Goal: Task Accomplishment & Management: Manage account settings

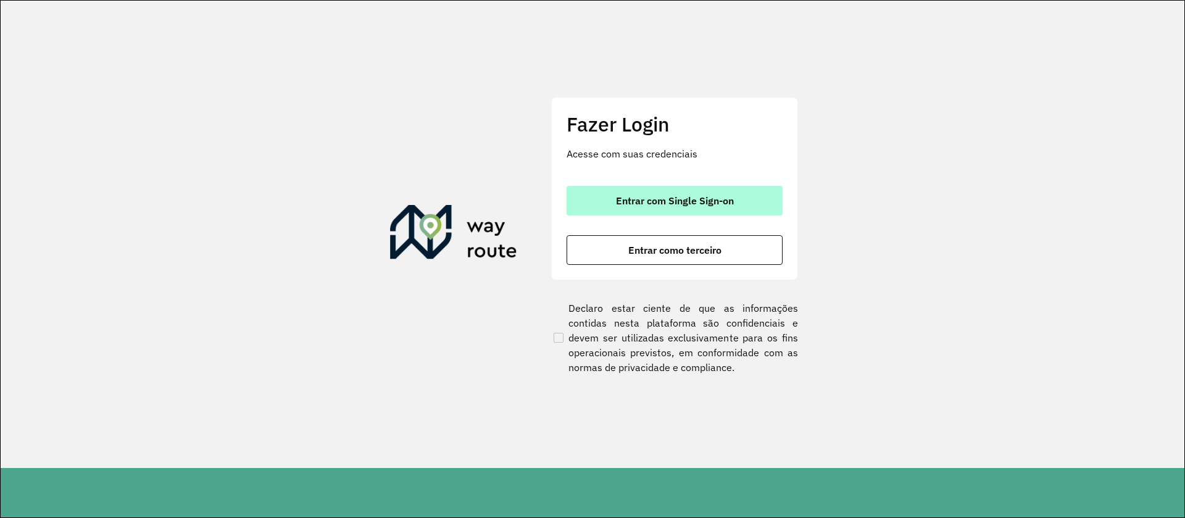
click at [675, 203] on span "Entrar com Single Sign-on" at bounding box center [675, 201] width 118 height 10
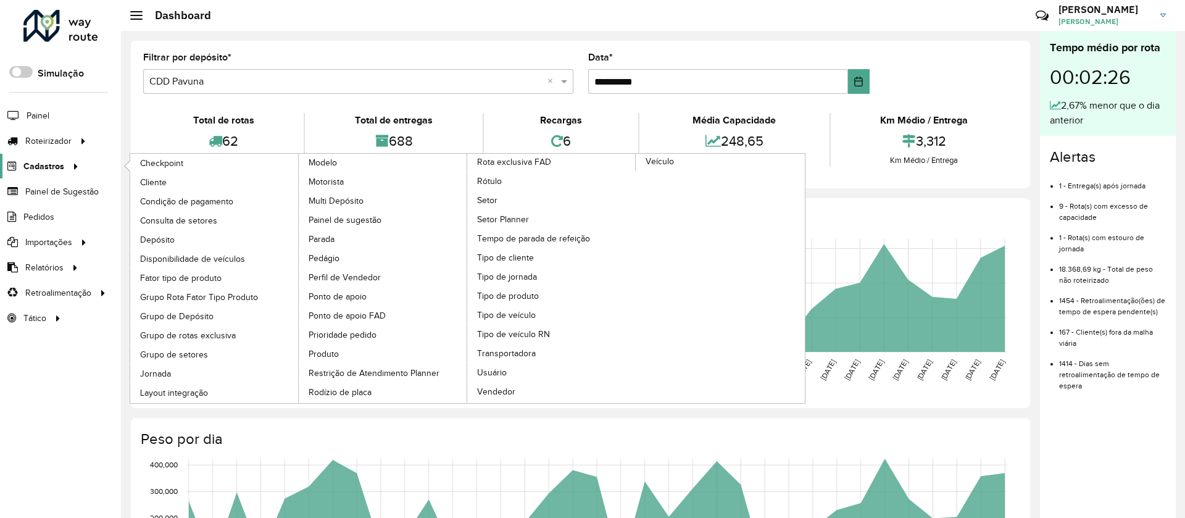
click at [39, 163] on span "Cadastros" at bounding box center [43, 166] width 41 height 13
click at [157, 183] on span "Cliente" at bounding box center [154, 182] width 29 height 13
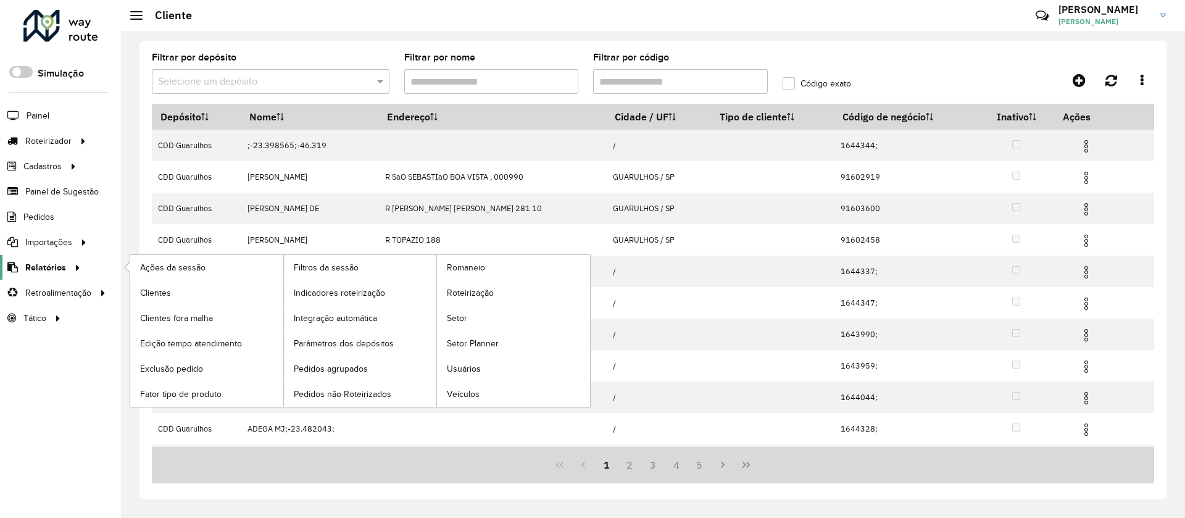
click at [41, 278] on link "Relatórios" at bounding box center [42, 267] width 85 height 25
click at [142, 294] on span "Clientes" at bounding box center [156, 292] width 33 height 13
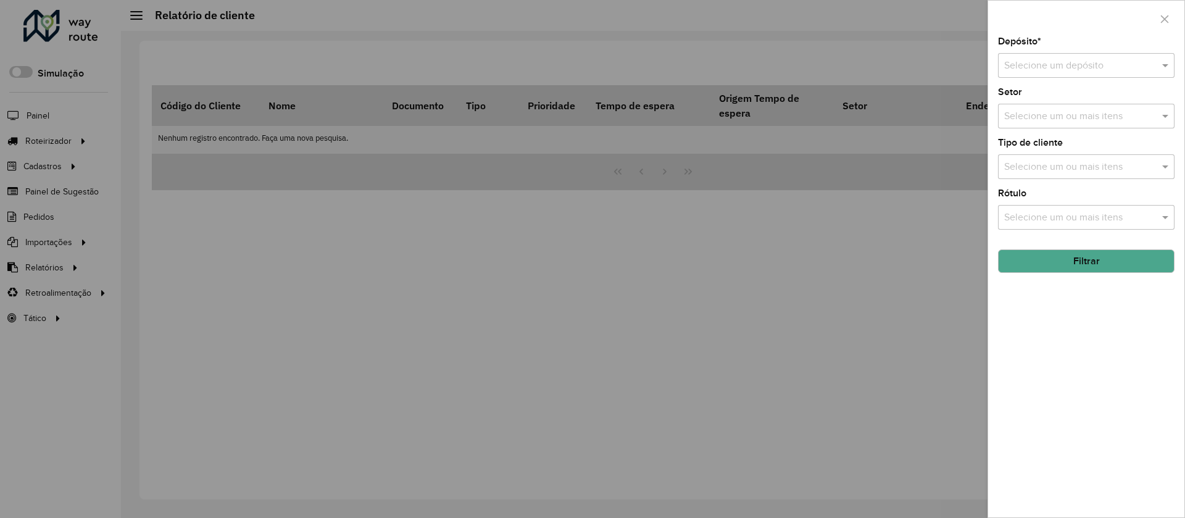
click at [786, 59] on input "text" at bounding box center [1073, 66] width 139 height 15
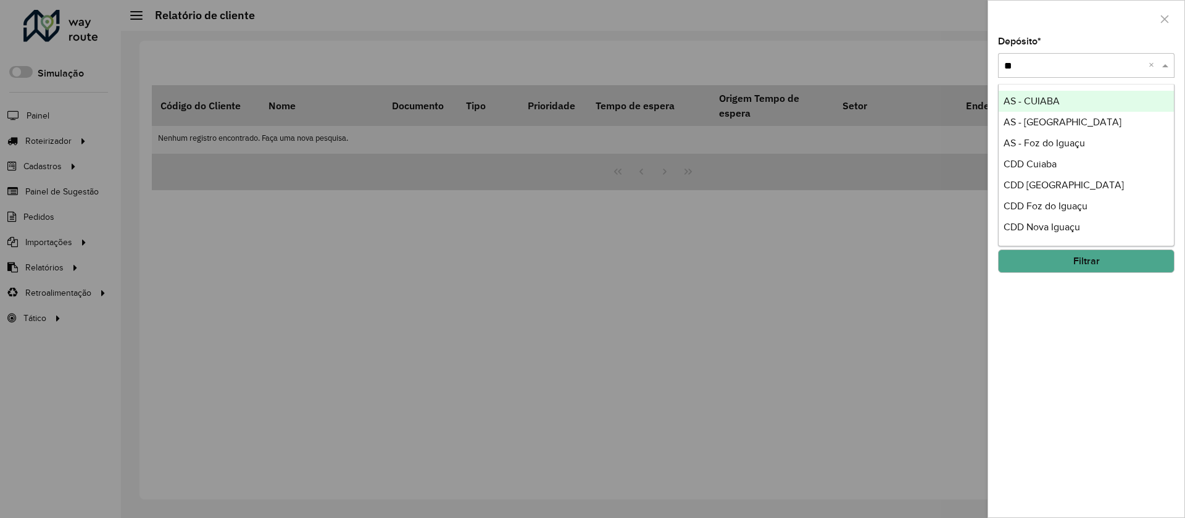
type input "***"
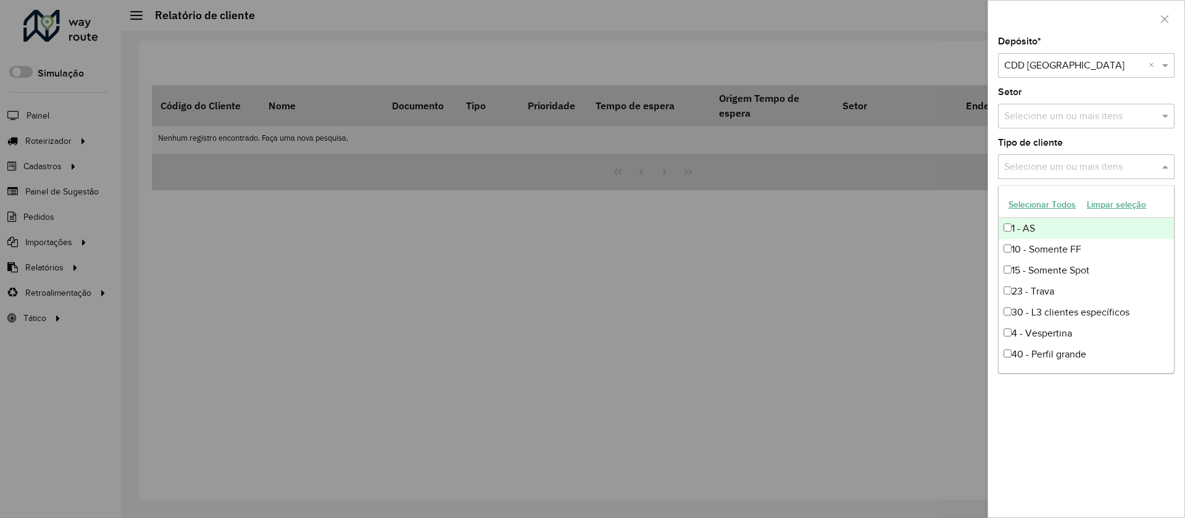
click at [786, 162] on input "text" at bounding box center [1080, 167] width 158 height 15
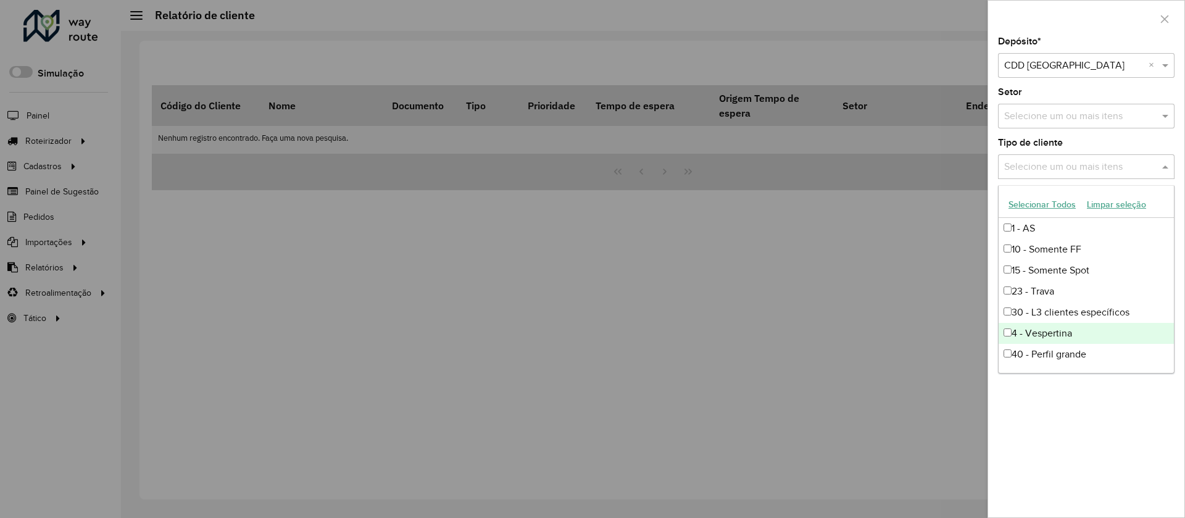
scroll to position [230, 0]
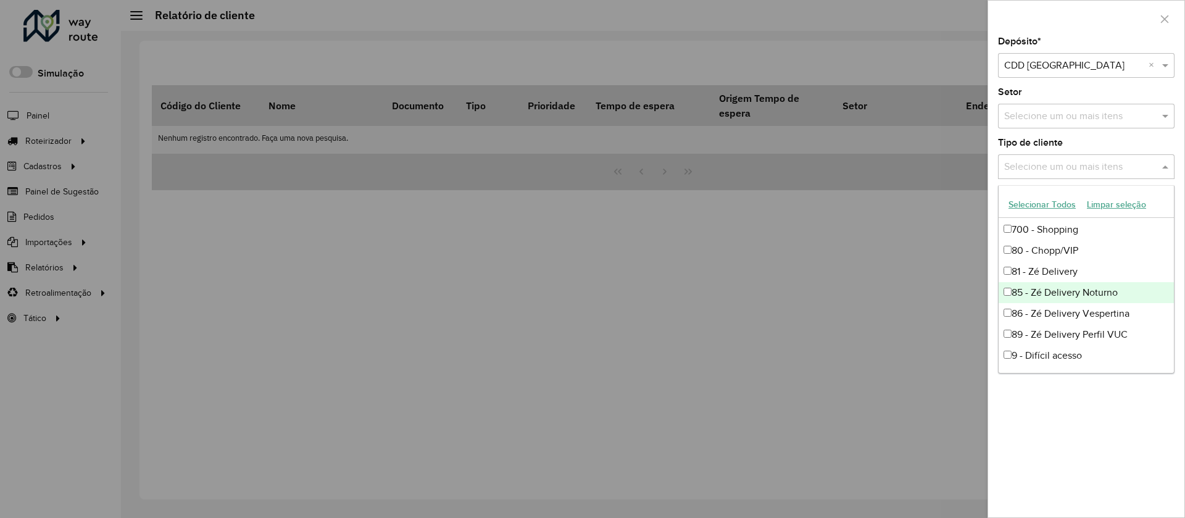
click at [786, 291] on div "85 - Zé Delivery Noturno" at bounding box center [1086, 292] width 175 height 21
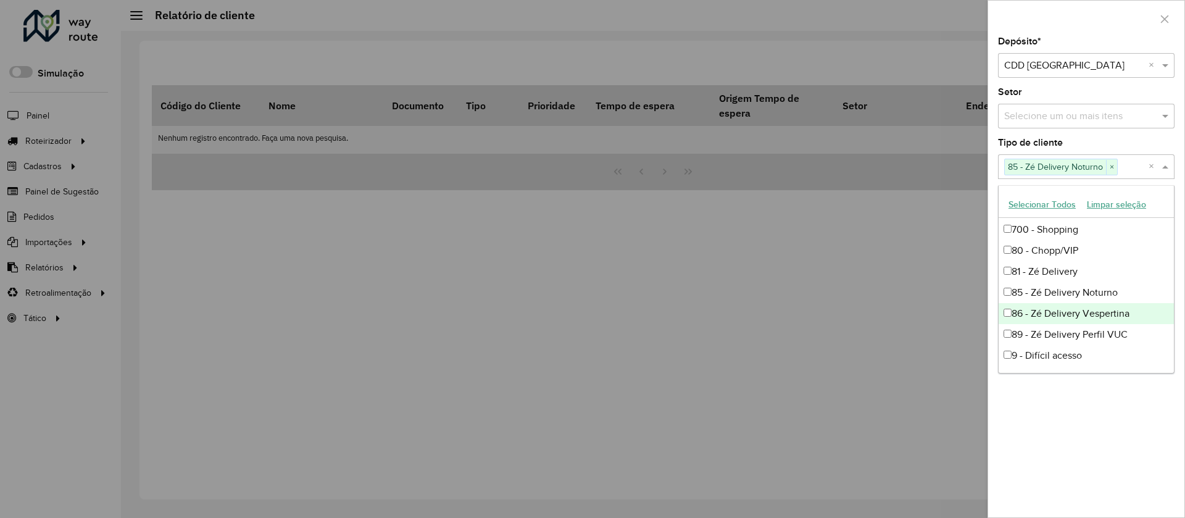
click at [786, 312] on div "86 - Zé Delivery Vespertina" at bounding box center [1086, 313] width 175 height 21
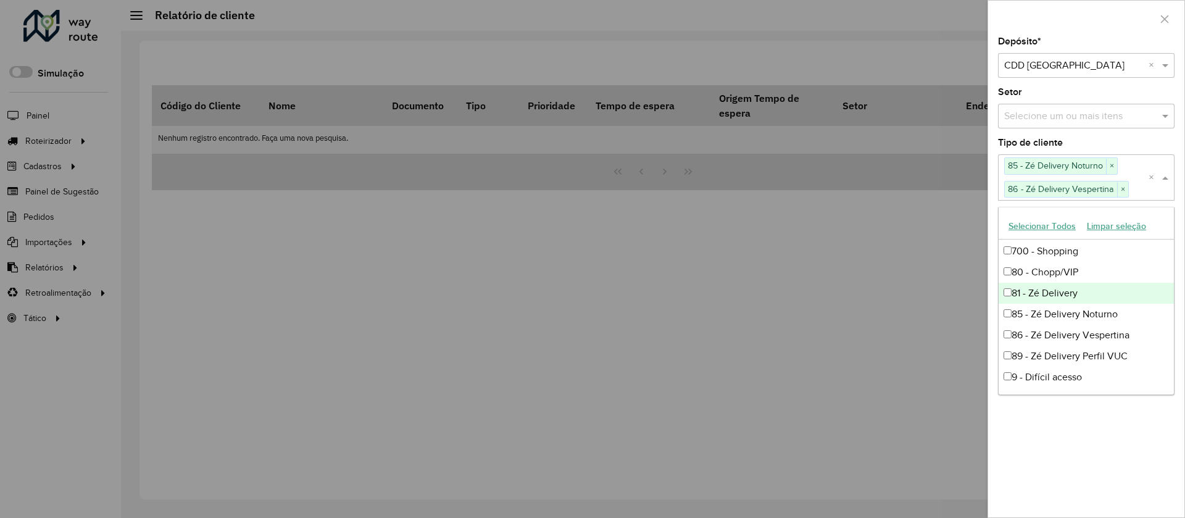
click at [786, 293] on div "81 - Zé Delivery" at bounding box center [1086, 293] width 175 height 21
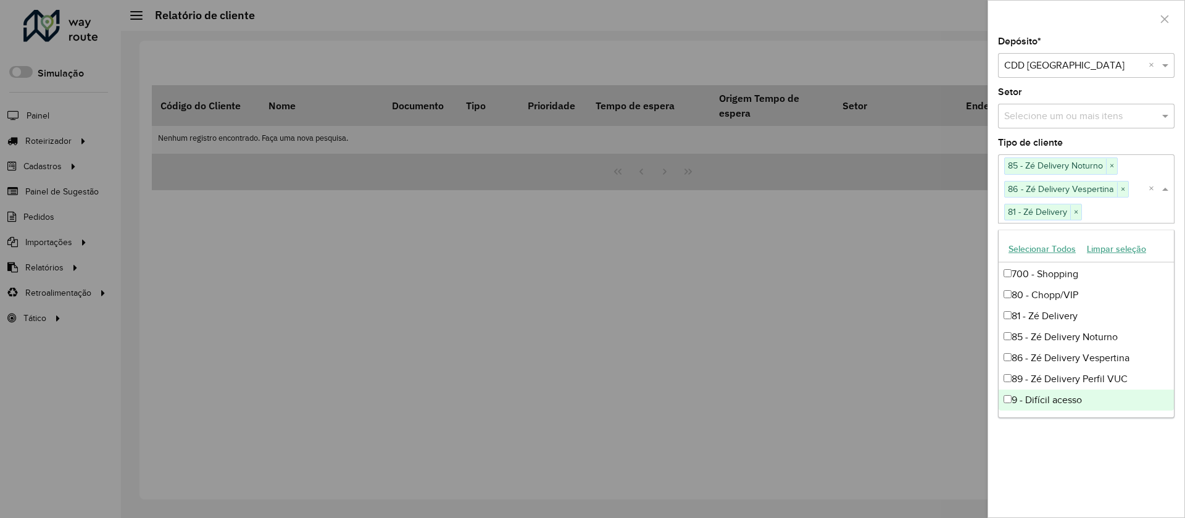
click at [786, 344] on div "Depósito * Selecione um depósito × CDD Curitiba × Setor Selecione um ou mais it…" at bounding box center [1086, 277] width 196 height 480
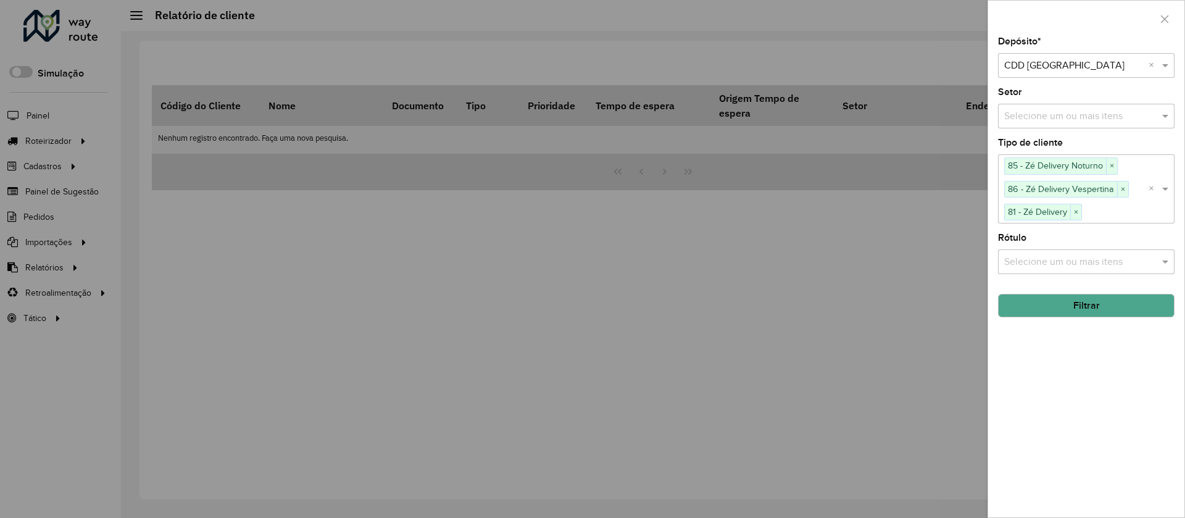
click at [786, 302] on button "Filtrar" at bounding box center [1086, 305] width 176 height 23
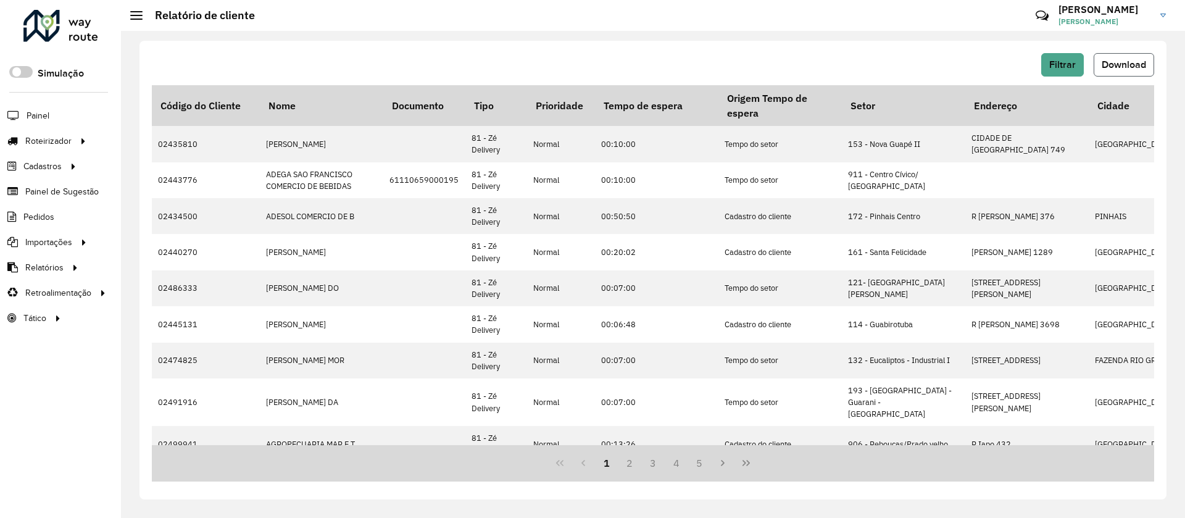
click at [786, 65] on span "Download" at bounding box center [1124, 64] width 44 height 10
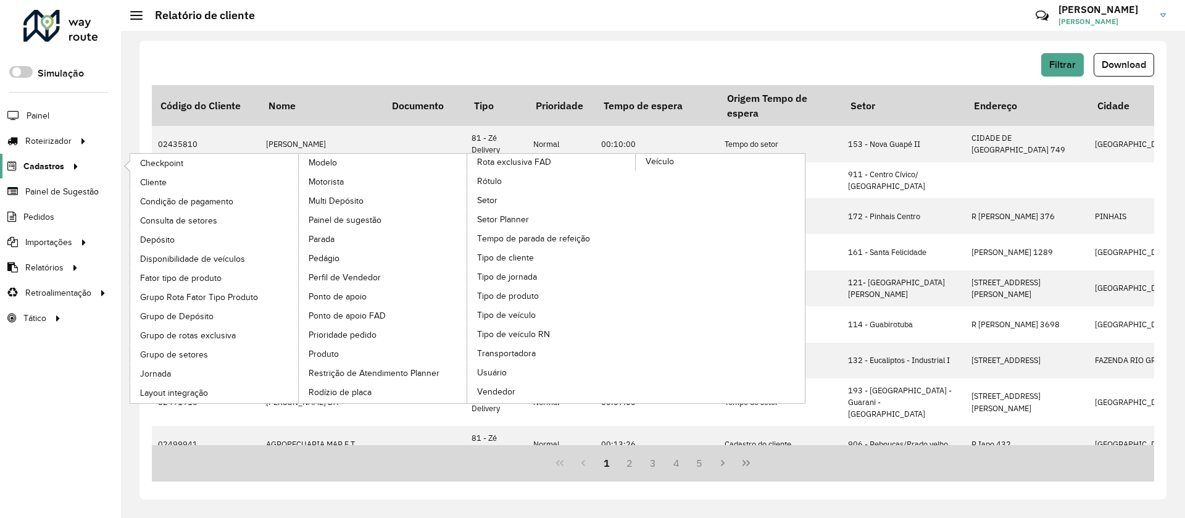
click at [69, 165] on icon at bounding box center [74, 165] width 10 height 19
click at [537, 253] on link "Tipo de cliente" at bounding box center [551, 257] width 169 height 19
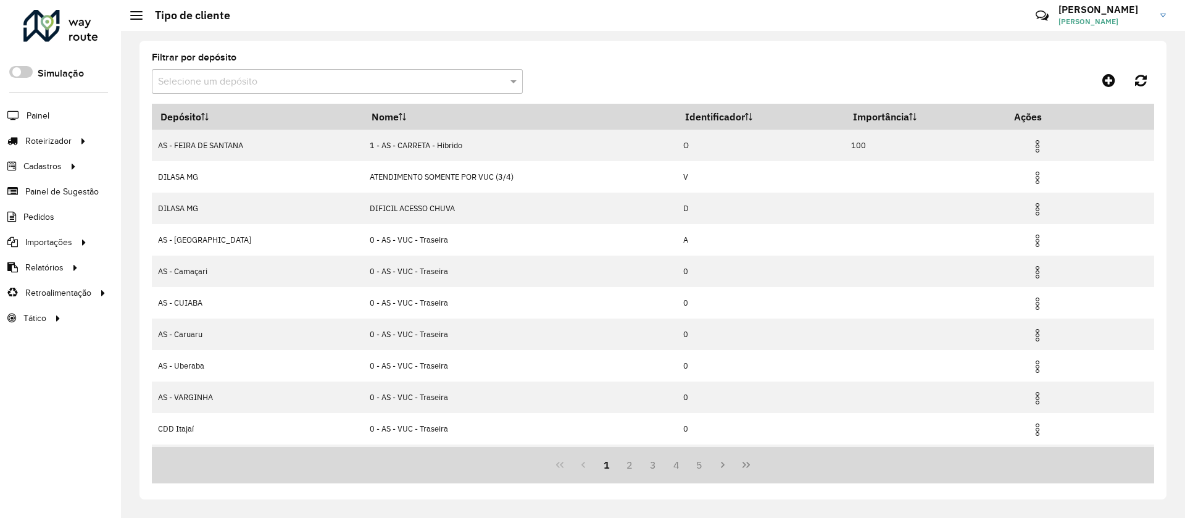
click at [210, 81] on input "text" at bounding box center [325, 82] width 334 height 15
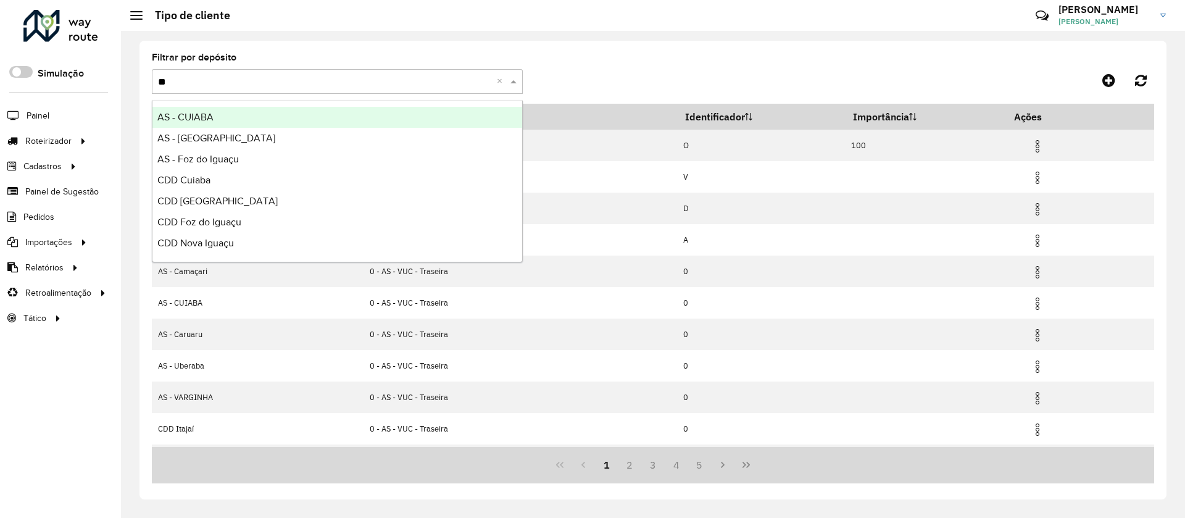
type input "***"
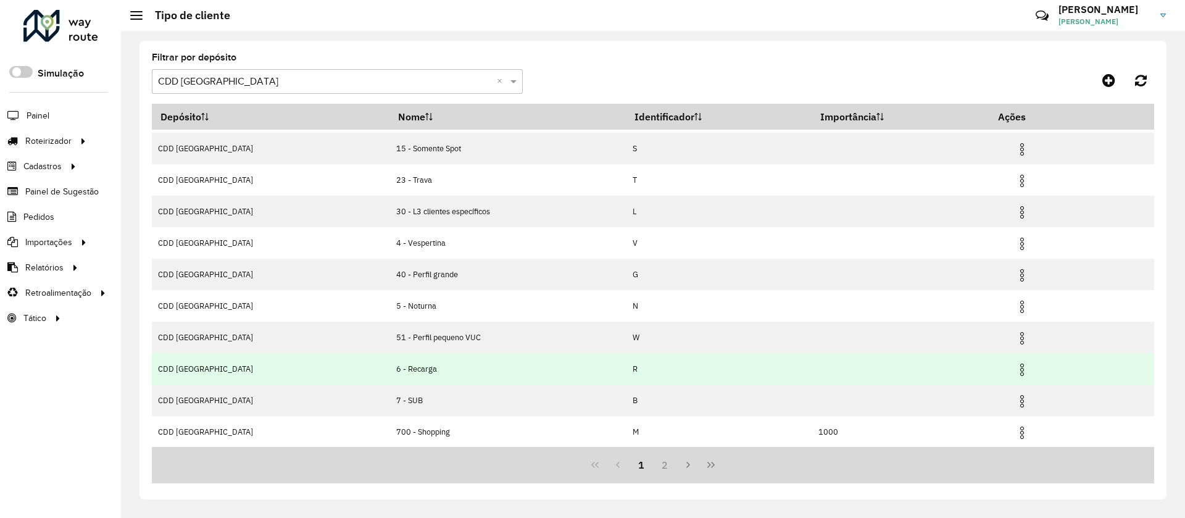
scroll to position [60, 0]
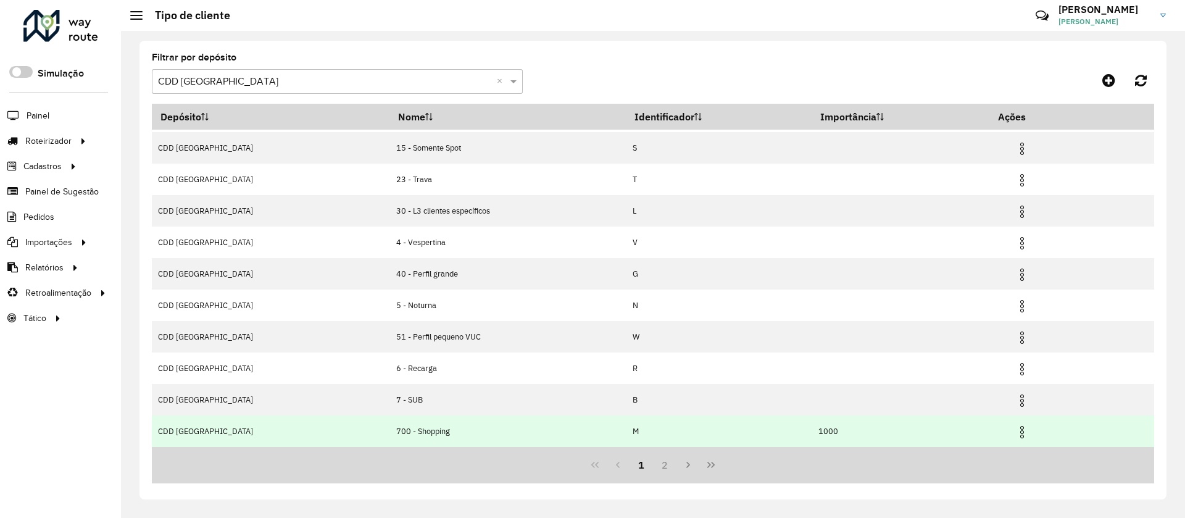
click at [494, 344] on td "700 - Shopping" at bounding box center [508, 430] width 236 height 31
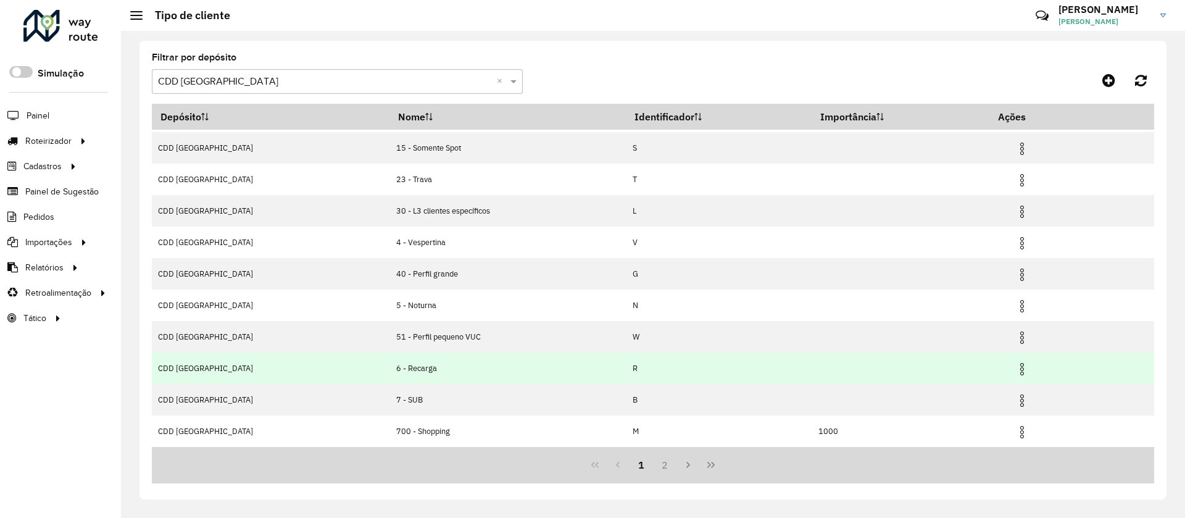
click at [390, 344] on td "6 - Recarga" at bounding box center [508, 367] width 236 height 31
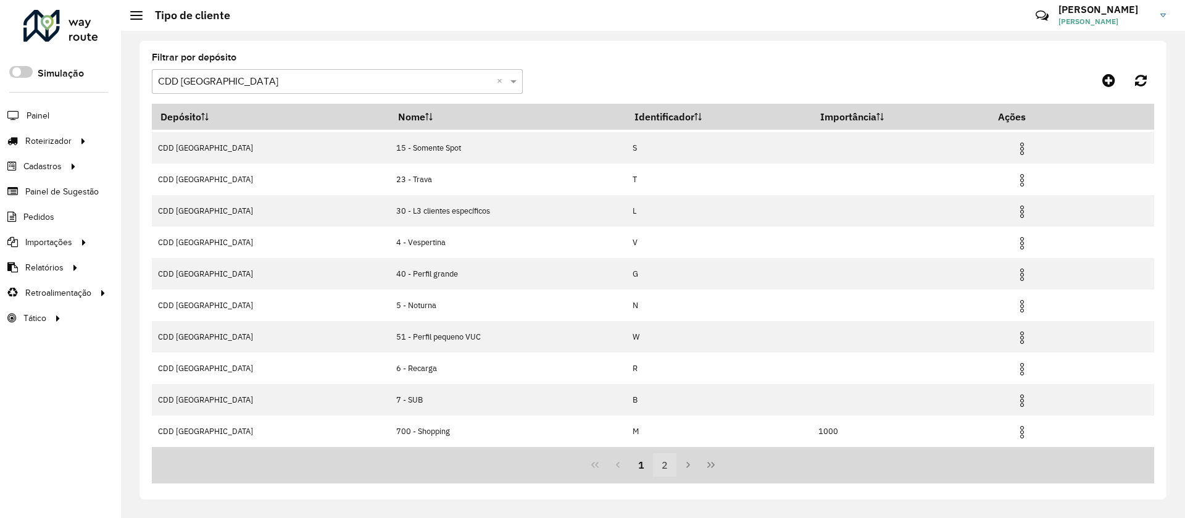
click at [668, 344] on button "2" at bounding box center [664, 464] width 23 height 23
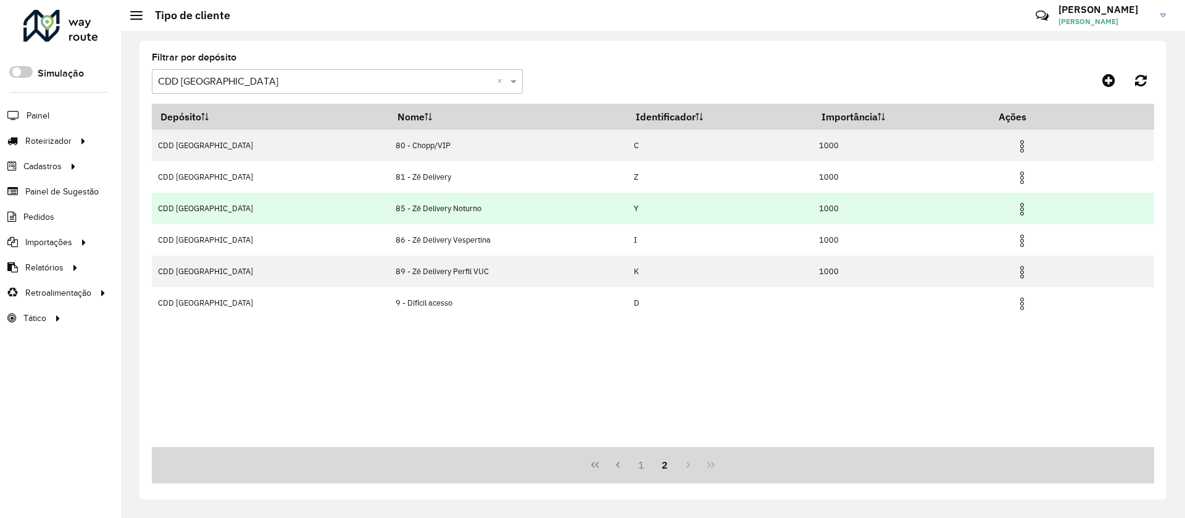
click at [431, 209] on td "85 - Zé Delivery Noturno" at bounding box center [508, 208] width 238 height 31
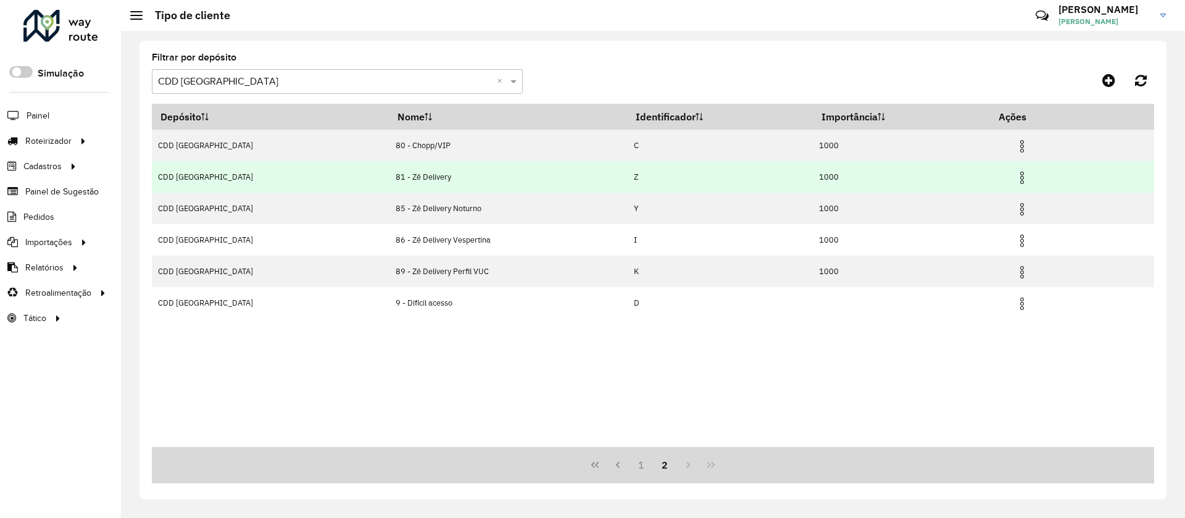
click at [389, 176] on td "81 - Zé Delivery" at bounding box center [508, 176] width 238 height 31
click at [786, 177] on img at bounding box center [1022, 177] width 15 height 15
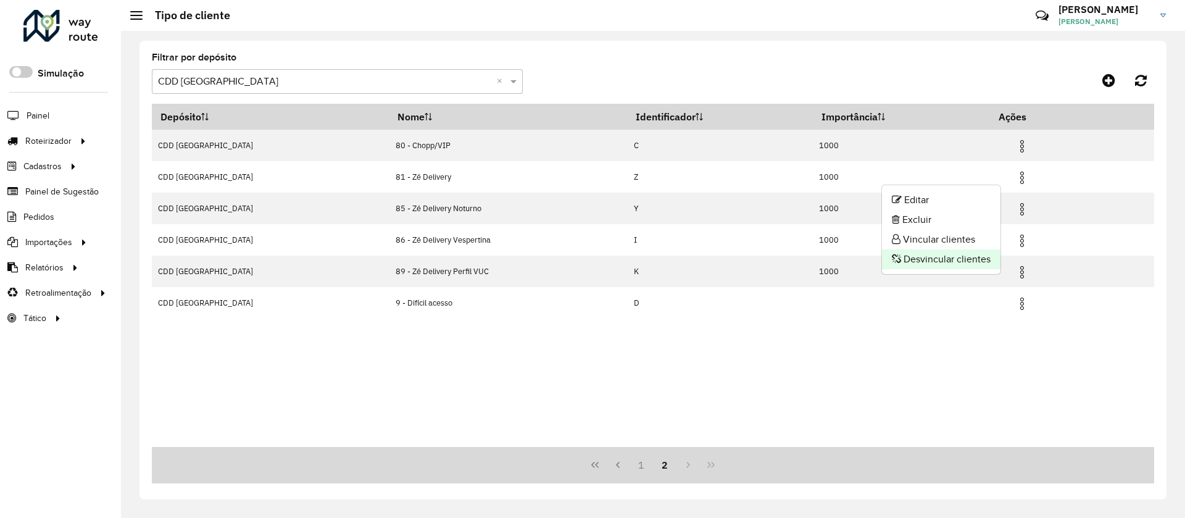
click at [786, 259] on li "Desvincular clientes" at bounding box center [941, 259] width 118 height 20
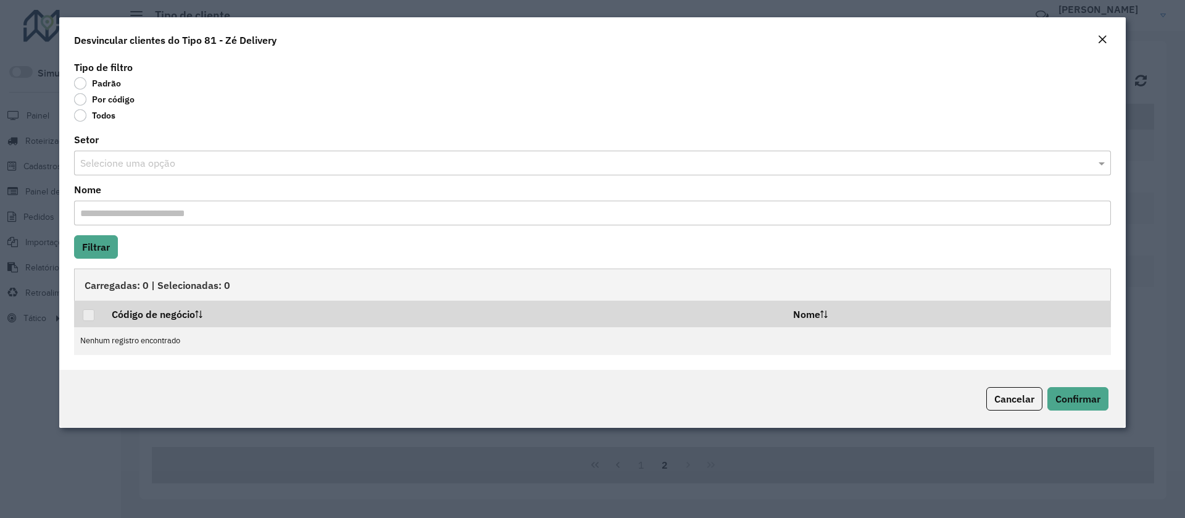
click at [111, 101] on label "Por código" at bounding box center [104, 99] width 60 height 12
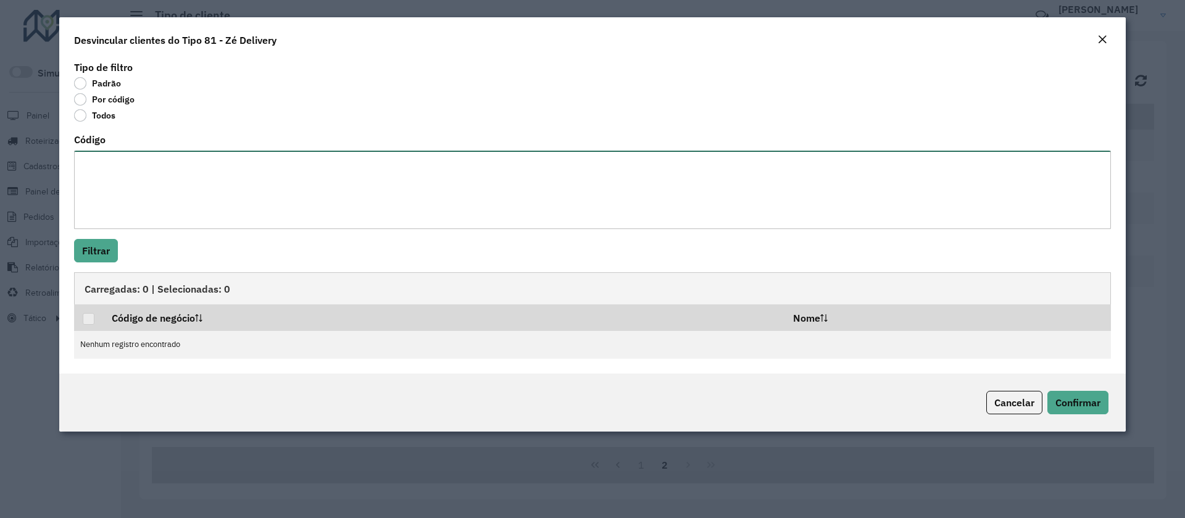
click at [109, 171] on textarea "Código" at bounding box center [592, 190] width 1037 height 78
paste textarea "***** ***** ***** ***** ***** ***** ***** ***** ***** ***** ***** ***** ***** *…"
type textarea "***** ***** ***** ***** ***** ***** ***** ***** ***** ***** ***** ***** ***** *…"
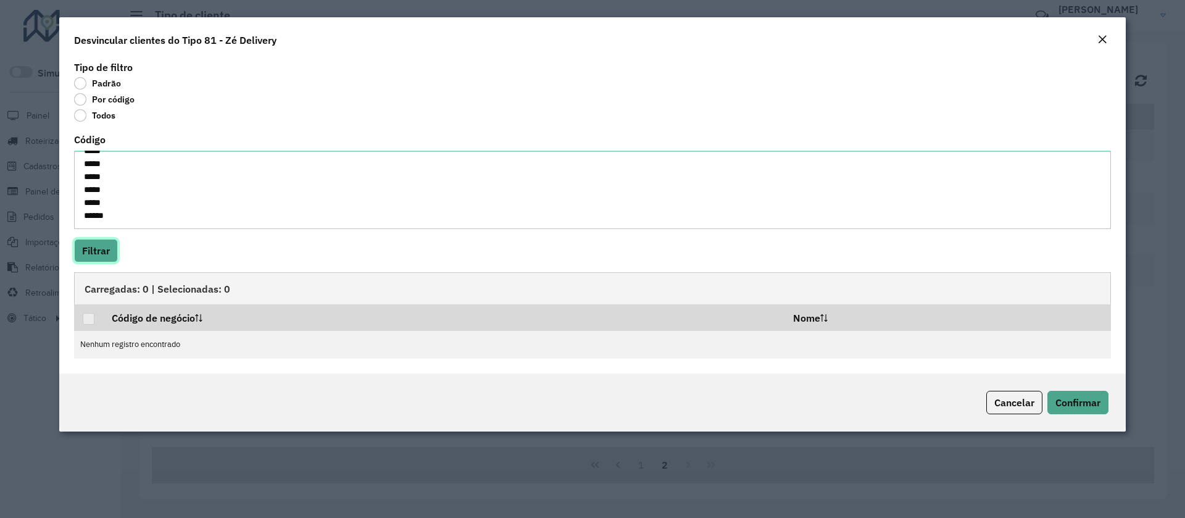
click at [99, 249] on button "Filtrar" at bounding box center [96, 250] width 44 height 23
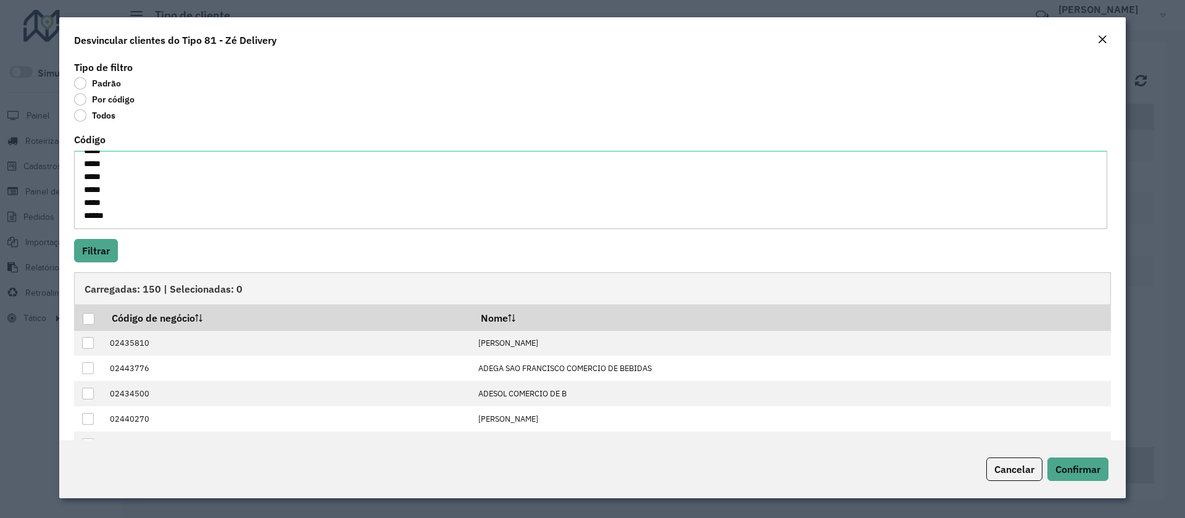
click at [86, 322] on div at bounding box center [89, 319] width 12 height 12
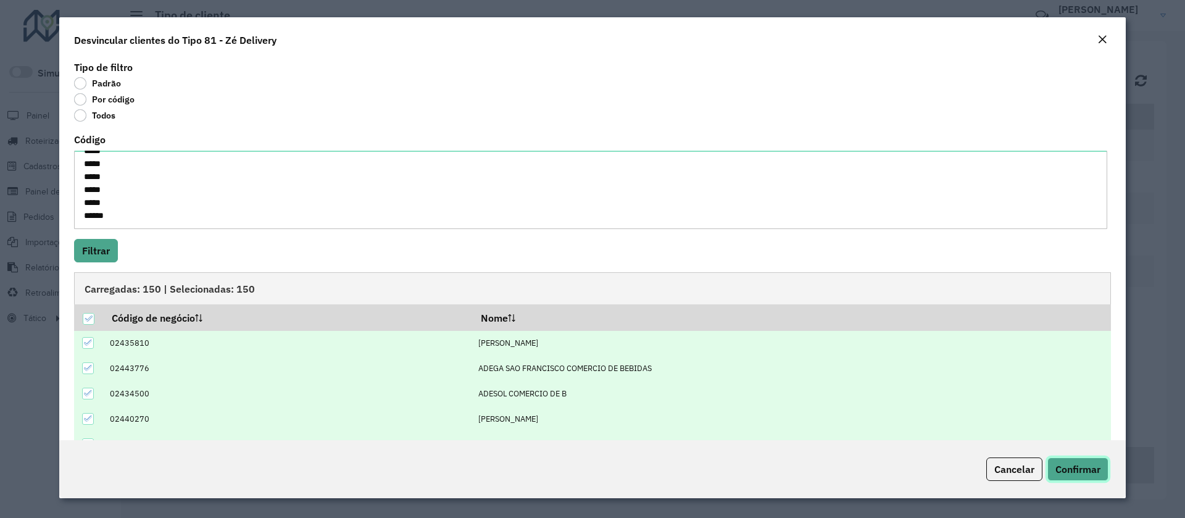
click at [786, 344] on span "Confirmar" at bounding box center [1077, 469] width 45 height 12
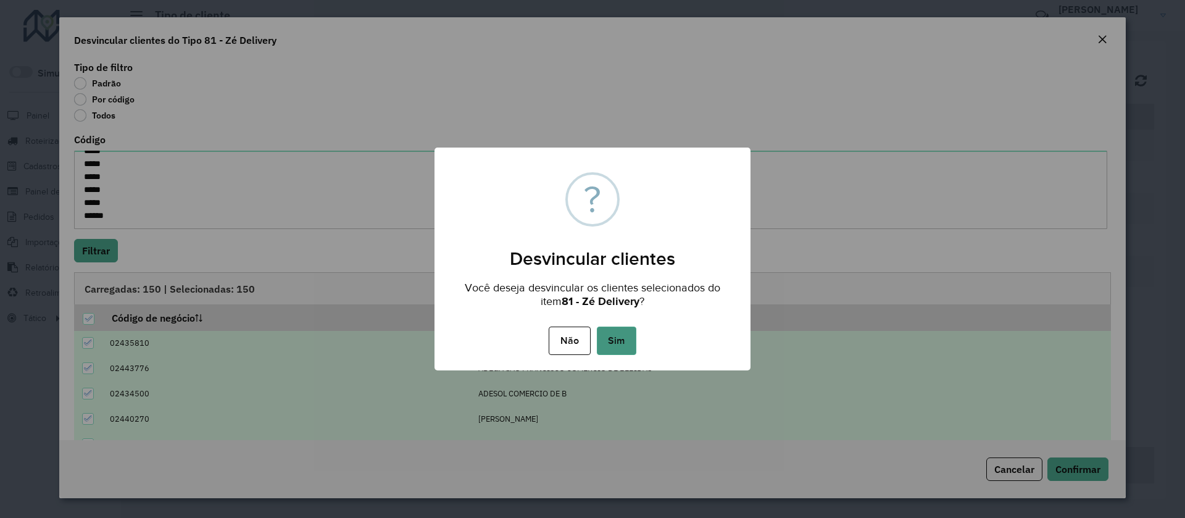
click at [607, 336] on button "Sim" at bounding box center [616, 340] width 39 height 28
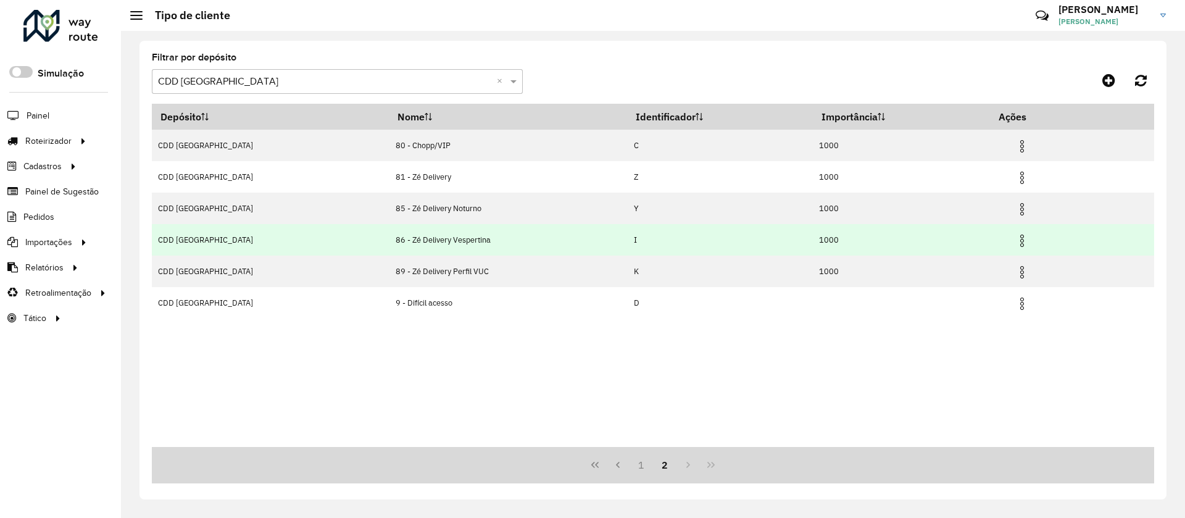
click at [396, 231] on td "86 - Zé Delivery Vespertina" at bounding box center [508, 239] width 238 height 31
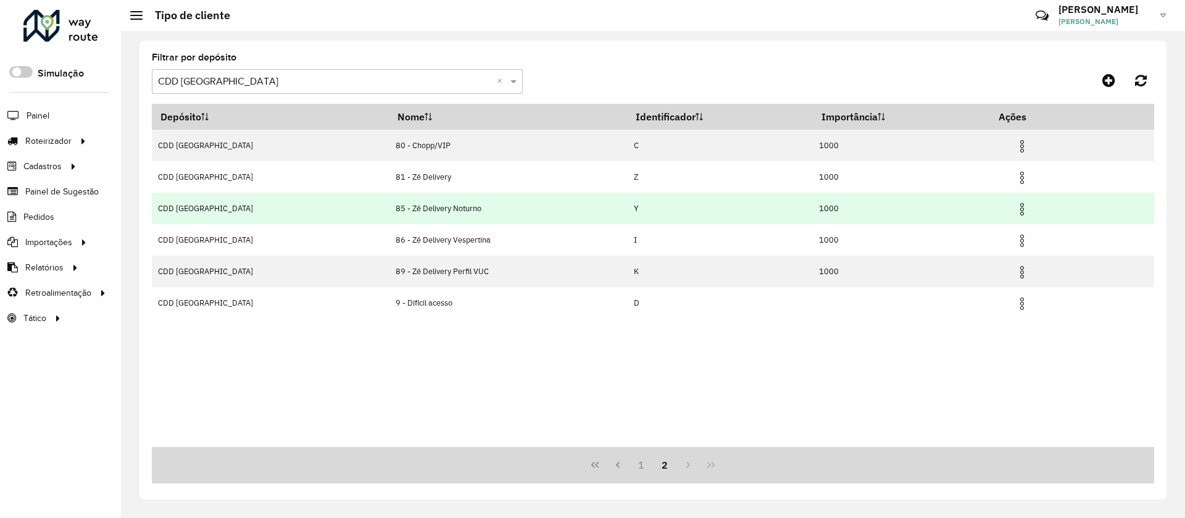
click at [465, 222] on td "85 - Zé Delivery Noturno" at bounding box center [508, 208] width 238 height 31
click at [452, 214] on td "85 - Zé Delivery Noturno" at bounding box center [508, 208] width 238 height 31
click at [786, 210] on img at bounding box center [1022, 209] width 15 height 15
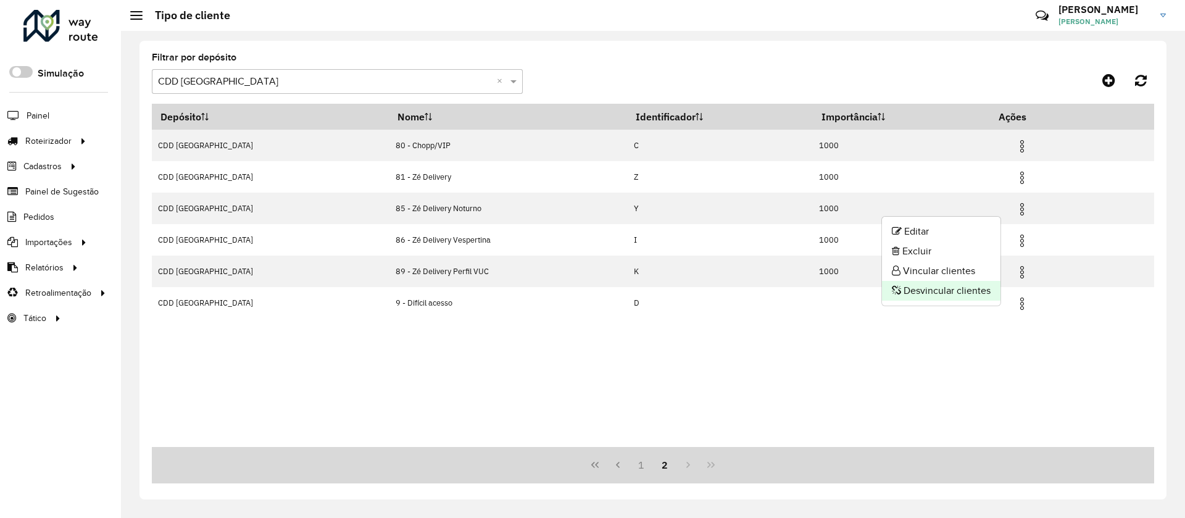
click at [786, 289] on li "Desvincular clientes" at bounding box center [941, 291] width 118 height 20
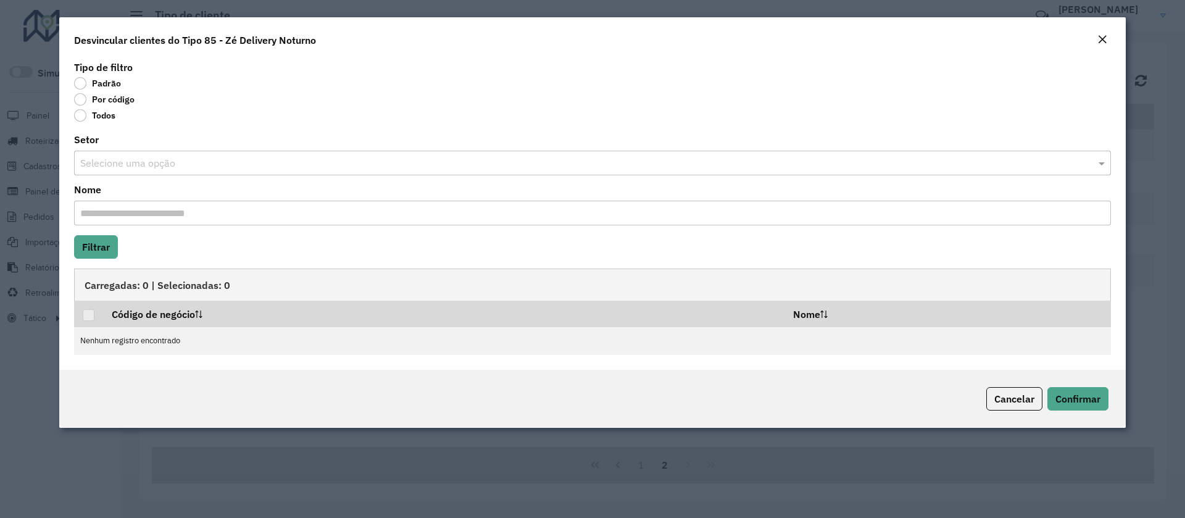
click at [106, 100] on label "Por código" at bounding box center [104, 99] width 60 height 12
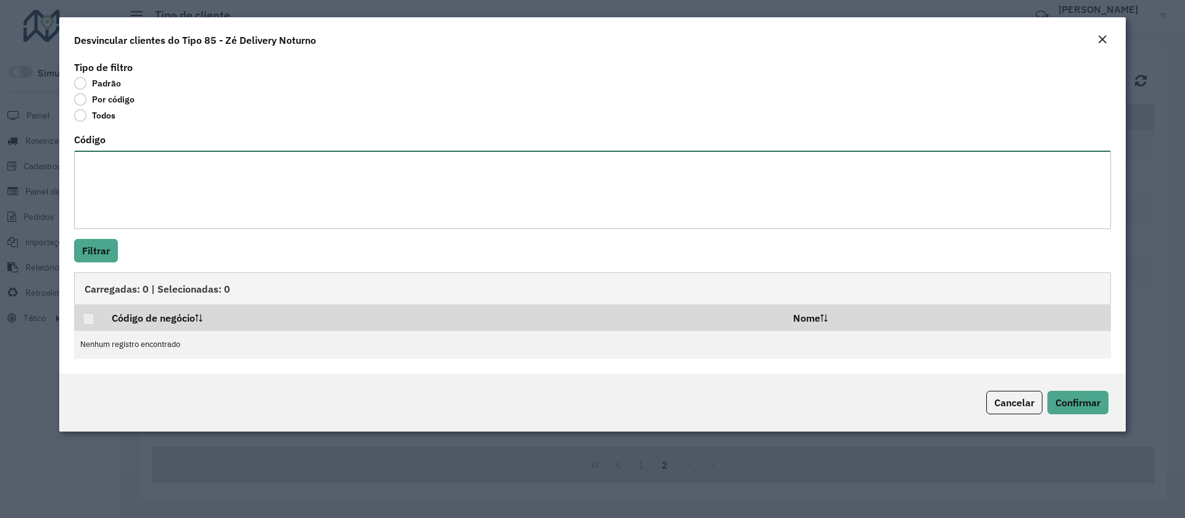
click at [112, 183] on textarea "Código" at bounding box center [592, 190] width 1037 height 78
paste textarea "***** ***** *****"
type textarea "***** ***** *****"
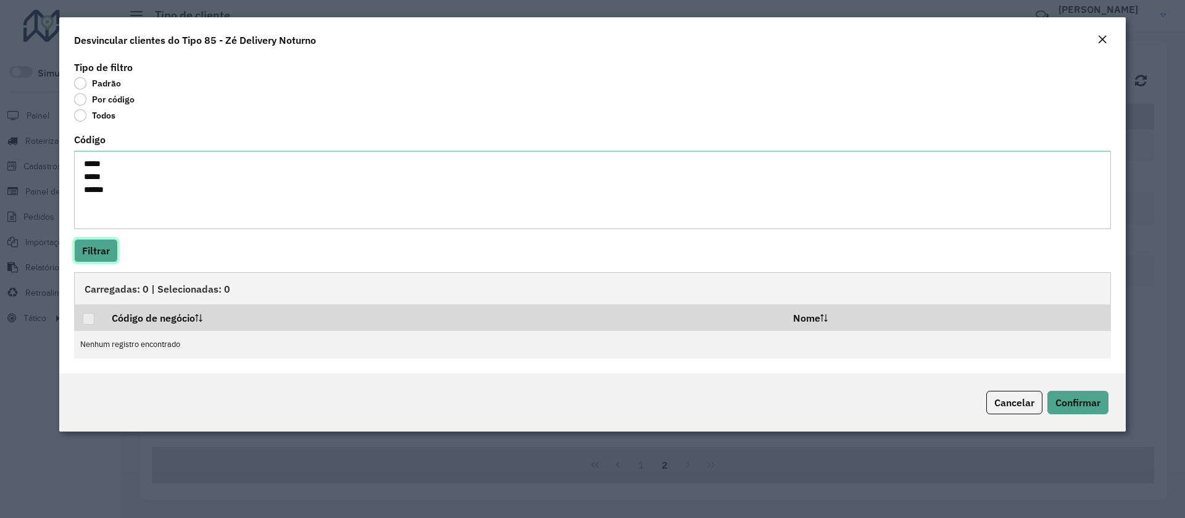
click at [94, 246] on button "Filtrar" at bounding box center [96, 250] width 44 height 23
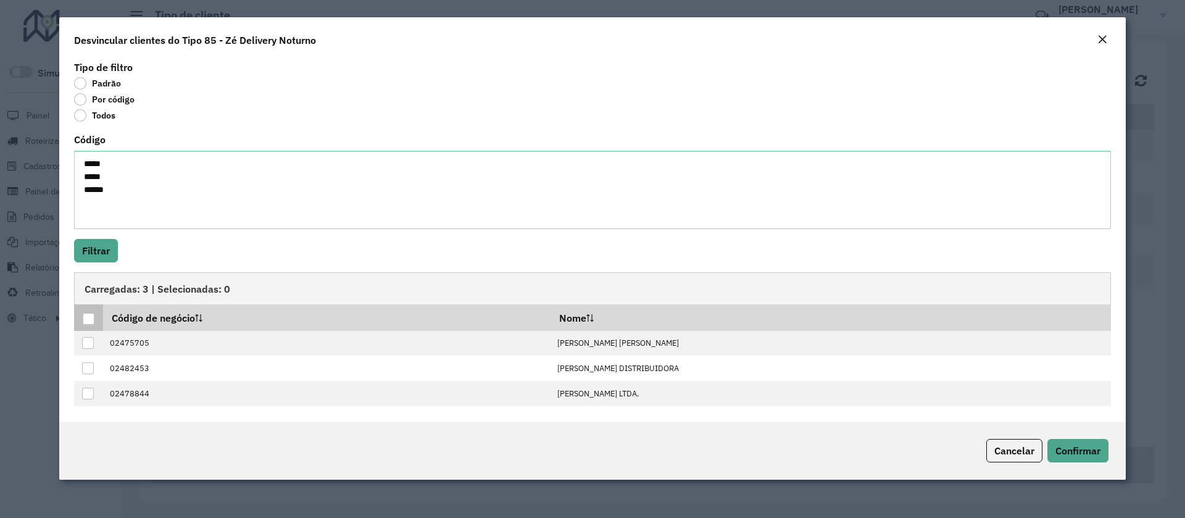
click at [93, 317] on div at bounding box center [89, 319] width 12 height 12
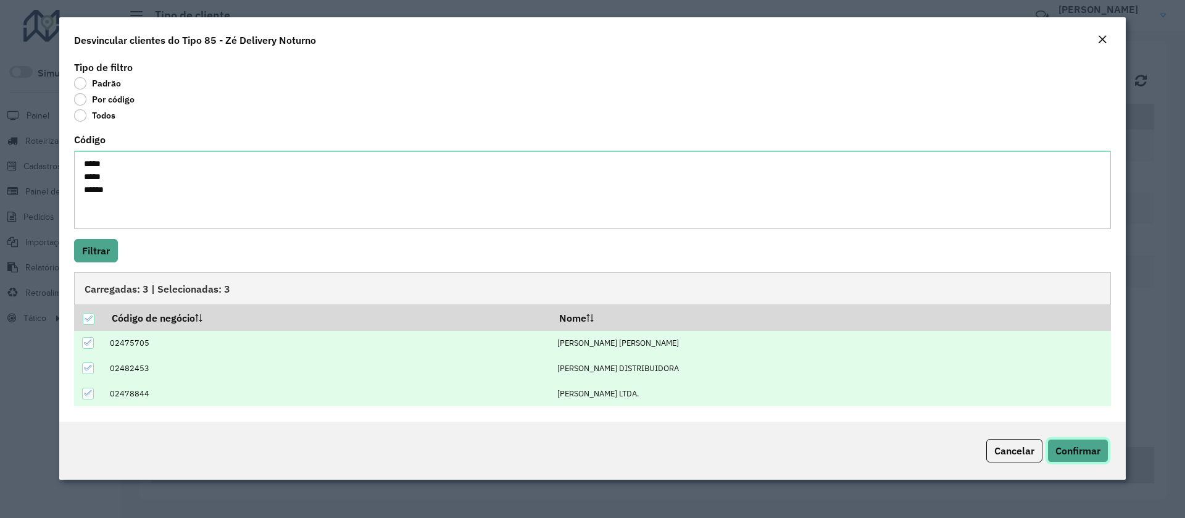
click at [786, 344] on span "Confirmar" at bounding box center [1077, 450] width 45 height 12
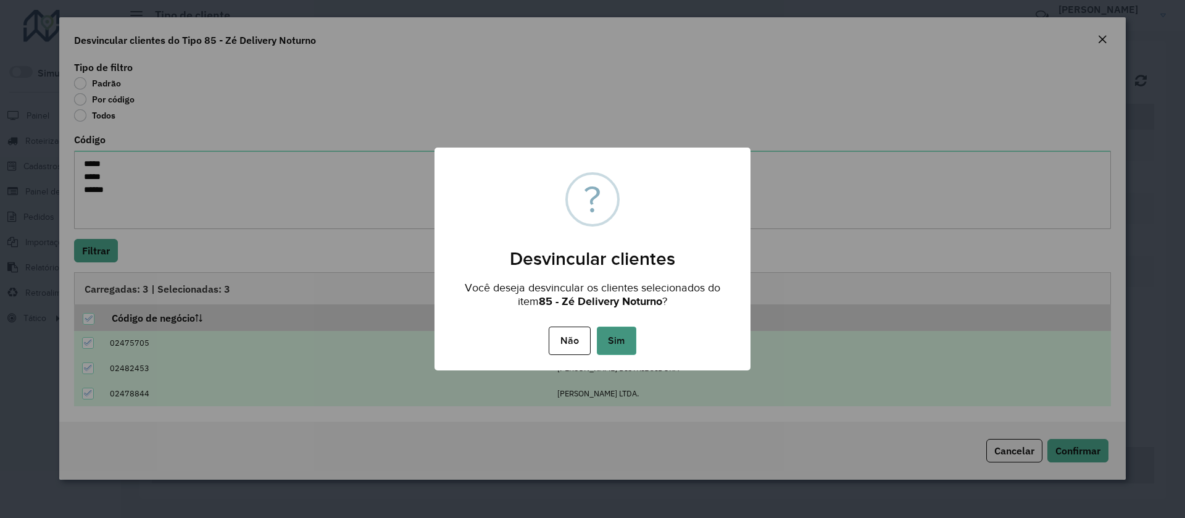
click at [619, 343] on button "Sim" at bounding box center [616, 340] width 39 height 28
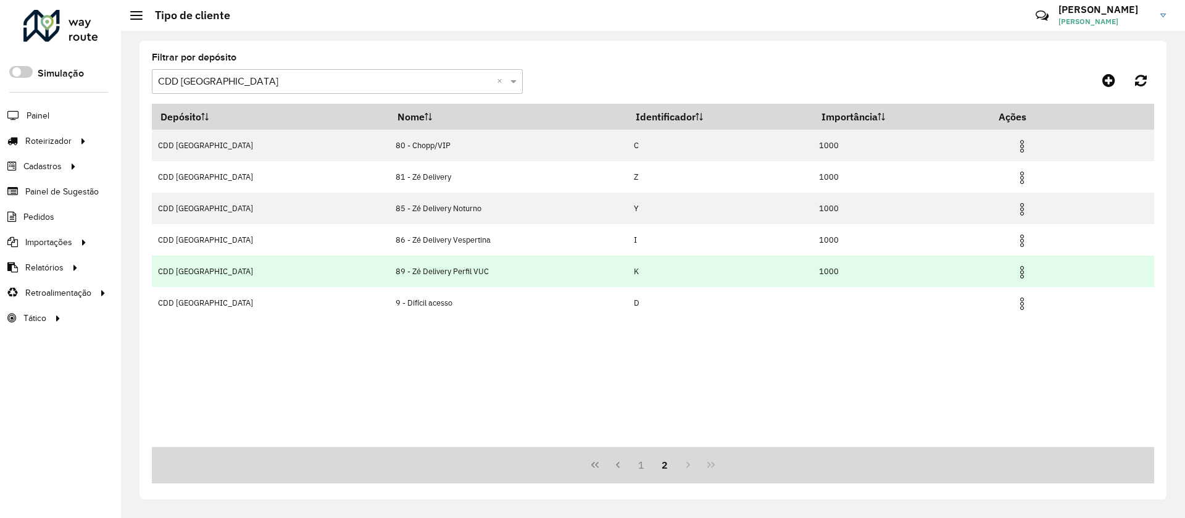
click at [389, 277] on td "89 - Zé Delivery Perfil VUC" at bounding box center [508, 270] width 238 height 31
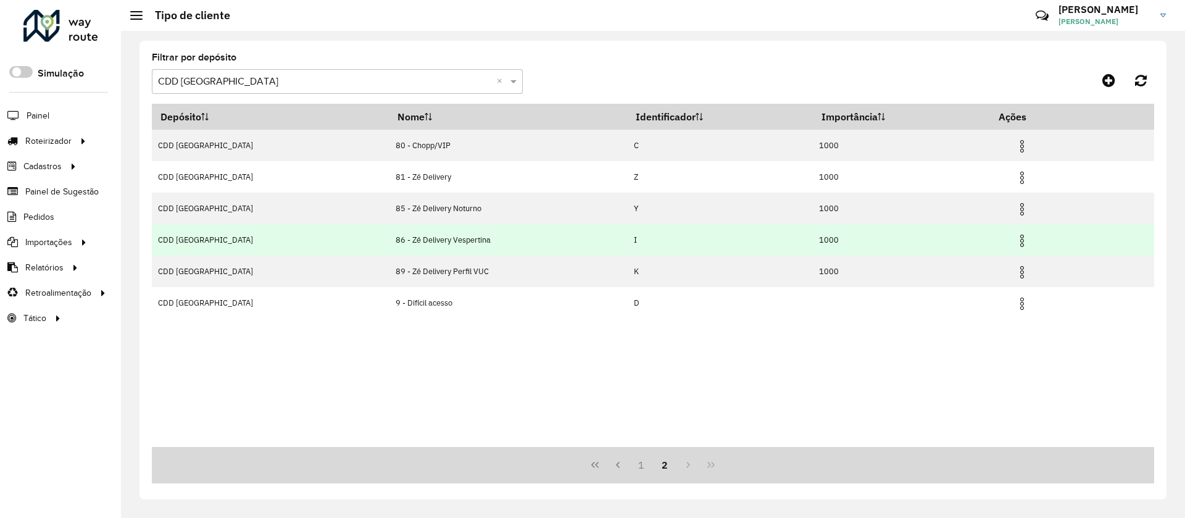
click at [501, 245] on td "86 - Zé Delivery Vespertina" at bounding box center [508, 239] width 238 height 31
click at [786, 239] on img at bounding box center [1022, 240] width 15 height 15
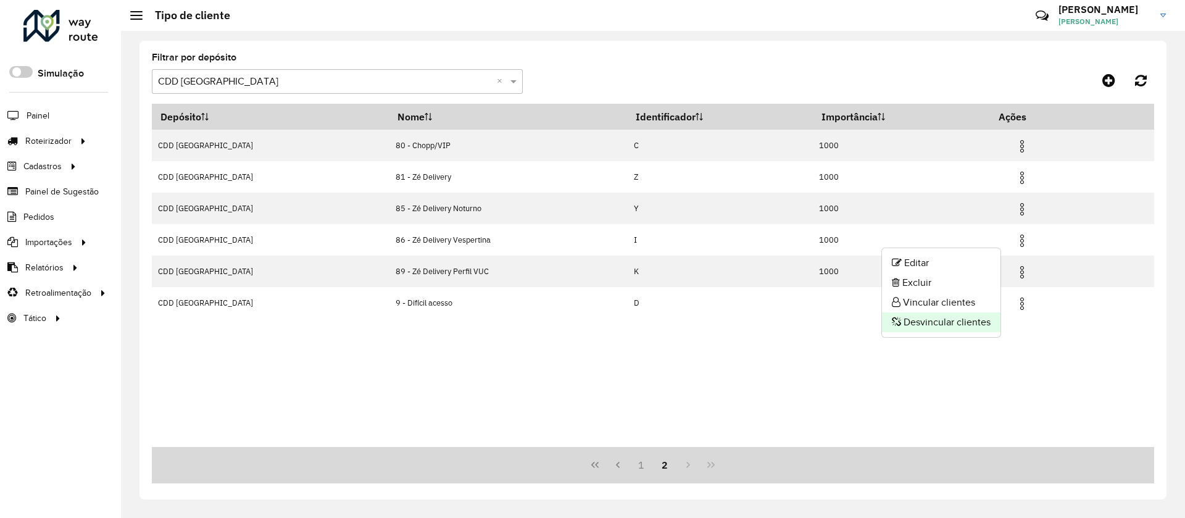
click at [786, 325] on li "Desvincular clientes" at bounding box center [941, 322] width 118 height 20
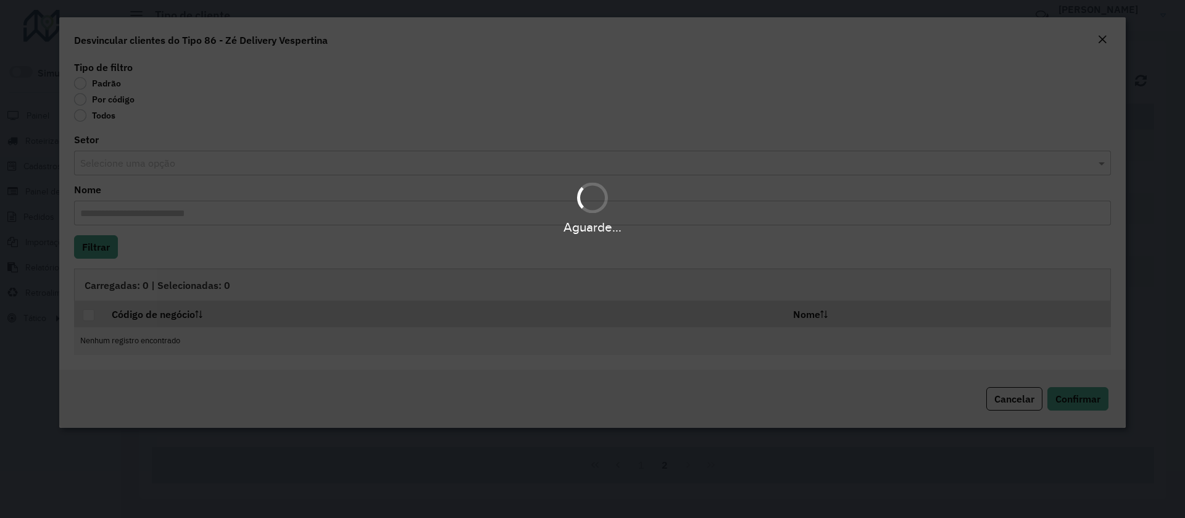
click at [89, 103] on div "Aguarde..." at bounding box center [592, 259] width 1185 height 518
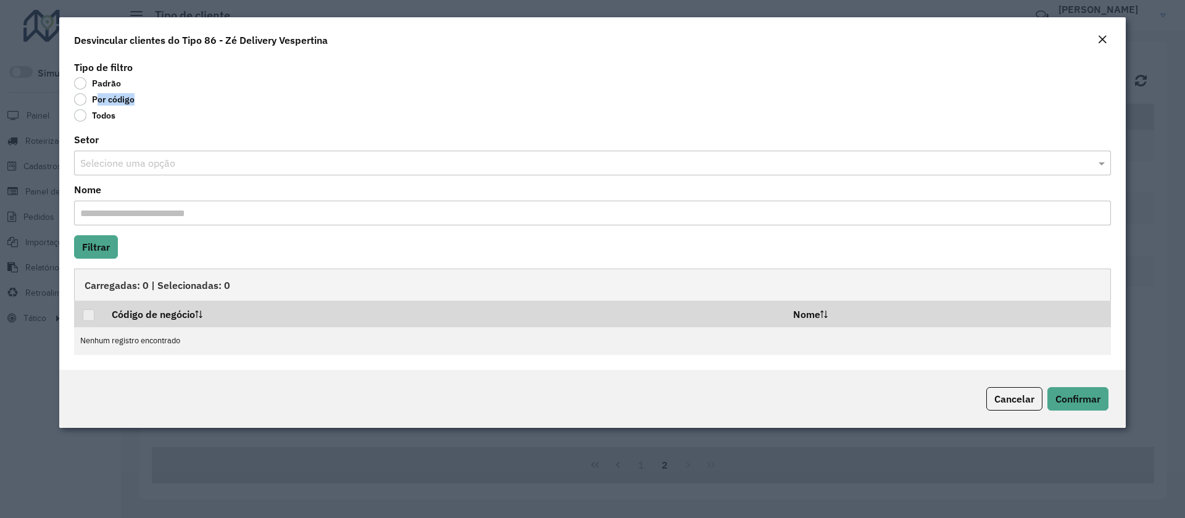
click at [89, 103] on label "Por código" at bounding box center [104, 99] width 60 height 12
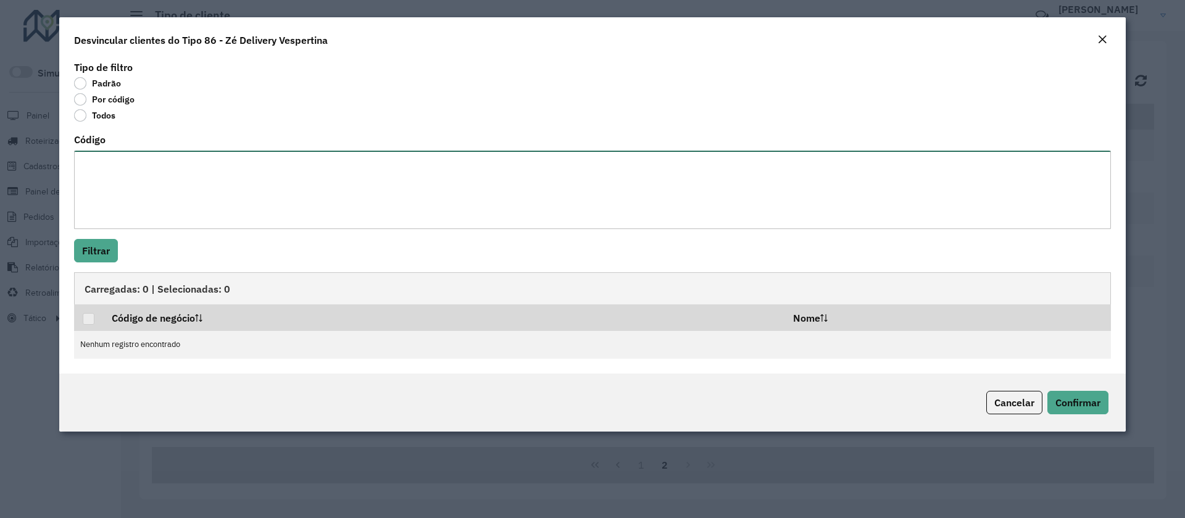
click at [131, 160] on textarea "Código" at bounding box center [592, 190] width 1037 height 78
paste textarea "***** ***** ***** ***** ***** ***** ***** ***** ***** *****"
type textarea "***** ***** ***** ***** ***** ***** ***** ***** ***** *****"
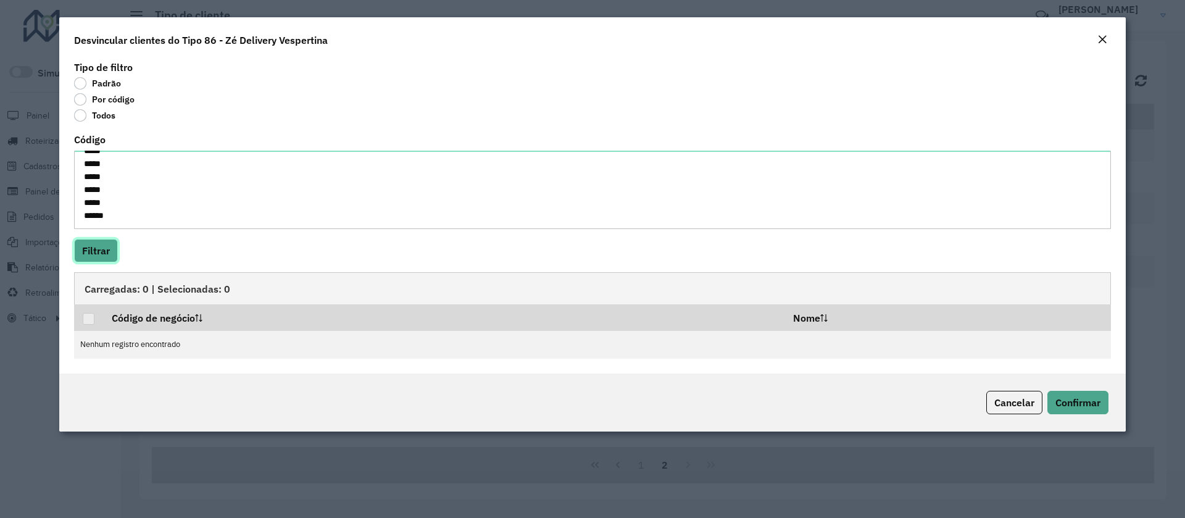
click at [97, 242] on button "Filtrar" at bounding box center [96, 250] width 44 height 23
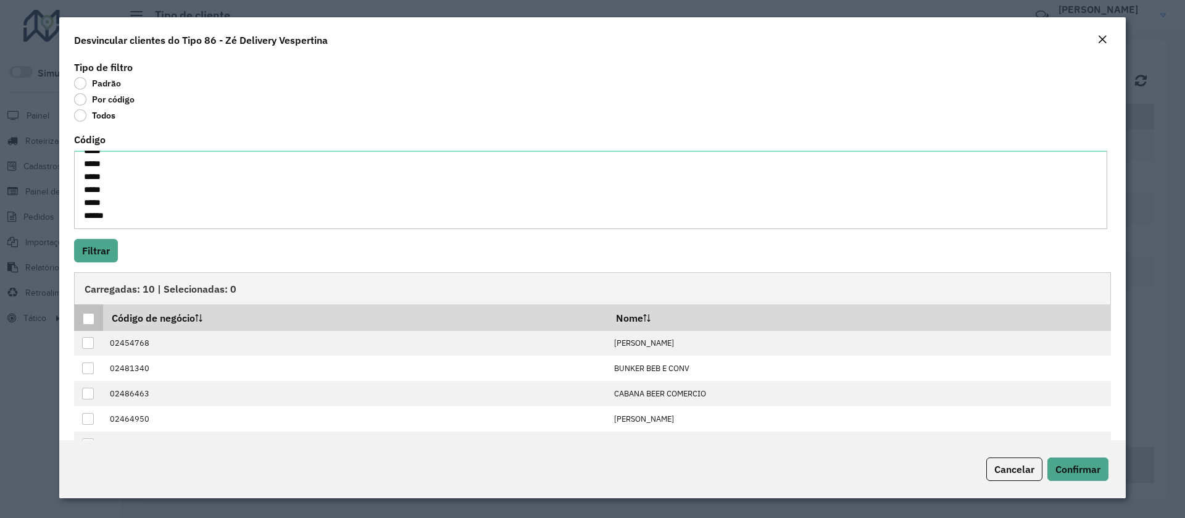
click at [87, 320] on div at bounding box center [89, 319] width 12 height 12
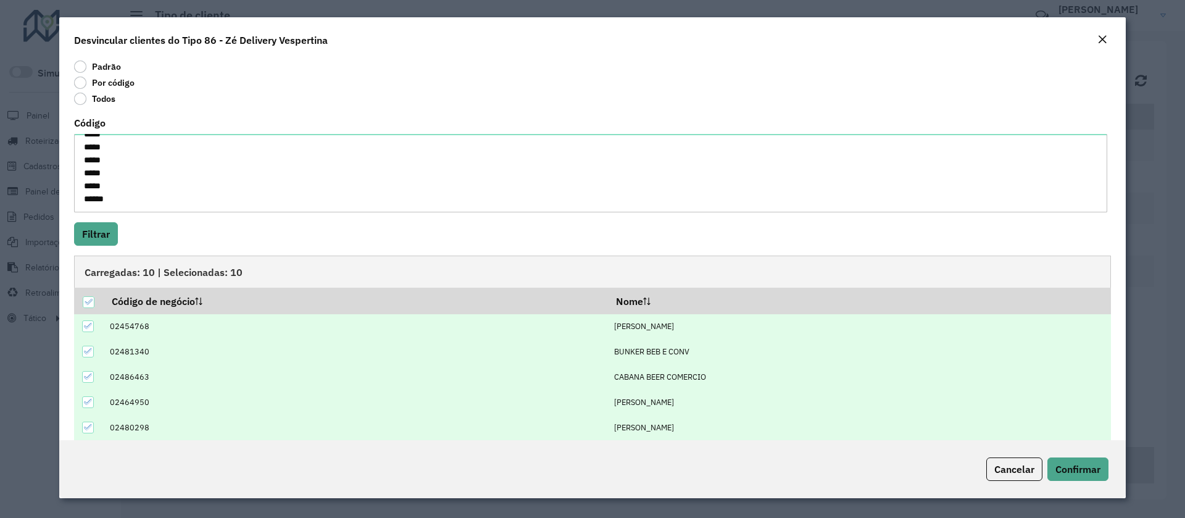
scroll to position [33, 0]
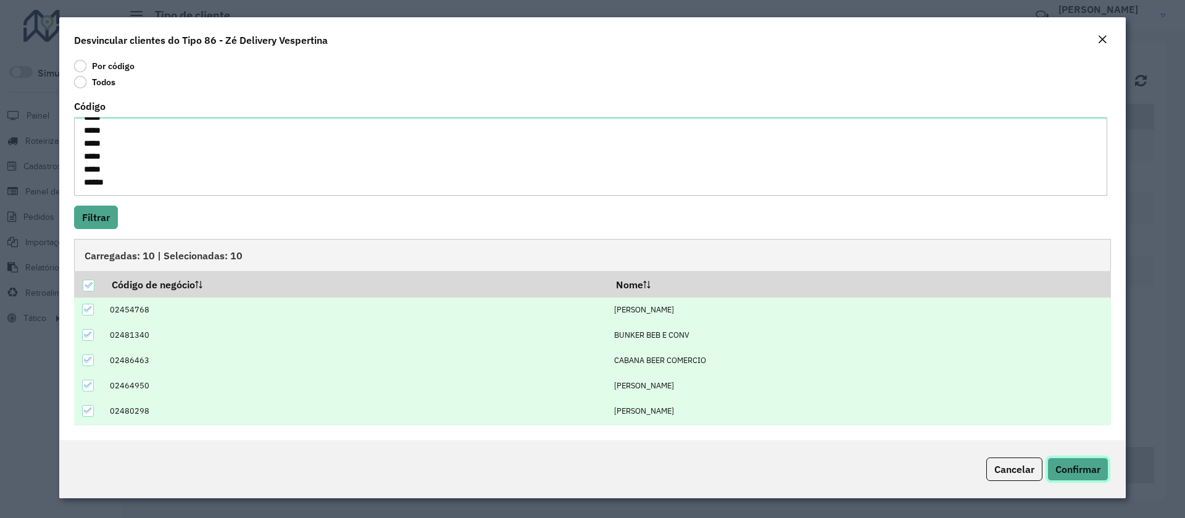
click at [786, 344] on button "Confirmar" at bounding box center [1077, 468] width 61 height 23
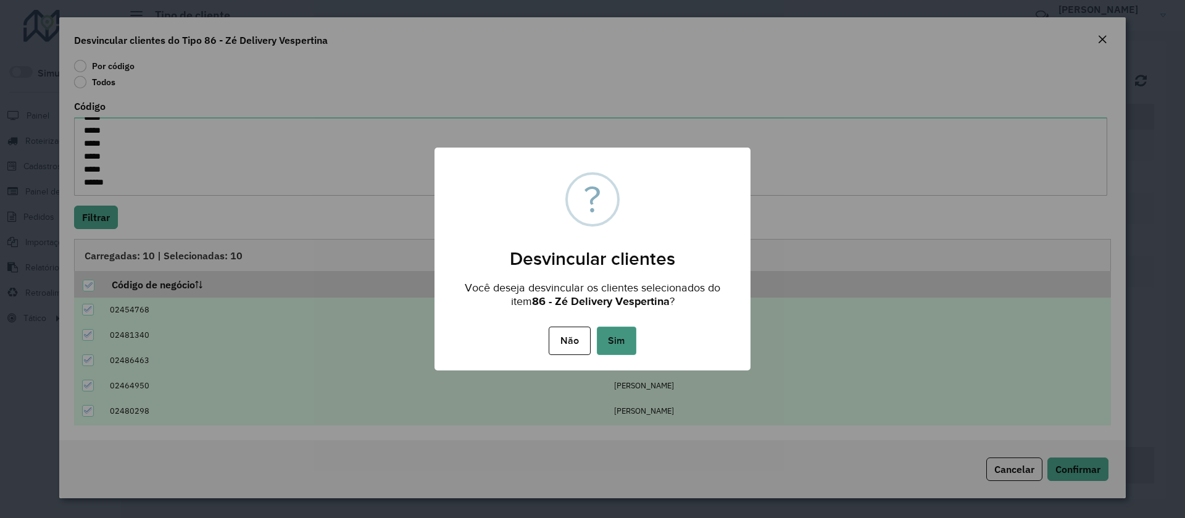
click at [615, 344] on button "Sim" at bounding box center [616, 340] width 39 height 28
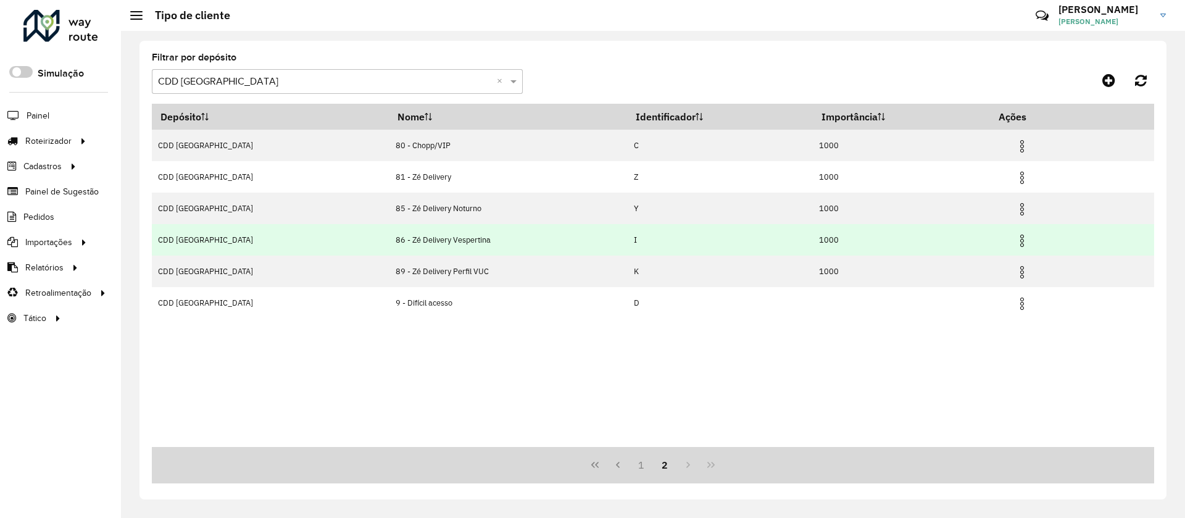
click at [497, 225] on td "86 - Zé Delivery Vespertina" at bounding box center [508, 239] width 238 height 31
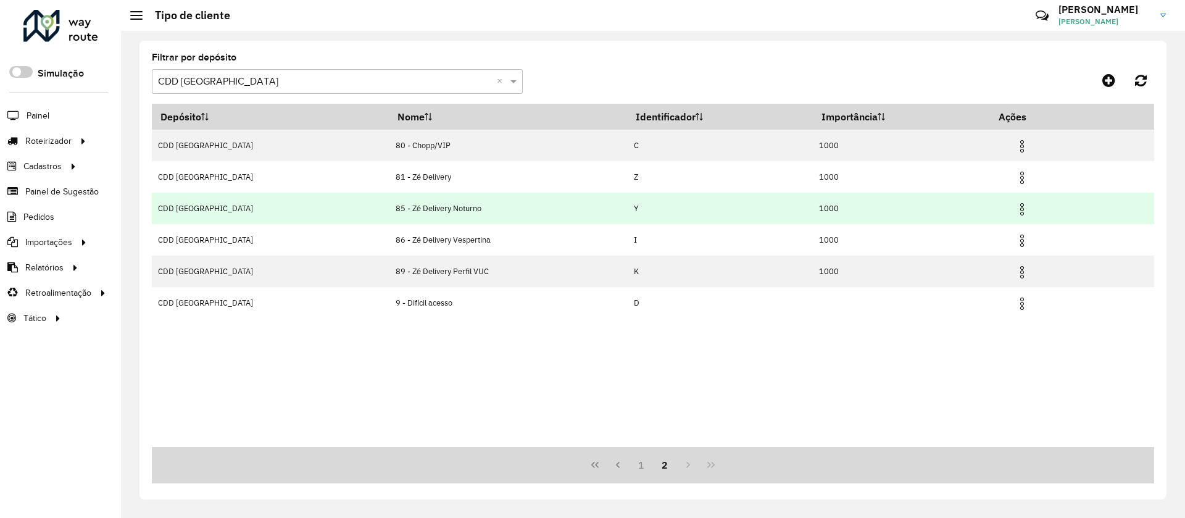
click at [786, 206] on img at bounding box center [1022, 209] width 15 height 15
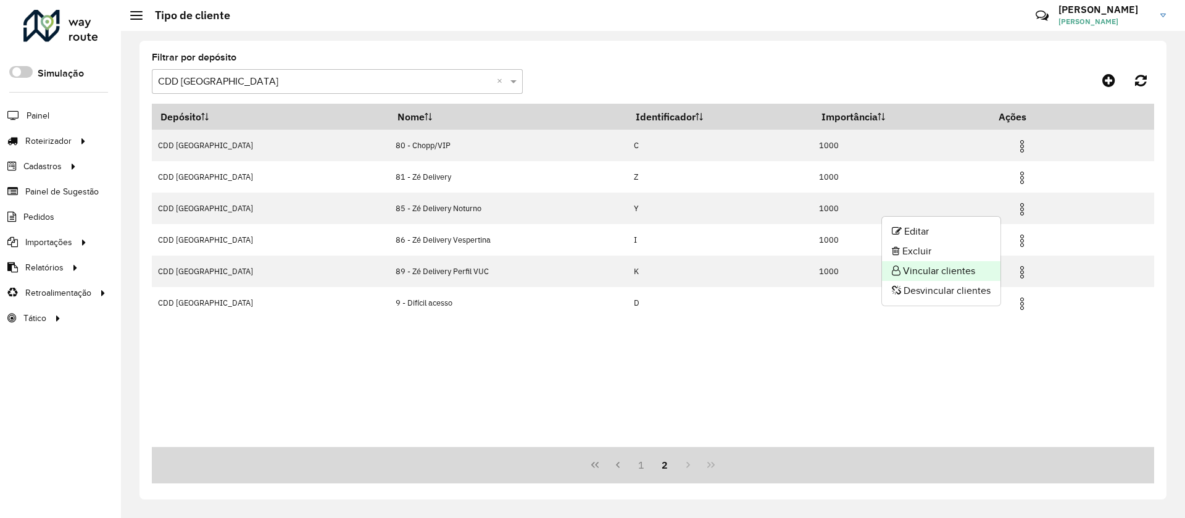
click at [786, 272] on li "Vincular clientes" at bounding box center [941, 271] width 118 height 20
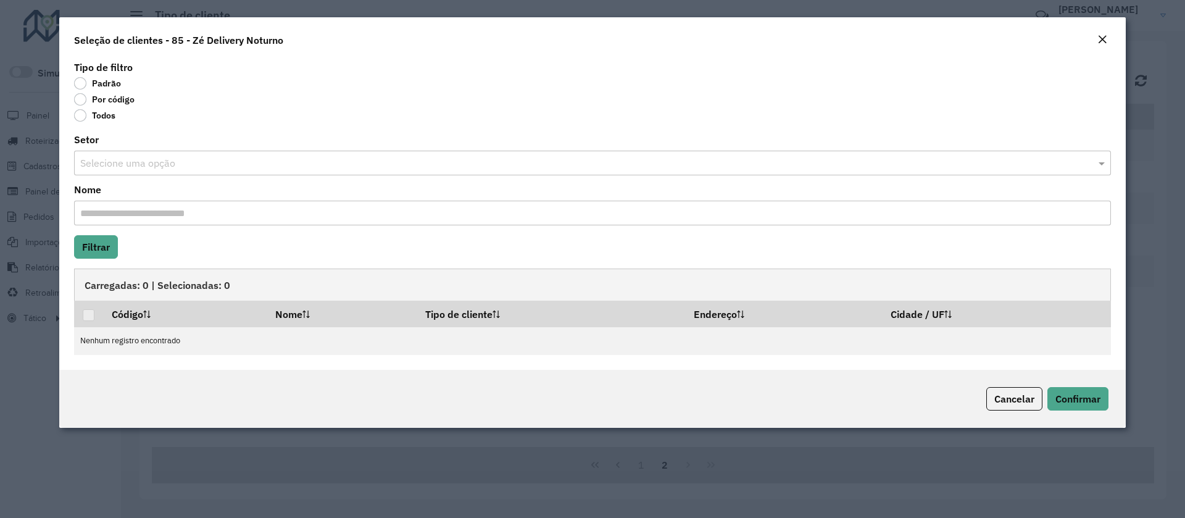
click at [114, 102] on label "Por código" at bounding box center [104, 99] width 60 height 12
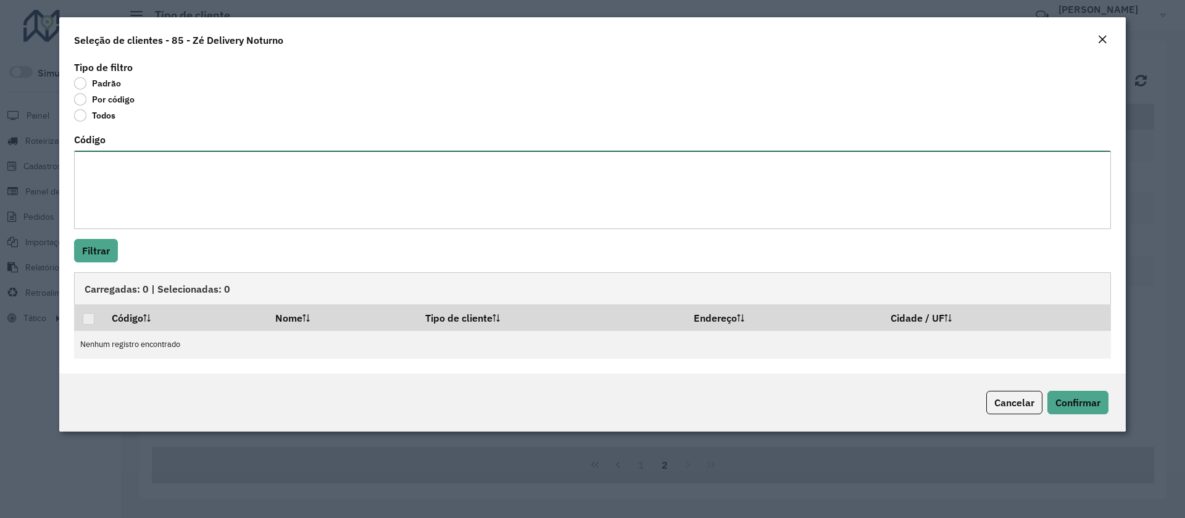
click at [115, 208] on textarea "Código" at bounding box center [592, 190] width 1037 height 78
paste textarea "*****"
type textarea "*****"
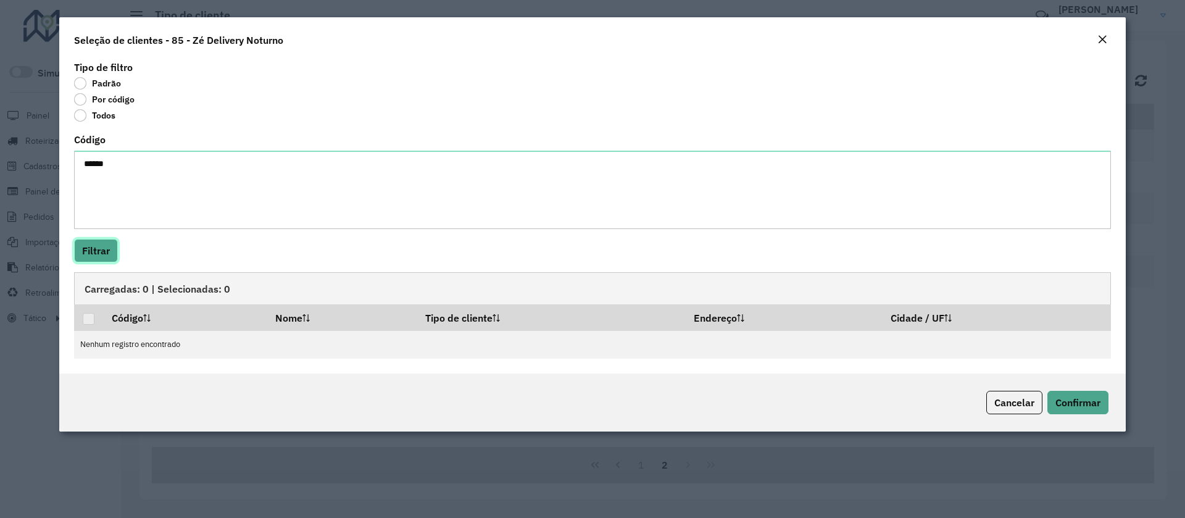
click at [102, 261] on button "Filtrar" at bounding box center [96, 250] width 44 height 23
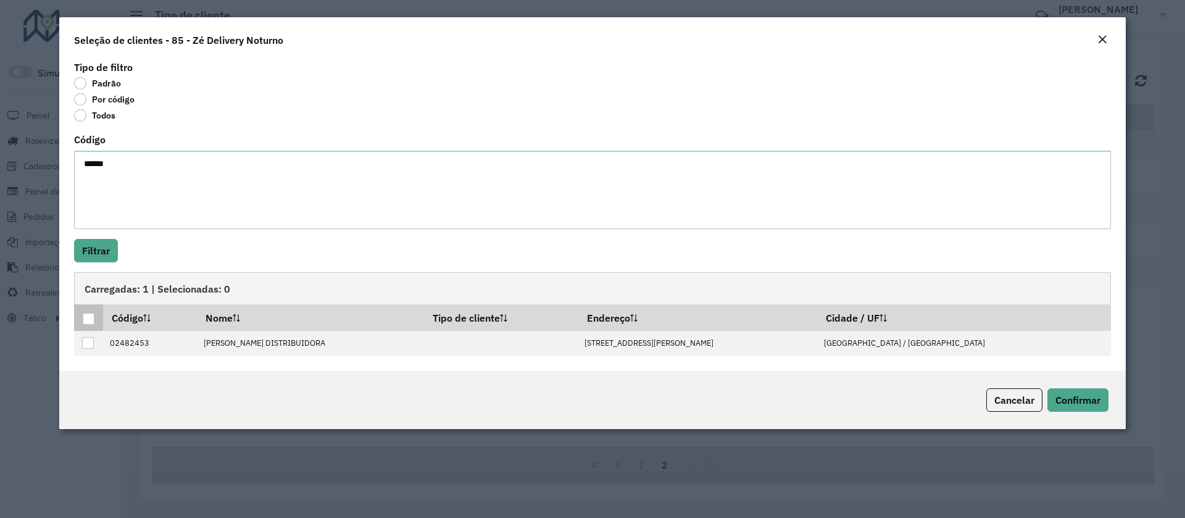
click at [93, 315] on div at bounding box center [89, 319] width 12 height 12
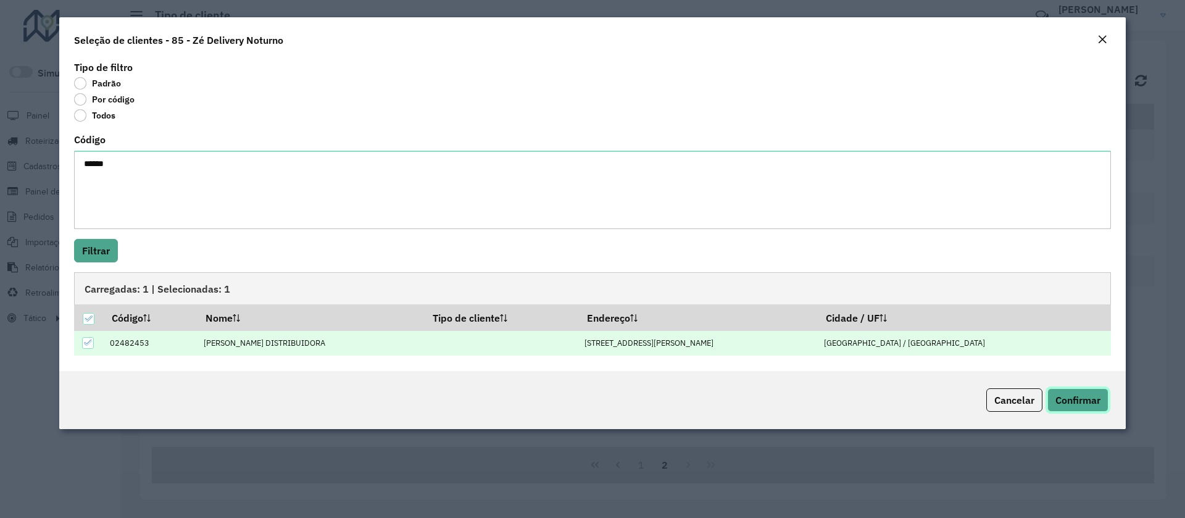
click at [786, 344] on span "Confirmar" at bounding box center [1077, 400] width 45 height 12
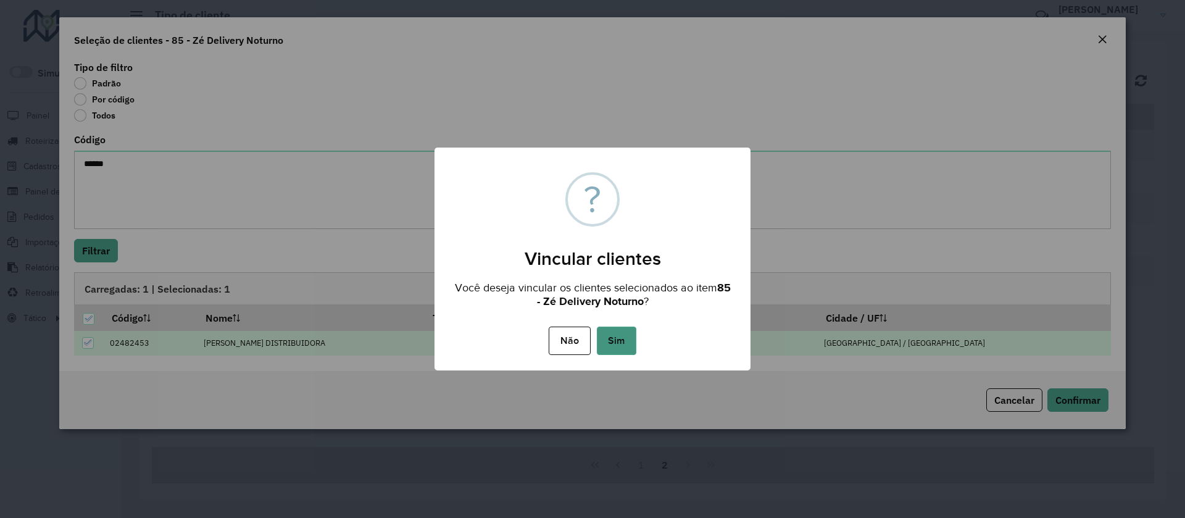
click at [617, 334] on button "Sim" at bounding box center [616, 340] width 39 height 28
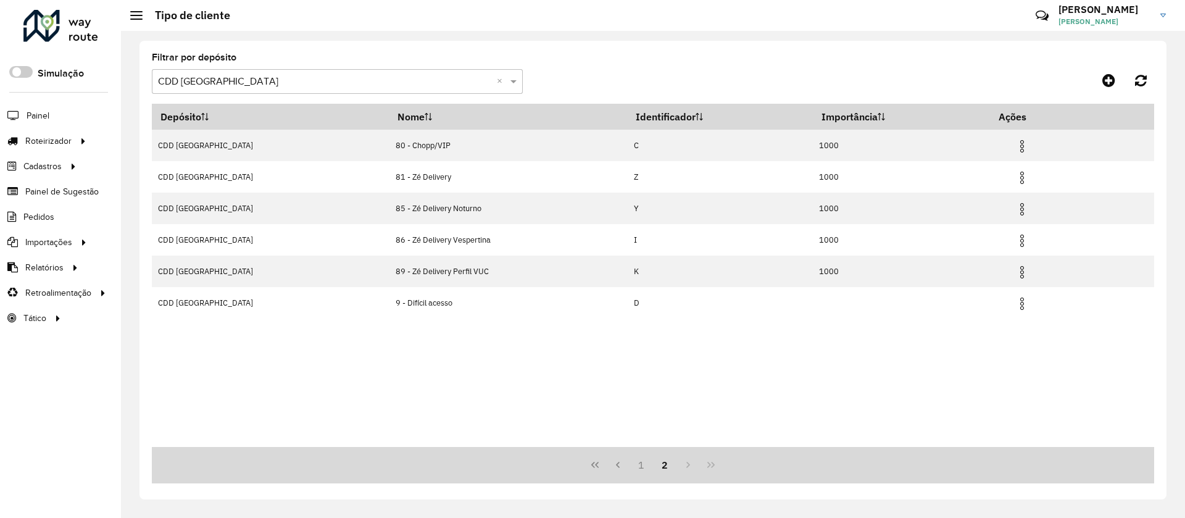
click at [477, 323] on div "Depósito Nome Identificador Importância Ações CDD Curitiba 80 - Chopp/VIP C 100…" at bounding box center [653, 275] width 1002 height 343
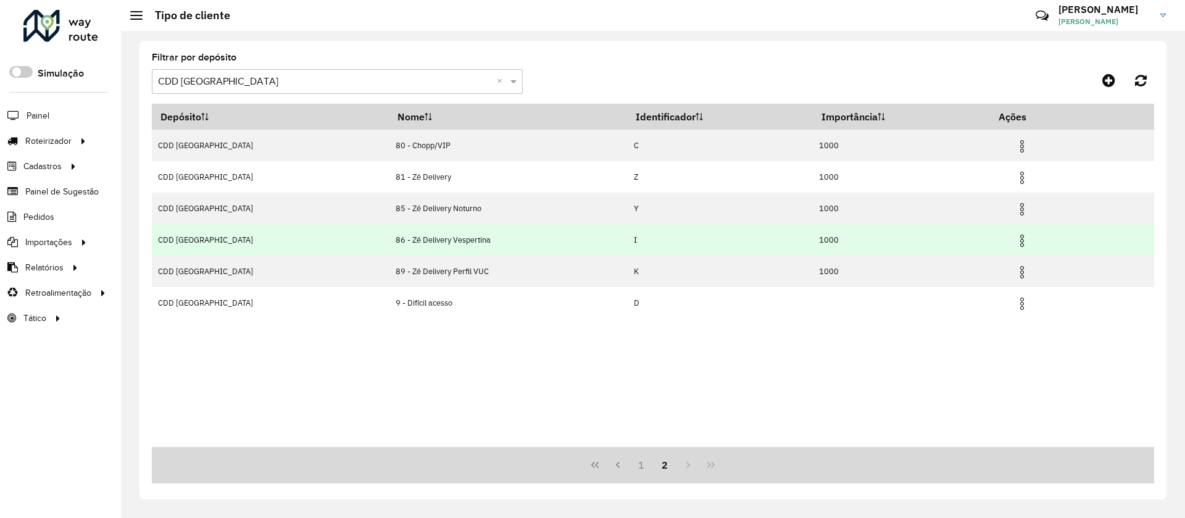
drag, startPoint x: 462, startPoint y: 255, endPoint x: 681, endPoint y: 245, distance: 219.9
click at [462, 255] on td "89 - Zé Delivery Perfil VUC" at bounding box center [508, 270] width 238 height 31
click at [786, 244] on img at bounding box center [1022, 240] width 15 height 15
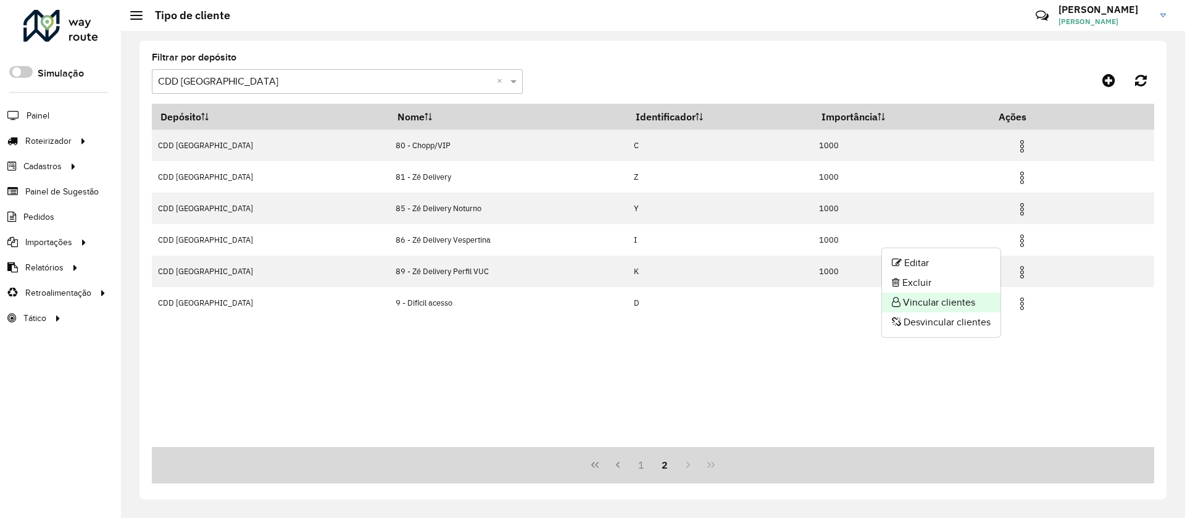
click at [786, 297] on li "Vincular clientes" at bounding box center [941, 303] width 118 height 20
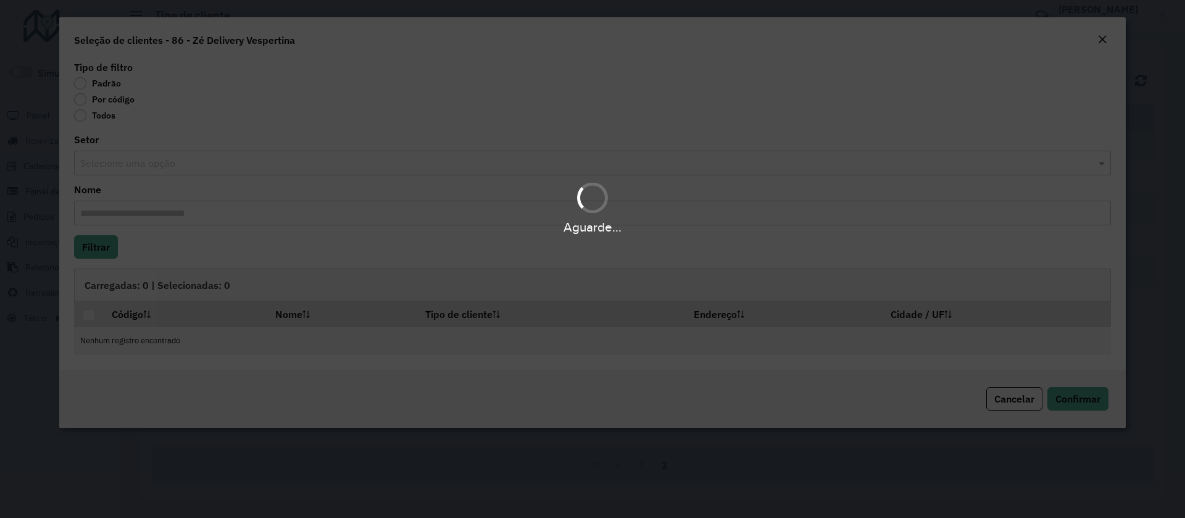
click at [112, 110] on div "Aguarde..." at bounding box center [592, 259] width 1185 height 518
click at [106, 101] on body "Aguarde... Pop-up bloqueado! Seu navegador bloqueou automáticamente a abertura …" at bounding box center [592, 259] width 1185 height 518
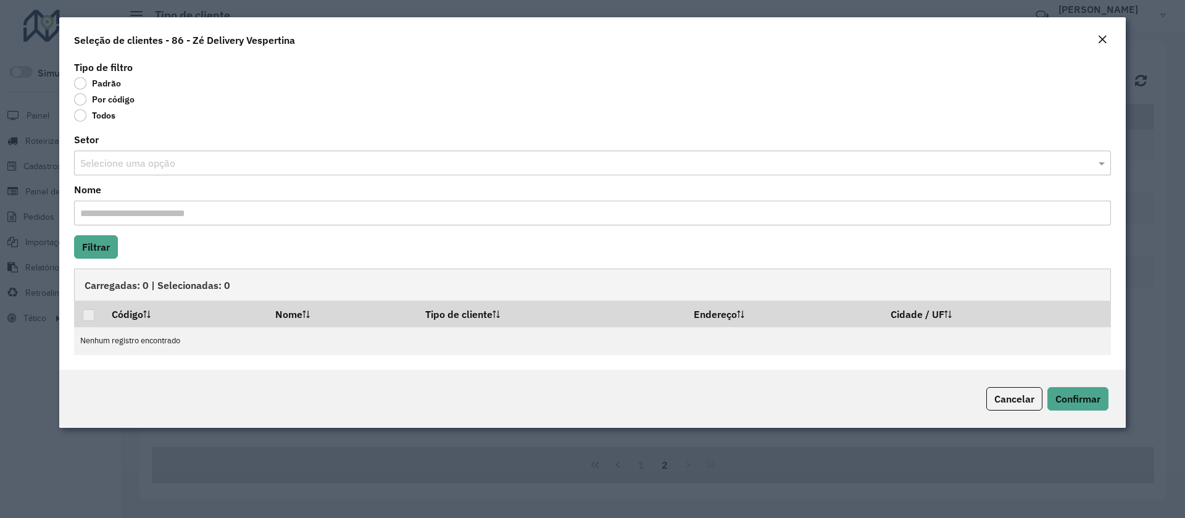
click at [106, 101] on label "Por código" at bounding box center [104, 99] width 60 height 12
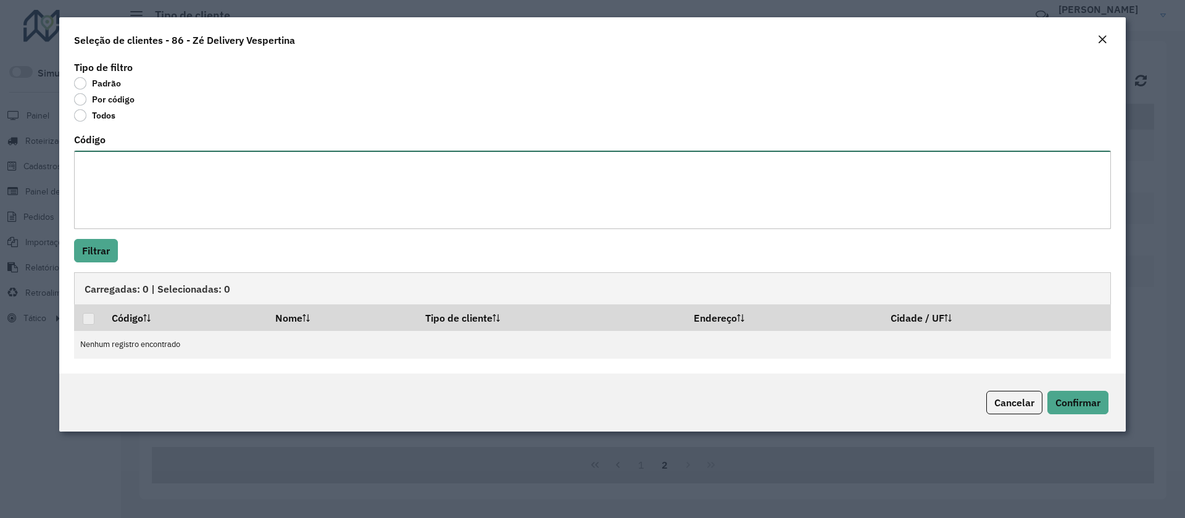
click at [112, 204] on textarea "Código" at bounding box center [592, 190] width 1037 height 78
paste textarea "***** ***** ***** *****"
type textarea "***** ***** ***** *****"
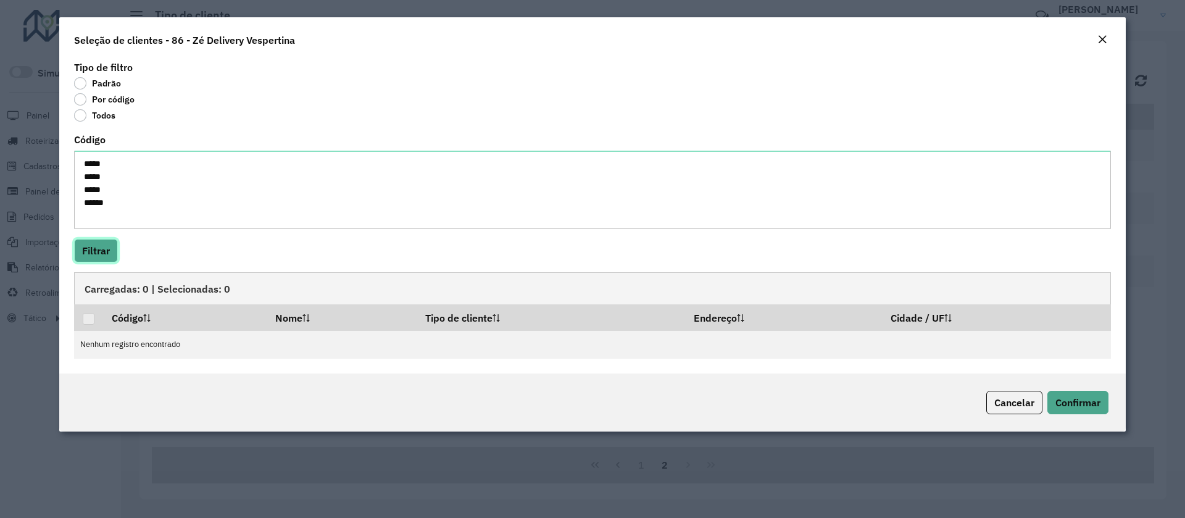
click at [98, 253] on button "Filtrar" at bounding box center [96, 250] width 44 height 23
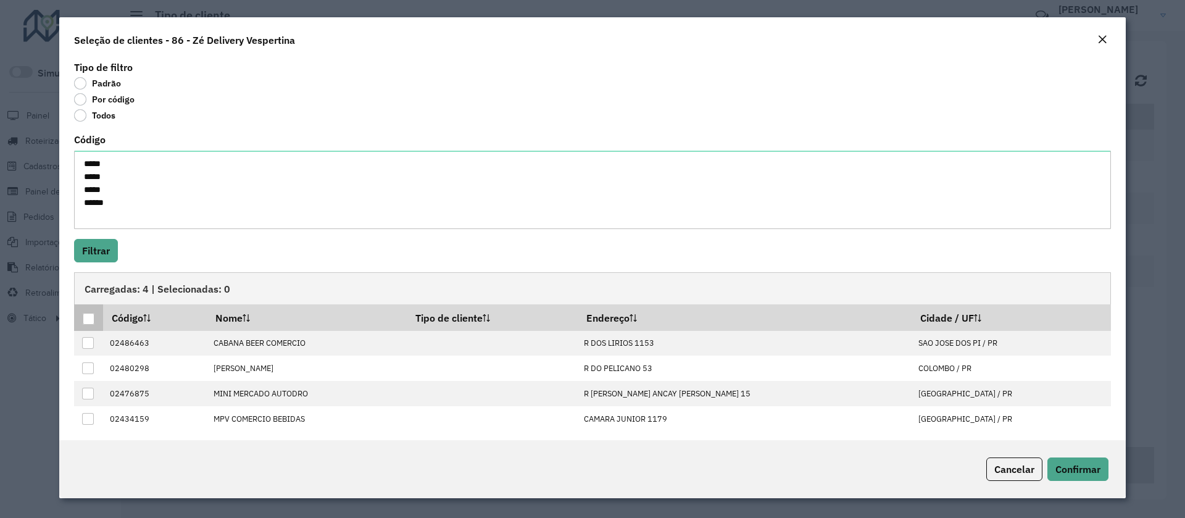
click at [89, 319] on div at bounding box center [89, 319] width 12 height 12
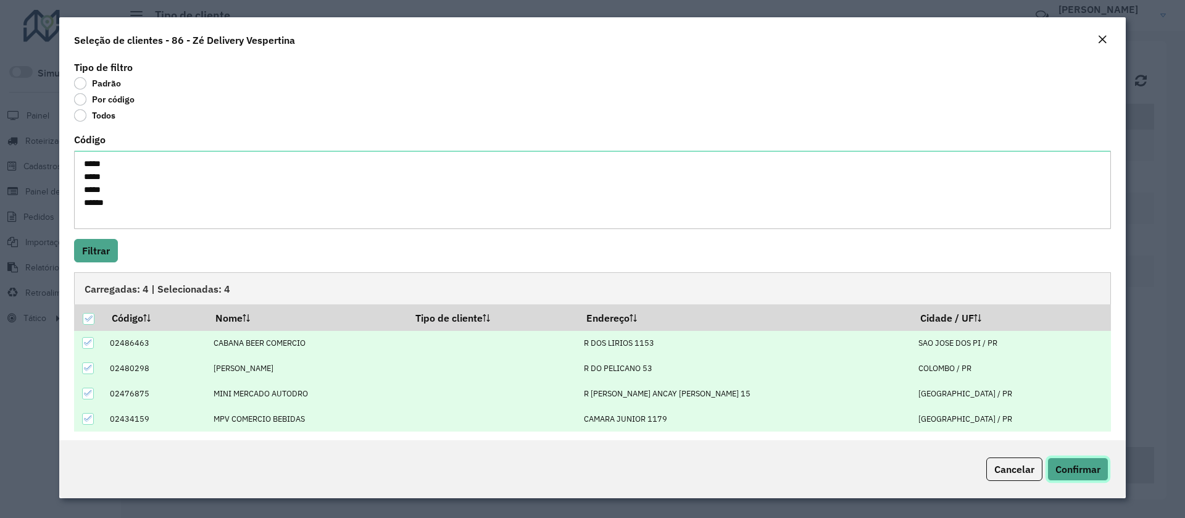
click at [786, 344] on span "Confirmar" at bounding box center [1077, 469] width 45 height 12
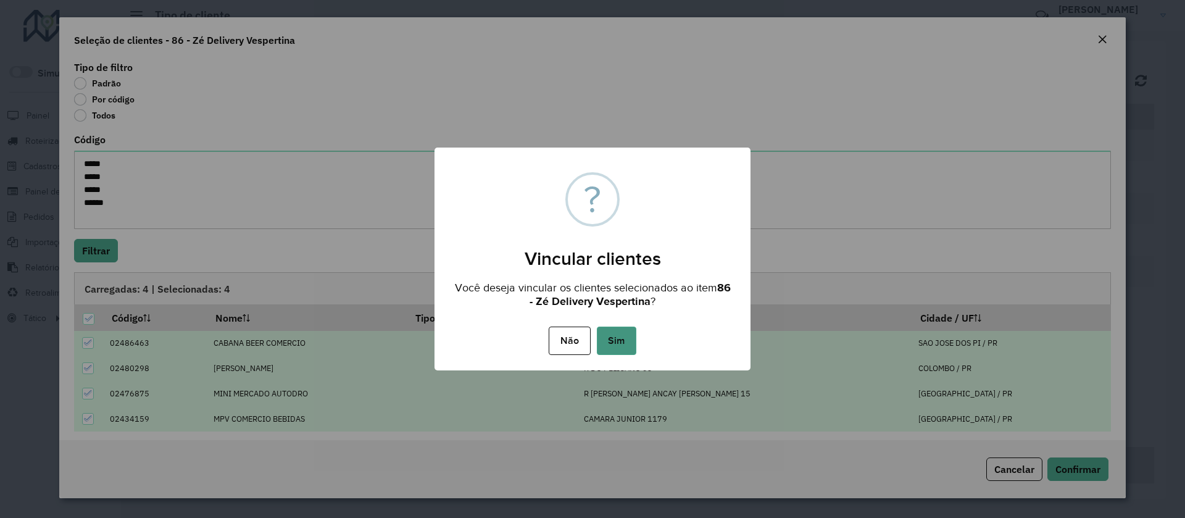
click at [608, 334] on button "Sim" at bounding box center [616, 340] width 39 height 28
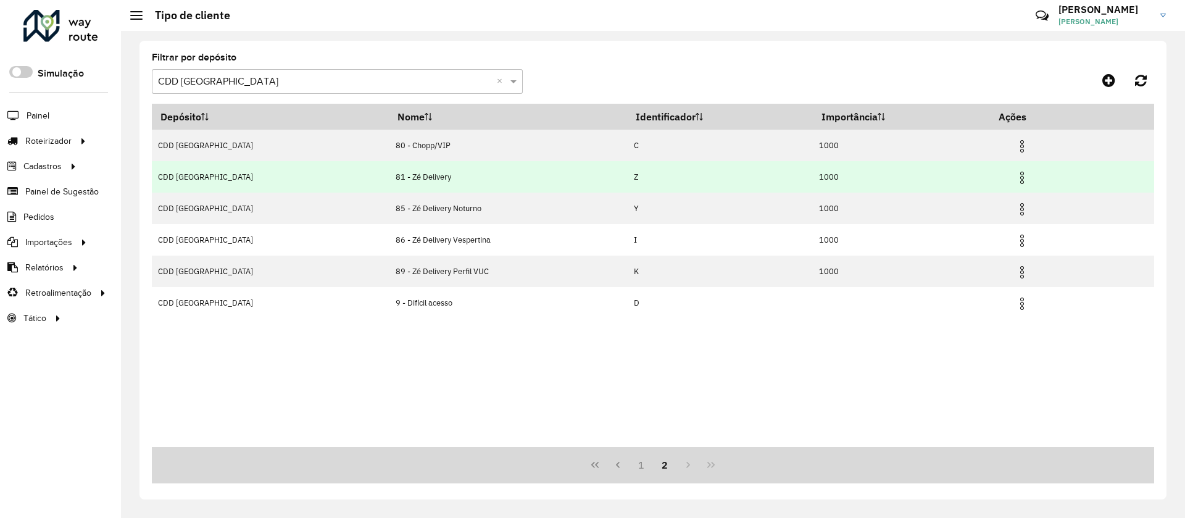
click at [518, 170] on td "81 - Zé Delivery" at bounding box center [508, 176] width 238 height 31
click at [482, 177] on td "81 - Zé Delivery" at bounding box center [508, 176] width 238 height 31
click at [786, 173] on img at bounding box center [1022, 177] width 15 height 15
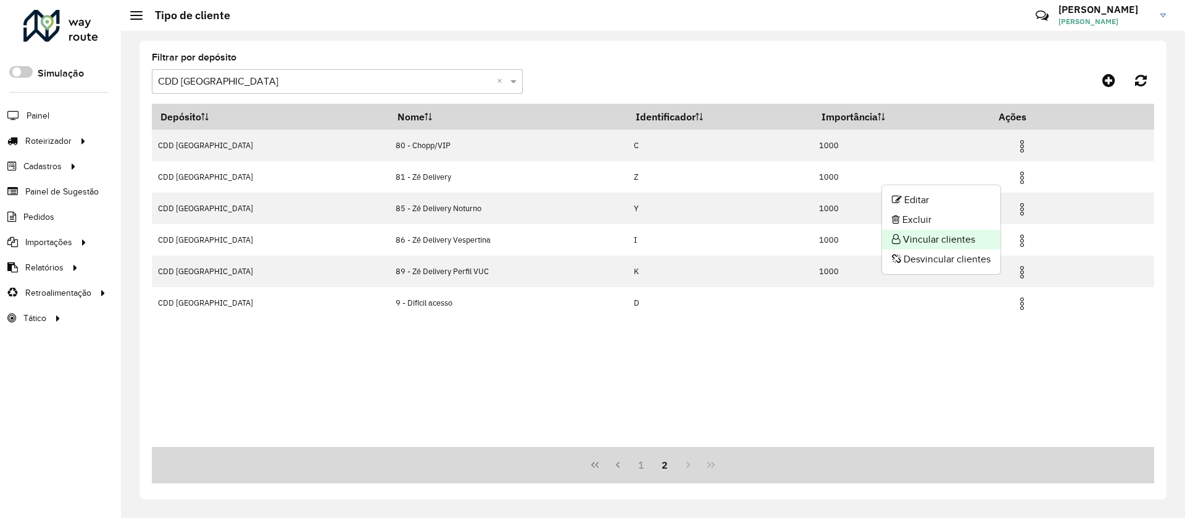
click at [786, 238] on li "Vincular clientes" at bounding box center [941, 240] width 118 height 20
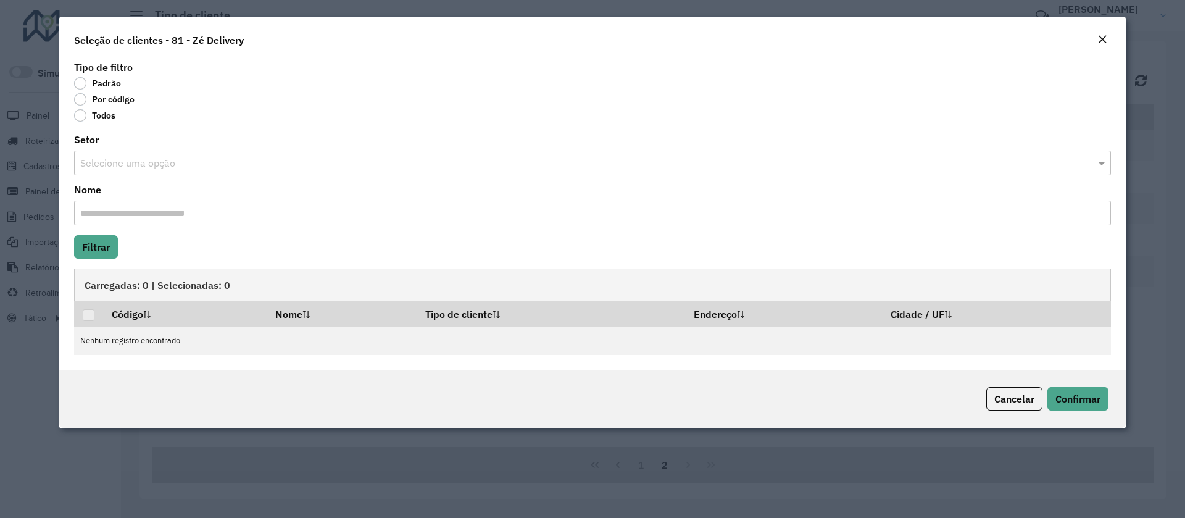
click at [94, 99] on label "Por código" at bounding box center [104, 99] width 60 height 12
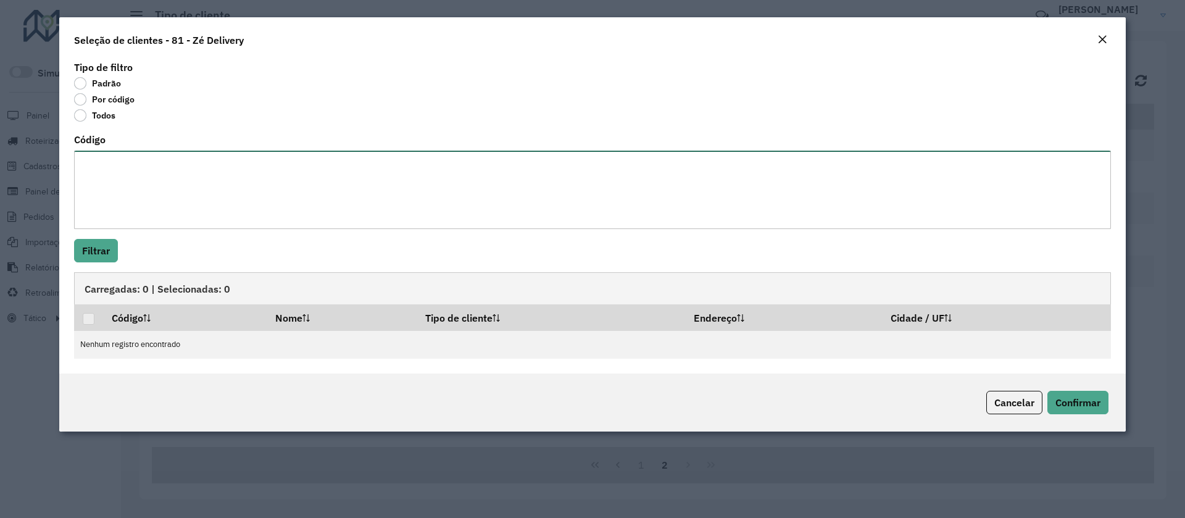
click at [110, 181] on textarea "Código" at bounding box center [592, 190] width 1037 height 78
paste textarea "***** ***** ***** ***** ***** ***** ***** ***** ***** ***** ***** ***** ***** *…"
type textarea "***** ***** ***** ***** ***** ***** ***** ***** ***** ***** ***** ***** ***** *…"
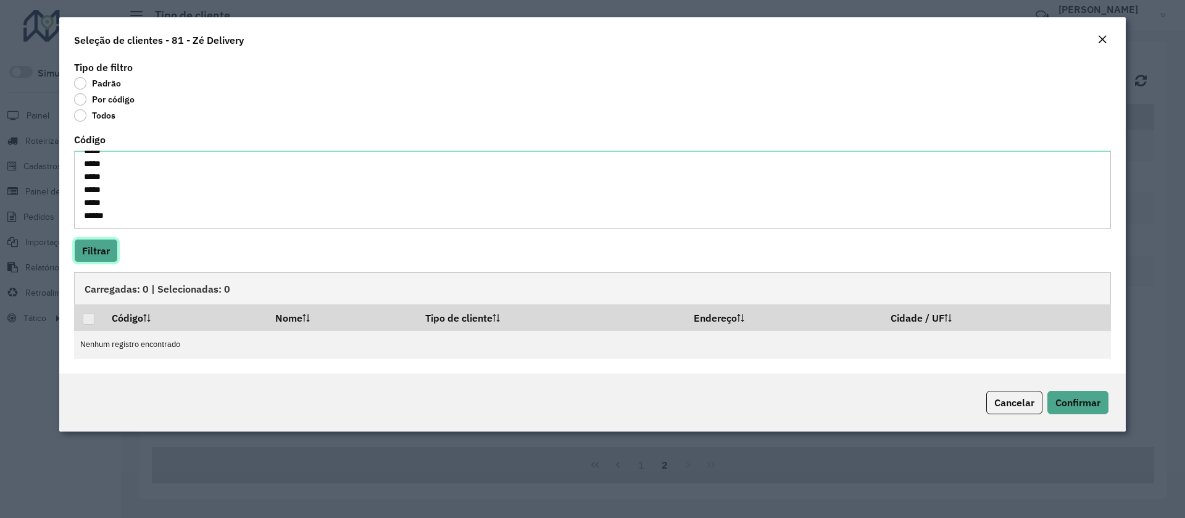
click at [106, 248] on button "Filtrar" at bounding box center [96, 250] width 44 height 23
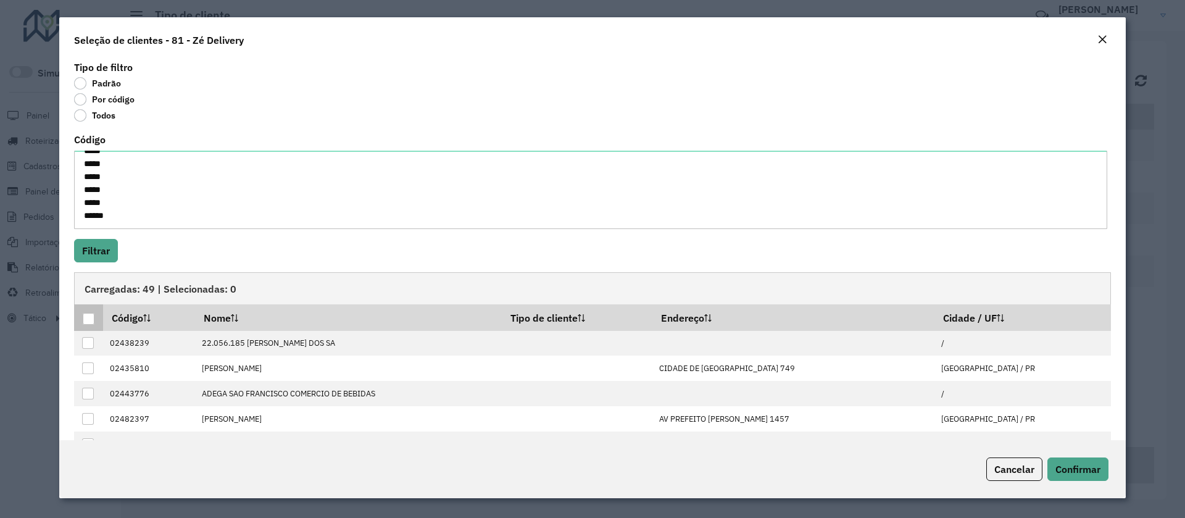
click at [88, 317] on div at bounding box center [89, 319] width 12 height 12
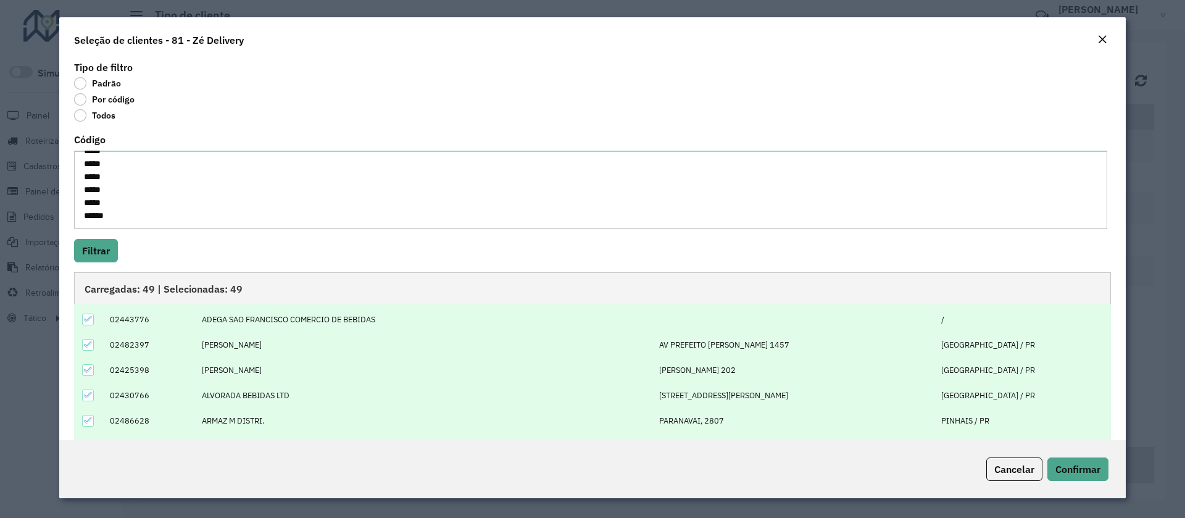
scroll to position [125, 0]
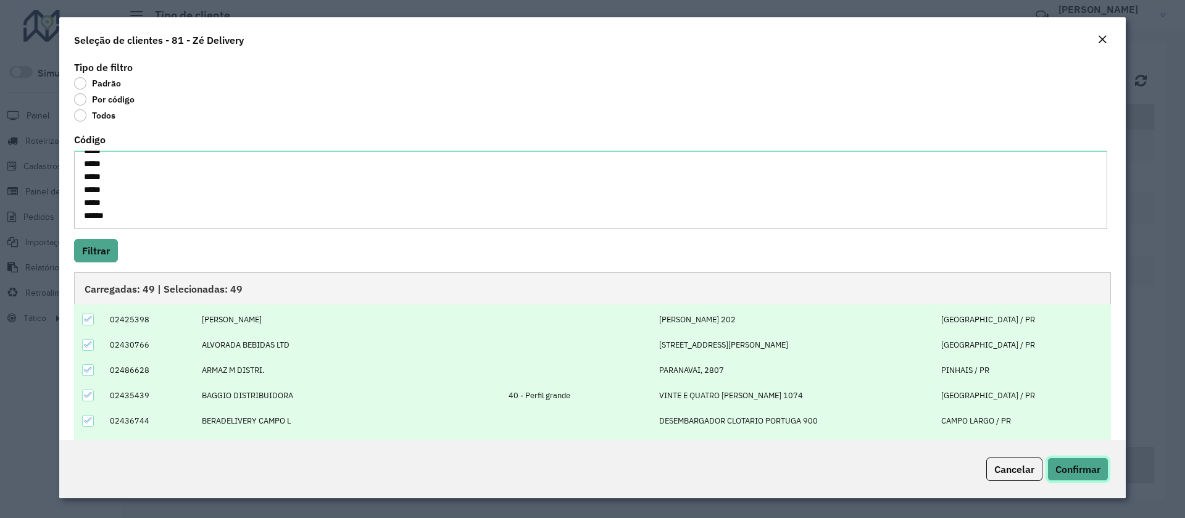
click at [786, 344] on span "Confirmar" at bounding box center [1077, 469] width 45 height 12
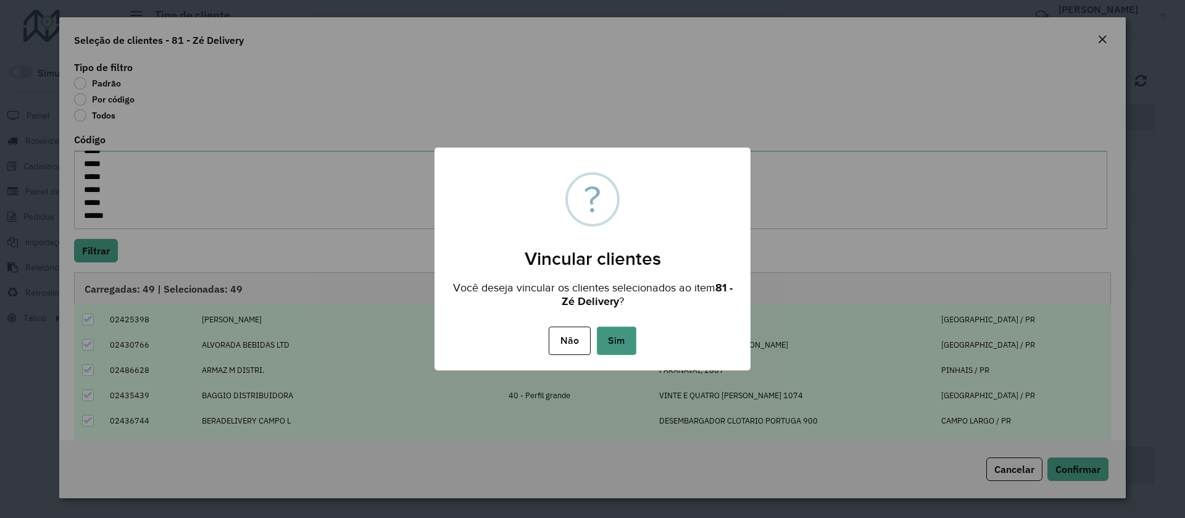
click at [609, 336] on button "Sim" at bounding box center [616, 340] width 39 height 28
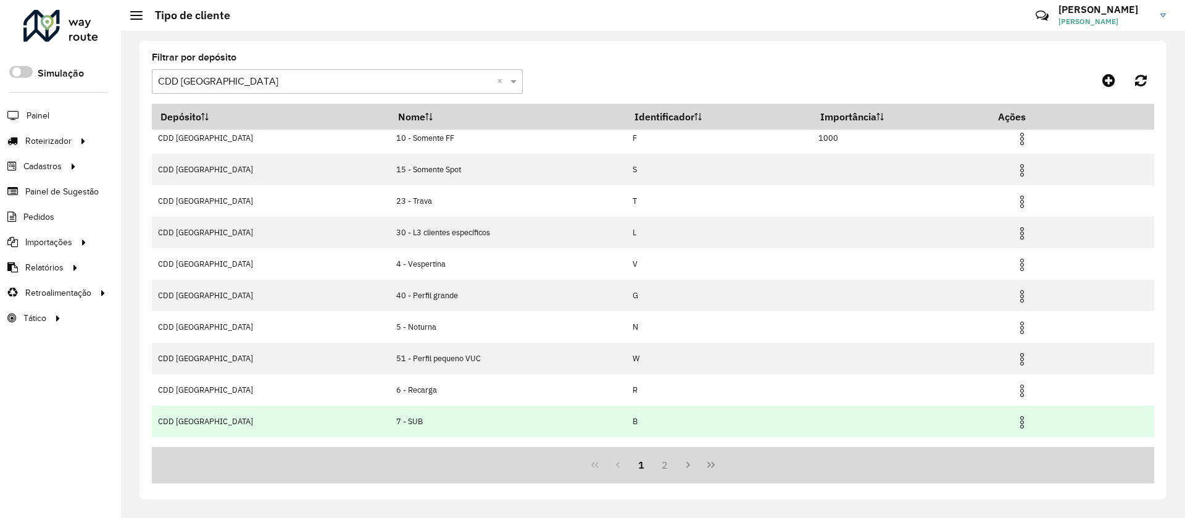
scroll to position [60, 0]
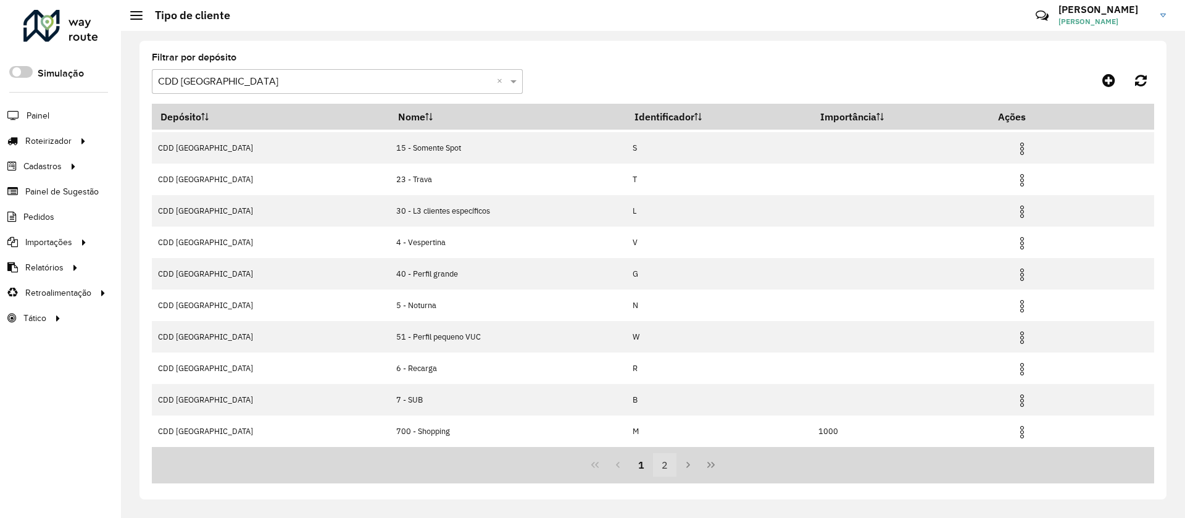
click at [664, 470] on button "2" at bounding box center [664, 464] width 23 height 23
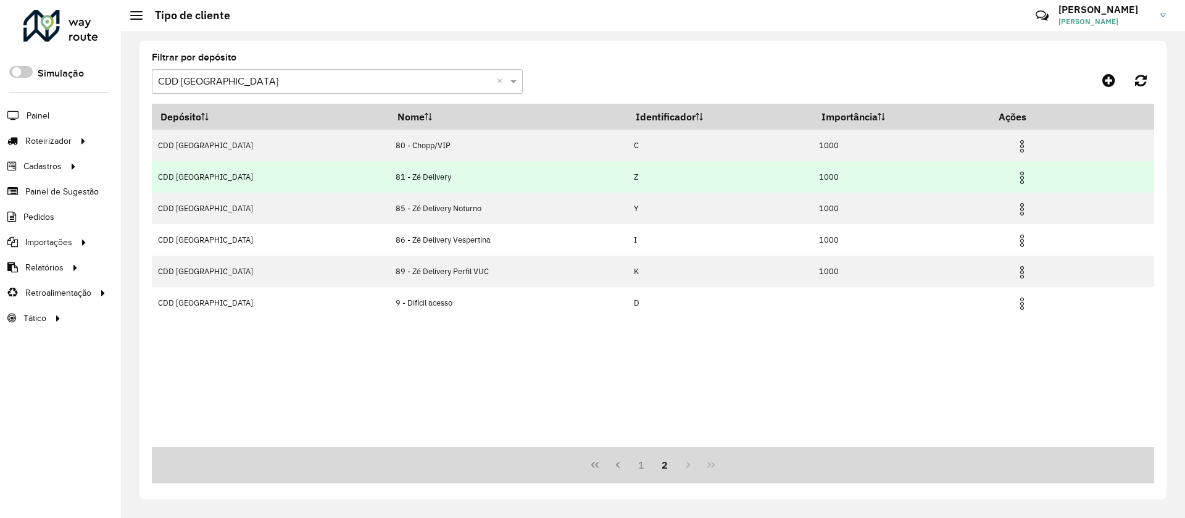
click at [720, 180] on td "Z" at bounding box center [720, 176] width 186 height 31
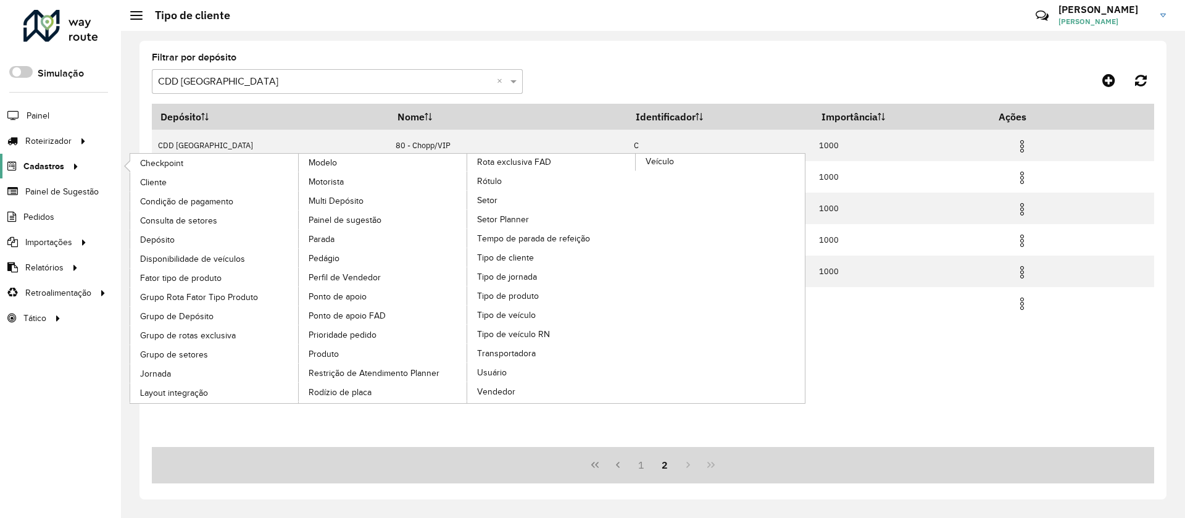
click at [73, 173] on icon at bounding box center [74, 165] width 10 height 19
click at [496, 189] on link "Rótulo" at bounding box center [551, 181] width 169 height 19
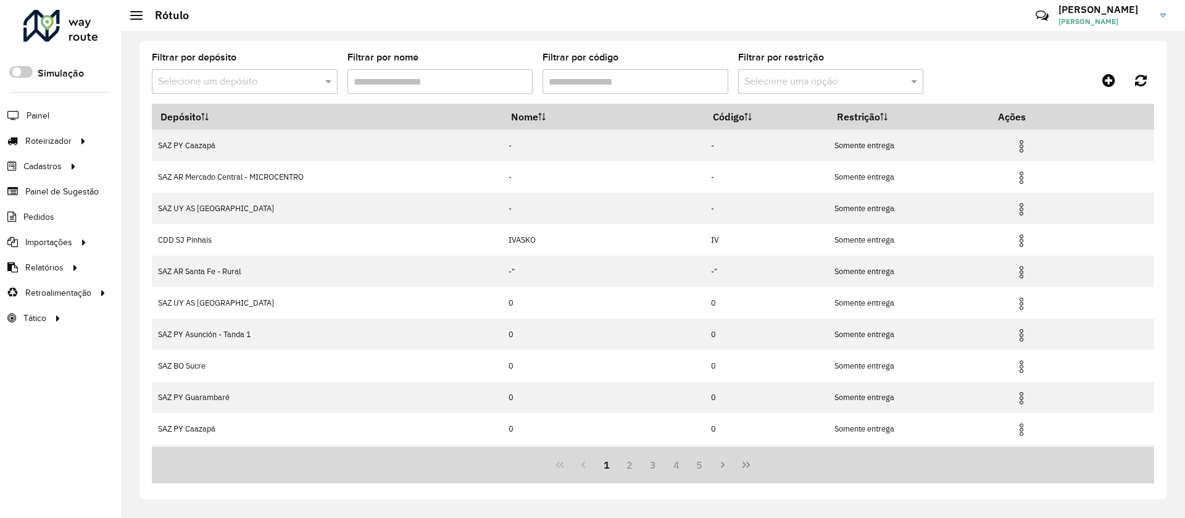
click at [299, 78] on input "text" at bounding box center [232, 82] width 149 height 15
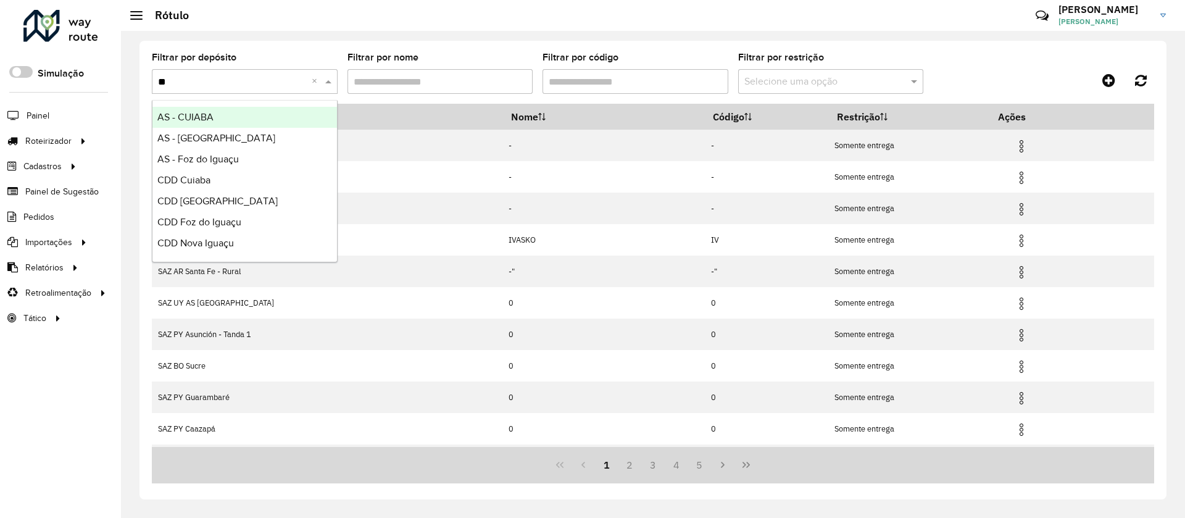
type input "***"
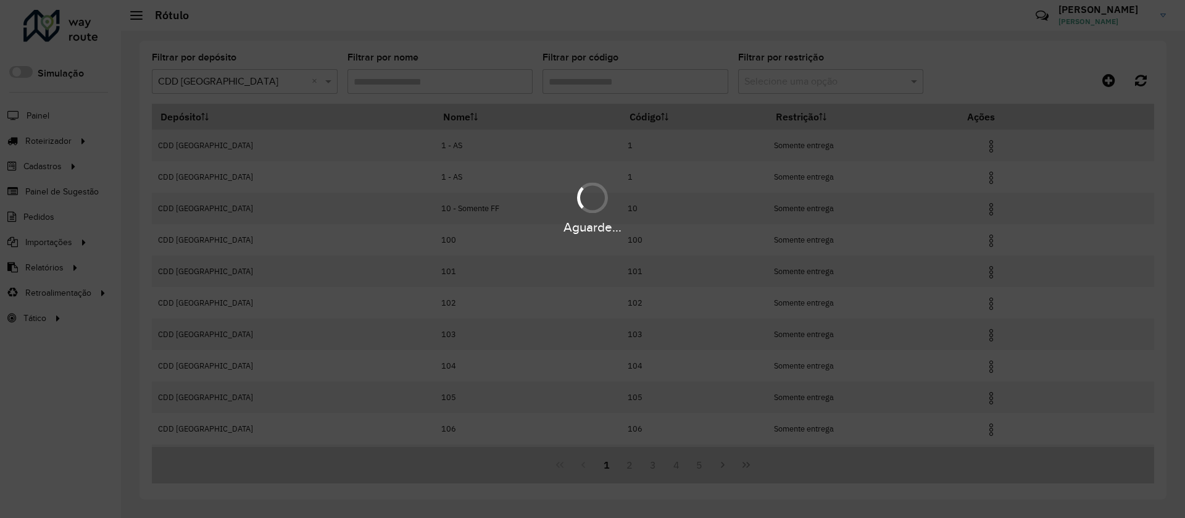
click at [659, 93] on div "Aguarde..." at bounding box center [592, 259] width 1185 height 518
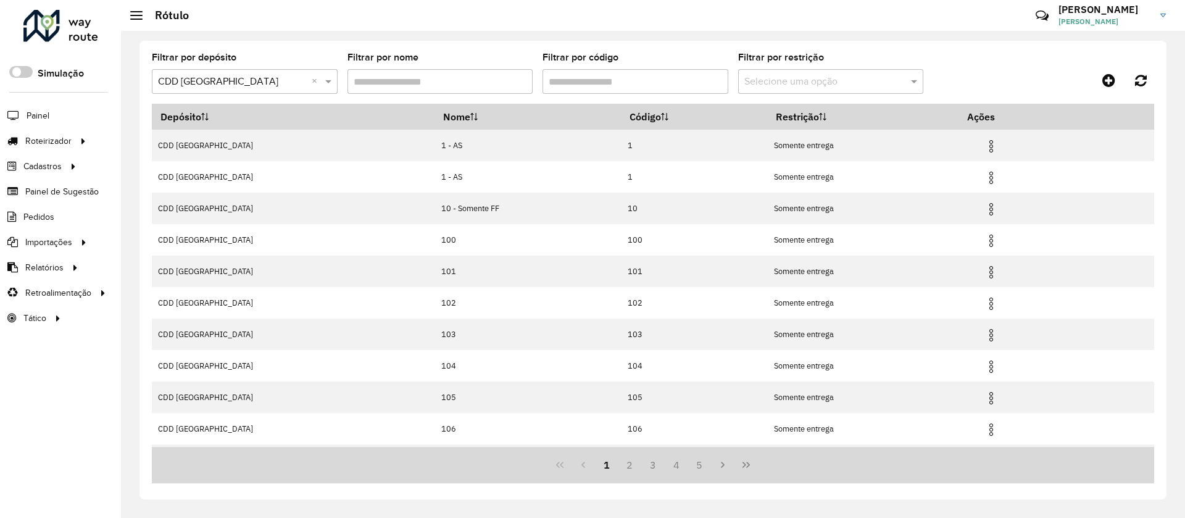
click at [654, 87] on input "Filtrar por código" at bounding box center [635, 81] width 186 height 25
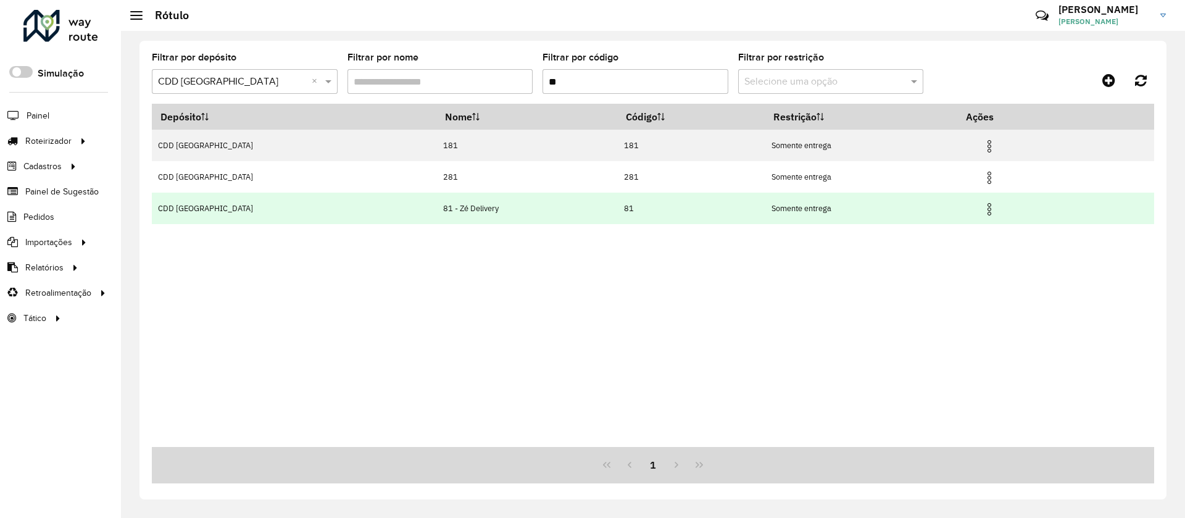
type input "**"
click at [982, 206] on img at bounding box center [989, 209] width 15 height 15
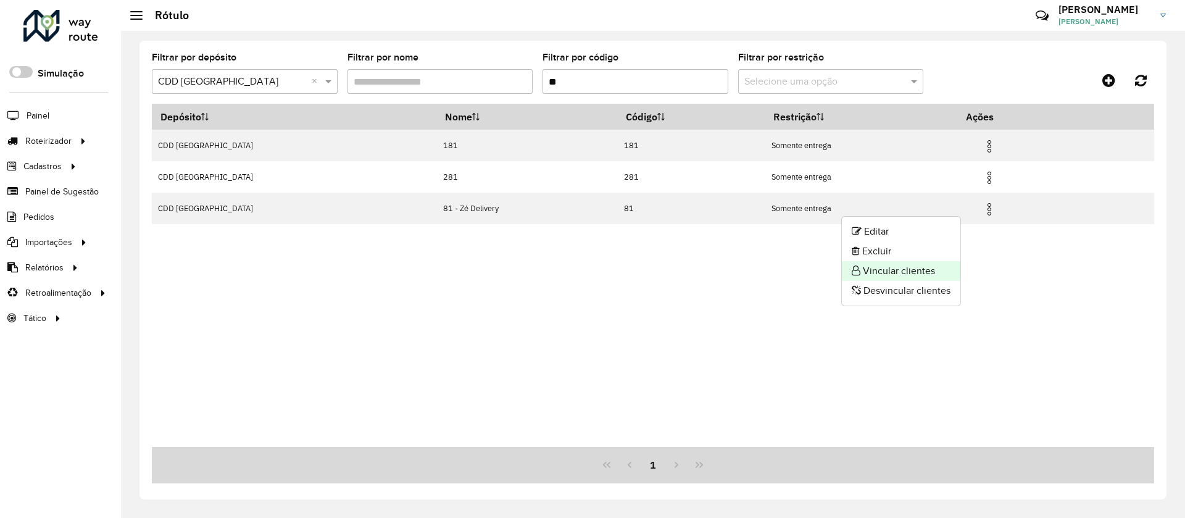
click at [897, 273] on li "Vincular clientes" at bounding box center [901, 271] width 118 height 20
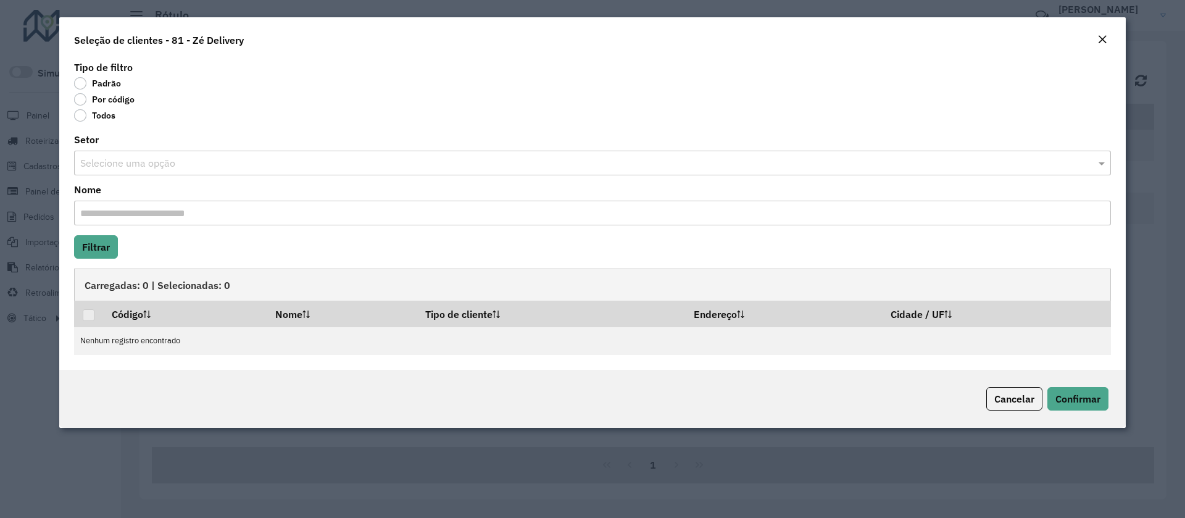
click at [107, 105] on label "Por código" at bounding box center [104, 99] width 60 height 12
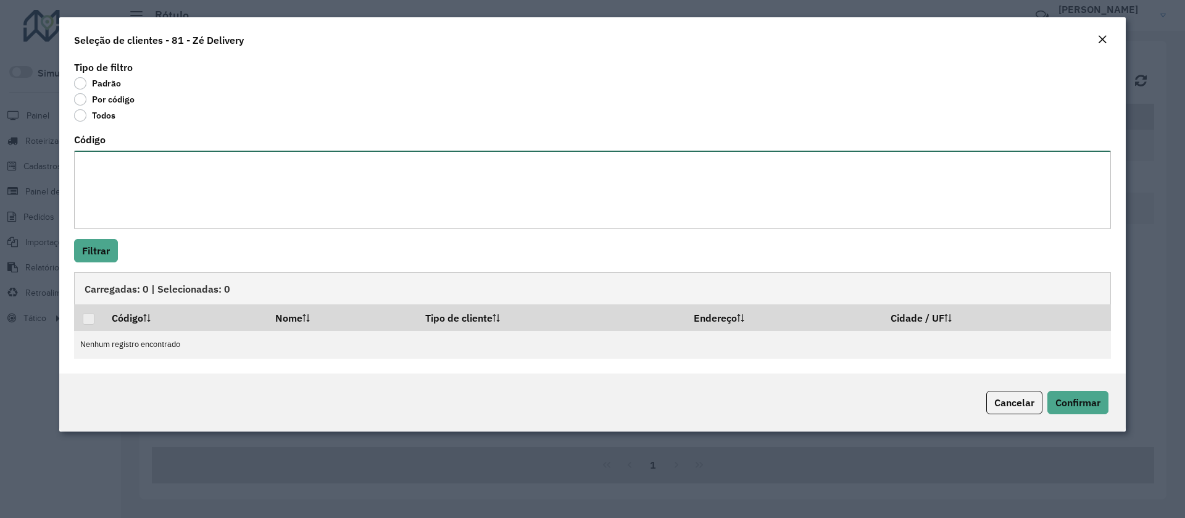
click at [119, 176] on textarea "Código" at bounding box center [592, 190] width 1037 height 78
paste textarea "***** ***** ***** ***** ***** ***** ***** ***** ***** ***** ***** ***** ***** *…"
type textarea "***** ***** ***** ***** ***** ***** ***** ***** ***** ***** ***** ***** ***** *…"
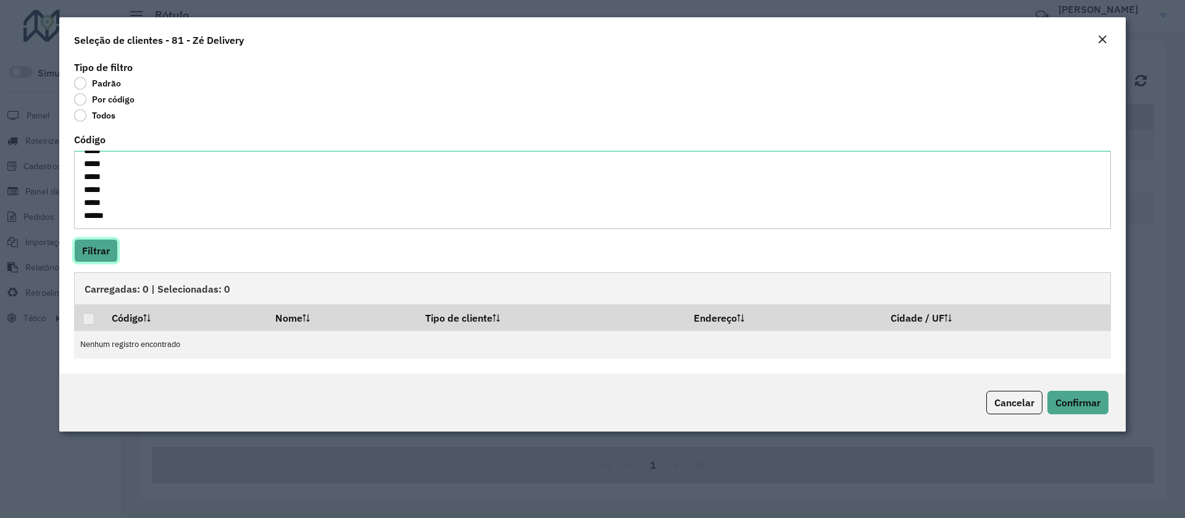
click at [104, 252] on button "Filtrar" at bounding box center [96, 250] width 44 height 23
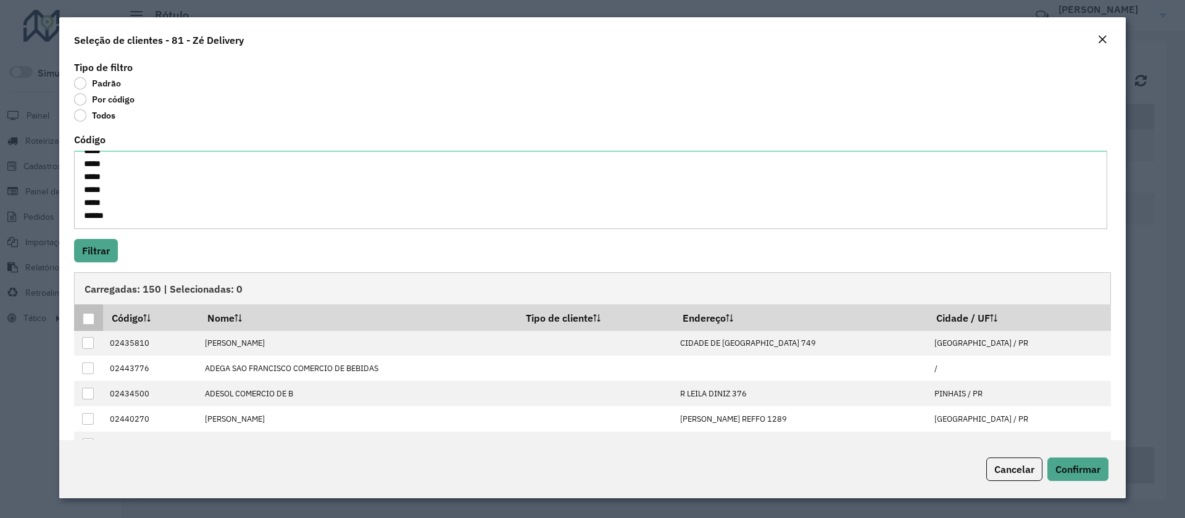
click at [90, 314] on div at bounding box center [89, 319] width 12 height 12
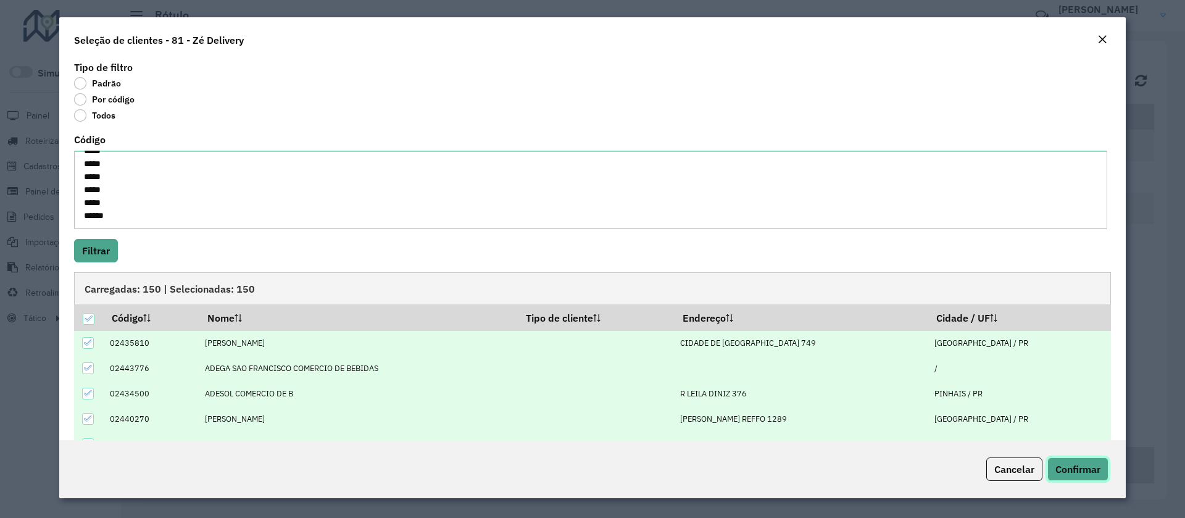
click at [1055, 464] on span "Confirmar" at bounding box center [1077, 469] width 45 height 12
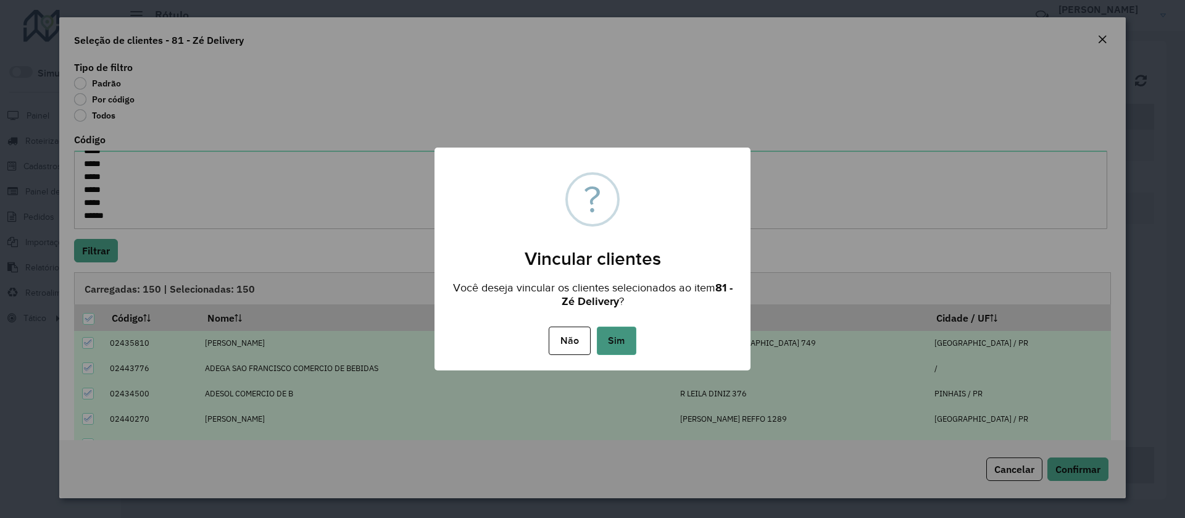
click at [610, 335] on button "Sim" at bounding box center [616, 340] width 39 height 28
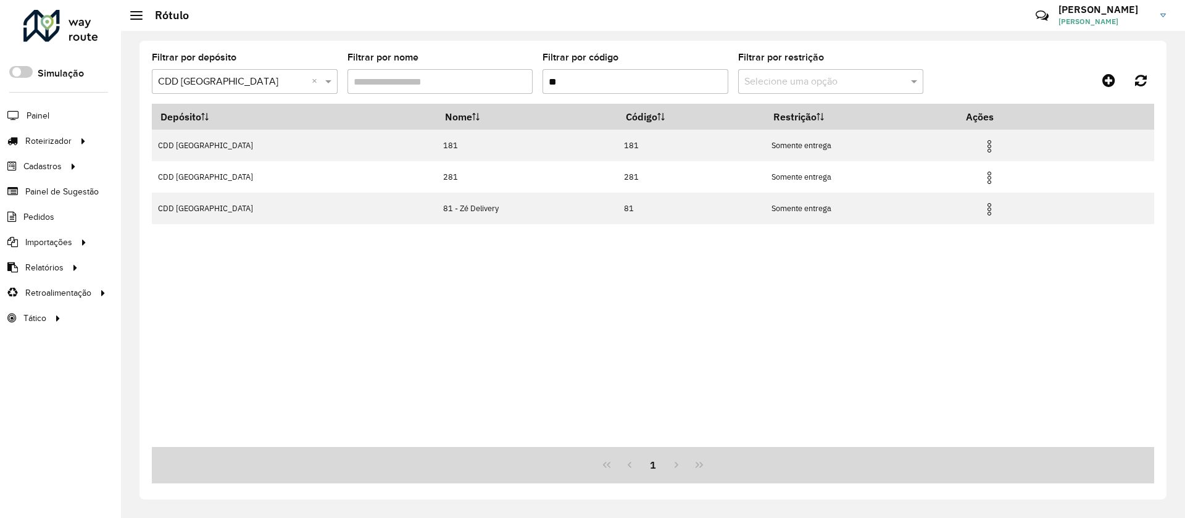
click at [563, 82] on input "**" at bounding box center [635, 81] width 186 height 25
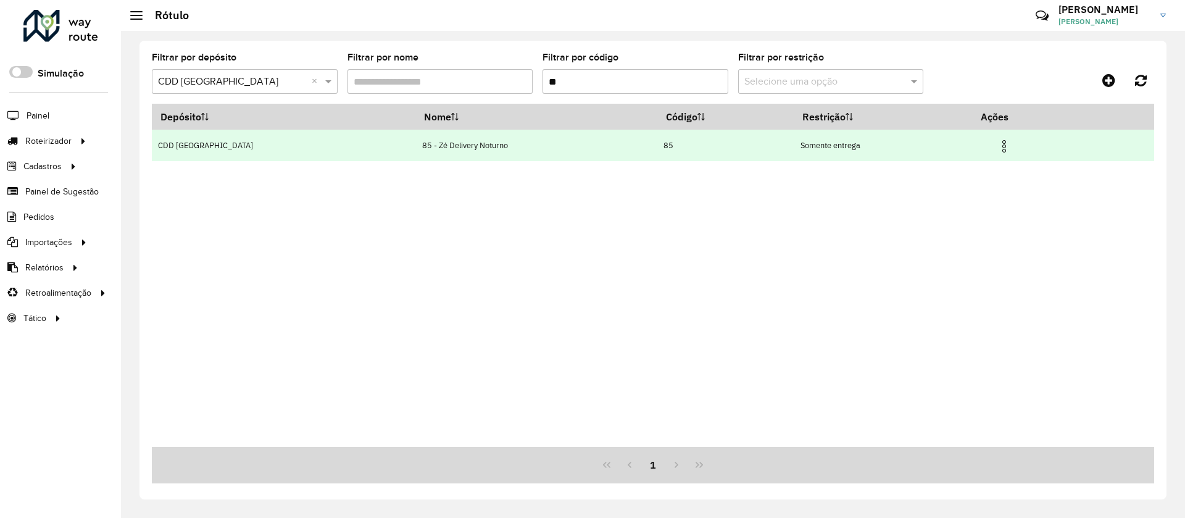
type input "**"
click at [997, 148] on img at bounding box center [1004, 146] width 15 height 15
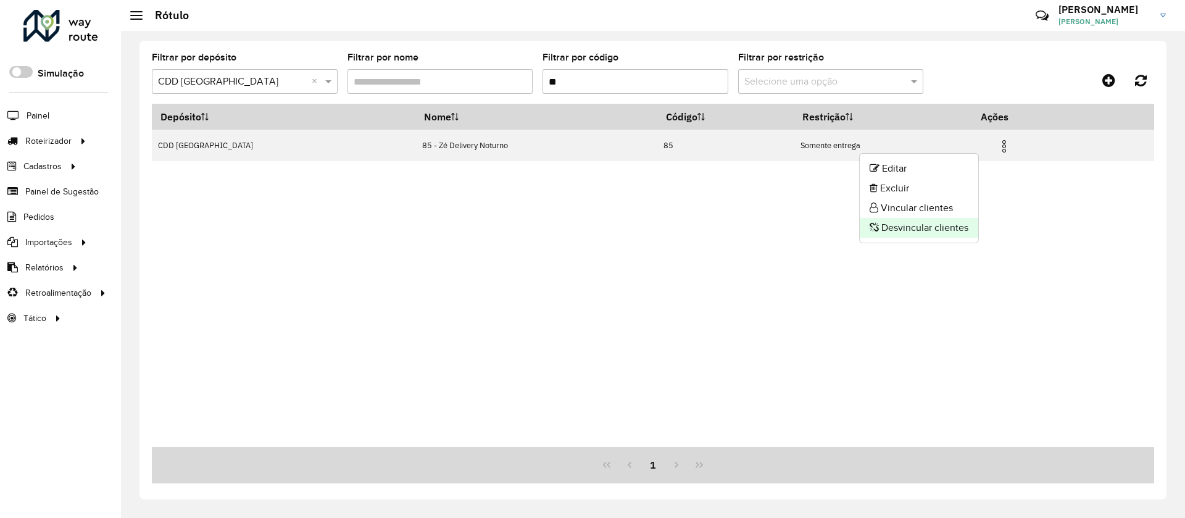
click at [926, 228] on li "Desvincular clientes" at bounding box center [919, 228] width 118 height 20
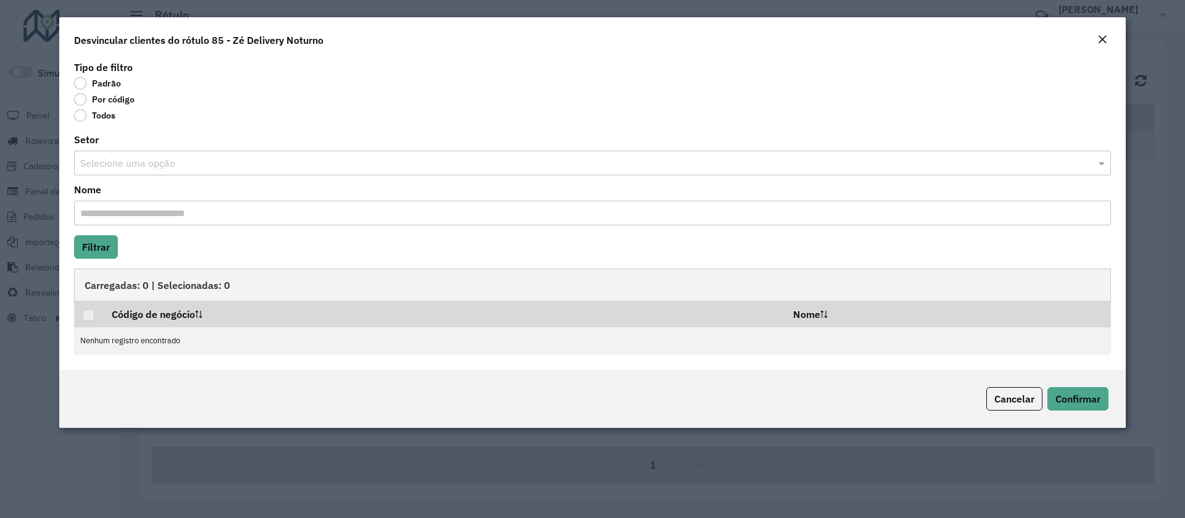
click at [89, 102] on label "Por código" at bounding box center [104, 99] width 60 height 12
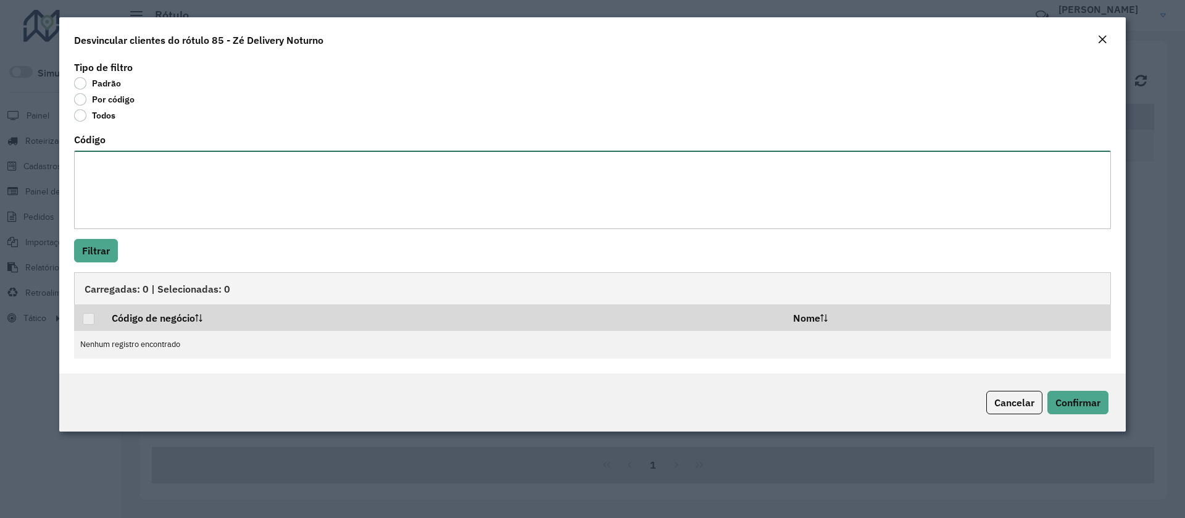
click at [121, 193] on textarea "Código" at bounding box center [592, 190] width 1037 height 78
paste textarea "***** ***** *****"
type textarea "***** ***** *****"
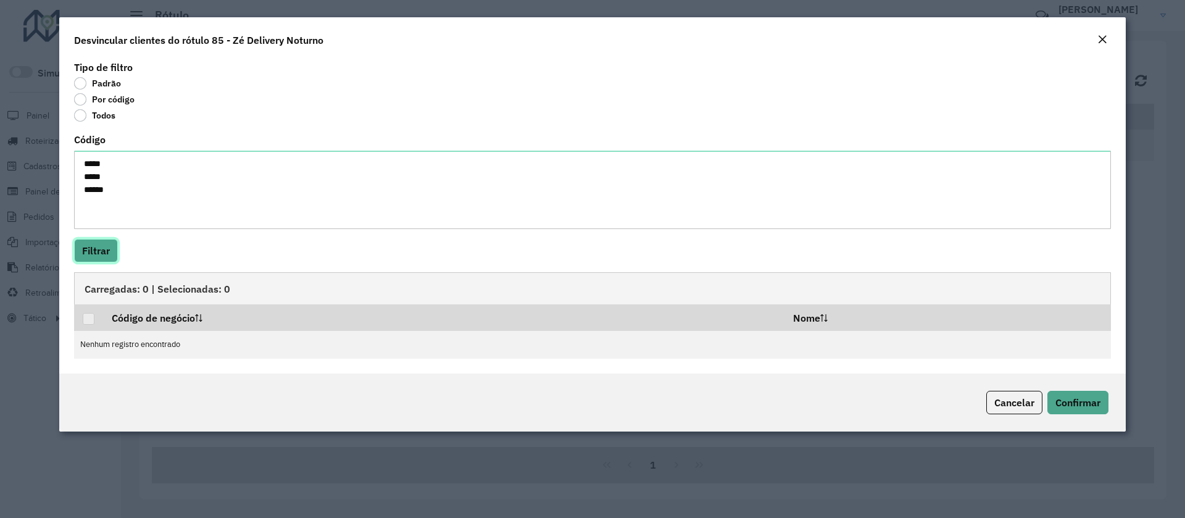
click at [92, 259] on button "Filtrar" at bounding box center [96, 250] width 44 height 23
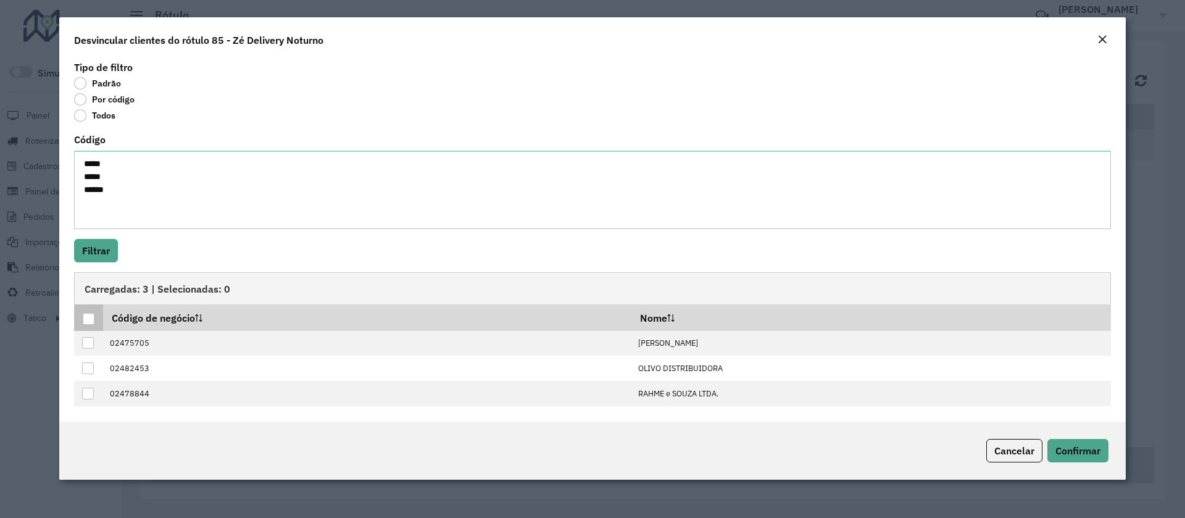
click at [91, 322] on div at bounding box center [89, 319] width 12 height 12
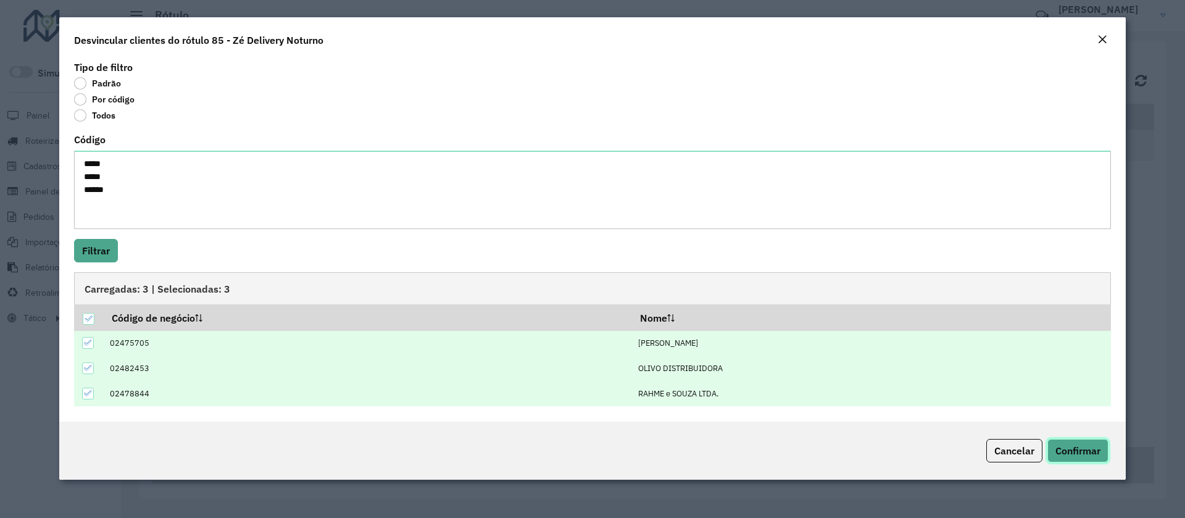
click at [1073, 460] on button "Confirmar" at bounding box center [1077, 450] width 61 height 23
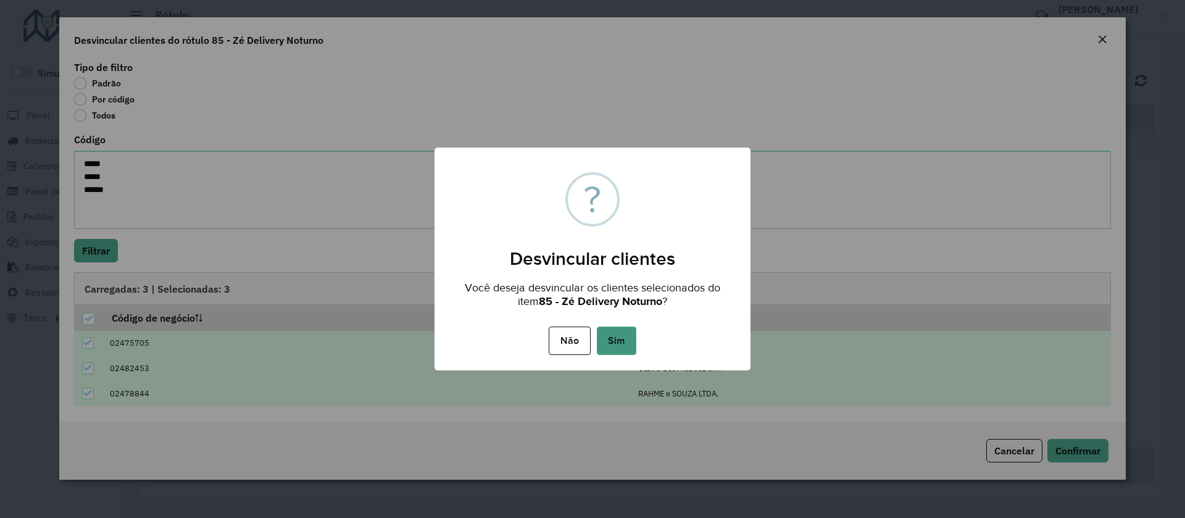
click at [613, 347] on button "Sim" at bounding box center [616, 340] width 39 height 28
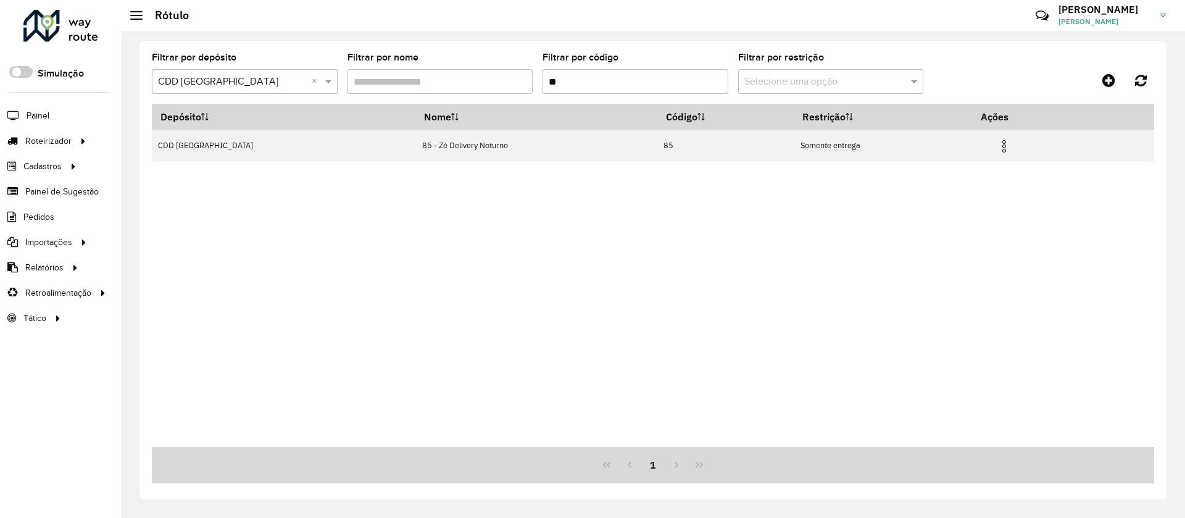
click at [571, 87] on input "**" at bounding box center [635, 81] width 186 height 25
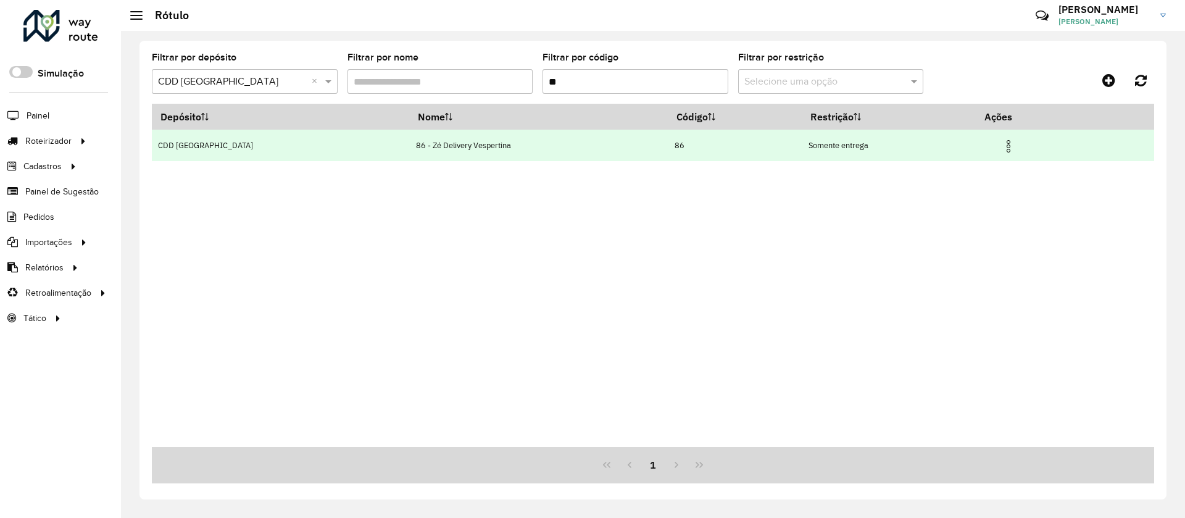
type input "**"
click at [1001, 149] on img at bounding box center [1008, 146] width 15 height 15
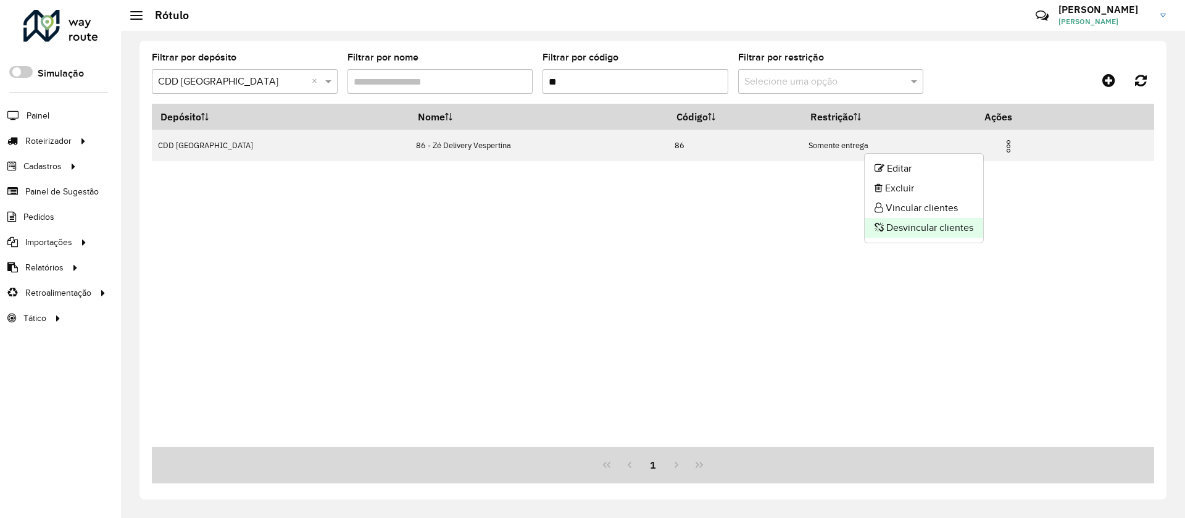
click at [910, 227] on li "Desvincular clientes" at bounding box center [924, 228] width 118 height 20
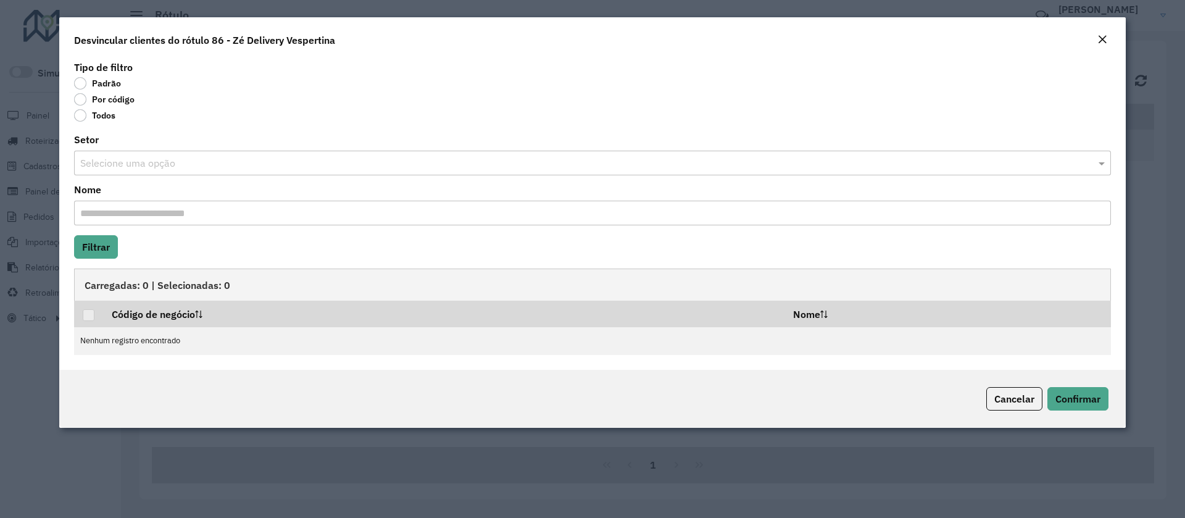
click at [99, 101] on label "Por código" at bounding box center [104, 99] width 60 height 12
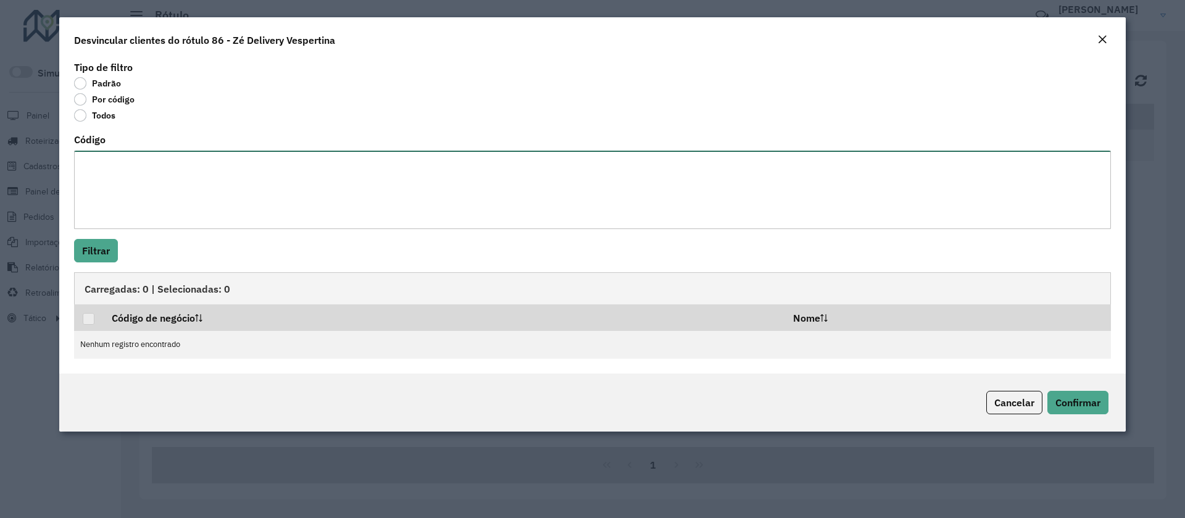
click at [118, 167] on textarea "Código" at bounding box center [592, 190] width 1037 height 78
paste textarea "***** ***** ***** ***** ***** ***** ***** ***** ***** *****"
type textarea "***** ***** ***** ***** ***** ***** ***** ***** ***** *****"
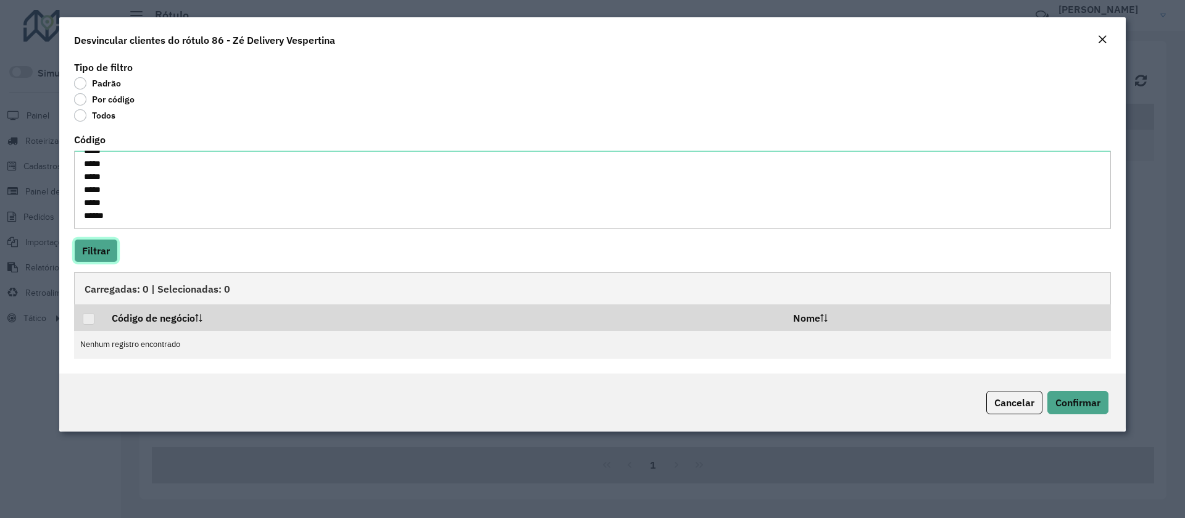
click at [109, 246] on button "Filtrar" at bounding box center [96, 250] width 44 height 23
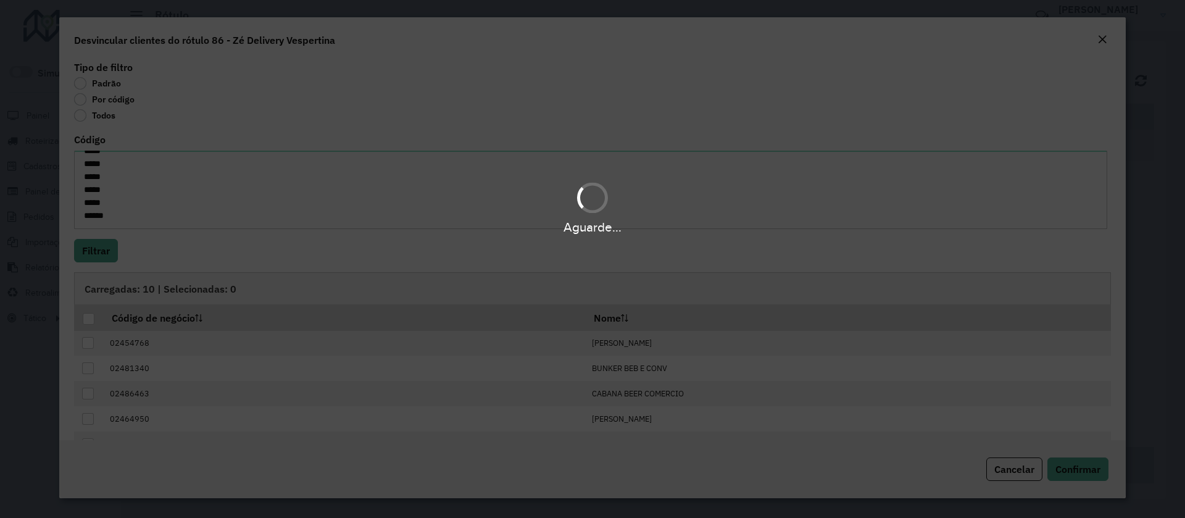
click at [86, 319] on div at bounding box center [89, 319] width 12 height 12
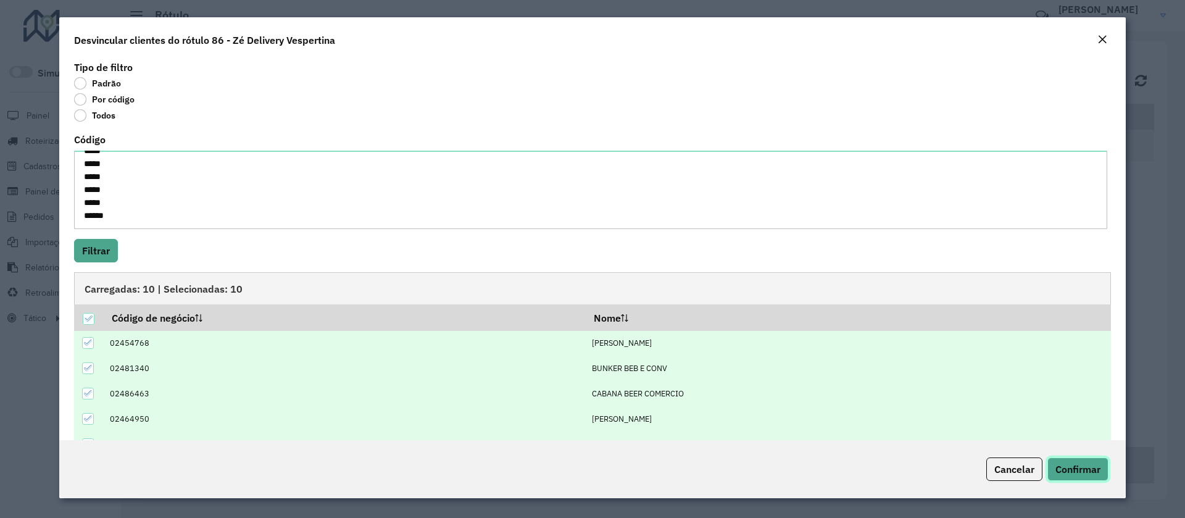
click at [1092, 464] on span "Confirmar" at bounding box center [1077, 469] width 45 height 12
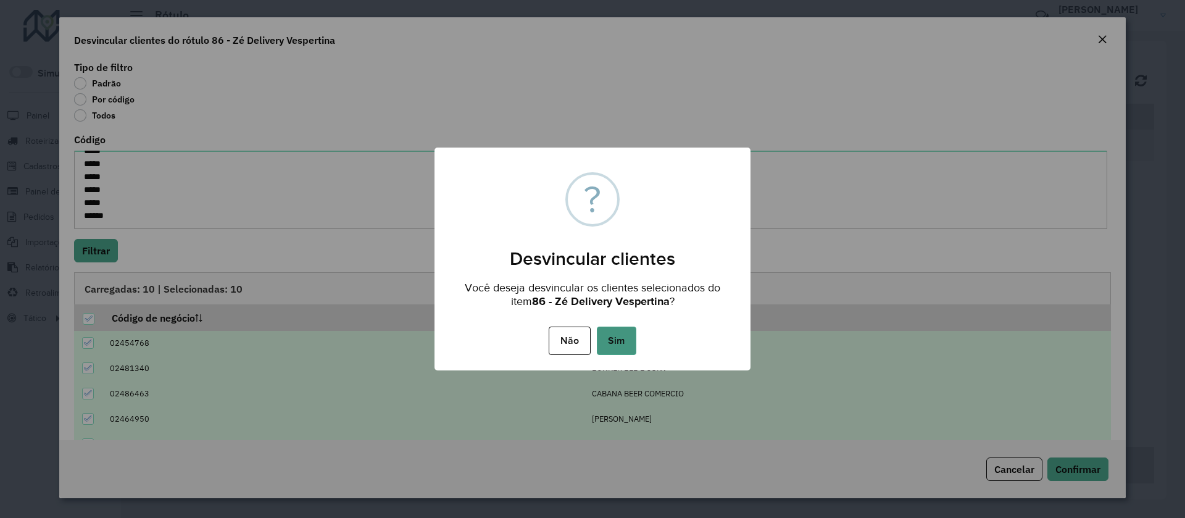
click at [624, 346] on button "Sim" at bounding box center [616, 340] width 39 height 28
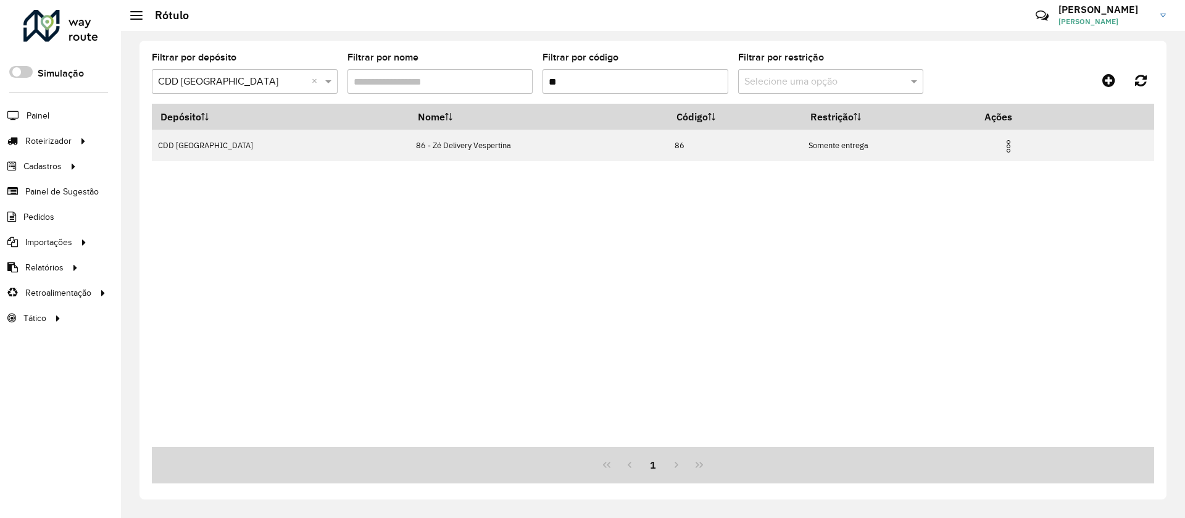
click at [592, 85] on input "**" at bounding box center [635, 81] width 186 height 25
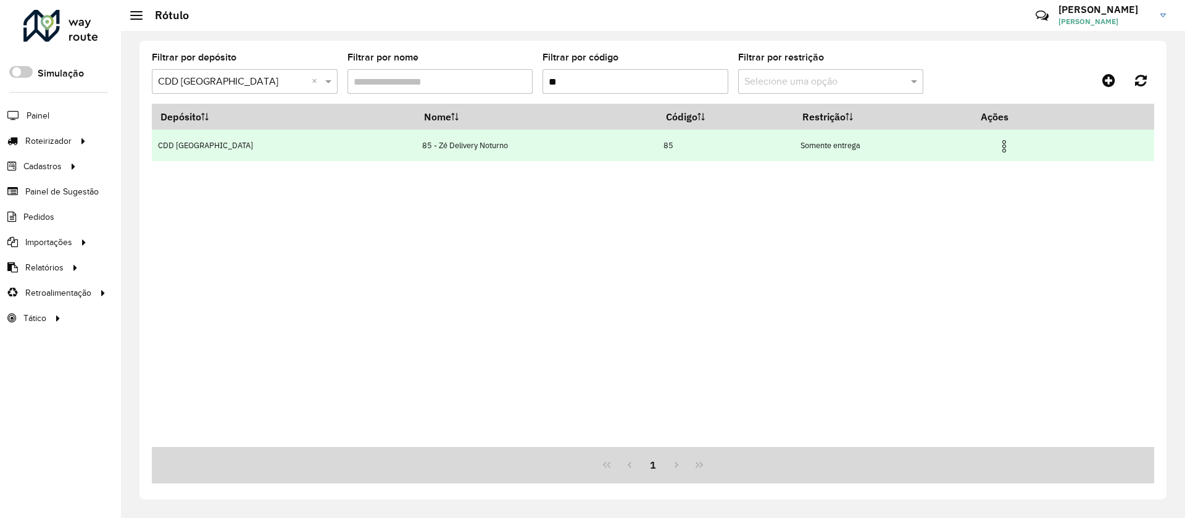
type input "**"
click at [997, 145] on img at bounding box center [1004, 146] width 15 height 15
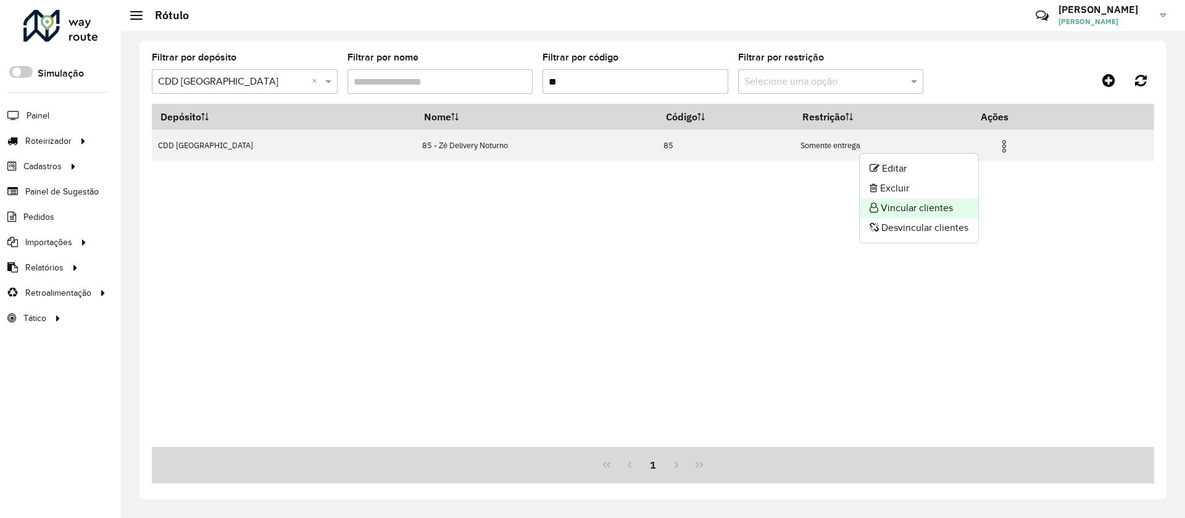
click at [910, 206] on li "Vincular clientes" at bounding box center [919, 208] width 118 height 20
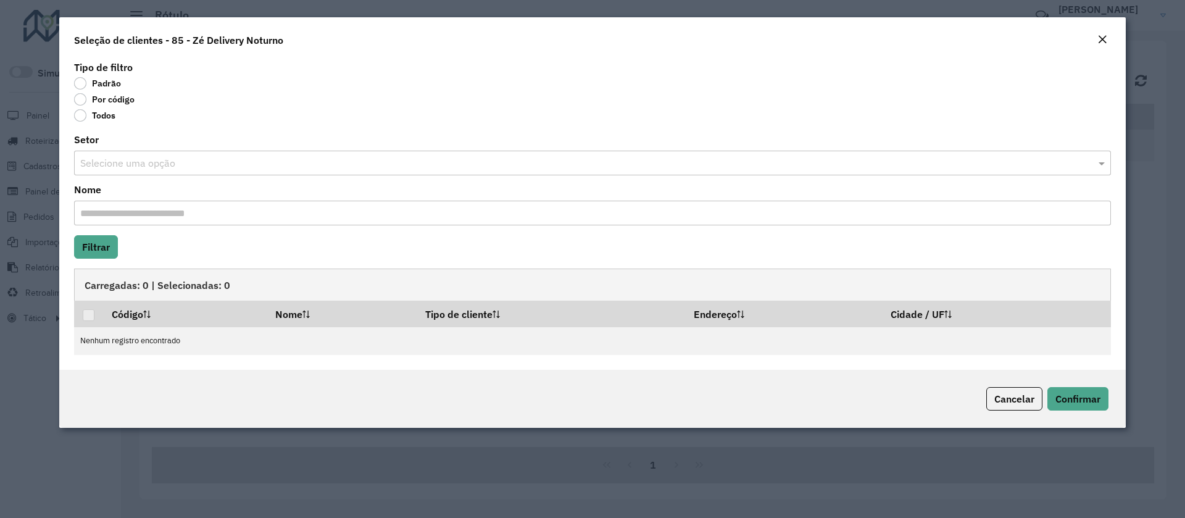
click at [92, 101] on label "Por código" at bounding box center [104, 99] width 60 height 12
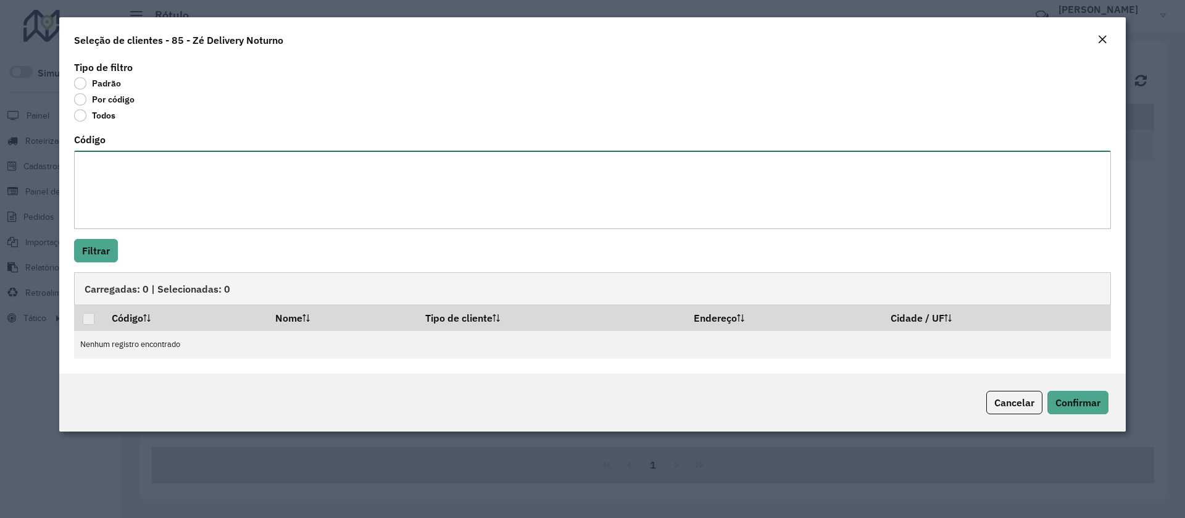
click at [112, 199] on textarea "Código" at bounding box center [592, 190] width 1037 height 78
paste textarea "*****"
type textarea "*****"
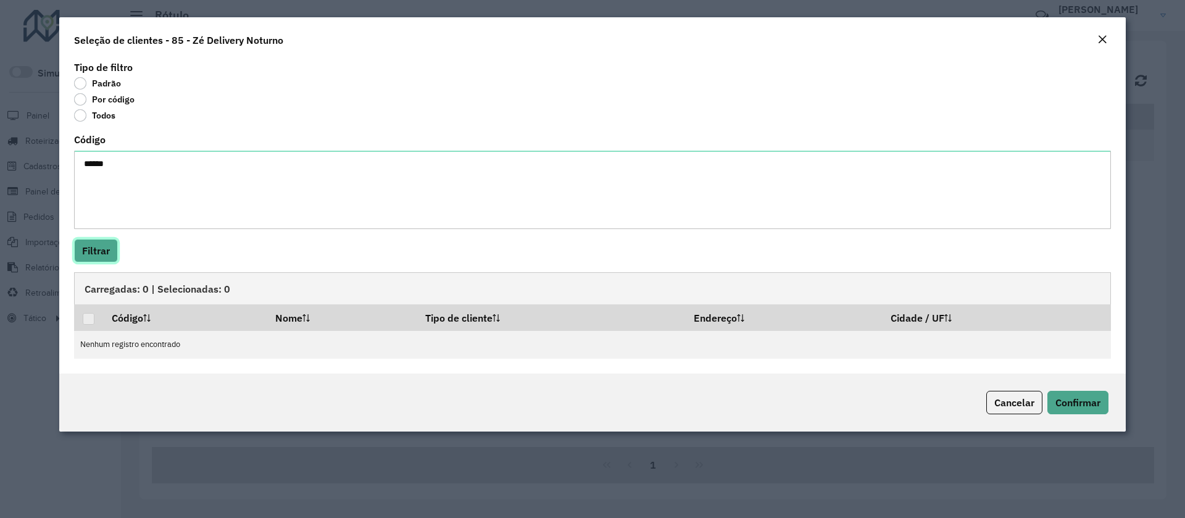
click at [102, 249] on button "Filtrar" at bounding box center [96, 250] width 44 height 23
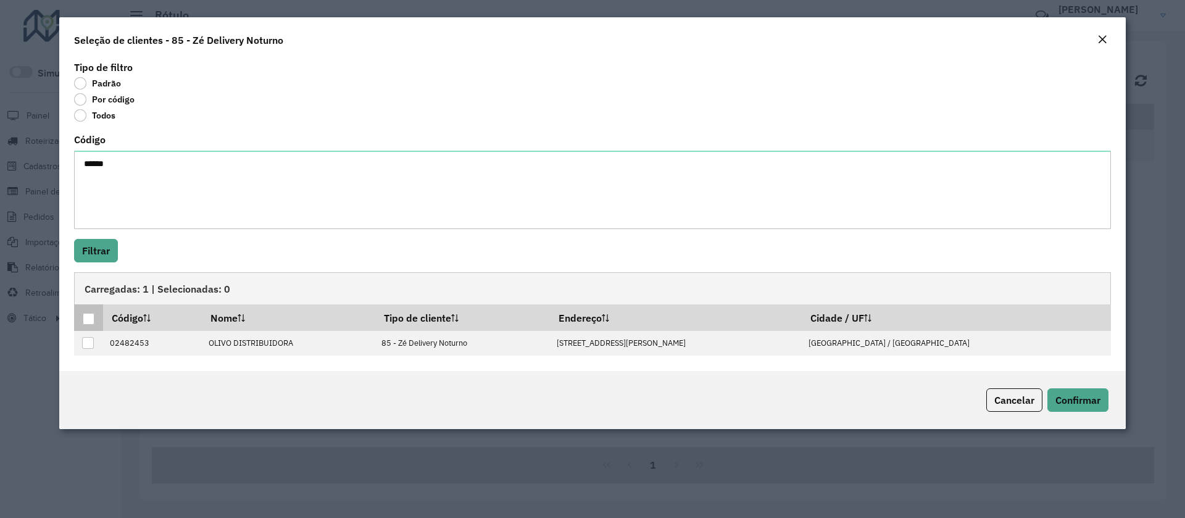
click at [88, 321] on div at bounding box center [89, 319] width 12 height 12
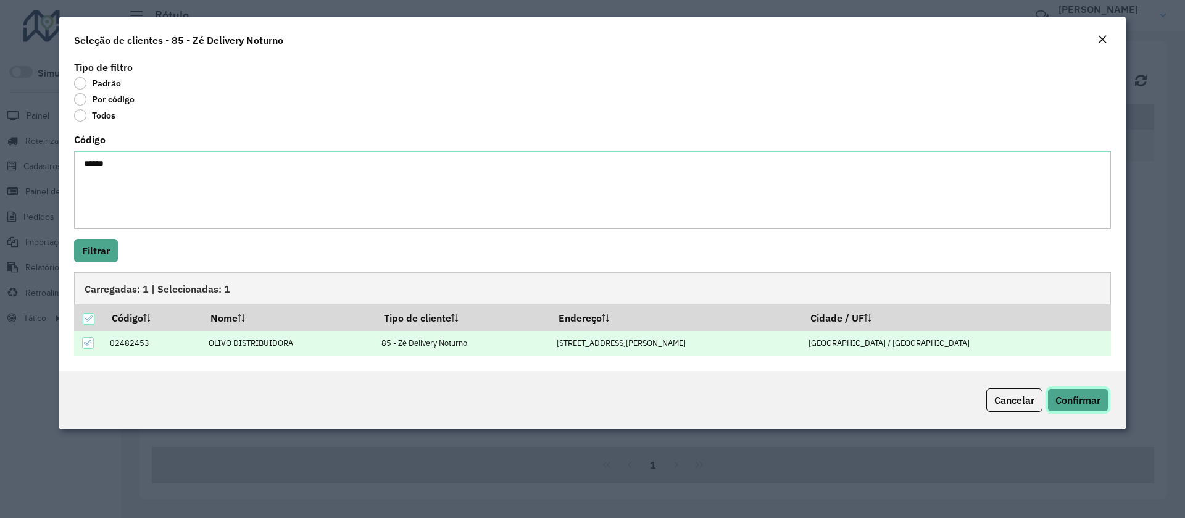
click at [1063, 397] on span "Confirmar" at bounding box center [1077, 400] width 45 height 12
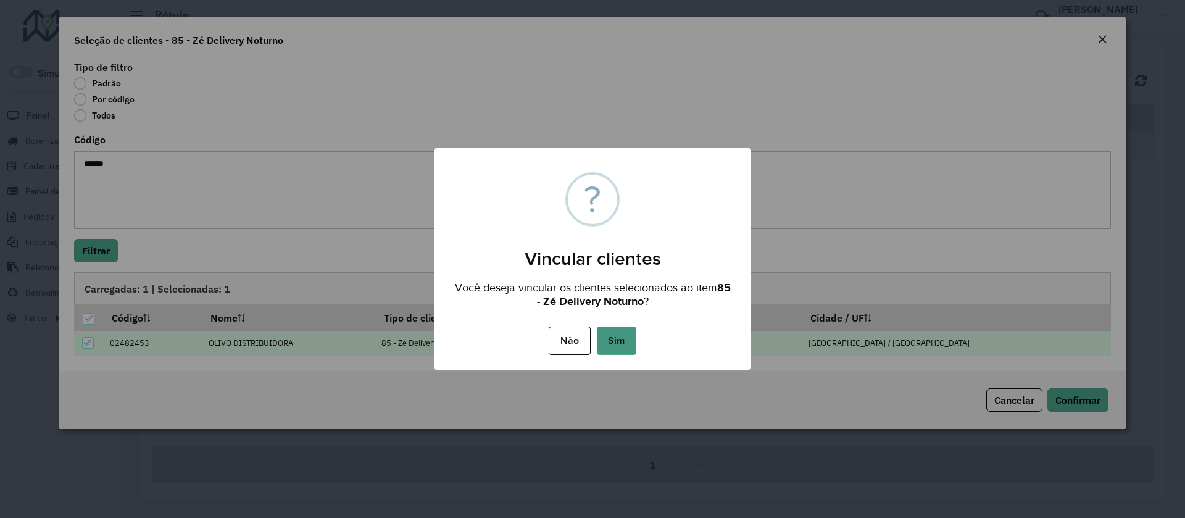
click at [619, 351] on button "Sim" at bounding box center [616, 340] width 39 height 28
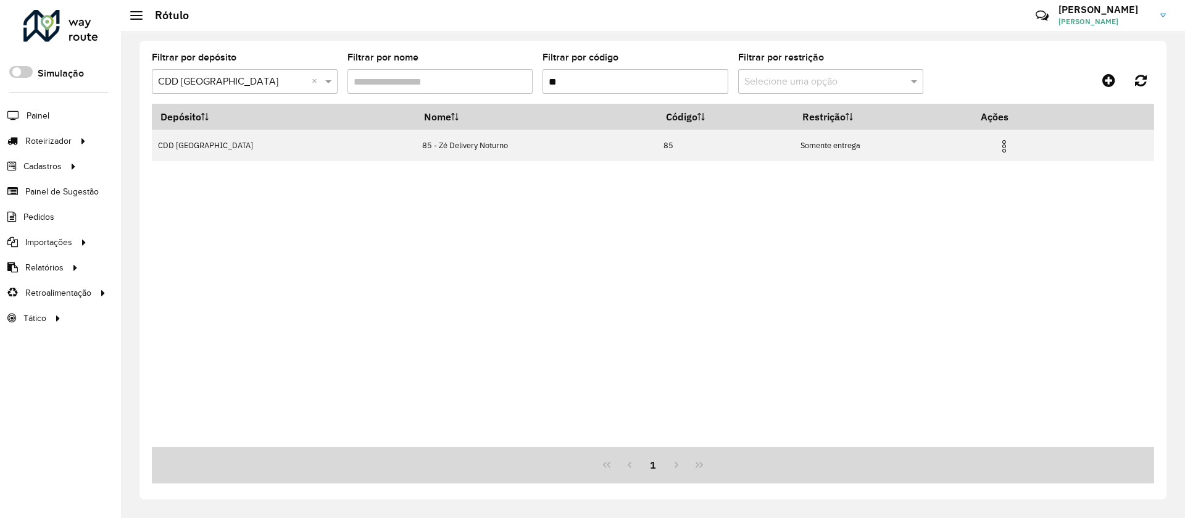
click at [558, 93] on input "**" at bounding box center [635, 81] width 186 height 25
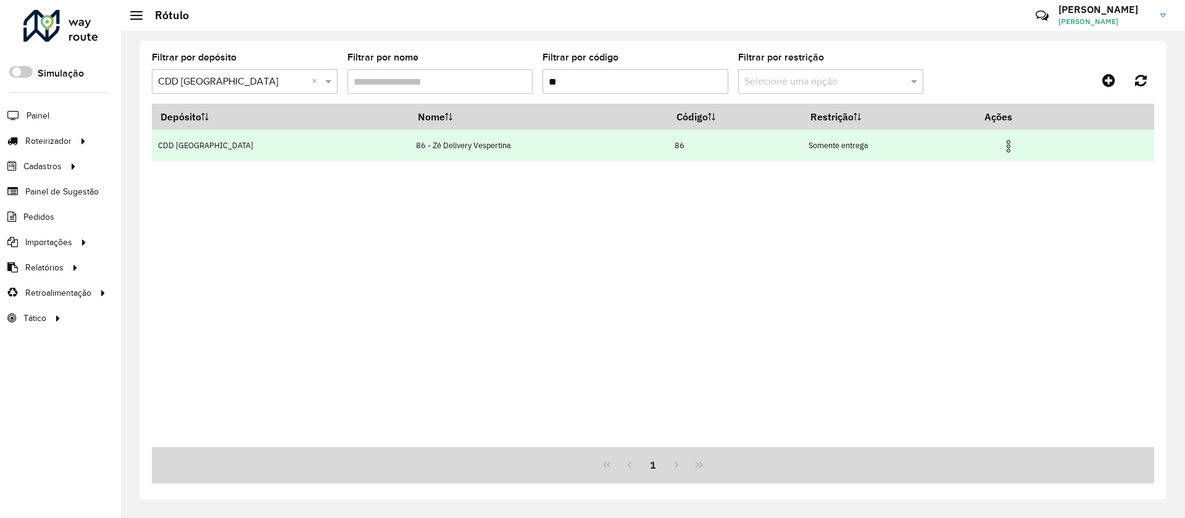
type input "**"
click at [1001, 148] on img at bounding box center [1008, 146] width 15 height 15
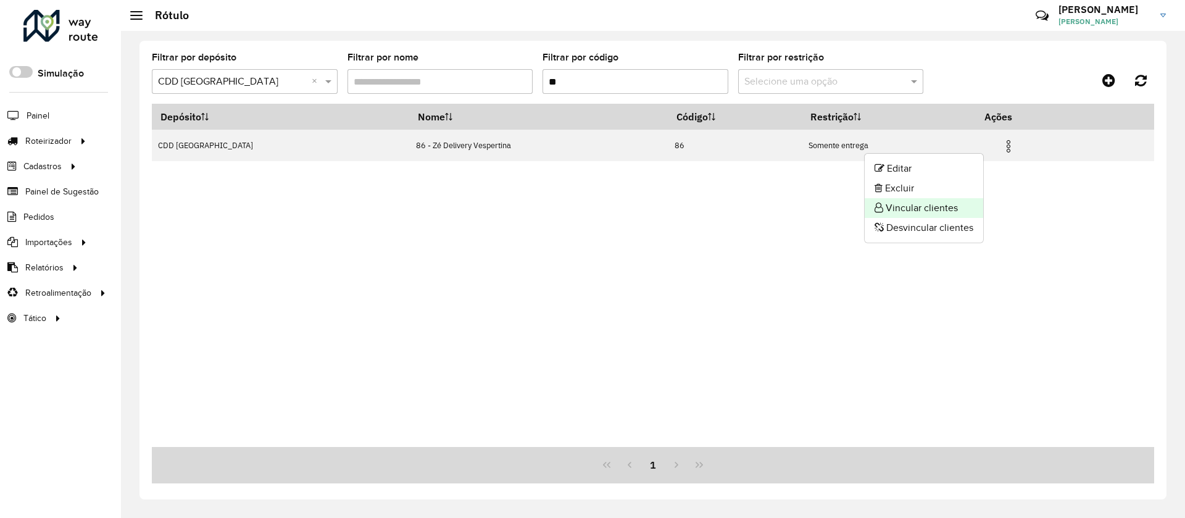
click at [938, 207] on li "Vincular clientes" at bounding box center [924, 208] width 118 height 20
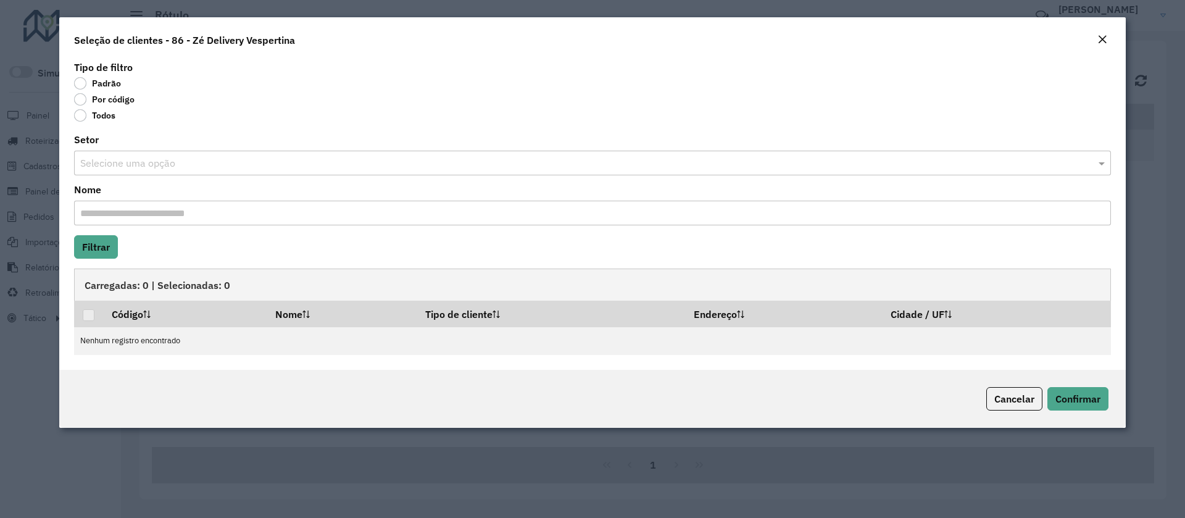
click at [109, 102] on label "Por código" at bounding box center [104, 99] width 60 height 12
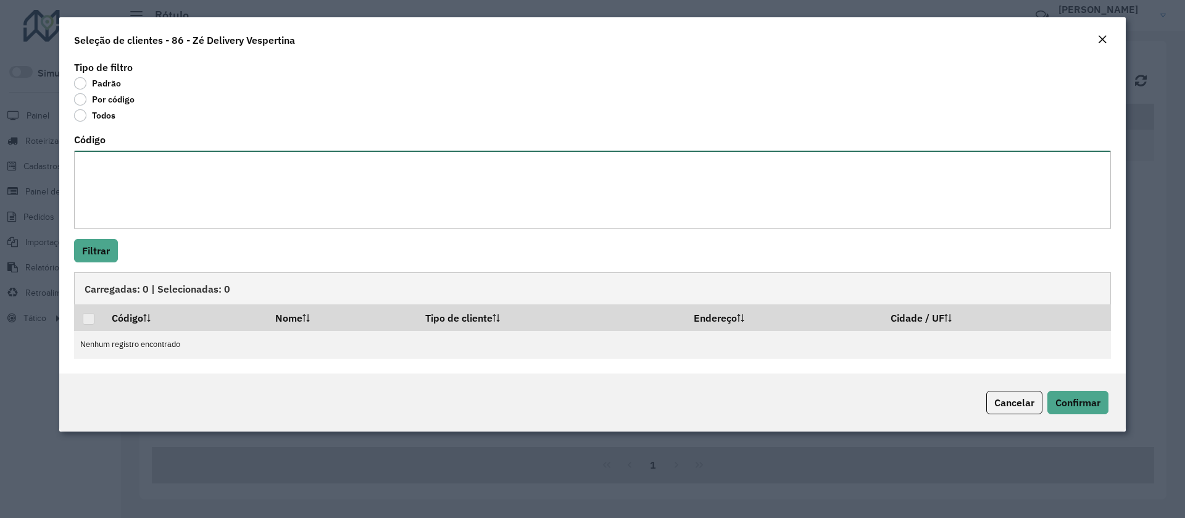
click at [127, 170] on textarea "Código" at bounding box center [592, 190] width 1037 height 78
paste textarea "***** ***** ***** *****"
type textarea "***** ***** ***** *****"
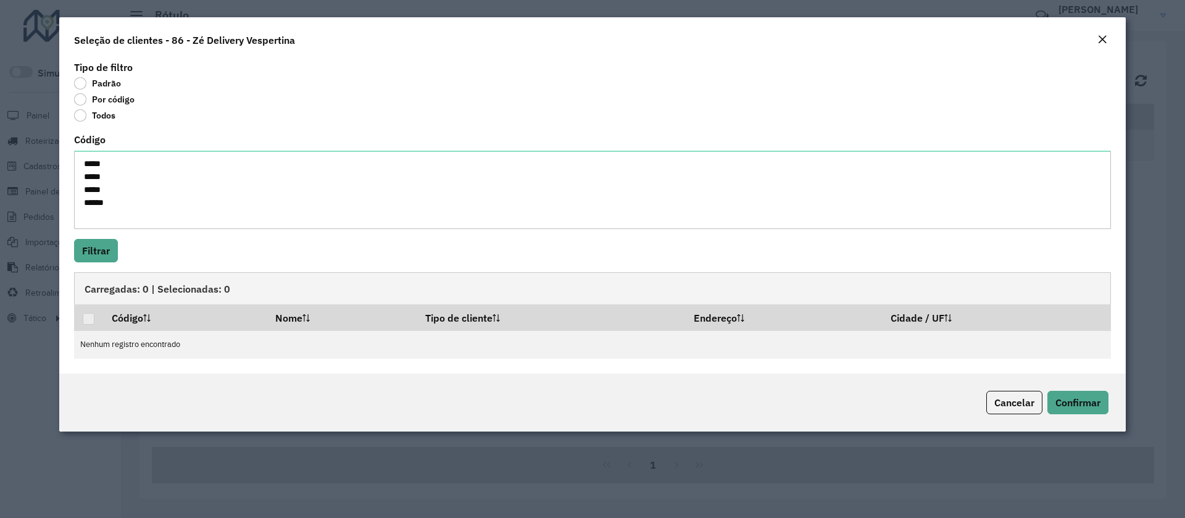
click at [112, 263] on div "Tipo de filtro Padrão Por código Todos Código ***** ***** ***** ***** Filtrar C…" at bounding box center [592, 215] width 1066 height 315
click at [109, 251] on button "Filtrar" at bounding box center [96, 250] width 44 height 23
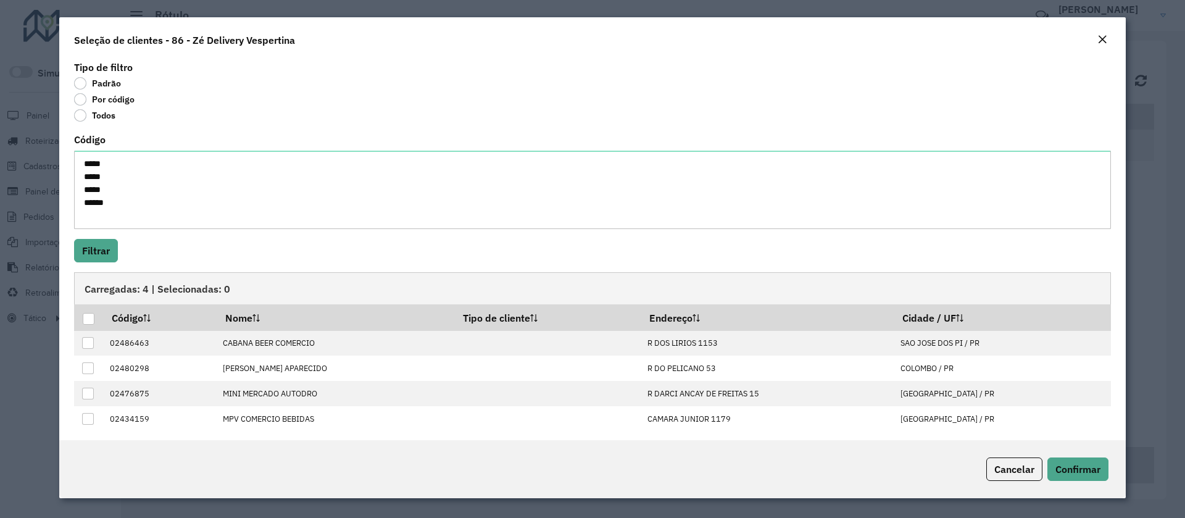
click at [87, 318] on div at bounding box center [89, 319] width 12 height 12
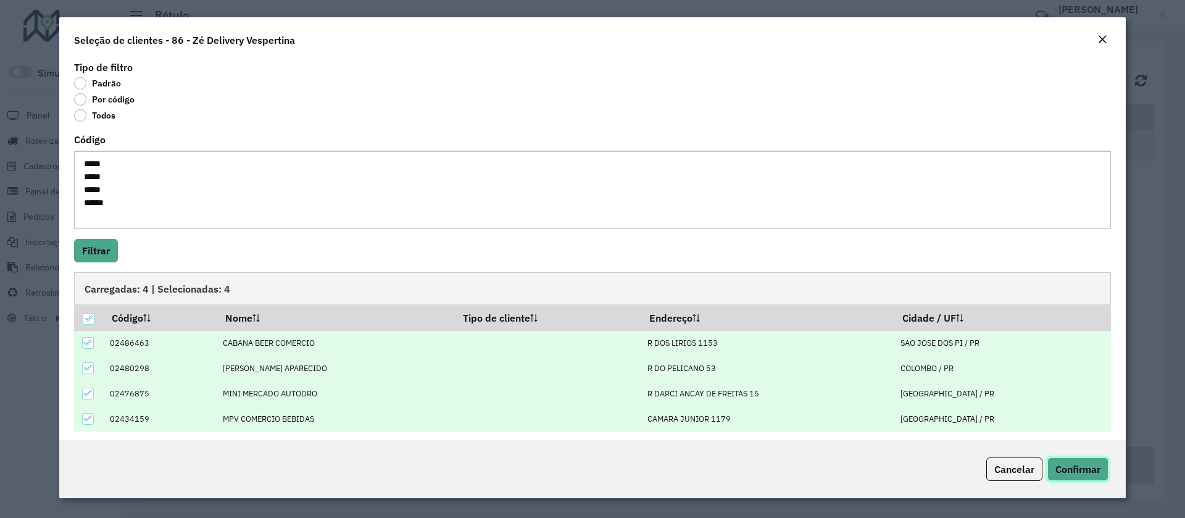
click at [1094, 477] on button "Confirmar" at bounding box center [1077, 468] width 61 height 23
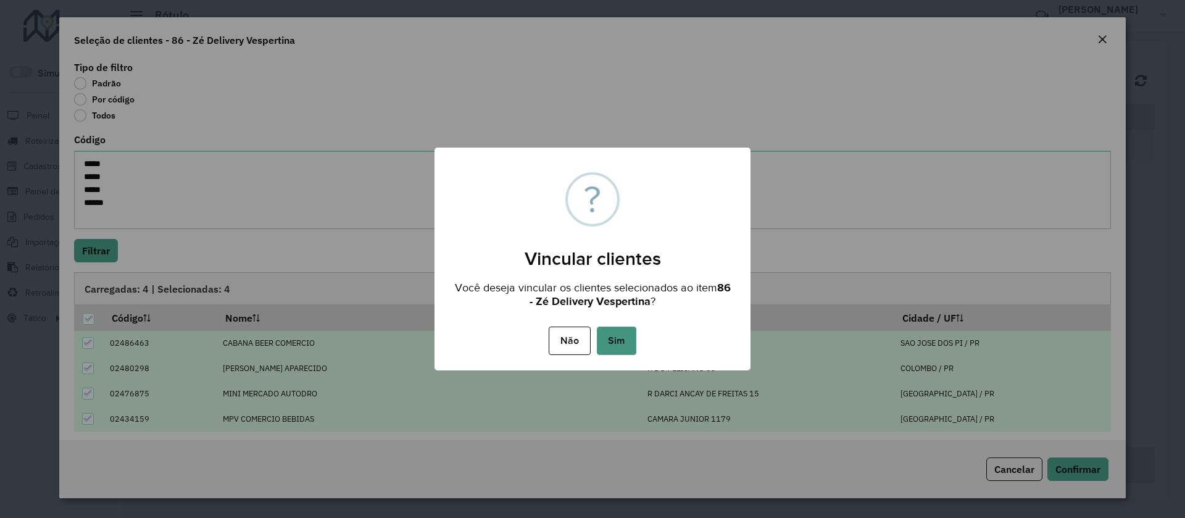
click at [626, 344] on button "Sim" at bounding box center [616, 340] width 39 height 28
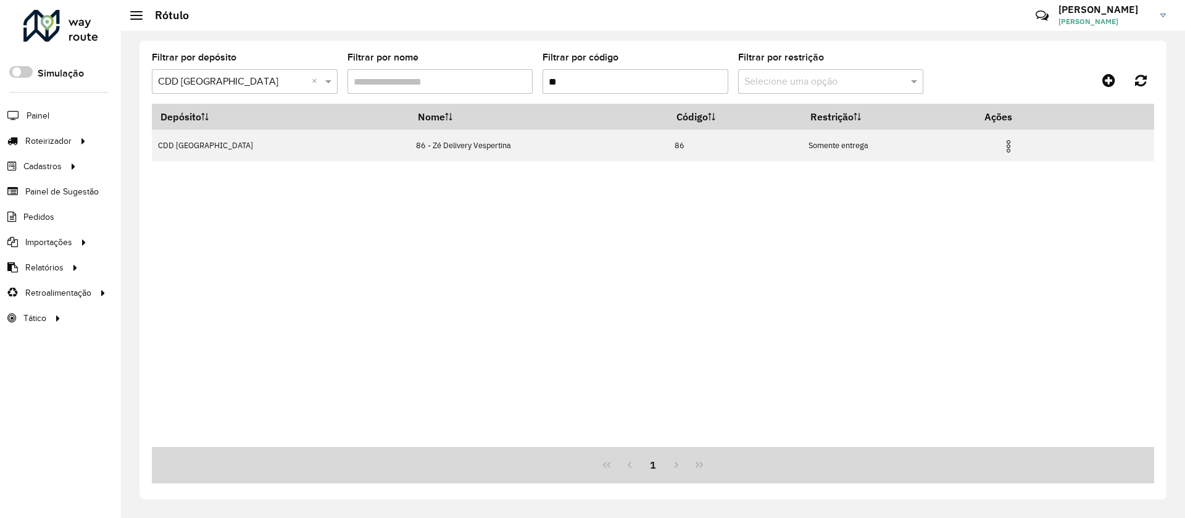
click at [607, 88] on input "**" at bounding box center [635, 81] width 186 height 25
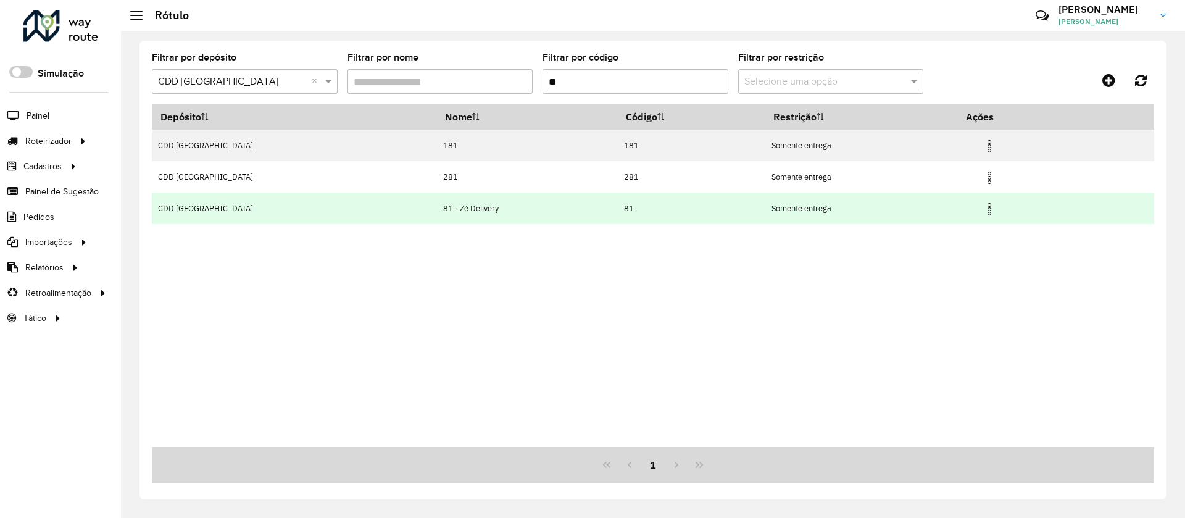
type input "**"
click at [982, 208] on img at bounding box center [989, 209] width 15 height 15
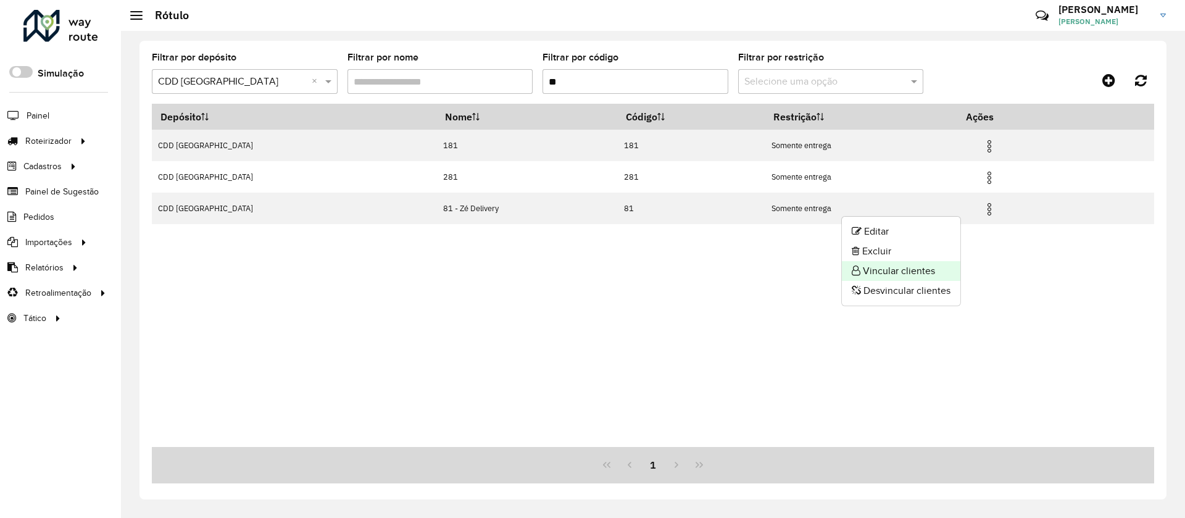
click at [916, 267] on li "Vincular clientes" at bounding box center [901, 271] width 118 height 20
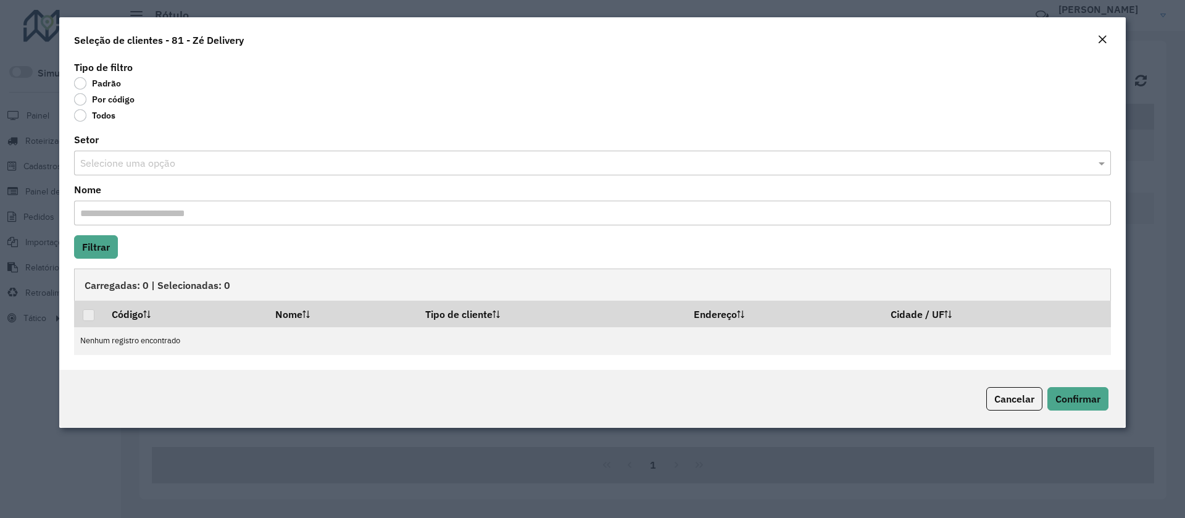
click at [117, 96] on label "Por código" at bounding box center [104, 99] width 60 height 12
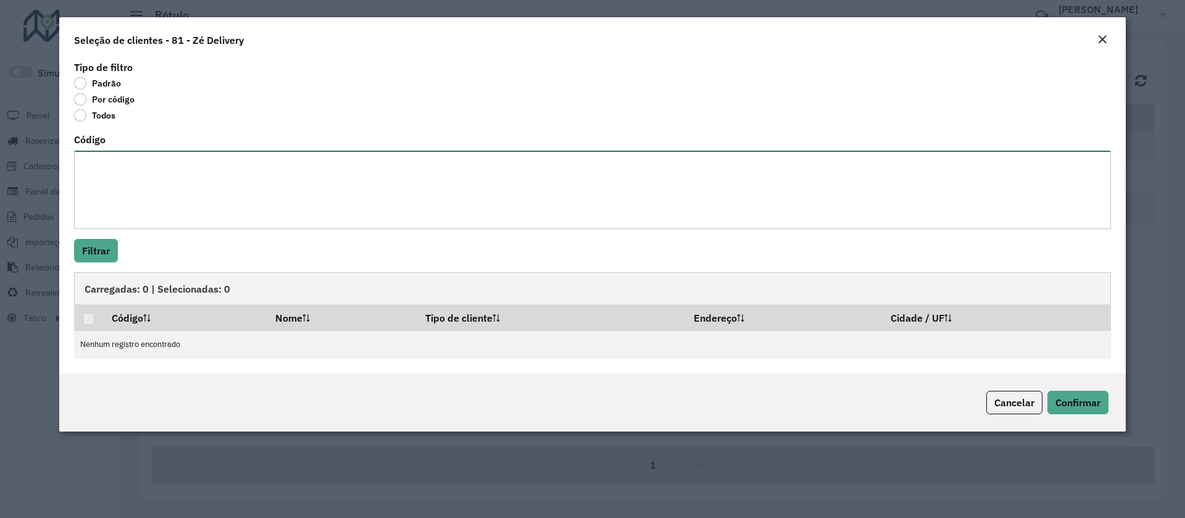
click at [114, 178] on textarea "Código" at bounding box center [592, 190] width 1037 height 78
paste textarea "***** ***** ***** ***** ***** ***** ***** ***** ***** ***** ***** ***** ***** *…"
type textarea "***** ***** ***** ***** ***** ***** ***** ***** ***** ***** ***** ***** ***** *…"
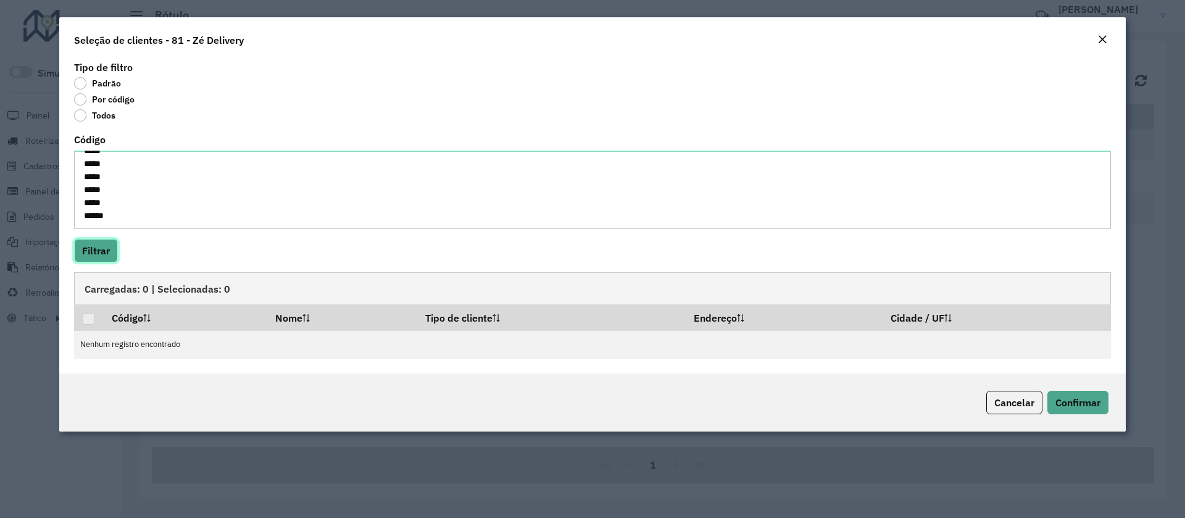
click at [96, 257] on button "Filtrar" at bounding box center [96, 250] width 44 height 23
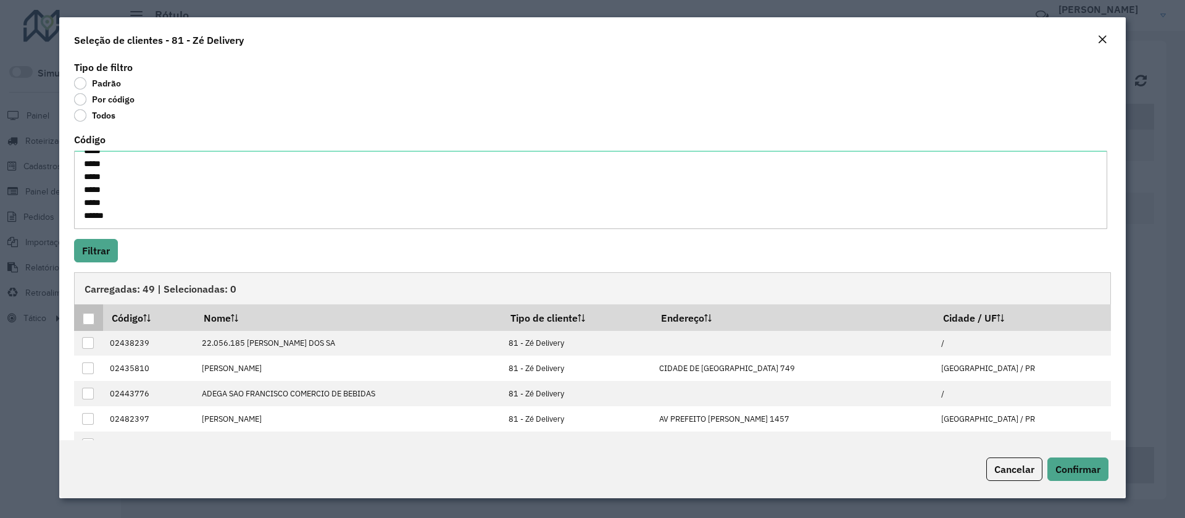
click at [93, 322] on div at bounding box center [89, 319] width 12 height 12
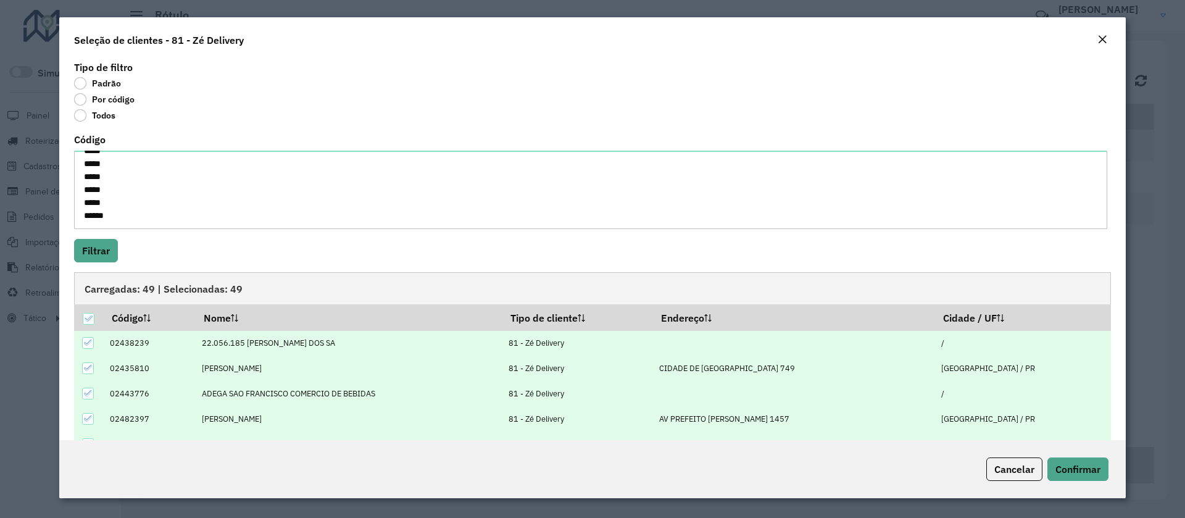
scroll to position [125, 0]
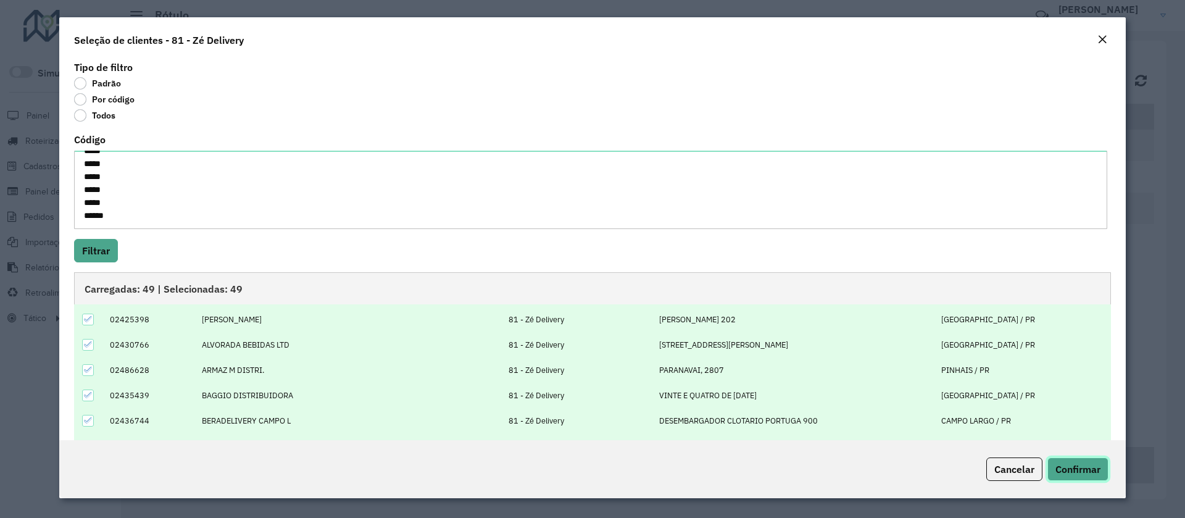
click at [1077, 460] on button "Confirmar" at bounding box center [1077, 468] width 61 height 23
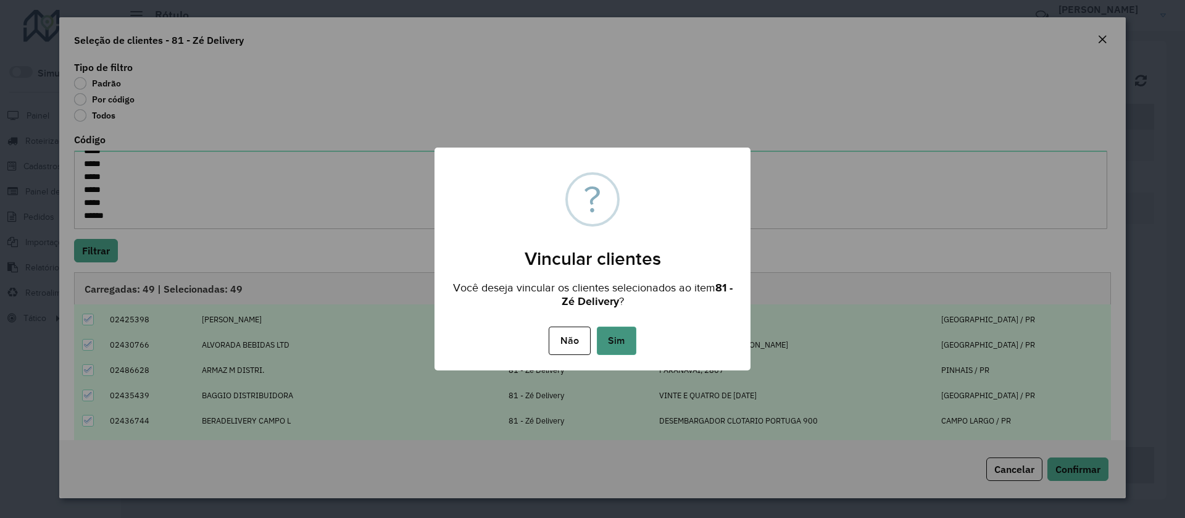
click at [617, 343] on button "Sim" at bounding box center [616, 340] width 39 height 28
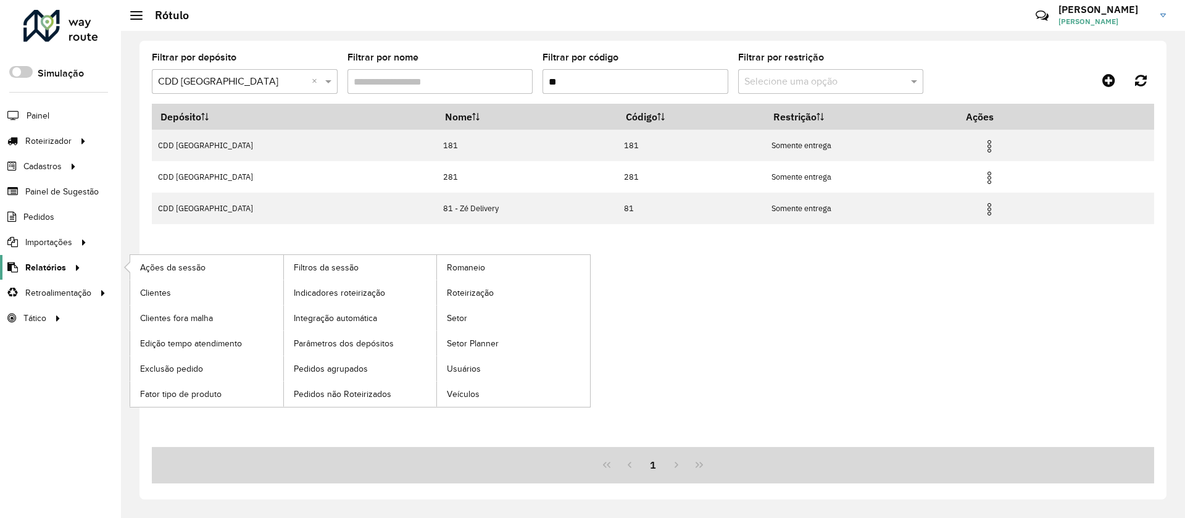
click at [67, 266] on div at bounding box center [75, 267] width 19 height 13
click at [164, 294] on span "Clientes" at bounding box center [156, 292] width 33 height 13
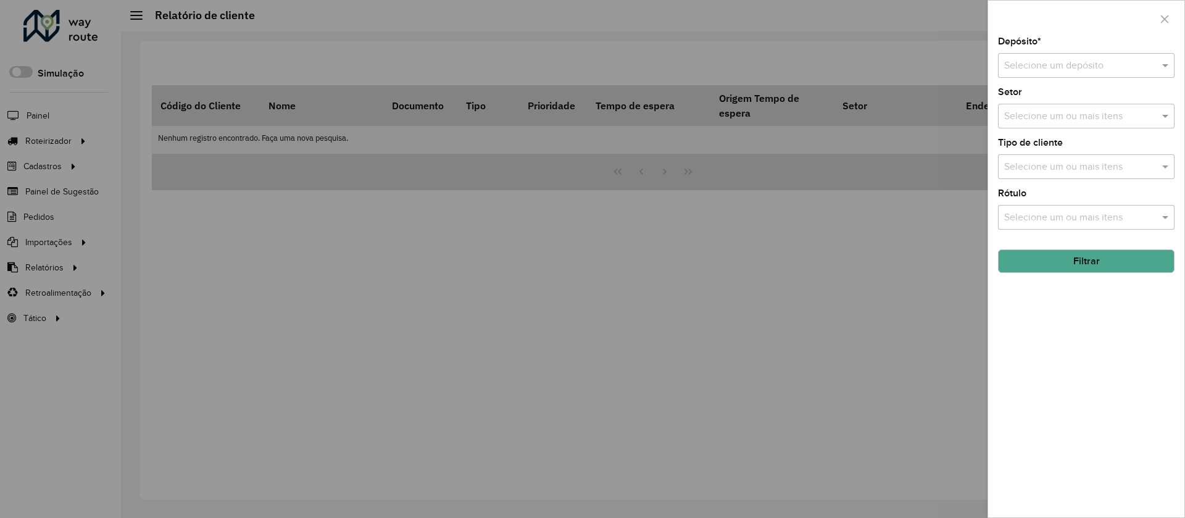
click at [1024, 77] on div "Selecione um depósito" at bounding box center [1086, 65] width 176 height 25
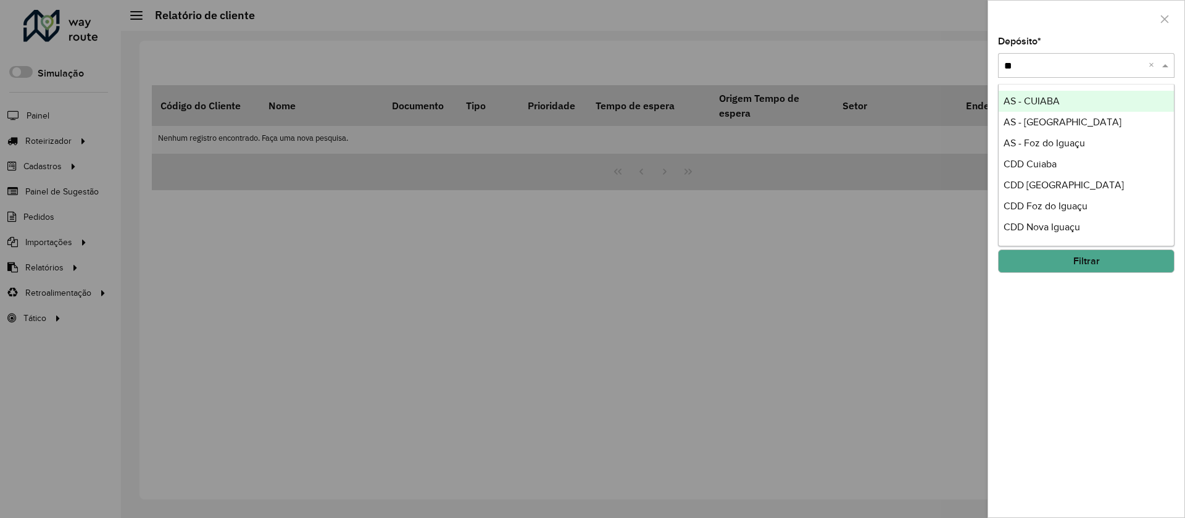
type input "***"
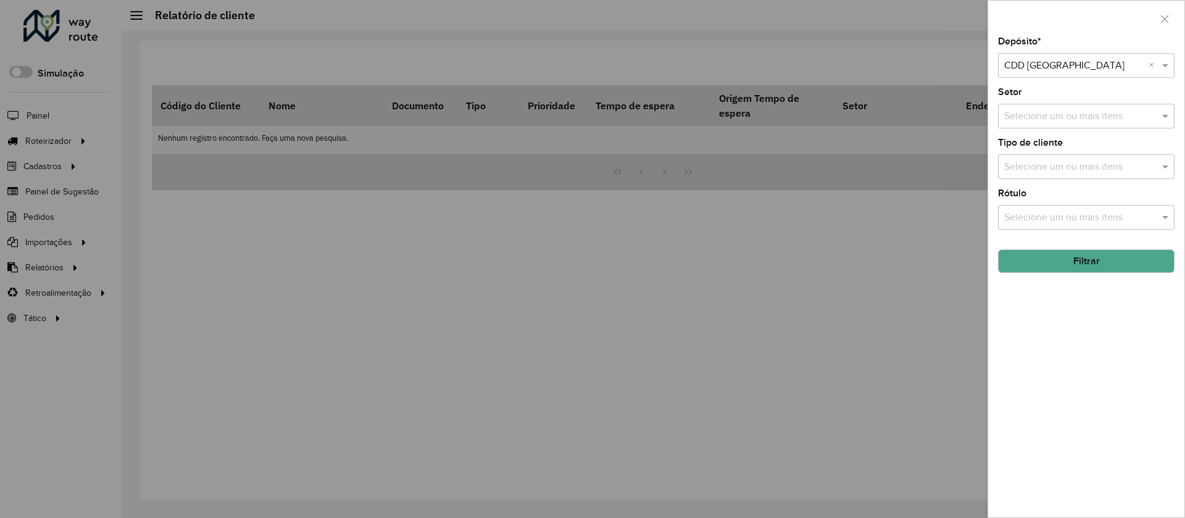
click at [1047, 162] on input "text" at bounding box center [1080, 167] width 158 height 15
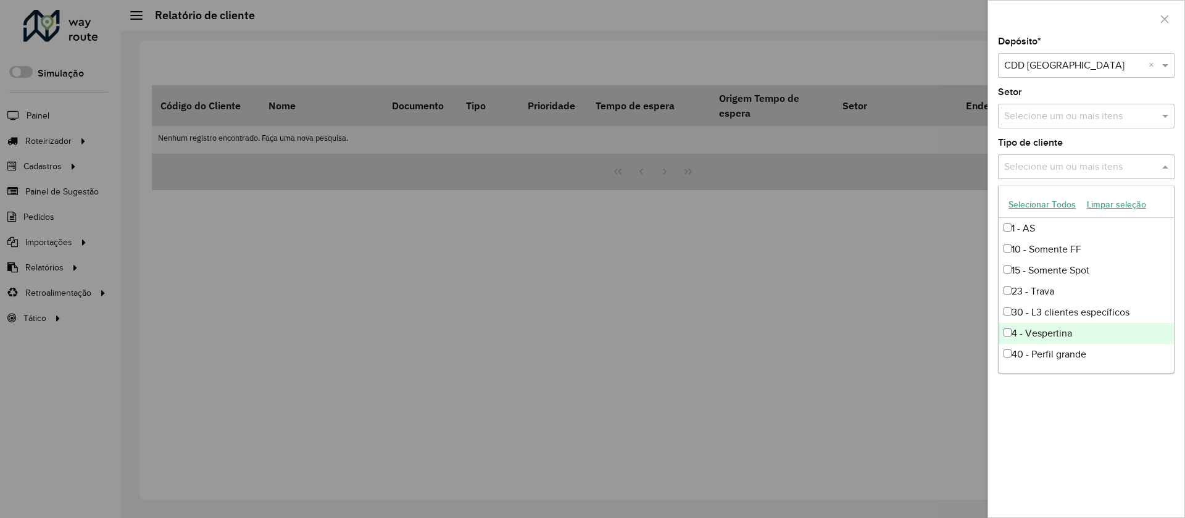
scroll to position [230, 0]
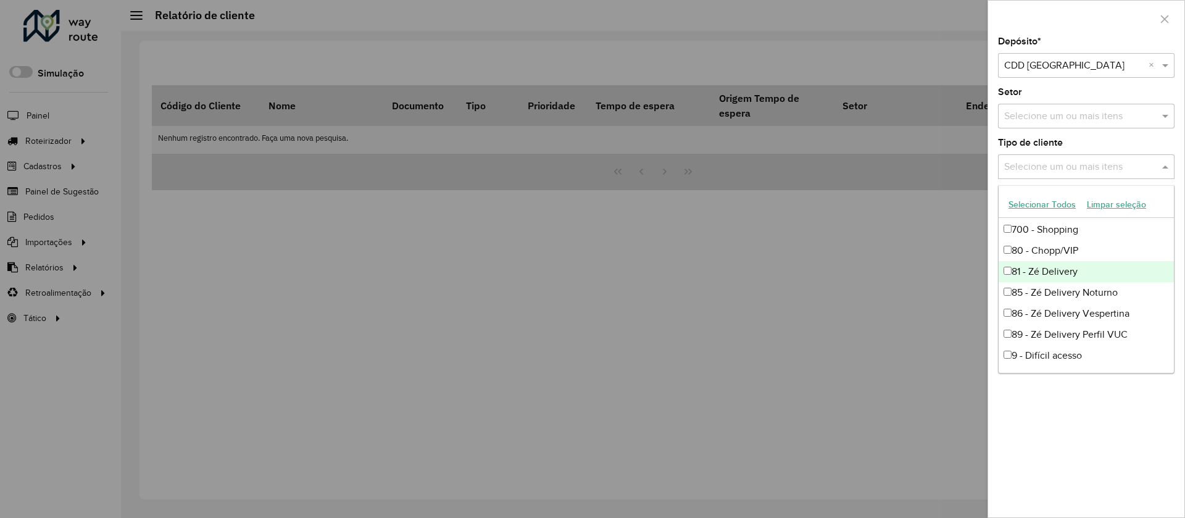
click at [1078, 272] on div "81 - Zé Delivery" at bounding box center [1086, 271] width 175 height 21
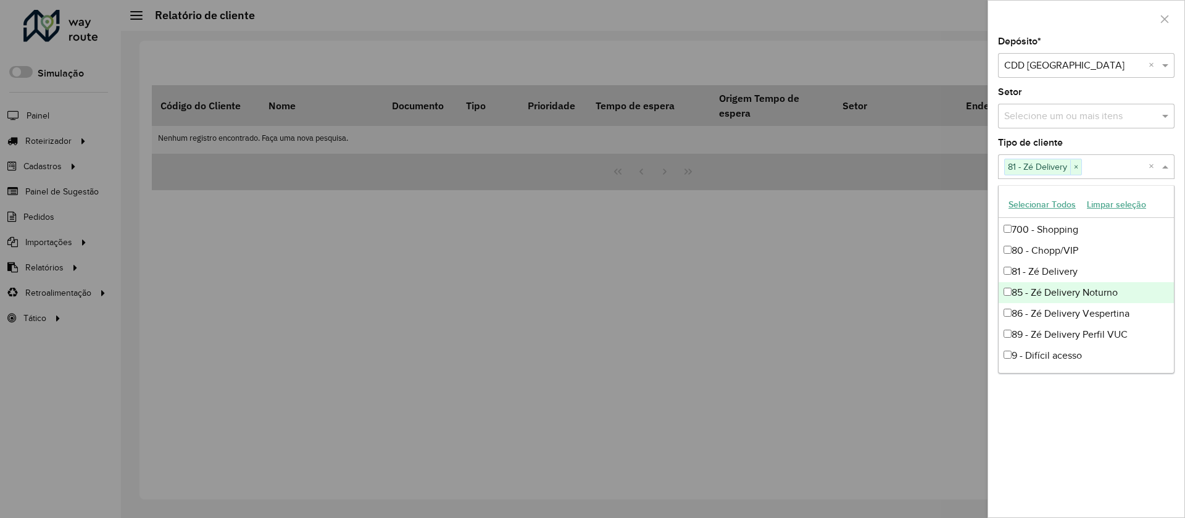
click at [1081, 300] on div "85 - Zé Delivery Noturno" at bounding box center [1086, 292] width 175 height 21
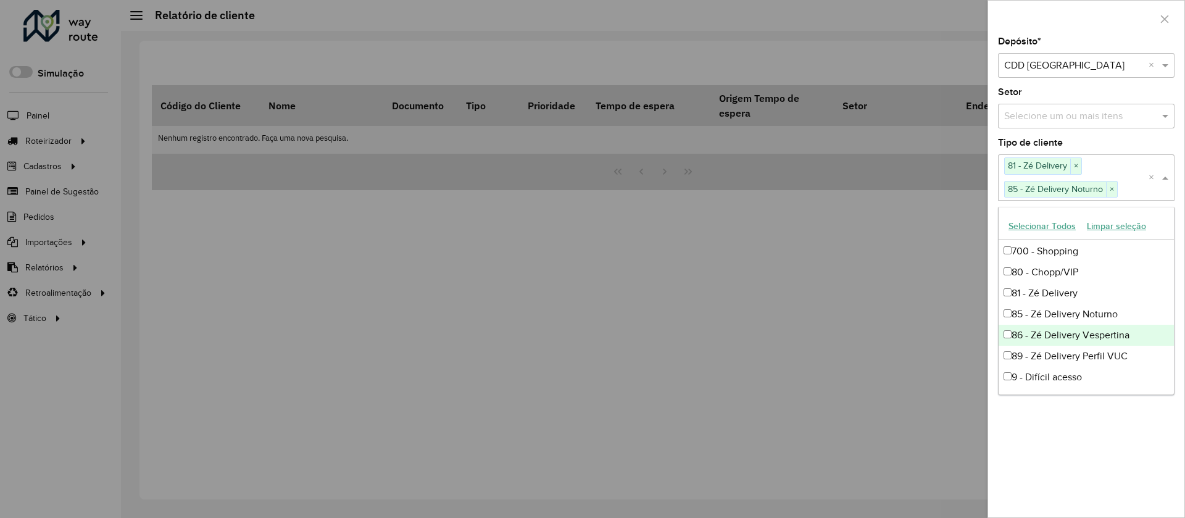
click at [1084, 329] on div "86 - Zé Delivery Vespertina" at bounding box center [1086, 335] width 175 height 21
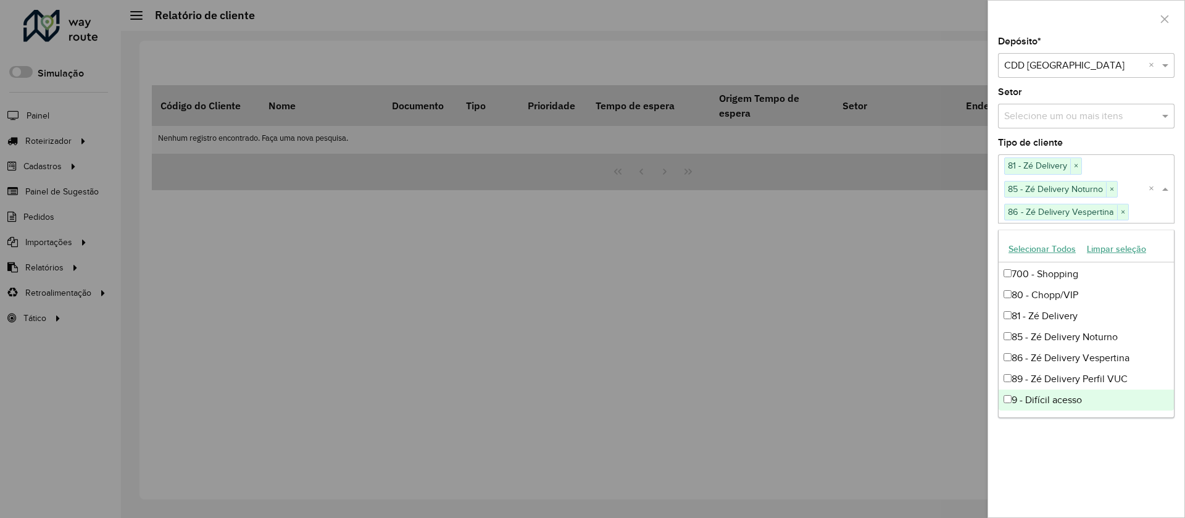
click at [1108, 431] on div "Depósito * Selecione um depósito × CDD Curitiba × Setor Selecione um ou mais it…" at bounding box center [1086, 277] width 196 height 480
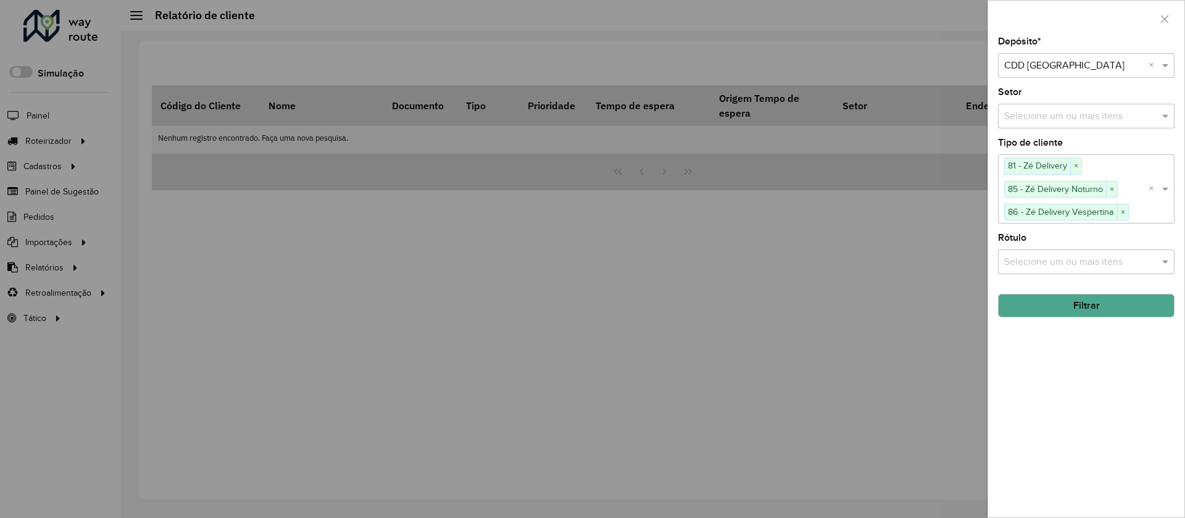
click at [1087, 307] on button "Filtrar" at bounding box center [1086, 305] width 176 height 23
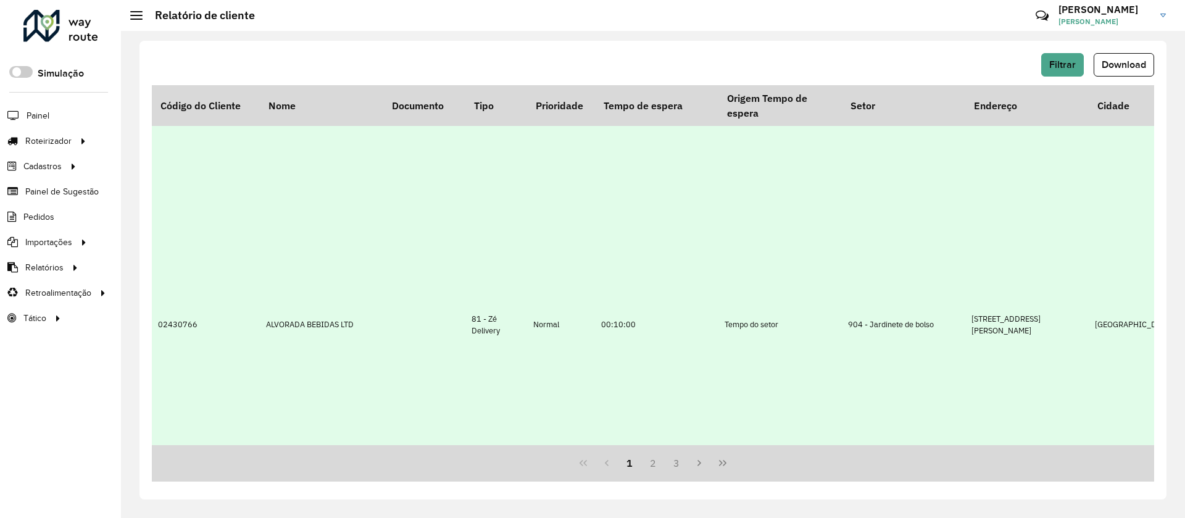
scroll to position [833, 0]
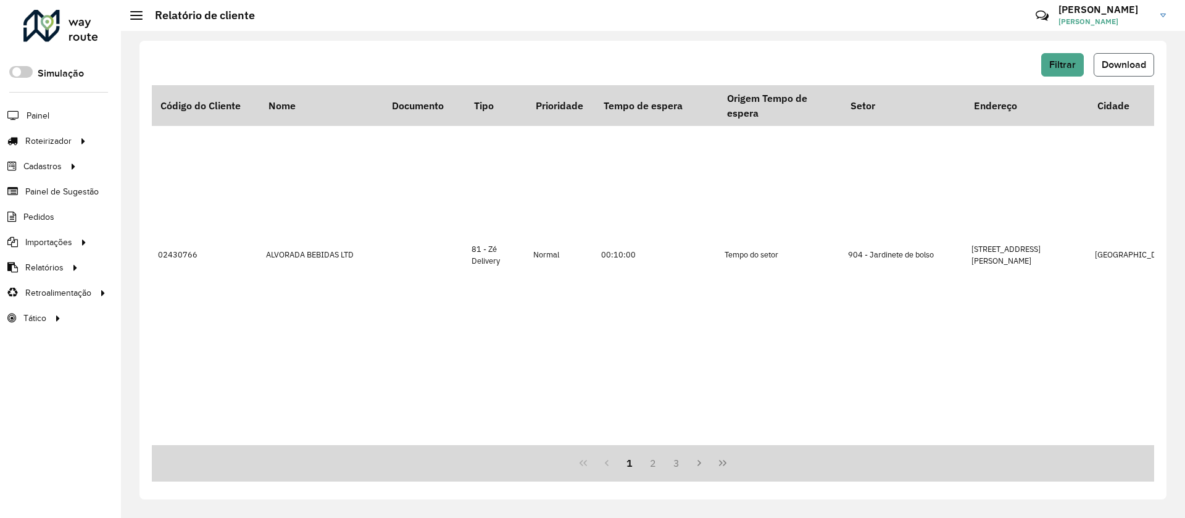
click at [1115, 73] on button "Download" at bounding box center [1124, 64] width 60 height 23
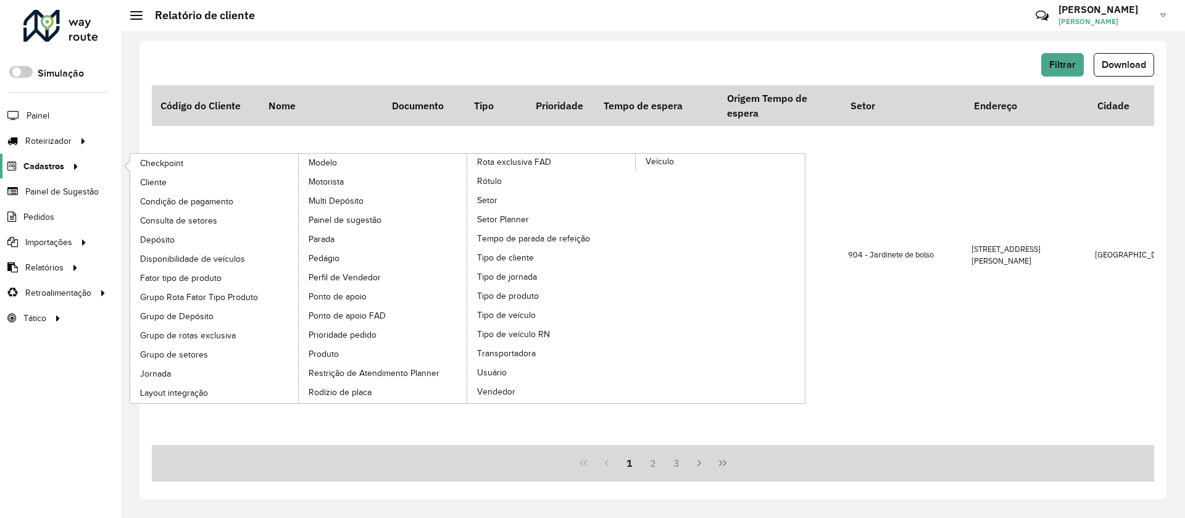
click at [56, 162] on span "Cadastros" at bounding box center [43, 166] width 41 height 13
click at [247, 333] on link "Grupo de rotas exclusiva" at bounding box center [214, 335] width 169 height 19
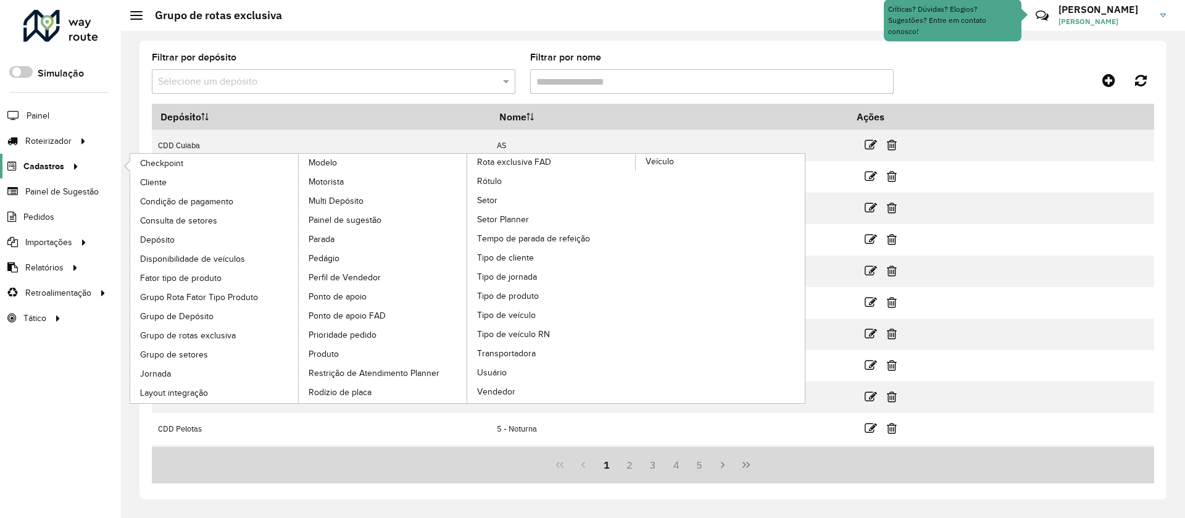
click at [80, 161] on div at bounding box center [73, 166] width 19 height 13
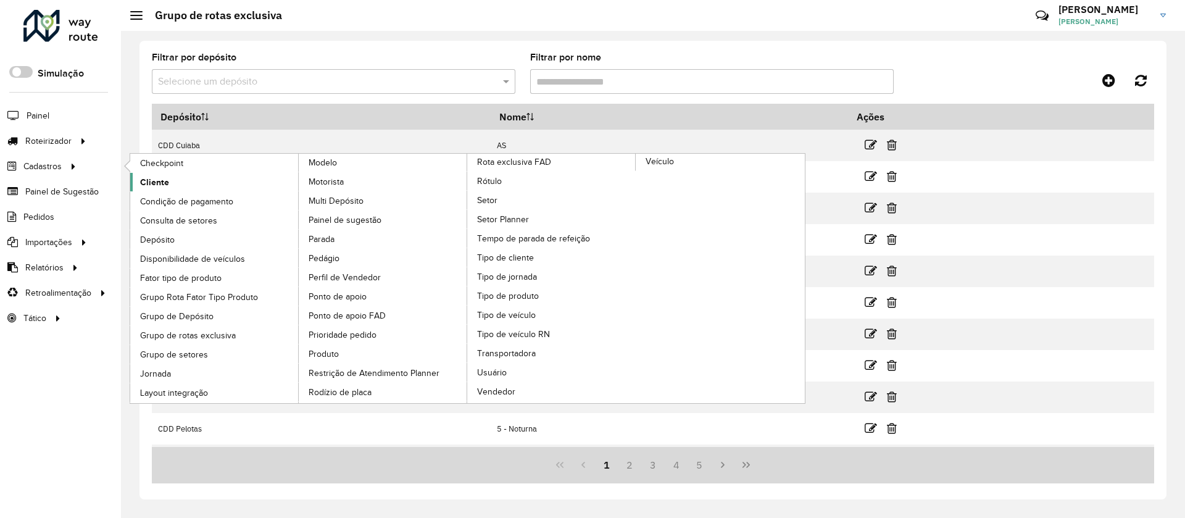
click at [188, 189] on link "Cliente" at bounding box center [214, 182] width 169 height 19
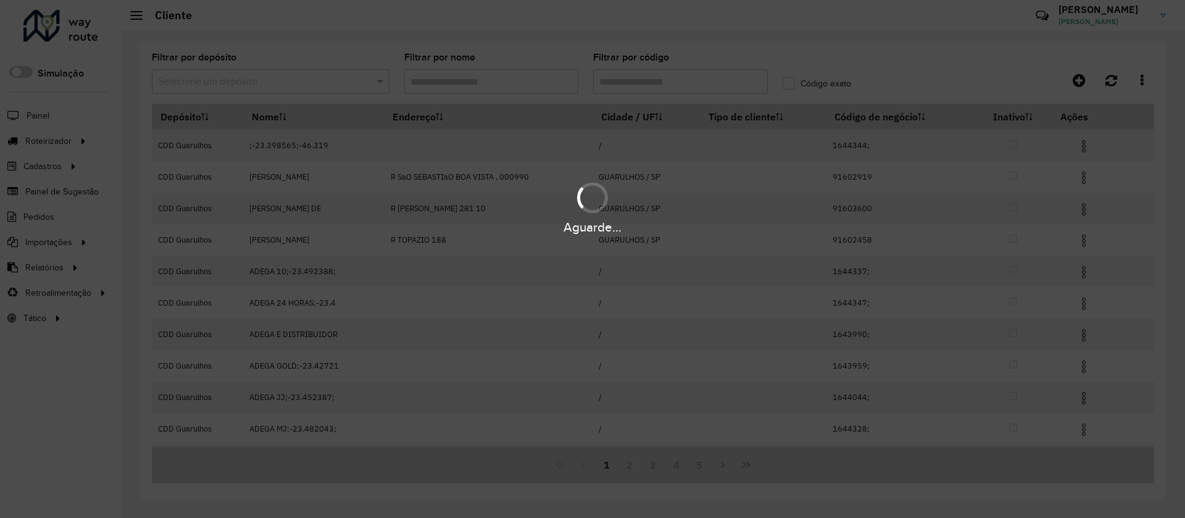
click at [317, 86] on div "Aguarde..." at bounding box center [592, 259] width 1185 height 518
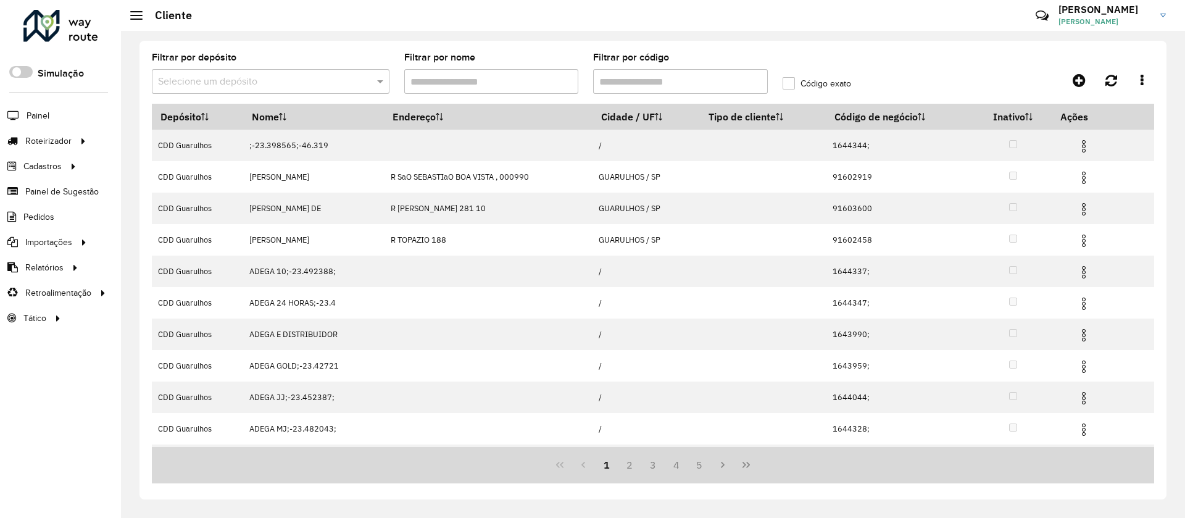
click at [317, 86] on input "text" at bounding box center [258, 82] width 201 height 15
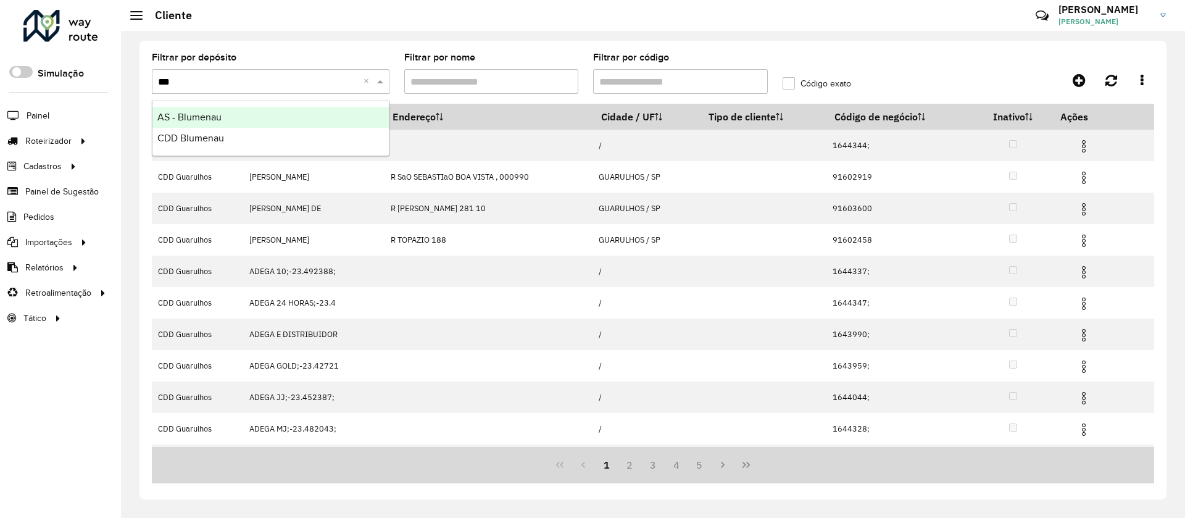
type input "****"
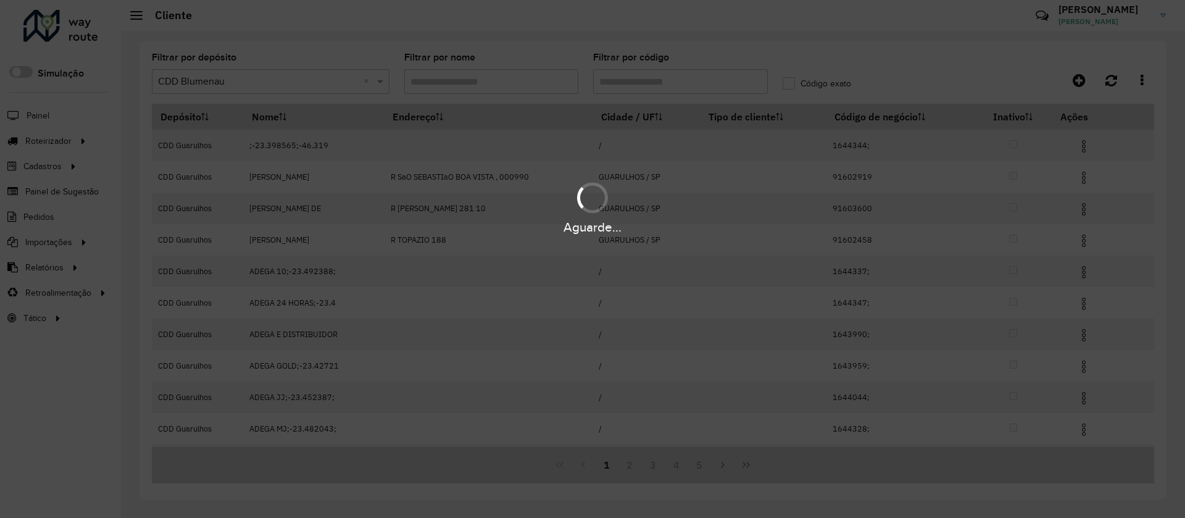
click at [659, 85] on div "Aguarde..." at bounding box center [592, 259] width 1185 height 518
click at [659, 86] on div "Aguarde..." at bounding box center [592, 259] width 1185 height 518
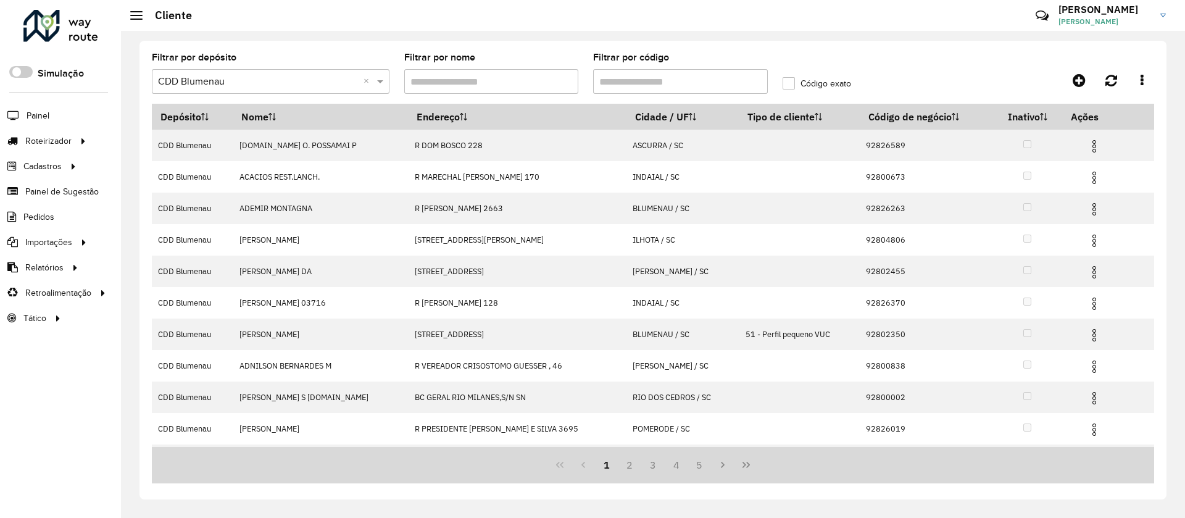
click at [649, 78] on input "Filtrar por código" at bounding box center [680, 81] width 175 height 25
paste input "********"
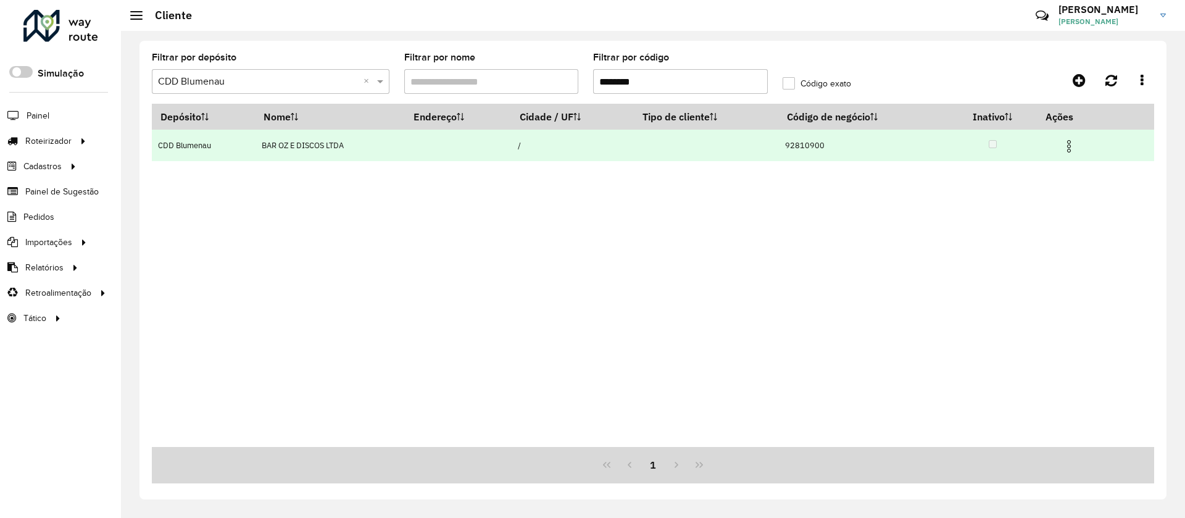
type input "********"
click at [1074, 143] on img at bounding box center [1068, 146] width 15 height 15
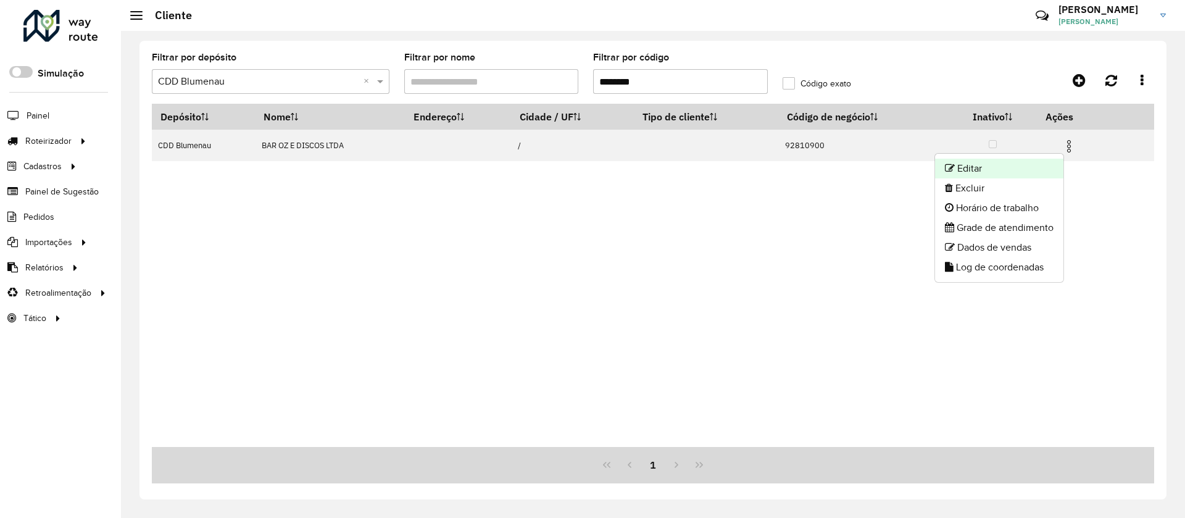
click at [1037, 173] on li "Editar" at bounding box center [999, 169] width 128 height 20
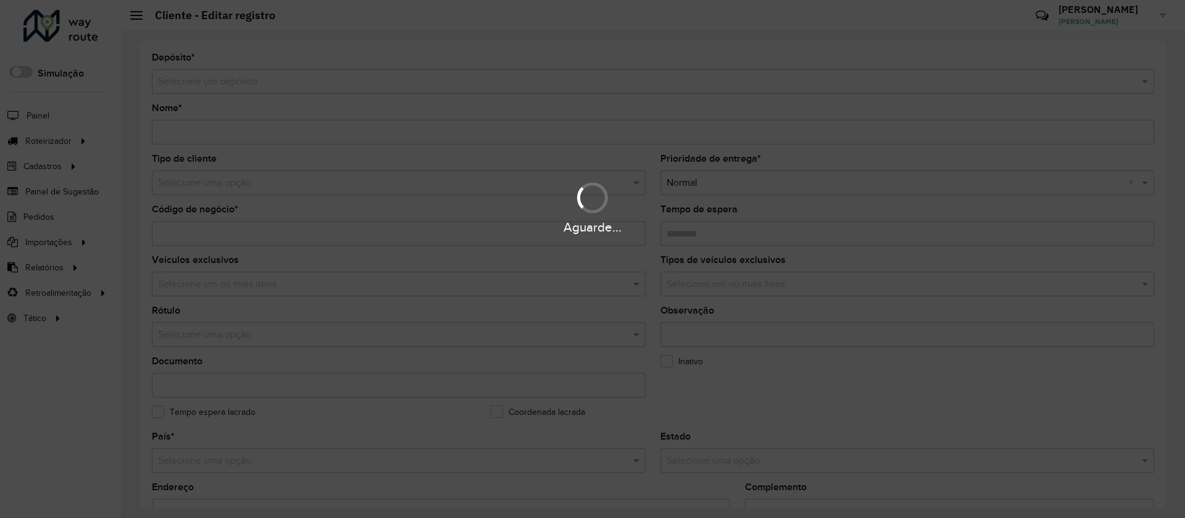
type input "**********"
type input "********"
type input "**********"
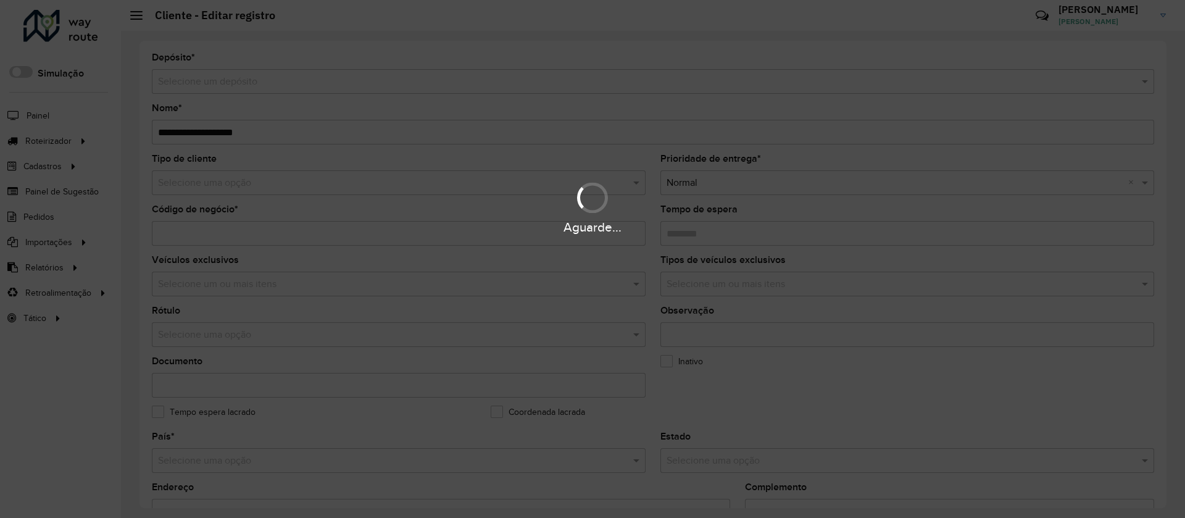
type input "**********"
click at [230, 189] on div "Aguarde..." at bounding box center [592, 207] width 1185 height 59
click at [230, 189] on hb-app "Aguarde... Pop-up bloqueado! Seu navegador bloqueou automáticamente a abertura …" at bounding box center [592, 259] width 1185 height 518
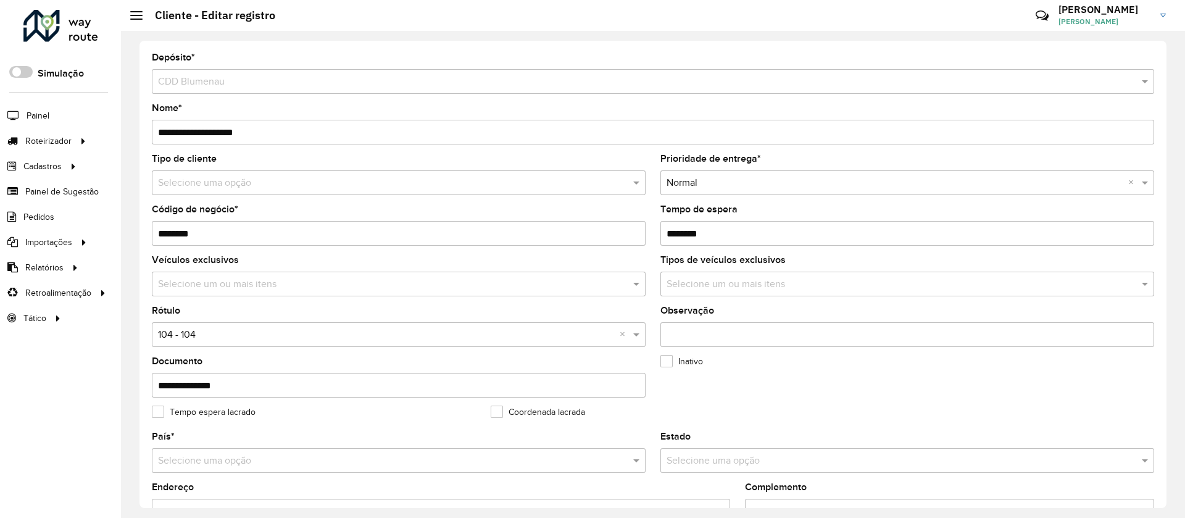
click at [230, 189] on input "text" at bounding box center [386, 183] width 457 height 15
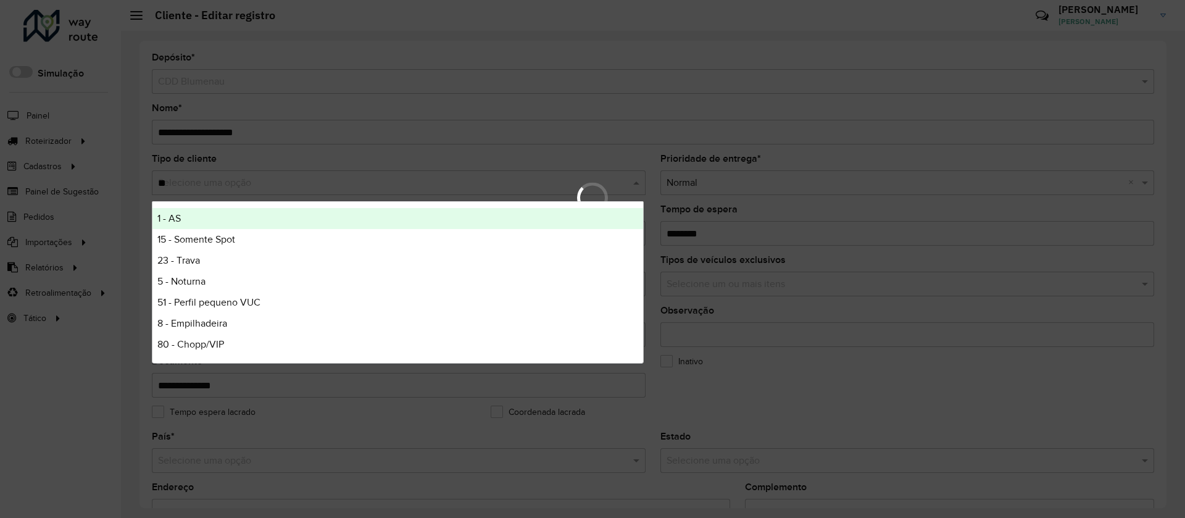
type input "***"
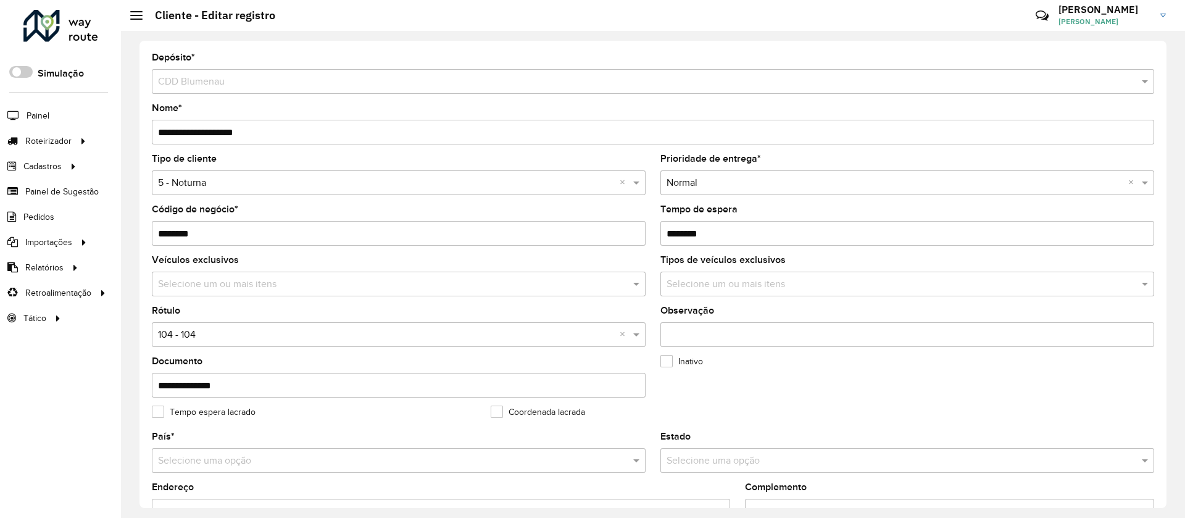
click at [196, 331] on input "text" at bounding box center [386, 335] width 457 height 15
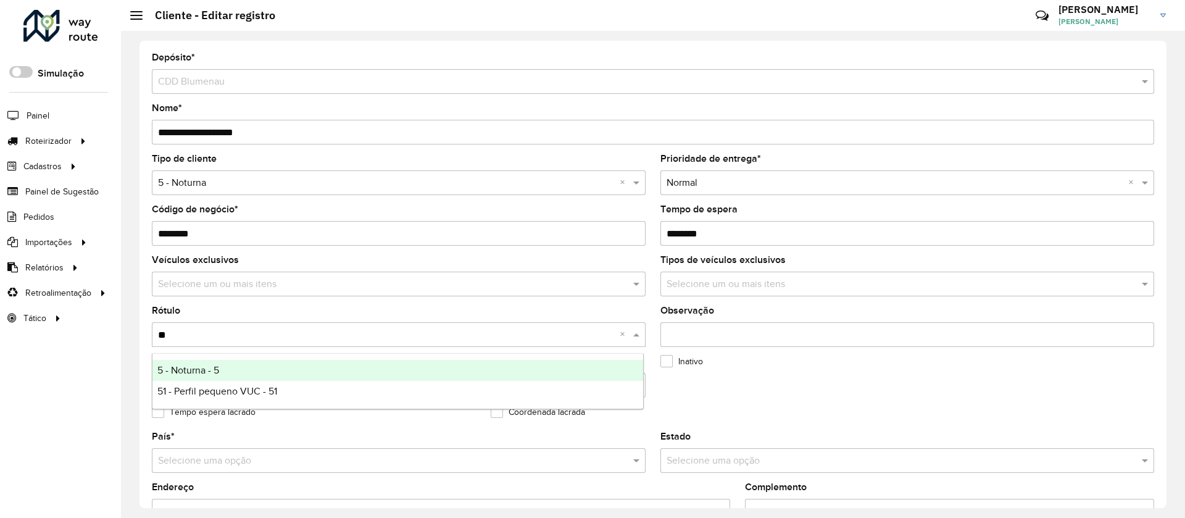
type input "***"
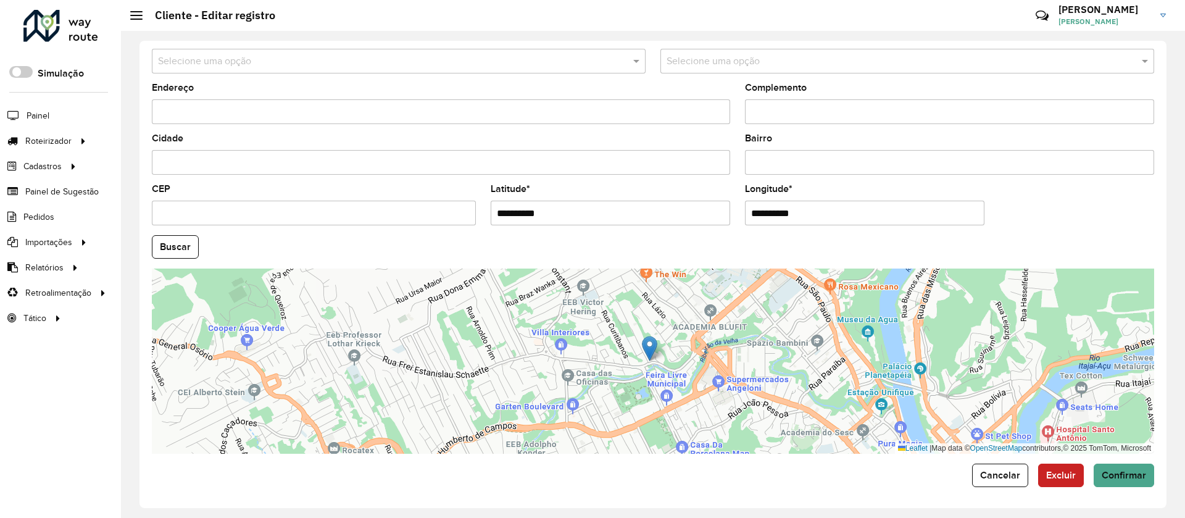
scroll to position [401, 0]
click at [1127, 473] on span "Confirmar" at bounding box center [1124, 473] width 44 height 10
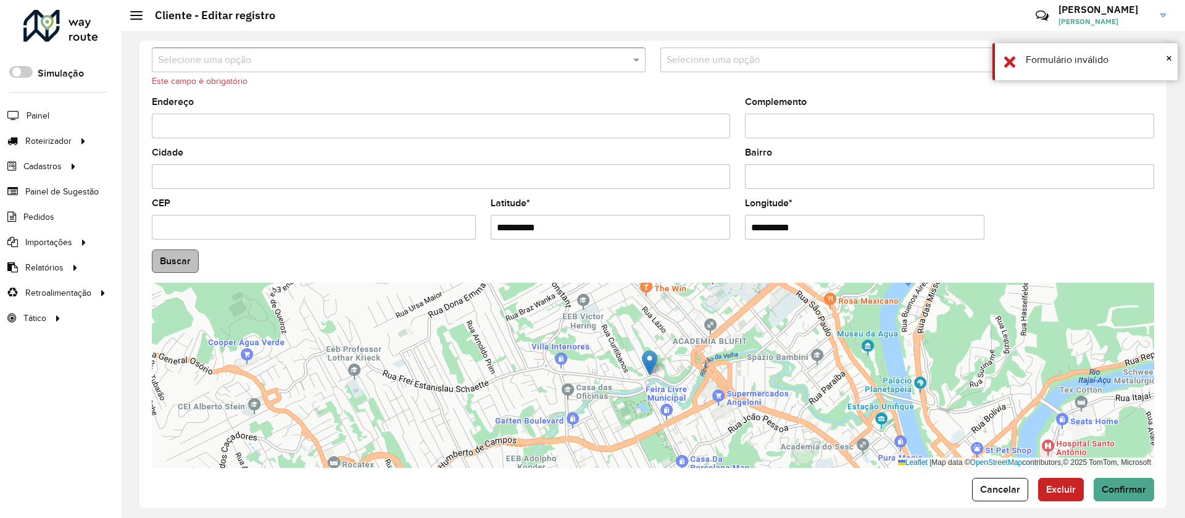
click at [198, 260] on hb-field-button "Buscar" at bounding box center [653, 260] width 1002 height 23
click at [239, 60] on input "text" at bounding box center [386, 60] width 457 height 15
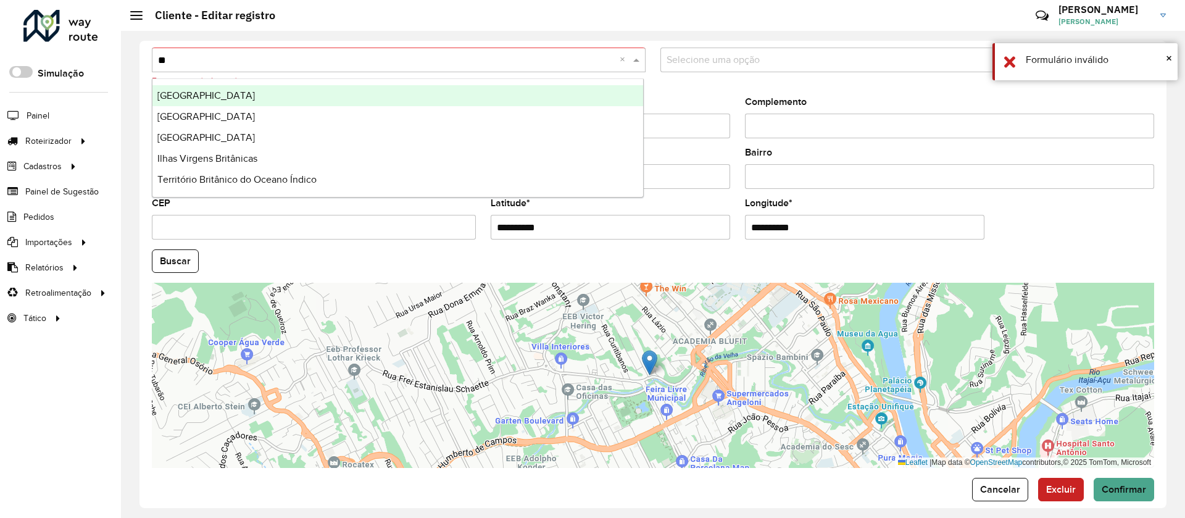
type input "***"
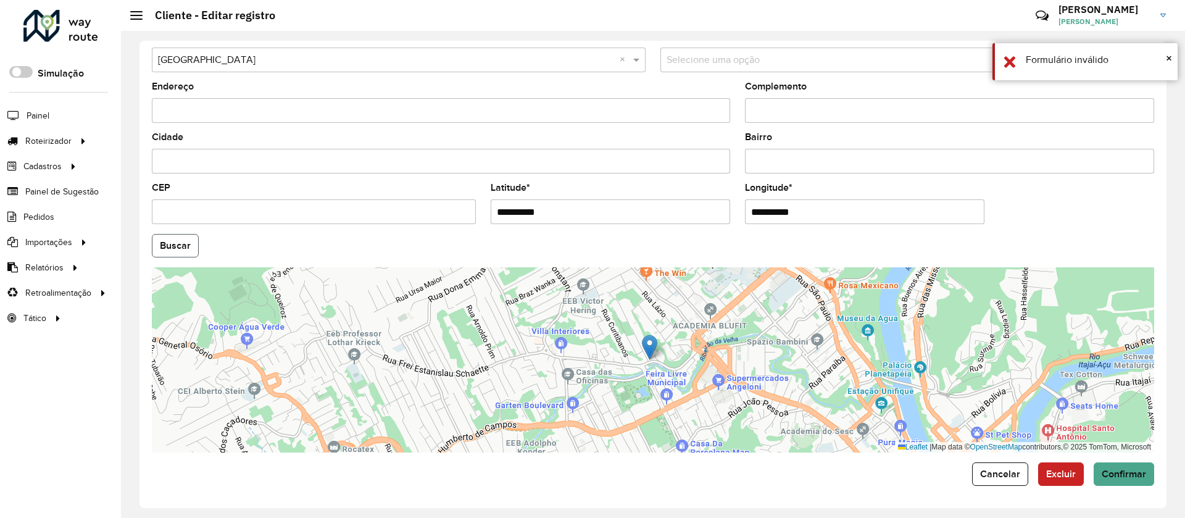
click at [176, 238] on button "Buscar" at bounding box center [175, 245] width 47 height 23
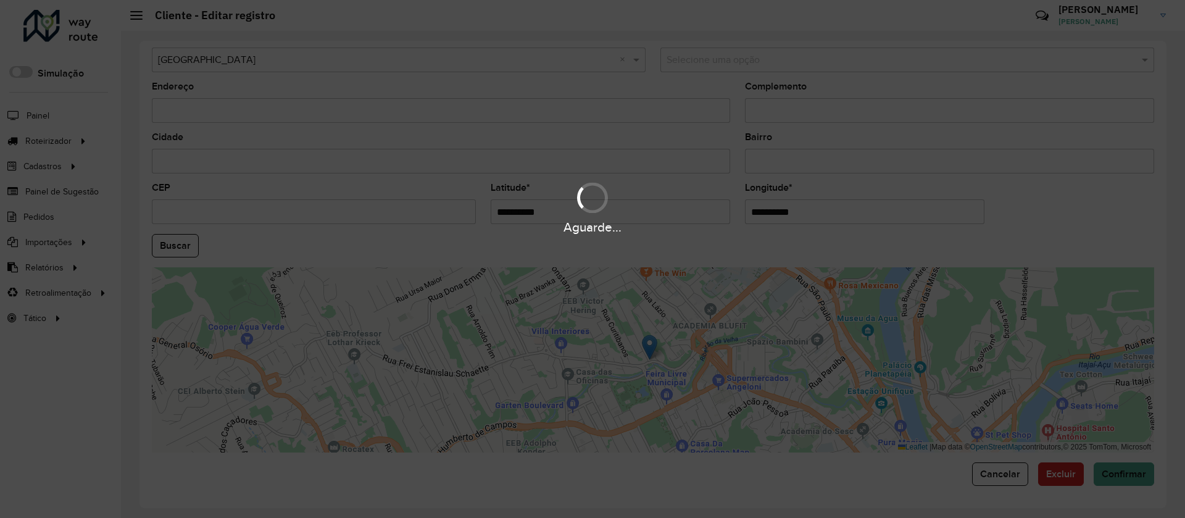
type input "**********"
type input "********"
type input "*********"
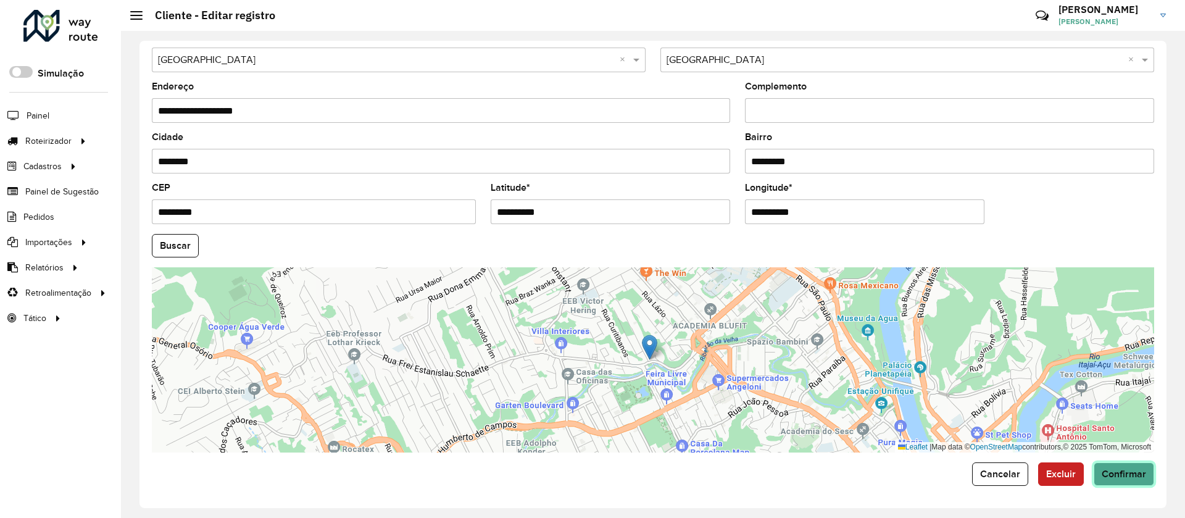
click at [1127, 483] on button "Confirmar" at bounding box center [1124, 473] width 60 height 23
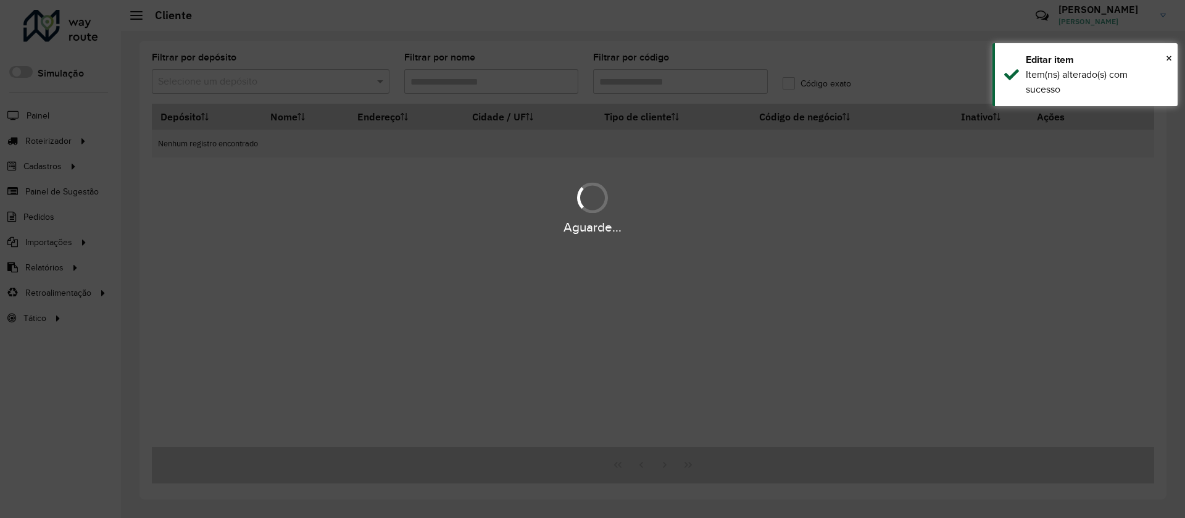
type input "********"
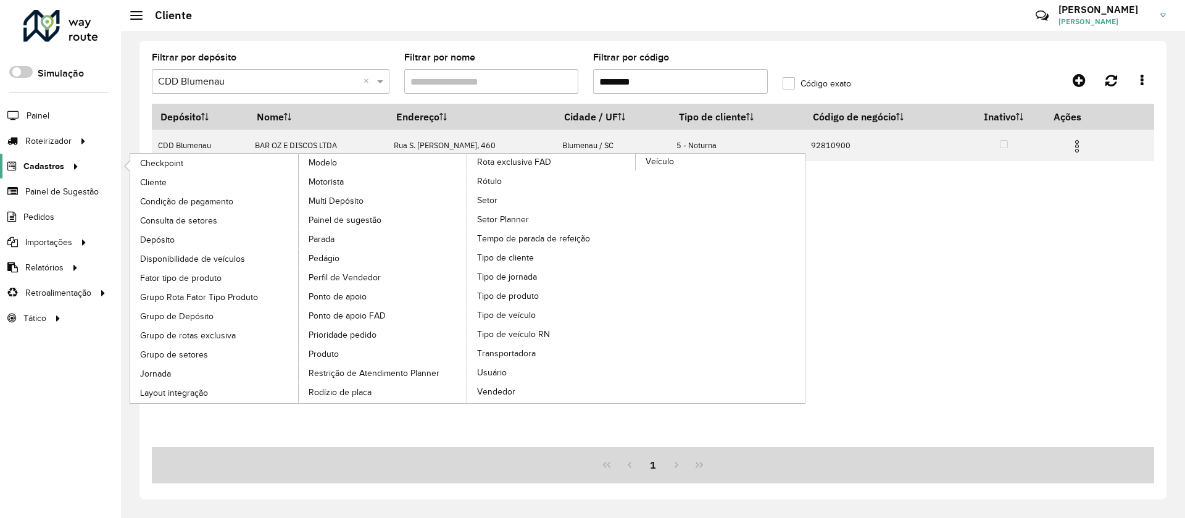
click at [80, 165] on div at bounding box center [73, 166] width 19 height 13
click at [213, 330] on span "Grupo de rotas exclusiva" at bounding box center [189, 335] width 99 height 13
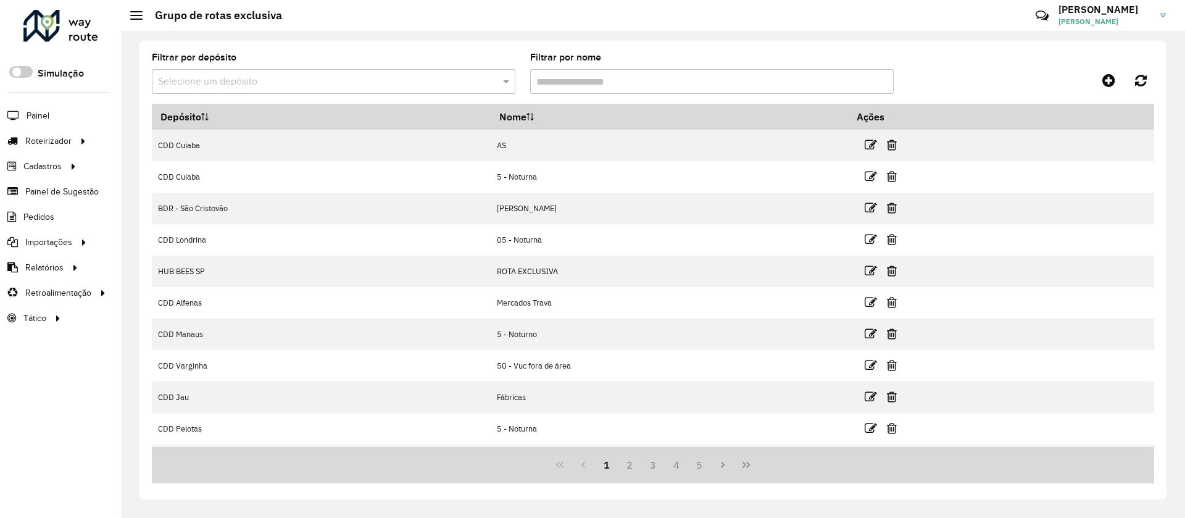
click at [249, 84] on input "text" at bounding box center [321, 82] width 326 height 15
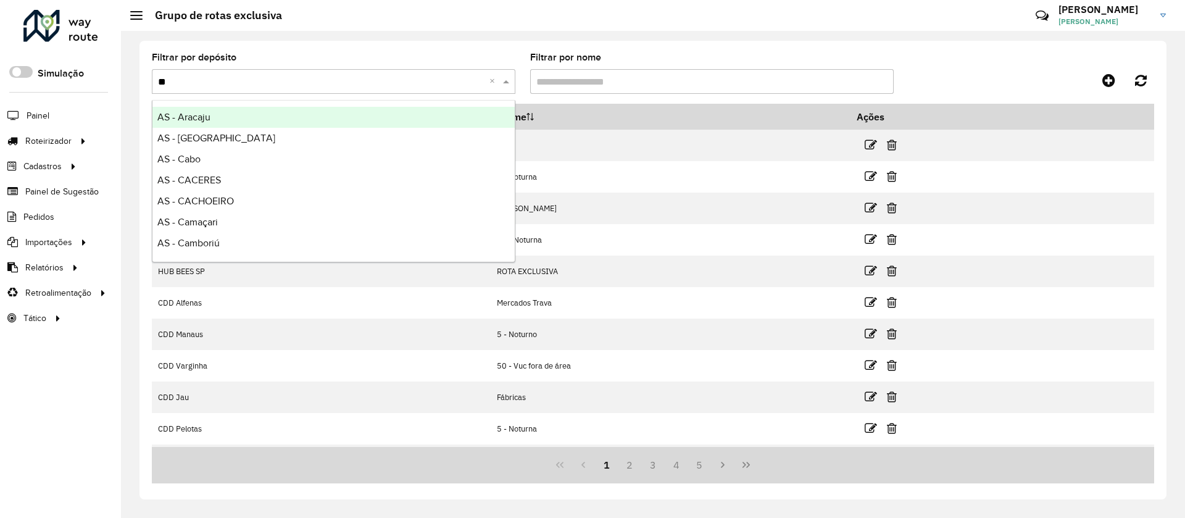
type input "***"
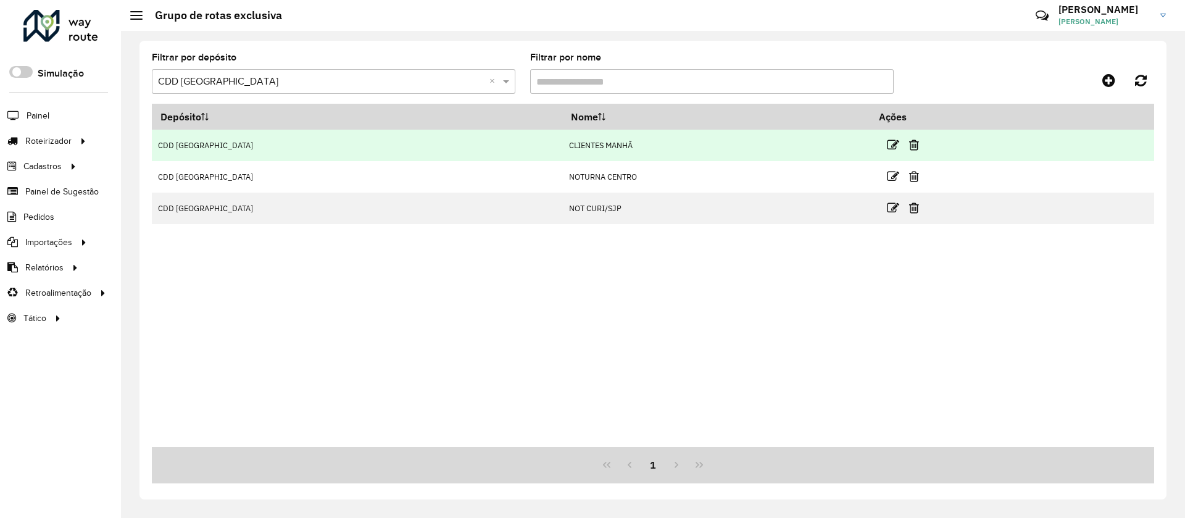
click at [887, 151] on link at bounding box center [893, 144] width 12 height 17
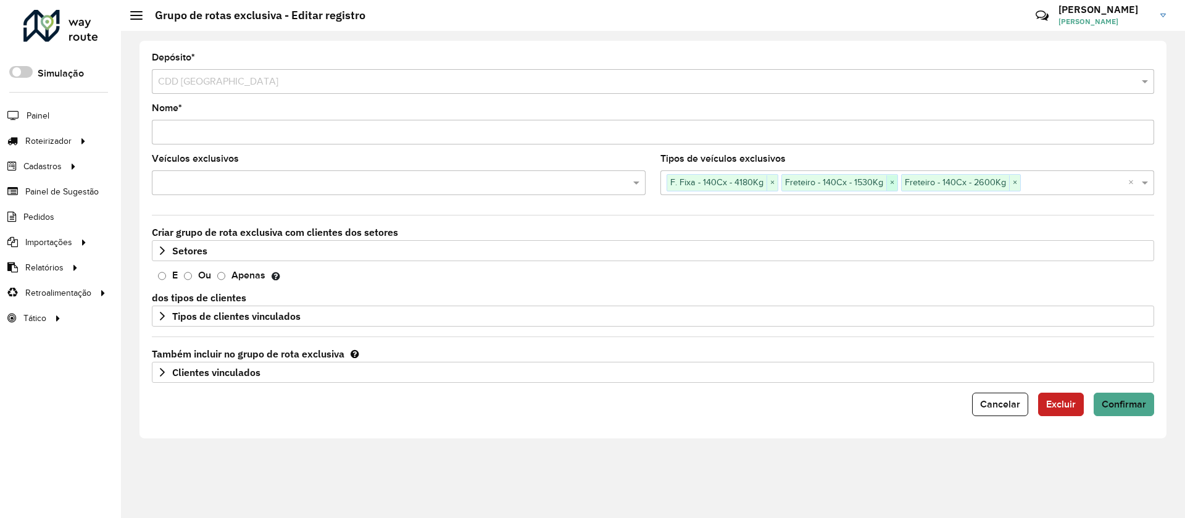
click at [892, 185] on span "×" at bounding box center [891, 182] width 11 height 15
click at [892, 185] on span "×" at bounding box center [894, 182] width 11 height 15
click at [892, 185] on input "text" at bounding box center [953, 183] width 350 height 15
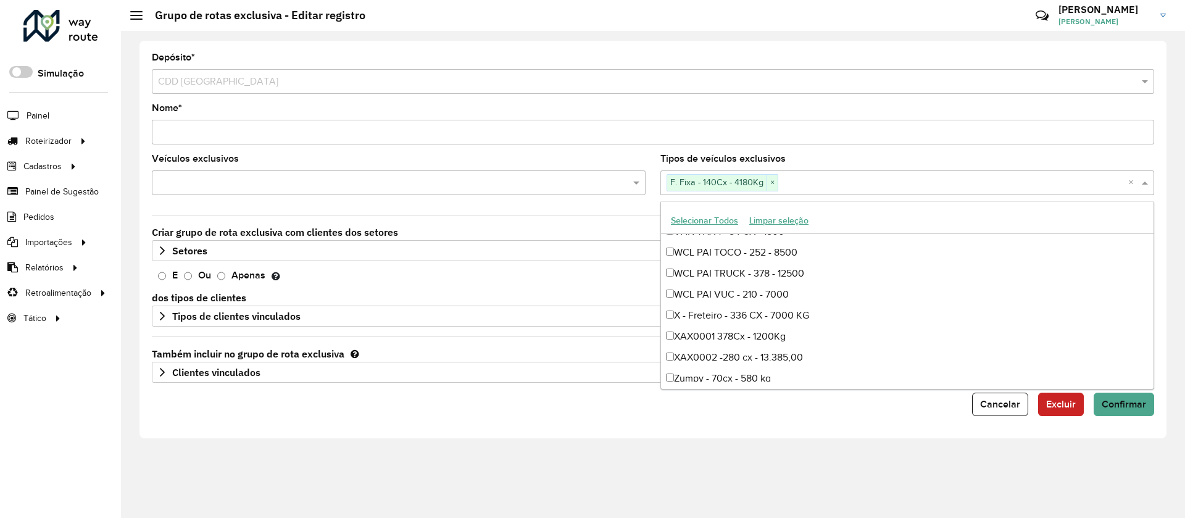
scroll to position [5328, 0]
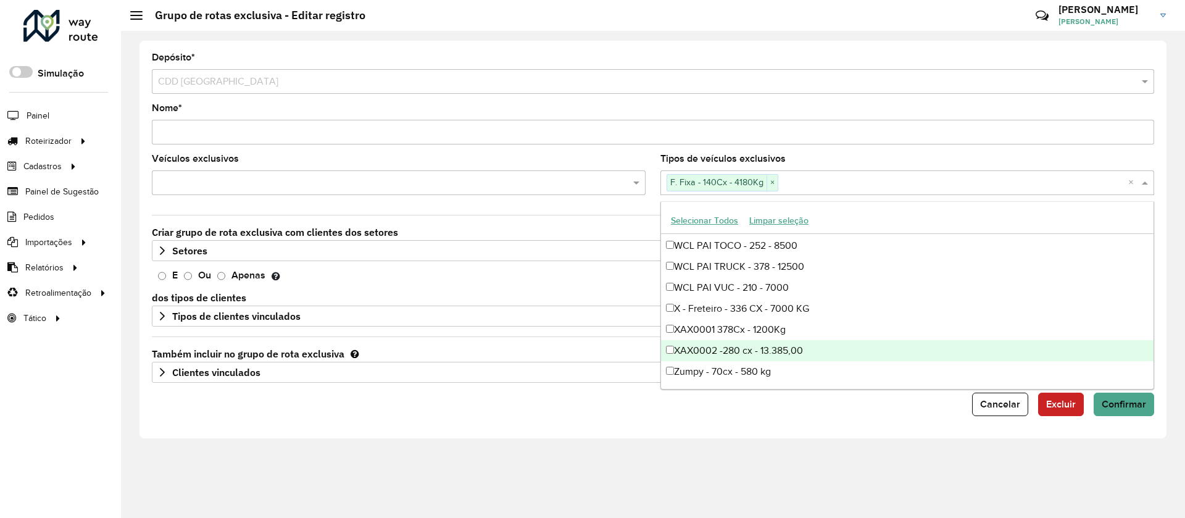
click at [385, 155] on div "Veículos exclusivos" at bounding box center [399, 174] width 494 height 41
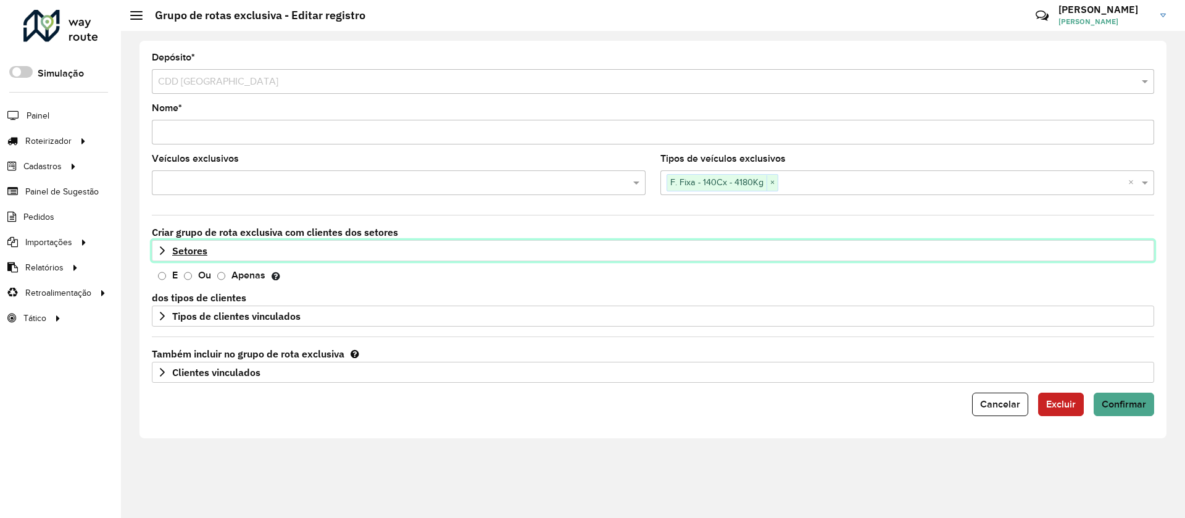
click at [264, 257] on link "Setores" at bounding box center [653, 250] width 1002 height 21
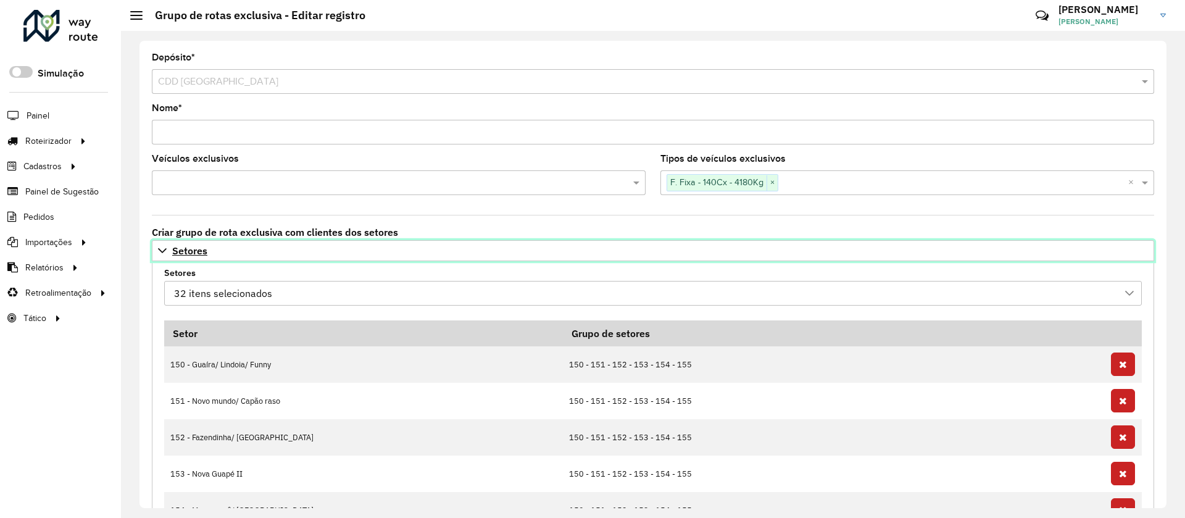
click at [264, 255] on link "Setores" at bounding box center [653, 250] width 1002 height 21
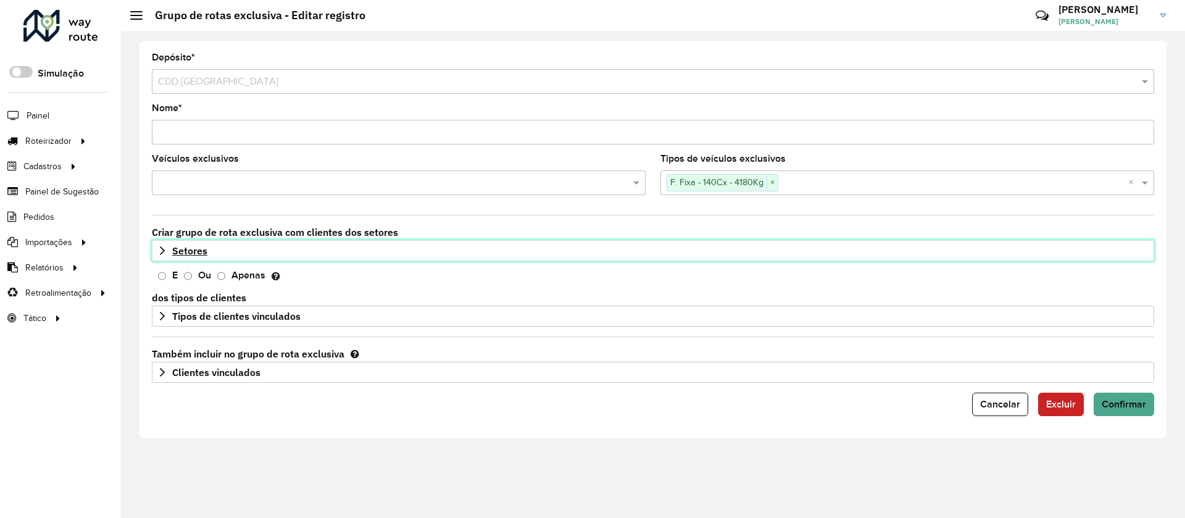
click at [264, 255] on link "Setores" at bounding box center [653, 250] width 1002 height 21
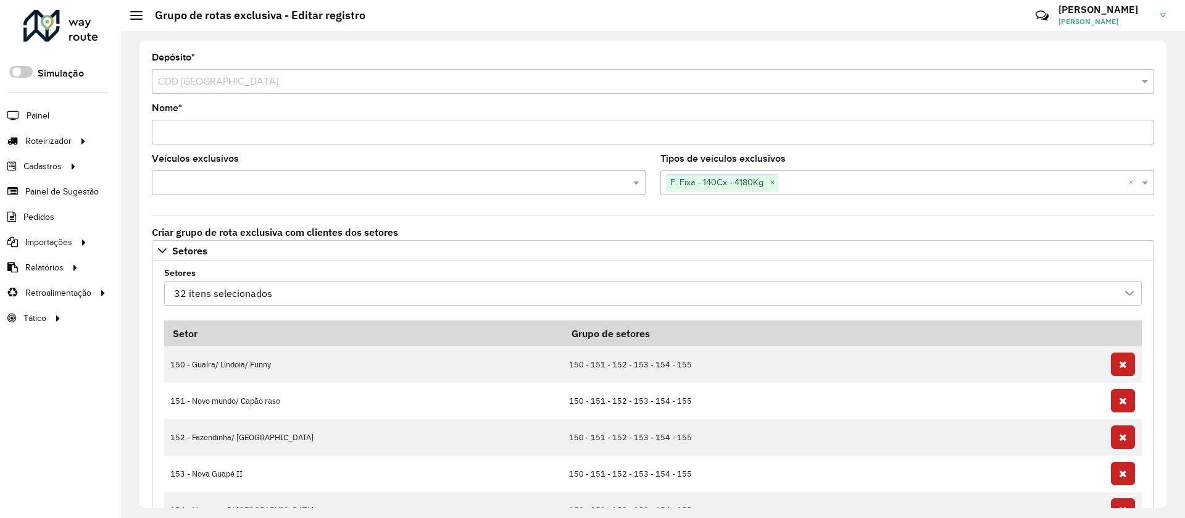
click at [285, 294] on div "32 itens selecionados" at bounding box center [644, 292] width 948 height 23
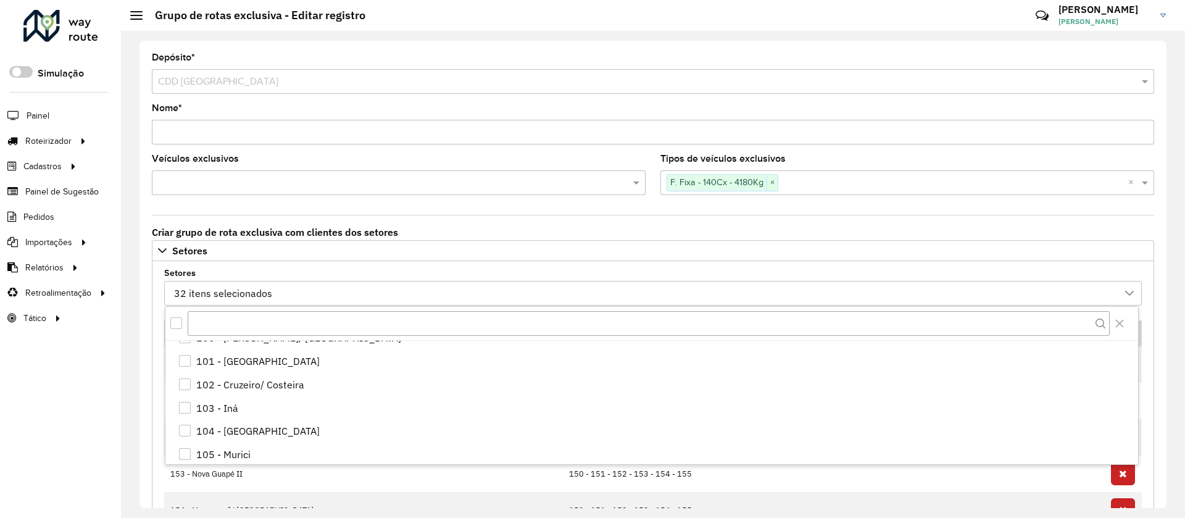
scroll to position [0, 0]
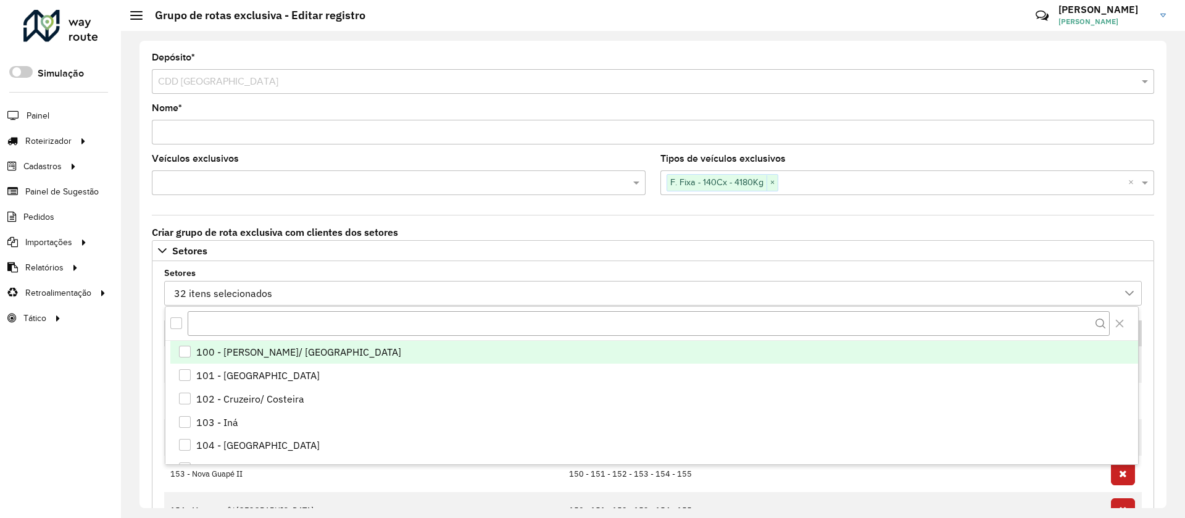
click at [303, 345] on div "100 - Afonso pena/ Cidade Jardim" at bounding box center [298, 351] width 205 height 15
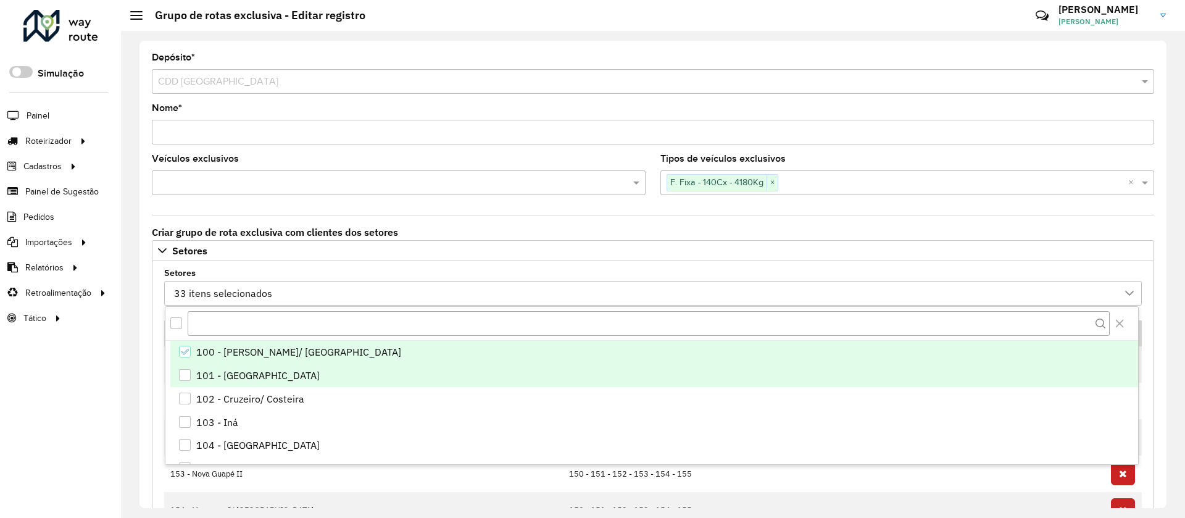
click at [291, 375] on div "101 - São Jose dos Pinhais" at bounding box center [257, 375] width 123 height 15
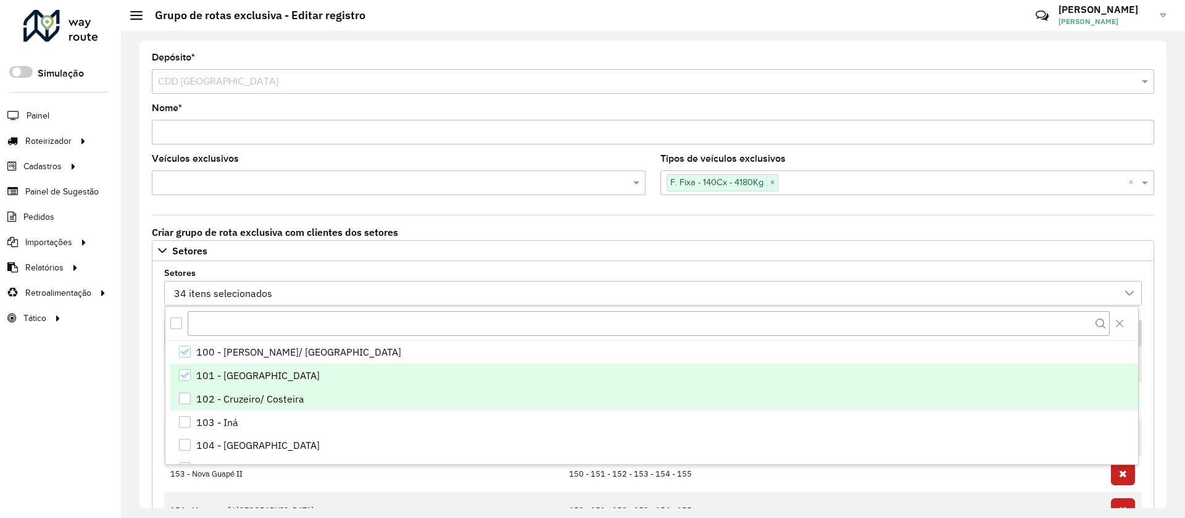
click at [280, 402] on div "102 - Cruzeiro/ Costeira" at bounding box center [250, 398] width 108 height 15
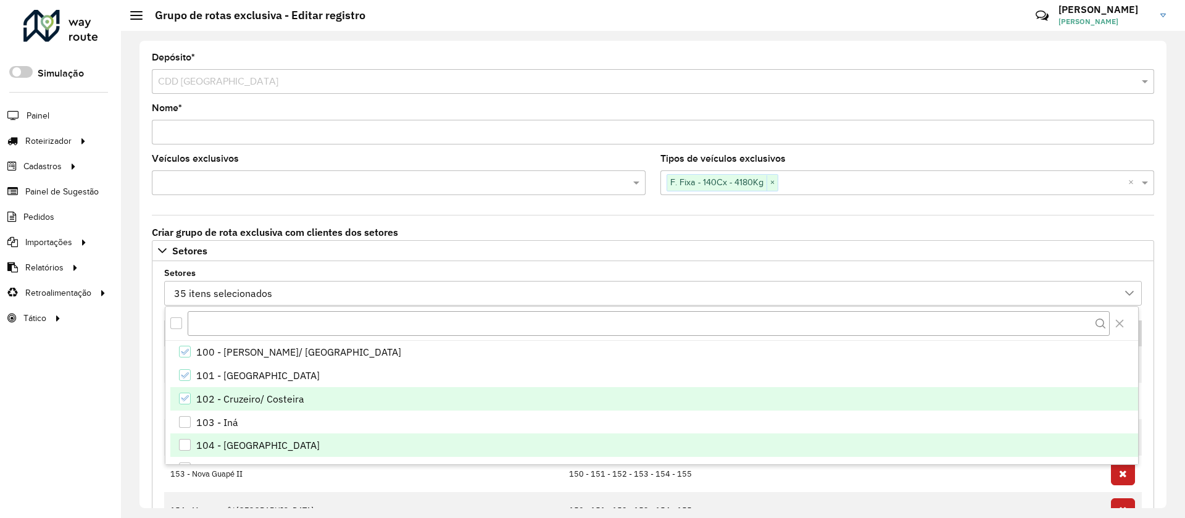
click at [269, 424] on li "103 - Iná" at bounding box center [654, 421] width 968 height 23
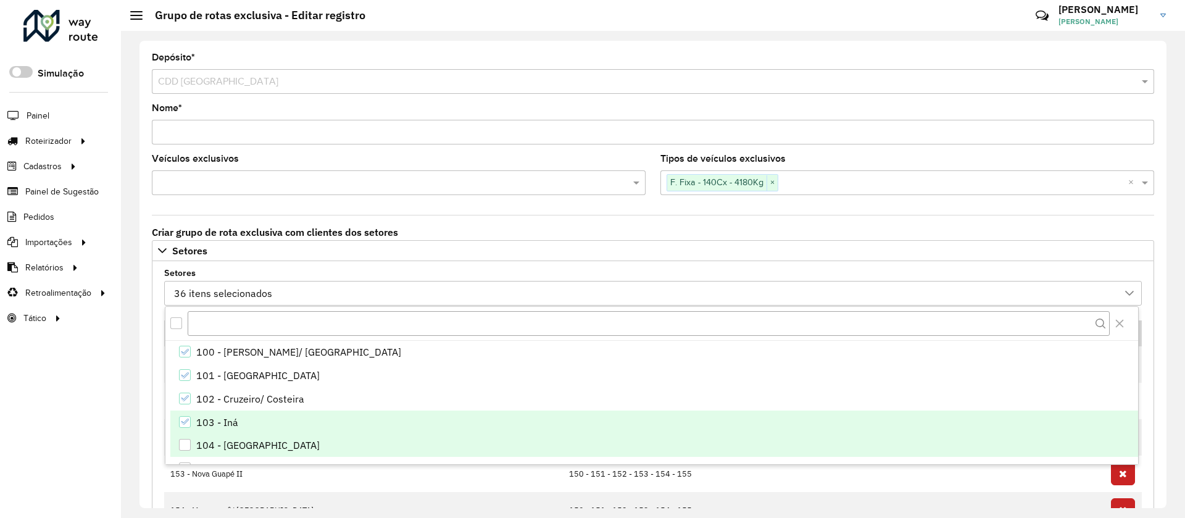
click at [261, 449] on div "104 - Borda do Campo" at bounding box center [257, 445] width 123 height 15
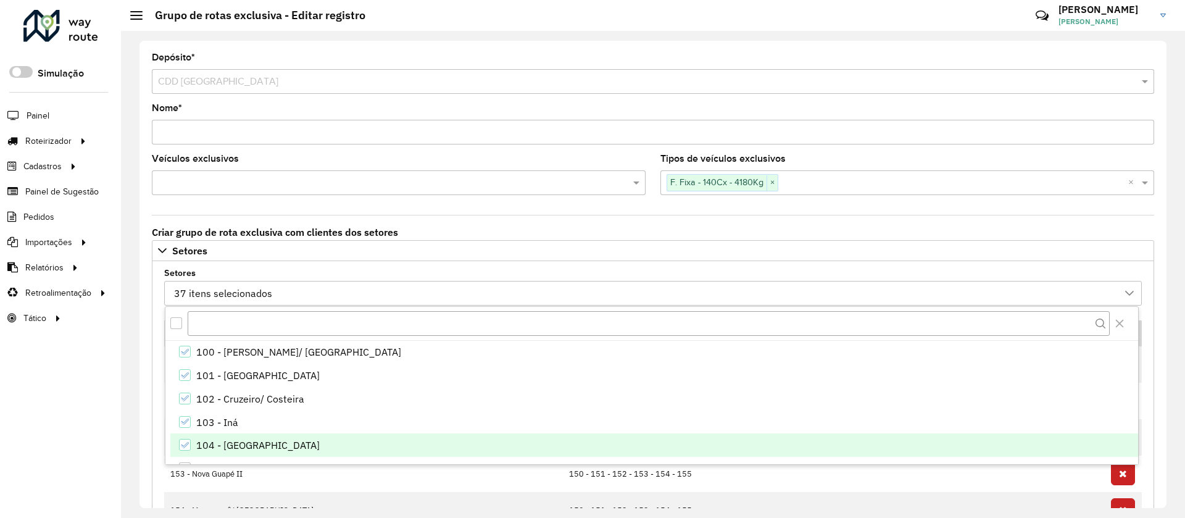
scroll to position [93, 0]
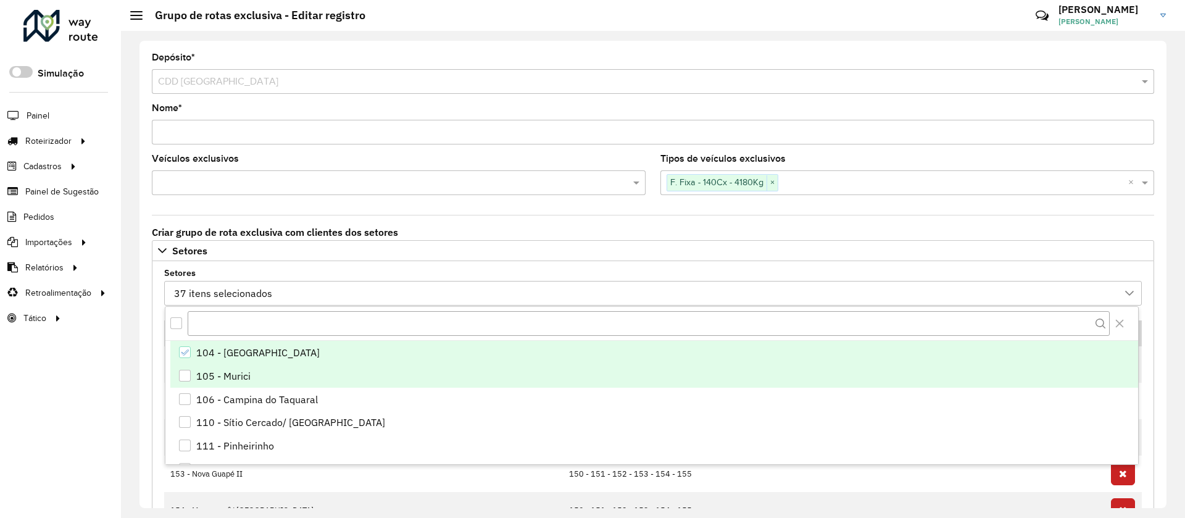
click at [238, 379] on div "105 - Murici" at bounding box center [223, 375] width 54 height 15
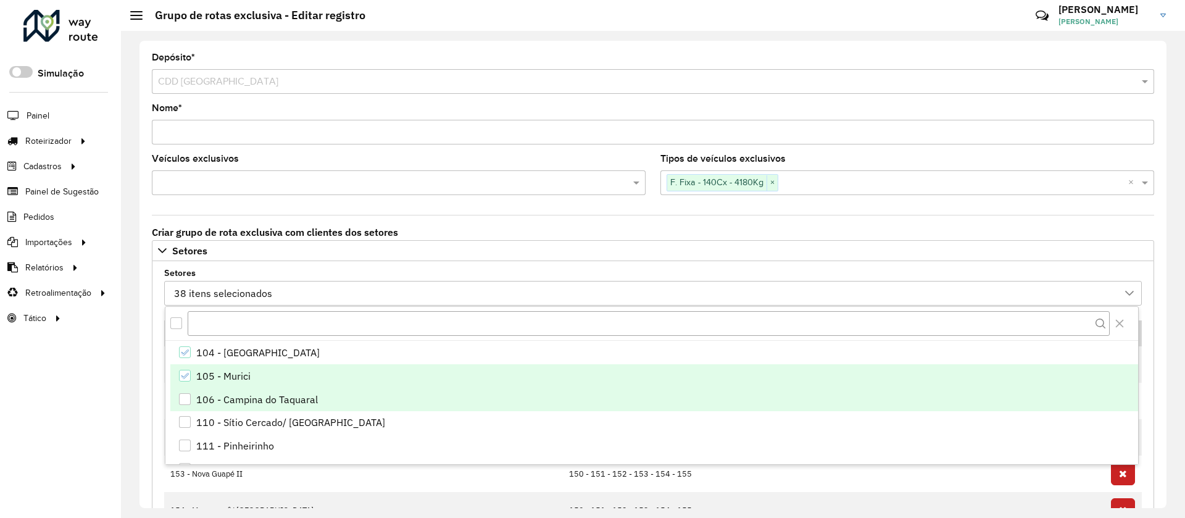
click at [238, 403] on div "106 - Campina do Taquaral" at bounding box center [257, 399] width 122 height 15
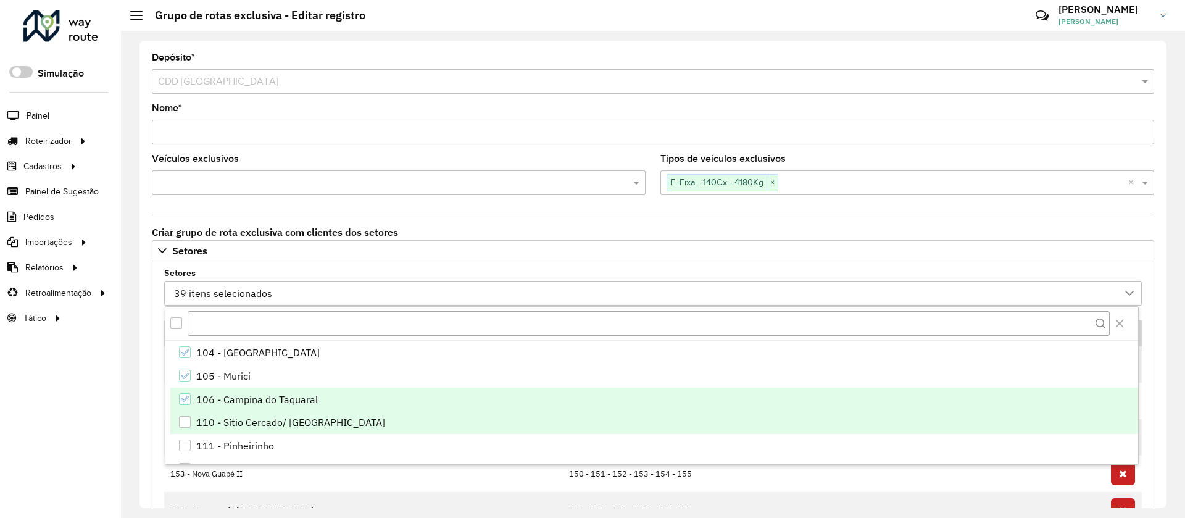
click at [238, 425] on div "110 - Sítio Cercado/ Alto boqueirão" at bounding box center [290, 422] width 189 height 15
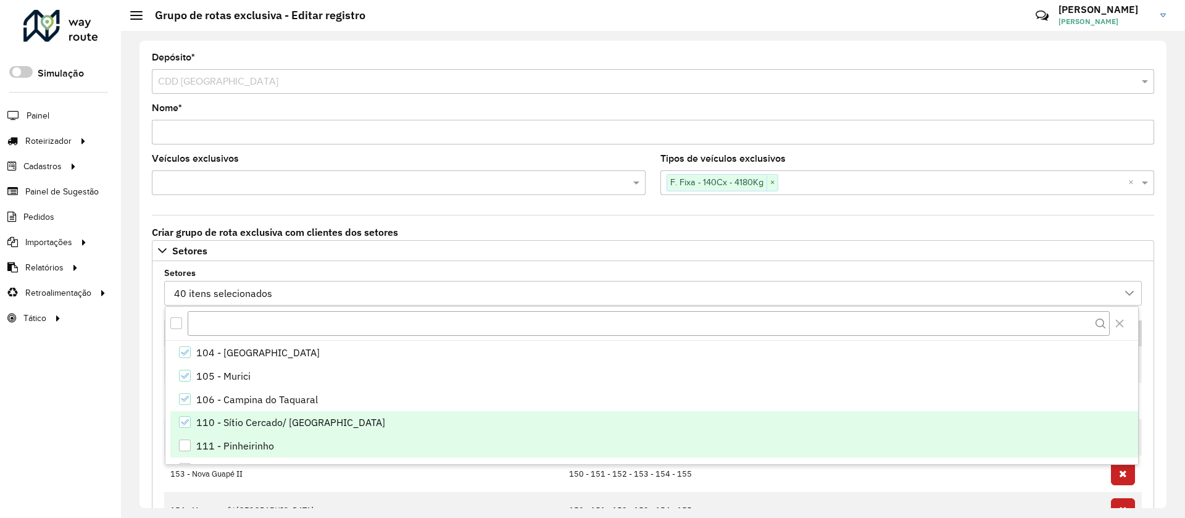
click at [242, 448] on div "111 - Pinheirinho" at bounding box center [235, 445] width 78 height 15
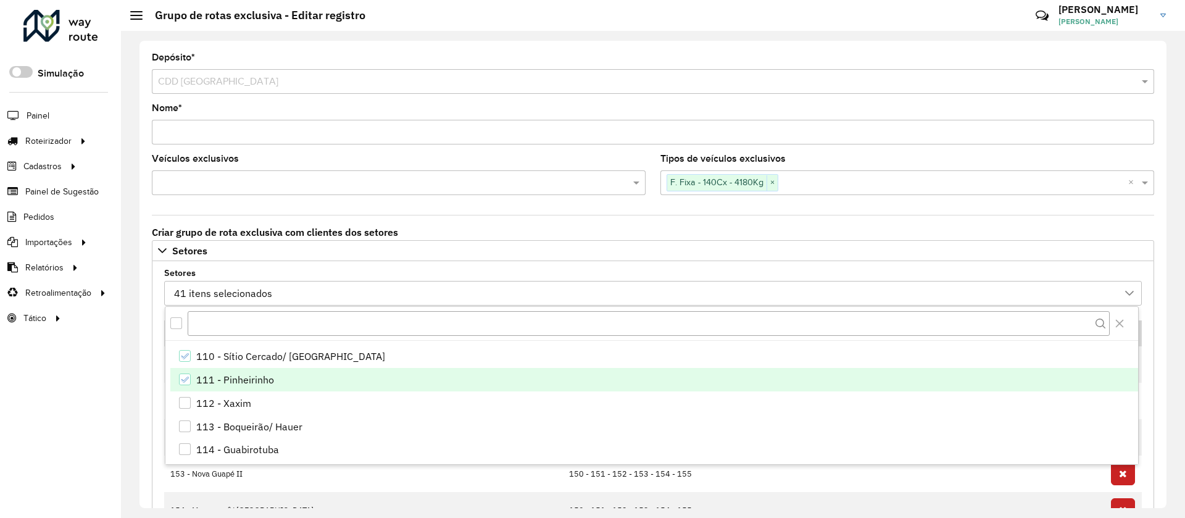
scroll to position [185, 0]
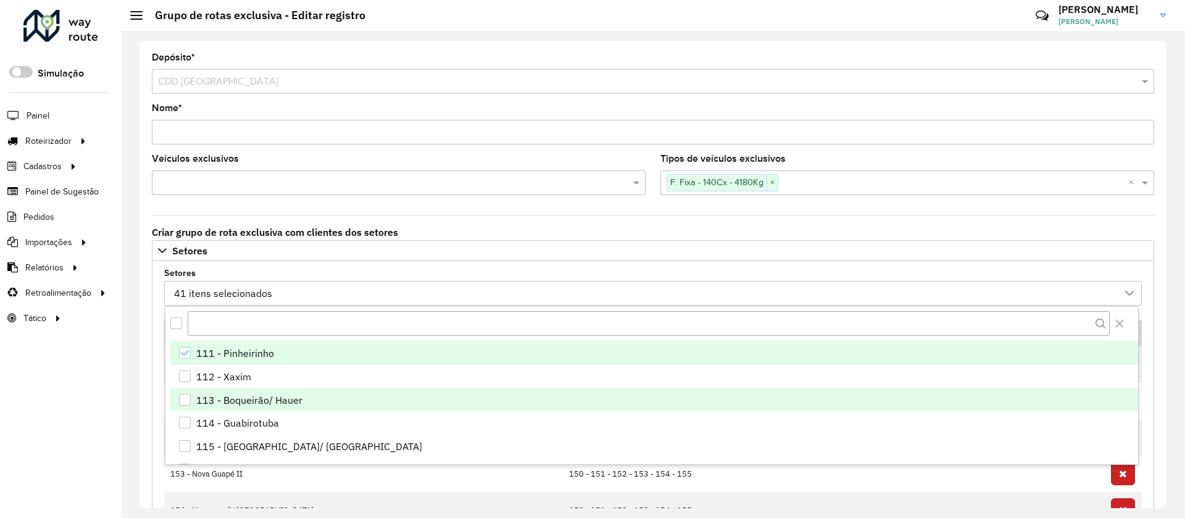
click at [253, 389] on li "113 - Boqueirão/ Hauer" at bounding box center [654, 399] width 968 height 23
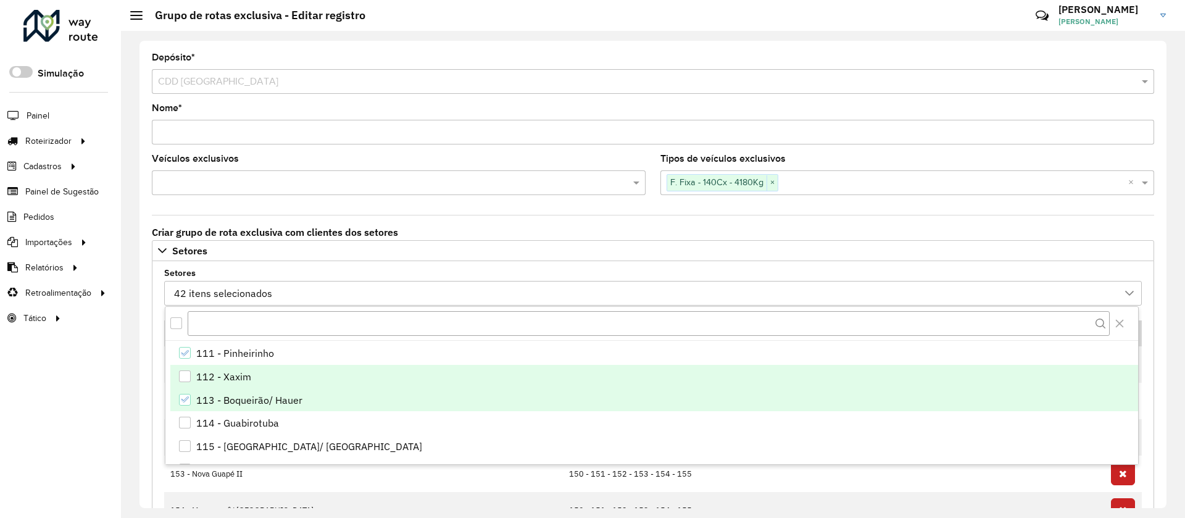
click at [238, 383] on div "112 - Xaxim" at bounding box center [223, 376] width 55 height 15
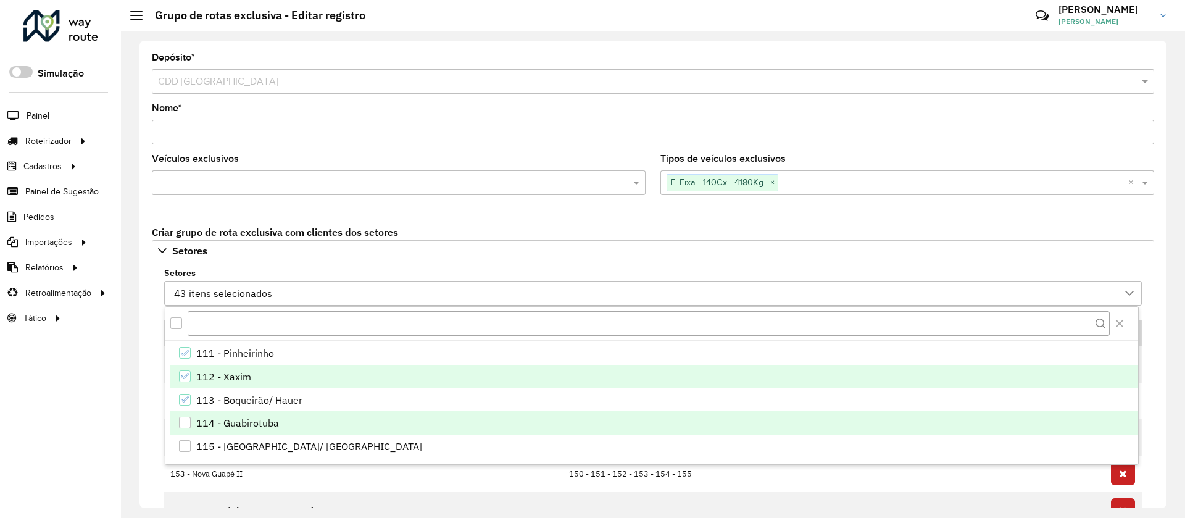
click at [240, 422] on div "114 - Guabirotuba" at bounding box center [237, 422] width 83 height 15
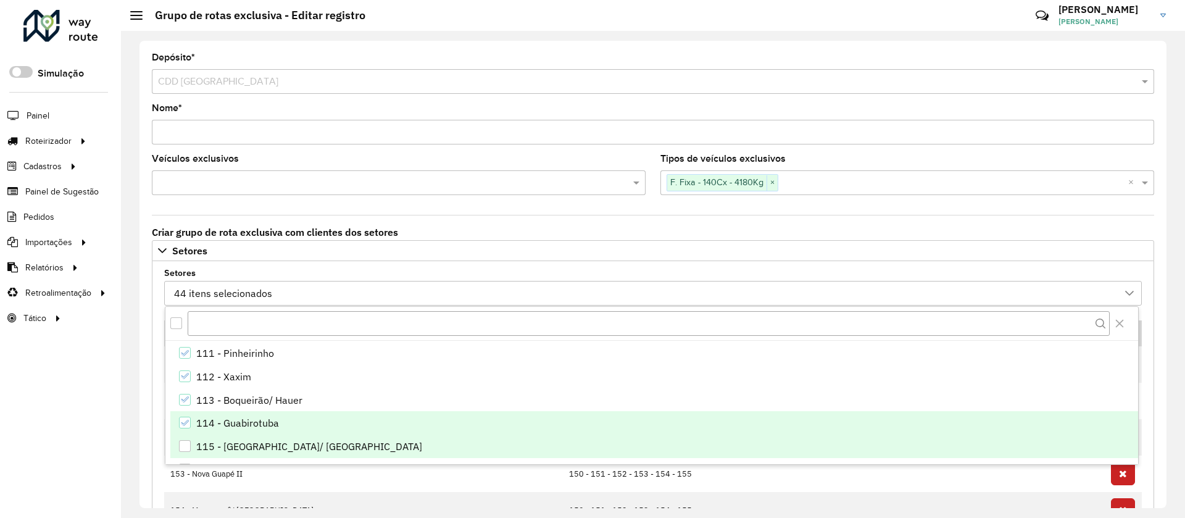
click at [239, 452] on div "115 - Jardim das Americas/ Uberaba" at bounding box center [309, 446] width 226 height 15
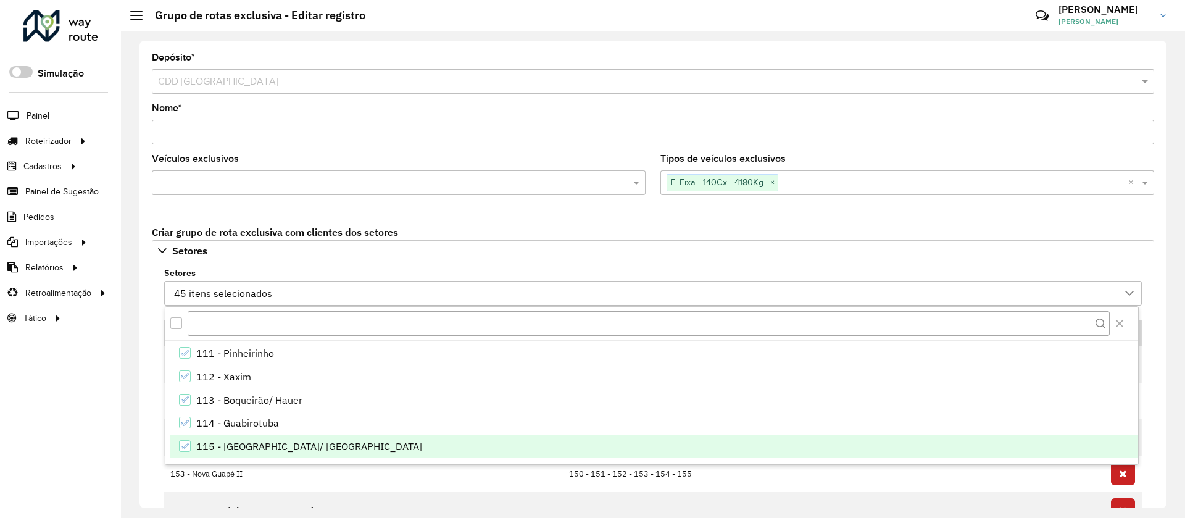
scroll to position [278, 0]
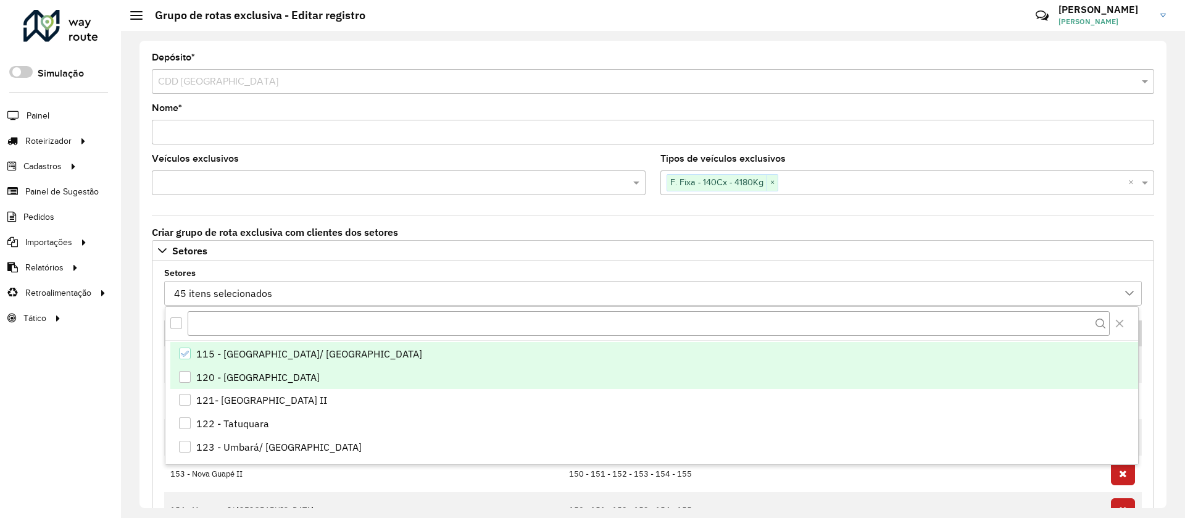
click at [257, 382] on div "120 - Campo de Santana" at bounding box center [257, 377] width 123 height 15
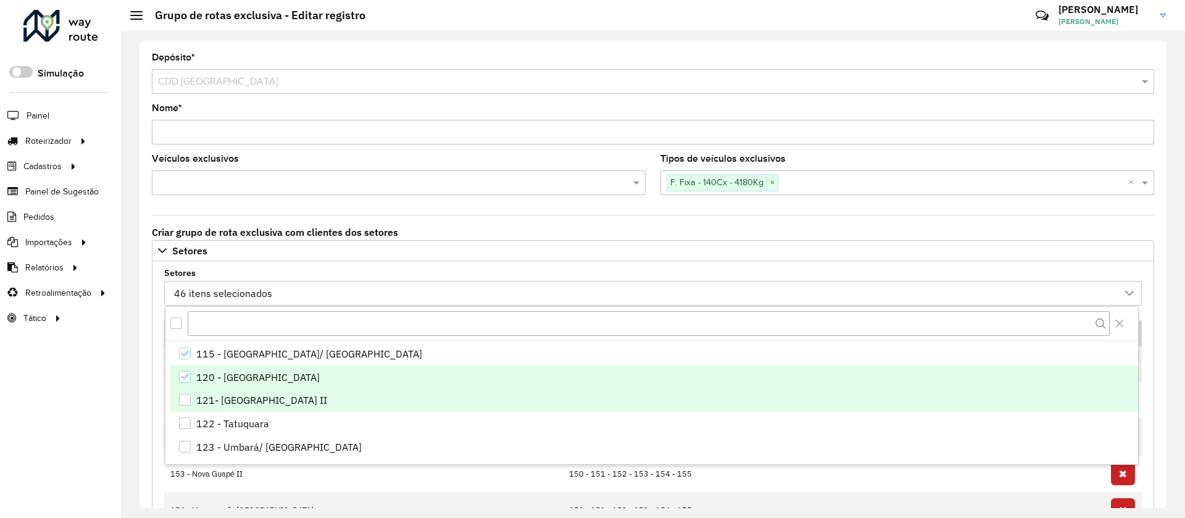
click at [252, 407] on li "121- Vila Olinda II" at bounding box center [654, 400] width 968 height 23
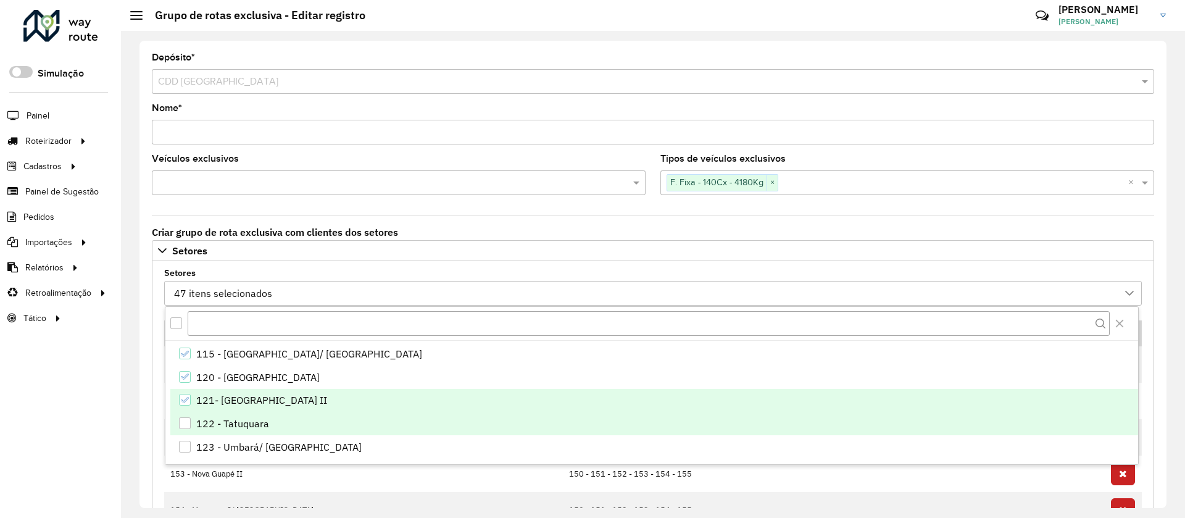
click at [250, 428] on div "122 - Tatuquara" at bounding box center [232, 423] width 73 height 15
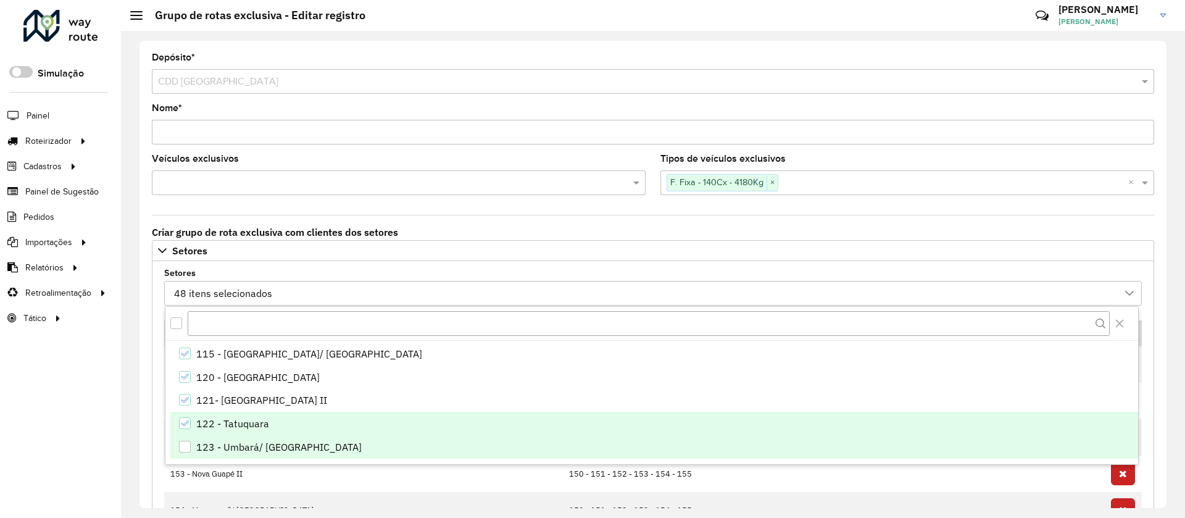
click at [246, 450] on div "123 - Umbará/ Ganchinho" at bounding box center [278, 446] width 165 height 15
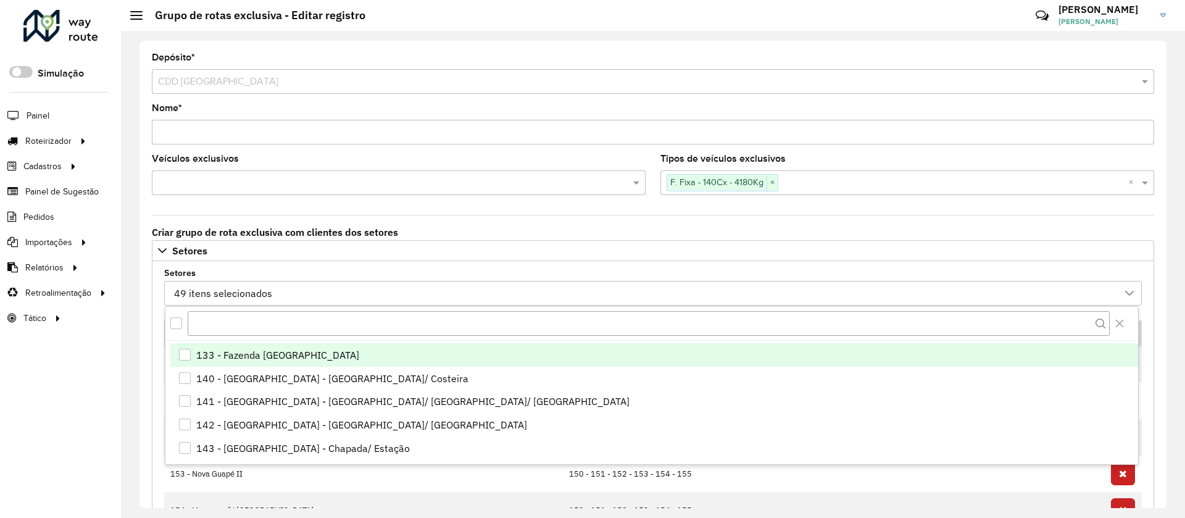
scroll to position [370, 0]
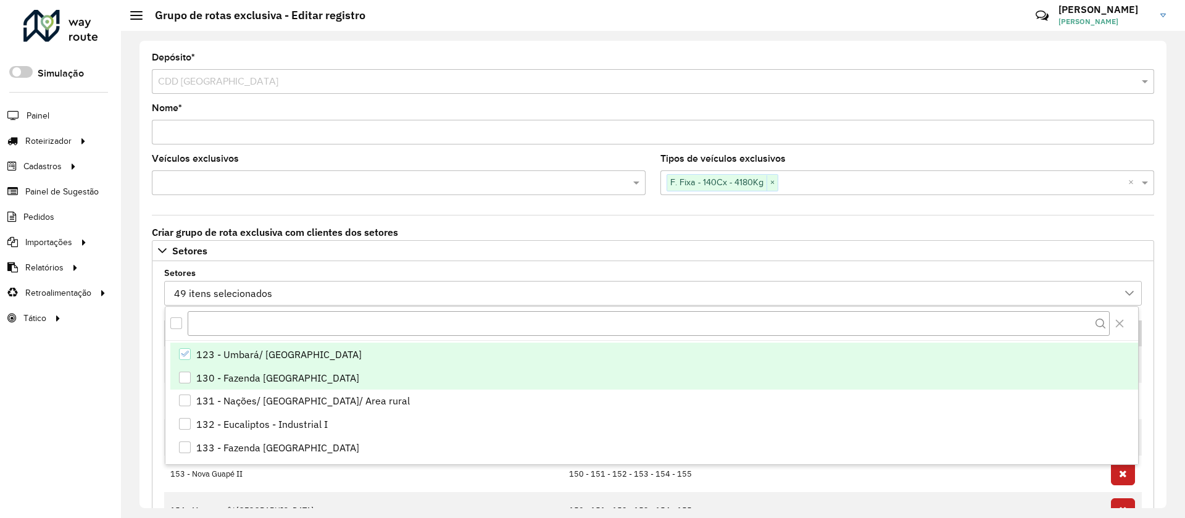
click at [238, 385] on li "130 - Fazenda Rio Grande - Santa Terezinha" at bounding box center [654, 377] width 968 height 23
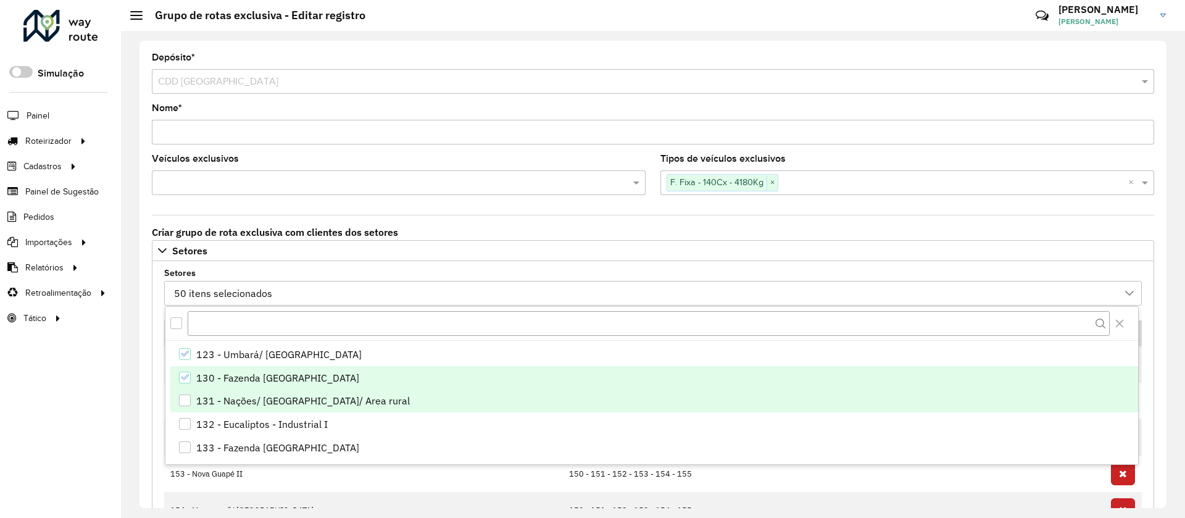
click at [235, 389] on li "131 - Nações/ Veneza/ Area rural" at bounding box center [654, 400] width 968 height 23
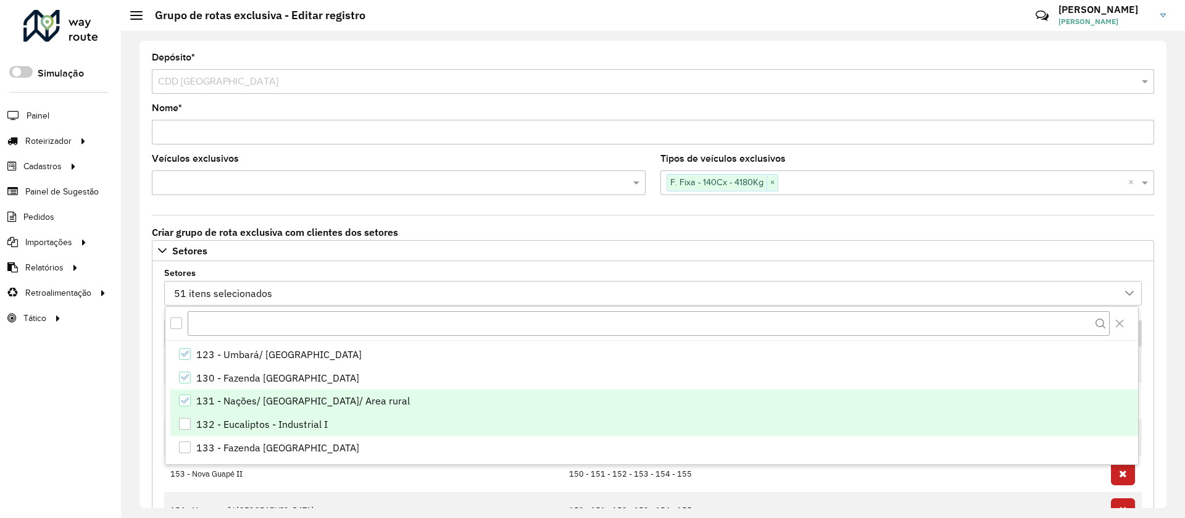
click at [234, 415] on li "132 - Eucaliptos - Industrial I" at bounding box center [654, 423] width 968 height 23
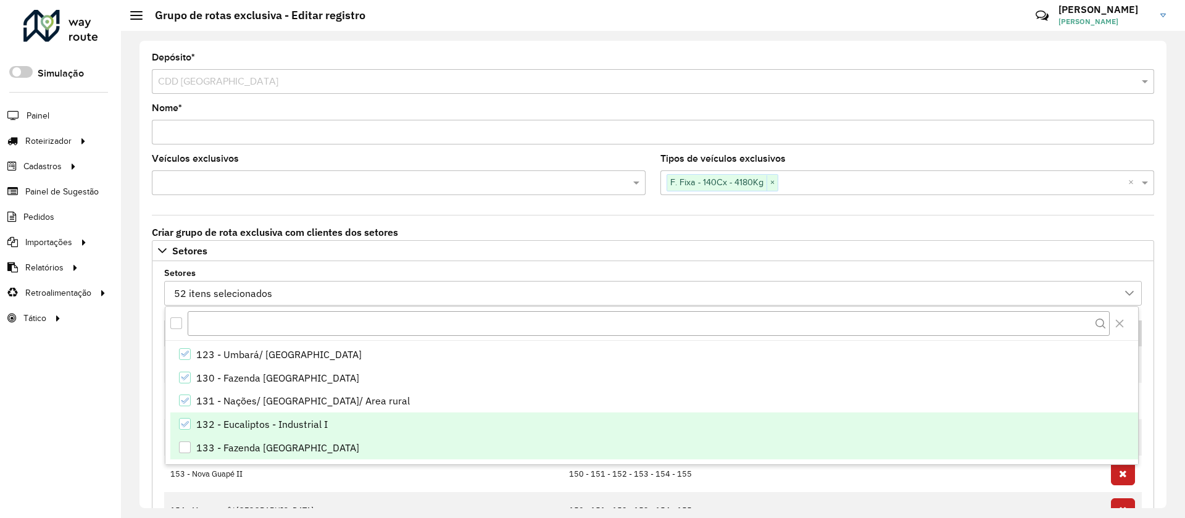
click at [230, 440] on div "133 - Fazenda Rio Grande - Iguaçu" at bounding box center [277, 447] width 163 height 15
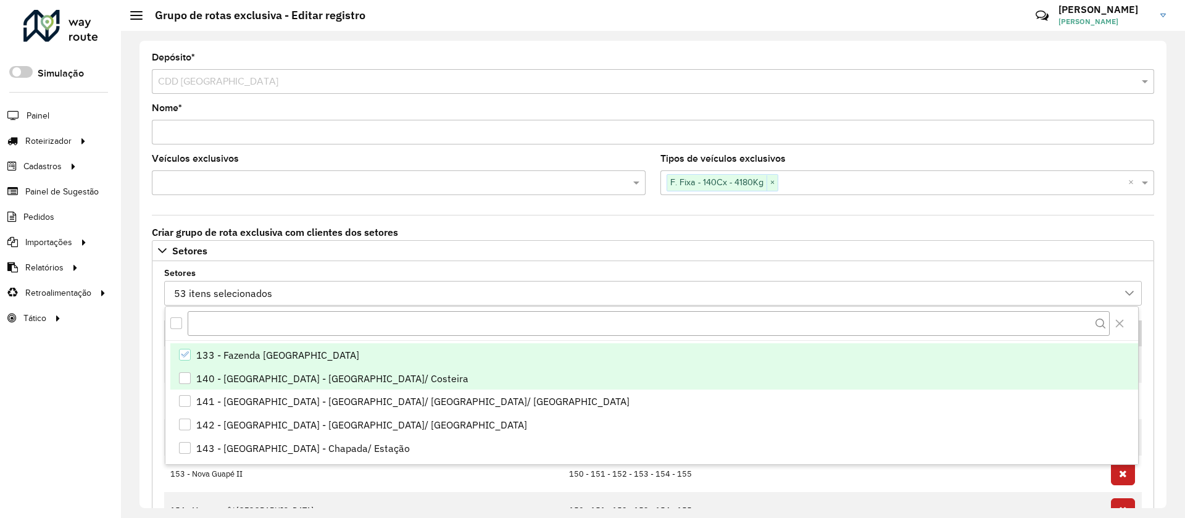
click at [249, 367] on li "140 - Araucaria - Cachoeira/ Costeira" at bounding box center [654, 378] width 968 height 23
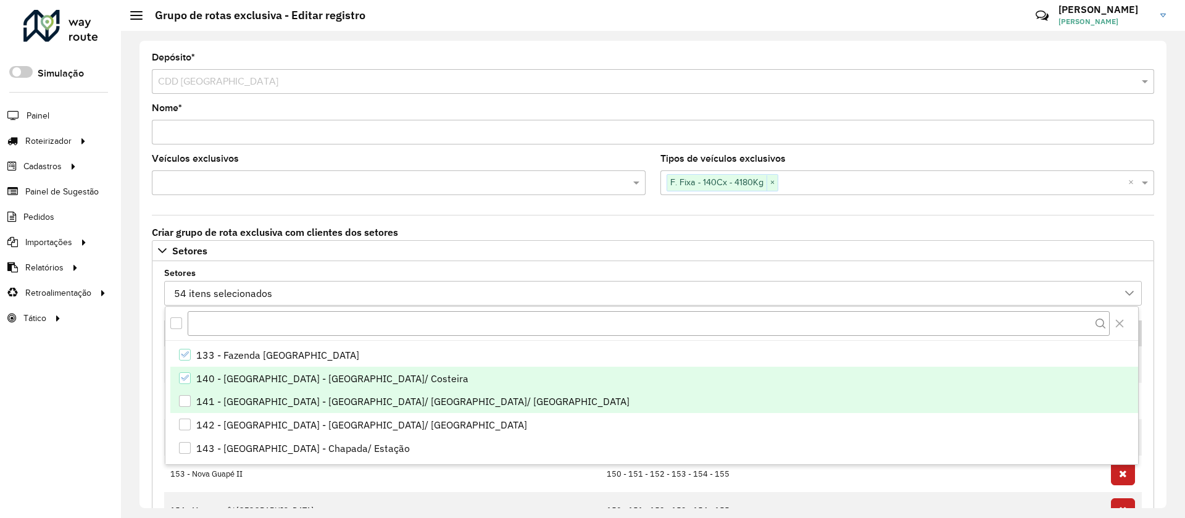
click at [235, 405] on div "141 - Araucaria - Fazenda velha/ Boqueirão/ Passaúna" at bounding box center [412, 401] width 433 height 15
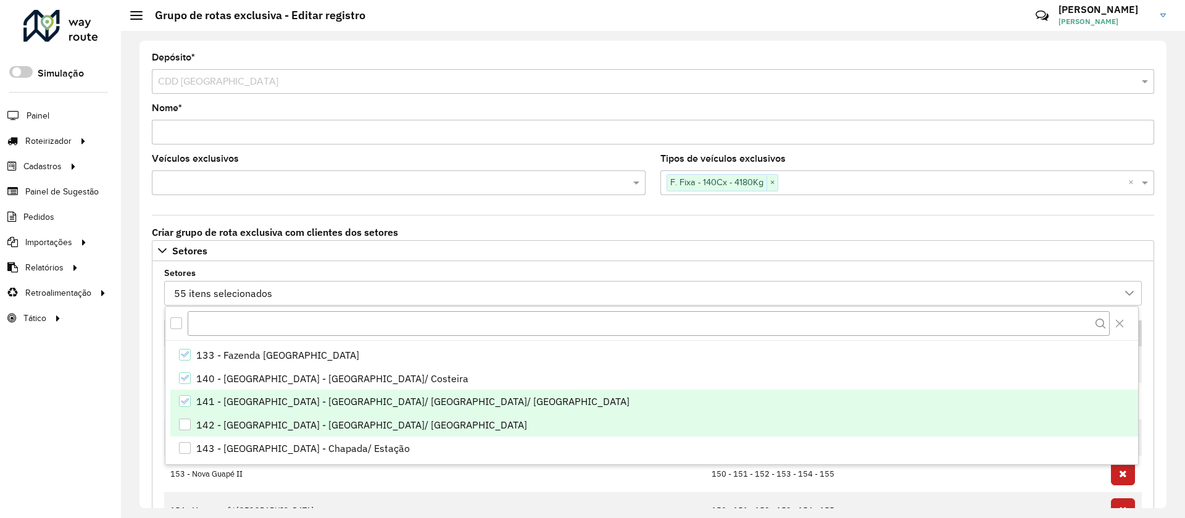
click at [235, 428] on div "142 - Araucaria - Lagoa suja/ Côlonia" at bounding box center [361, 424] width 331 height 15
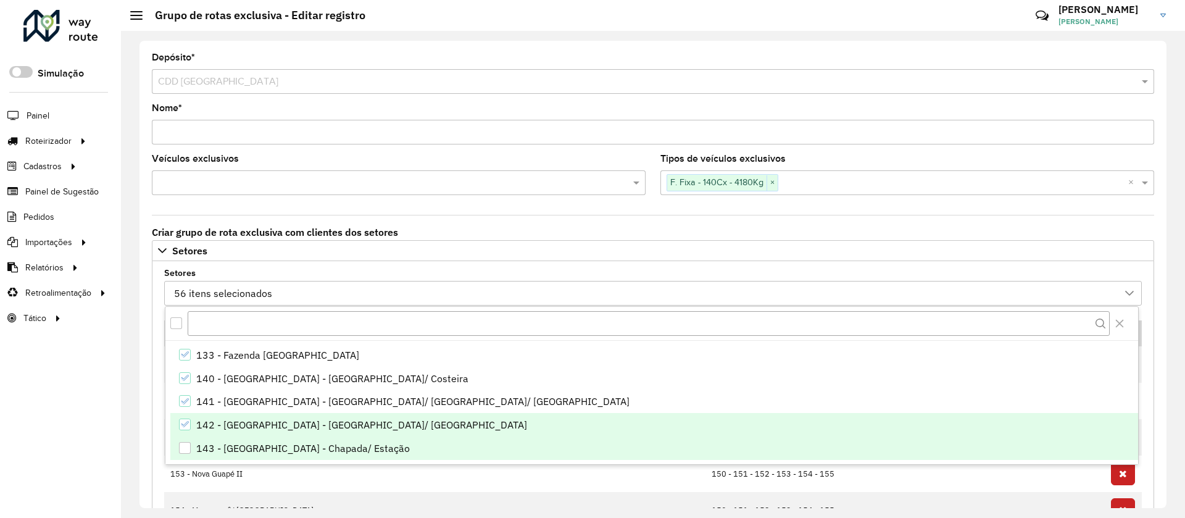
click at [237, 445] on div "143 - Araucaria - Chapada/ Estação" at bounding box center [303, 448] width 214 height 15
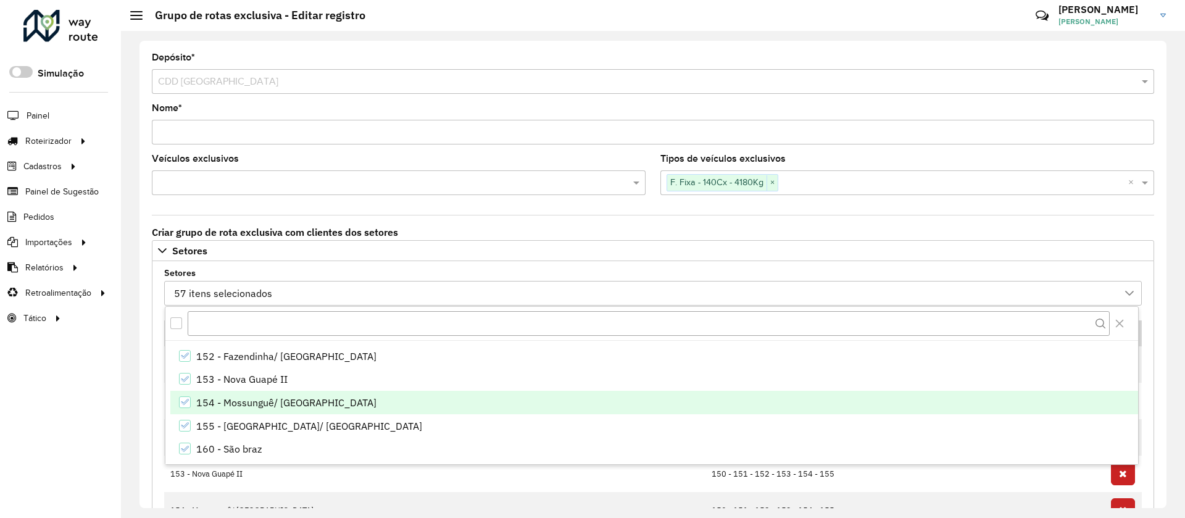
scroll to position [555, 0]
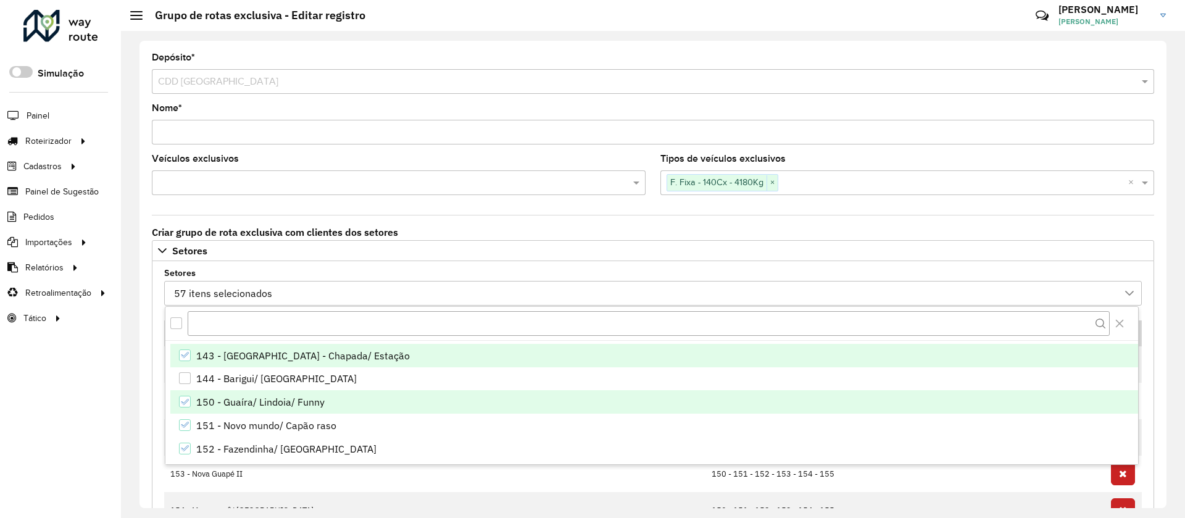
click at [245, 391] on li "150 - Guaíra/ Lindoia/ Funny" at bounding box center [654, 401] width 968 height 23
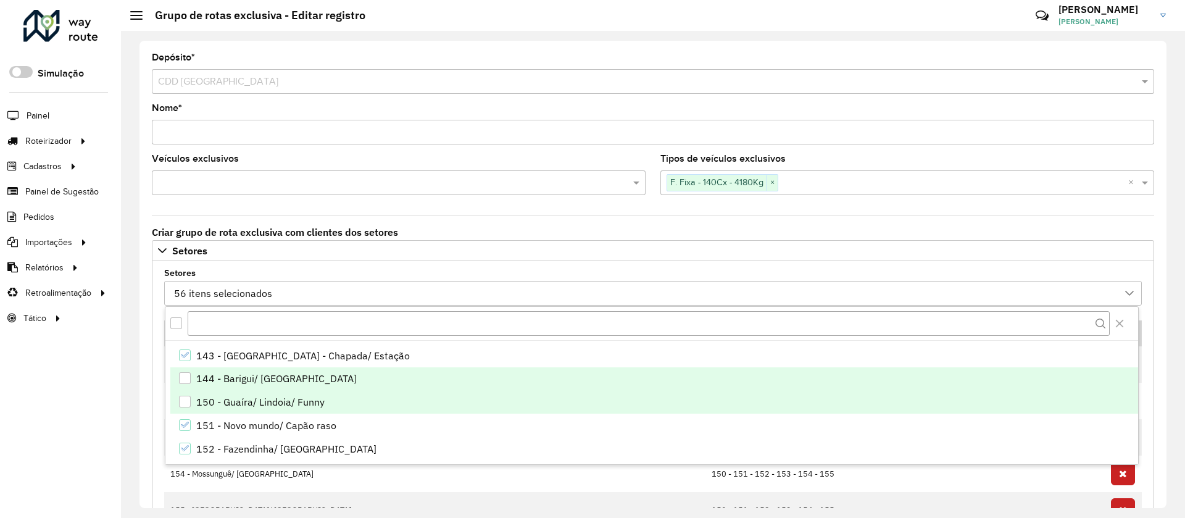
click at [237, 381] on div "144 - Barigui/ Cruzeiro" at bounding box center [276, 378] width 160 height 15
click at [239, 407] on div "150 - Guaíra/ Lindoia/ Funny" at bounding box center [260, 401] width 128 height 15
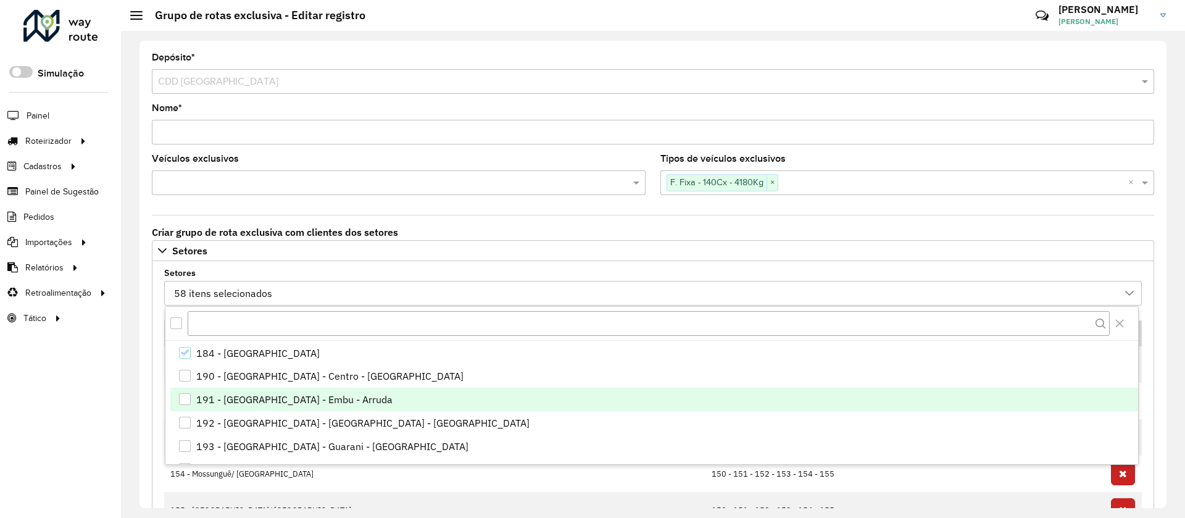
scroll to position [1111, 0]
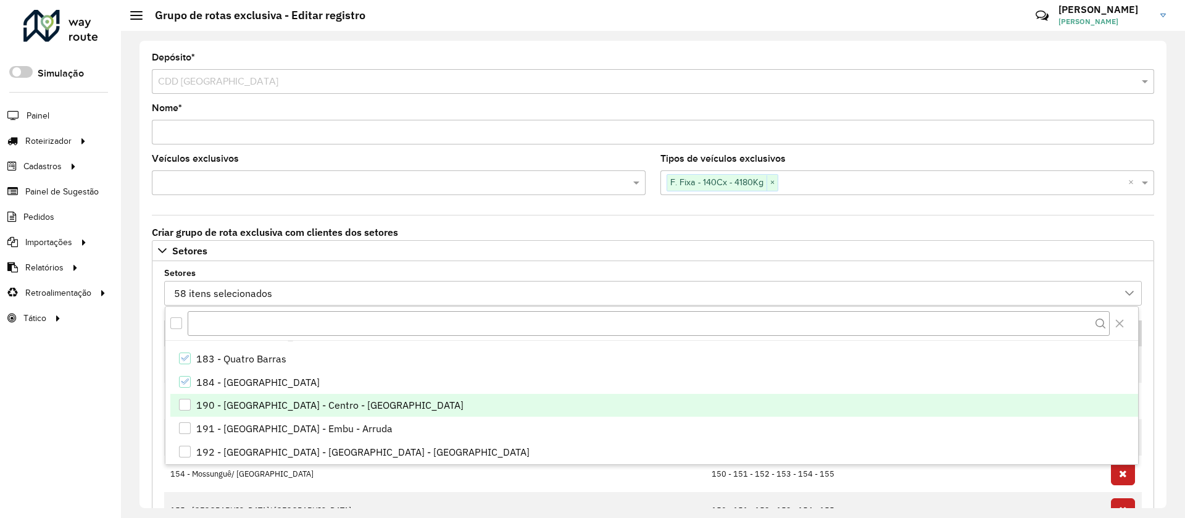
click at [243, 404] on div "190 - Colombo - Centro - Serrinha" at bounding box center [329, 404] width 267 height 15
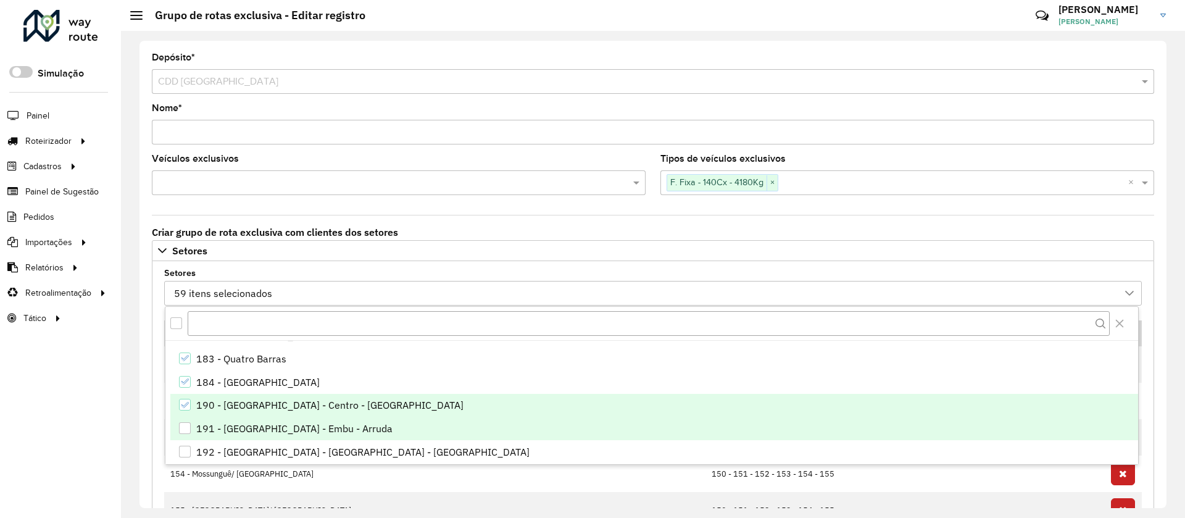
click at [242, 430] on div "191 - Colombo - Embu - Arruda" at bounding box center [294, 428] width 196 height 15
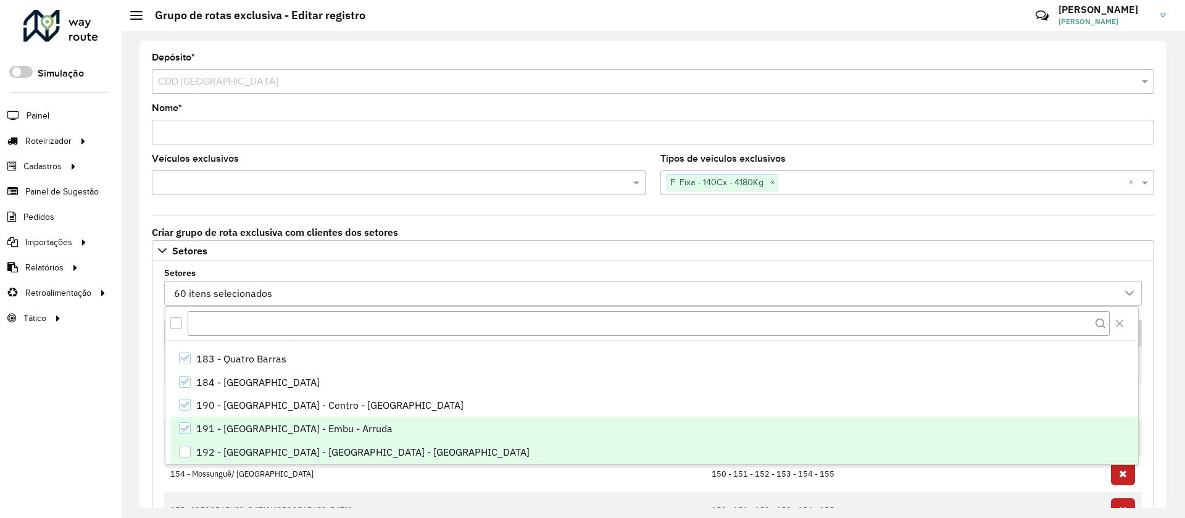
click at [243, 454] on div "192 - Colombo - Campo Pequeno - Jardim das Graças" at bounding box center [362, 451] width 333 height 15
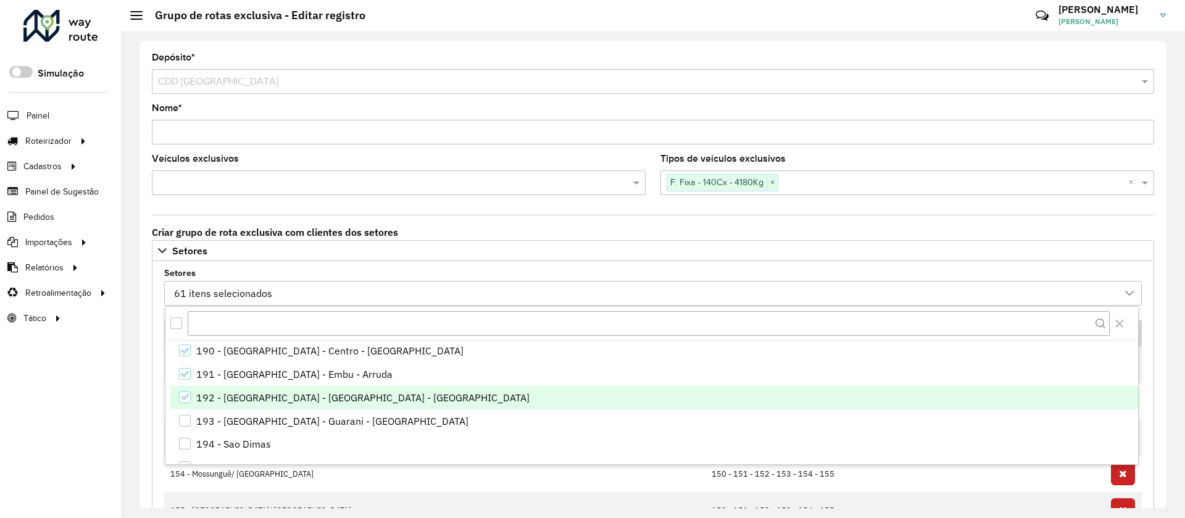
scroll to position [1203, 0]
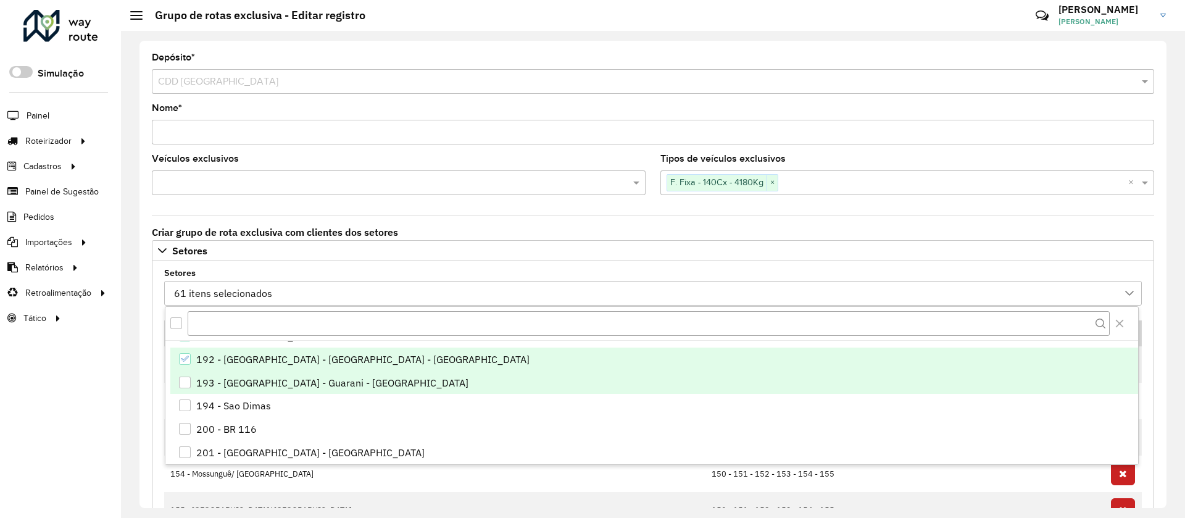
click at [250, 392] on li "193 - Colombo - Guarani - Paloma" at bounding box center [654, 382] width 968 height 23
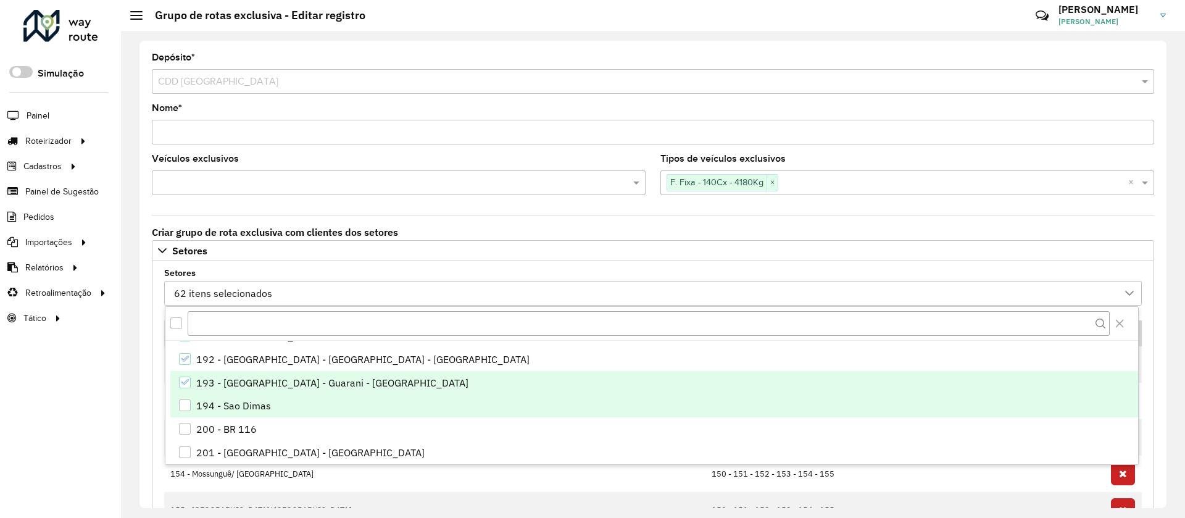
click at [249, 410] on div "194 - Sao Dimas" at bounding box center [233, 405] width 75 height 15
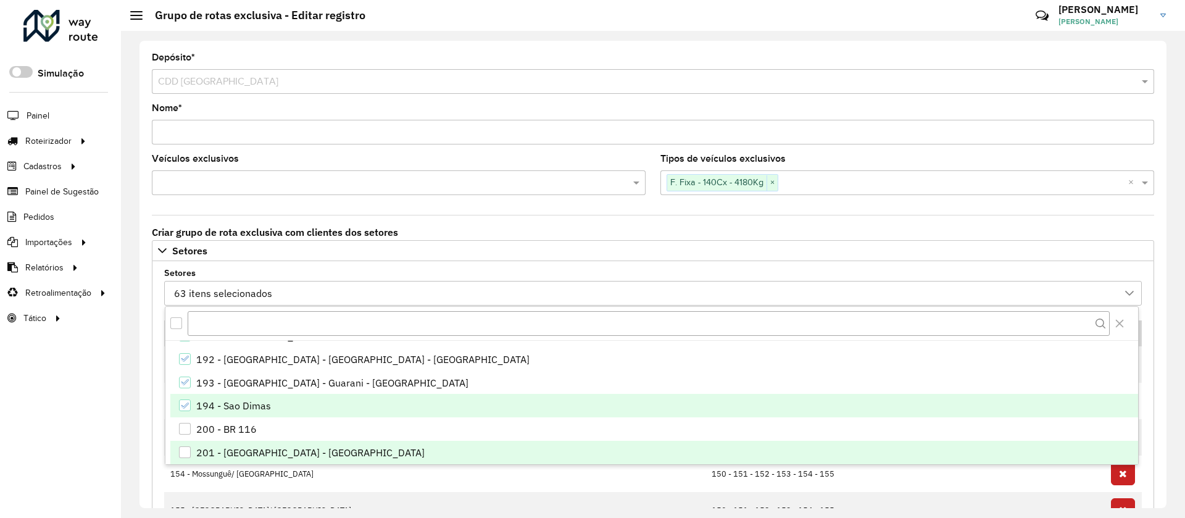
click at [247, 439] on li "200 - BR 116" at bounding box center [654, 428] width 968 height 23
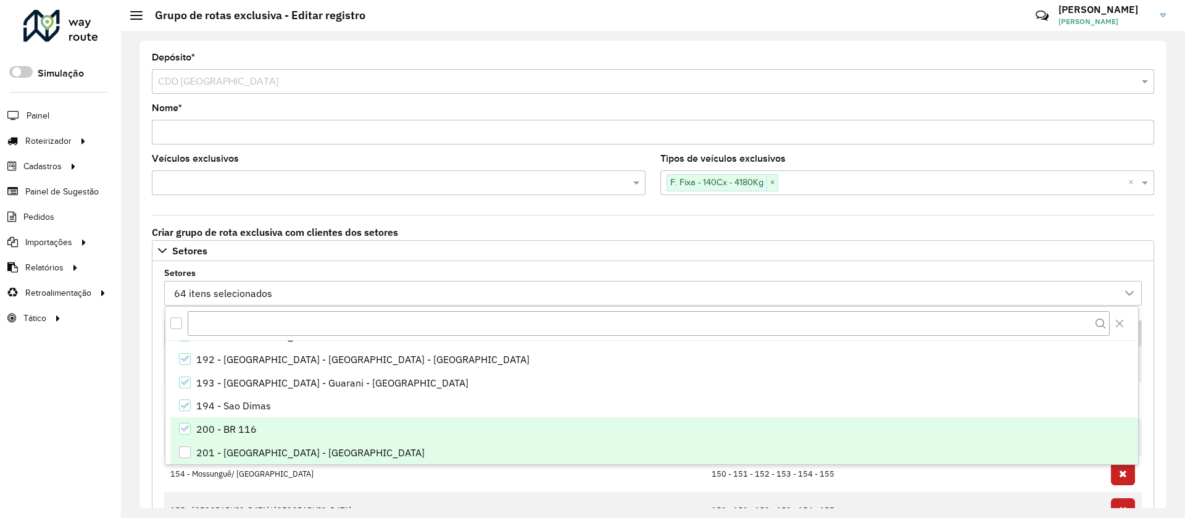
click at [247, 457] on div "201 - Rancho Alegre - Taquari" at bounding box center [310, 452] width 228 height 15
click at [240, 431] on div "200 - BR 116" at bounding box center [226, 429] width 60 height 15
click at [238, 449] on div "201 - Rancho Alegre - Taquari" at bounding box center [310, 452] width 228 height 15
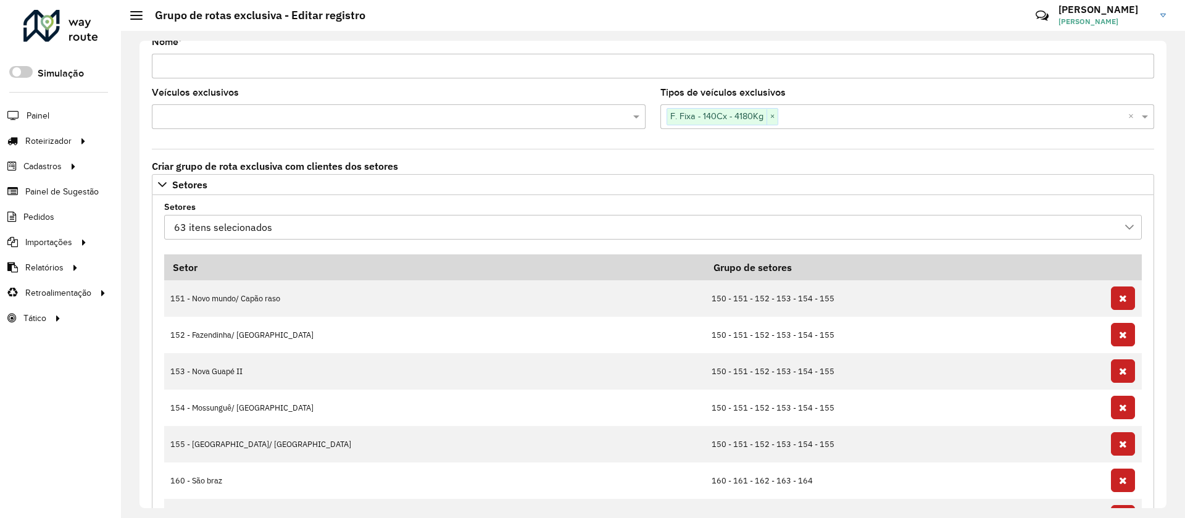
scroll to position [93, 0]
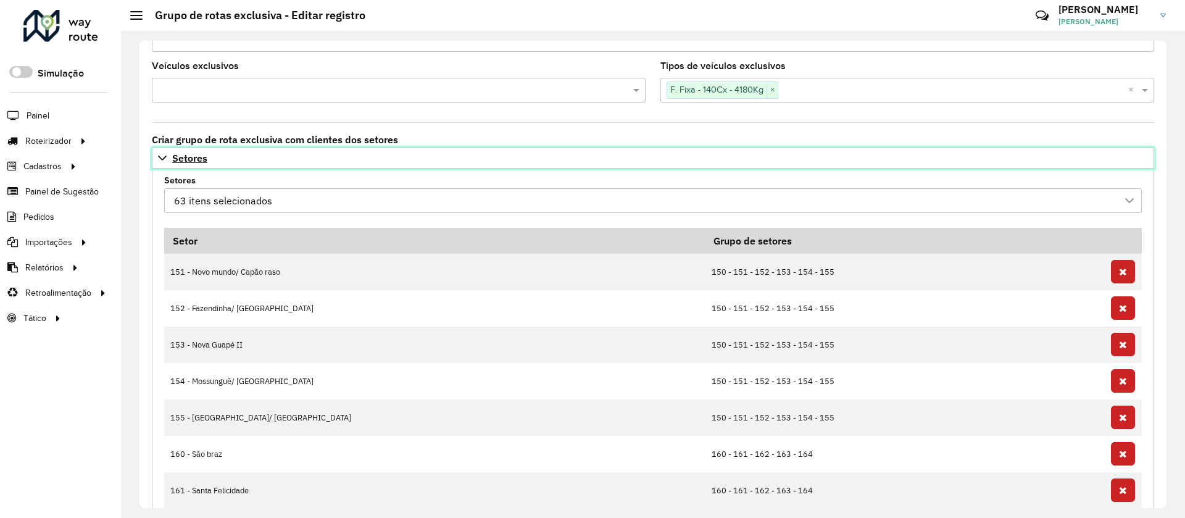
click at [237, 149] on link "Setores" at bounding box center [653, 157] width 1002 height 21
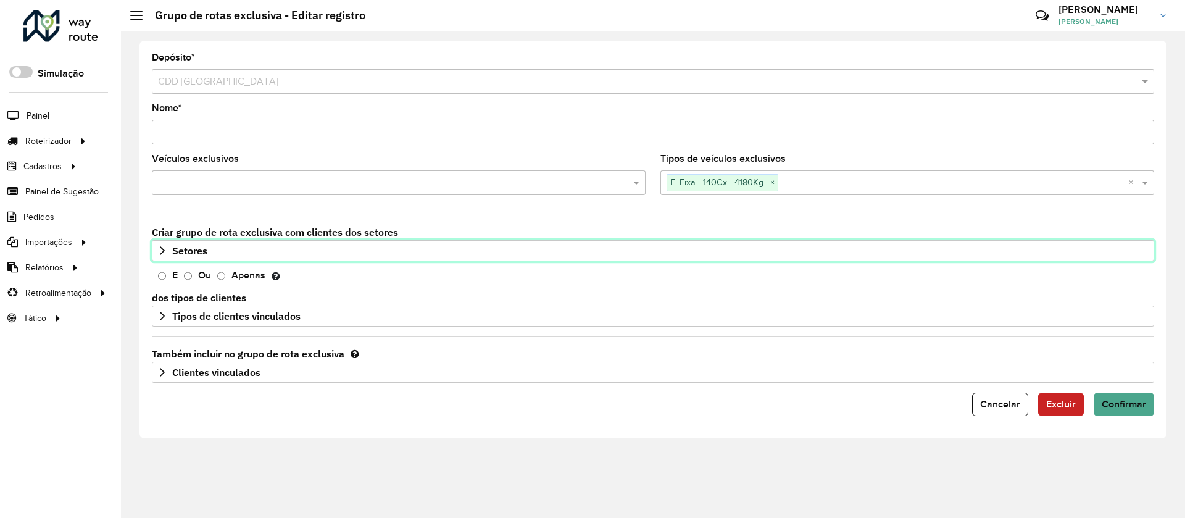
scroll to position [0, 0]
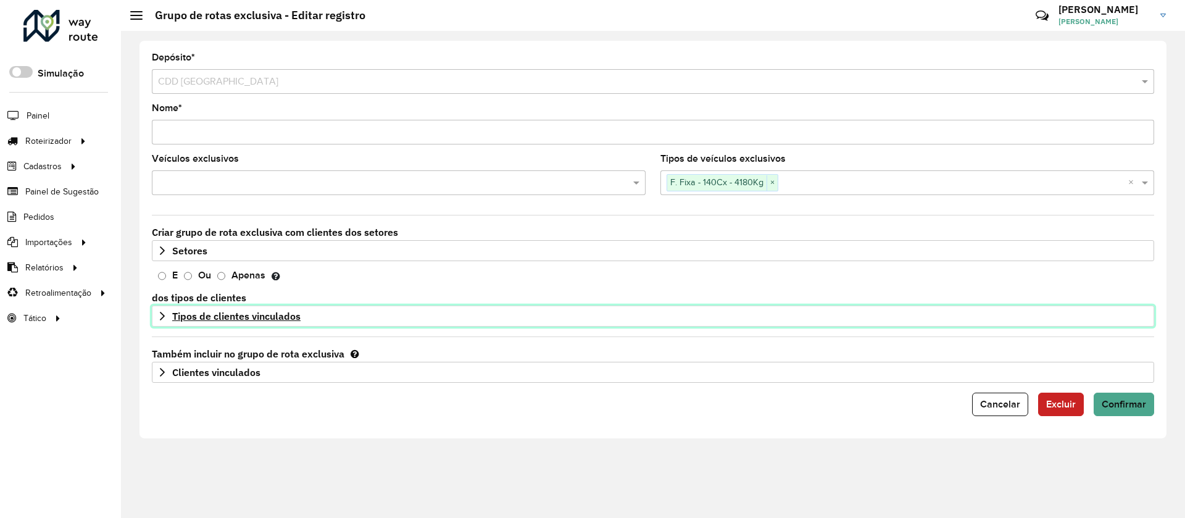
click at [227, 315] on span "Tipos de clientes vinculados" at bounding box center [236, 316] width 128 height 10
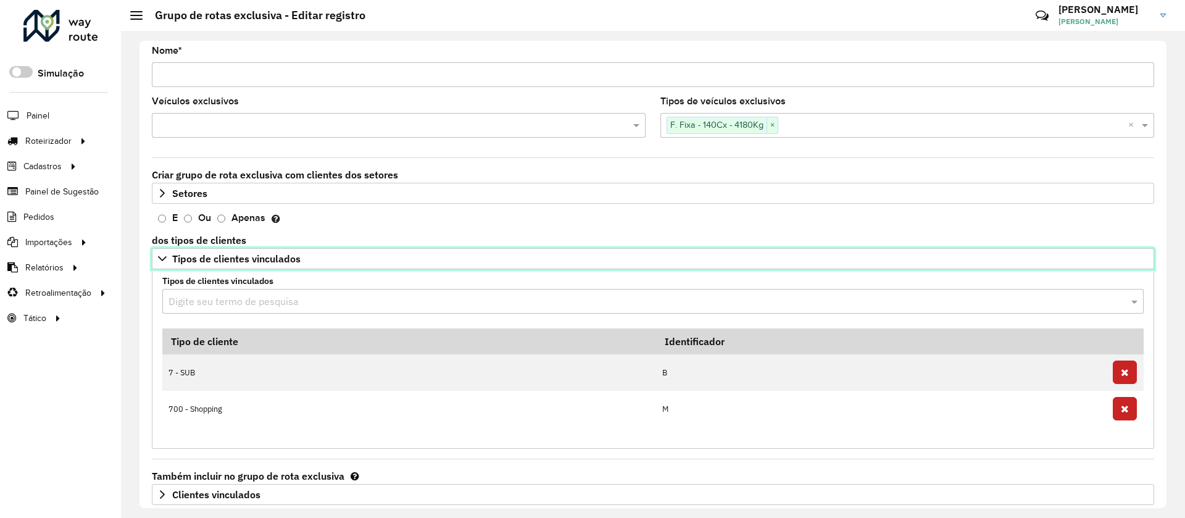
scroll to position [110, 0]
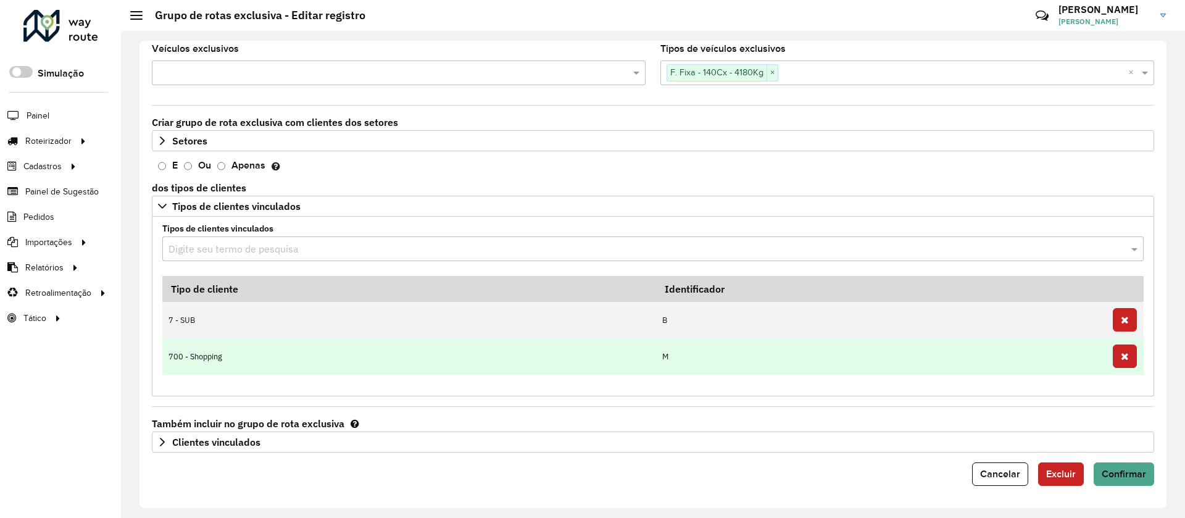
click at [1113, 354] on button "button" at bounding box center [1125, 355] width 24 height 23
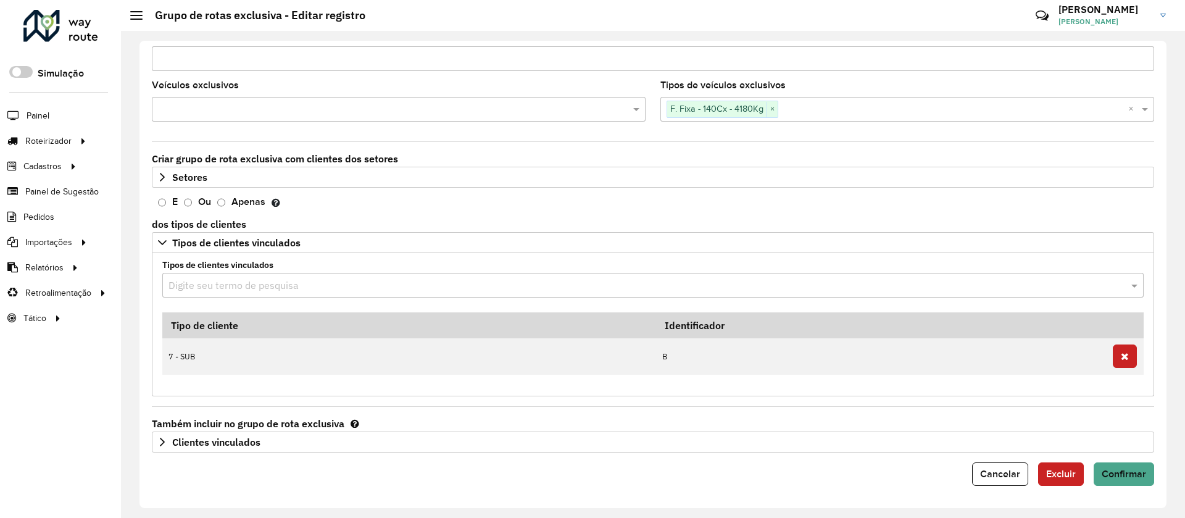
scroll to position [73, 0]
click at [365, 455] on form "Depósito * Selecione um depósito × CDD Curitiba Nome * Veículos exclusivos Tipo…" at bounding box center [653, 233] width 1002 height 506
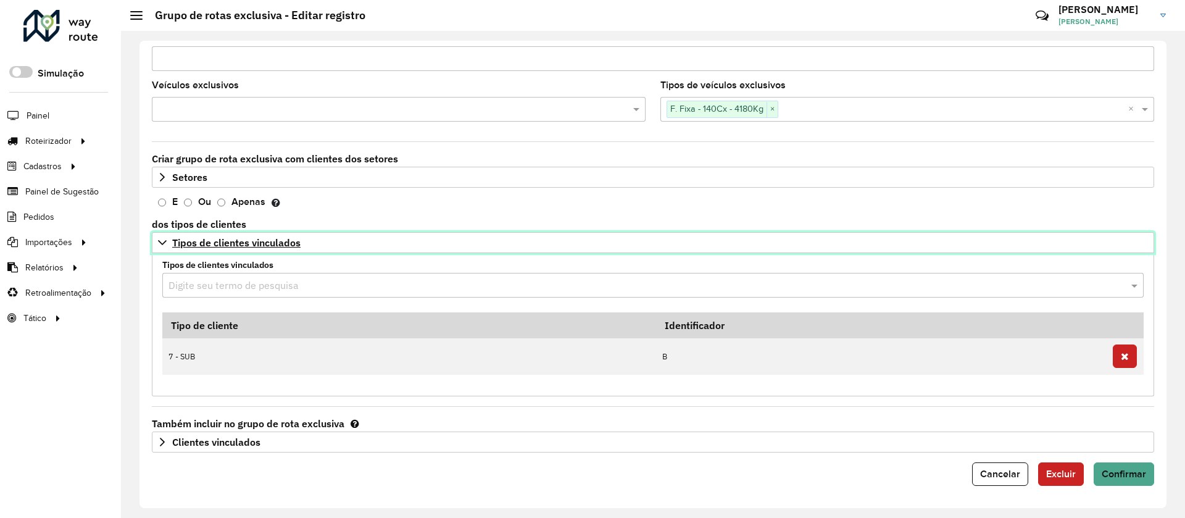
click at [278, 241] on span "Tipos de clientes vinculados" at bounding box center [236, 243] width 128 height 10
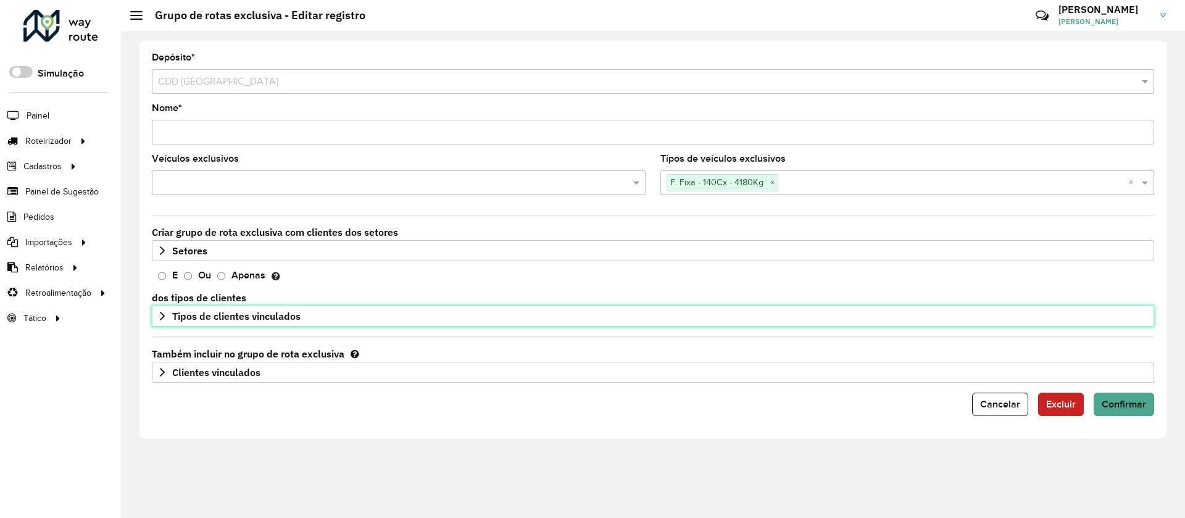
scroll to position [0, 0]
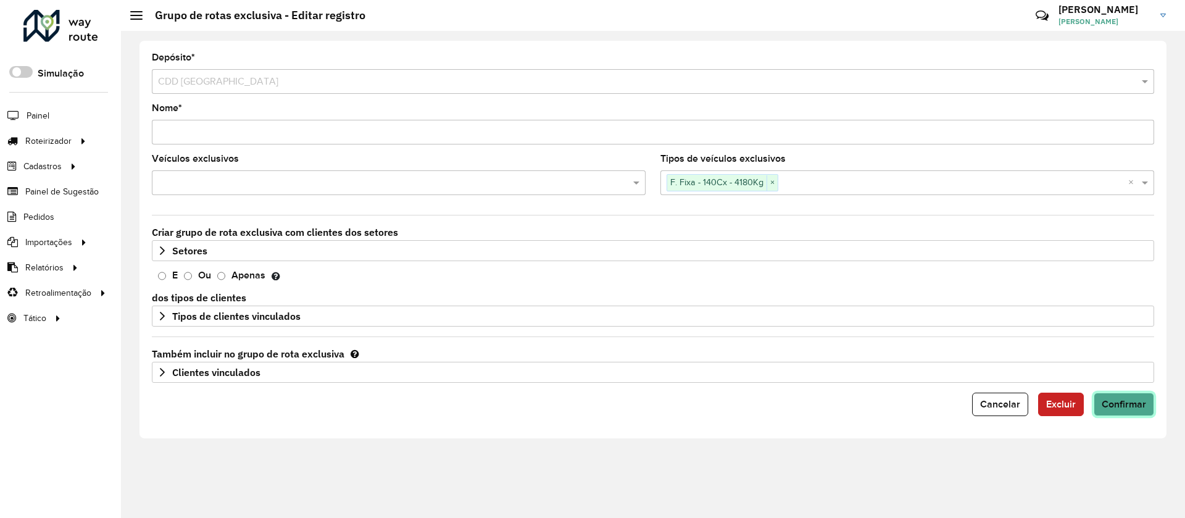
click at [1123, 404] on span "Confirmar" at bounding box center [1124, 404] width 44 height 10
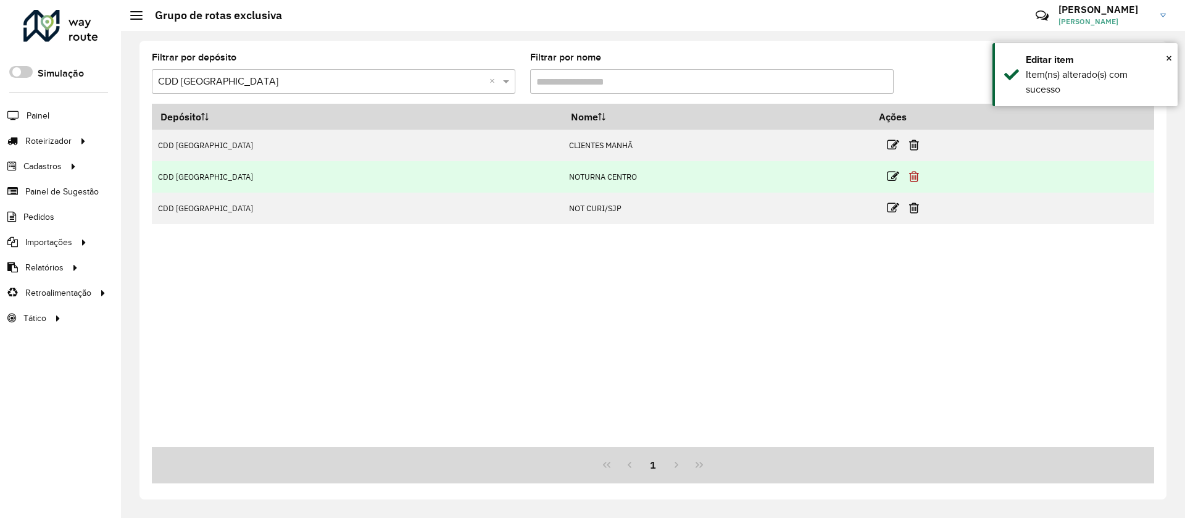
click at [909, 180] on icon at bounding box center [914, 176] width 10 height 12
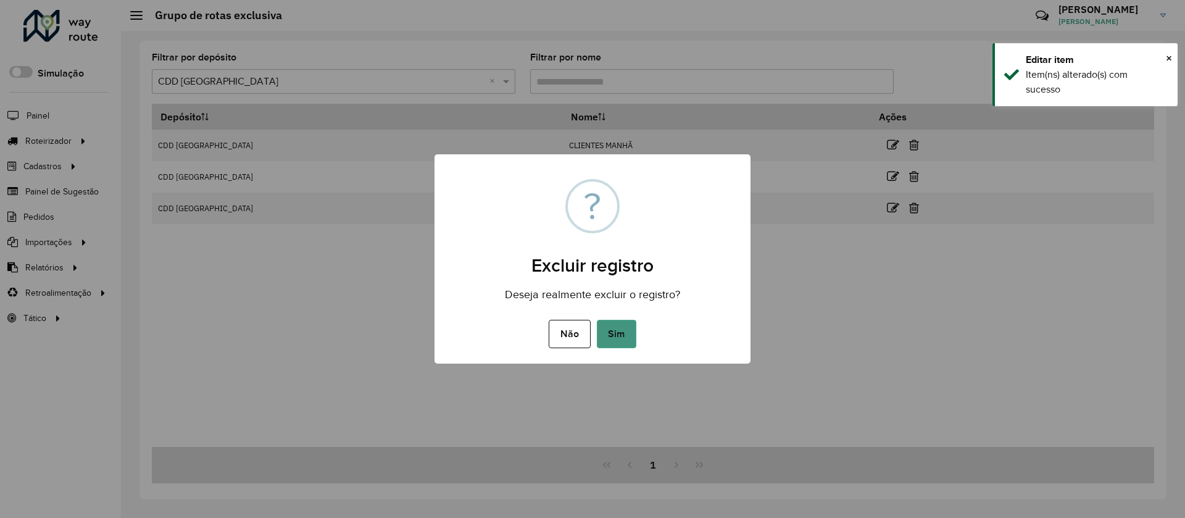
click at [627, 339] on button "Sim" at bounding box center [616, 334] width 39 height 28
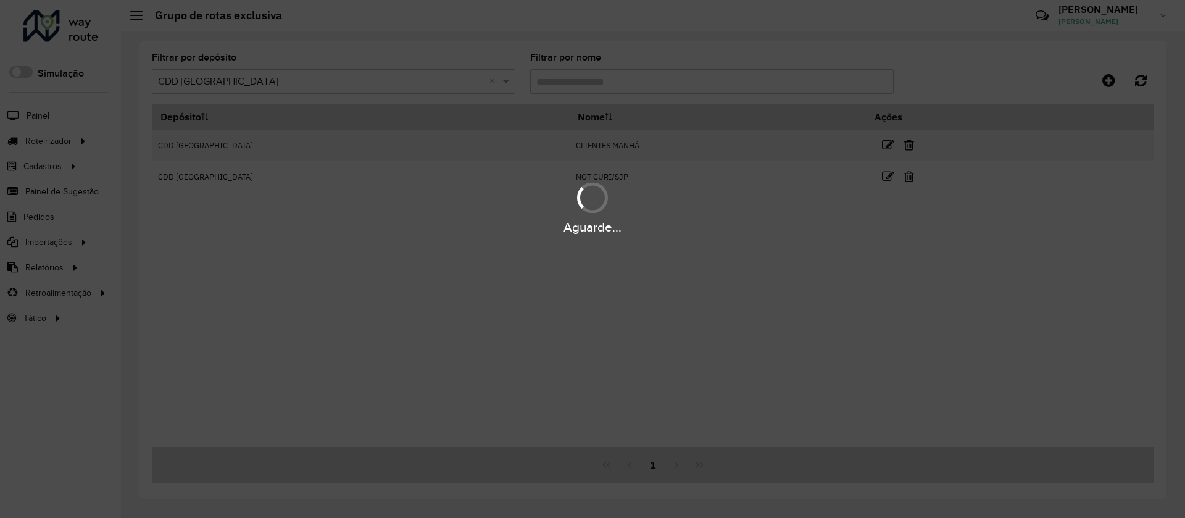
click at [859, 175] on div "Aguarde..." at bounding box center [592, 259] width 1185 height 518
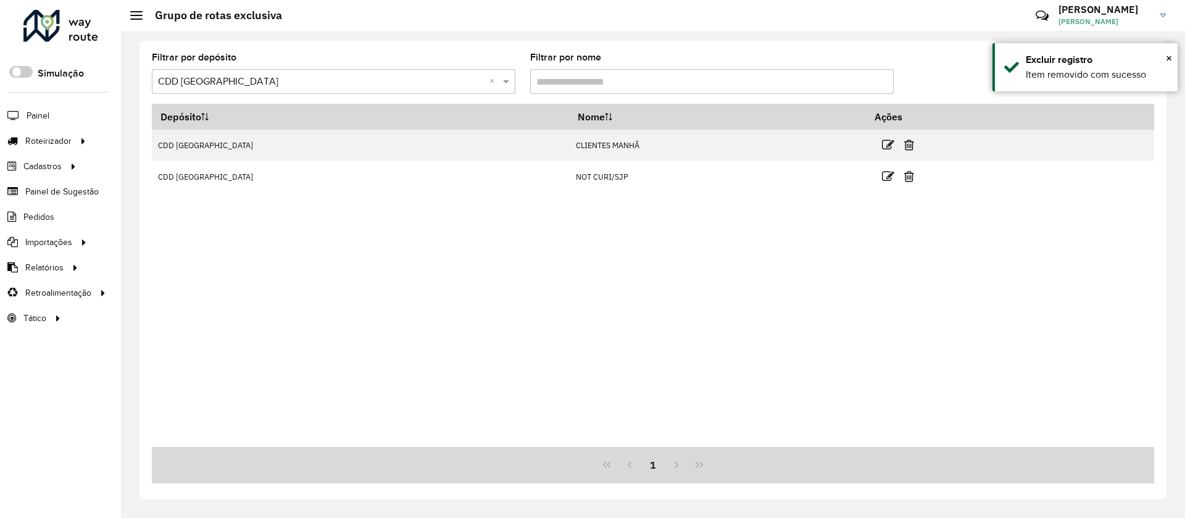
click at [904, 175] on icon at bounding box center [909, 176] width 10 height 12
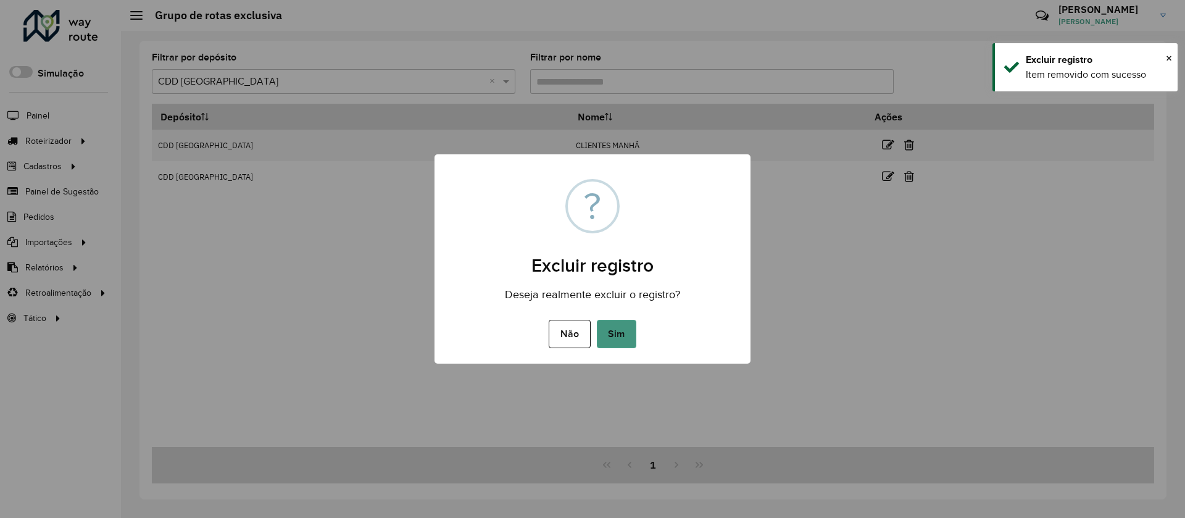
click at [632, 334] on button "Sim" at bounding box center [616, 334] width 39 height 28
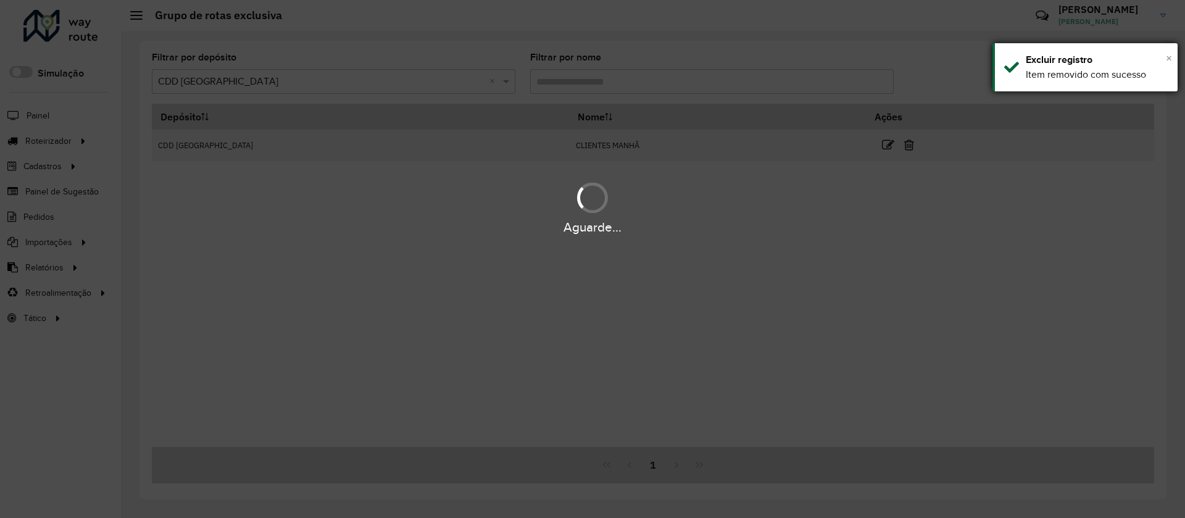
click at [1168, 64] on span "×" at bounding box center [1169, 58] width 6 height 14
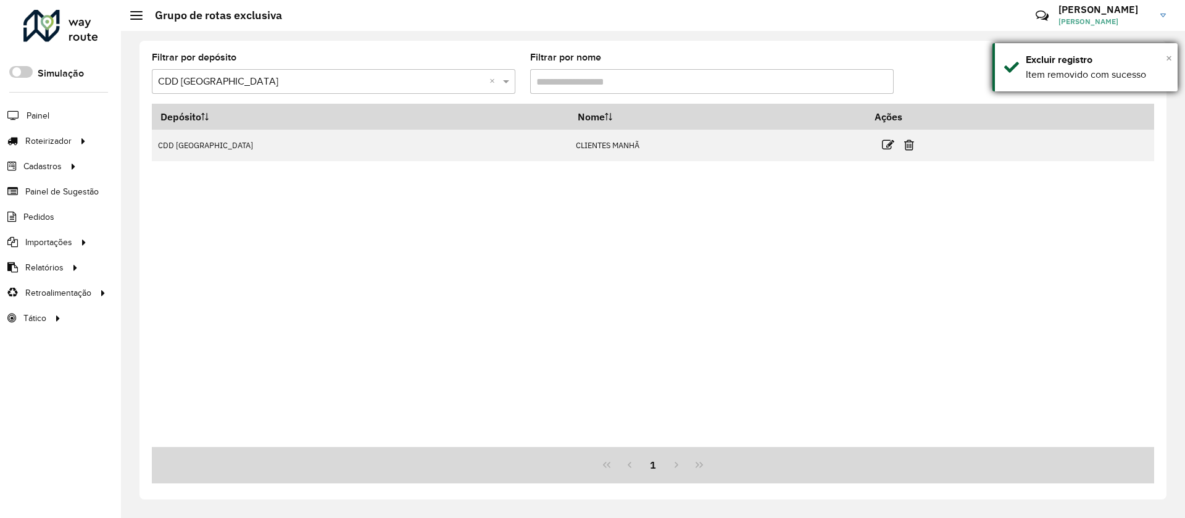
click at [1169, 60] on span "×" at bounding box center [1169, 58] width 6 height 14
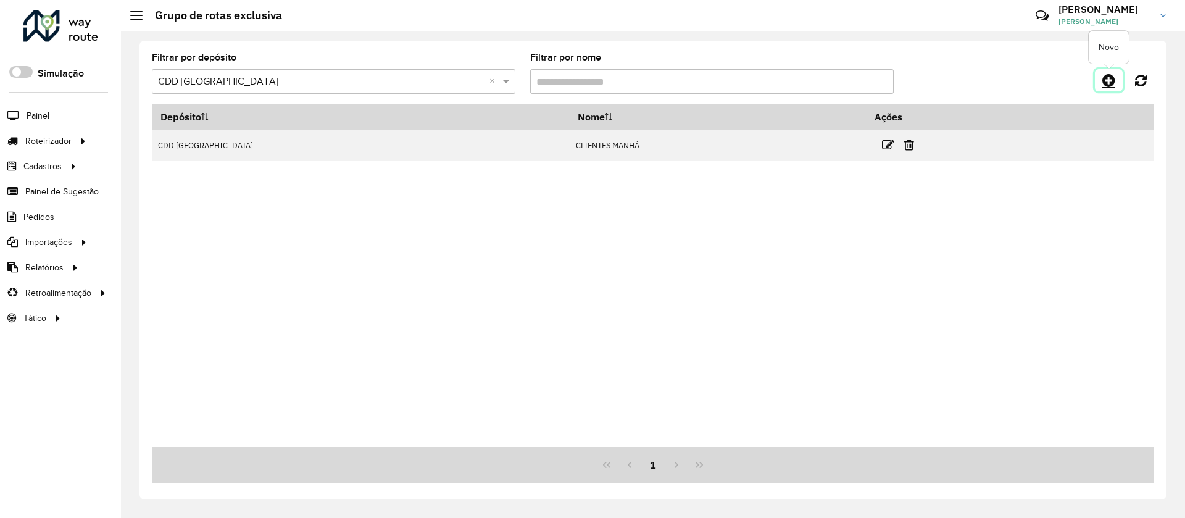
click at [1113, 89] on link at bounding box center [1109, 80] width 28 height 22
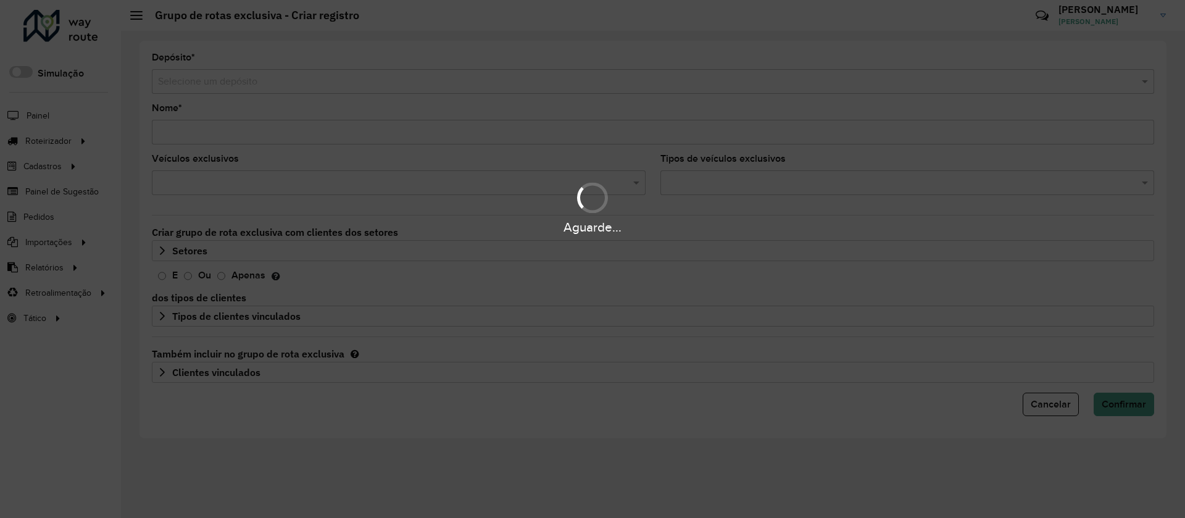
click at [248, 86] on div "Aguarde..." at bounding box center [592, 259] width 1185 height 518
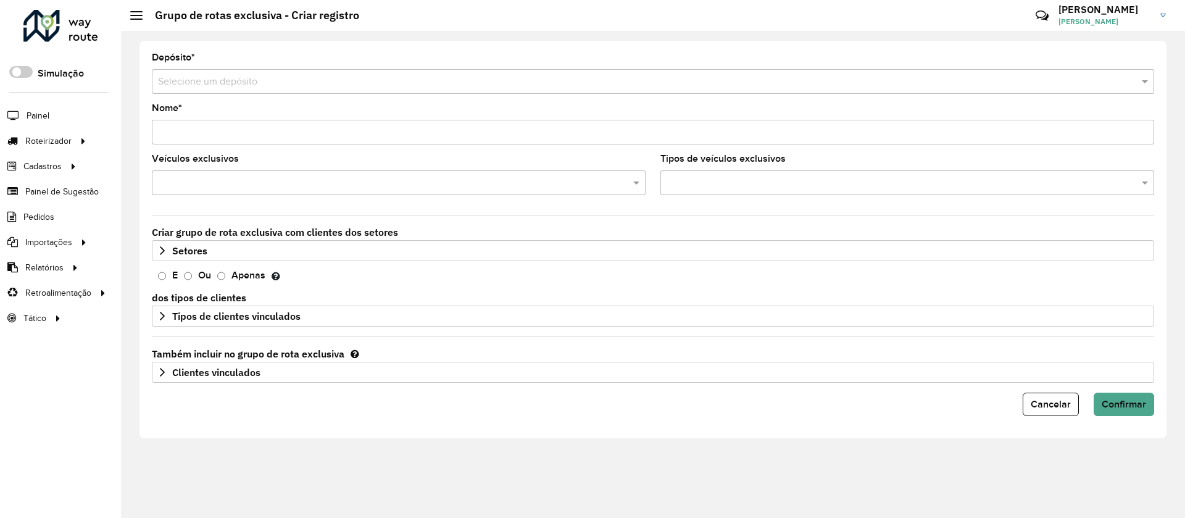
click at [244, 77] on input "text" at bounding box center [640, 82] width 965 height 15
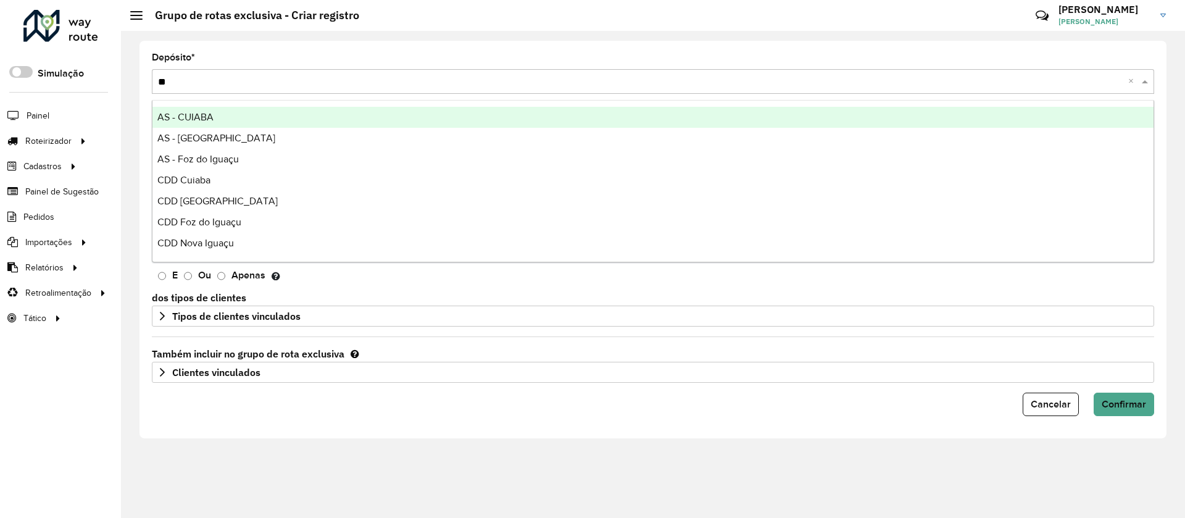
type input "***"
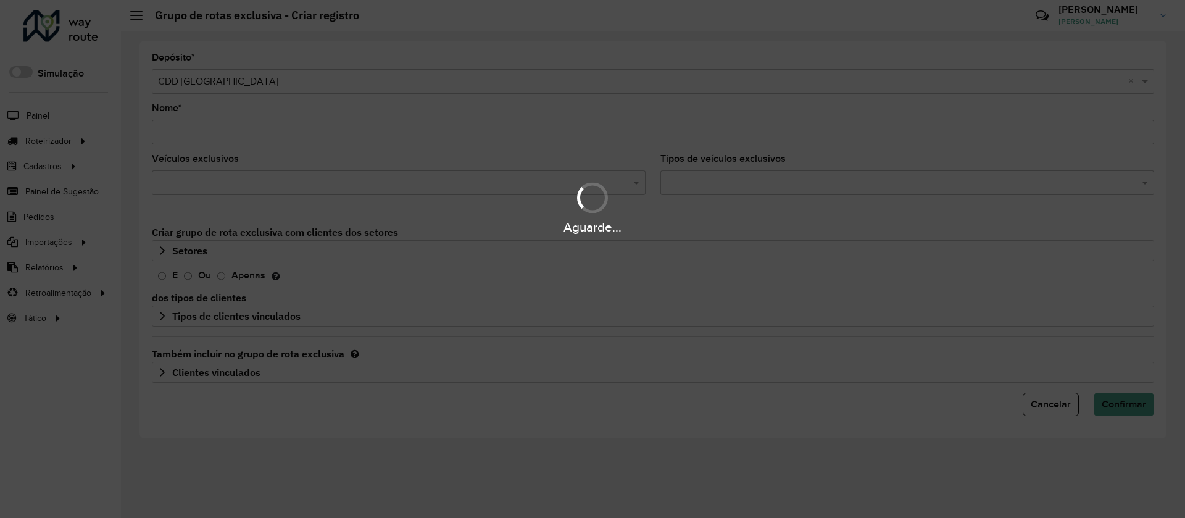
click at [219, 124] on div "Aguarde..." at bounding box center [592, 259] width 1185 height 518
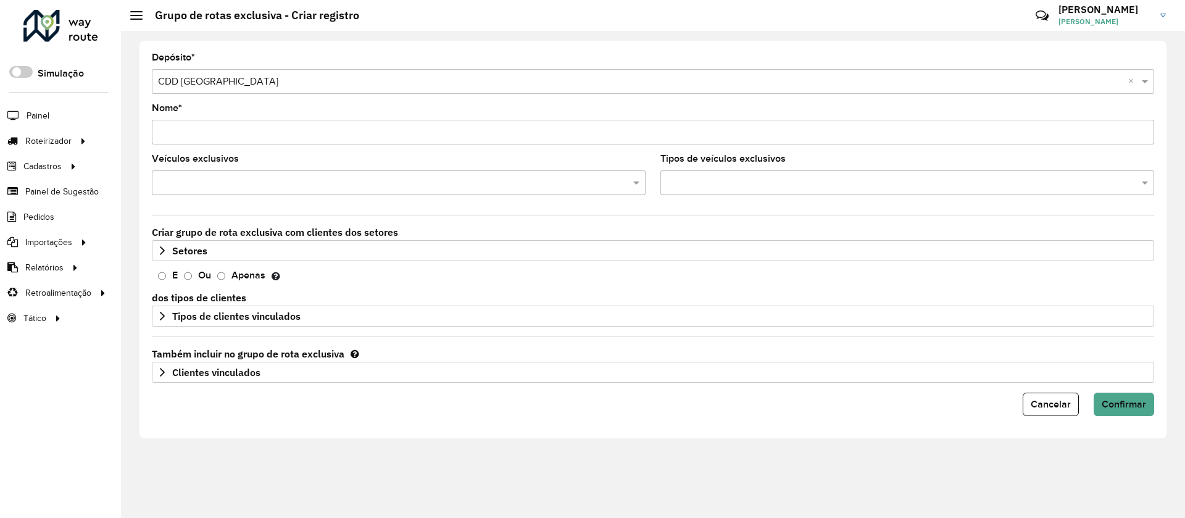
click at [219, 124] on input "Nome *" at bounding box center [653, 132] width 1002 height 25
type input "*******"
click at [267, 188] on input "text" at bounding box center [392, 183] width 475 height 15
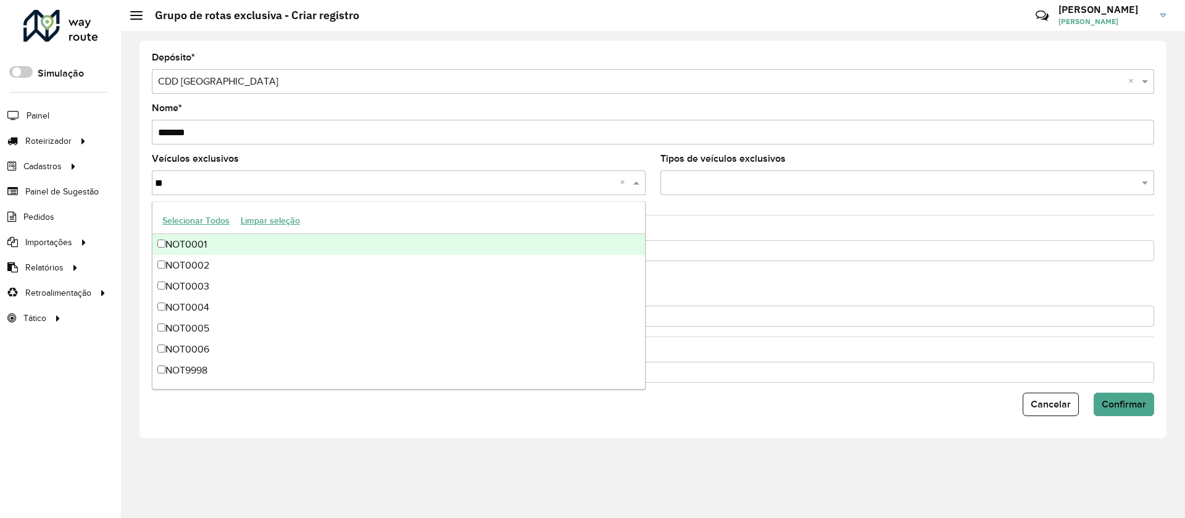
type input "***"
click at [226, 250] on div "NOT0001" at bounding box center [398, 244] width 492 height 21
click at [210, 223] on button "Selecionar Todos" at bounding box center [196, 220] width 78 height 19
type input "***"
click at [266, 159] on div "Veículos exclusivos 8 itens selecionados *** ×" at bounding box center [399, 174] width 494 height 41
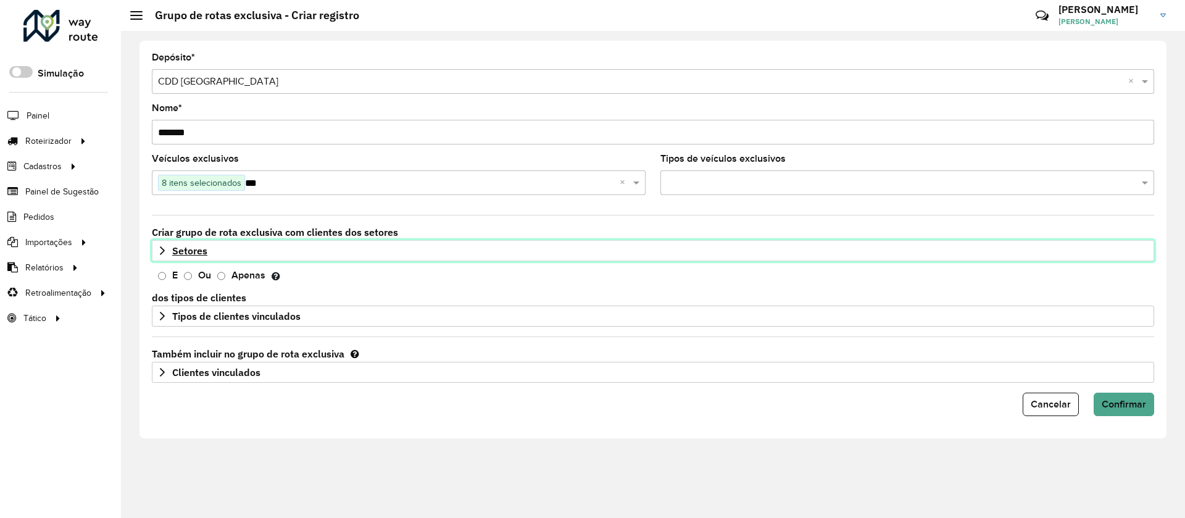
click at [348, 251] on link "Setores" at bounding box center [653, 250] width 1002 height 21
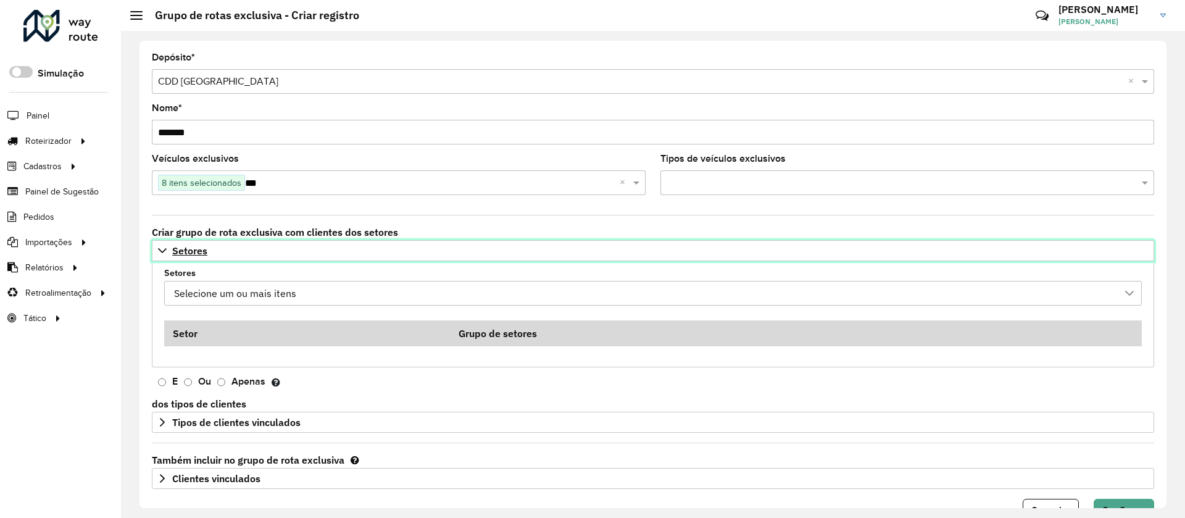
click at [347, 251] on link "Setores" at bounding box center [653, 250] width 1002 height 21
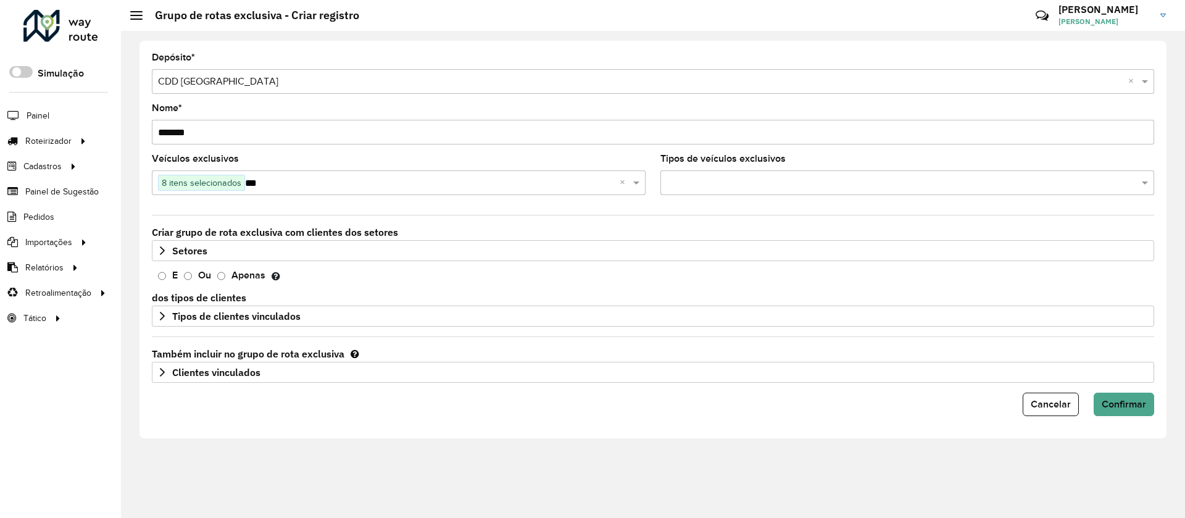
click at [167, 280] on span "E" at bounding box center [168, 276] width 20 height 10
click at [166, 281] on form "Depósito * Selecione um depósito × CDD Curitiba × Nome * ******* Veículos exclu…" at bounding box center [653, 234] width 1002 height 363
click at [167, 280] on span "E" at bounding box center [168, 276] width 20 height 10
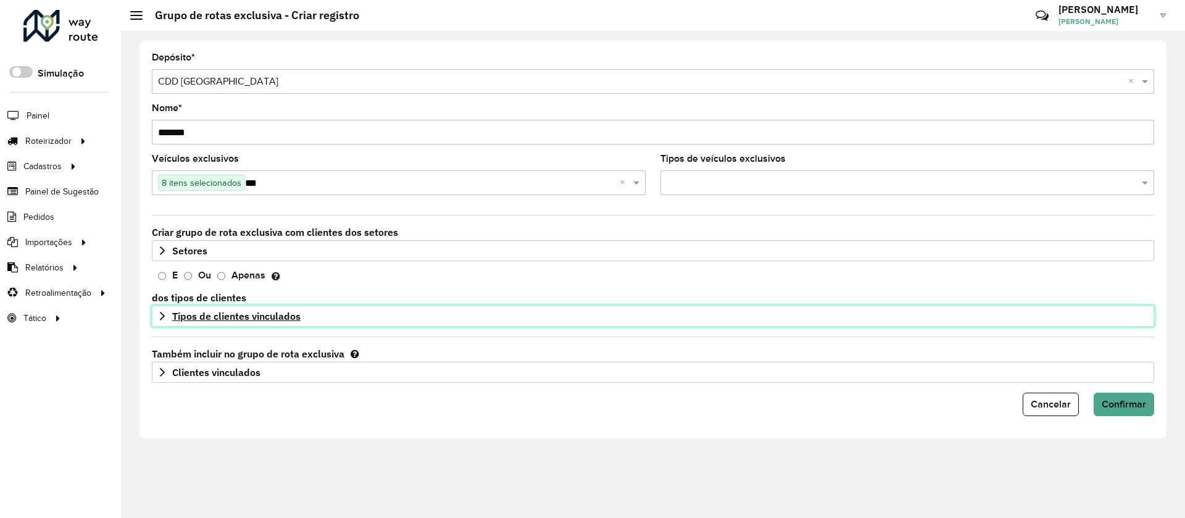
click at [205, 315] on span "Tipos de clientes vinculados" at bounding box center [236, 316] width 128 height 10
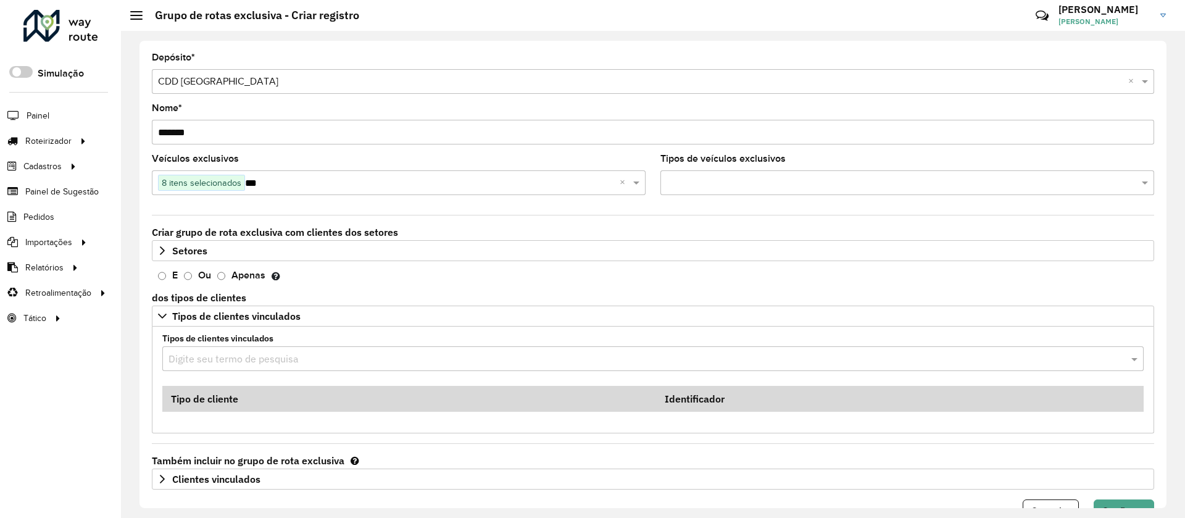
click at [241, 357] on input "text" at bounding box center [640, 359] width 944 height 15
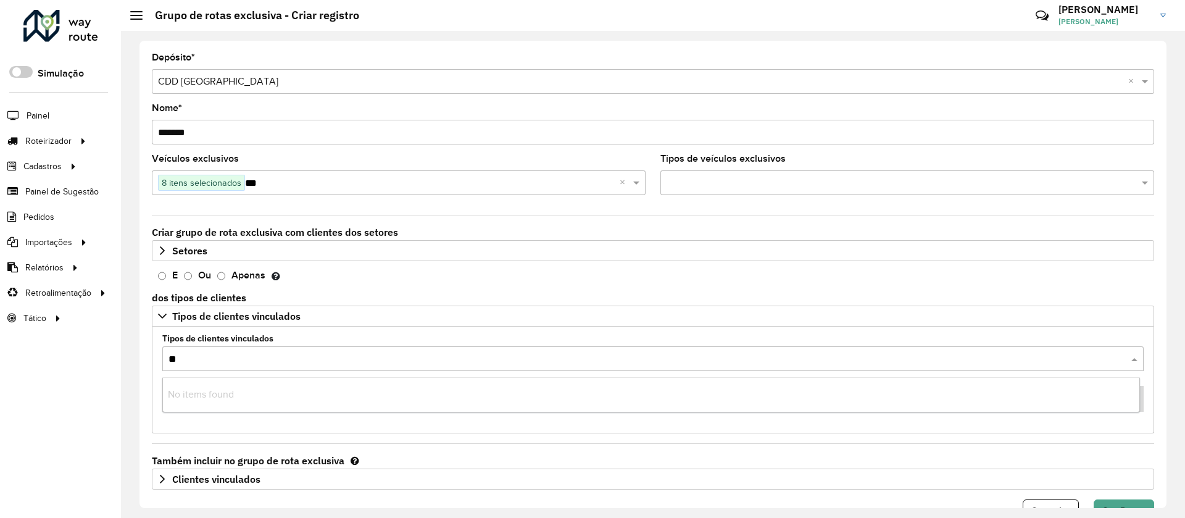
type input "***"
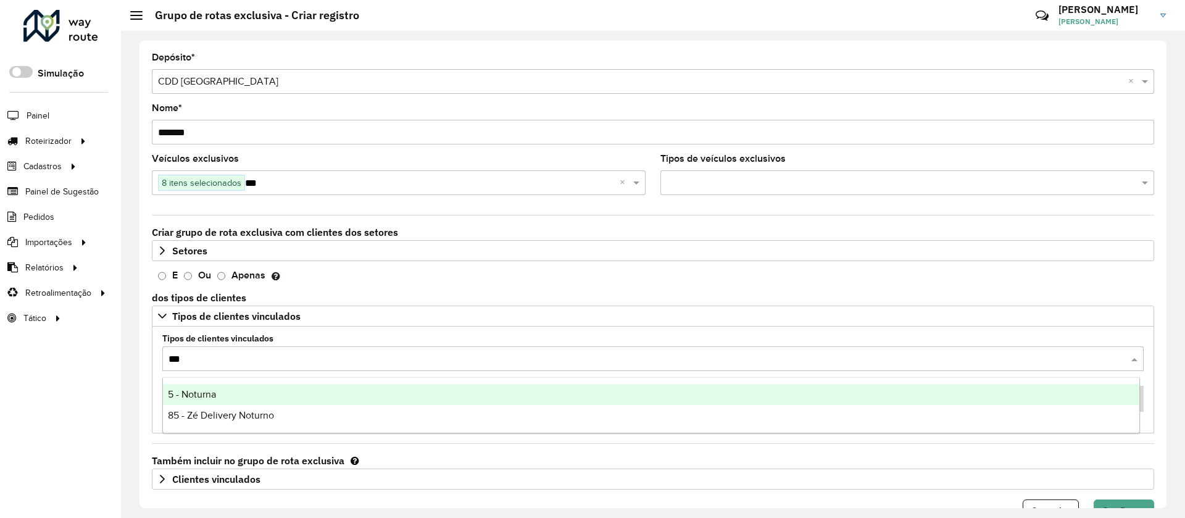
click at [233, 388] on div "5 - Noturna" at bounding box center [651, 394] width 976 height 21
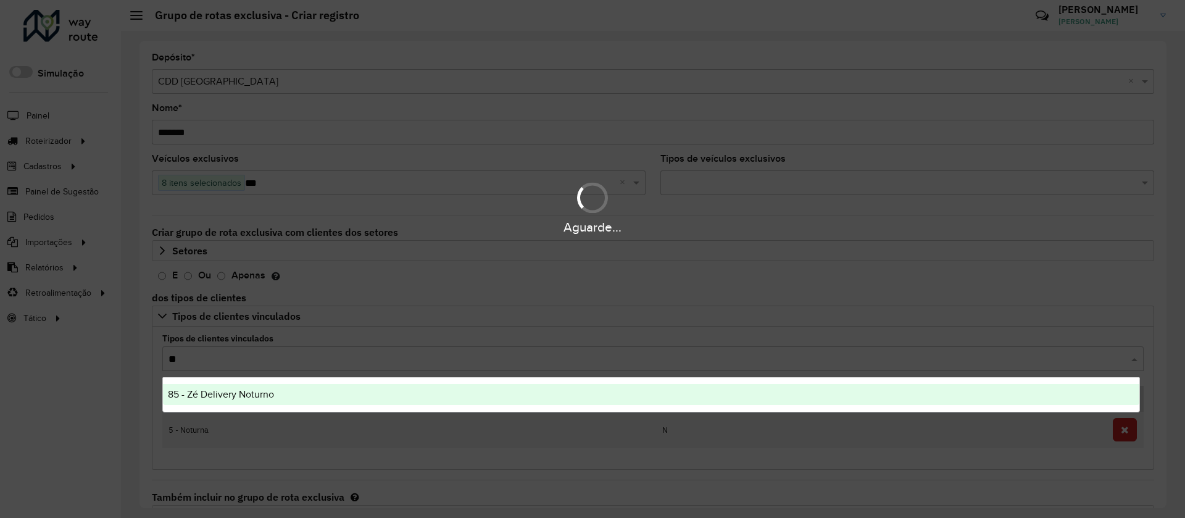
type input "***"
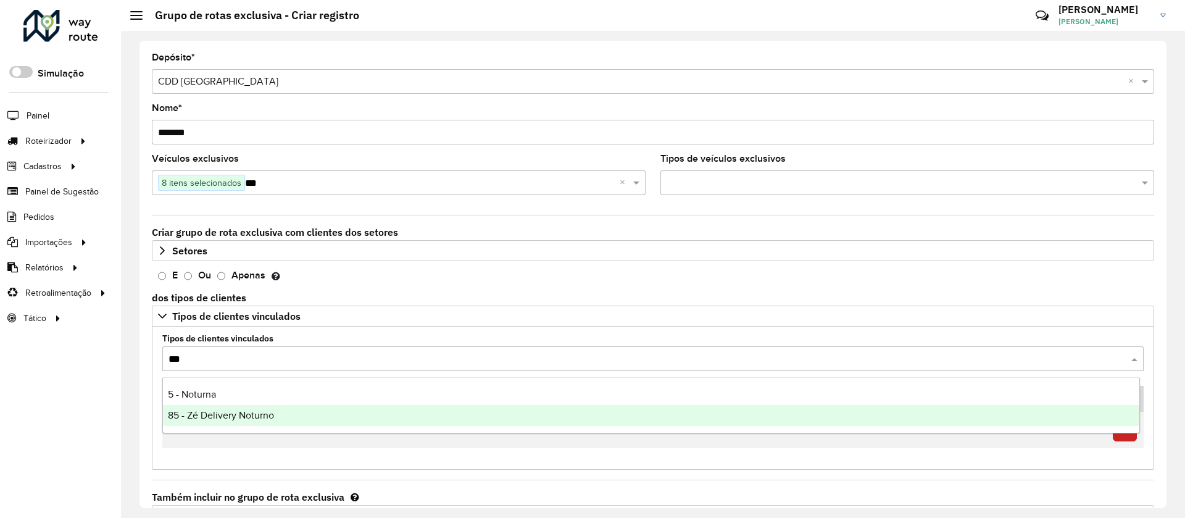
click at [220, 415] on span "85 - Zé Delivery Noturno" at bounding box center [221, 415] width 106 height 10
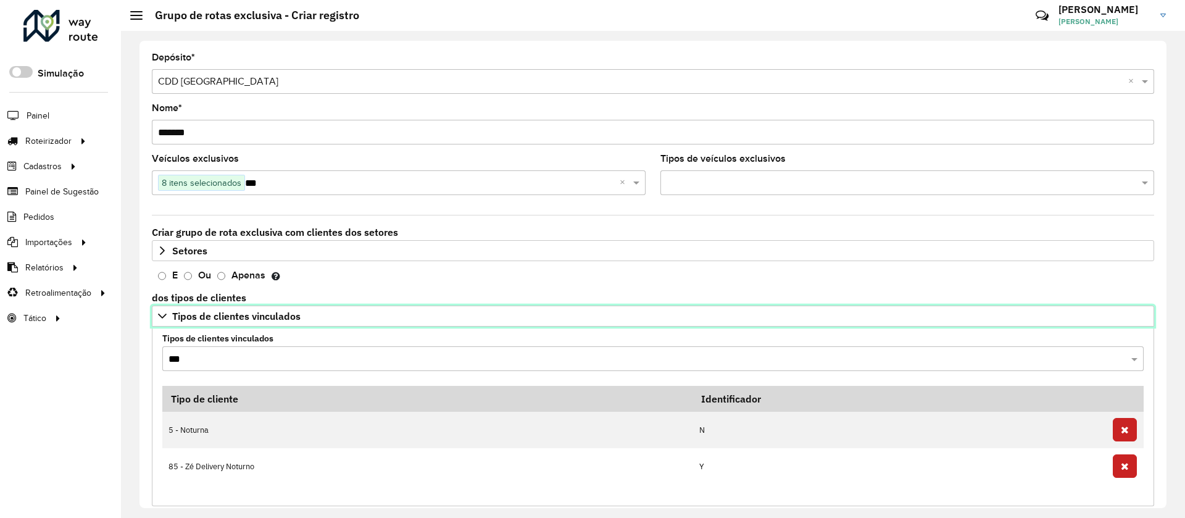
click at [180, 313] on span "Tipos de clientes vinculados" at bounding box center [236, 316] width 128 height 10
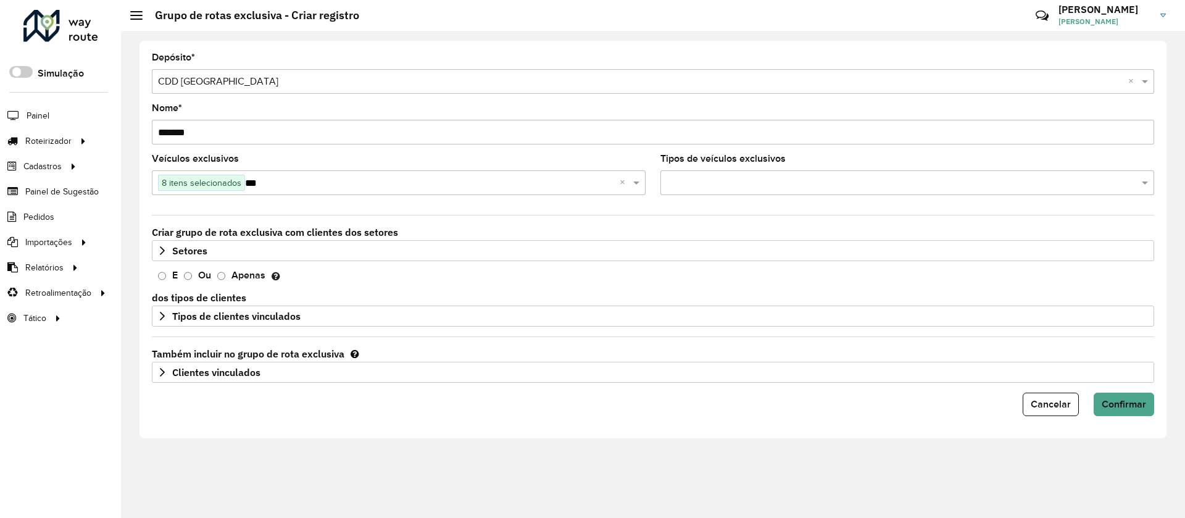
click at [179, 237] on label "Criar grupo de rota exclusiva com clientes dos setores" at bounding box center [275, 232] width 246 height 15
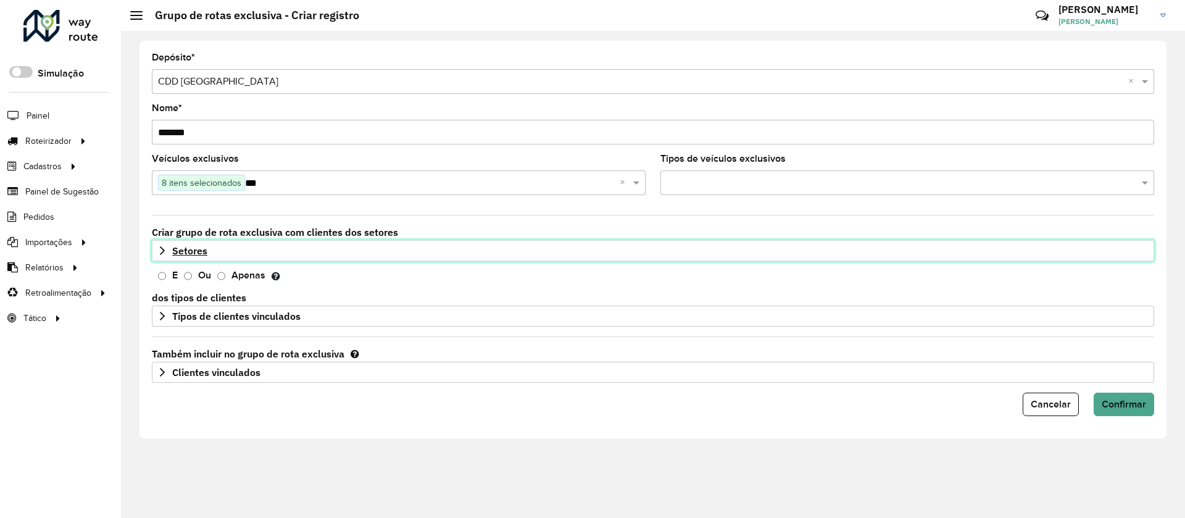
click at [186, 247] on span "Setores" at bounding box center [189, 251] width 35 height 10
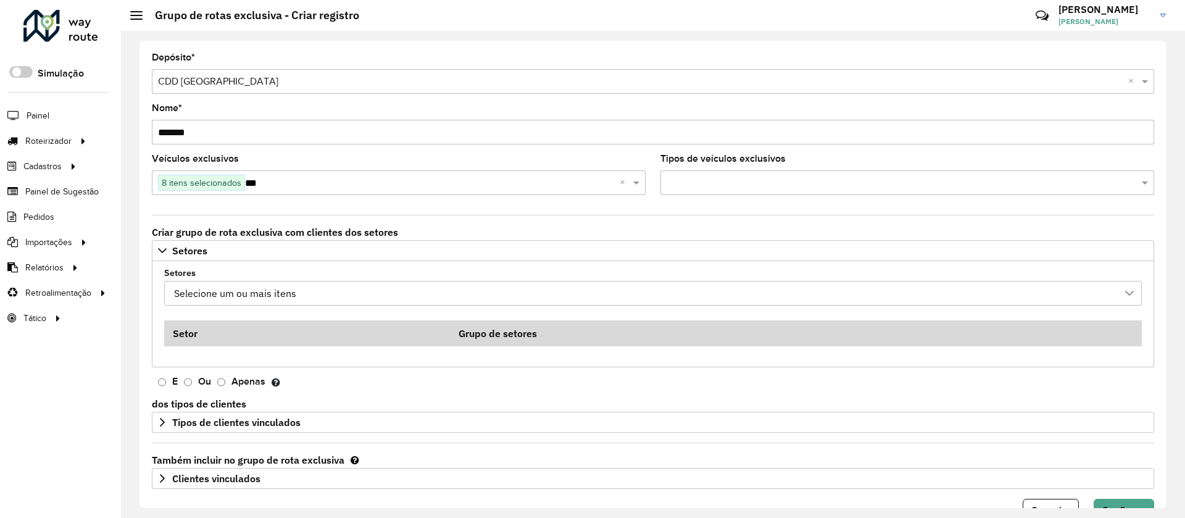
click at [305, 289] on div "Selecione um ou mais itens" at bounding box center [644, 292] width 948 height 23
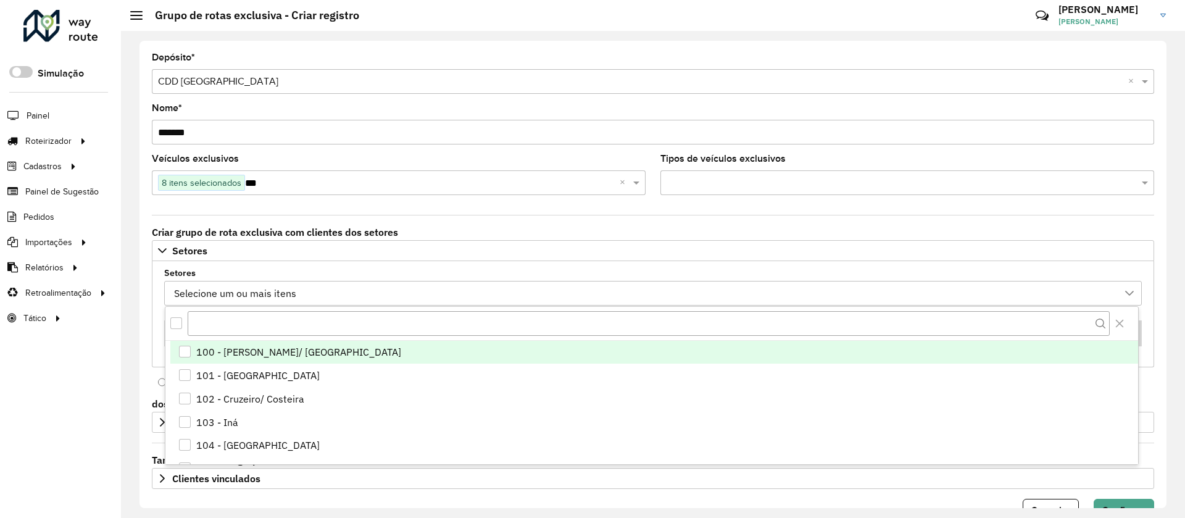
click at [225, 345] on div "100 - Afonso pena/ Cidade Jardim" at bounding box center [298, 351] width 205 height 15
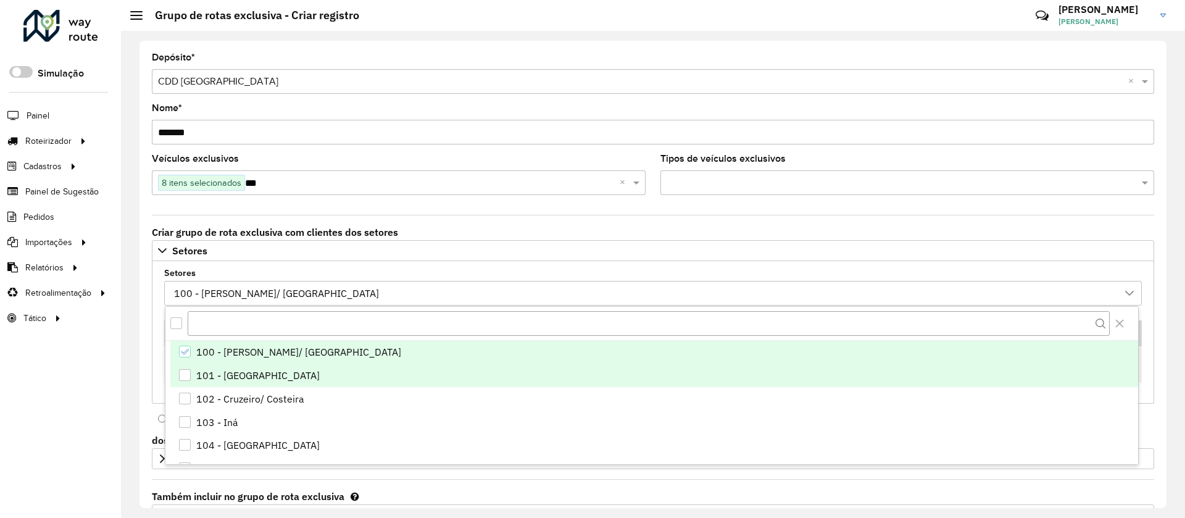
click at [230, 375] on div "101 - São Jose dos Pinhais" at bounding box center [257, 375] width 123 height 15
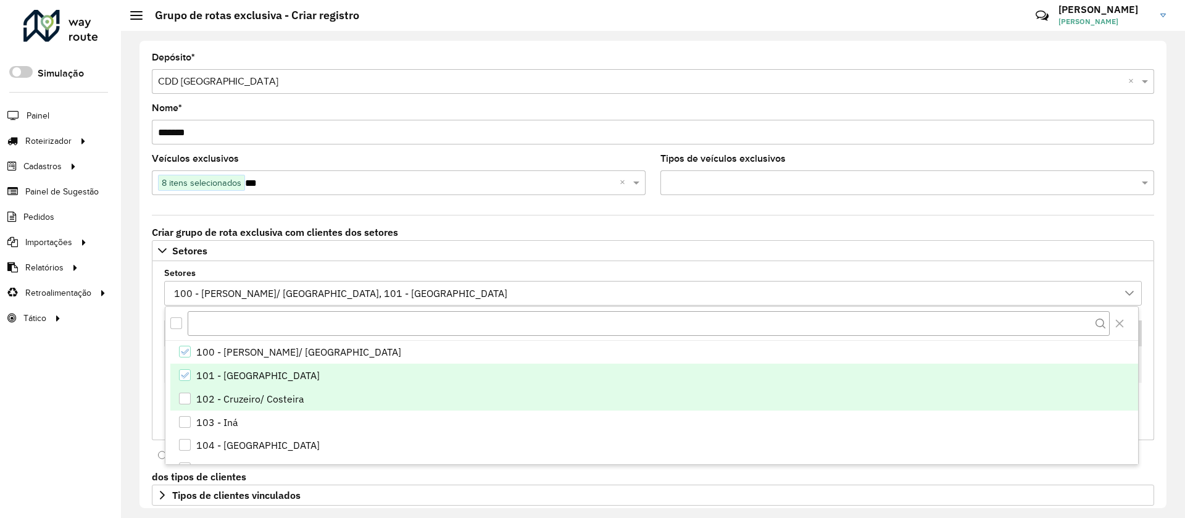
click at [233, 391] on div "102 - Cruzeiro/ Costeira" at bounding box center [250, 398] width 108 height 15
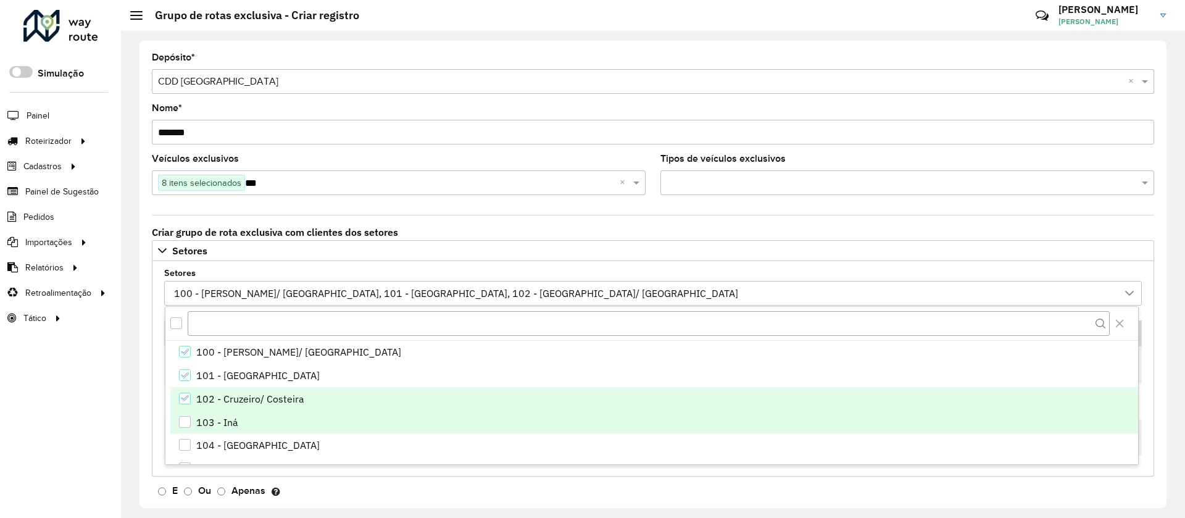
click at [241, 423] on li "103 - Iná" at bounding box center [654, 421] width 968 height 23
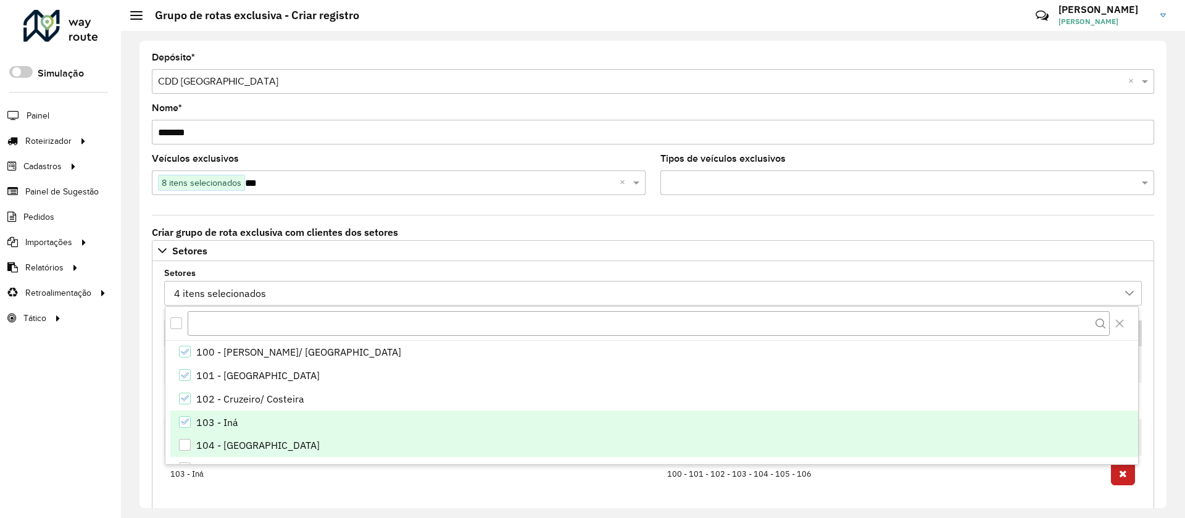
click at [246, 449] on div "104 - Borda do Campo" at bounding box center [257, 445] width 123 height 15
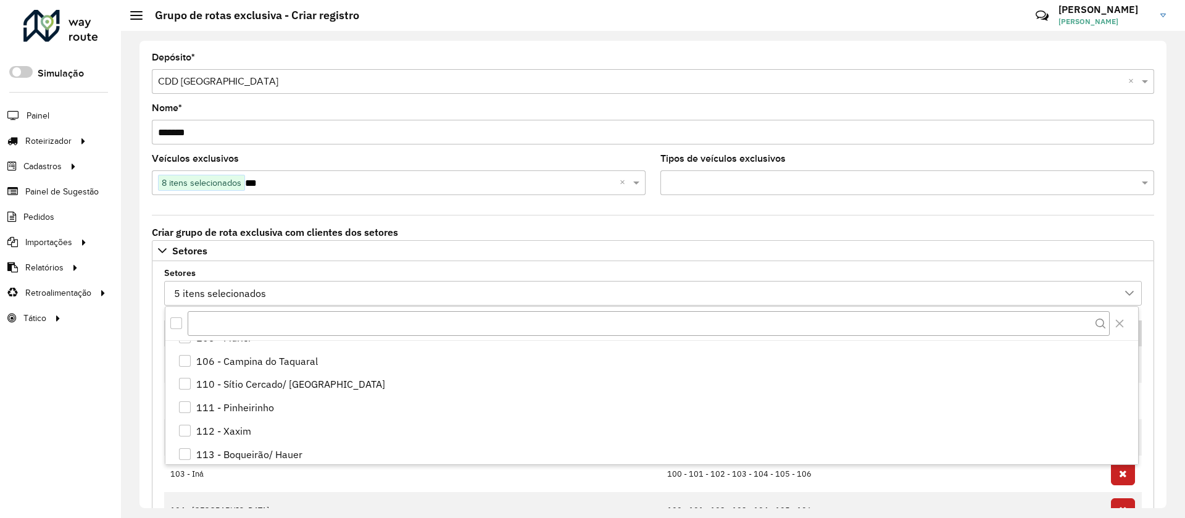
scroll to position [93, 0]
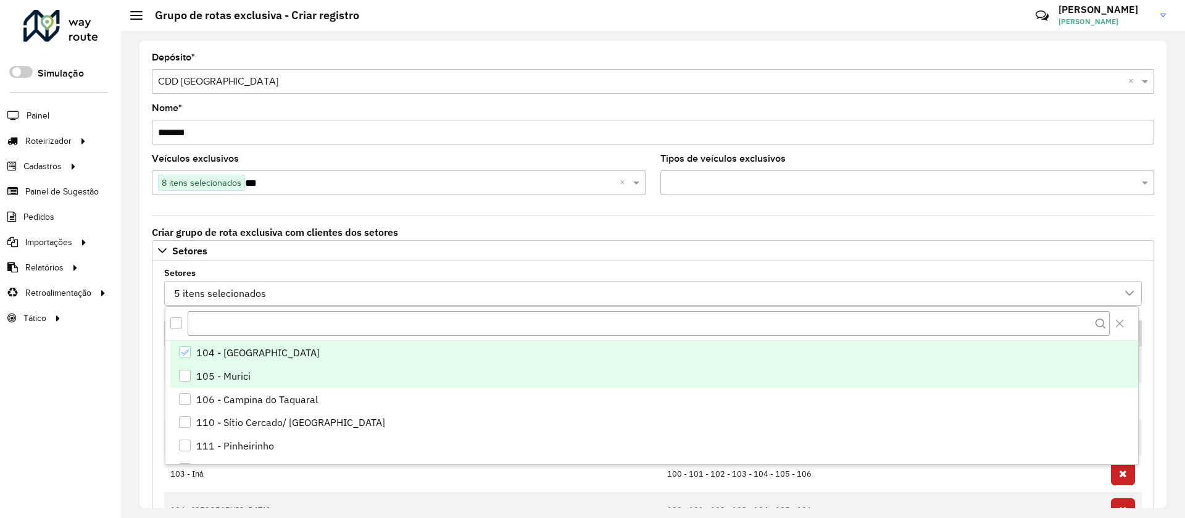
click at [254, 383] on li "105 - Murici" at bounding box center [654, 375] width 968 height 23
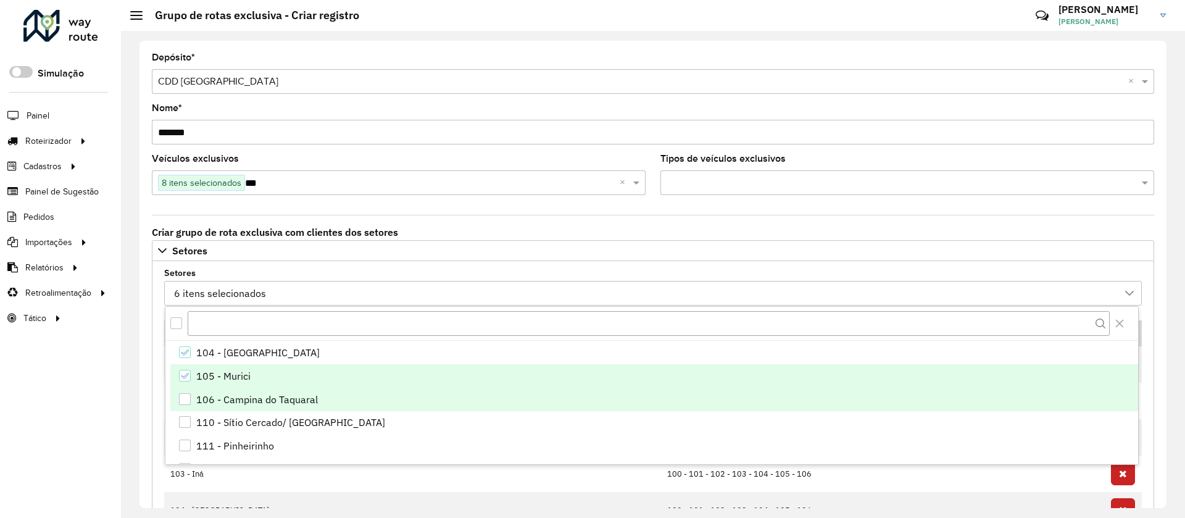
click at [243, 404] on div "106 - Campina do Taquaral" at bounding box center [257, 399] width 122 height 15
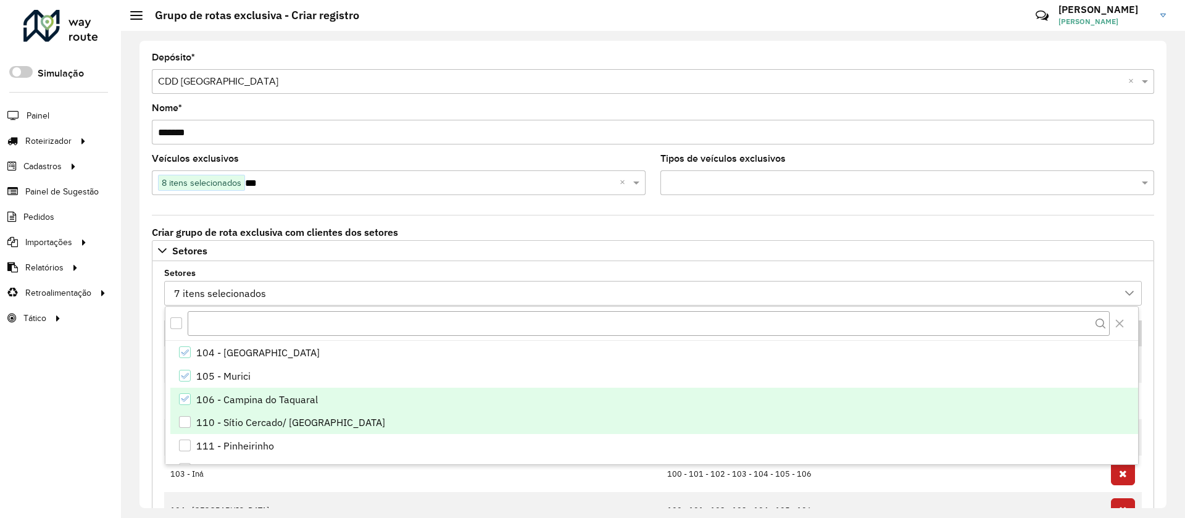
click at [245, 428] on div "110 - Sítio Cercado/ Alto boqueirão" at bounding box center [290, 422] width 189 height 15
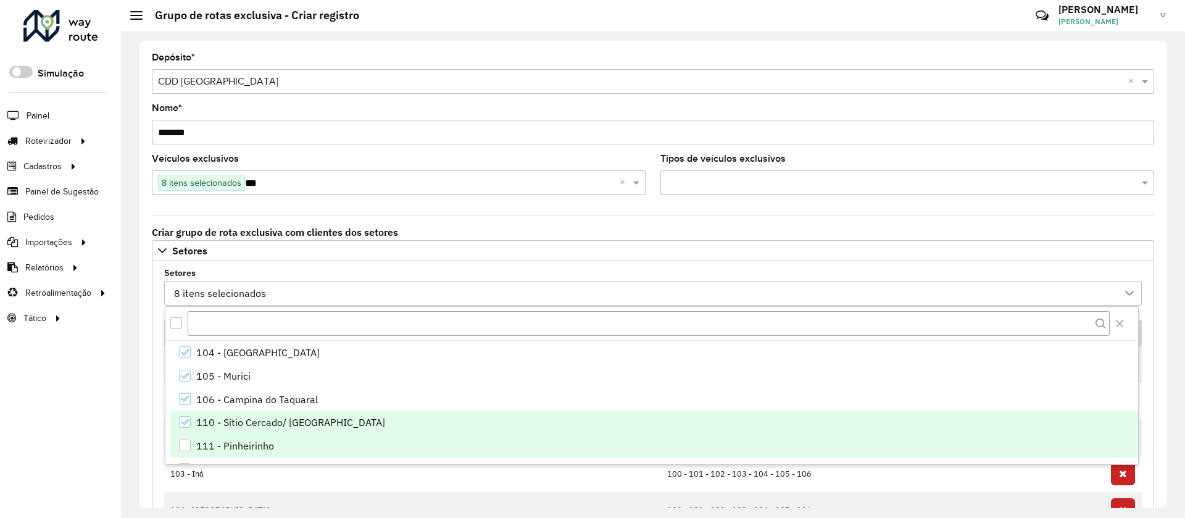
click at [245, 446] on div "111 - Pinheirinho" at bounding box center [235, 445] width 78 height 15
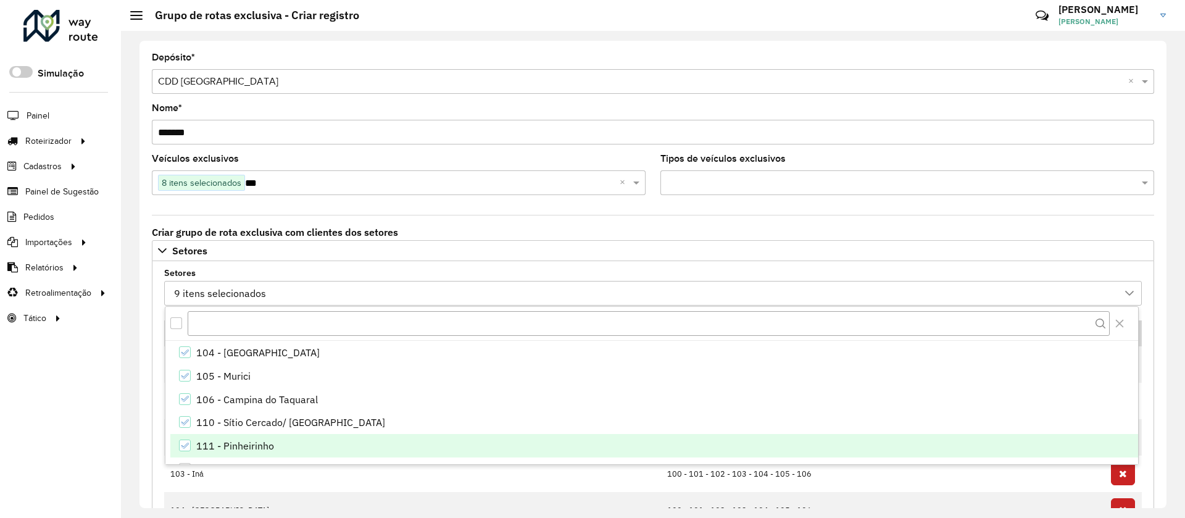
scroll to position [185, 0]
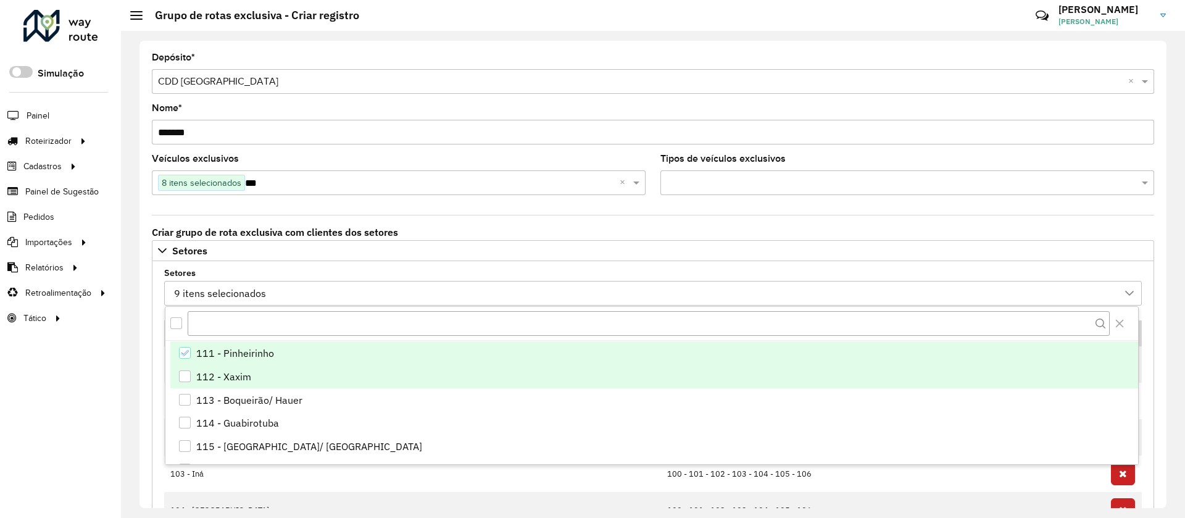
click at [252, 379] on li "112 - Xaxim" at bounding box center [654, 376] width 968 height 23
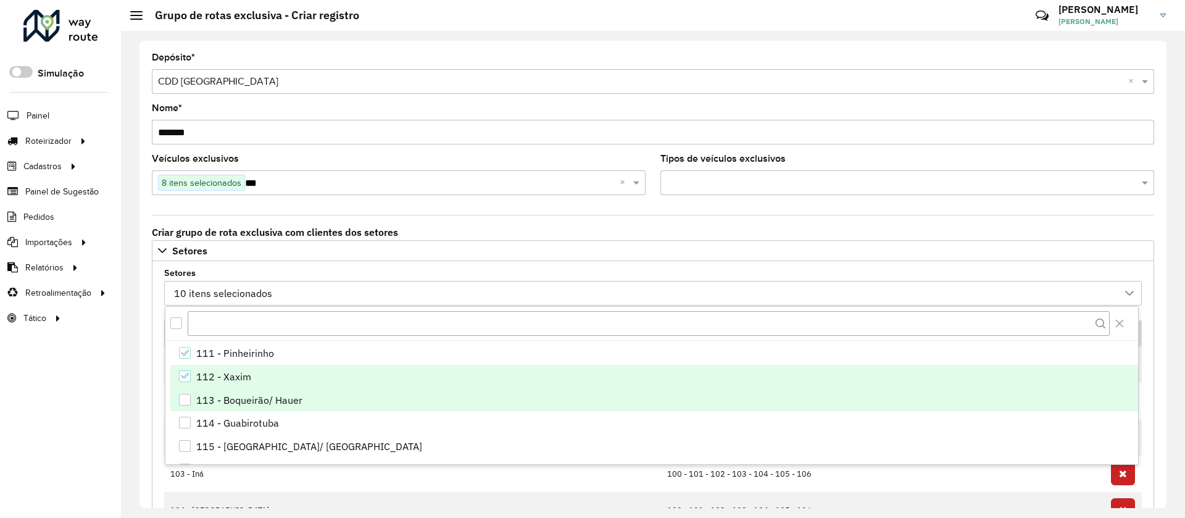
click at [253, 404] on div "113 - Boqueirão/ Hauer" at bounding box center [249, 399] width 106 height 15
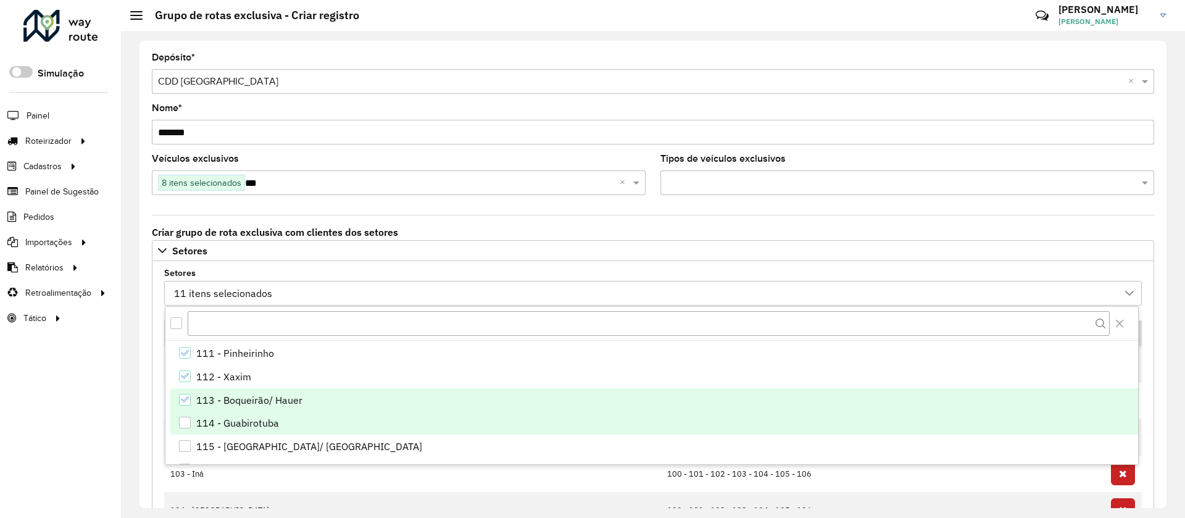
click at [256, 431] on li "114 - Guabirotuba" at bounding box center [654, 422] width 968 height 23
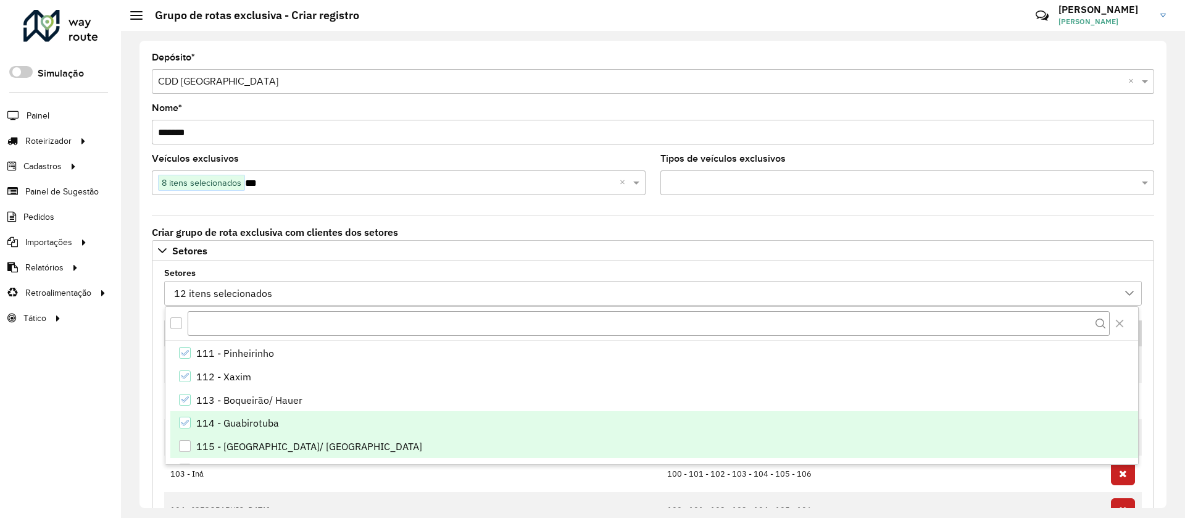
click at [260, 446] on div "115 - Jardim das Americas/ Uberaba" at bounding box center [309, 446] width 226 height 15
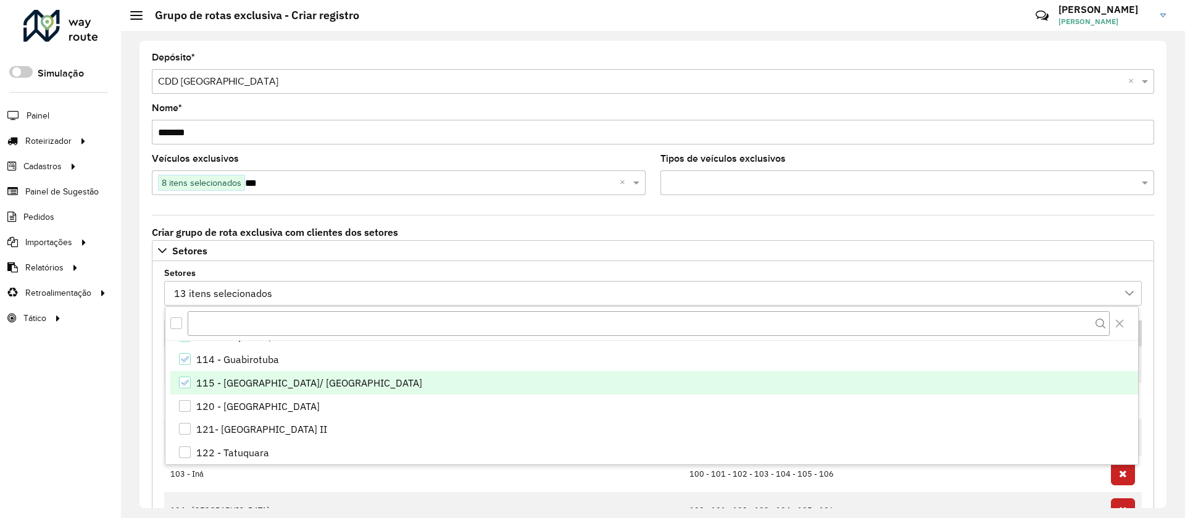
scroll to position [278, 0]
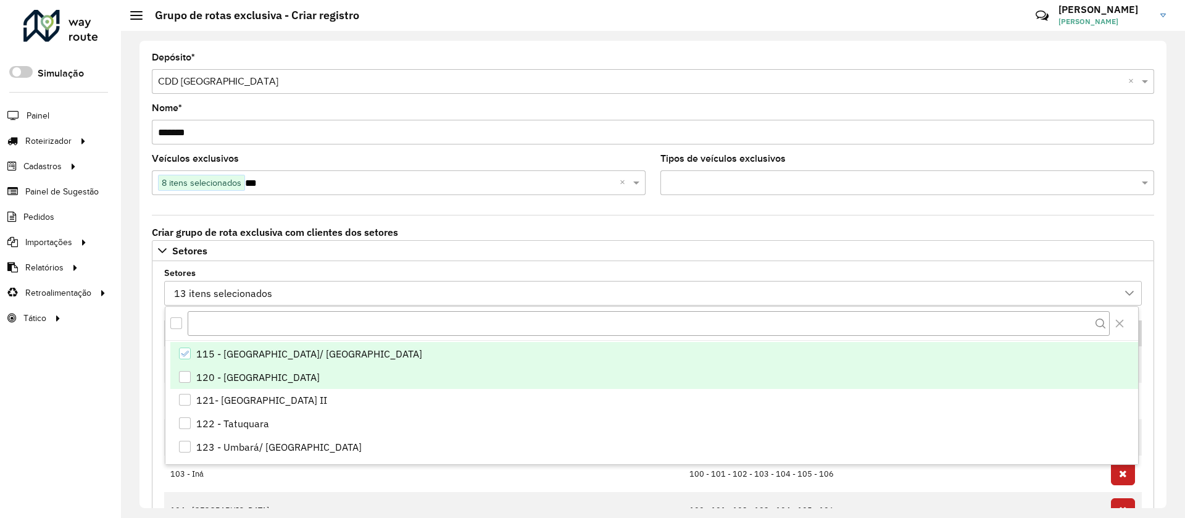
click at [259, 385] on li "120 - Campo de Santana" at bounding box center [654, 376] width 968 height 23
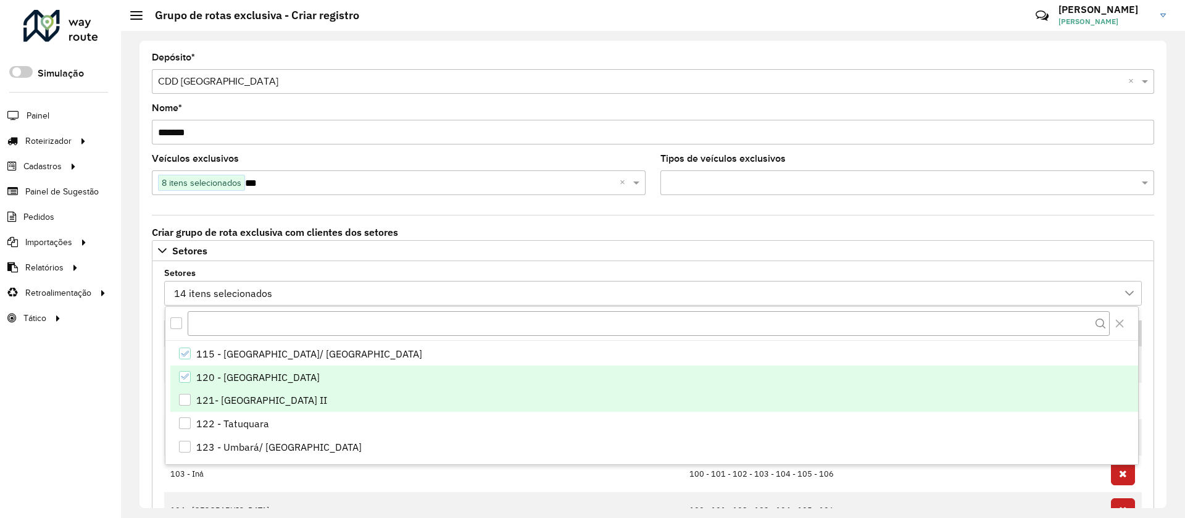
click at [257, 401] on div "121- Vila Olinda II" at bounding box center [261, 399] width 131 height 15
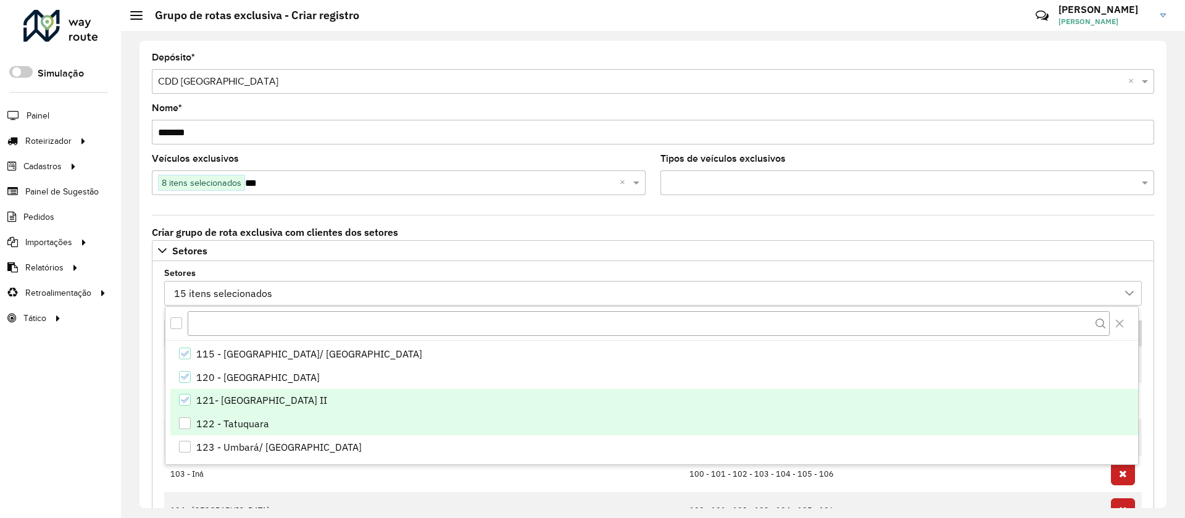
click at [256, 421] on div "122 - Tatuquara" at bounding box center [232, 423] width 73 height 15
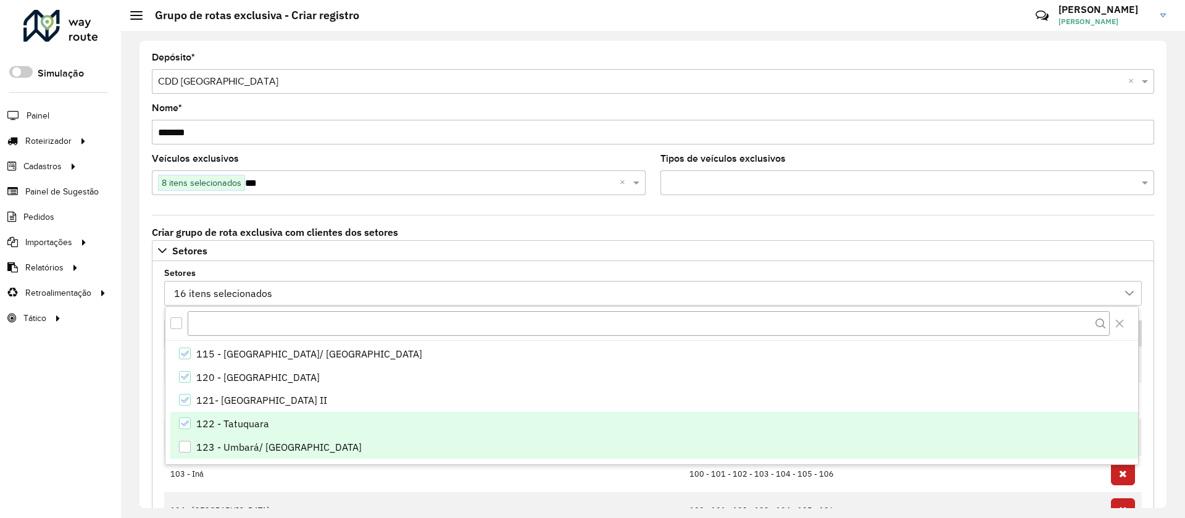
click at [258, 441] on div "123 - Umbará/ Ganchinho" at bounding box center [278, 446] width 165 height 15
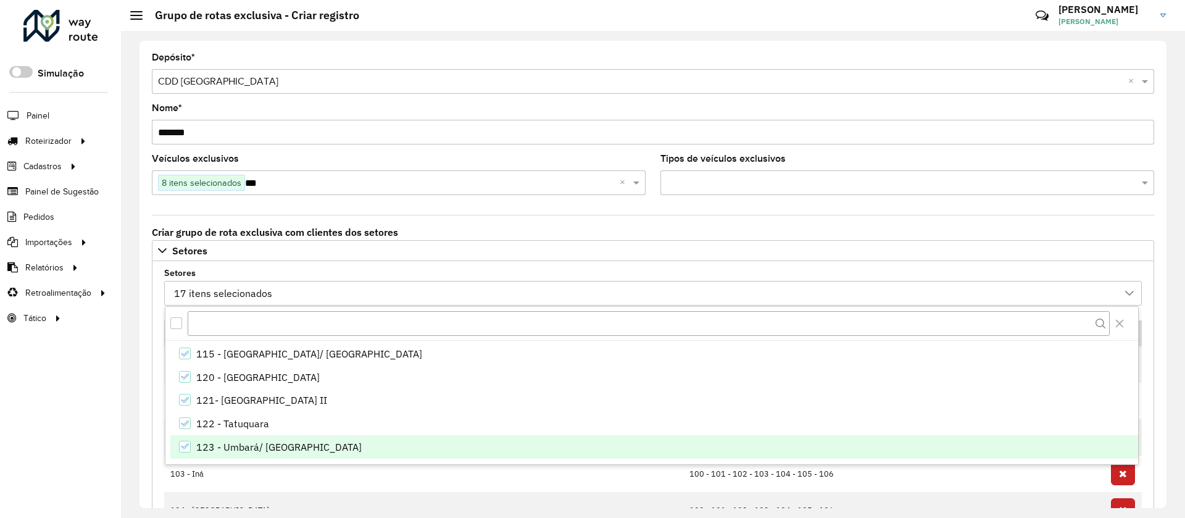
scroll to position [370, 0]
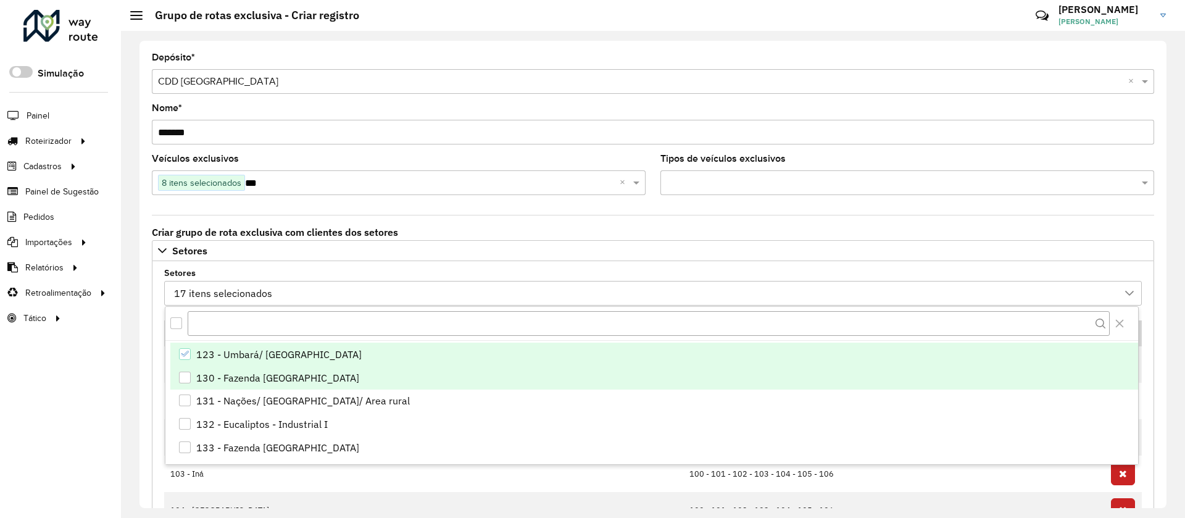
click at [234, 369] on li "130 - Fazenda Rio Grande - Santa Terezinha" at bounding box center [654, 377] width 968 height 23
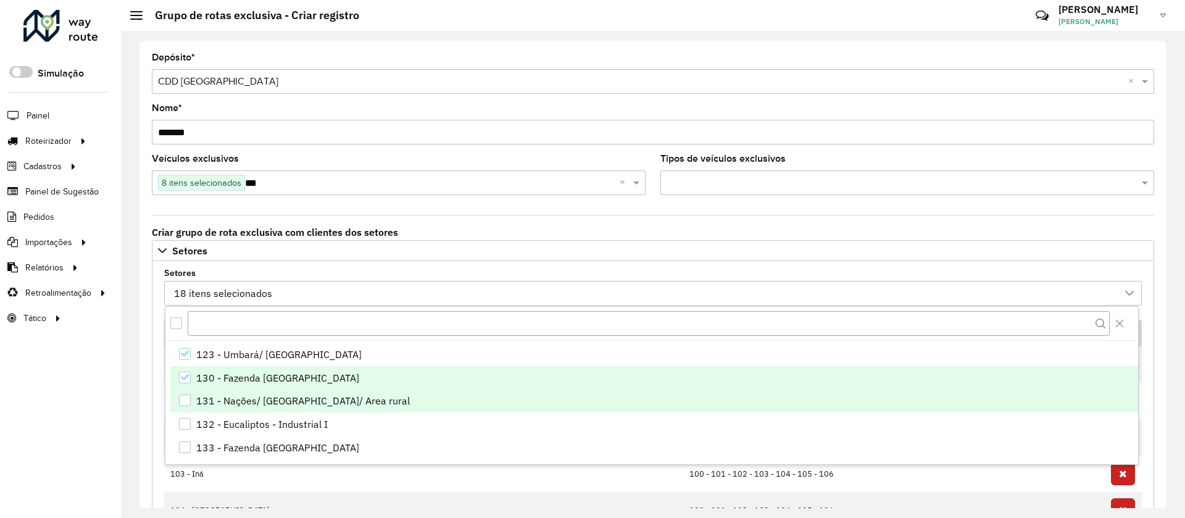
click at [230, 402] on div "131 - Nações/ Veneza/ Area rural" at bounding box center [303, 400] width 214 height 15
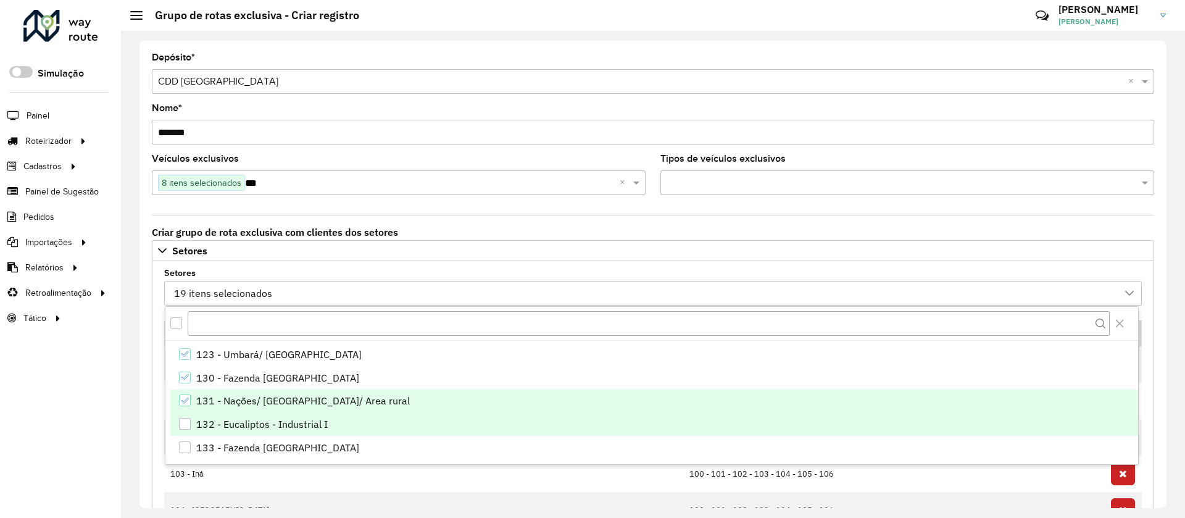
click at [229, 422] on div "132 - Eucaliptos - Industrial I" at bounding box center [261, 424] width 131 height 15
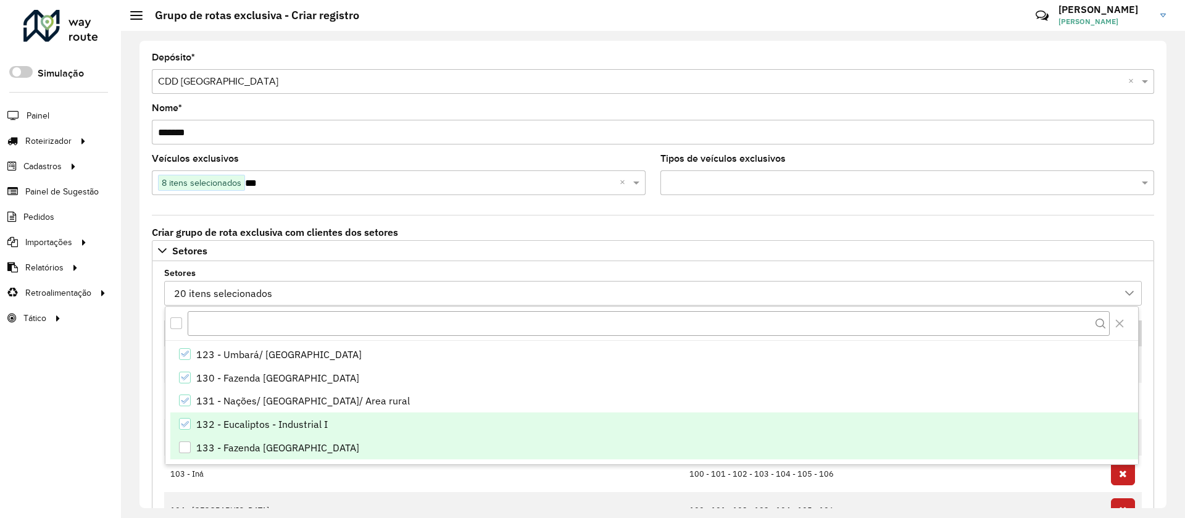
click at [230, 440] on div "133 - Fazenda Rio Grande - Iguaçu" at bounding box center [277, 447] width 163 height 15
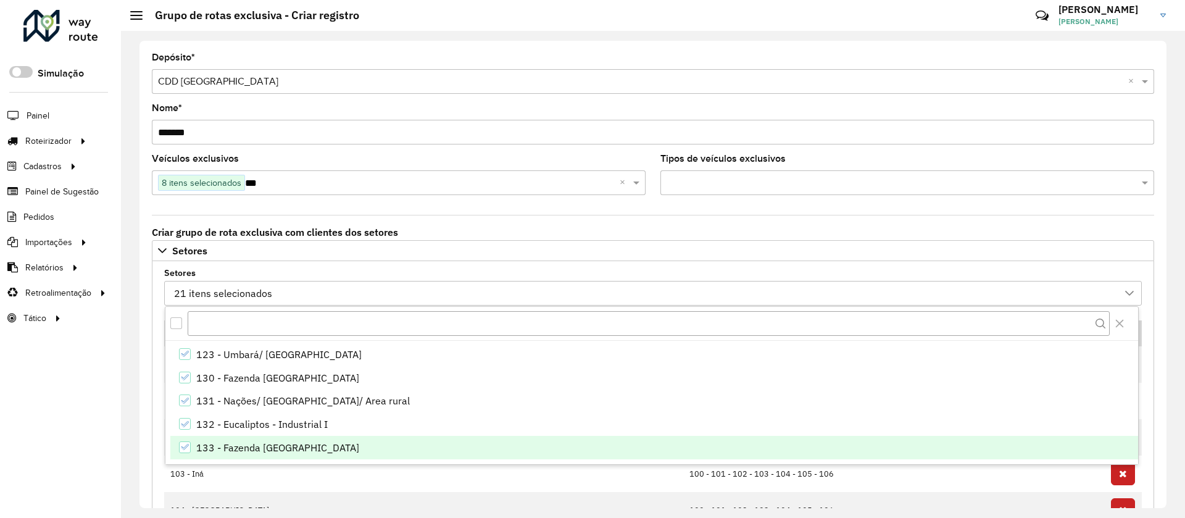
scroll to position [463, 0]
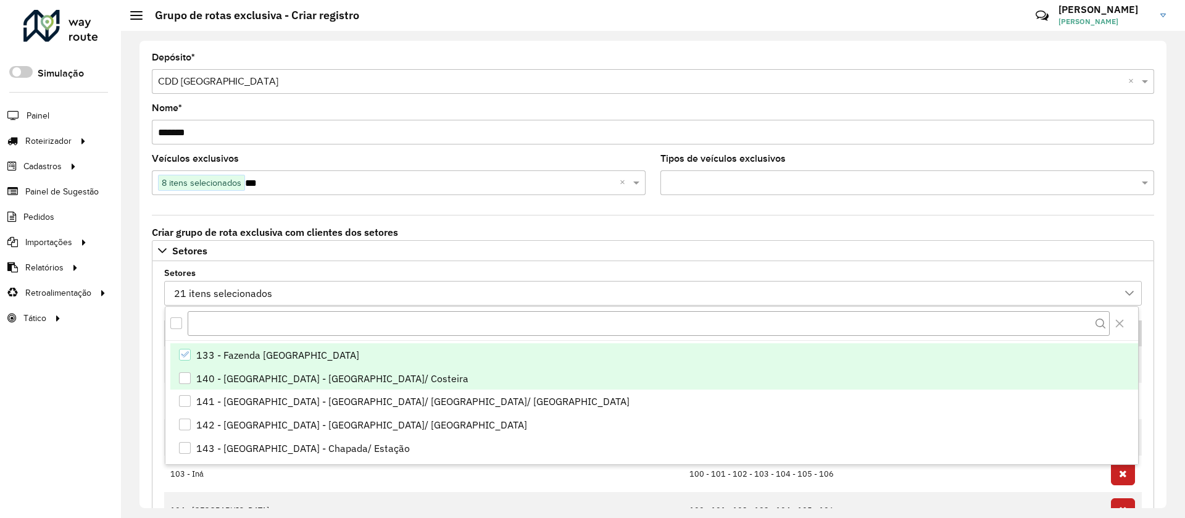
click at [228, 377] on div "140 - Araucaria - Cachoeira/ Costeira" at bounding box center [332, 378] width 272 height 15
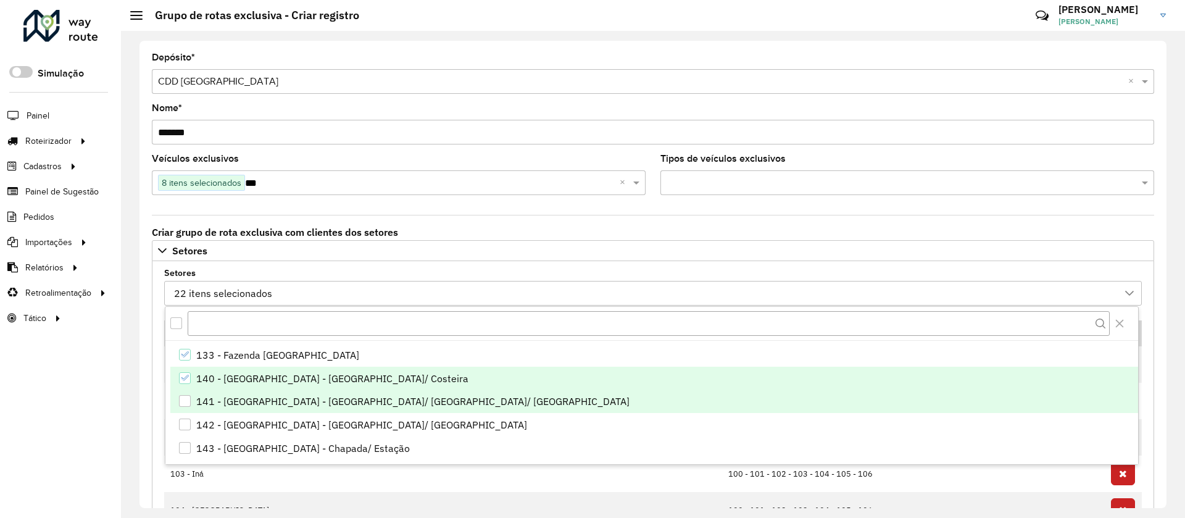
click at [227, 397] on div "141 - Araucaria - Fazenda velha/ Boqueirão/ Passaúna" at bounding box center [412, 401] width 433 height 15
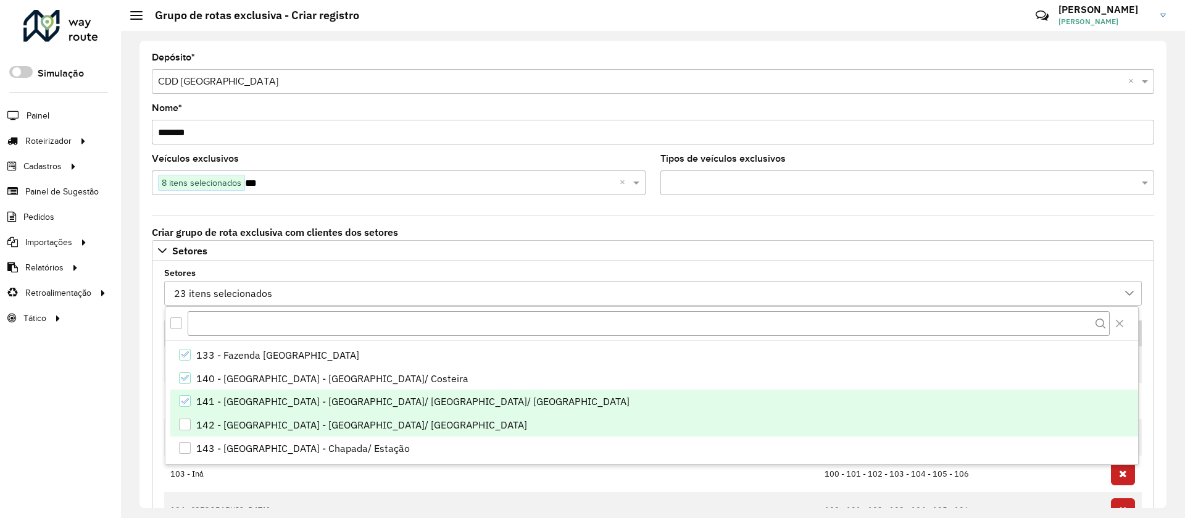
click at [236, 425] on div "142 - Araucaria - Lagoa suja/ Côlonia" at bounding box center [361, 424] width 331 height 15
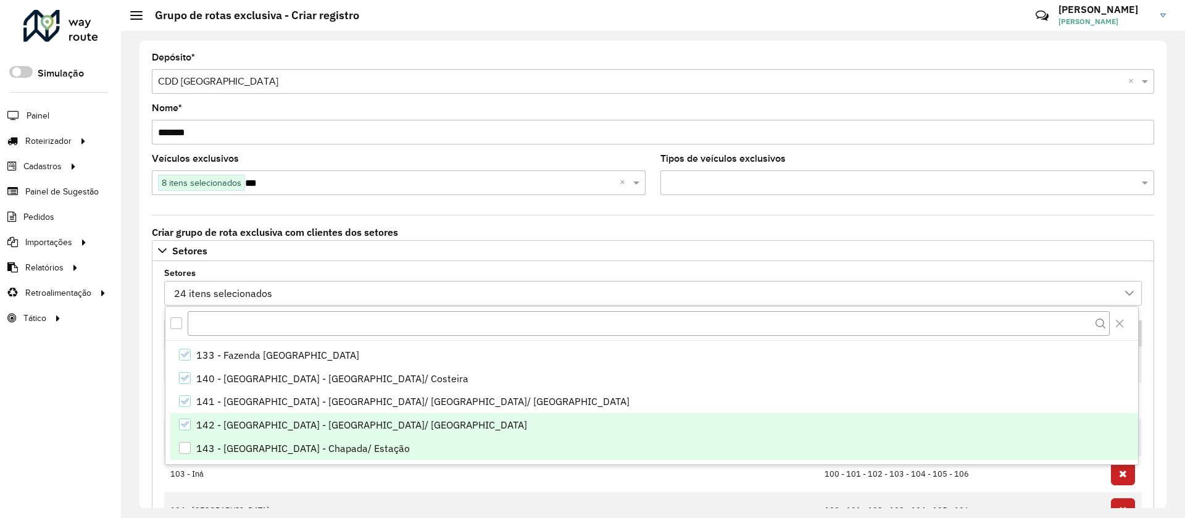
click at [246, 445] on div "143 - Araucaria - Chapada/ Estação" at bounding box center [303, 448] width 214 height 15
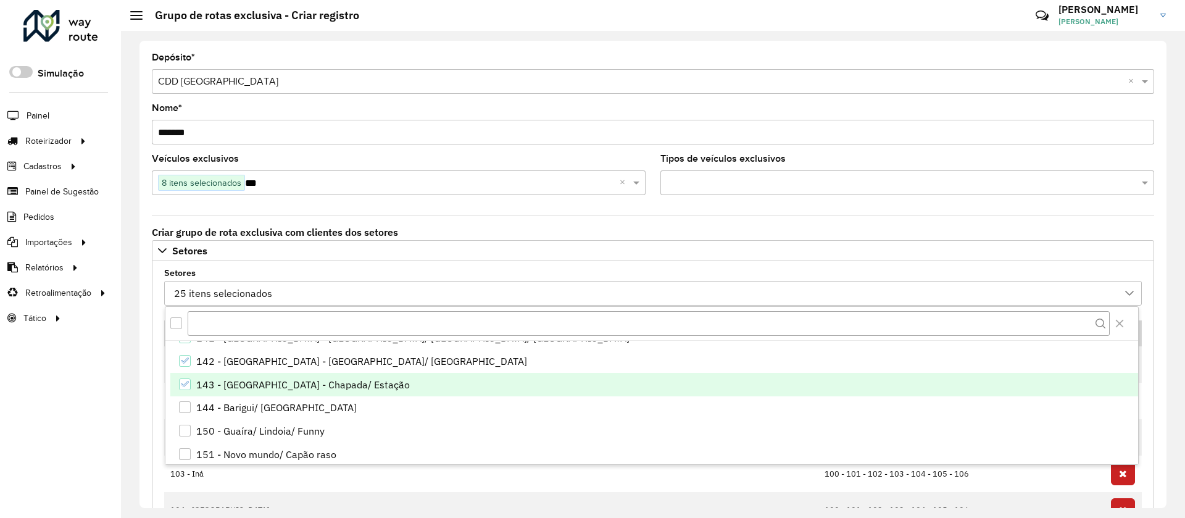
scroll to position [555, 0]
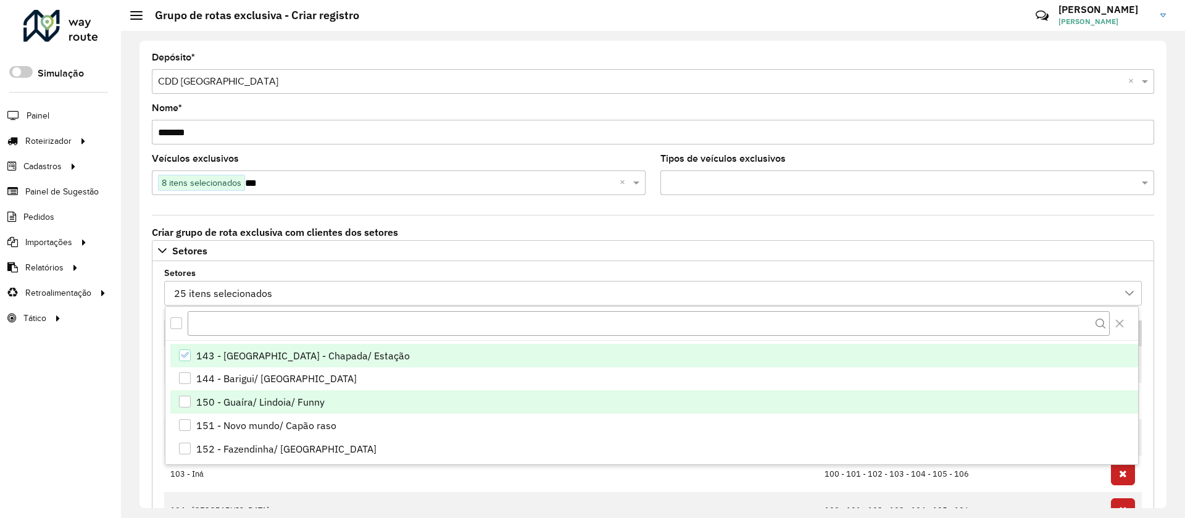
drag, startPoint x: 247, startPoint y: 381, endPoint x: 246, endPoint y: 399, distance: 18.0
click at [246, 381] on div "144 - Barigui/ Cruzeiro" at bounding box center [276, 378] width 160 height 15
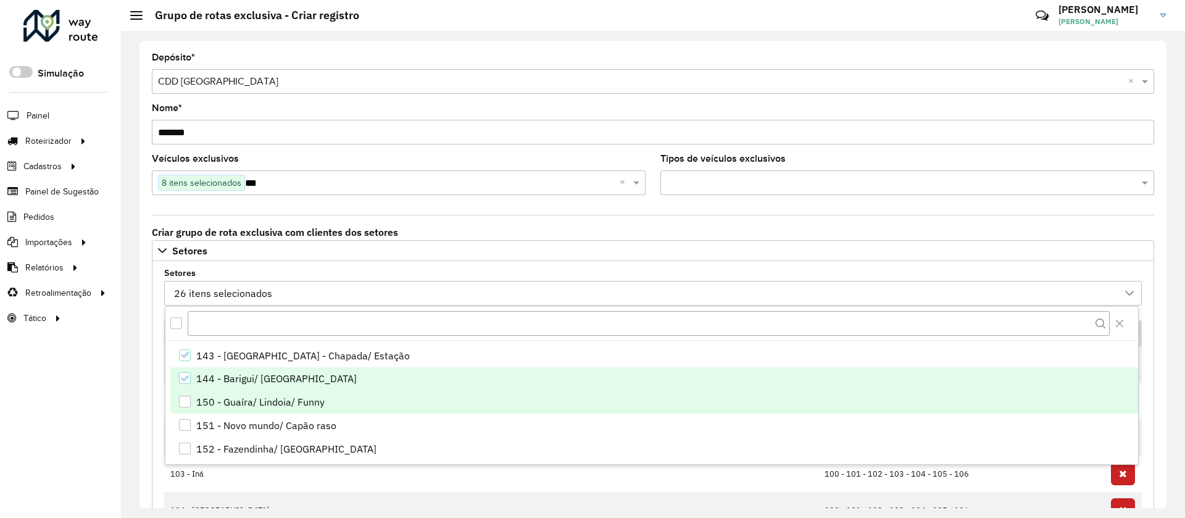
click at [246, 401] on div "150 - Guaíra/ Lindoia/ Funny" at bounding box center [260, 401] width 128 height 15
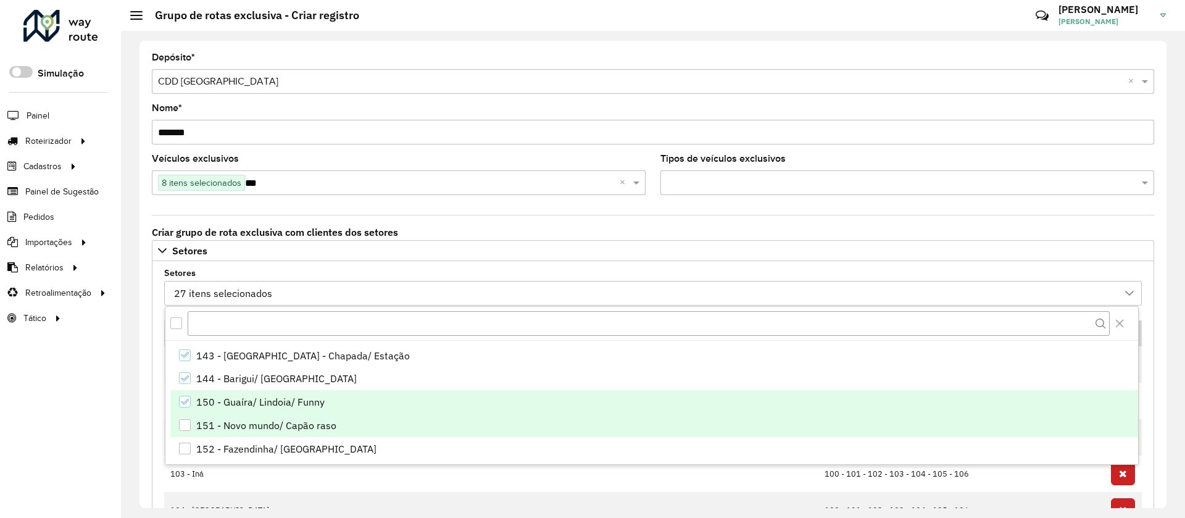
click at [251, 425] on div "151 - Novo mundo/ Capão raso" at bounding box center [266, 425] width 140 height 15
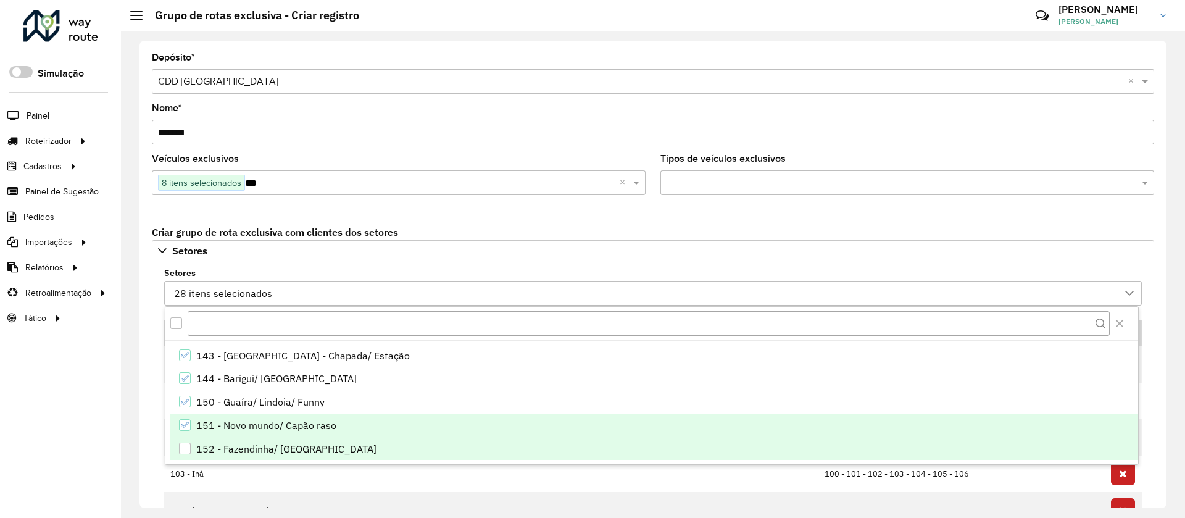
click at [254, 443] on div "152 - Fazendinha/ Portão" at bounding box center [286, 448] width 180 height 15
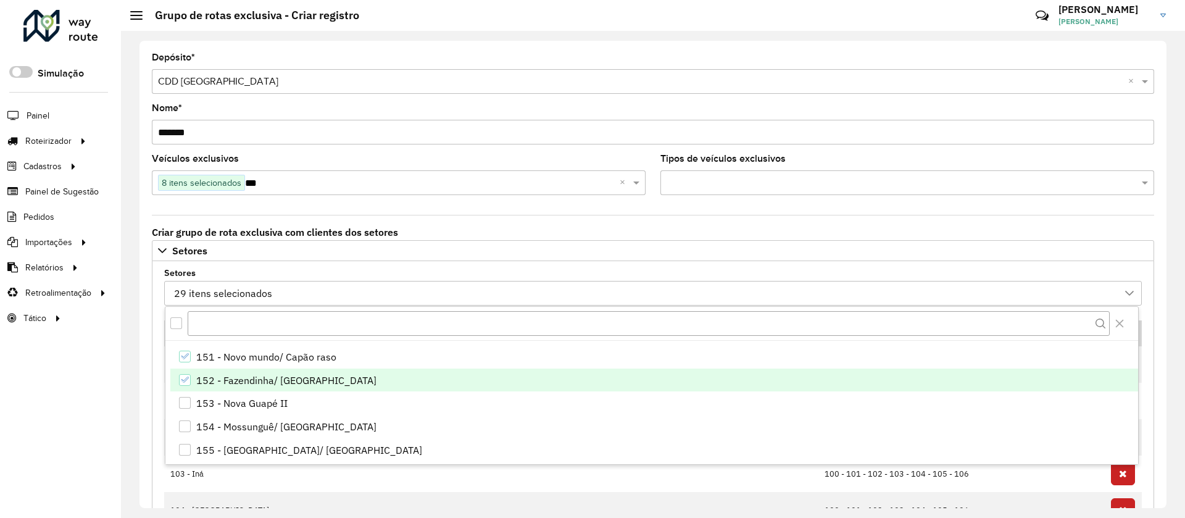
scroll to position [648, 0]
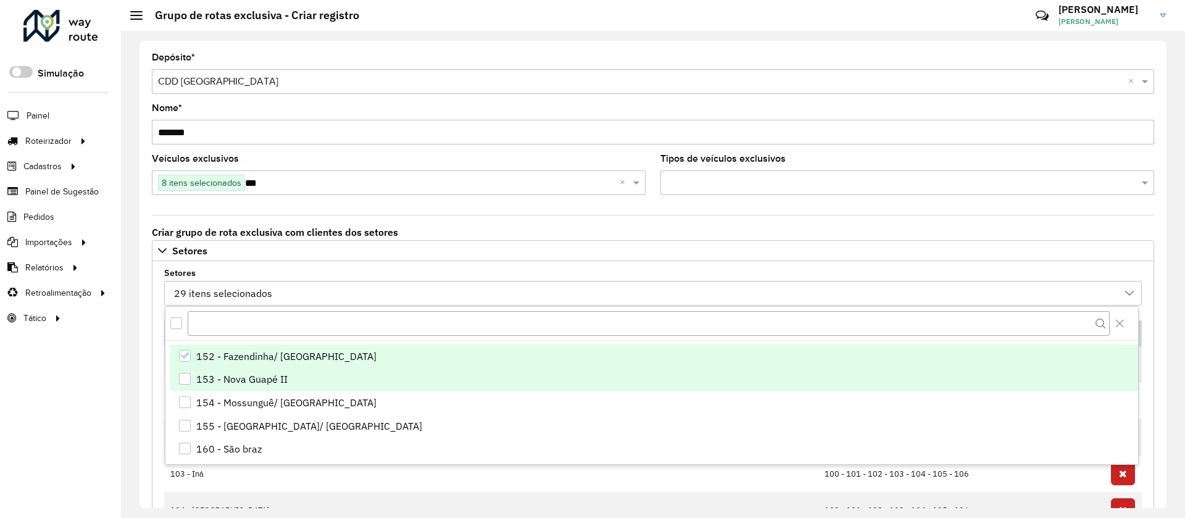
click at [241, 386] on li "153 - Nova Guapé II" at bounding box center [654, 378] width 968 height 23
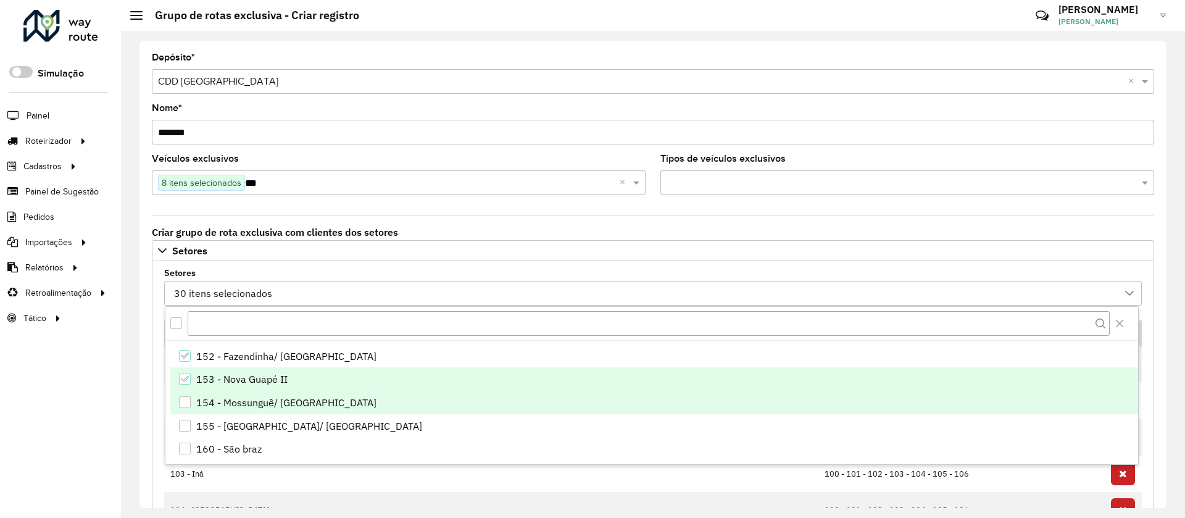
click at [230, 404] on div "154 - Mossunguê/ Riviera" at bounding box center [286, 402] width 180 height 15
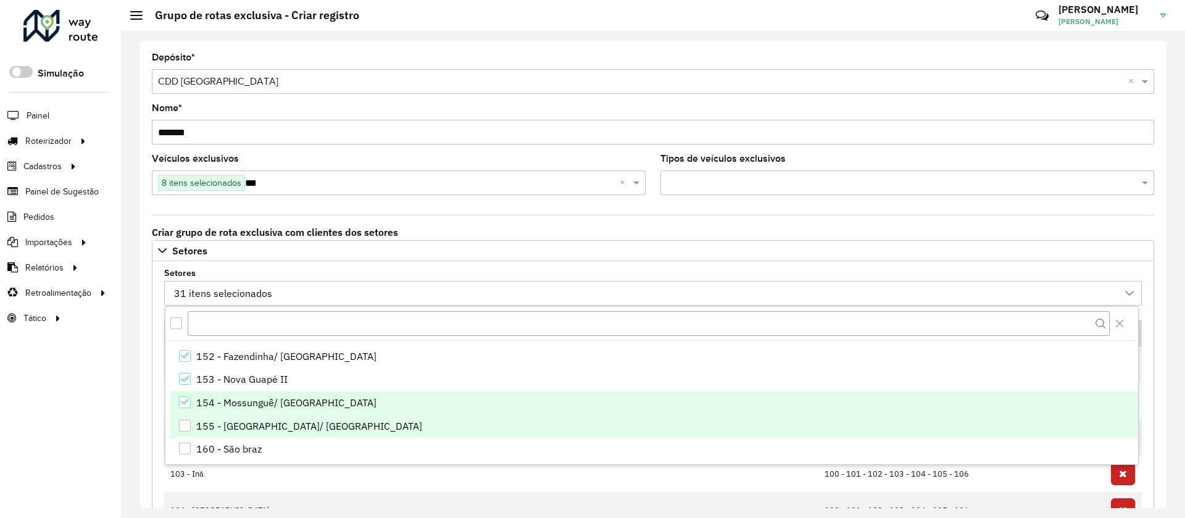
click at [233, 433] on div "155 - Augusta/ São Miguel" at bounding box center [309, 425] width 226 height 15
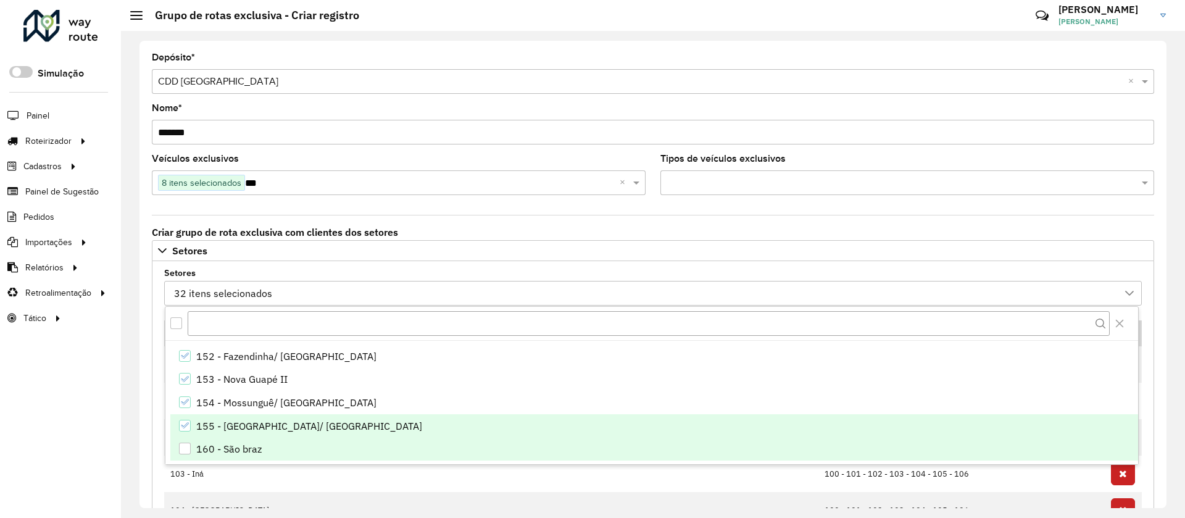
click at [233, 446] on div "160 - São braz" at bounding box center [228, 448] width 65 height 15
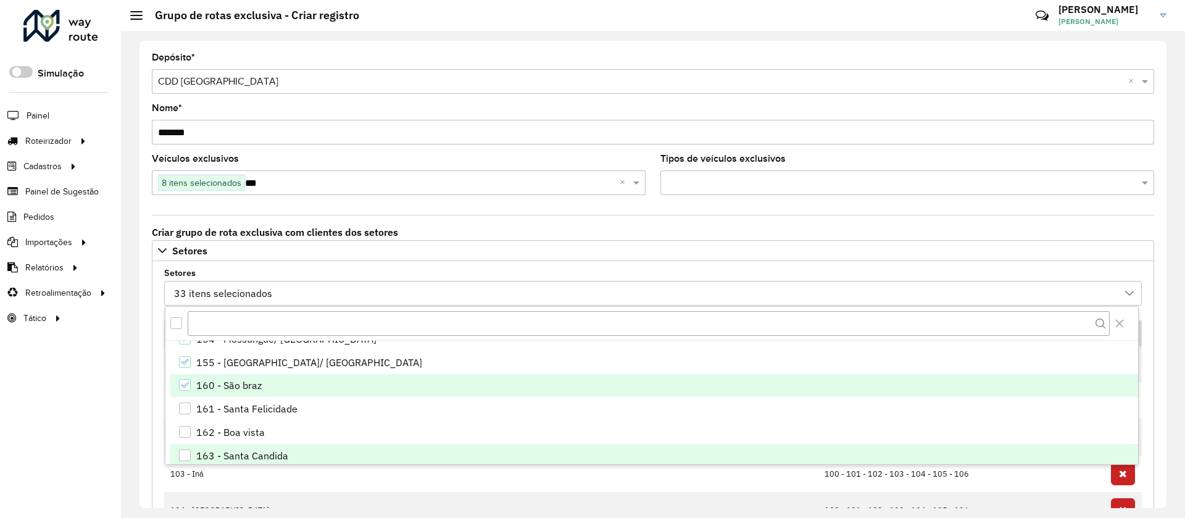
scroll to position [741, 0]
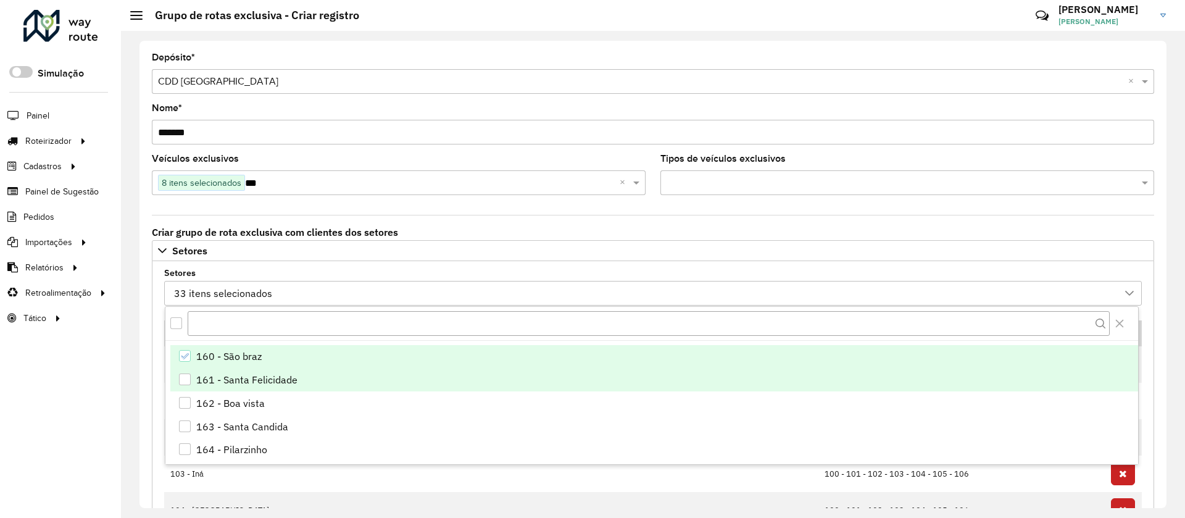
click at [220, 384] on div "161 - Santa Felicidade" at bounding box center [246, 379] width 101 height 15
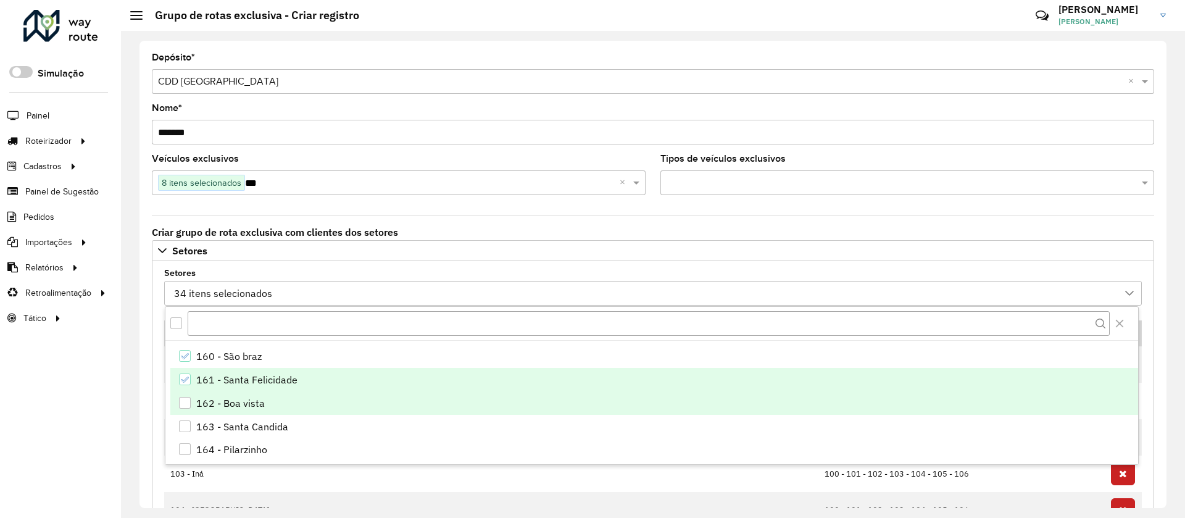
click at [222, 405] on div "162 - Boa vista" at bounding box center [230, 403] width 69 height 15
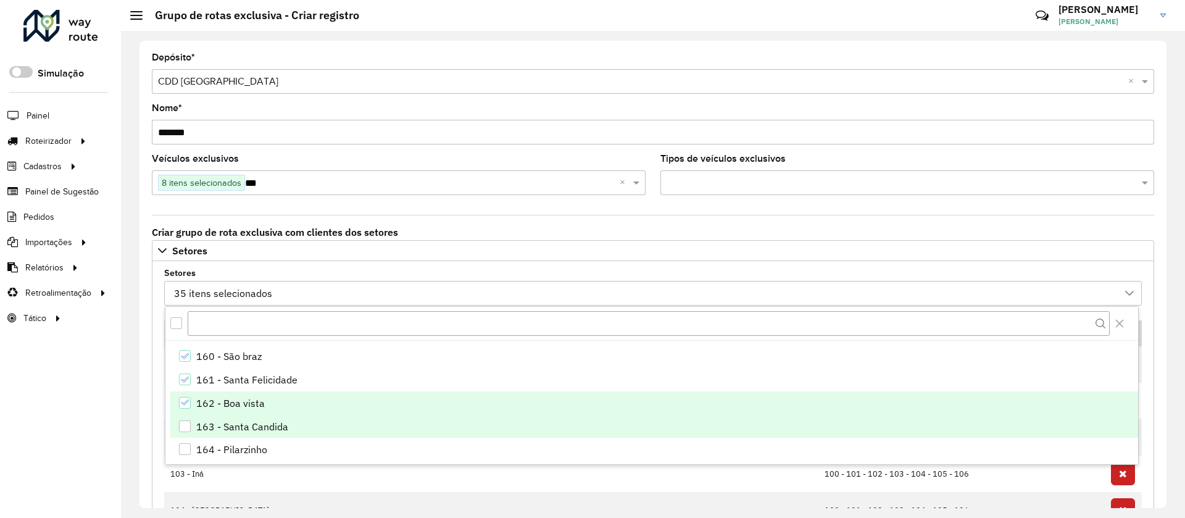
click at [228, 430] on div "163 - Santa Candida" at bounding box center [242, 426] width 92 height 15
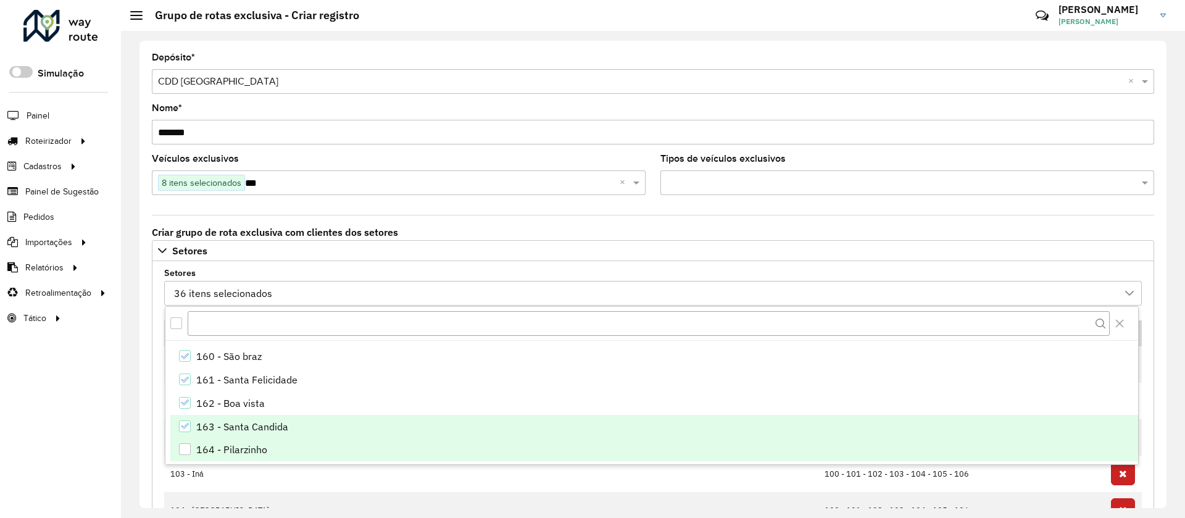
click at [237, 451] on div "164 - Pilarzinho" at bounding box center [231, 449] width 71 height 15
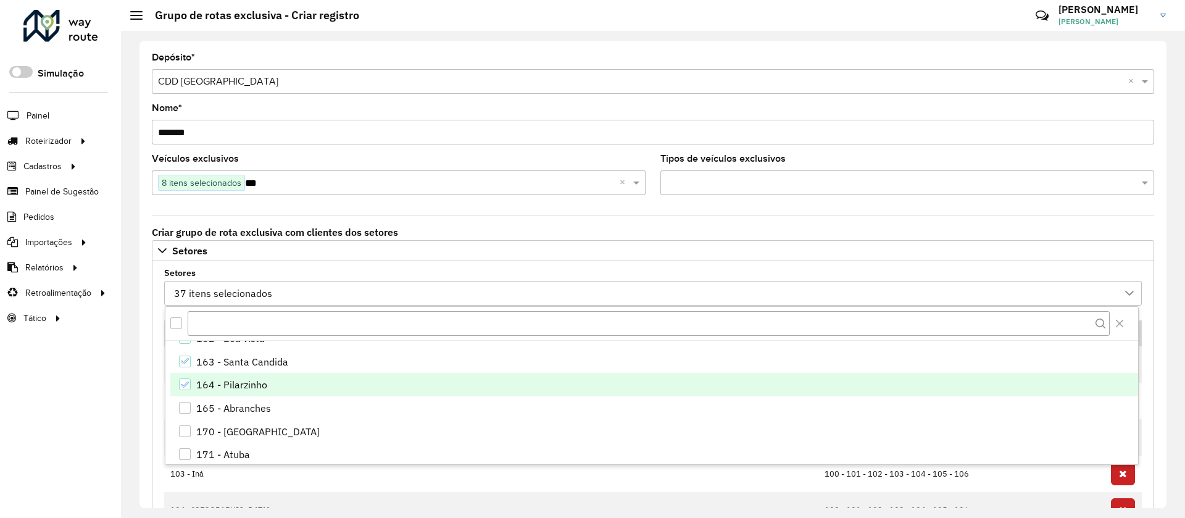
scroll to position [833, 0]
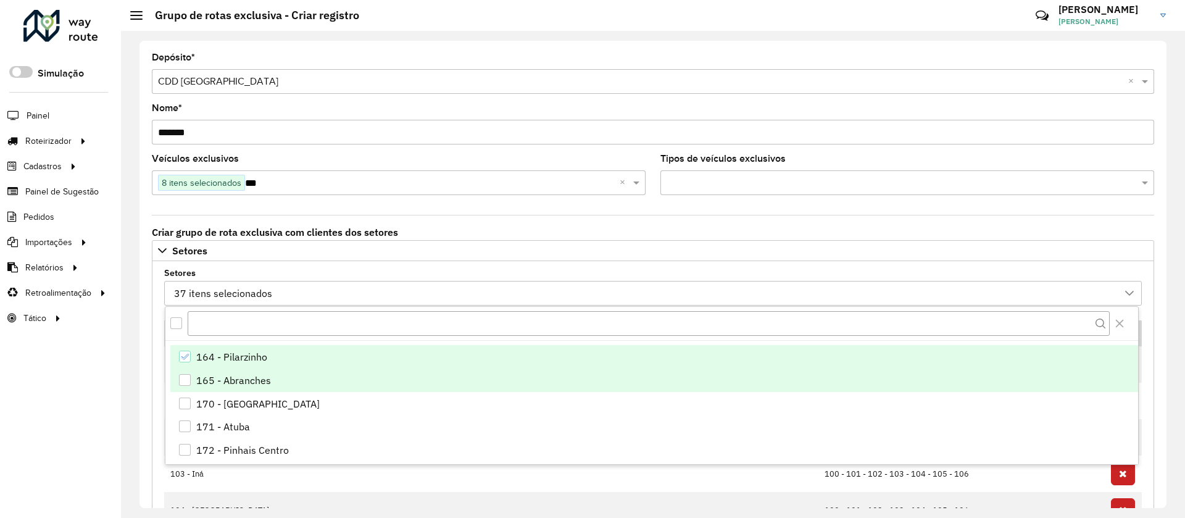
click at [222, 383] on div "165 - Abranches" at bounding box center [233, 380] width 75 height 15
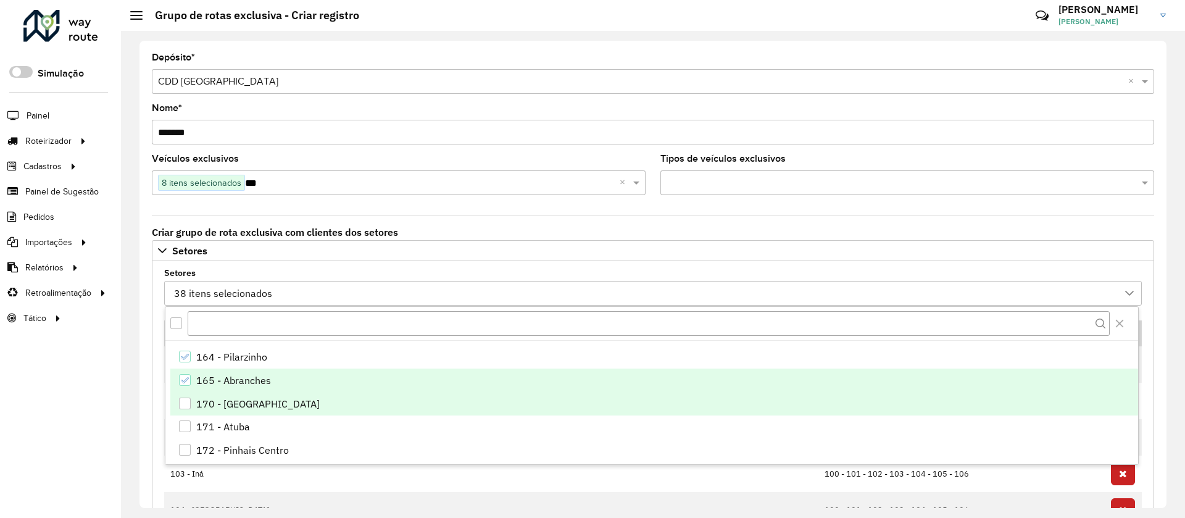
click at [226, 402] on div "170 - Bairro Alto - Aeroporto" at bounding box center [257, 403] width 123 height 15
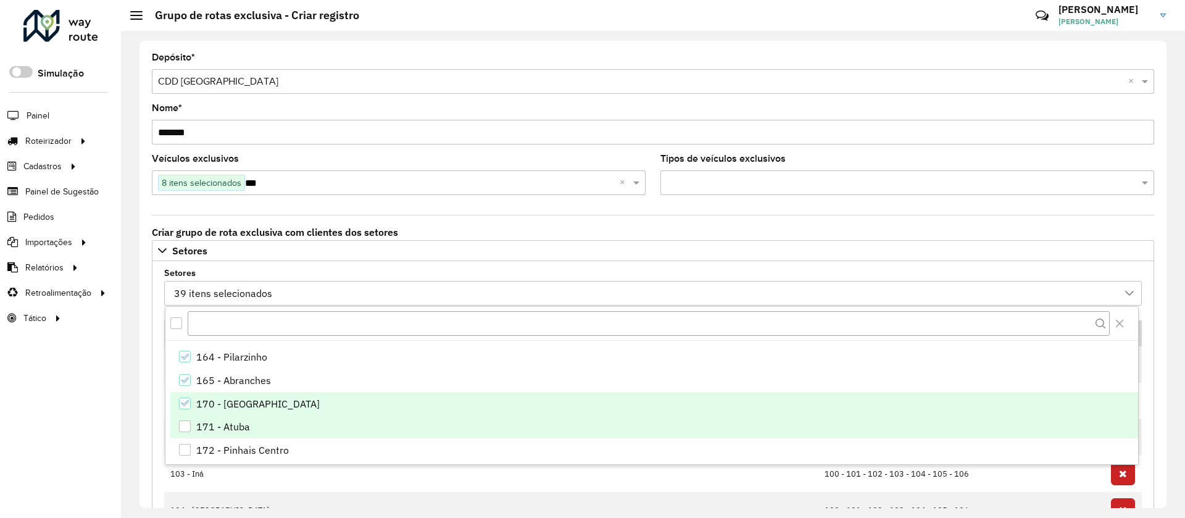
click at [228, 430] on div "171 - Atuba" at bounding box center [223, 426] width 54 height 15
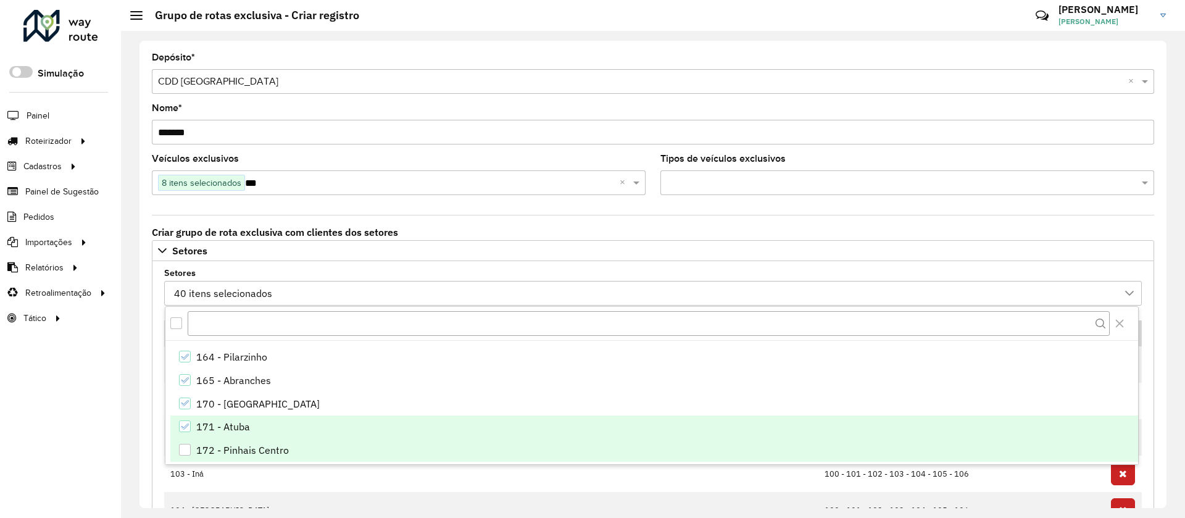
click at [236, 446] on div "172 - Pinhais Centro" at bounding box center [242, 449] width 93 height 15
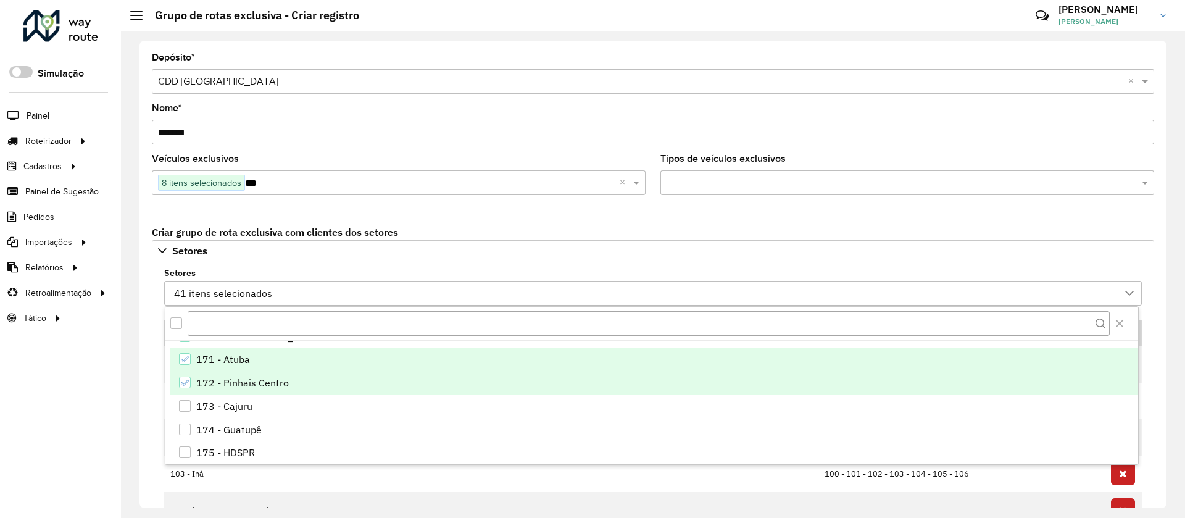
scroll to position [926, 0]
click at [248, 386] on div "173 - Cajuru" at bounding box center [224, 380] width 56 height 15
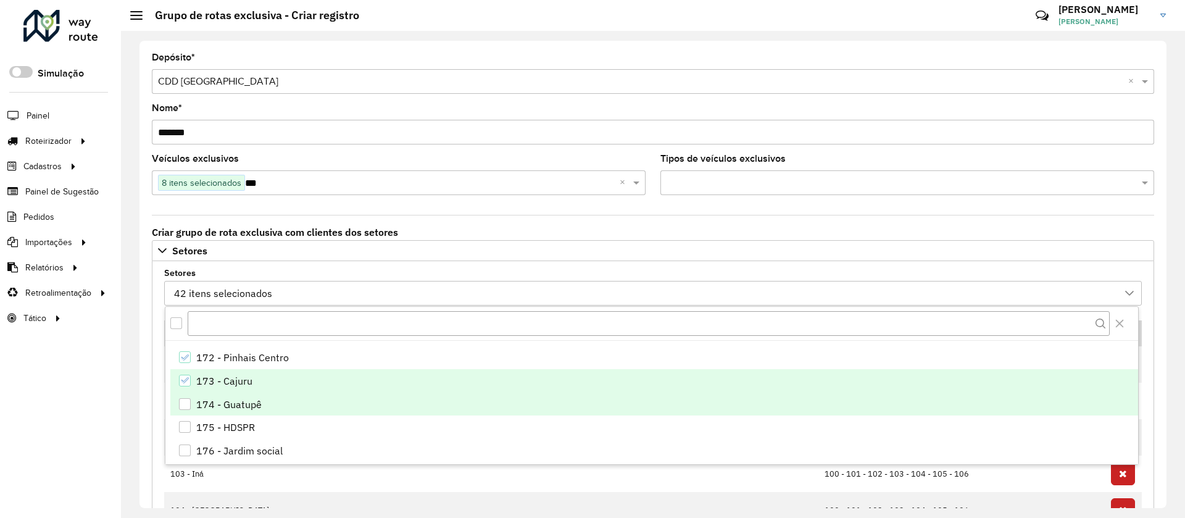
click at [244, 407] on div "174 - Guatupê" at bounding box center [228, 404] width 65 height 15
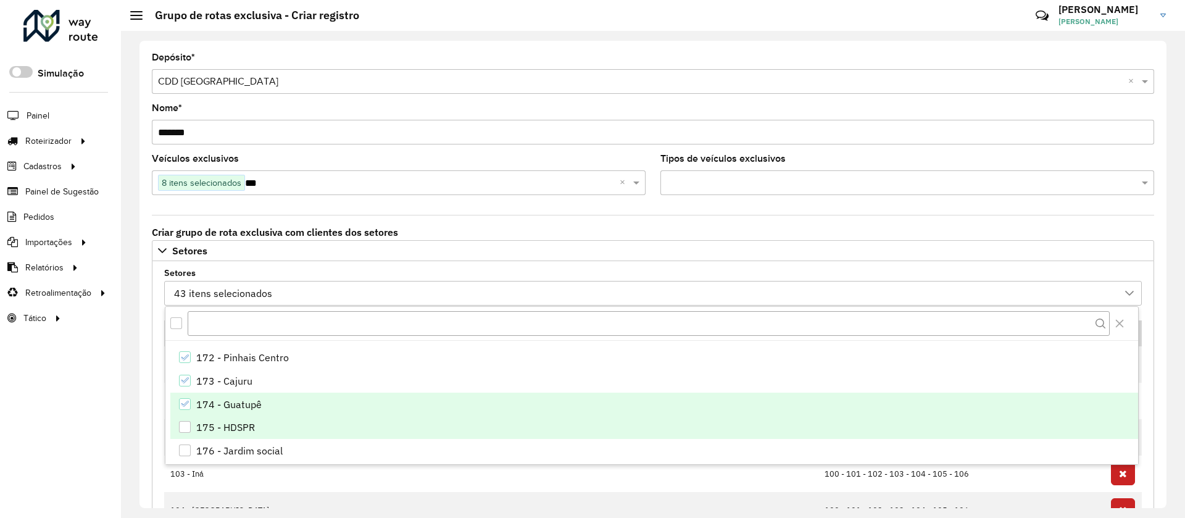
click at [247, 426] on div "175 - HDSPR" at bounding box center [225, 427] width 59 height 15
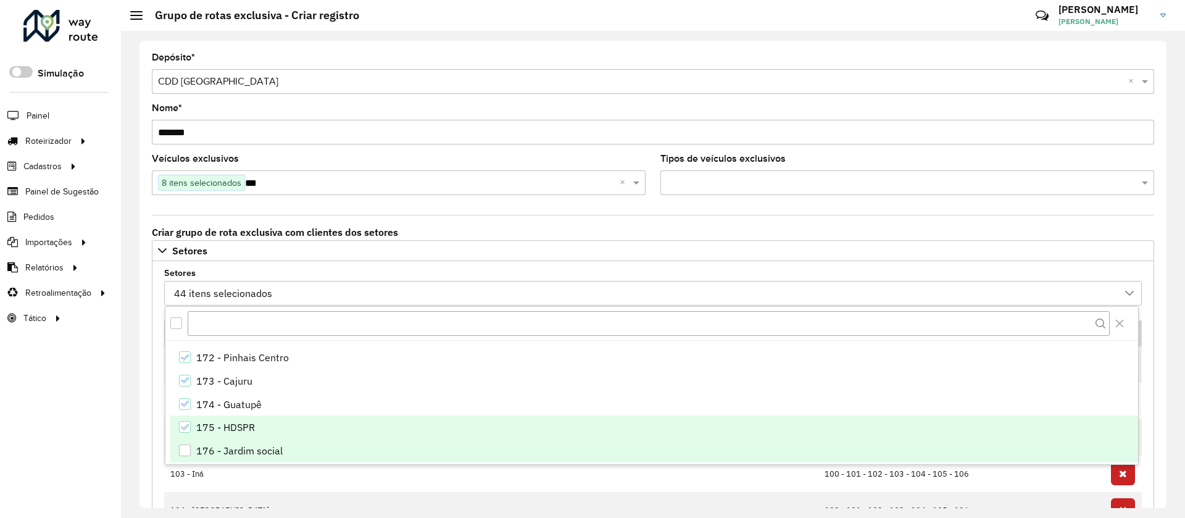
scroll to position [1018, 0]
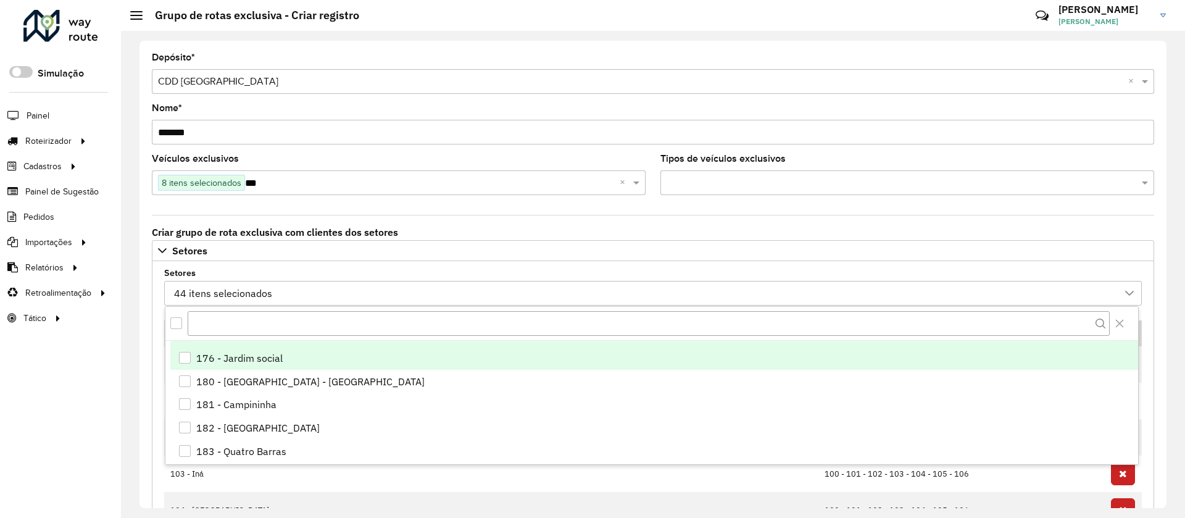
click at [229, 355] on div "176 - Jardim social" at bounding box center [239, 358] width 86 height 15
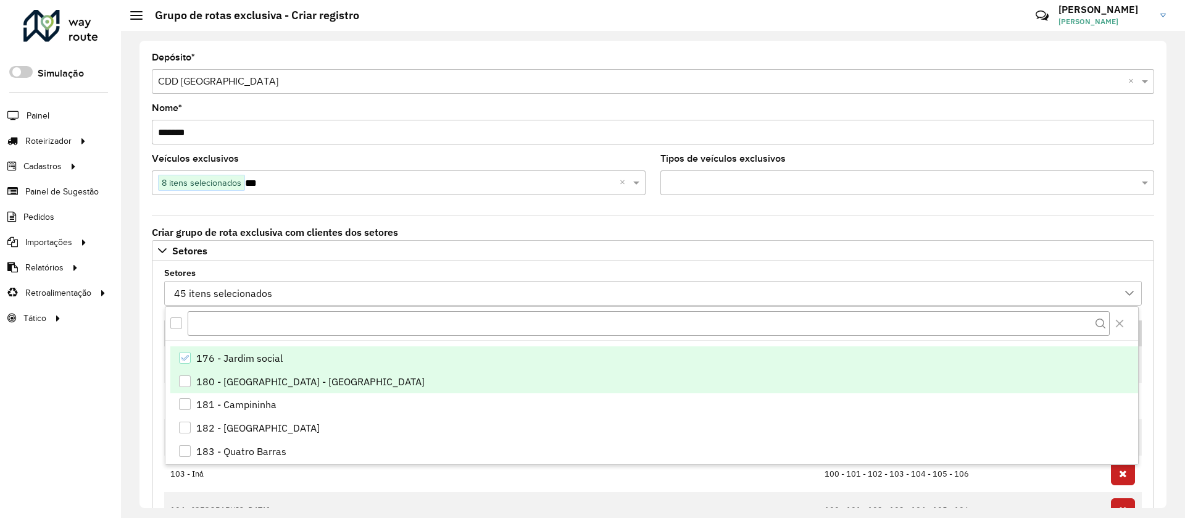
click at [226, 377] on div "180 - Piraquara - Centro" at bounding box center [310, 381] width 228 height 15
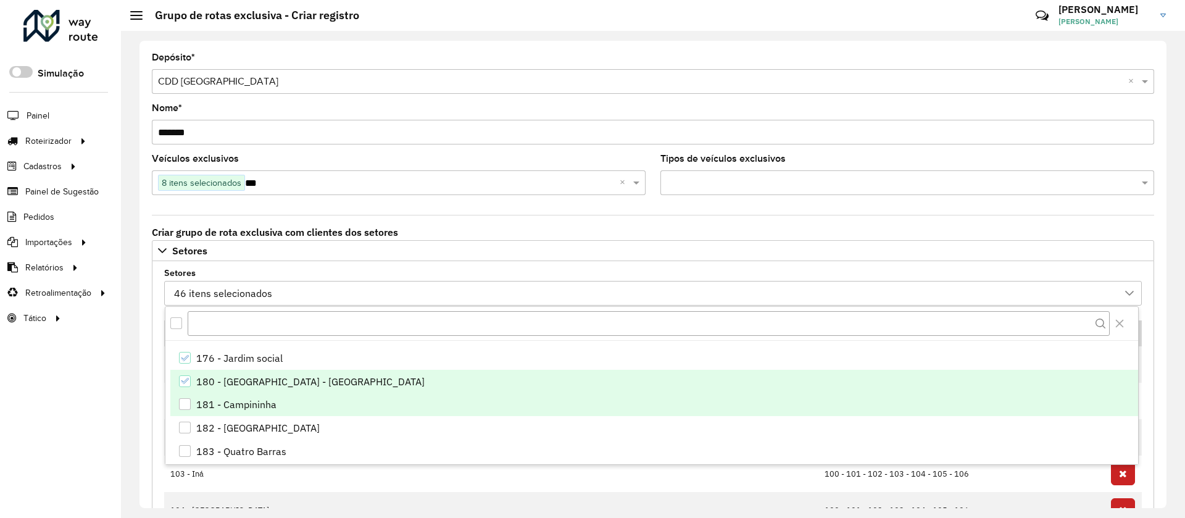
click at [231, 410] on div "181 - Campininha" at bounding box center [236, 404] width 80 height 15
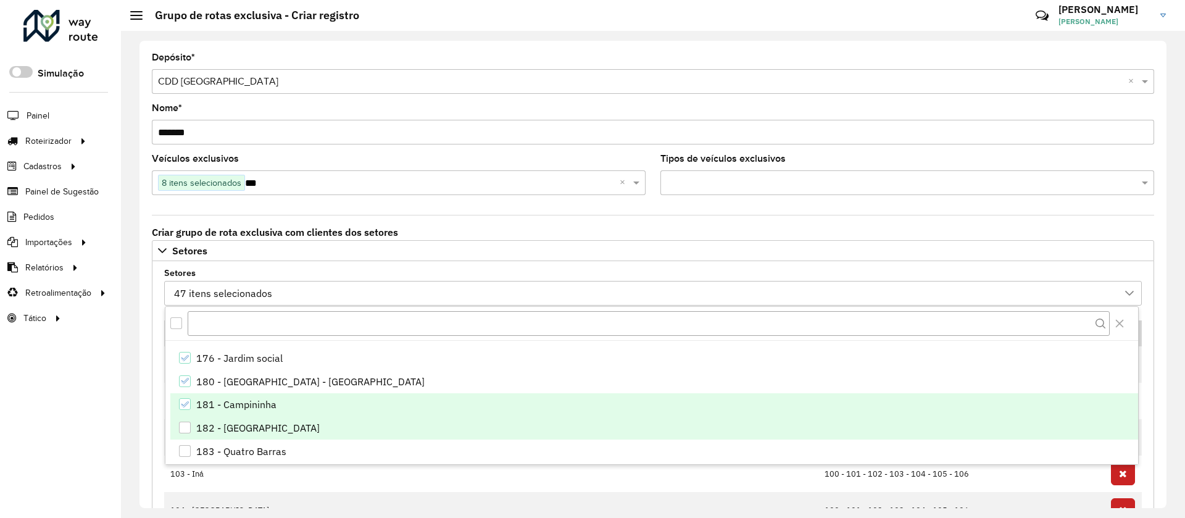
click at [234, 436] on li "182 - Jardim Santa rosa" at bounding box center [654, 427] width 968 height 23
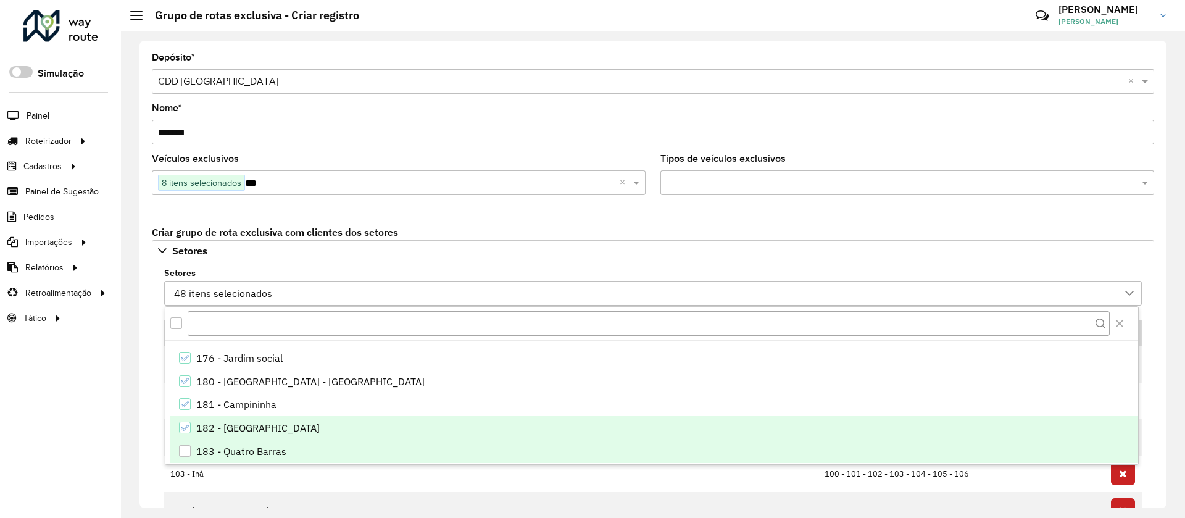
click at [234, 450] on div "183 - Quatro Barras" at bounding box center [241, 451] width 90 height 15
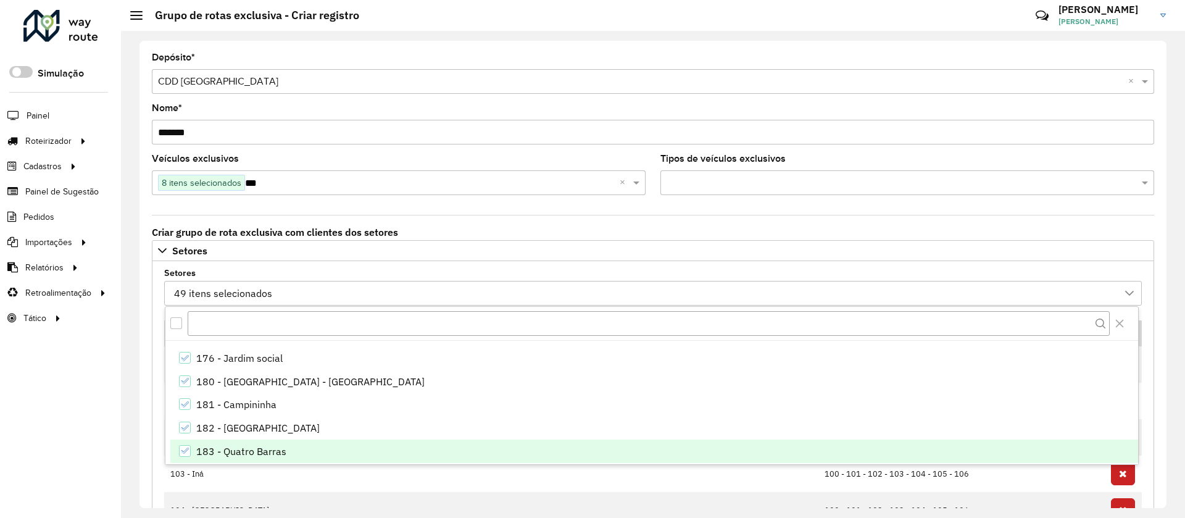
scroll to position [1111, 0]
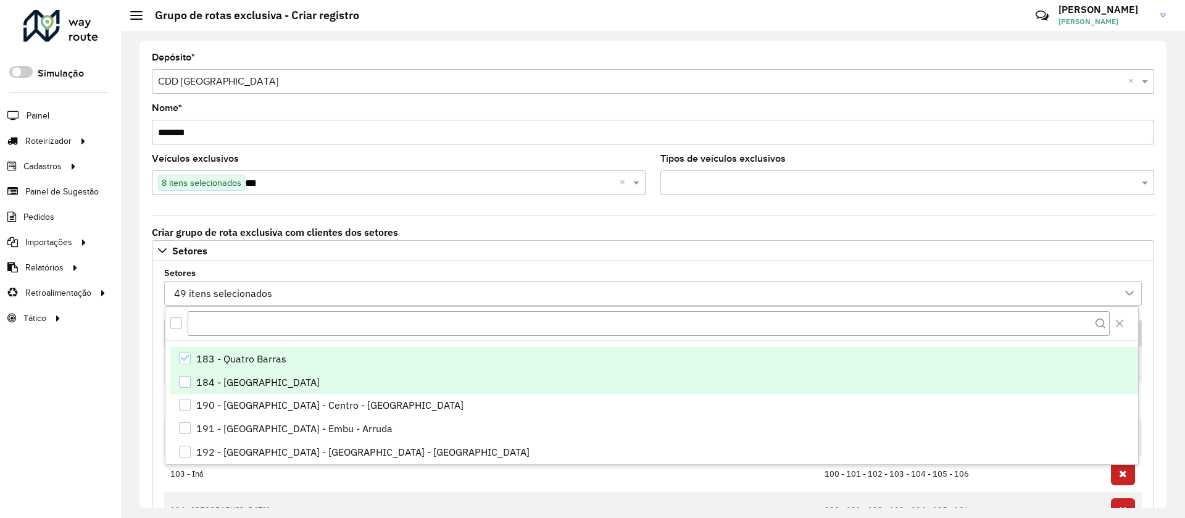
click at [217, 384] on div "184 - Campina Grande do Sul" at bounding box center [257, 382] width 123 height 15
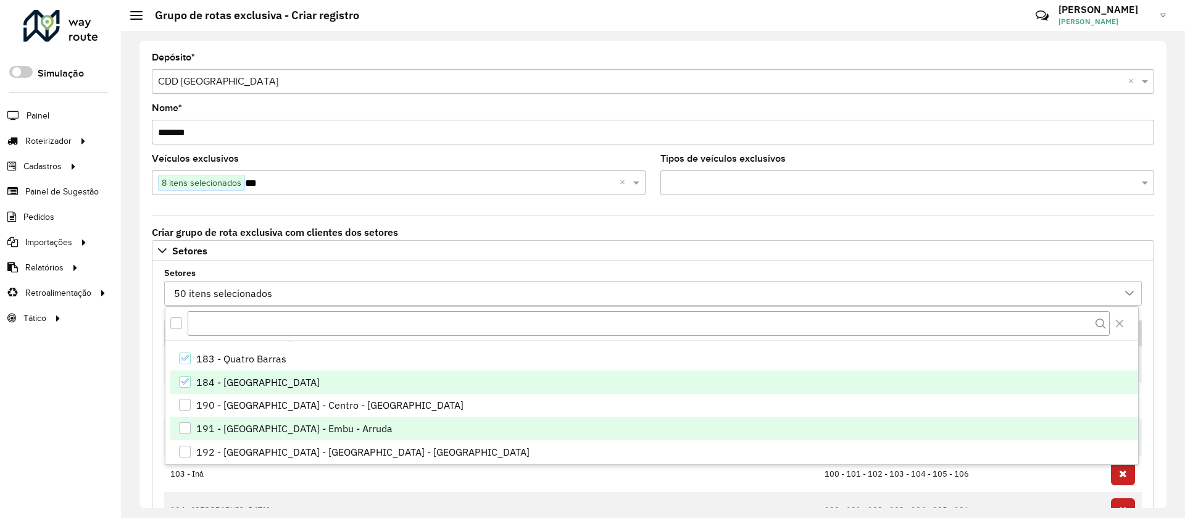
click at [217, 404] on div "190 - Colombo - Centro - Serrinha" at bounding box center [329, 404] width 267 height 15
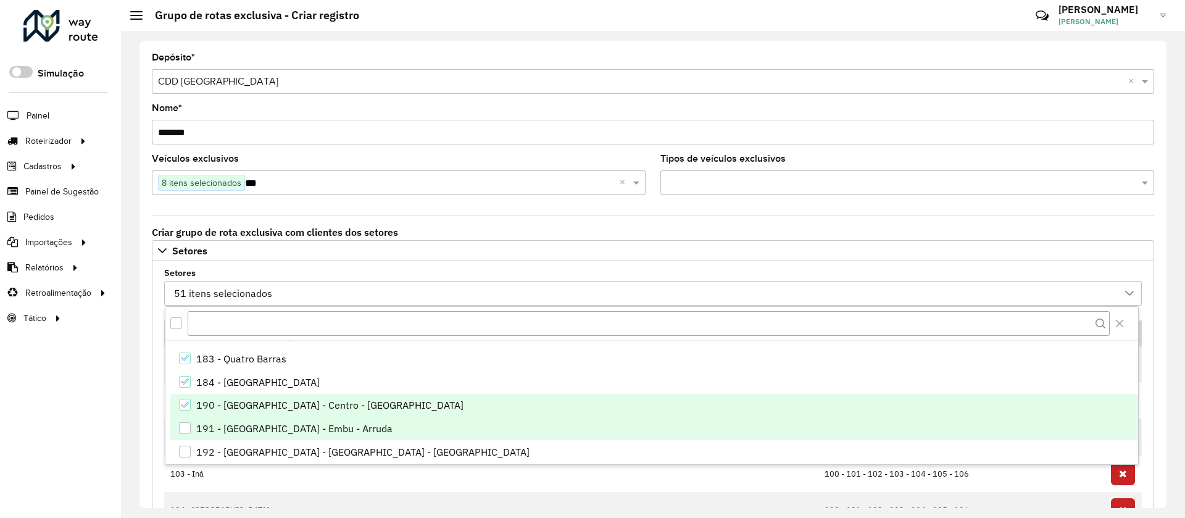
click at [218, 422] on div "191 - Colombo - Embu - Arruda" at bounding box center [294, 428] width 196 height 15
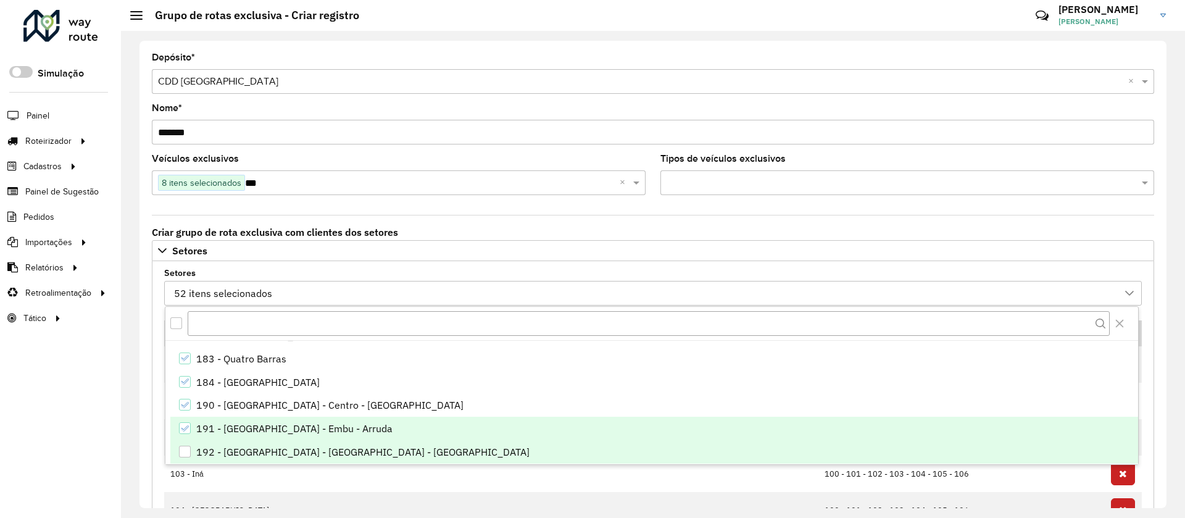
click at [223, 442] on li "192 - Colombo - Campo Pequeno - Jardim das Graças" at bounding box center [654, 451] width 968 height 23
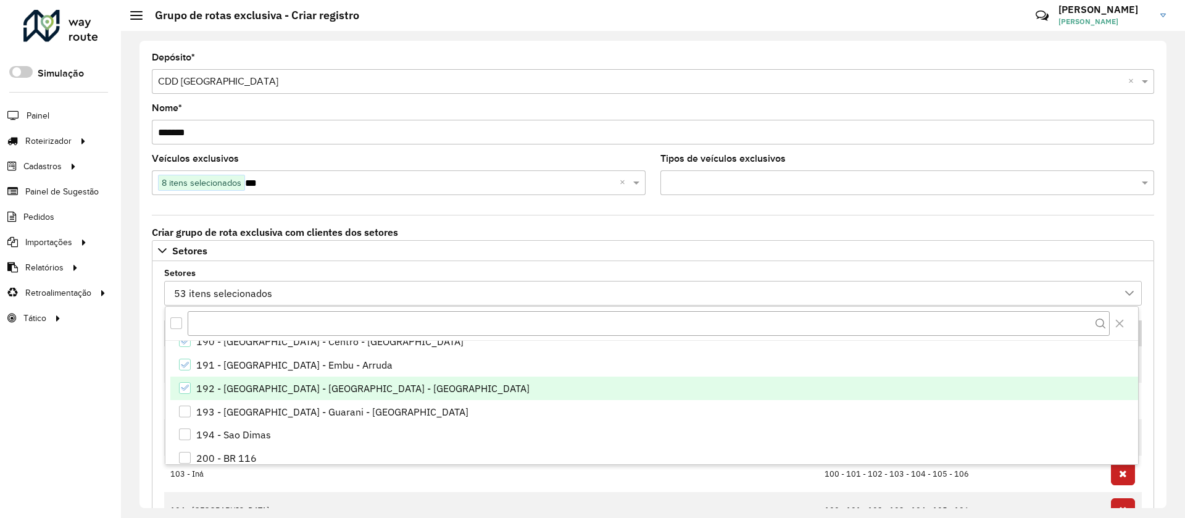
scroll to position [1203, 0]
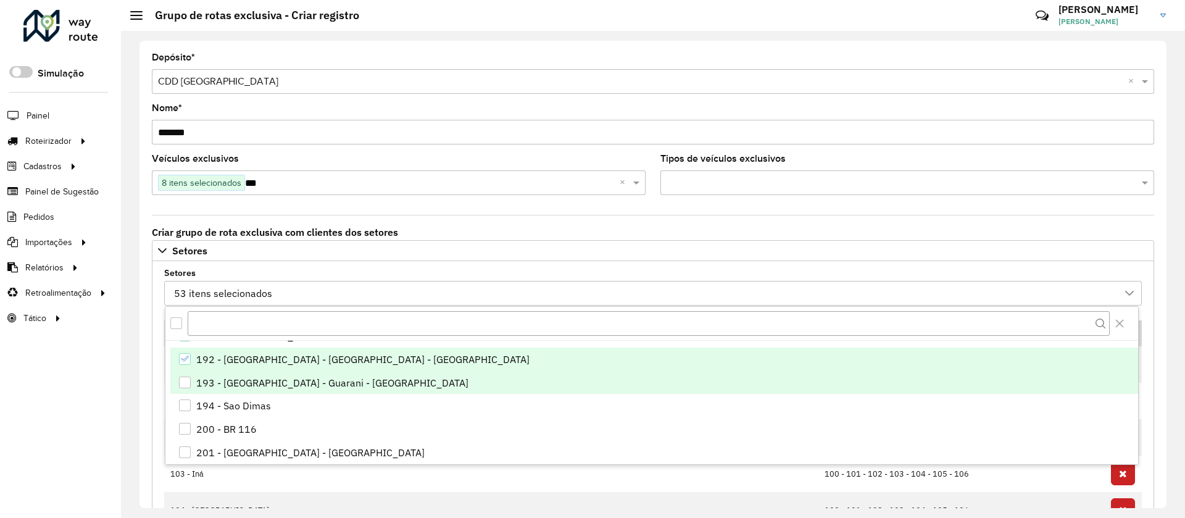
click at [224, 389] on div "193 - Colombo - Guarani - Paloma" at bounding box center [332, 382] width 272 height 15
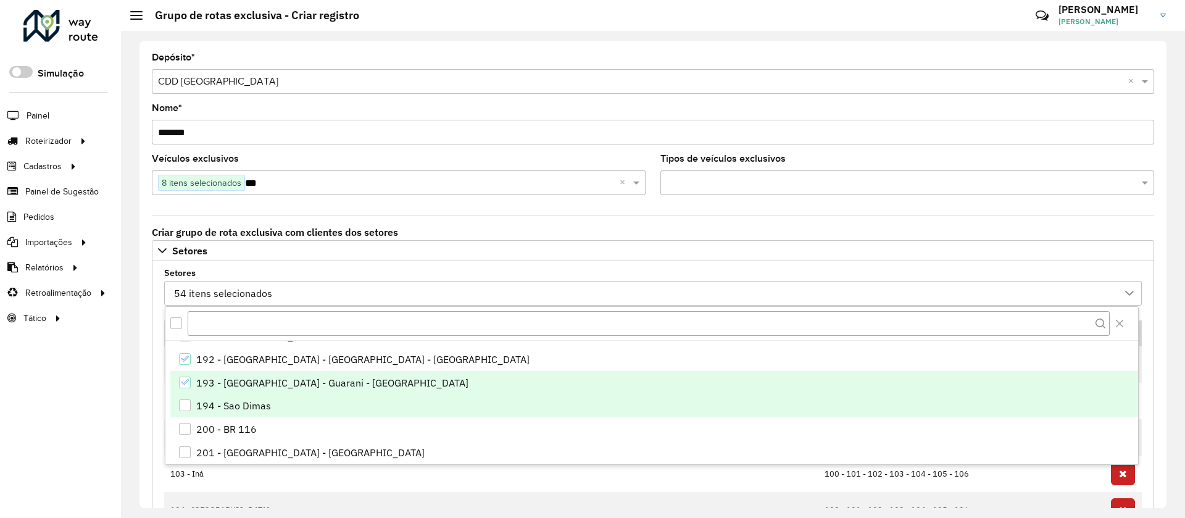
click at [223, 408] on div "194 - Sao Dimas" at bounding box center [233, 405] width 75 height 15
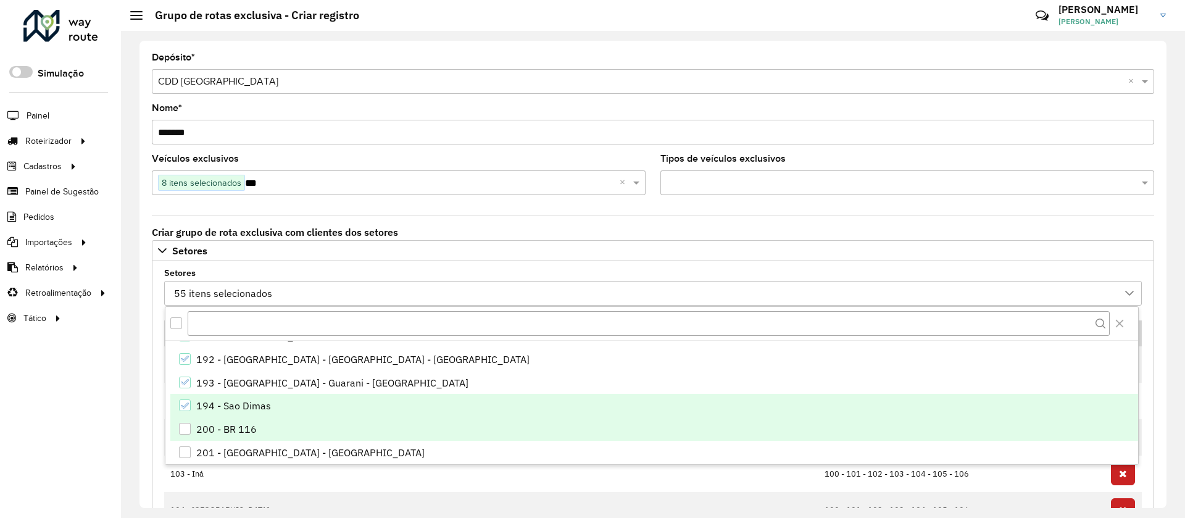
click at [226, 431] on div "200 - BR 116" at bounding box center [226, 429] width 60 height 15
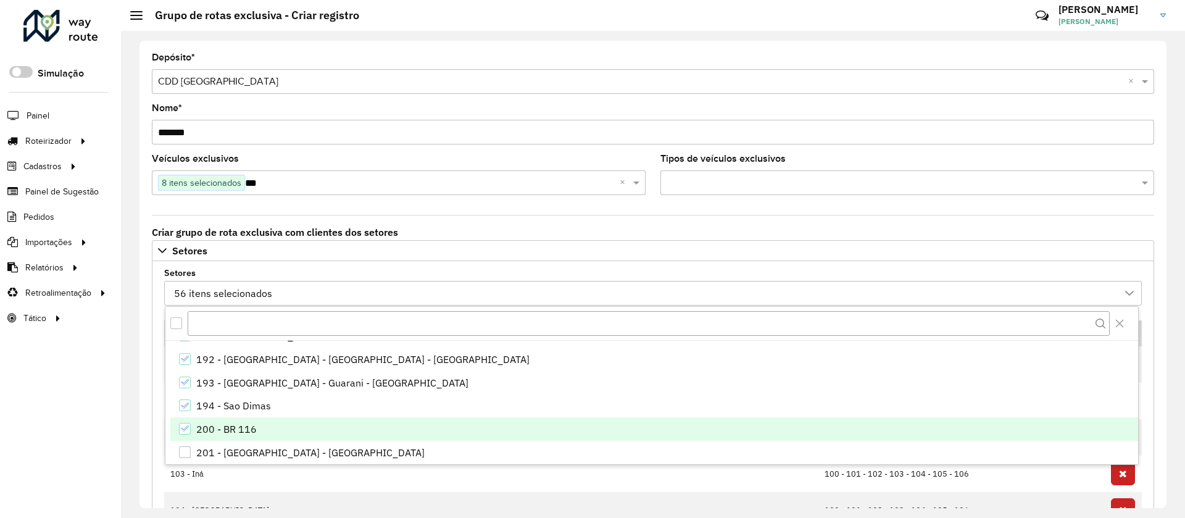
click at [226, 431] on div "200 - BR 116" at bounding box center [226, 429] width 60 height 15
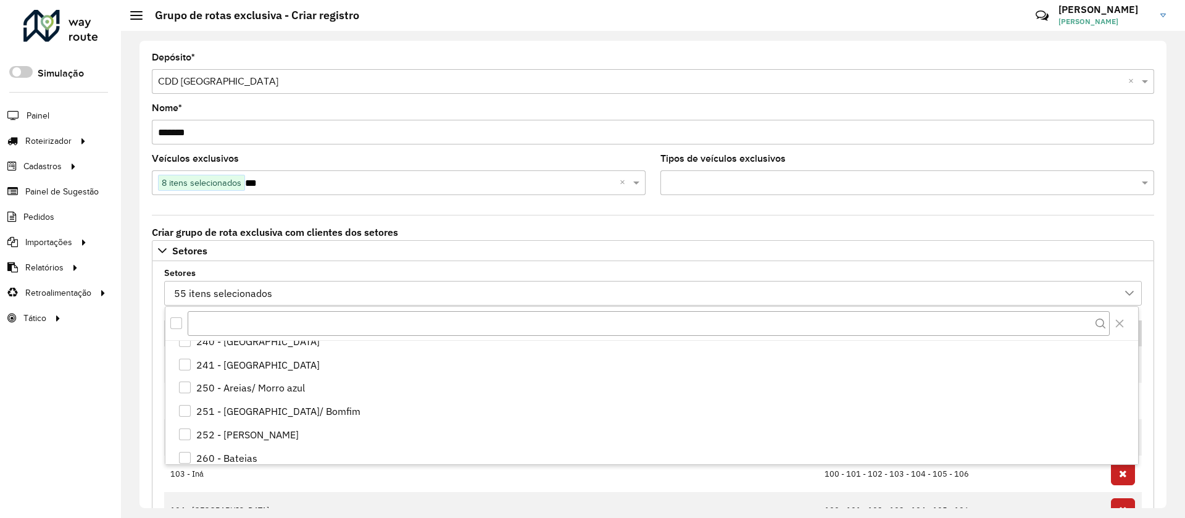
scroll to position [1481, 0]
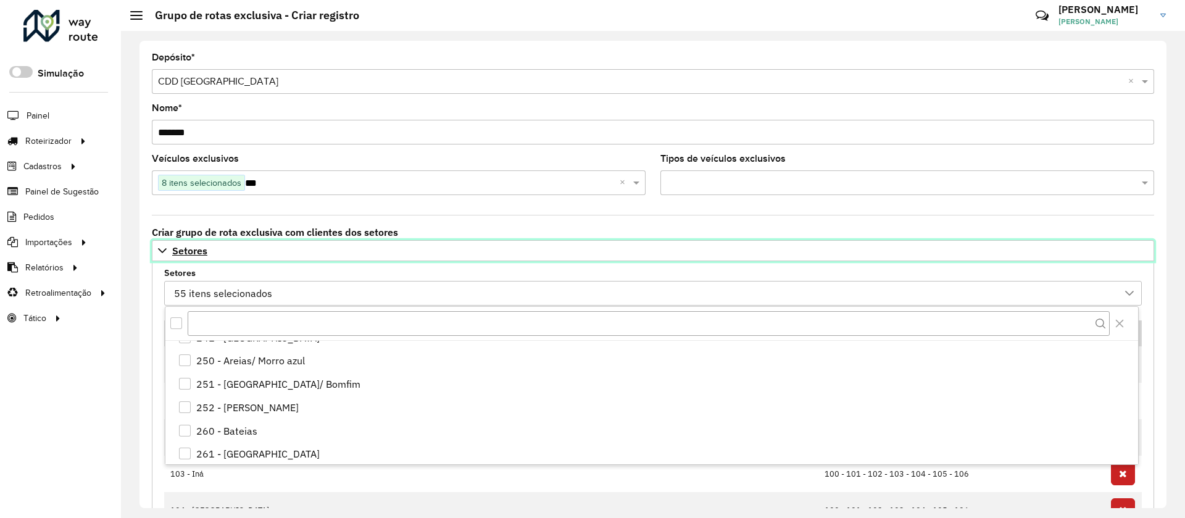
click at [230, 257] on link "Setores" at bounding box center [653, 250] width 1002 height 21
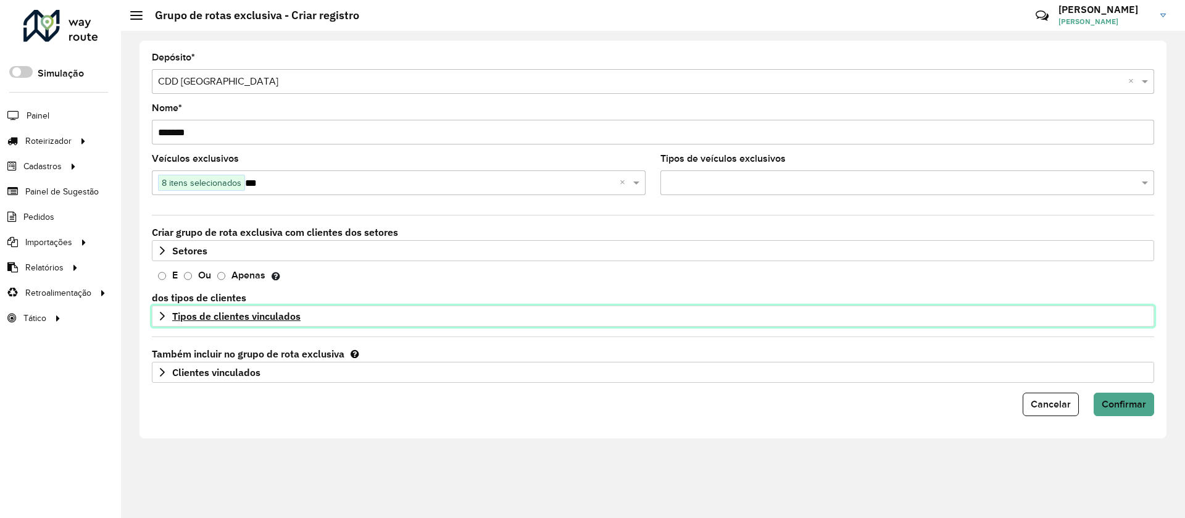
click at [213, 320] on span "Tipos de clientes vinculados" at bounding box center [236, 316] width 128 height 10
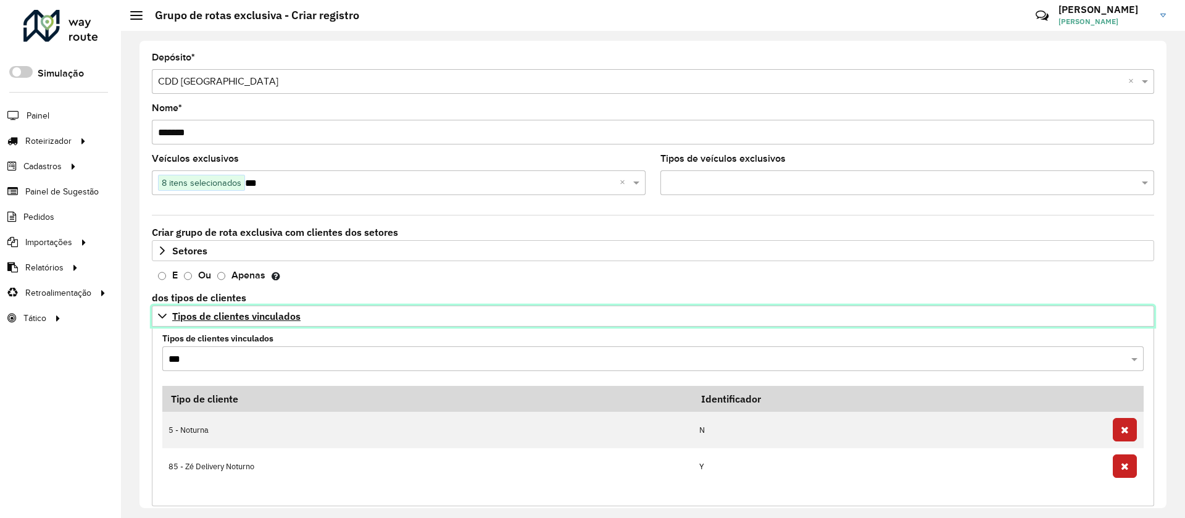
click at [212, 320] on span "Tipos de clientes vinculados" at bounding box center [236, 316] width 128 height 10
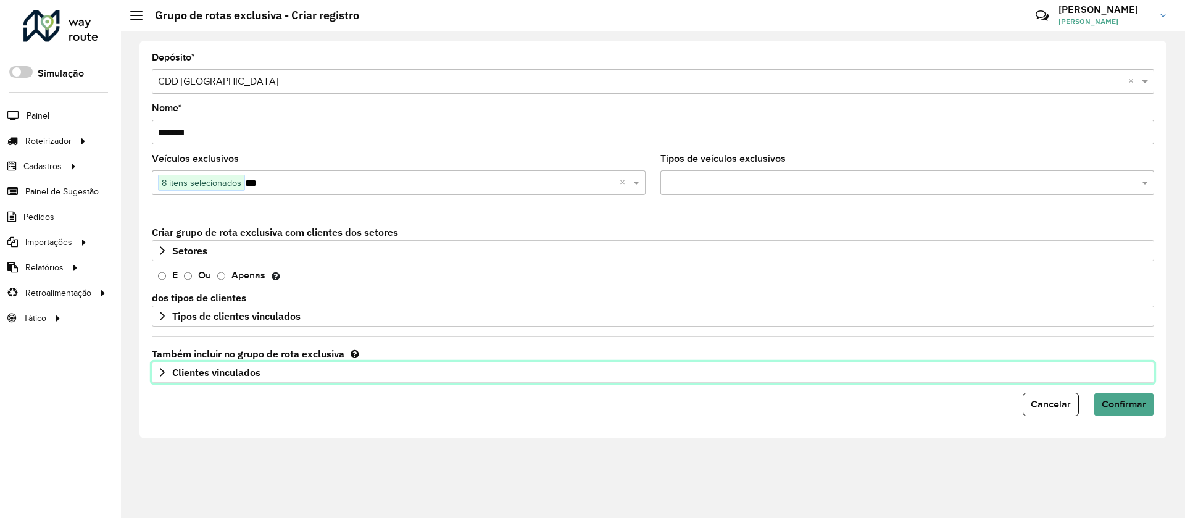
click at [214, 376] on span "Clientes vinculados" at bounding box center [216, 372] width 88 height 10
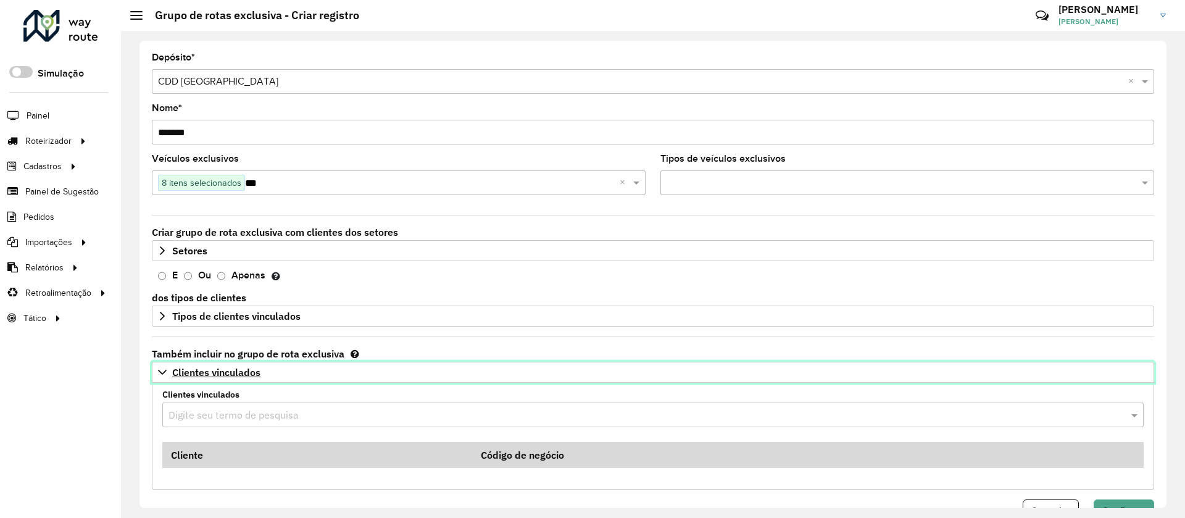
click at [214, 376] on span "Clientes vinculados" at bounding box center [216, 372] width 88 height 10
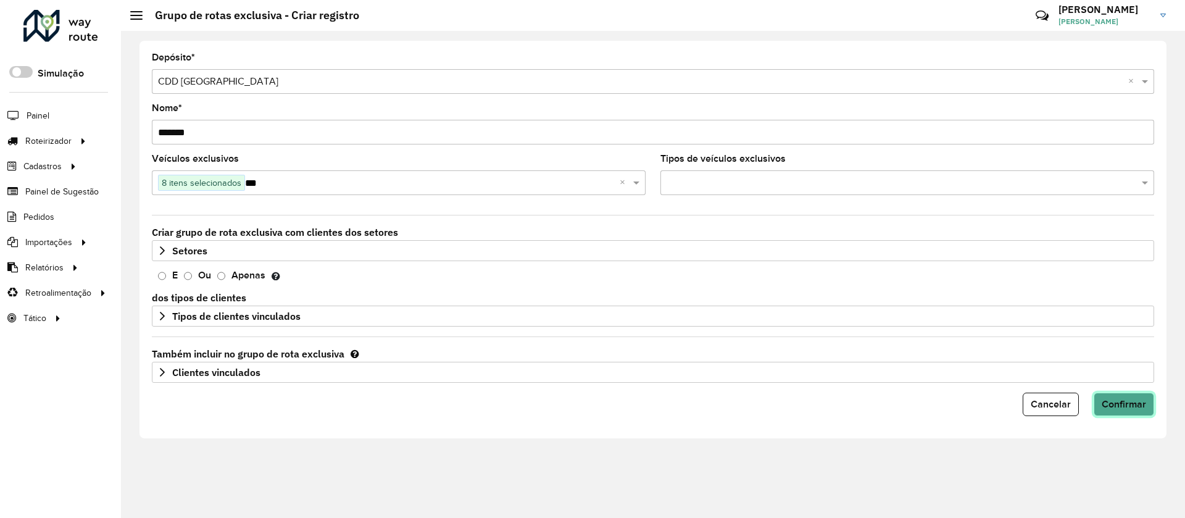
click at [1120, 401] on span "Confirmar" at bounding box center [1124, 404] width 44 height 10
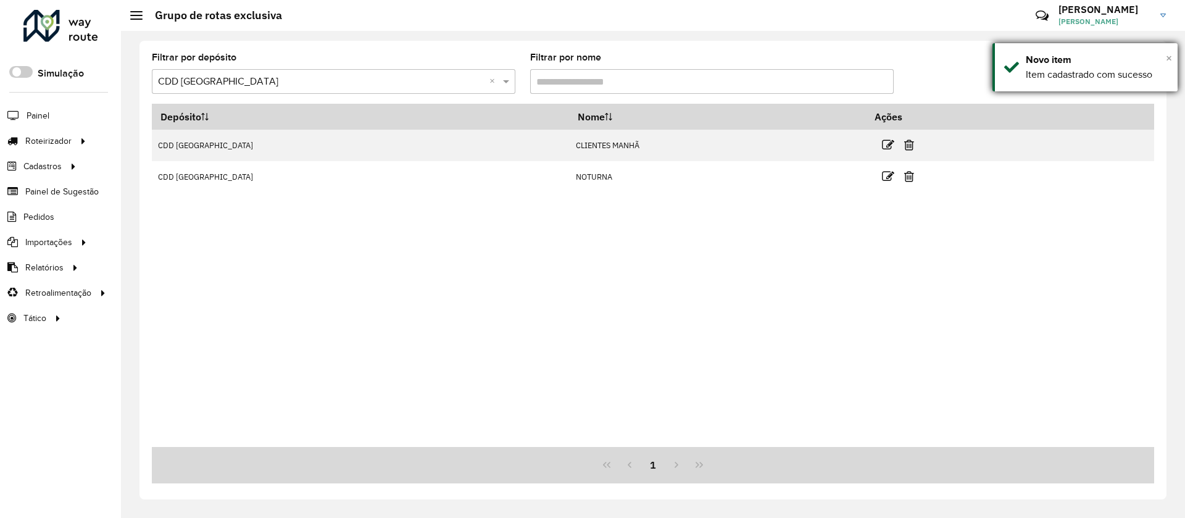
click at [1166, 61] on span "×" at bounding box center [1169, 58] width 6 height 14
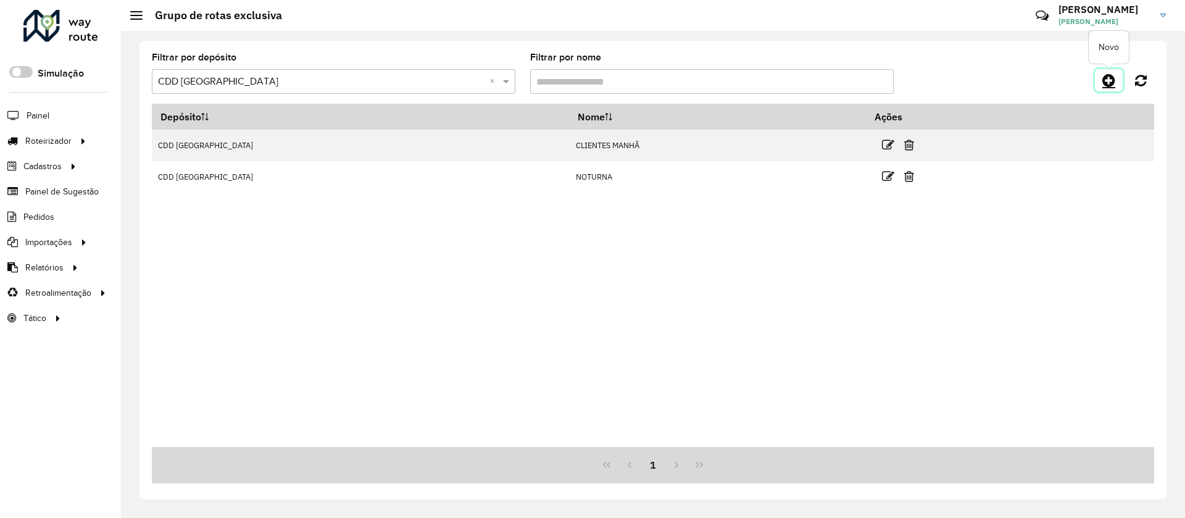
click at [1107, 77] on icon at bounding box center [1108, 80] width 13 height 15
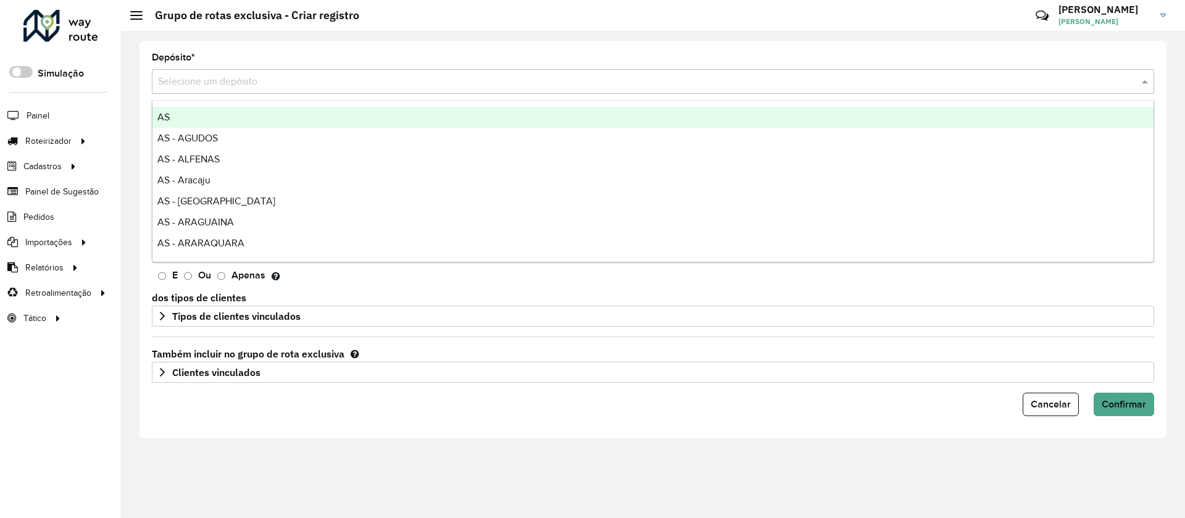
click at [275, 85] on input "text" at bounding box center [640, 82] width 965 height 15
type input "***"
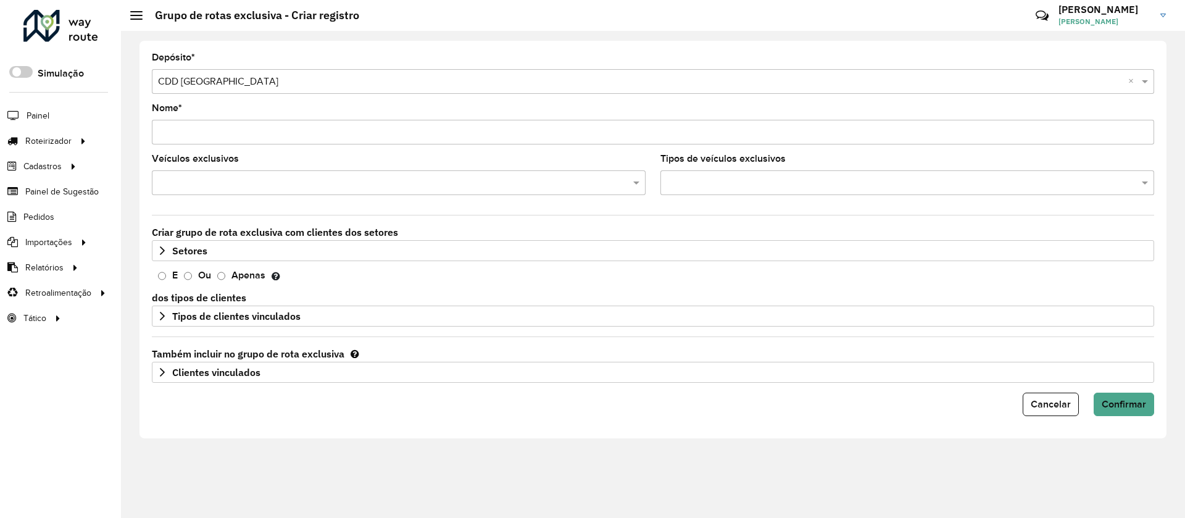
click at [371, 133] on input "Nome *" at bounding box center [653, 132] width 1002 height 25
type input "**********"
click at [236, 194] on div at bounding box center [399, 182] width 494 height 25
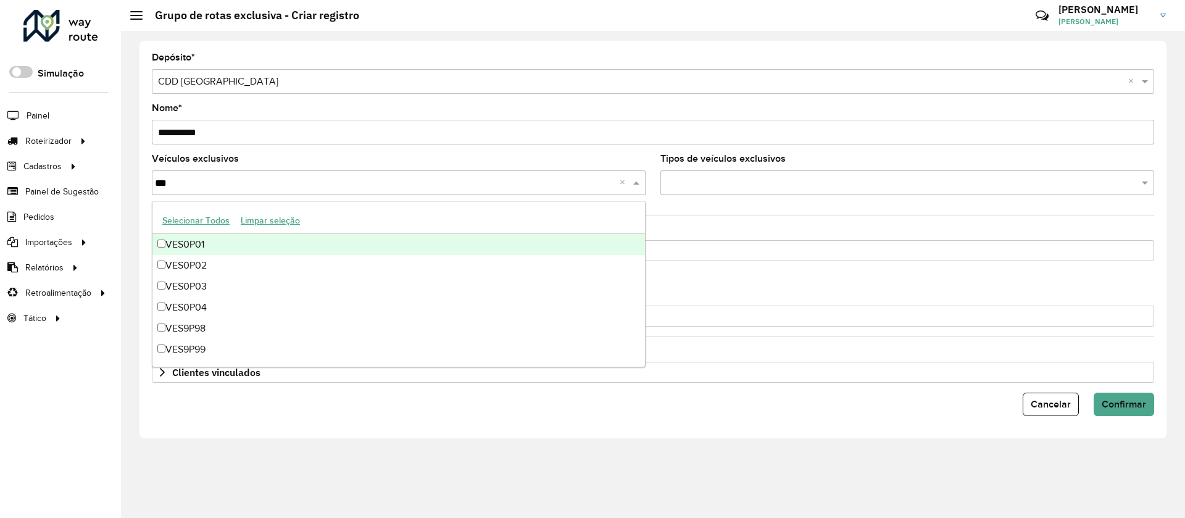
click at [206, 217] on button "Selecionar Todos" at bounding box center [196, 220] width 78 height 19
type input "***"
click at [201, 160] on label "Veículos exclusivos" at bounding box center [195, 158] width 87 height 15
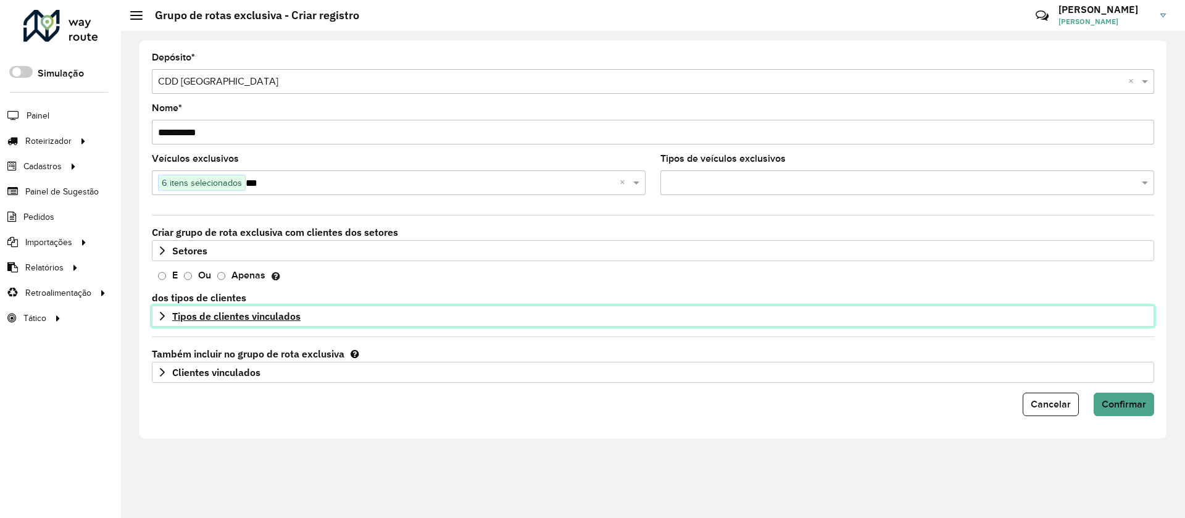
click at [185, 319] on span "Tipos de clientes vinculados" at bounding box center [236, 316] width 128 height 10
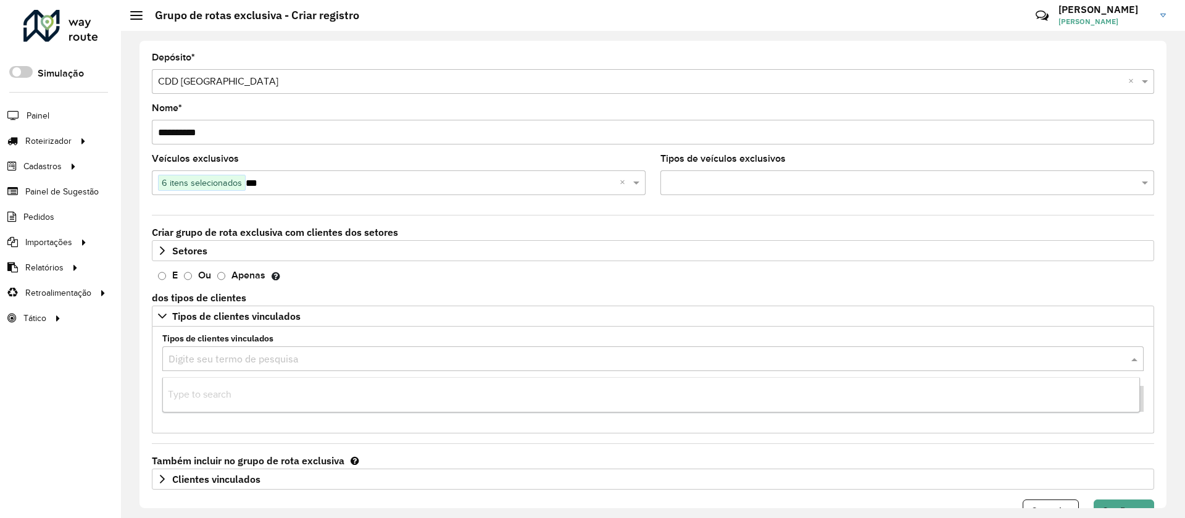
click at [218, 357] on input "text" at bounding box center [640, 359] width 944 height 15
type input "***"
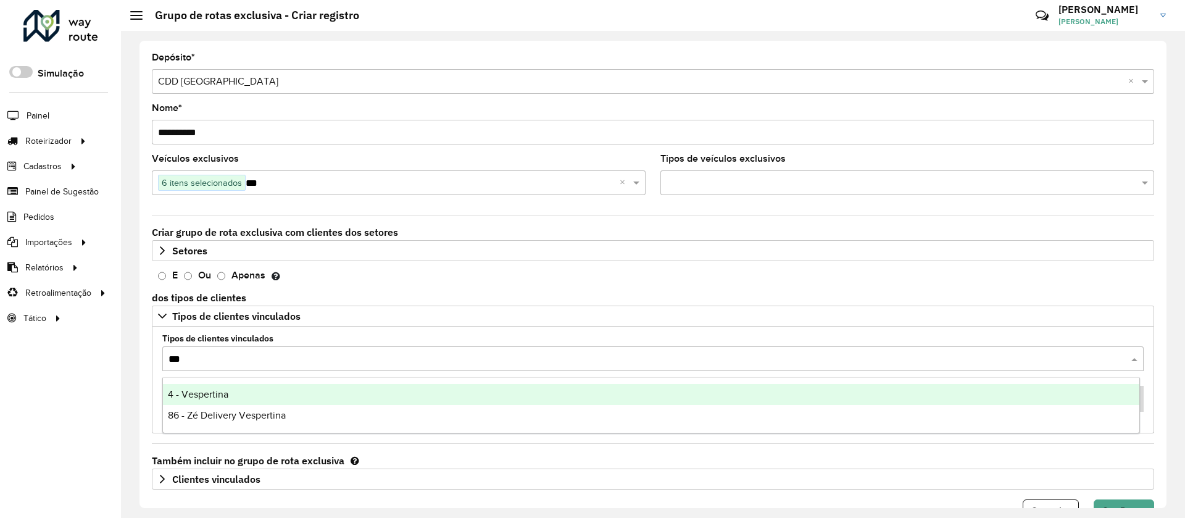
click at [207, 396] on span "4 - Vespertina" at bounding box center [198, 394] width 60 height 10
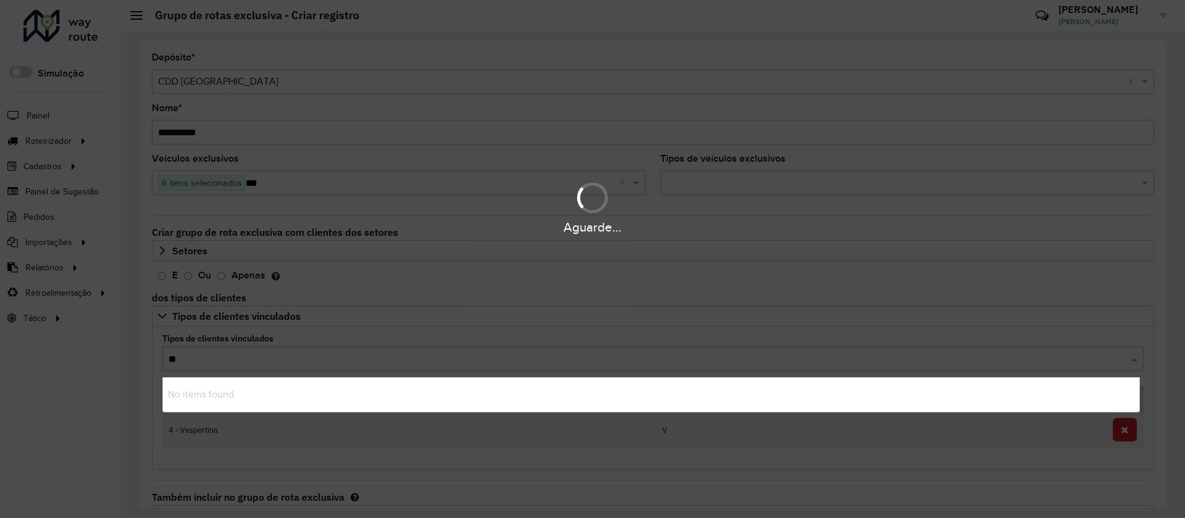
type input "***"
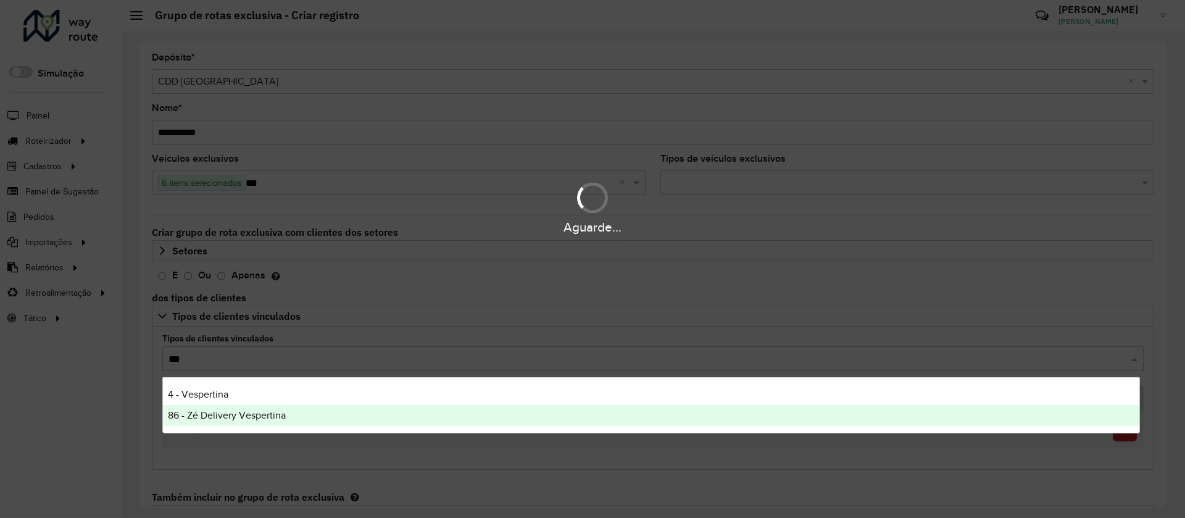
click at [224, 420] on div "86 - Zé Delivery Vespertina" at bounding box center [651, 415] width 976 height 21
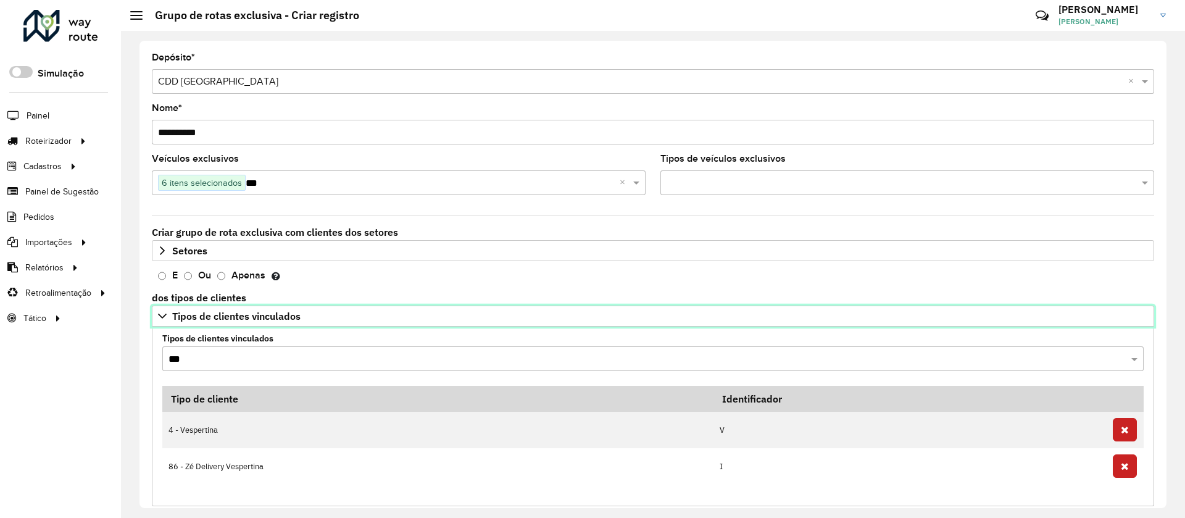
click at [212, 316] on span "Tipos de clientes vinculados" at bounding box center [236, 316] width 128 height 10
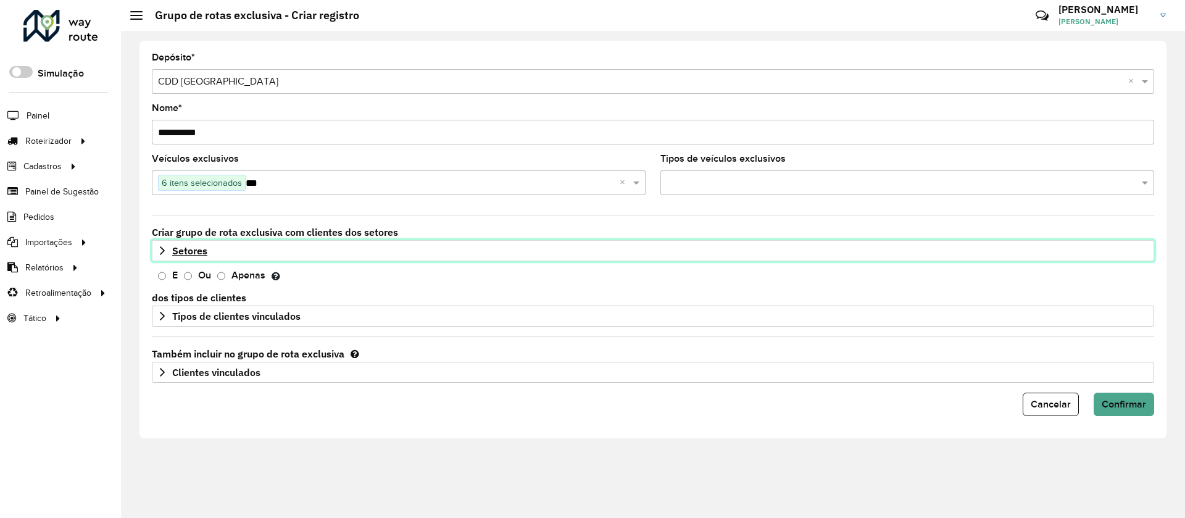
click at [182, 243] on link "Setores" at bounding box center [653, 250] width 1002 height 21
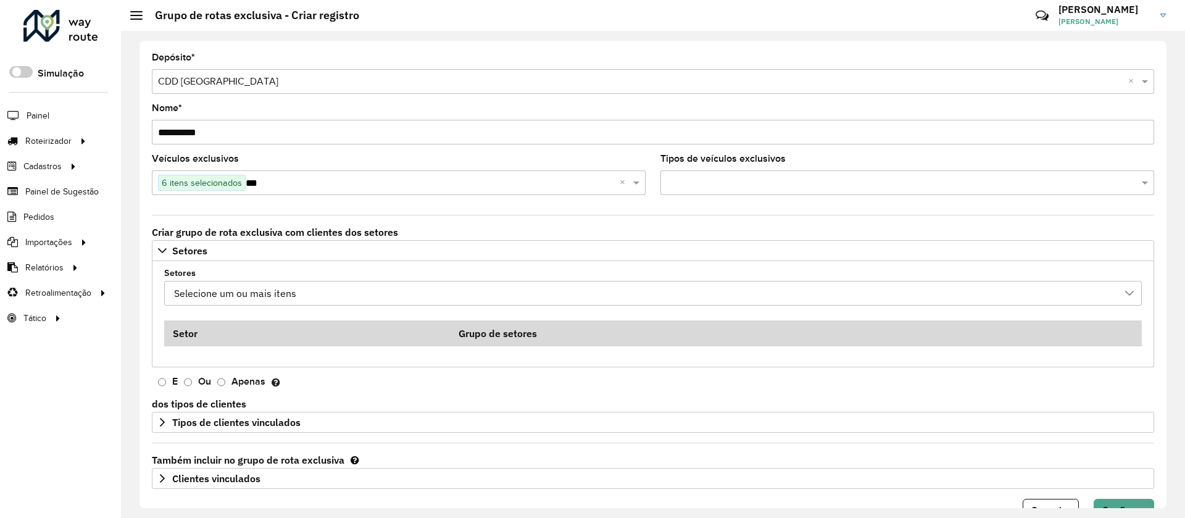
click at [189, 293] on div "Selecione um ou mais itens" at bounding box center [235, 292] width 131 height 23
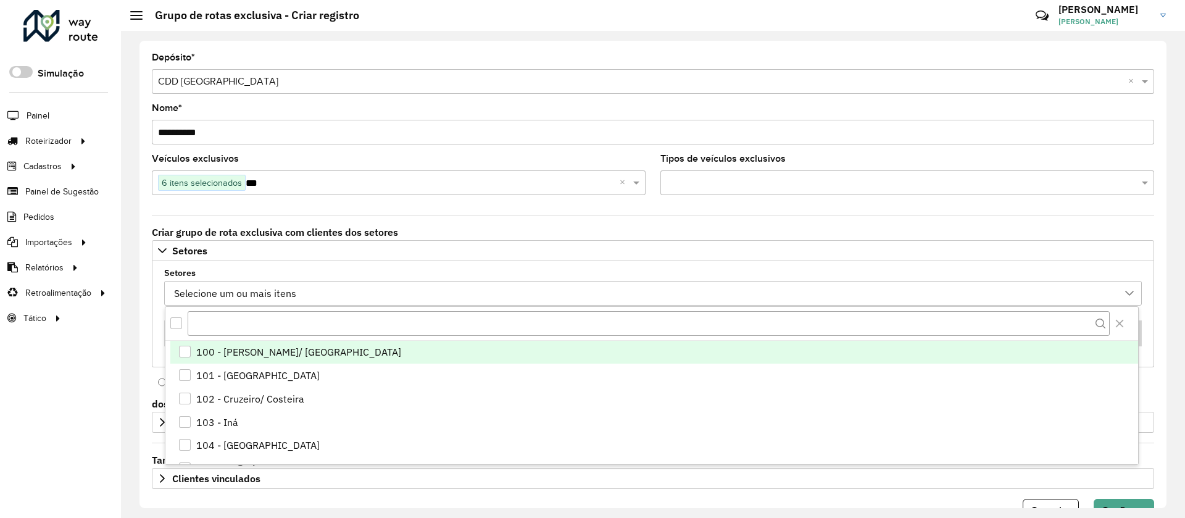
click at [179, 317] on div "All items unselected" at bounding box center [176, 323] width 12 height 12
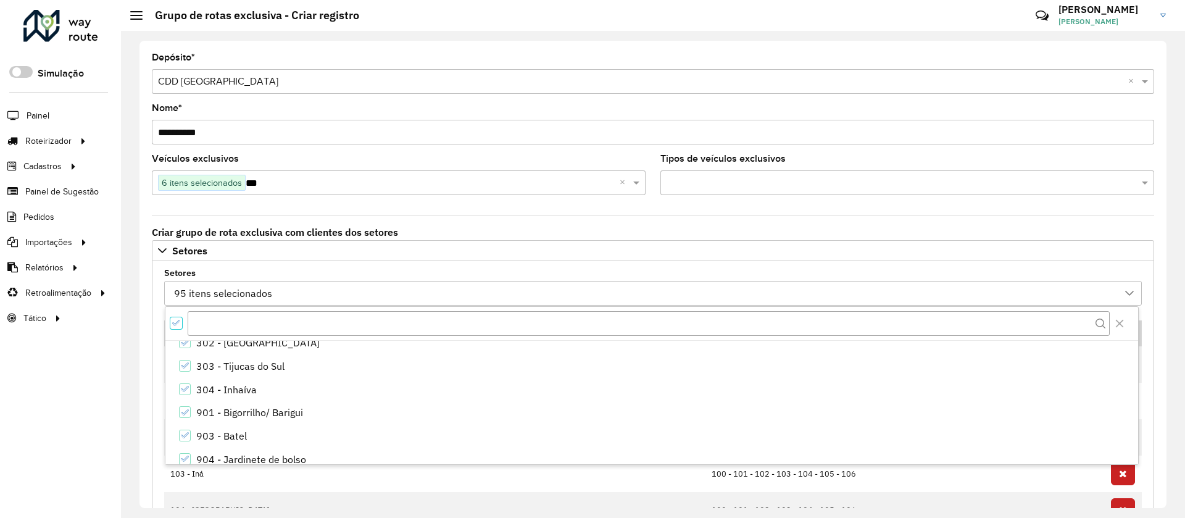
scroll to position [1912, 0]
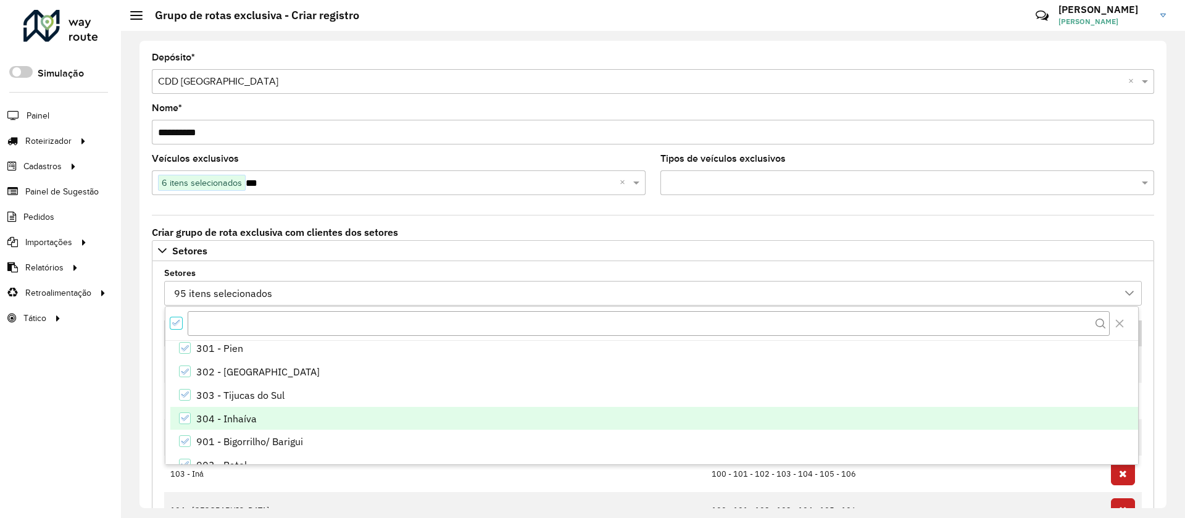
click at [225, 420] on div "304 - Inhaíva" at bounding box center [226, 418] width 60 height 15
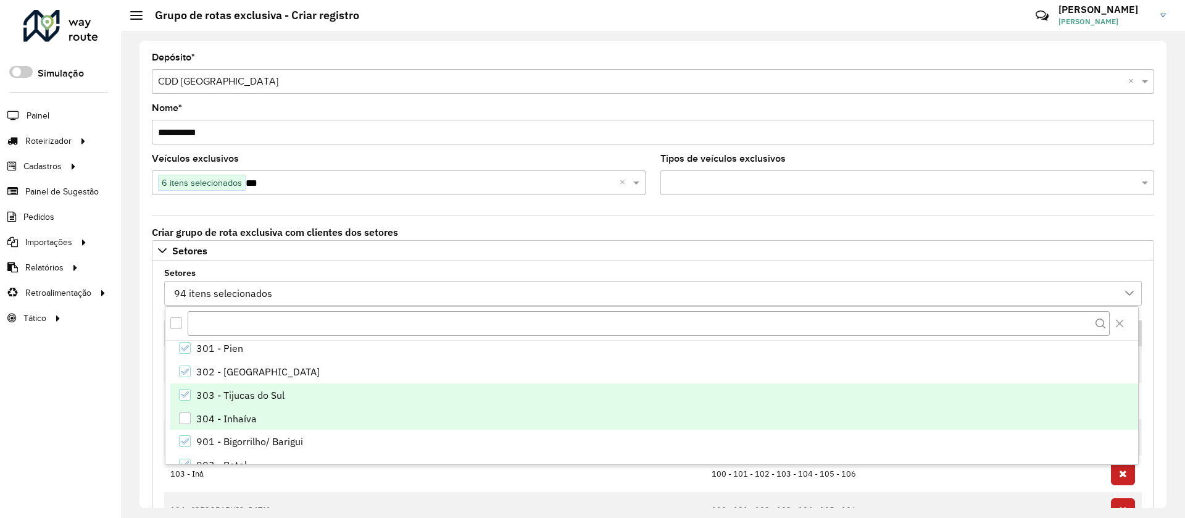
click at [212, 392] on div "303 - Tijucas do Sul" at bounding box center [240, 395] width 88 height 15
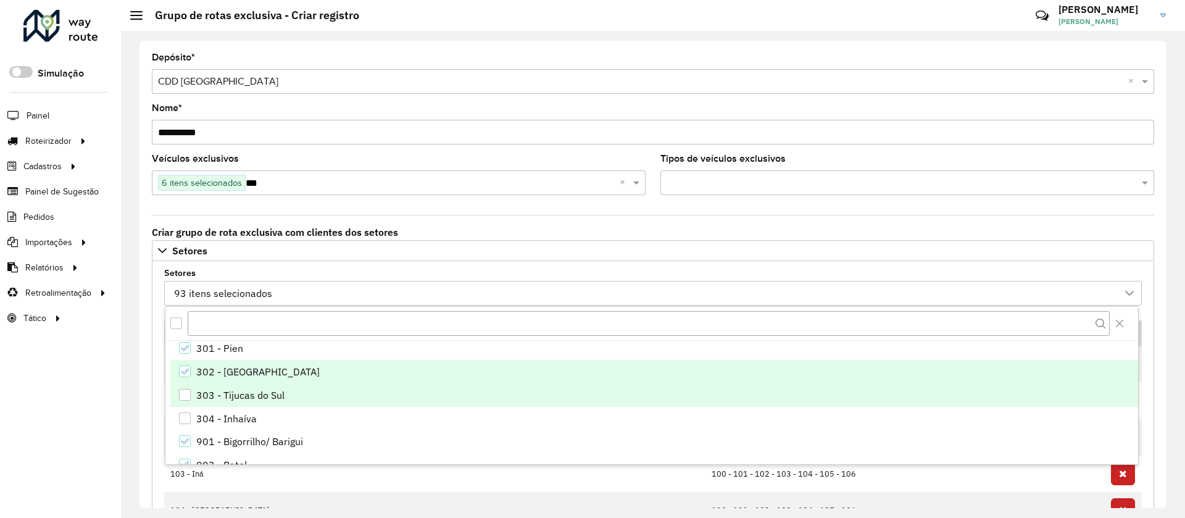
click at [206, 372] on div "302 - Agudos do Sul" at bounding box center [257, 371] width 123 height 15
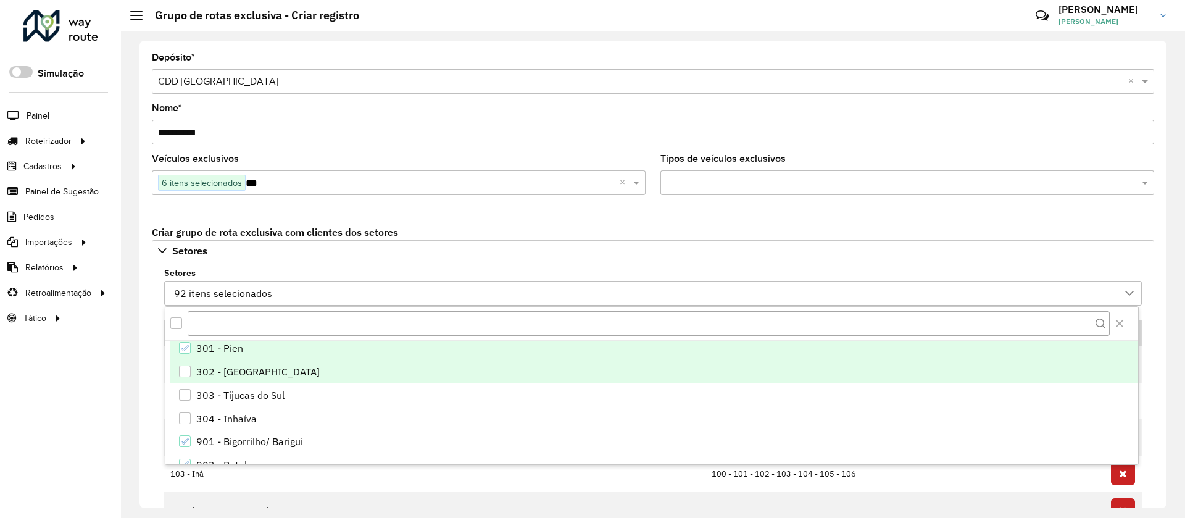
click at [199, 347] on div "301 - Pien" at bounding box center [219, 348] width 47 height 15
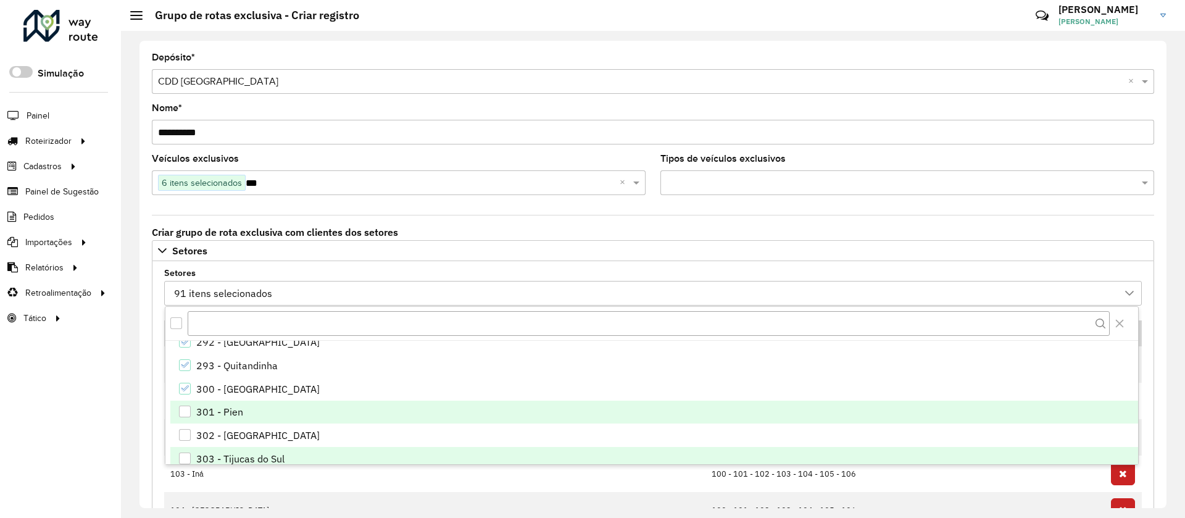
scroll to position [1820, 0]
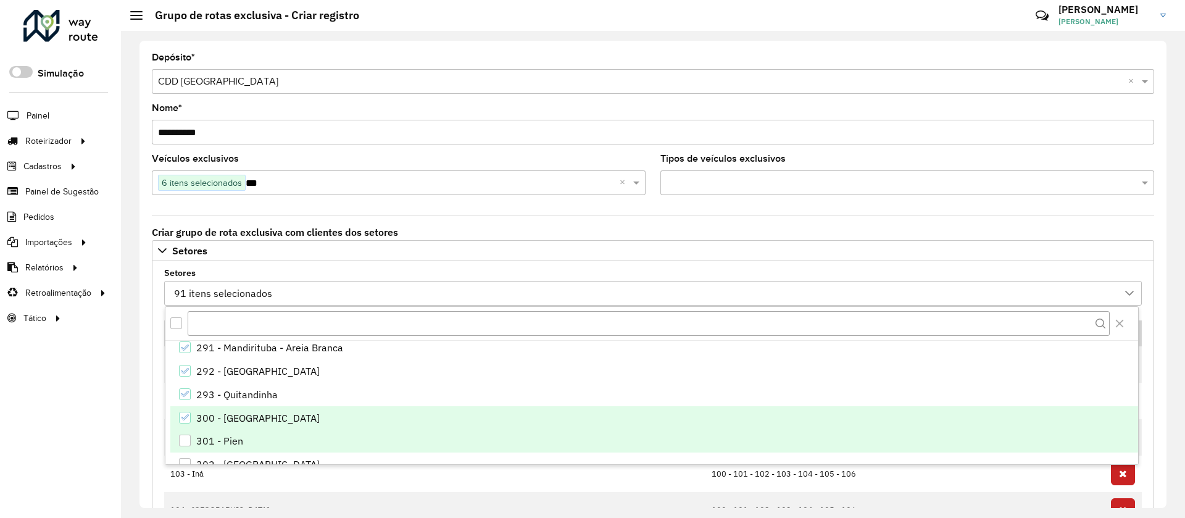
click at [220, 413] on div "300 - Campo Novo" at bounding box center [257, 417] width 123 height 15
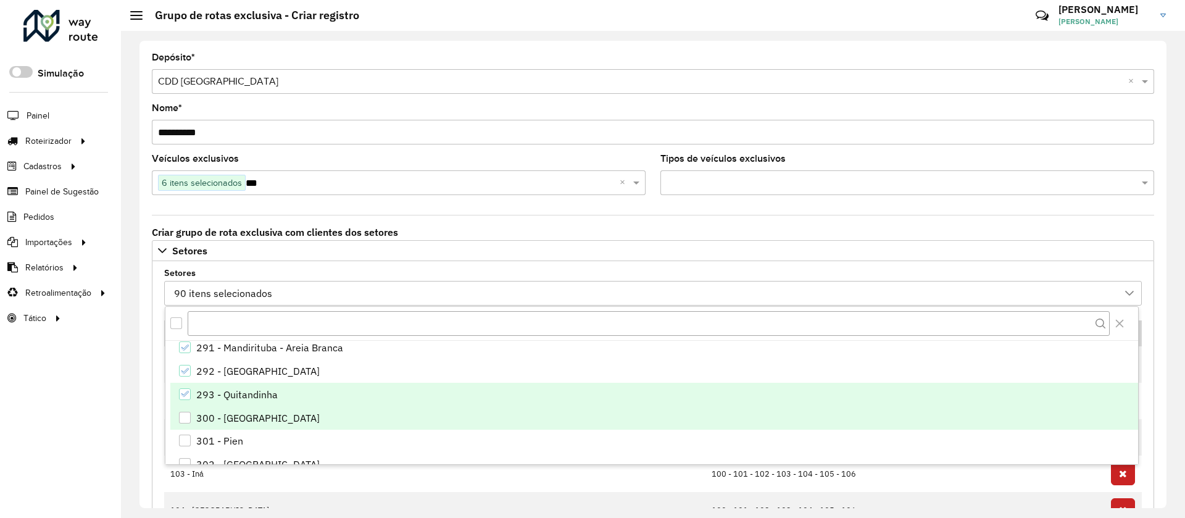
click at [217, 388] on div "293 - Quitandinha" at bounding box center [236, 394] width 81 height 15
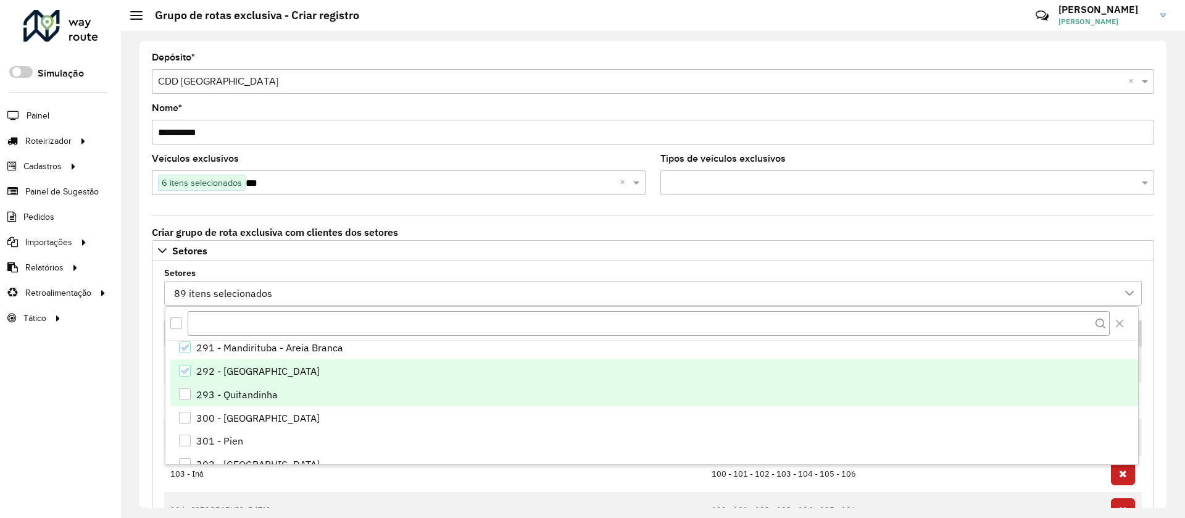
click at [216, 373] on div "292 - Campo Tenente" at bounding box center [257, 370] width 123 height 15
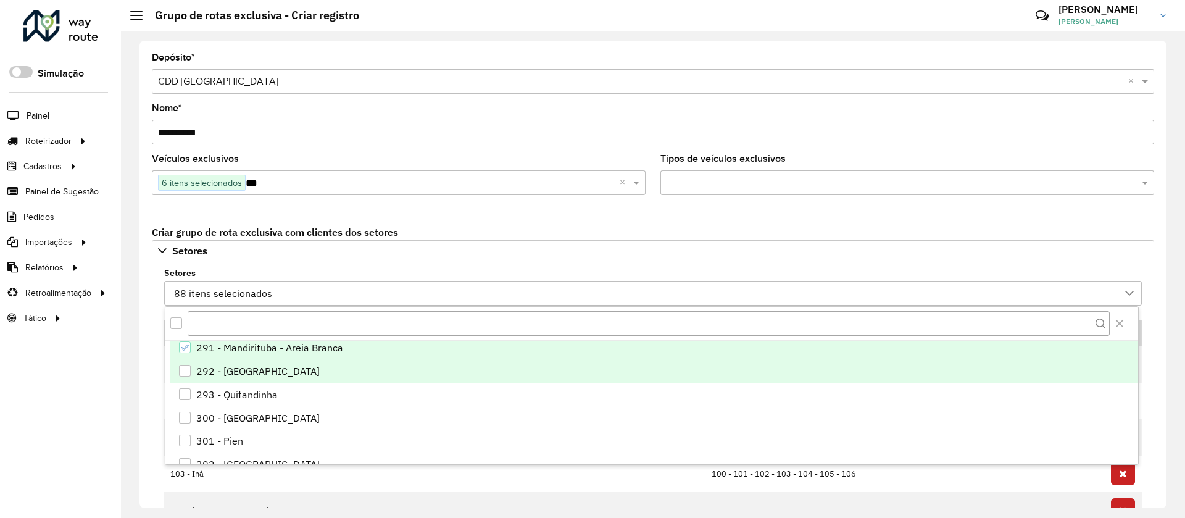
click at [210, 351] on div "291 - Mandirituba - Areia Branca" at bounding box center [269, 347] width 147 height 15
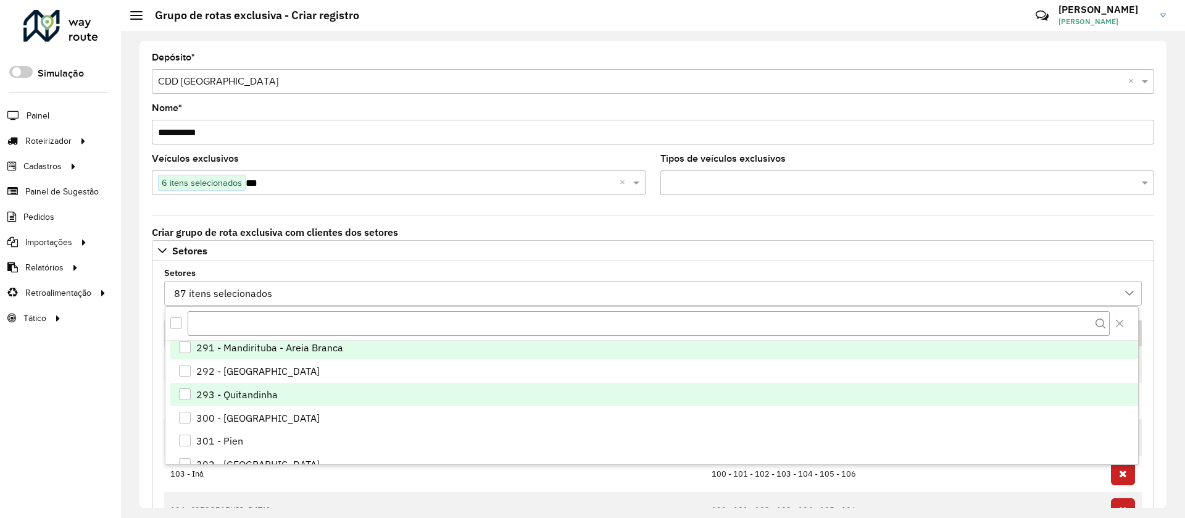
scroll to position [1727, 0]
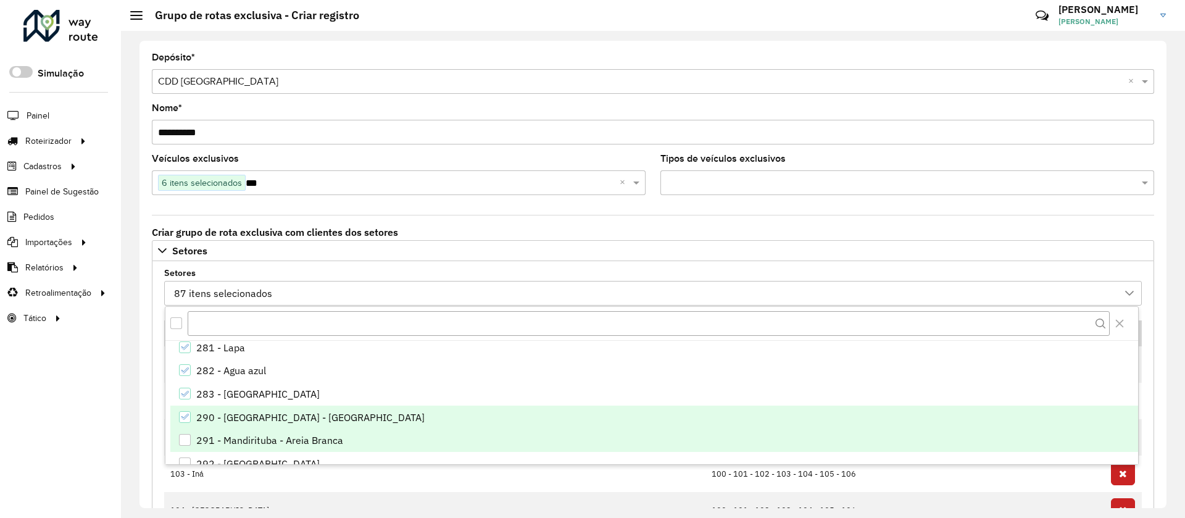
click at [219, 412] on div "290 - Rio Negro - Campo Tenente" at bounding box center [310, 417] width 228 height 15
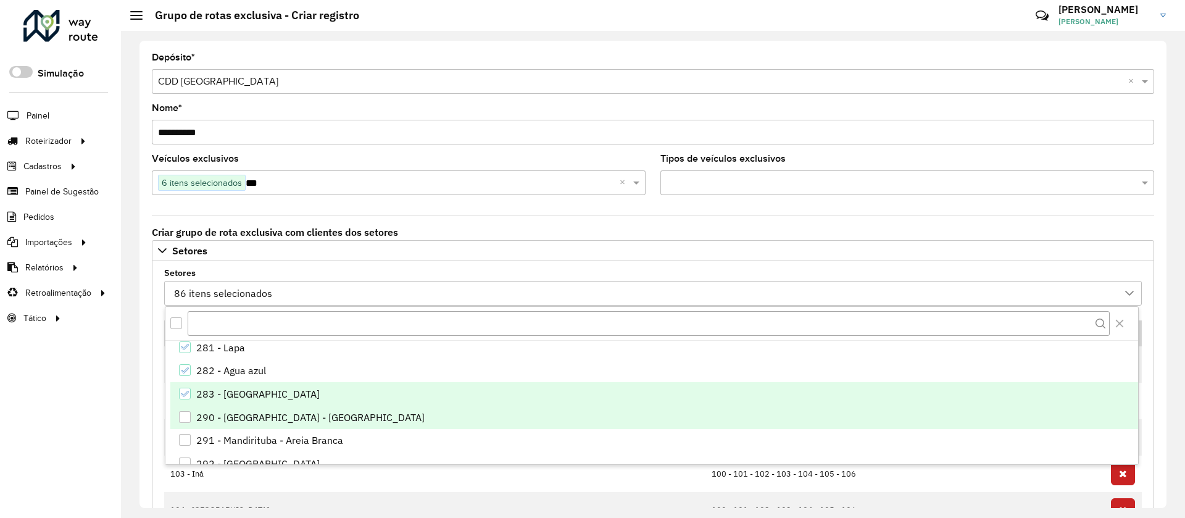
click at [219, 394] on div "283 - Colônia Johannesdorf" at bounding box center [257, 393] width 123 height 15
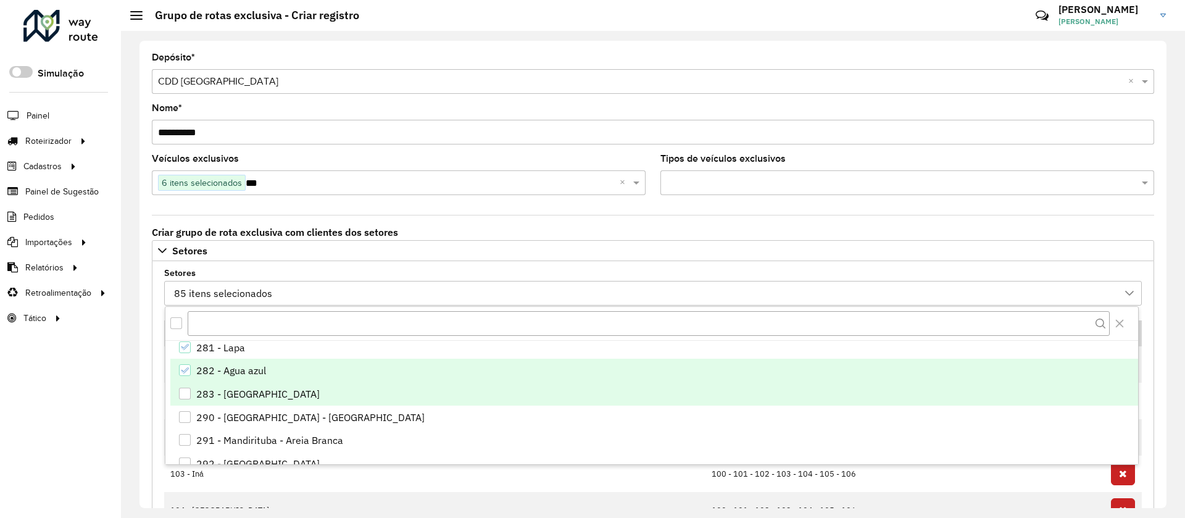
click at [204, 372] on div "282 - Agua azul" at bounding box center [231, 370] width 70 height 15
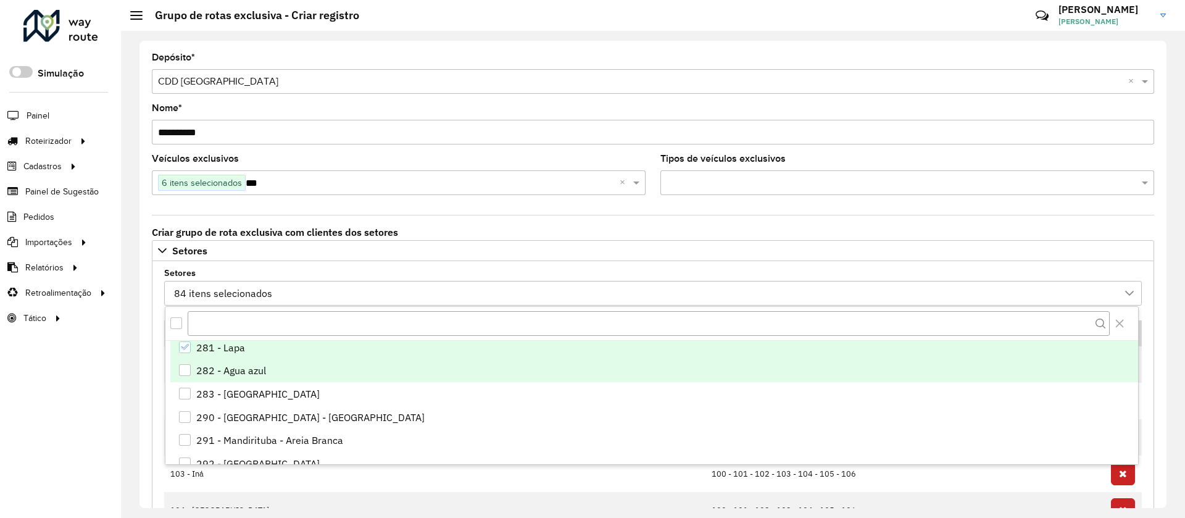
click at [196, 352] on div "281 - Lapa" at bounding box center [220, 347] width 49 height 15
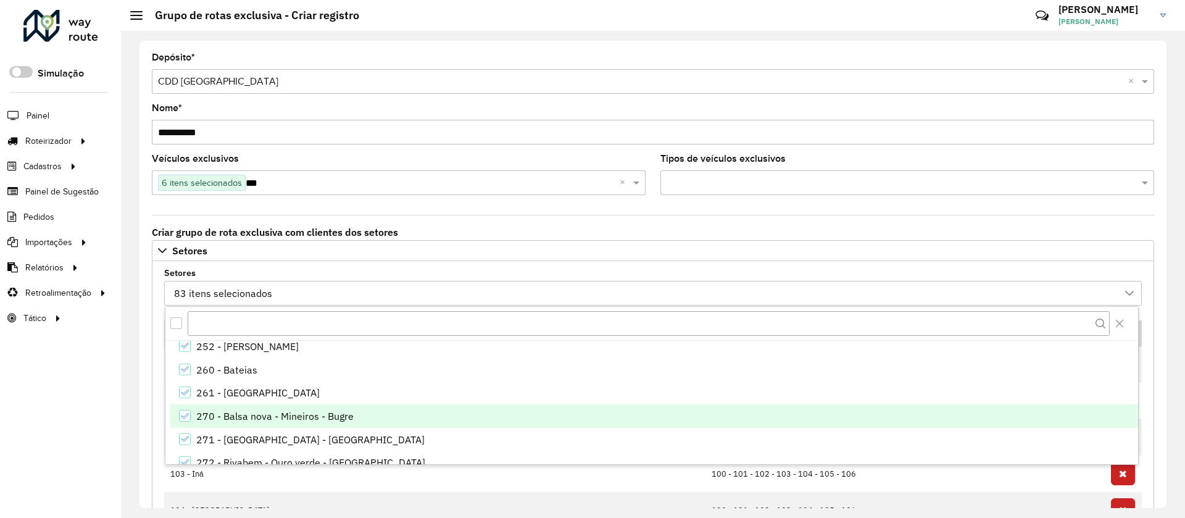
scroll to position [1635, 0]
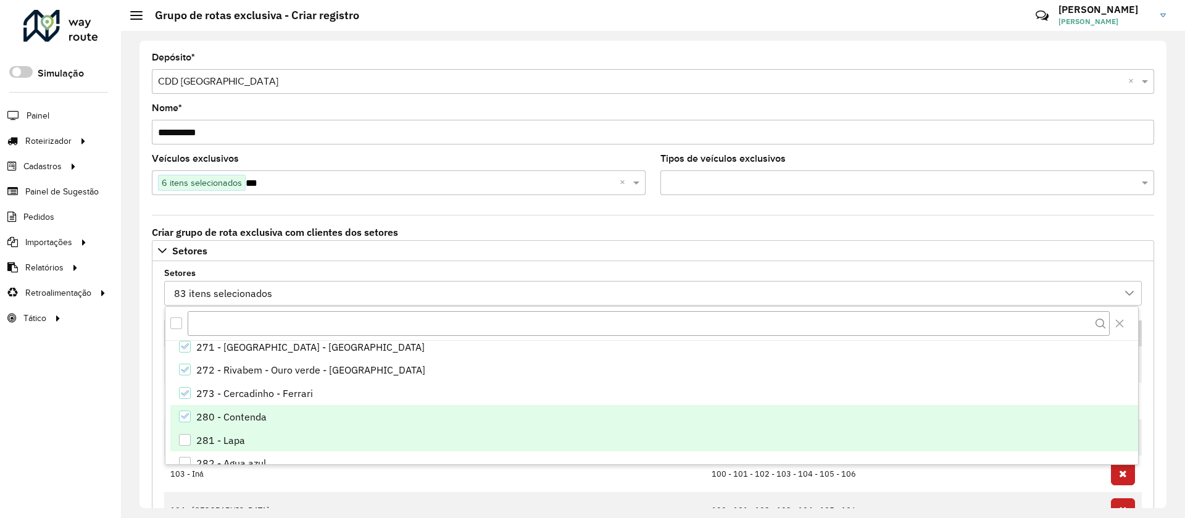
click at [227, 413] on div "280 - Contenda" at bounding box center [231, 416] width 70 height 15
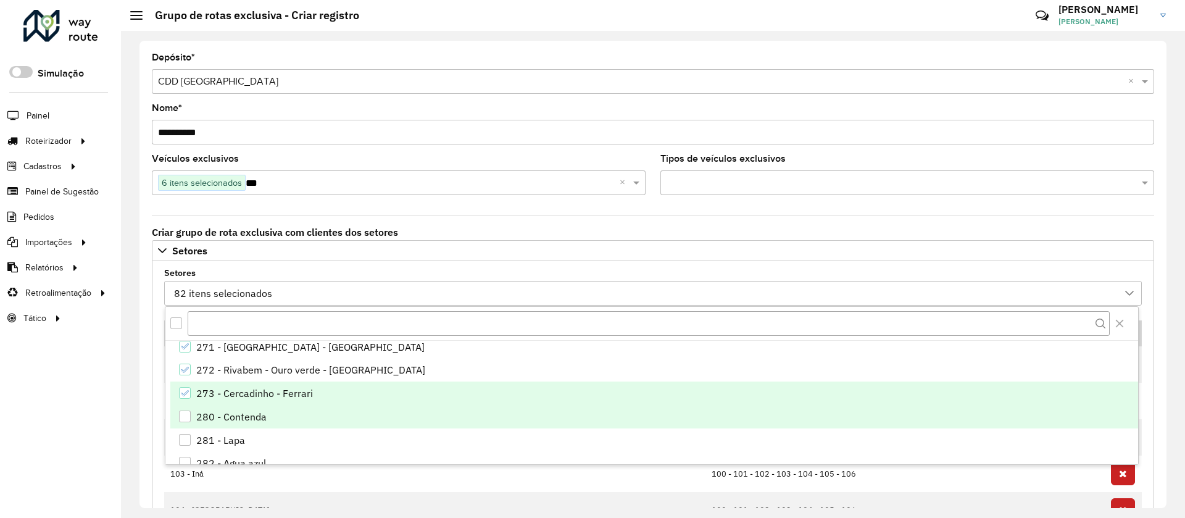
click at [227, 394] on div "273 - Cercadinho - Ferrari" at bounding box center [254, 393] width 117 height 15
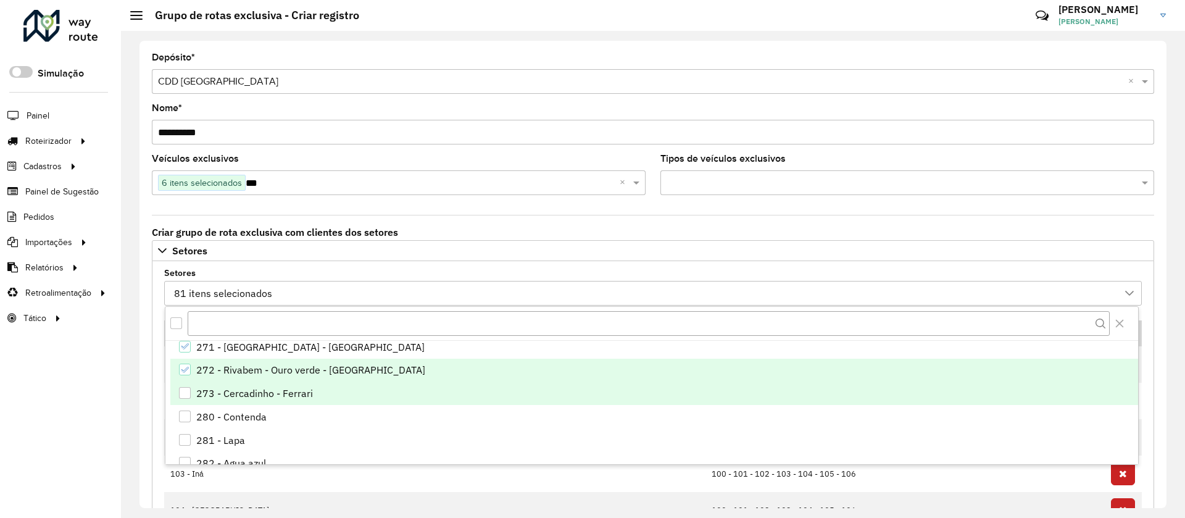
click at [222, 372] on div "272 - Rivabem - Ouro verde - Salgadinho" at bounding box center [310, 369] width 229 height 15
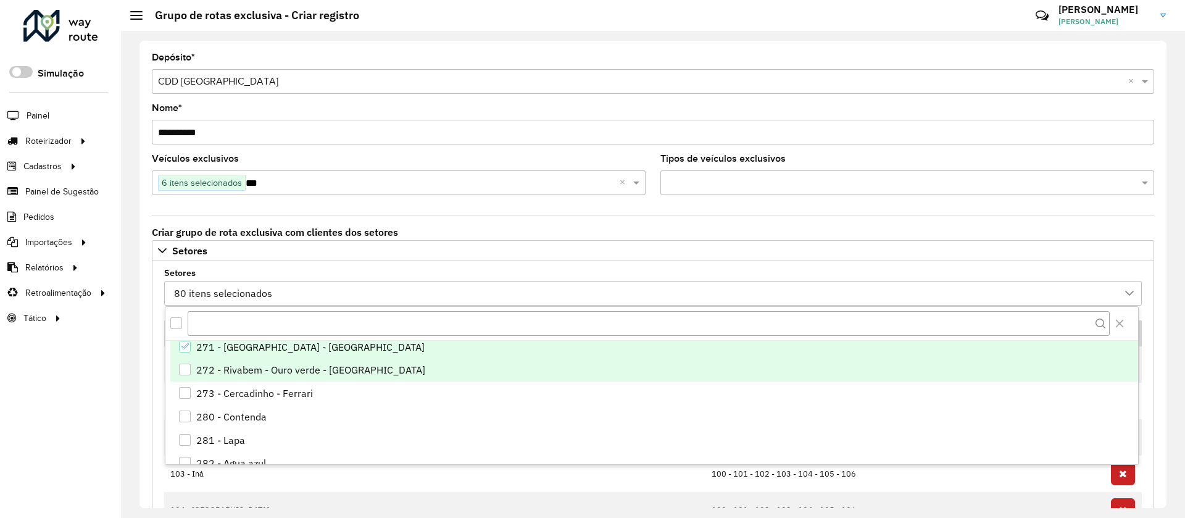
click at [213, 351] on div "271 - Campo Magro - Aguas claras" at bounding box center [310, 346] width 228 height 15
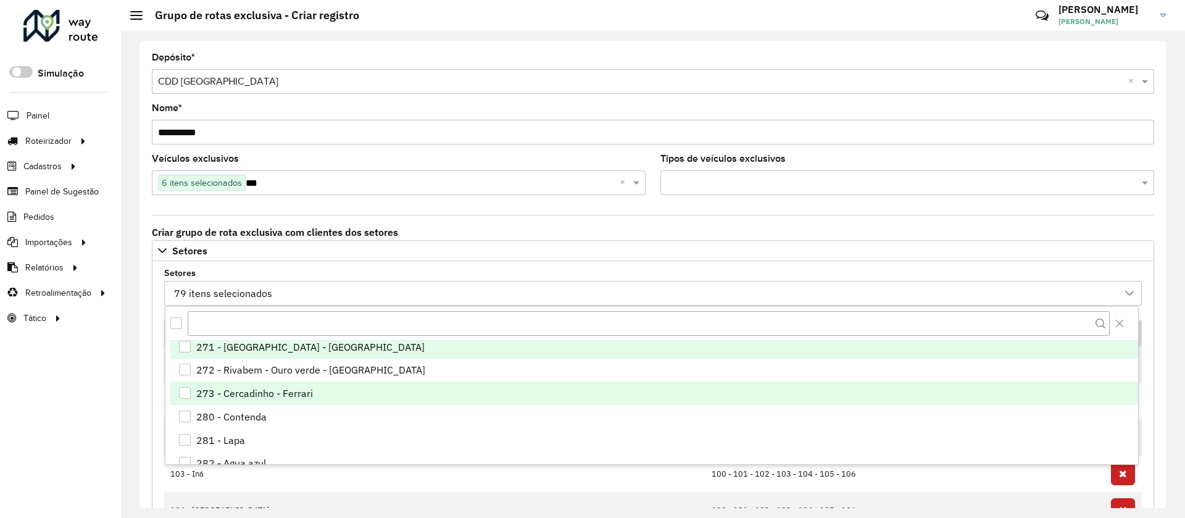
scroll to position [1542, 0]
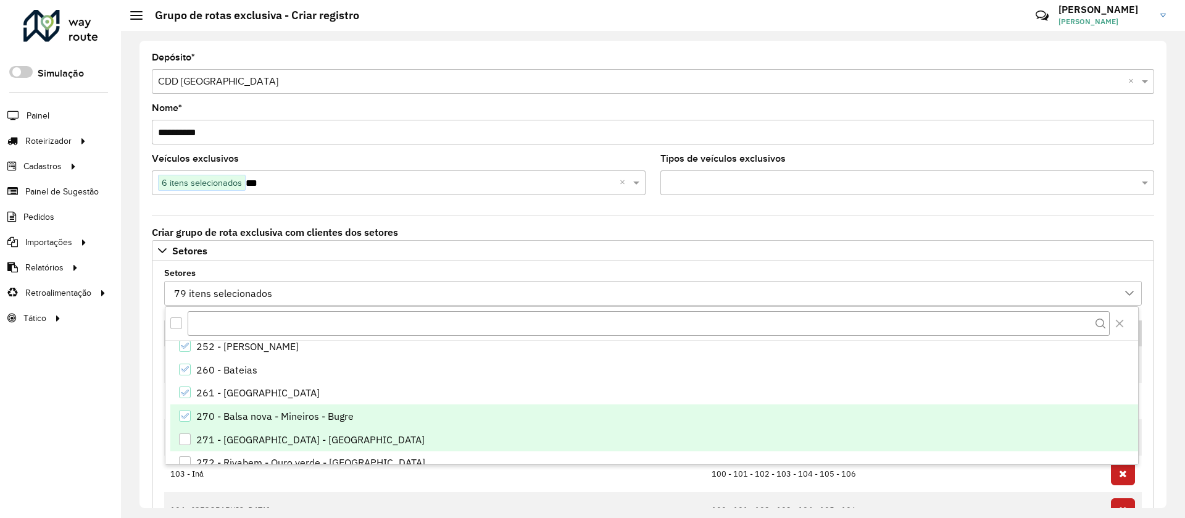
click at [209, 417] on div "270 - Balsa nova - Mineiros - Bugre" at bounding box center [274, 416] width 157 height 15
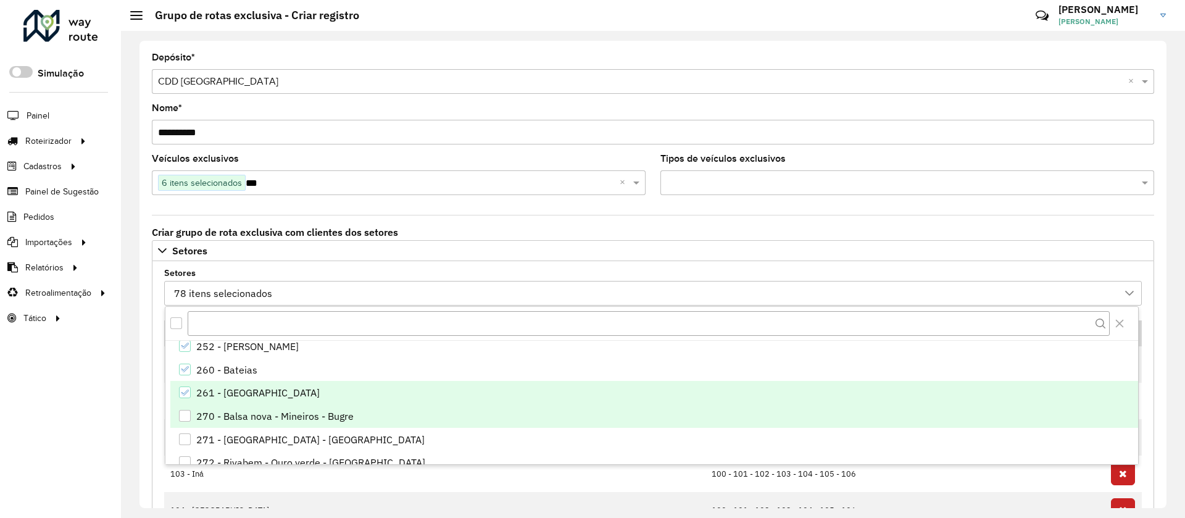
click at [197, 388] on div "261 - Campo magro" at bounding box center [257, 392] width 123 height 15
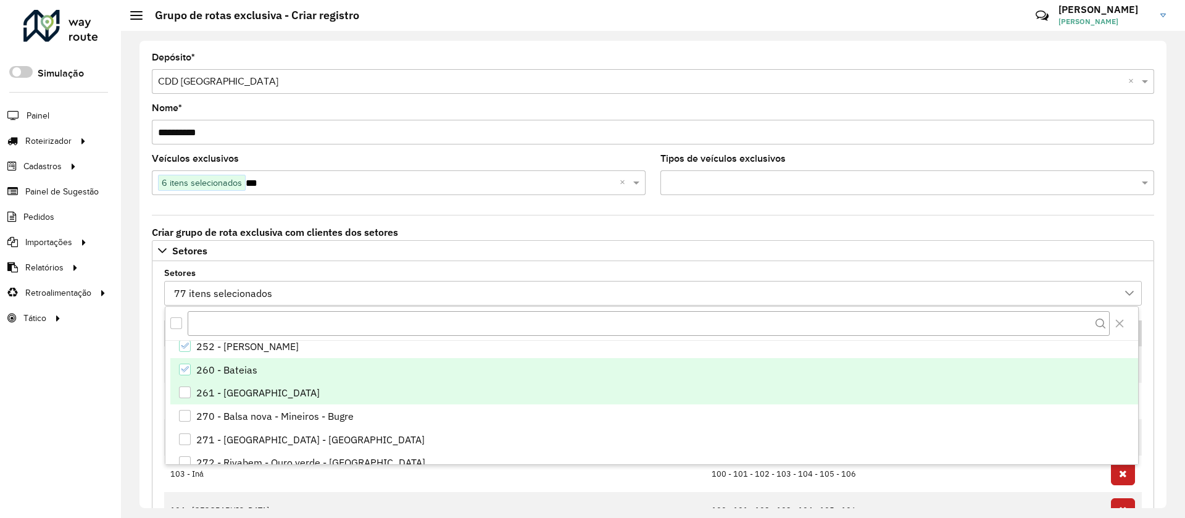
click at [199, 372] on div "260 - Bateias" at bounding box center [226, 369] width 61 height 15
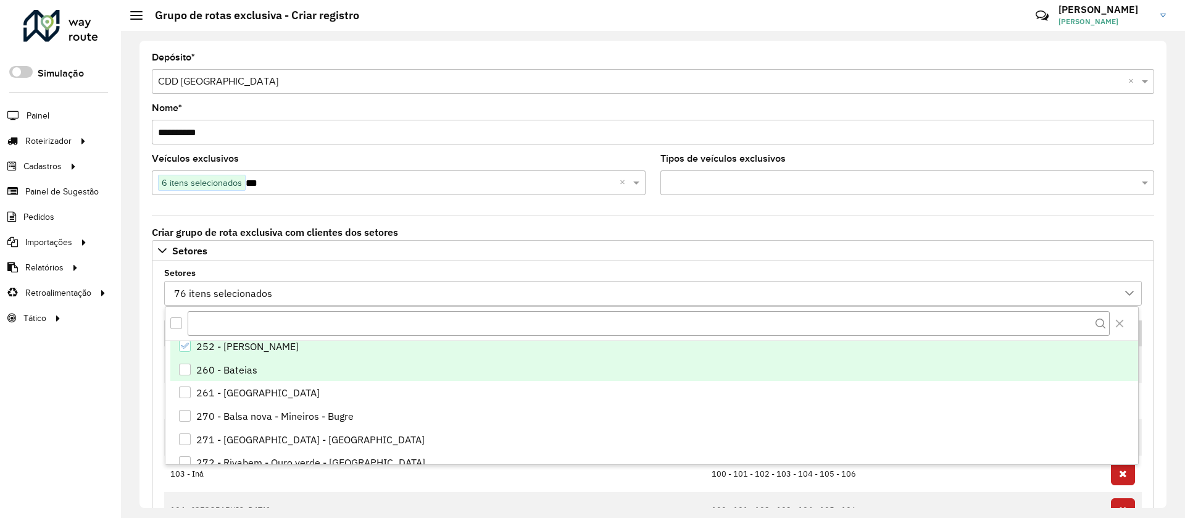
click at [212, 350] on div "252 - Almirante Tamandaré" at bounding box center [247, 346] width 102 height 15
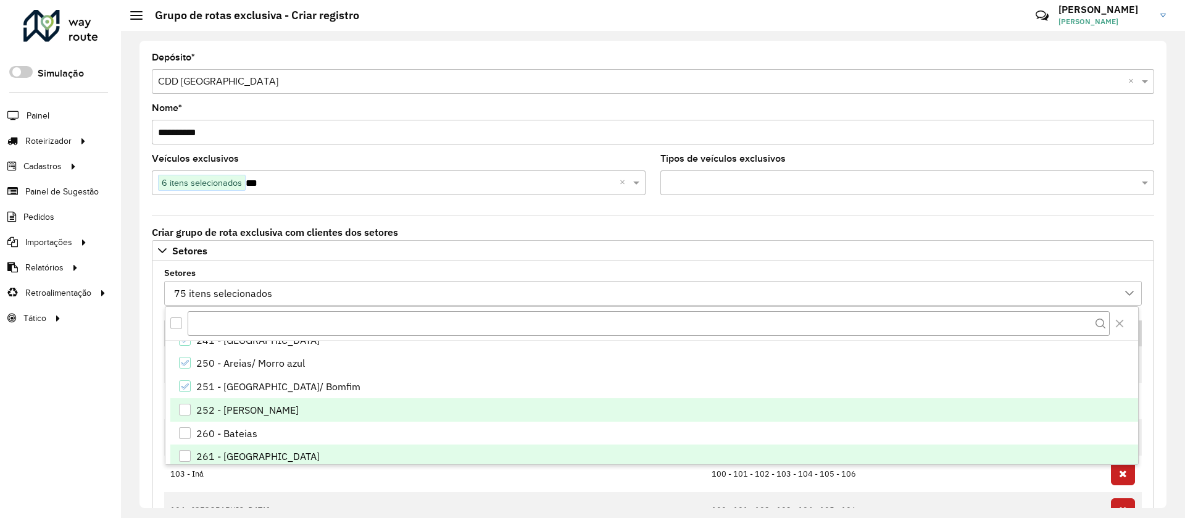
scroll to position [1450, 0]
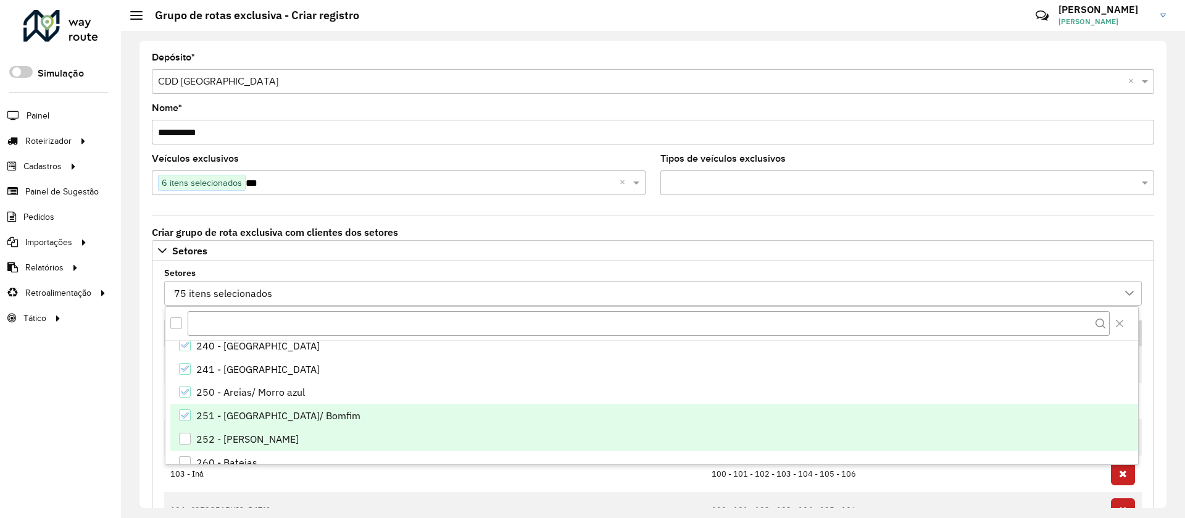
click at [214, 419] on div "251 - São Jorge/ Bomfim" at bounding box center [278, 415] width 164 height 15
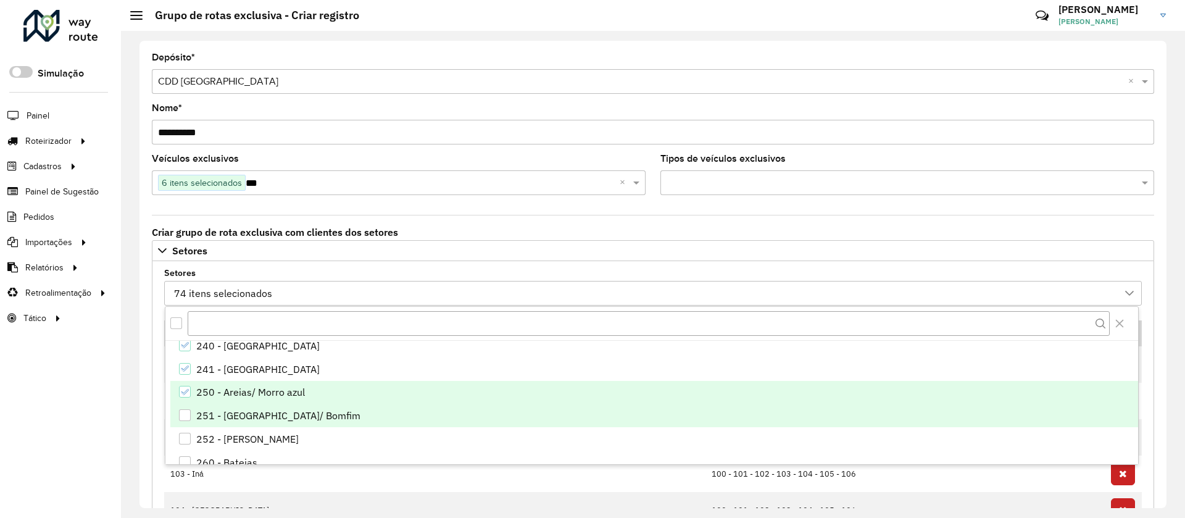
click at [191, 387] on li "250 - Areias/ Morro azul" at bounding box center [654, 392] width 968 height 23
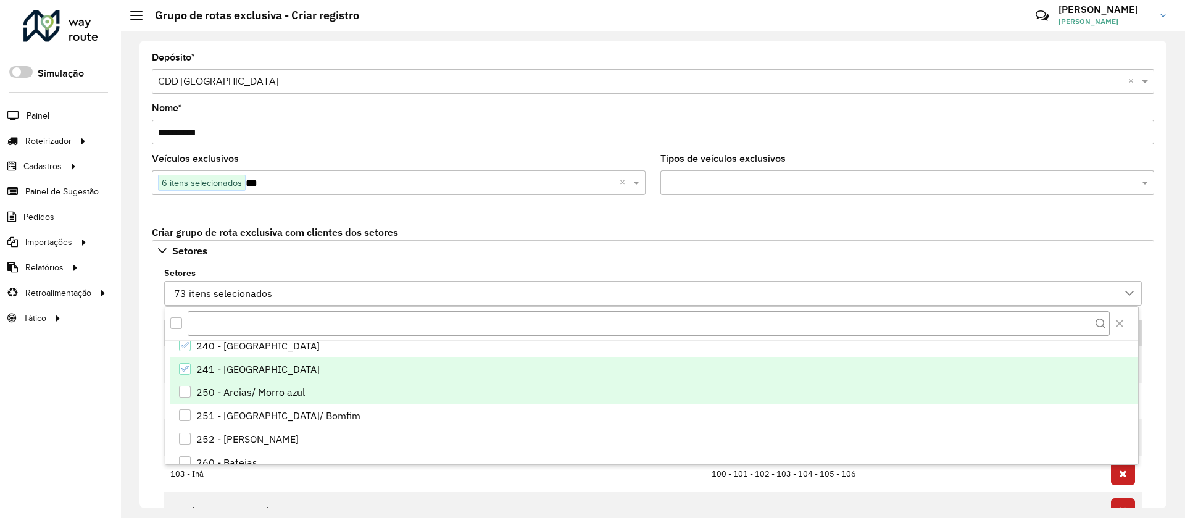
click at [194, 368] on li "241 - Itaperuçu" at bounding box center [654, 368] width 968 height 23
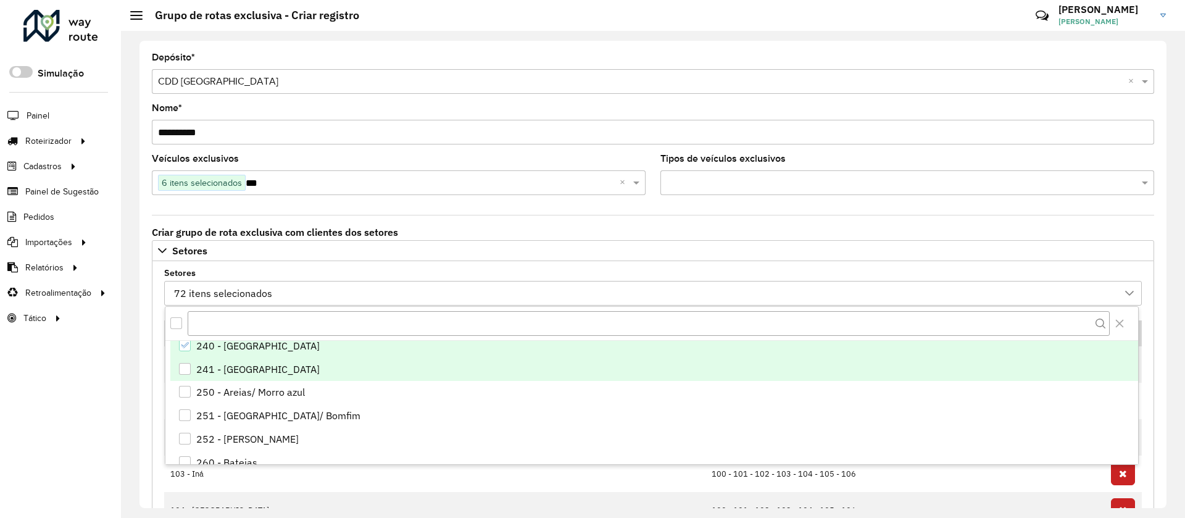
click at [188, 351] on div "240 - Rio Branco do Sul" at bounding box center [185, 345] width 12 height 12
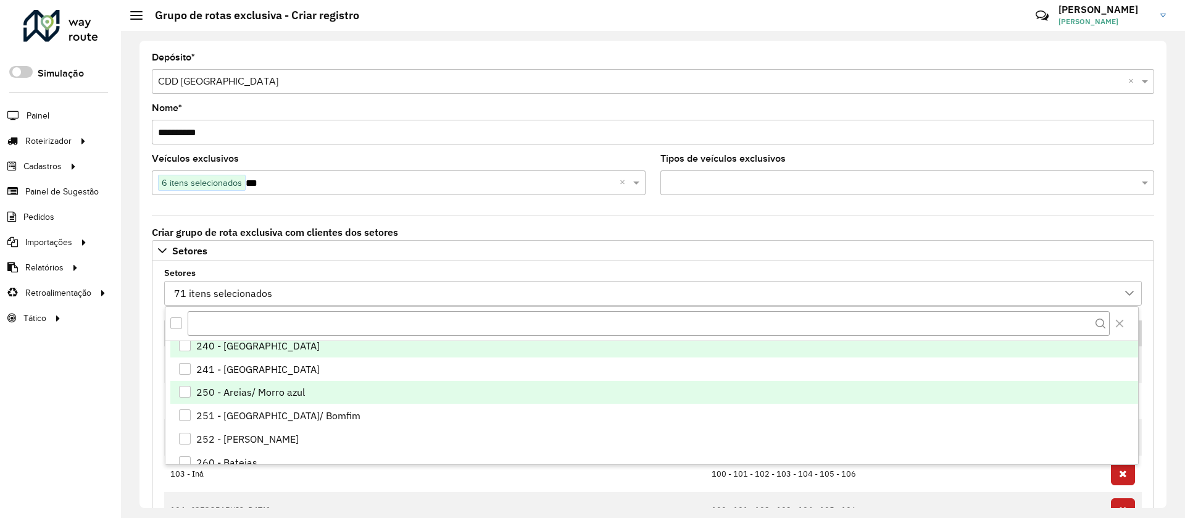
scroll to position [1357, 0]
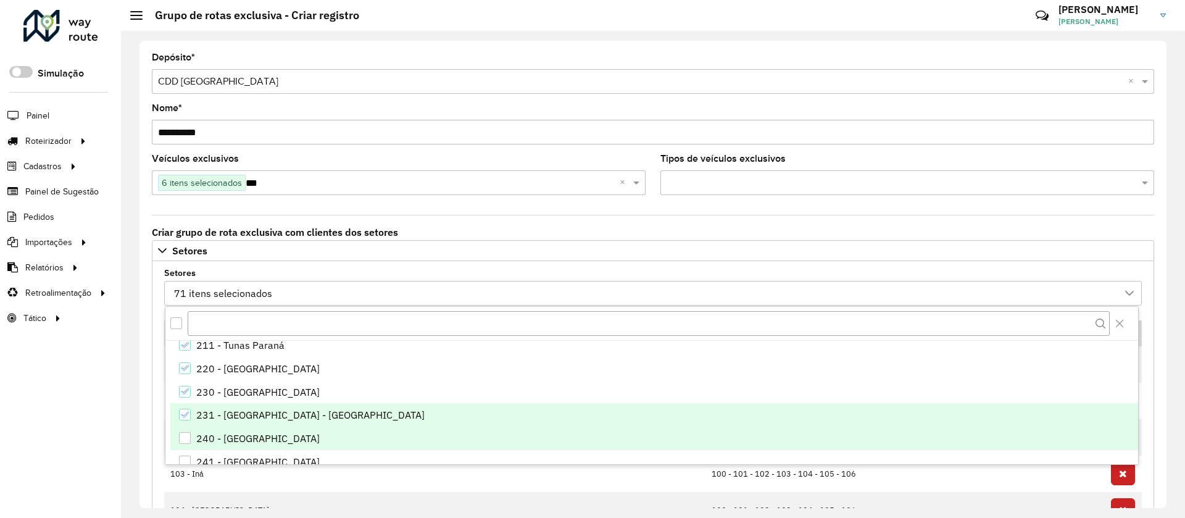
click at [210, 412] on div "231 - Cerro Azul - Itaretama" at bounding box center [310, 414] width 228 height 15
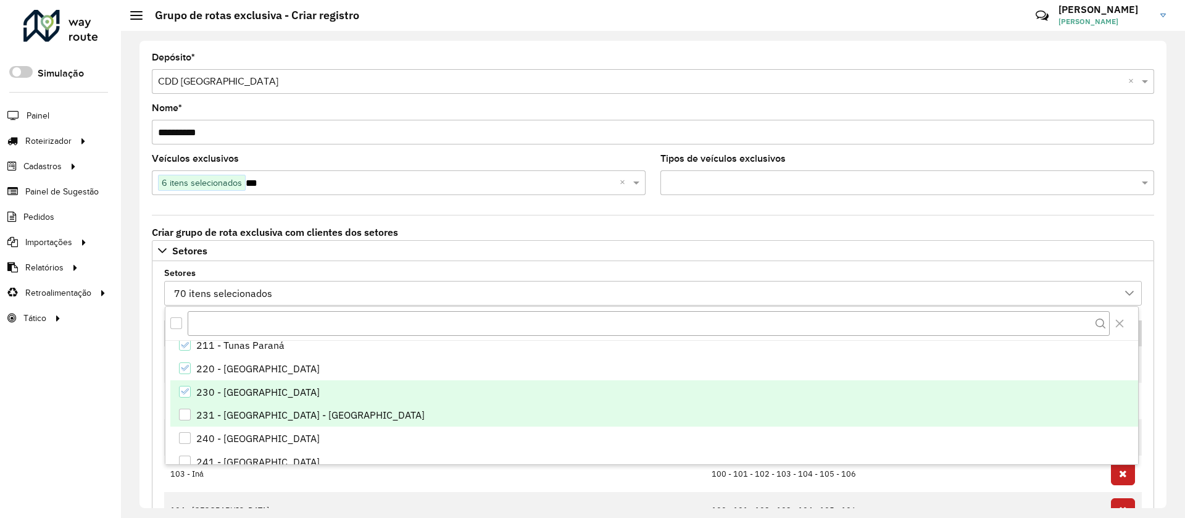
click at [201, 389] on div "230 - Cerro Azul" at bounding box center [257, 391] width 123 height 15
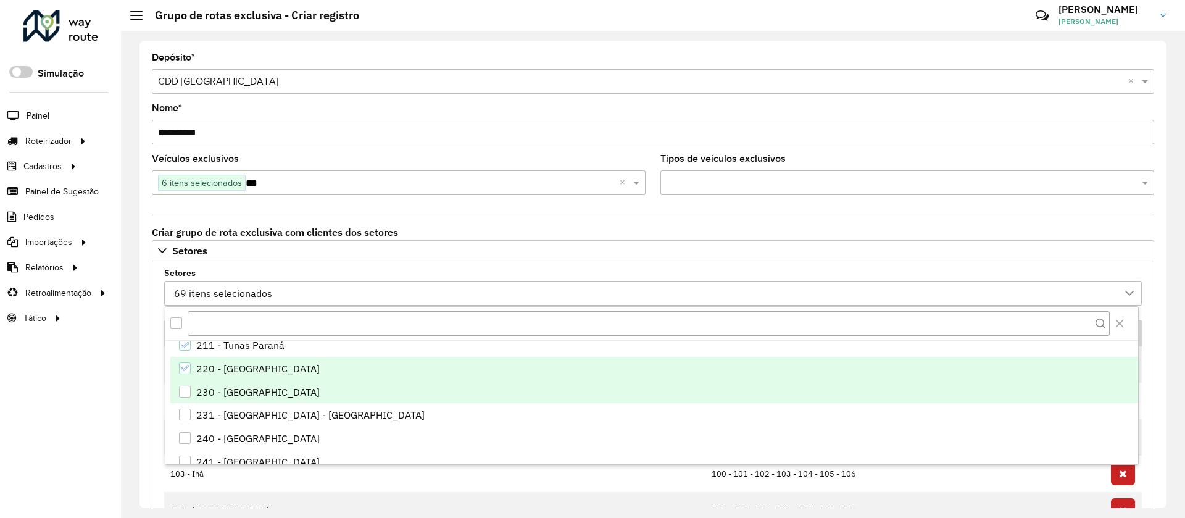
click at [197, 369] on div "220 - Adrianópolis" at bounding box center [257, 368] width 123 height 15
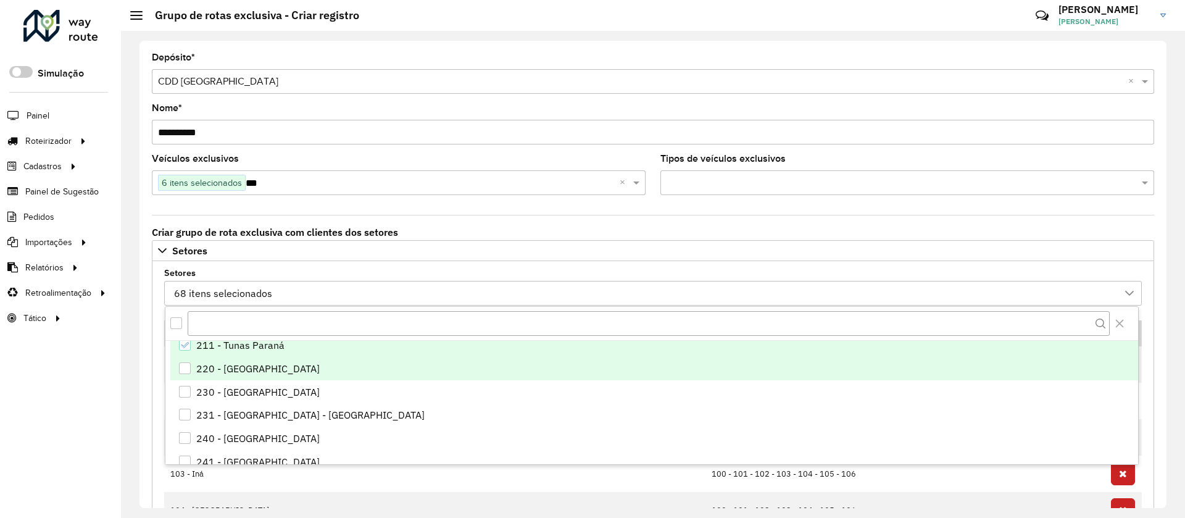
click at [202, 349] on div "211 - Tunas Paraná" at bounding box center [240, 345] width 88 height 15
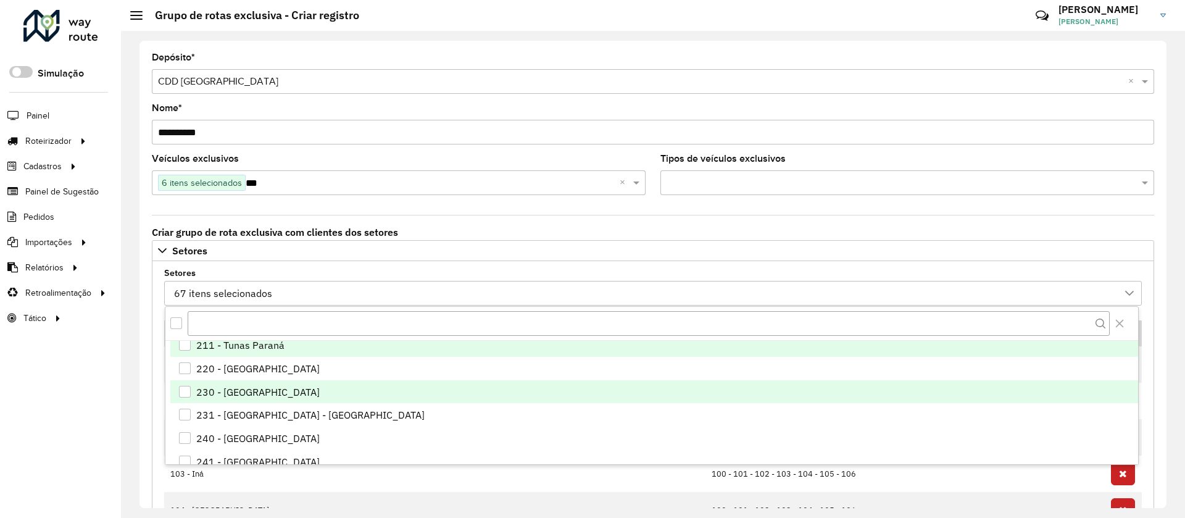
scroll to position [1265, 0]
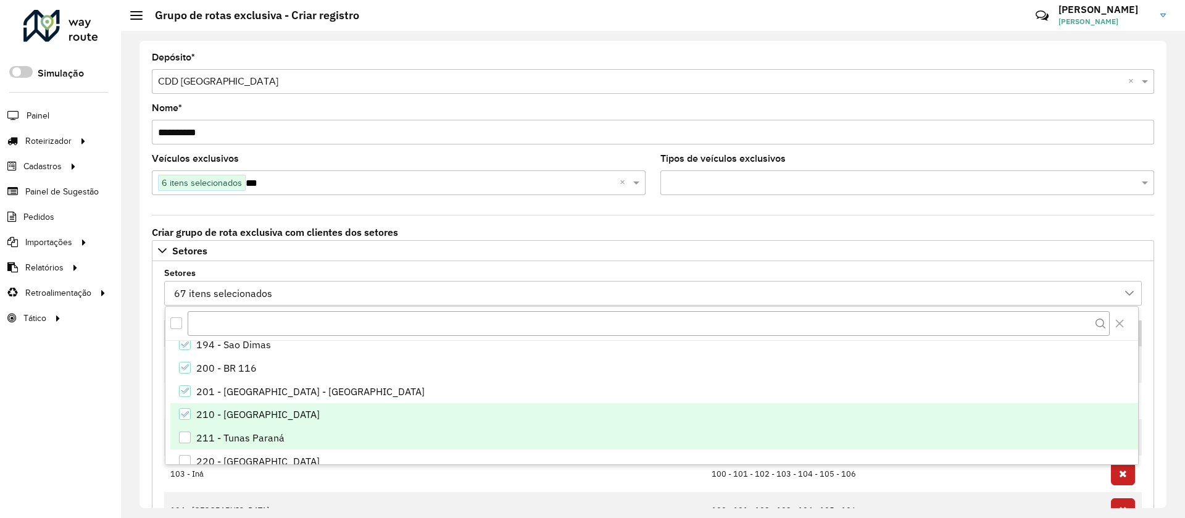
click at [225, 412] on div "210 - Bocaiuva do Sul" at bounding box center [257, 414] width 123 height 15
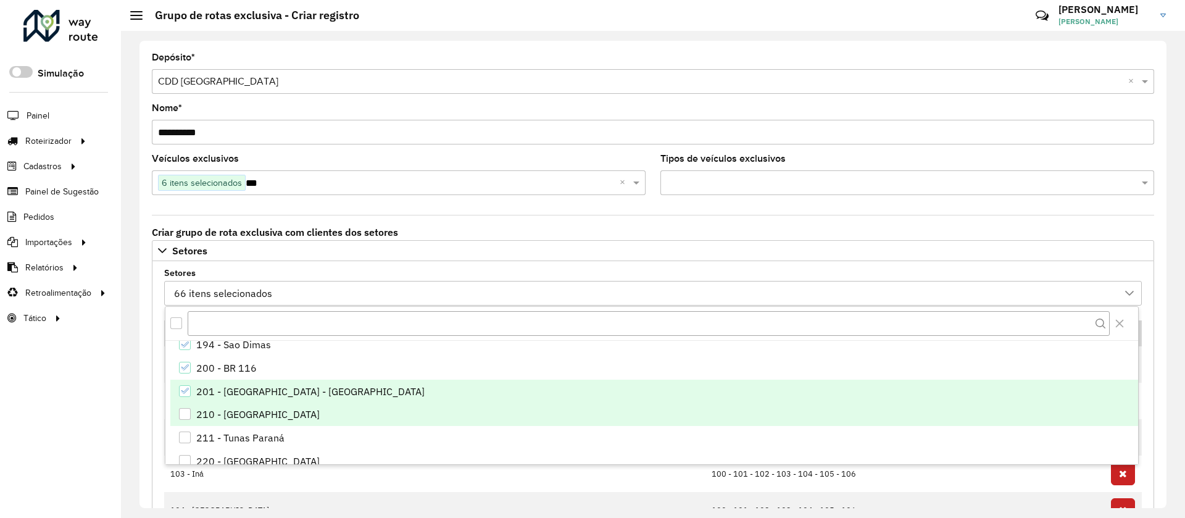
click at [221, 392] on div "201 - Rancho Alegre - Taquari" at bounding box center [310, 391] width 228 height 15
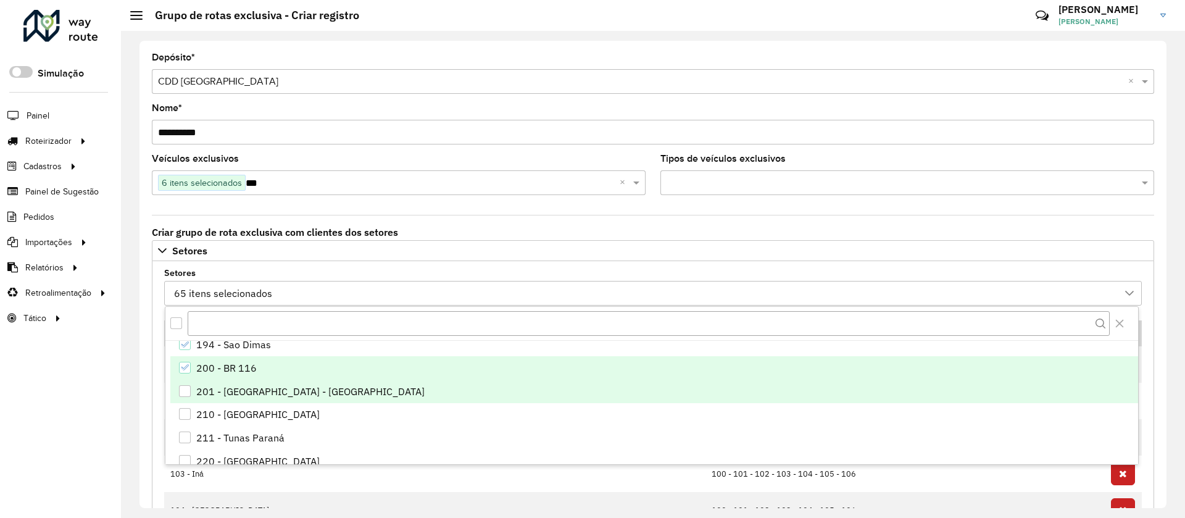
click at [210, 368] on div "200 - BR 116" at bounding box center [226, 367] width 60 height 15
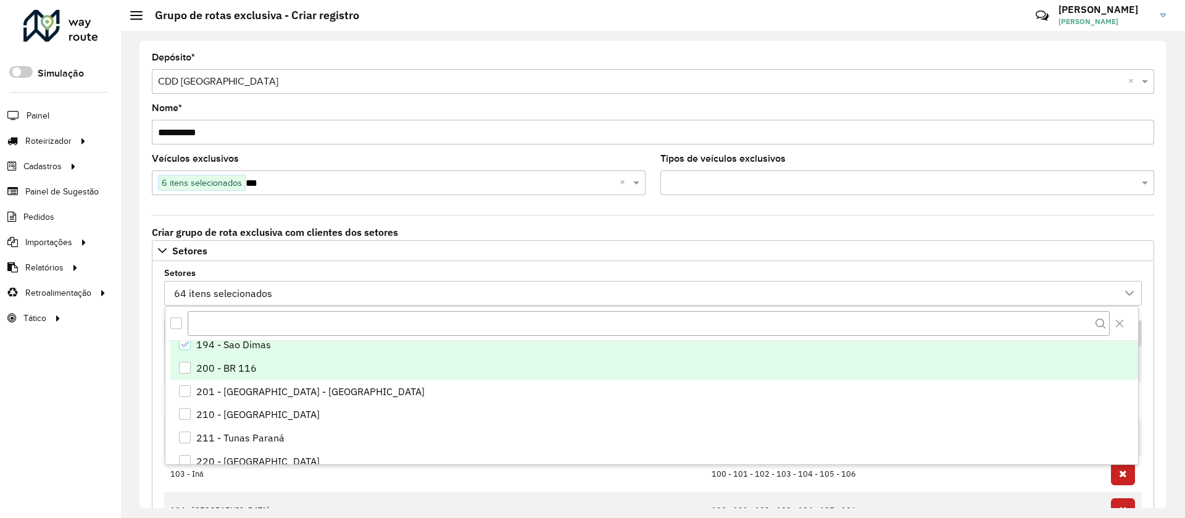
click at [199, 341] on div "194 - Sao Dimas" at bounding box center [233, 344] width 75 height 15
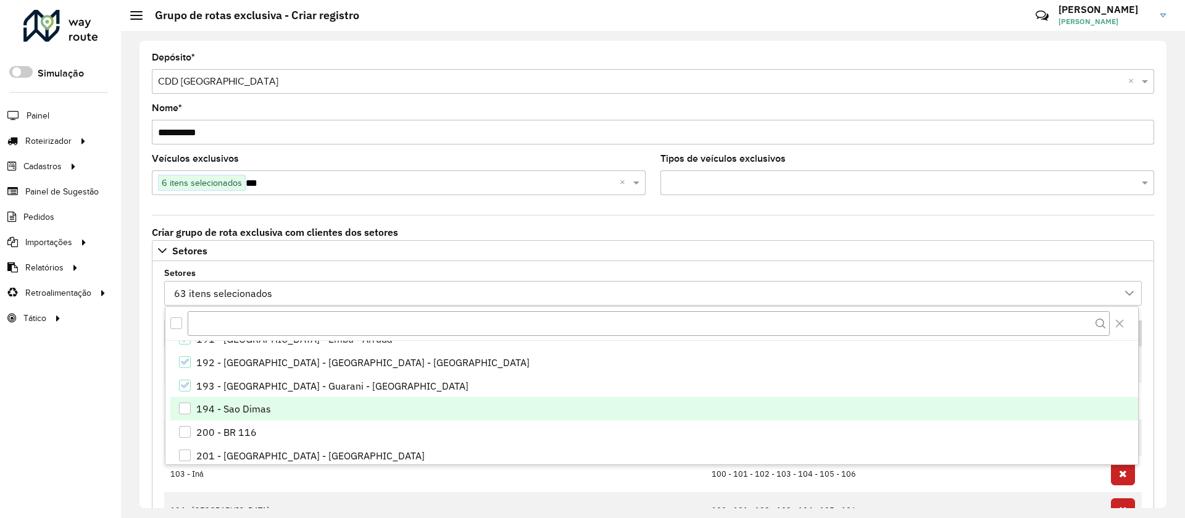
scroll to position [1172, 0]
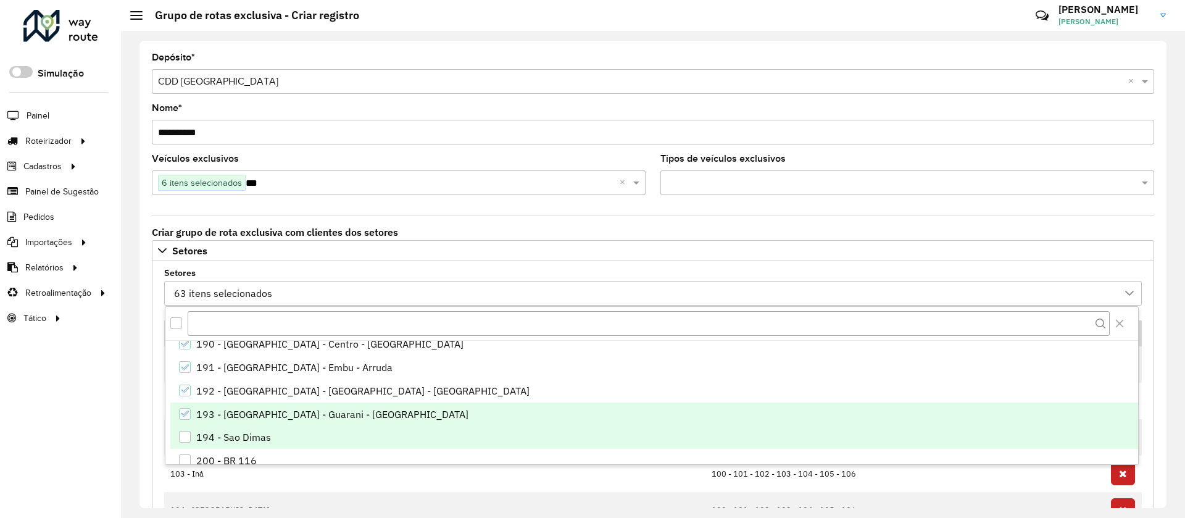
click at [220, 418] on div "193 - Colombo - Guarani - Paloma" at bounding box center [332, 414] width 272 height 15
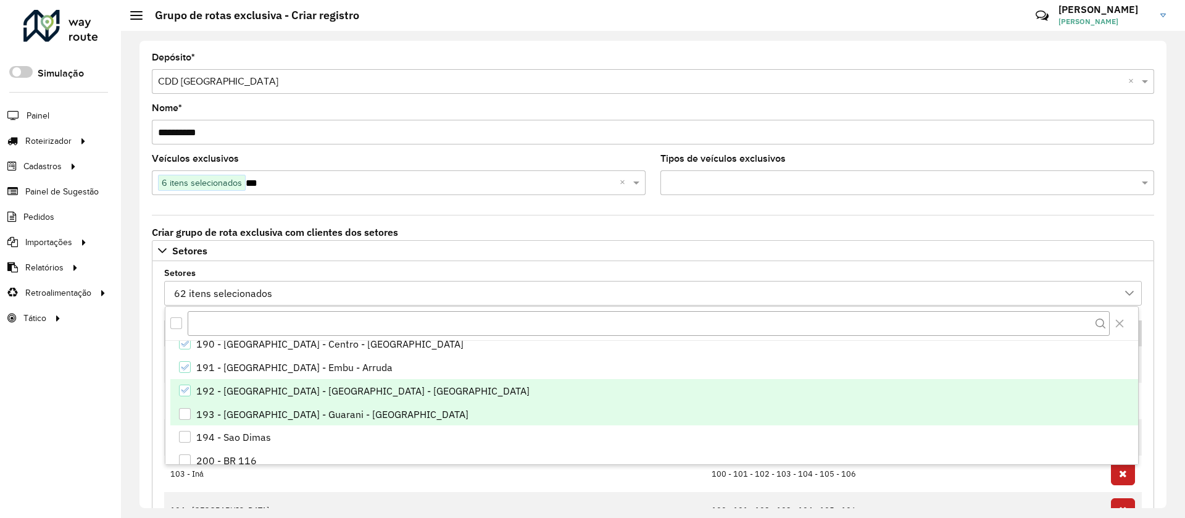
click at [206, 392] on div "192 - Colombo - Campo Pequeno - Jardim das Graças" at bounding box center [362, 390] width 333 height 15
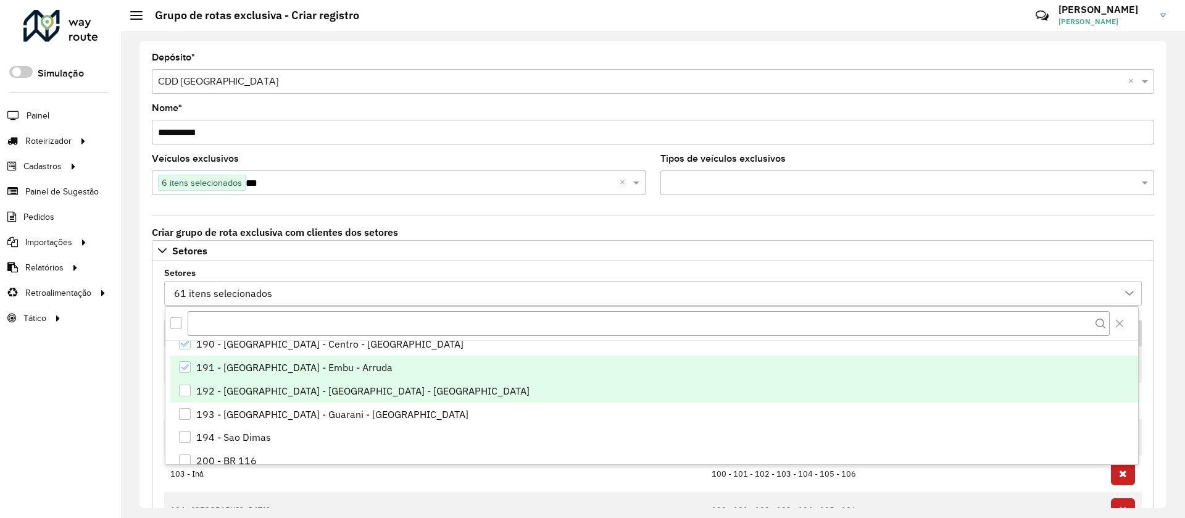
click at [208, 365] on div "191 - Colombo - Embu - Arruda" at bounding box center [294, 367] width 196 height 15
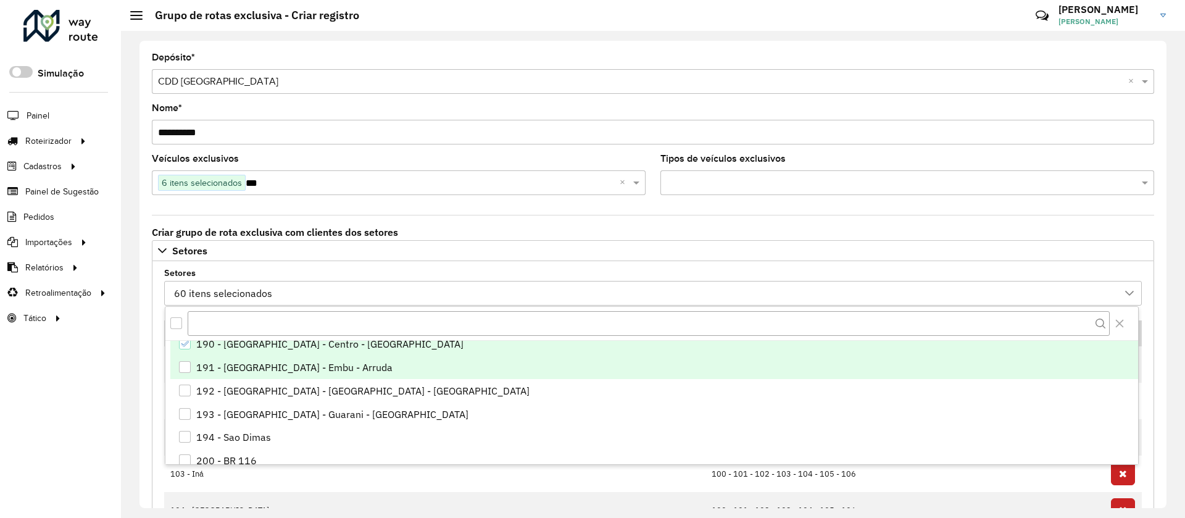
click at [214, 343] on div "190 - Colombo - Centro - Serrinha" at bounding box center [329, 343] width 267 height 15
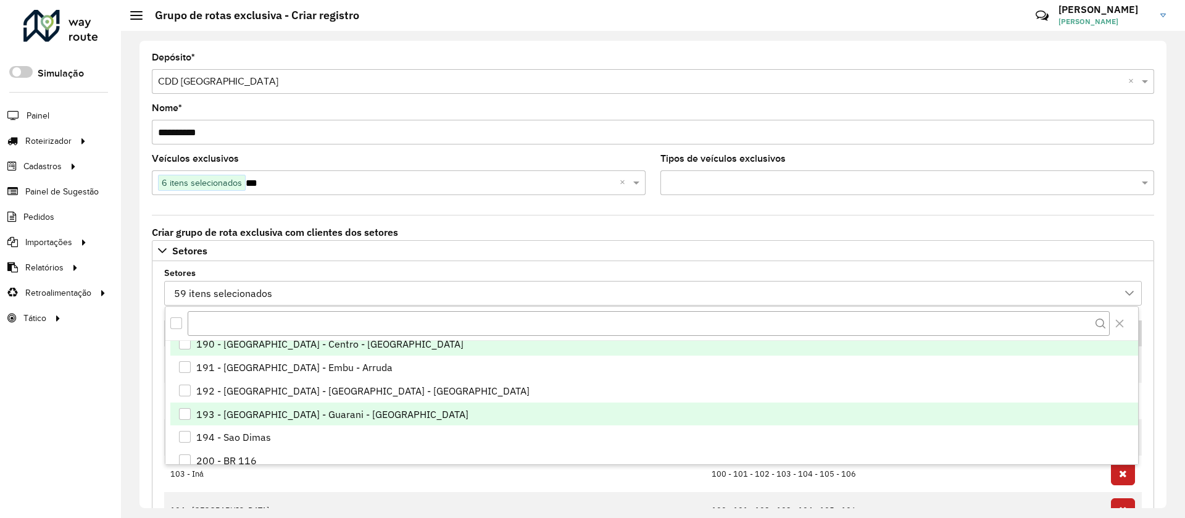
scroll to position [1079, 0]
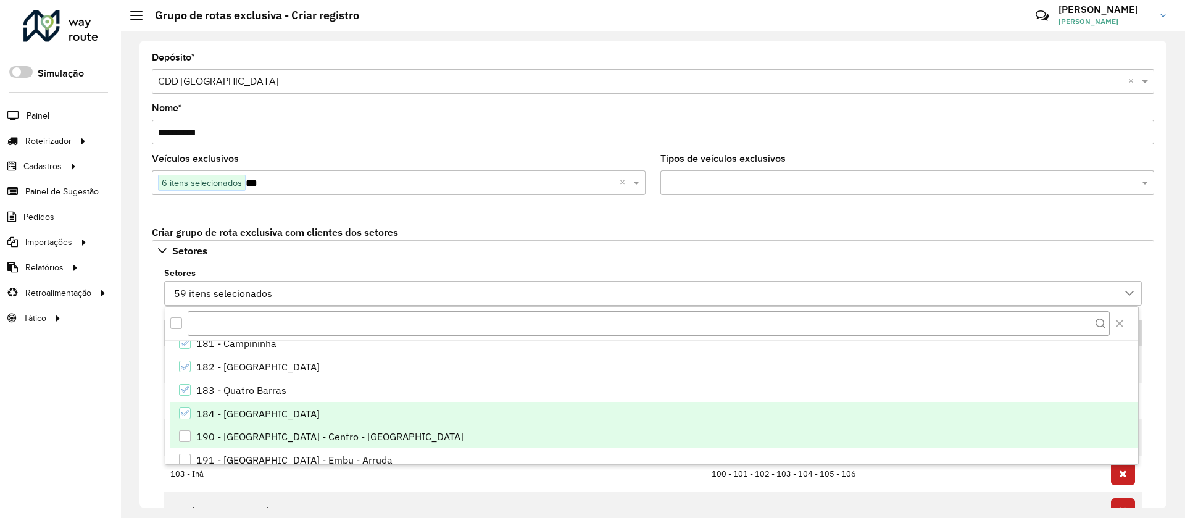
click at [233, 415] on div "184 - Campina Grande do Sul" at bounding box center [257, 413] width 123 height 15
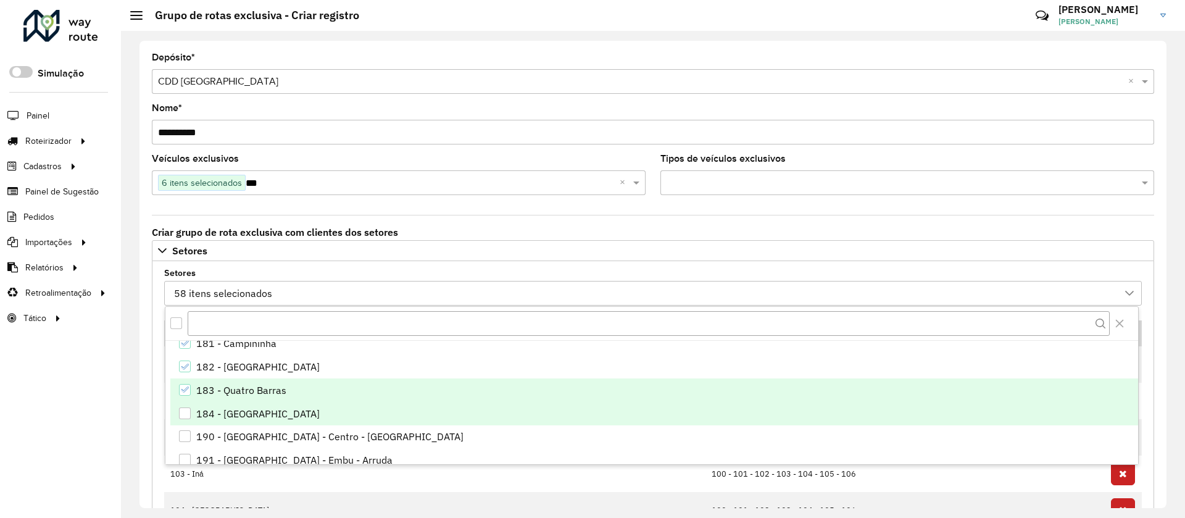
click at [212, 383] on div "183 - Quatro Barras" at bounding box center [241, 390] width 90 height 15
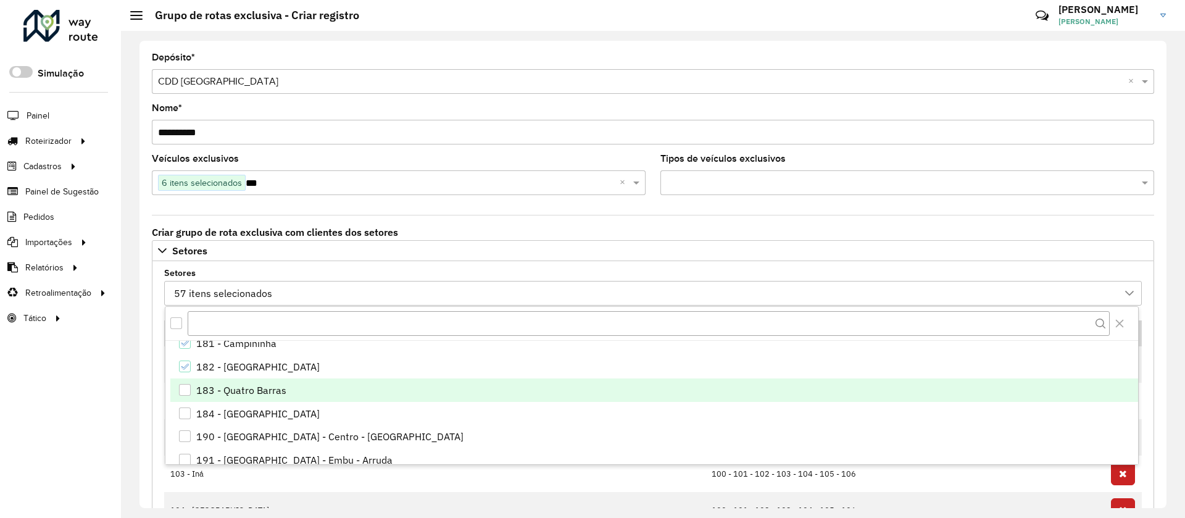
click at [220, 399] on li "183 - Quatro Barras" at bounding box center [654, 389] width 968 height 23
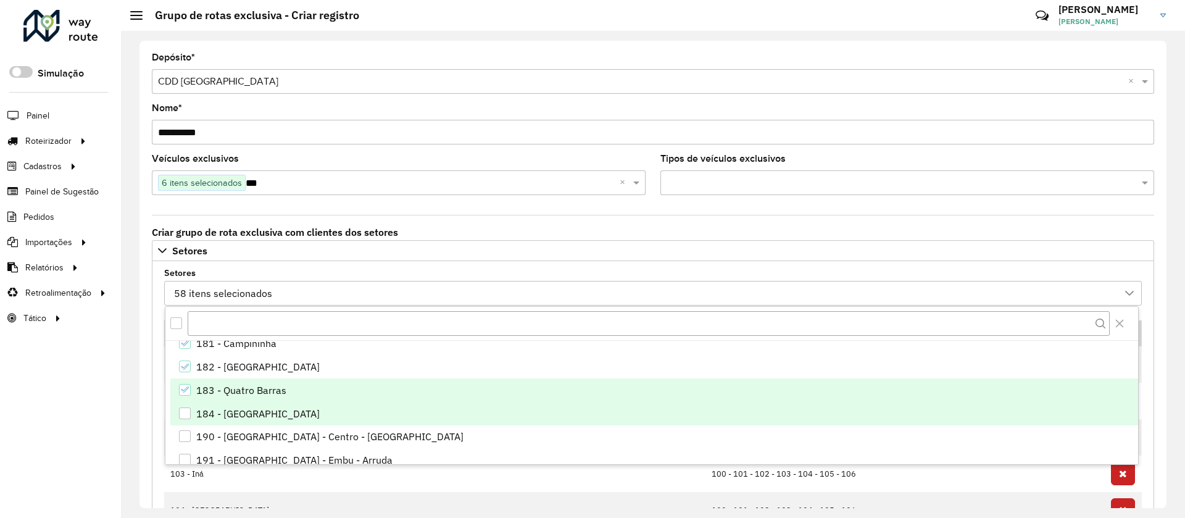
click at [217, 417] on div "184 - Campina Grande do Sul" at bounding box center [257, 413] width 123 height 15
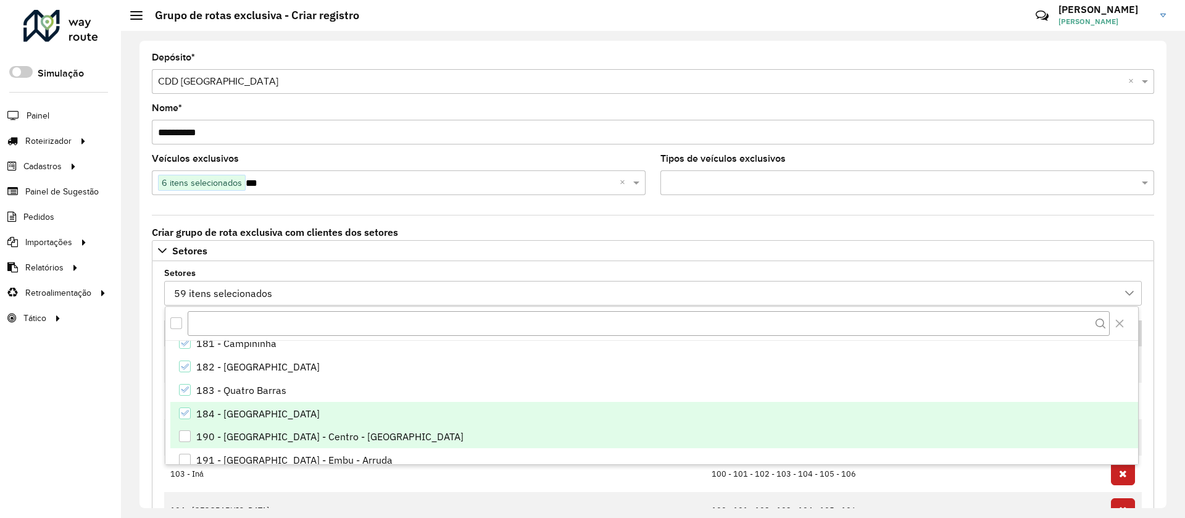
click at [221, 436] on div "190 - Colombo - Centro - Serrinha" at bounding box center [329, 436] width 267 height 15
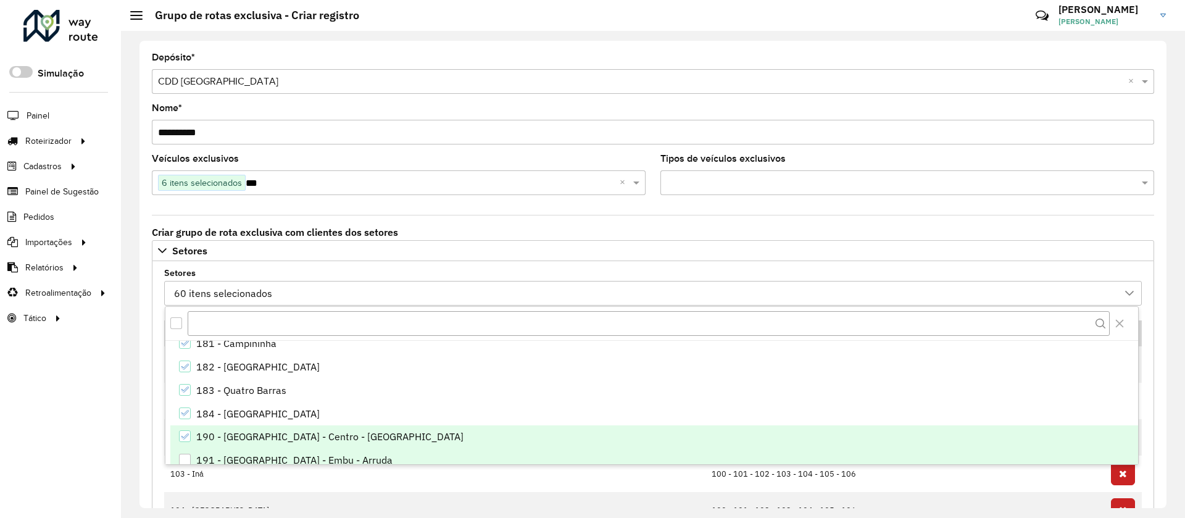
click at [226, 460] on div "191 - Colombo - Embu - Arruda" at bounding box center [294, 459] width 196 height 15
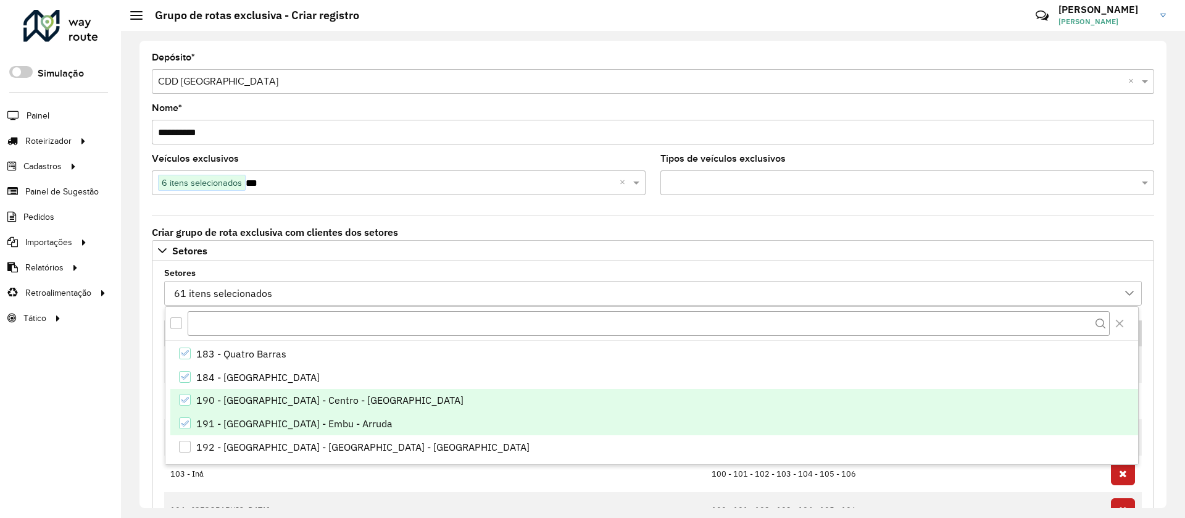
scroll to position [1172, 0]
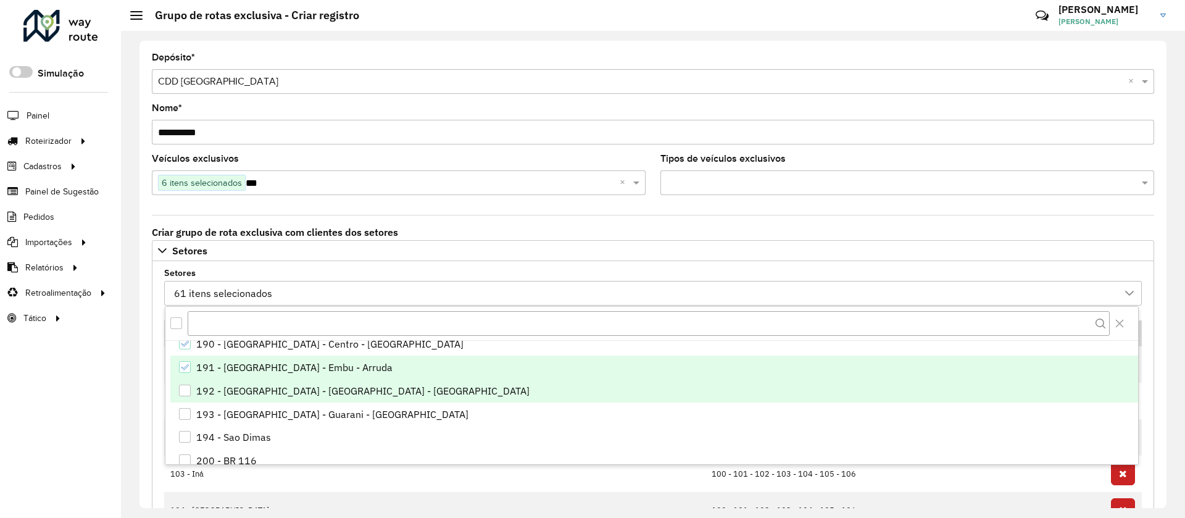
click at [221, 391] on div "192 - Colombo - Campo Pequeno - Jardim das Graças" at bounding box center [362, 390] width 333 height 15
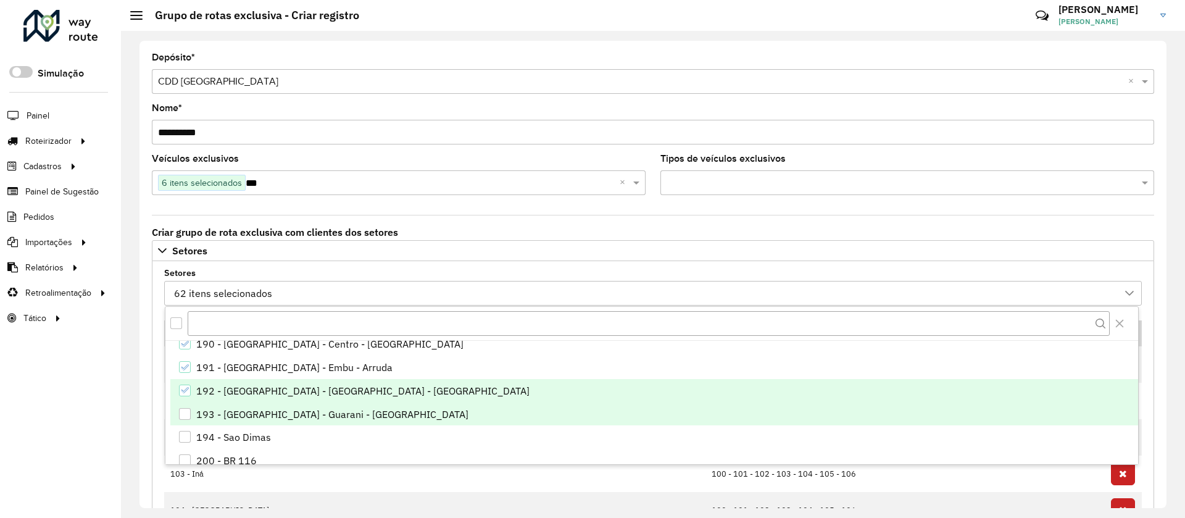
click at [226, 418] on div "193 - Colombo - Guarani - Paloma" at bounding box center [332, 414] width 272 height 15
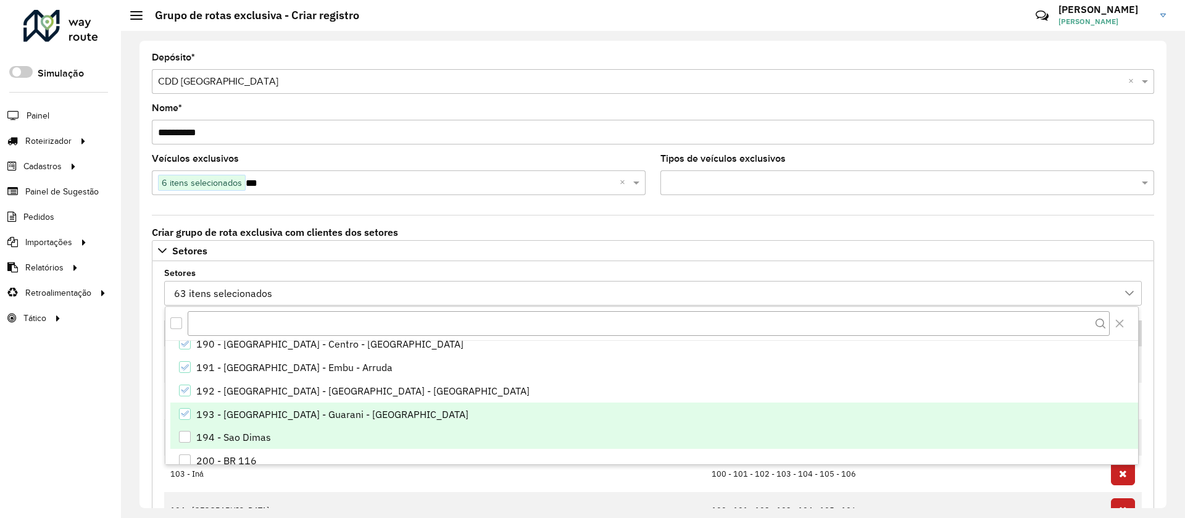
click at [226, 437] on div "194 - Sao Dimas" at bounding box center [233, 437] width 75 height 15
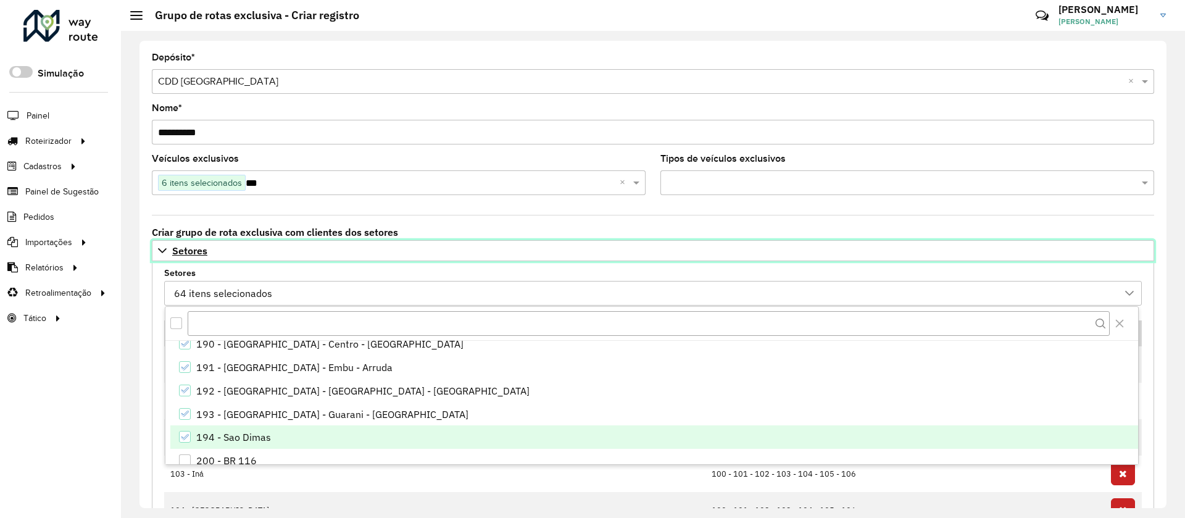
click at [186, 249] on span "Setores" at bounding box center [189, 251] width 35 height 10
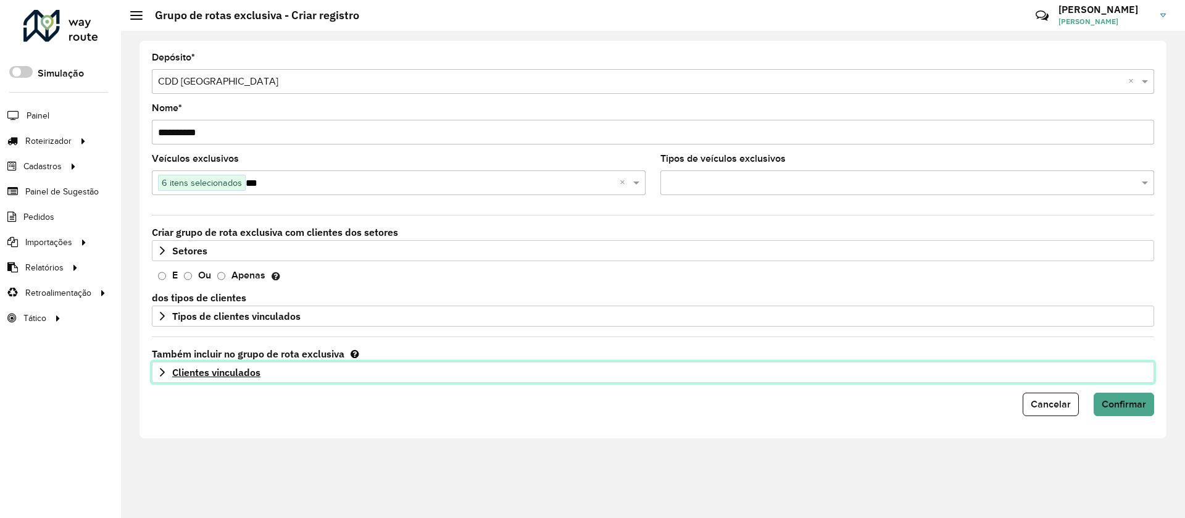
click at [244, 375] on span "Clientes vinculados" at bounding box center [216, 372] width 88 height 10
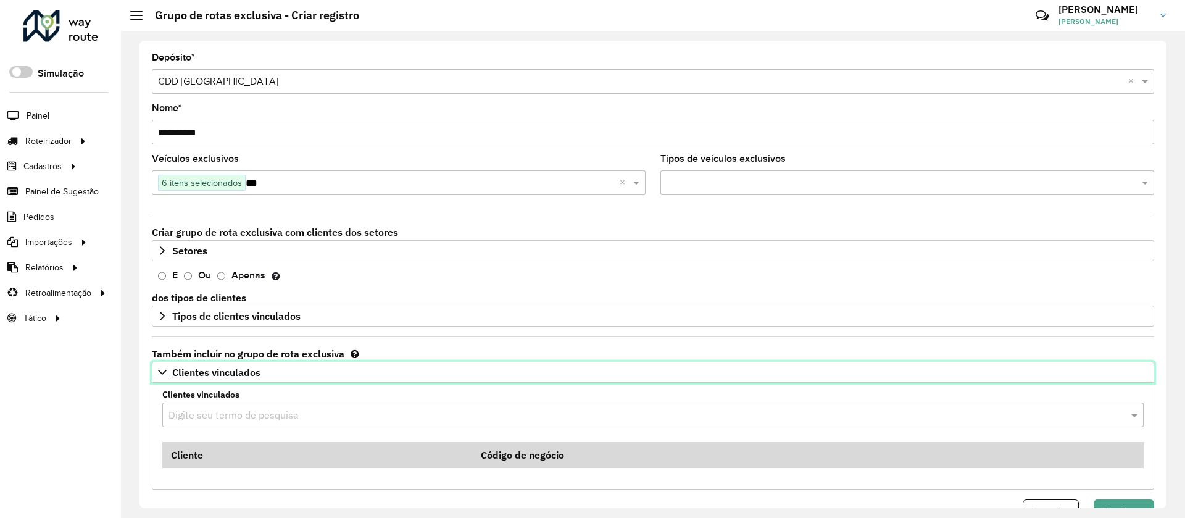
click at [236, 367] on span "Clientes vinculados" at bounding box center [216, 372] width 88 height 10
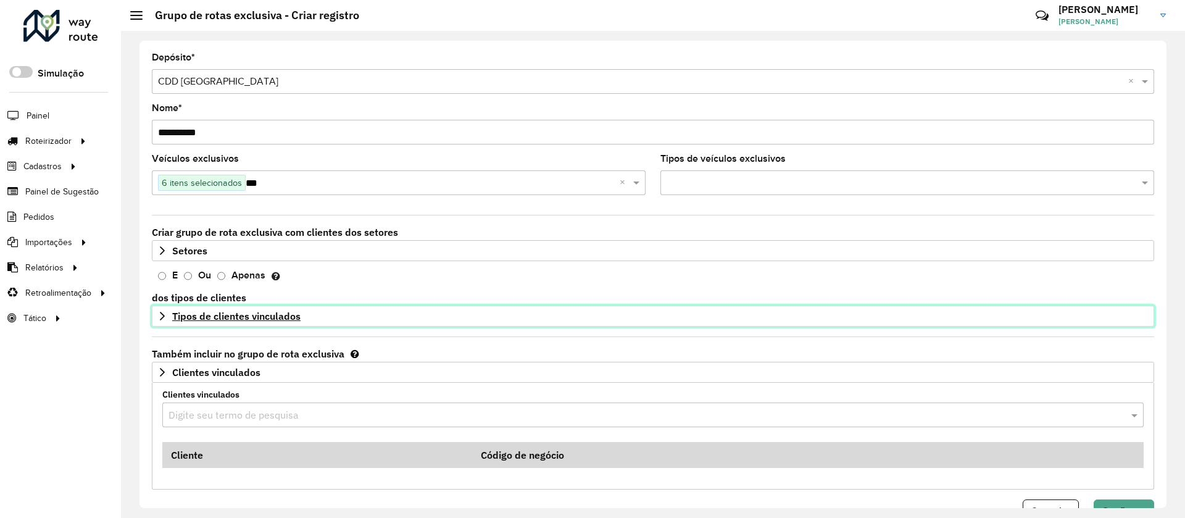
click at [228, 308] on link "Tipos de clientes vinculados" at bounding box center [653, 315] width 1002 height 21
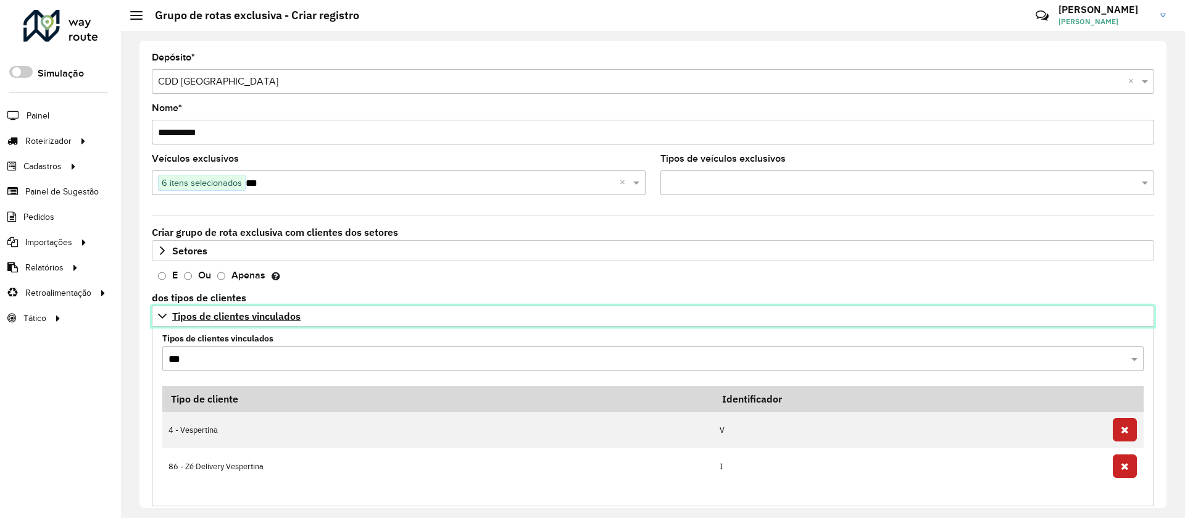
click at [228, 307] on link "Tipos de clientes vinculados" at bounding box center [653, 315] width 1002 height 21
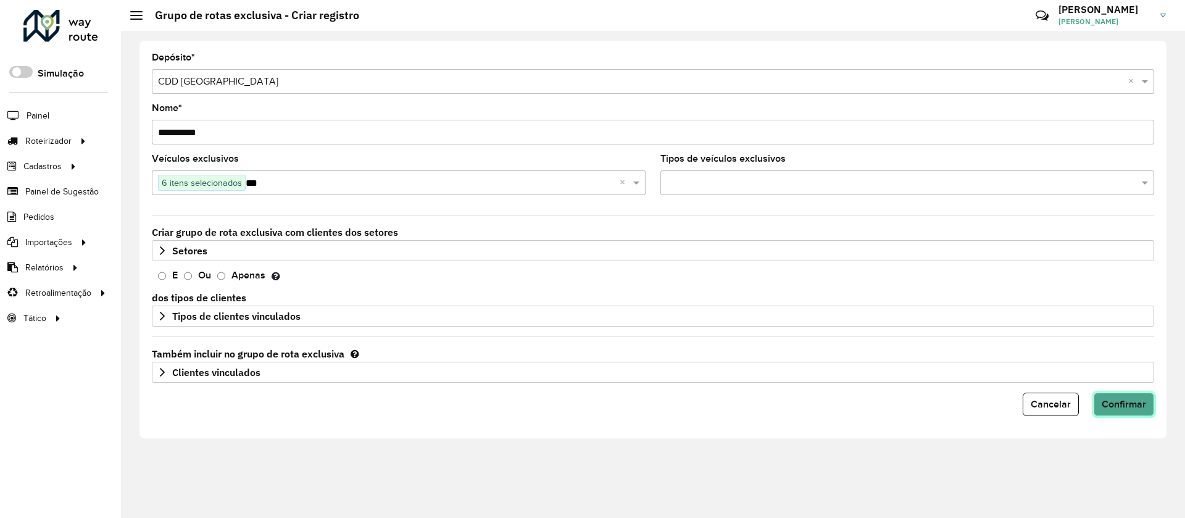
click at [1135, 397] on button "Confirmar" at bounding box center [1124, 403] width 60 height 23
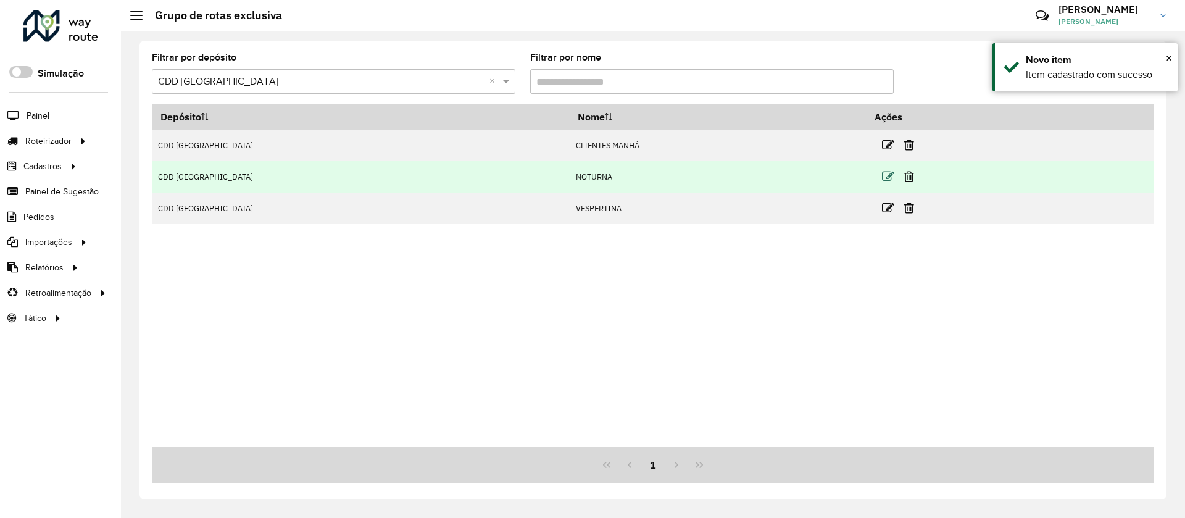
click at [882, 178] on icon at bounding box center [888, 176] width 12 height 12
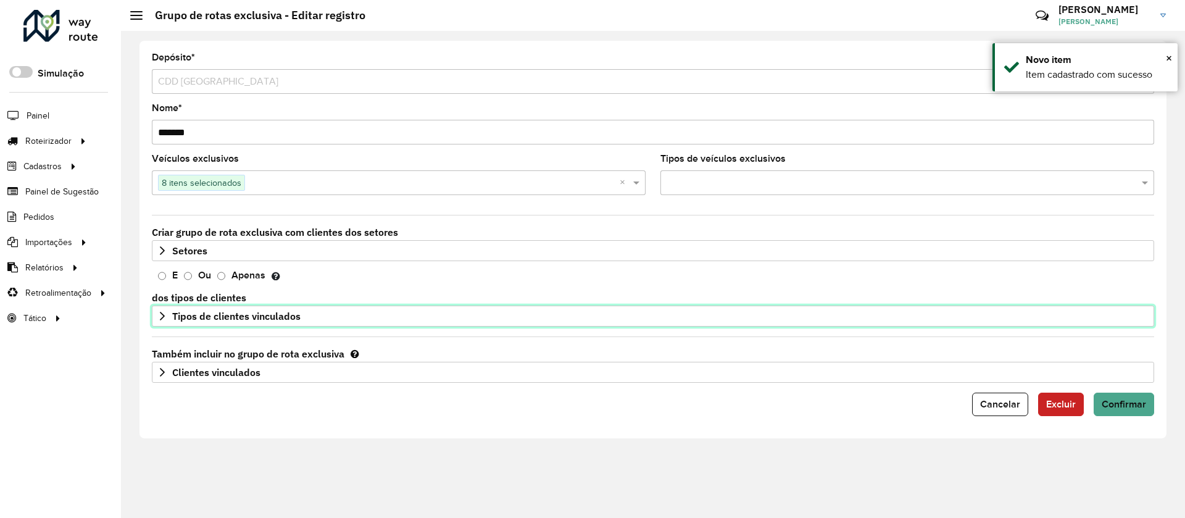
click at [220, 315] on span "Tipos de clientes vinculados" at bounding box center [236, 316] width 128 height 10
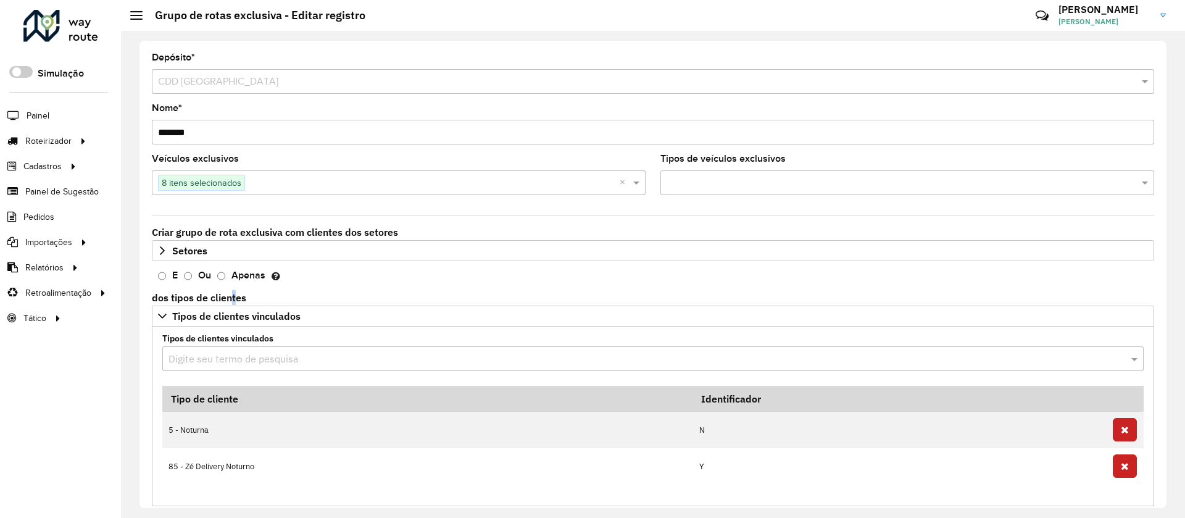
click at [235, 304] on label "dos tipos de clientes" at bounding box center [199, 297] width 94 height 15
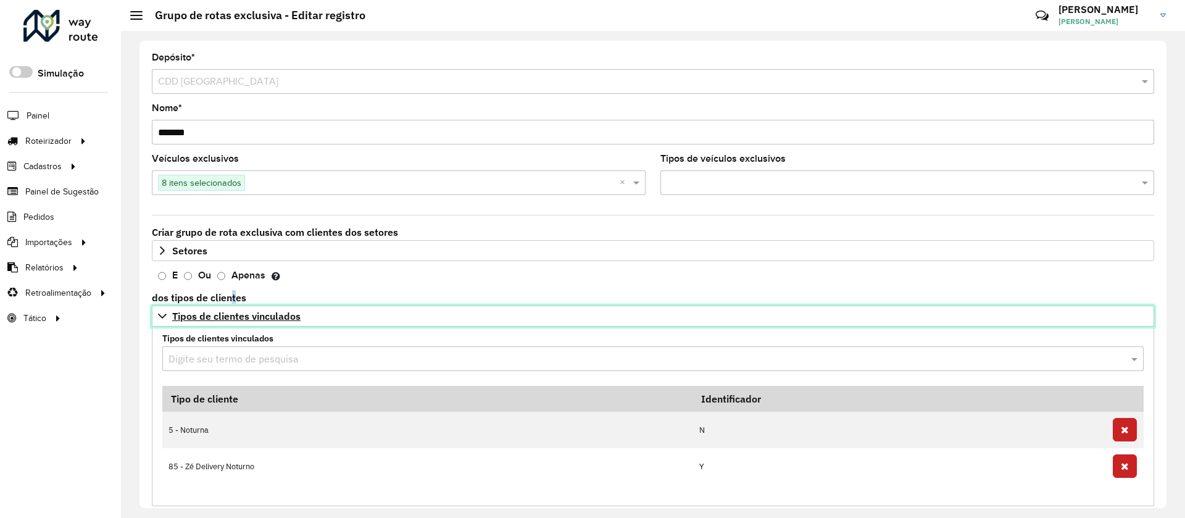
click at [238, 314] on span "Tipos de clientes vinculados" at bounding box center [236, 316] width 128 height 10
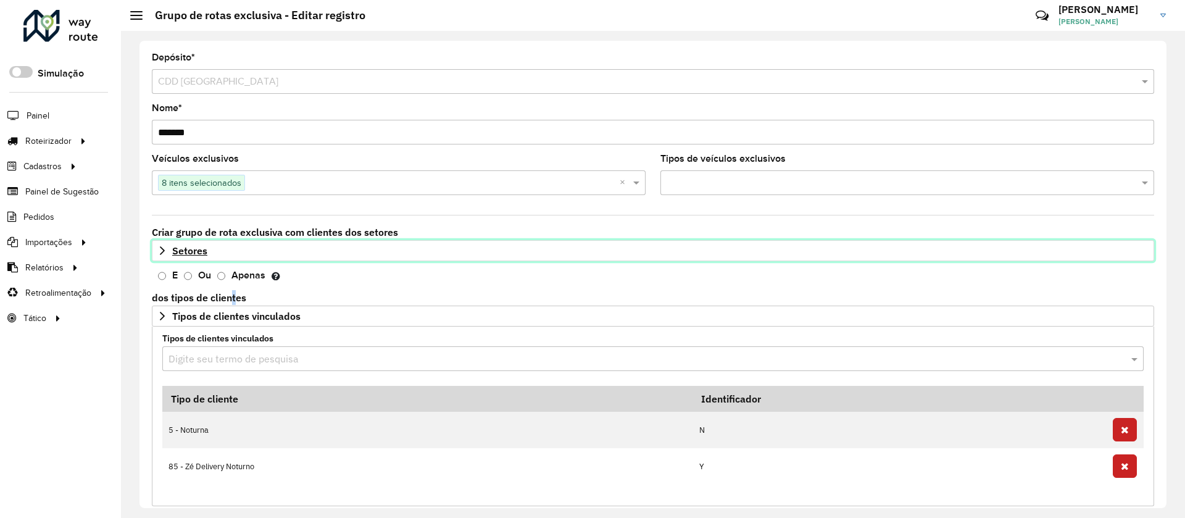
click at [224, 243] on link "Setores" at bounding box center [653, 250] width 1002 height 21
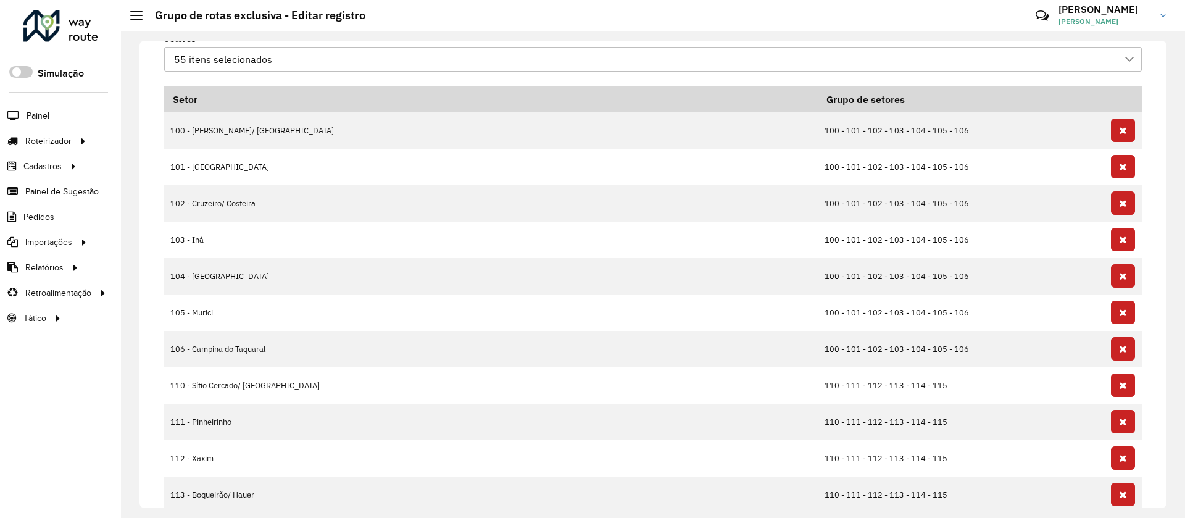
scroll to position [93, 0]
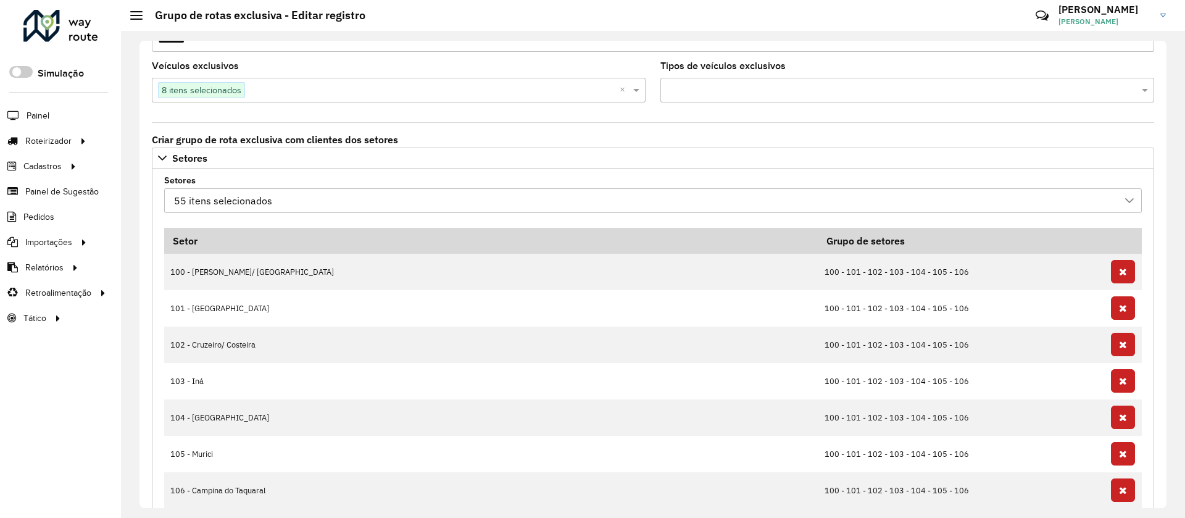
click at [239, 196] on div "55 itens selecionados" at bounding box center [223, 200] width 107 height 23
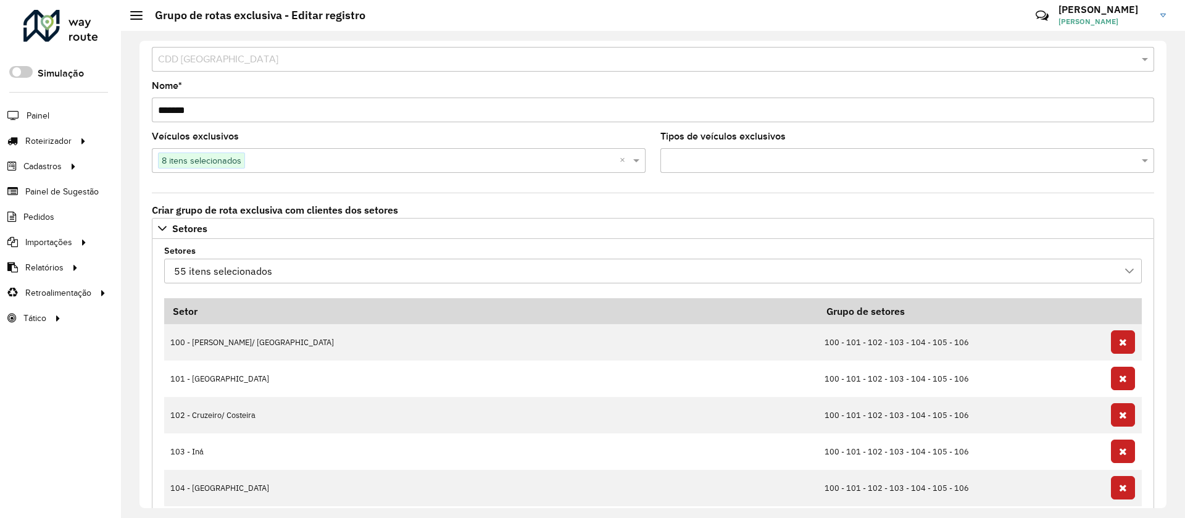
scroll to position [0, 0]
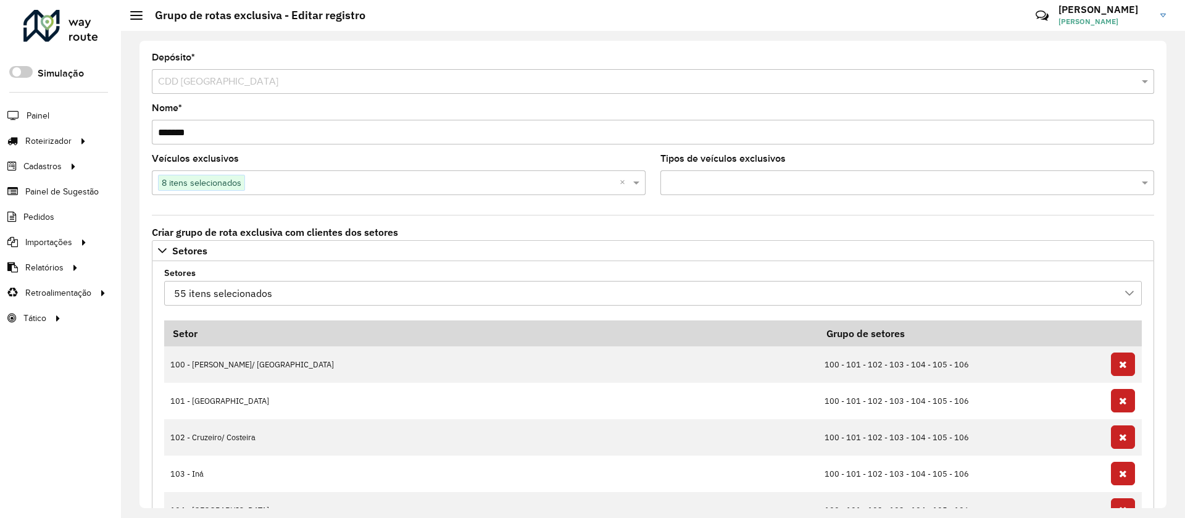
click at [236, 299] on div "55 itens selecionados" at bounding box center [223, 292] width 107 height 23
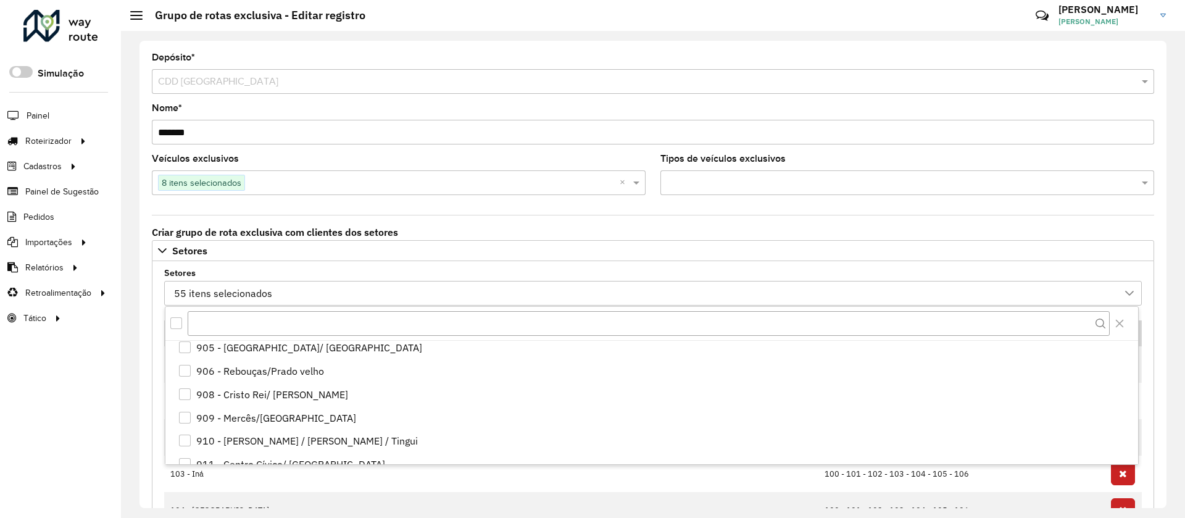
scroll to position [2098, 0]
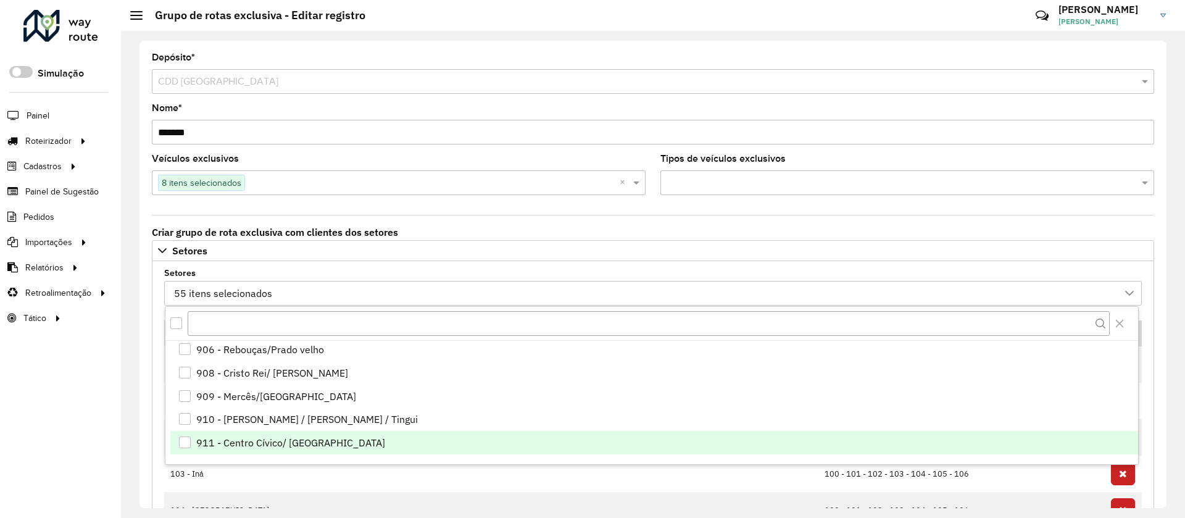
click at [268, 436] on div "911 - Centro Cívico/ Bom retiro" at bounding box center [290, 442] width 189 height 15
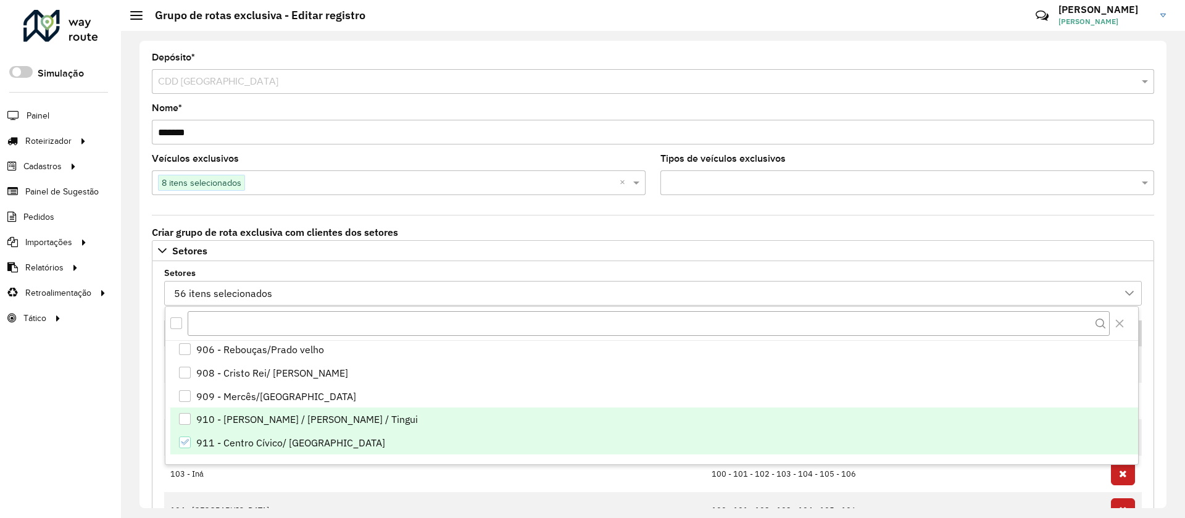
click at [264, 420] on div "910 - Hugo Lange / Cabral / Tingui" at bounding box center [307, 419] width 222 height 15
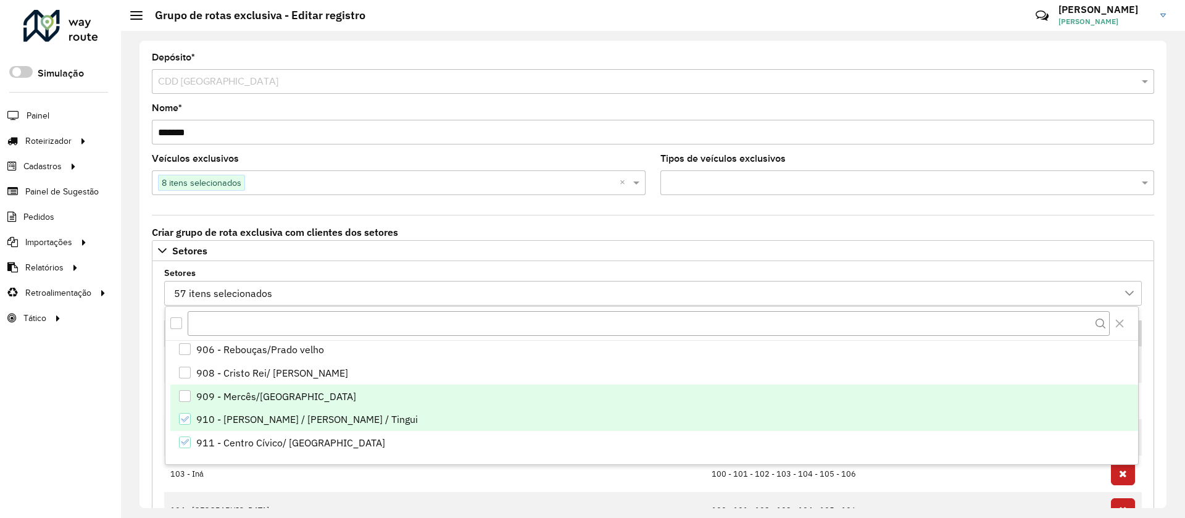
click at [250, 394] on div "909 - Mercês/Praça redentor" at bounding box center [276, 396] width 160 height 15
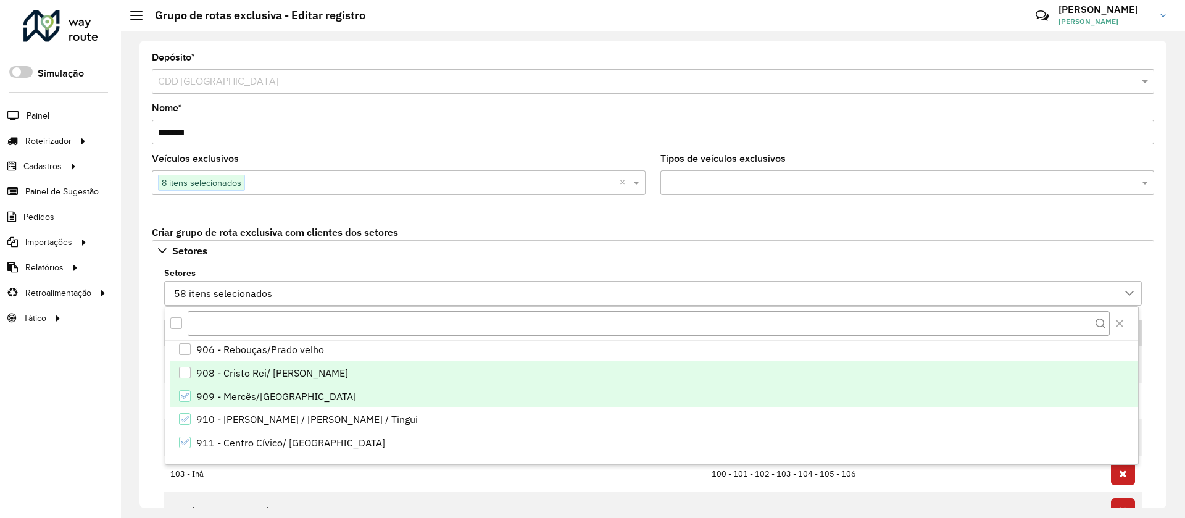
click at [235, 370] on div "908 - Cristo Rei/ JD Botanico" at bounding box center [272, 372] width 152 height 15
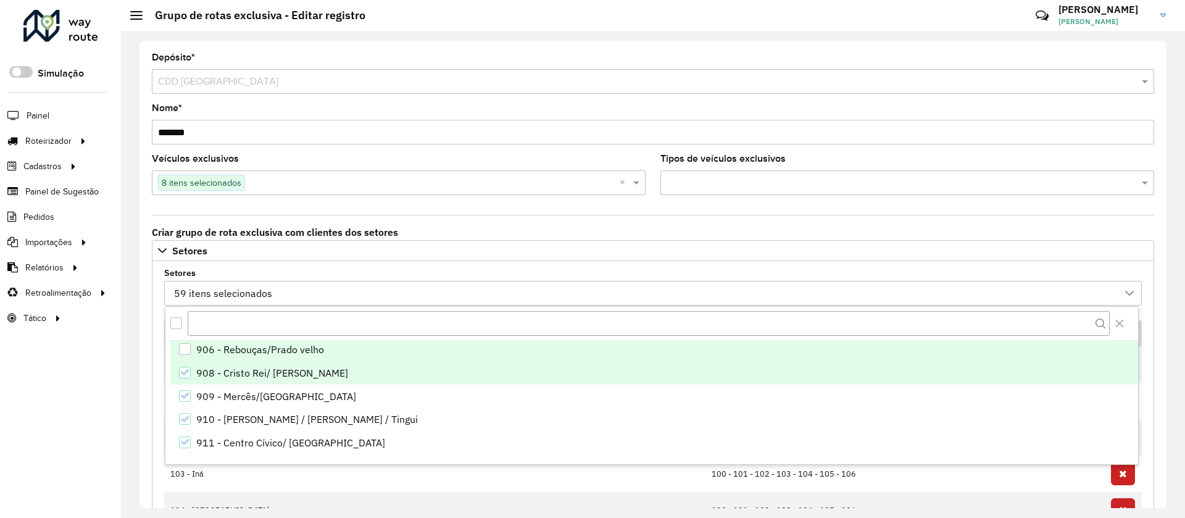
click at [226, 354] on div "906 - Rebouças/Prado velho" at bounding box center [260, 349] width 128 height 15
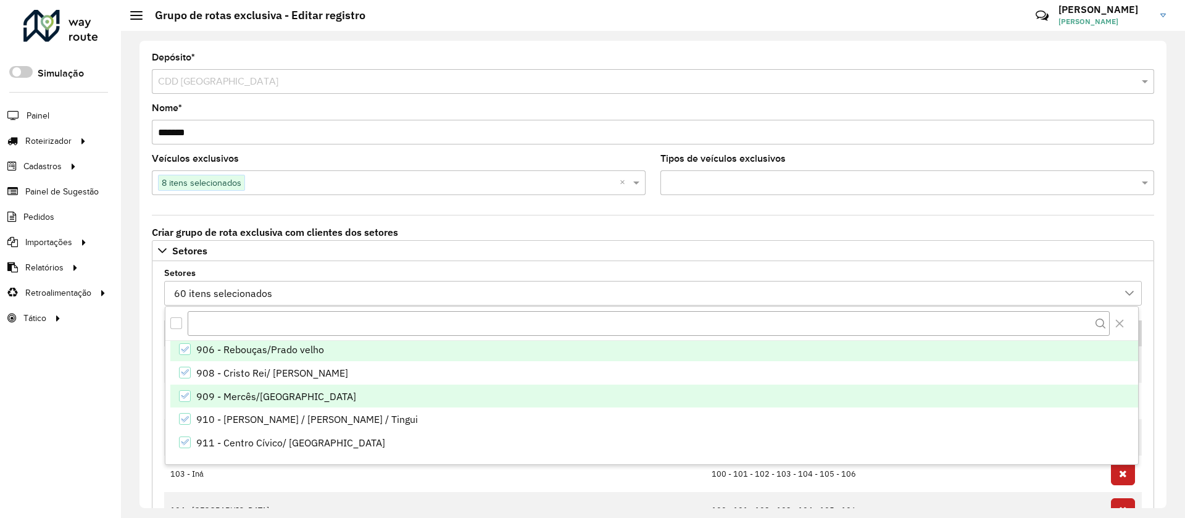
scroll to position [2005, 0]
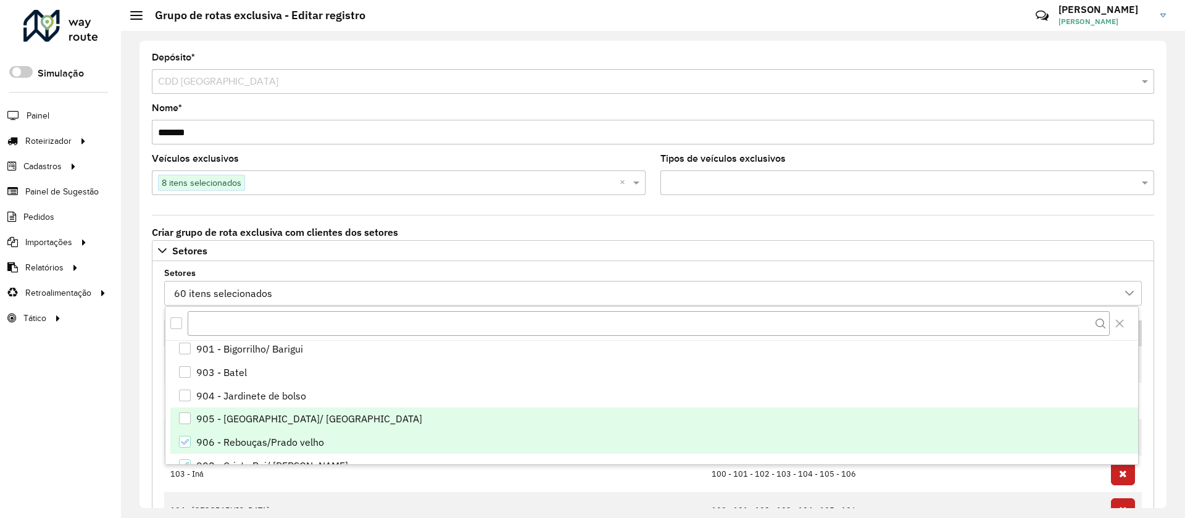
click at [235, 414] on div "905 - Agua verde/ Vila Izabel" at bounding box center [309, 418] width 226 height 15
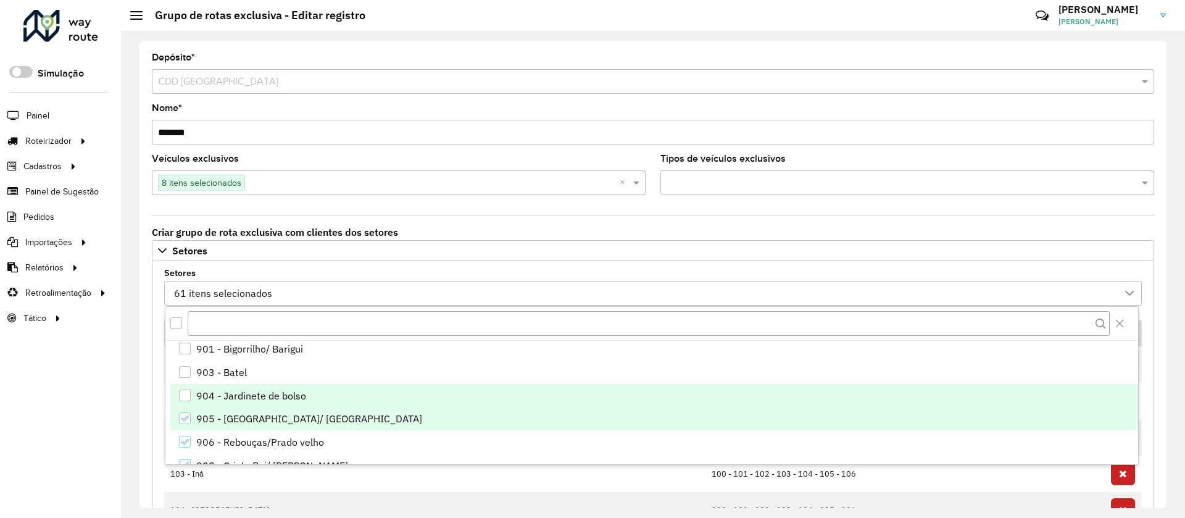
click at [226, 393] on div "904 - Jardinete de bolso" at bounding box center [251, 395] width 110 height 15
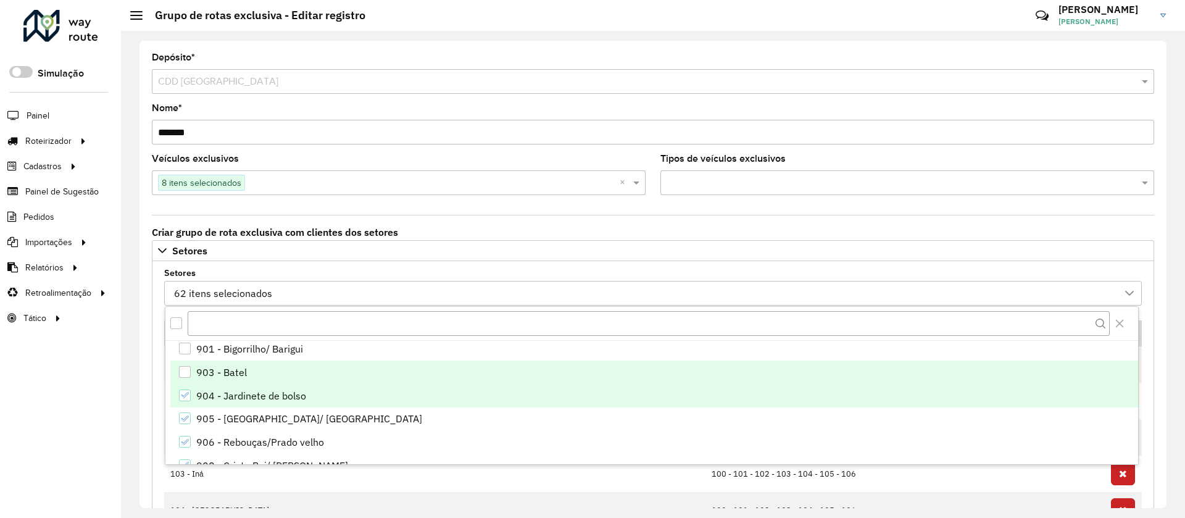
click at [215, 376] on div "903 - Batel" at bounding box center [221, 372] width 51 height 15
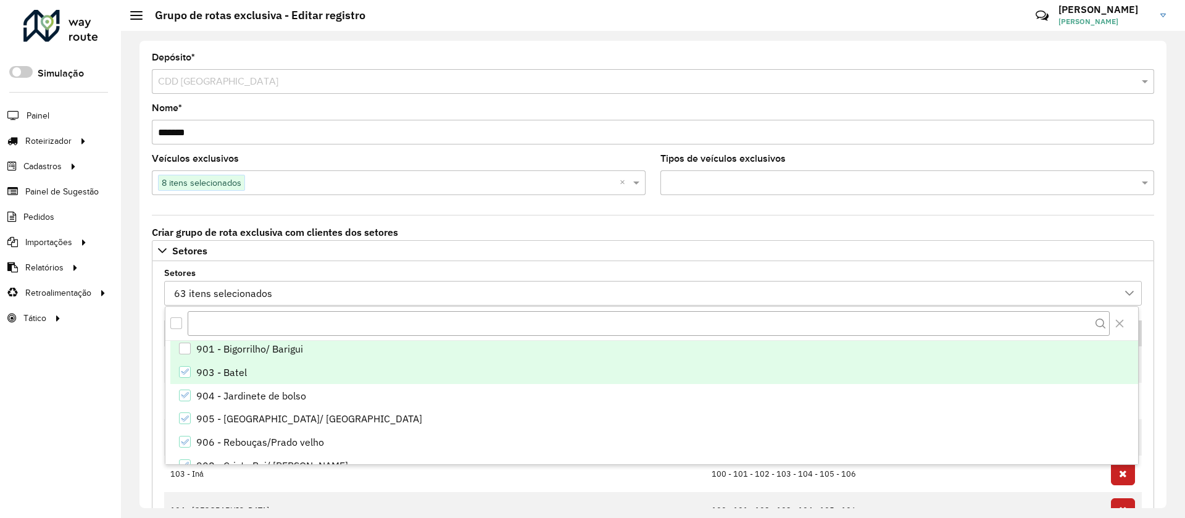
click at [207, 347] on div "901 - Bigorrilho/ Barigui" at bounding box center [249, 348] width 107 height 15
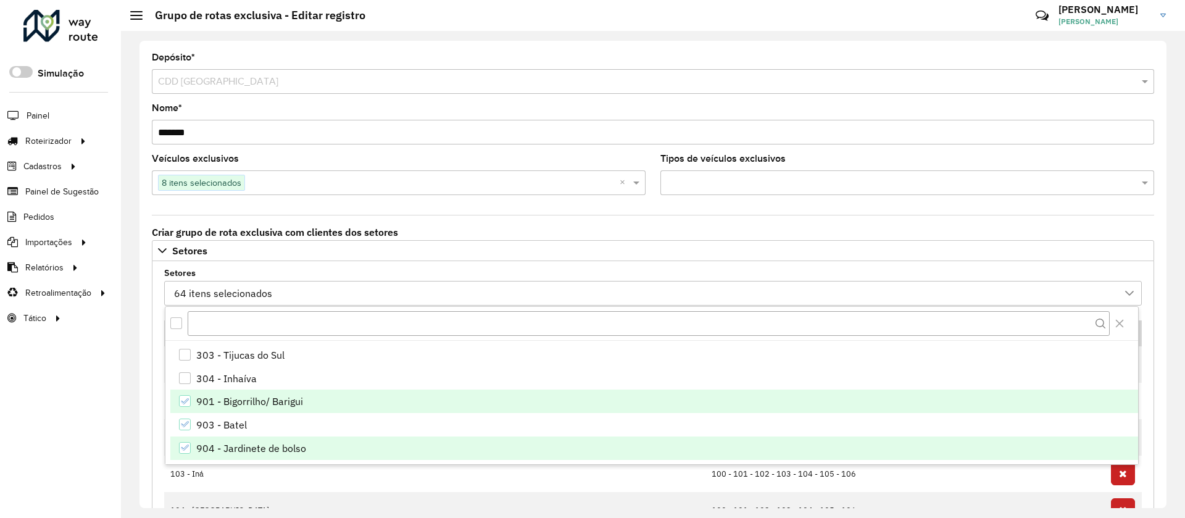
scroll to position [1912, 0]
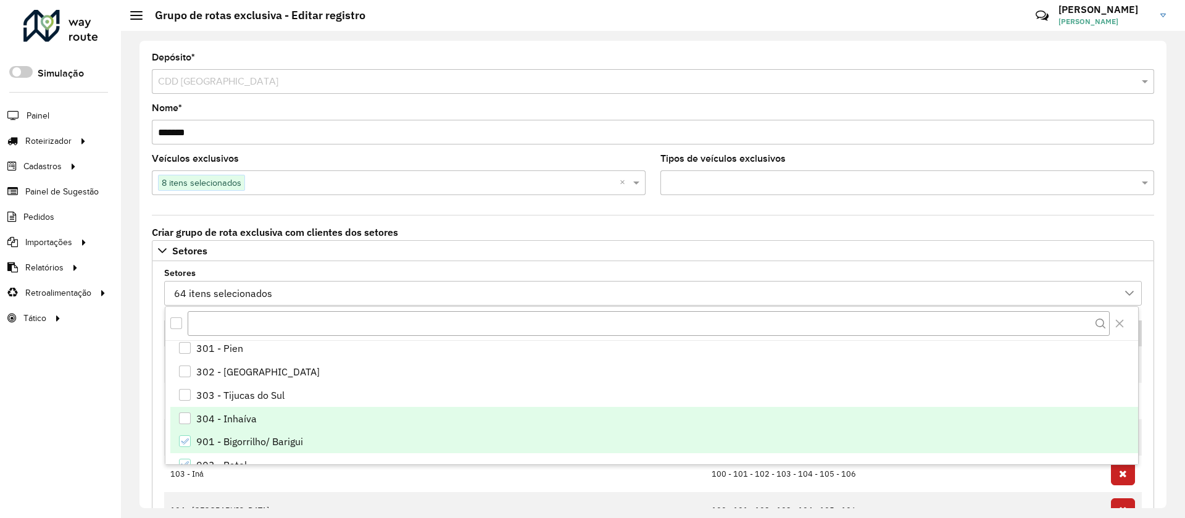
click at [238, 418] on div "304 - Inhaíva" at bounding box center [226, 418] width 60 height 15
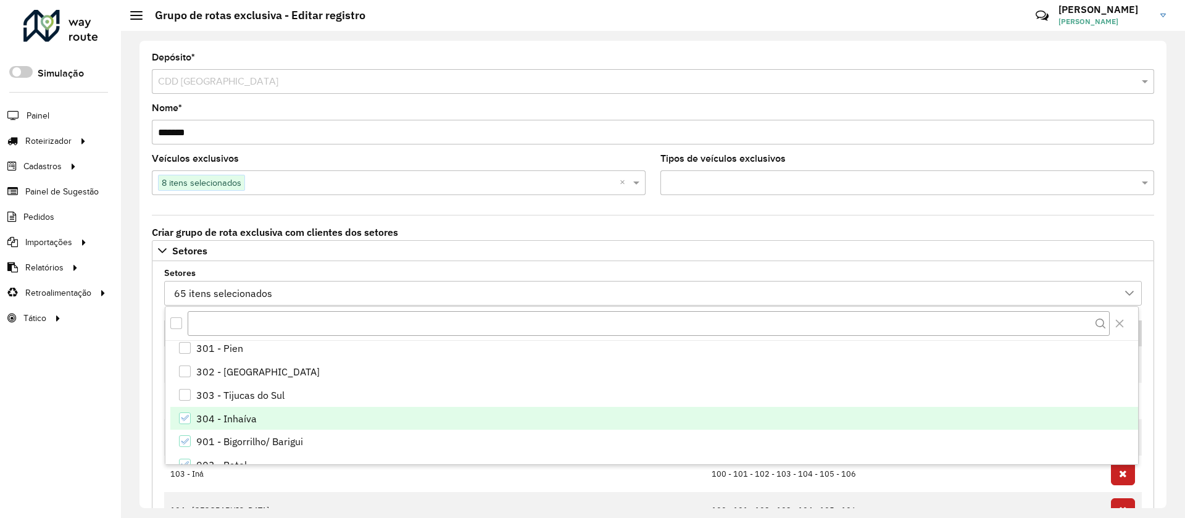
click at [238, 418] on div "304 - Inhaíva" at bounding box center [226, 418] width 60 height 15
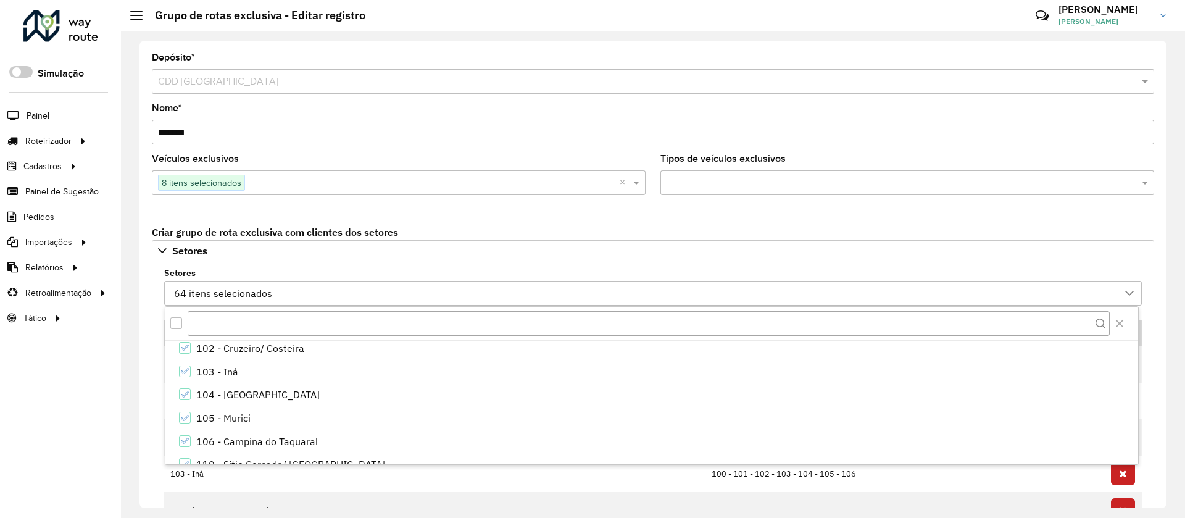
scroll to position [0, 0]
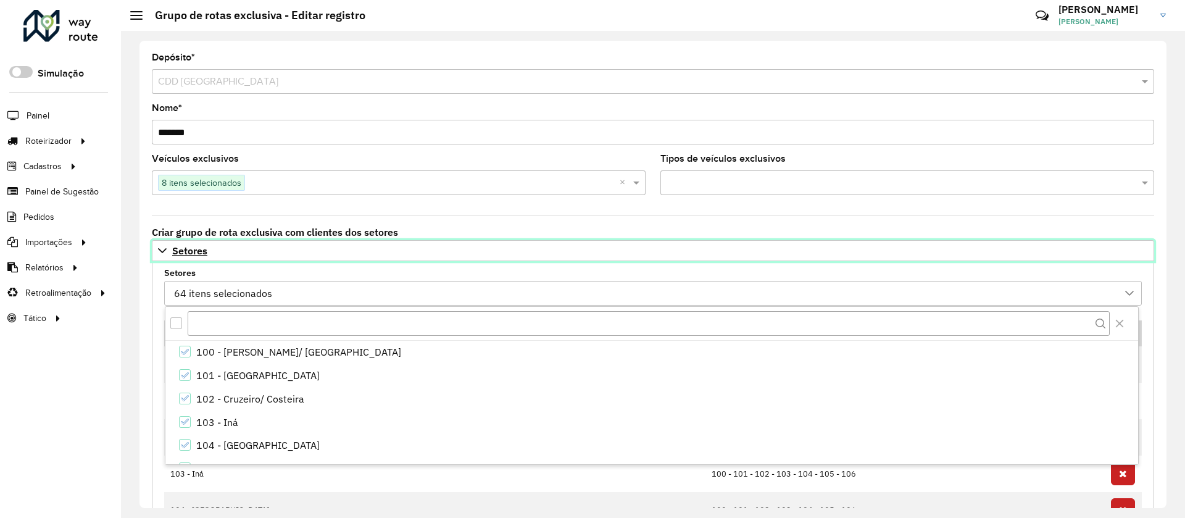
click at [215, 260] on link "Setores" at bounding box center [653, 250] width 1002 height 21
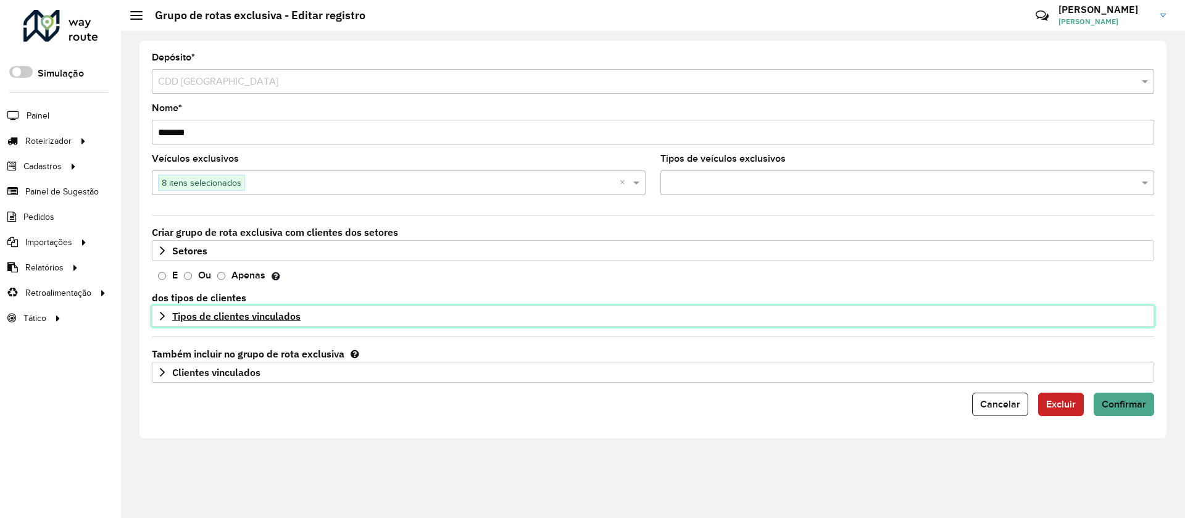
click at [258, 320] on span "Tipos de clientes vinculados" at bounding box center [236, 316] width 128 height 10
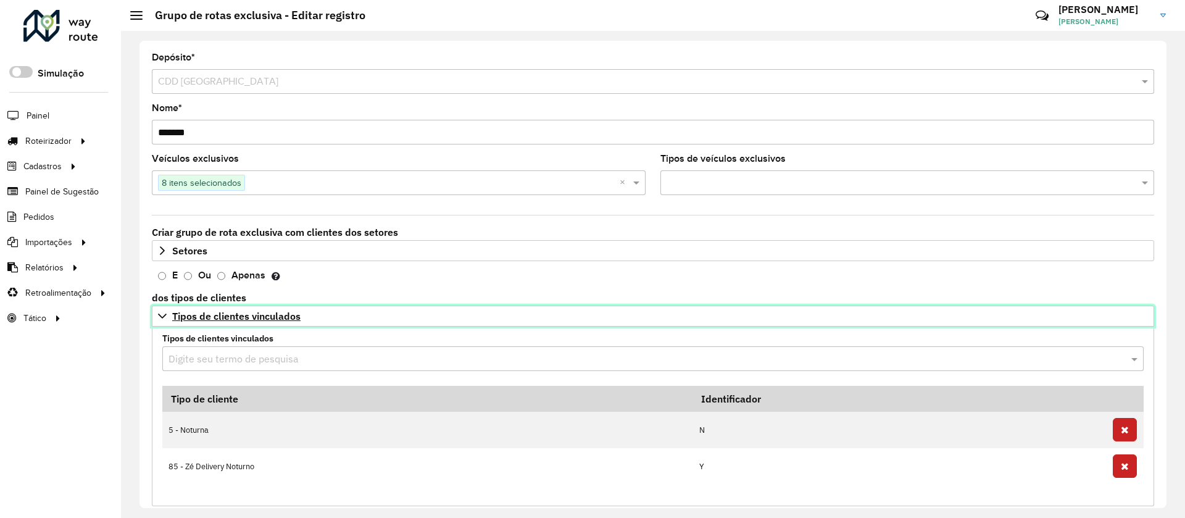
click at [255, 316] on span "Tipos de clientes vinculados" at bounding box center [236, 316] width 128 height 10
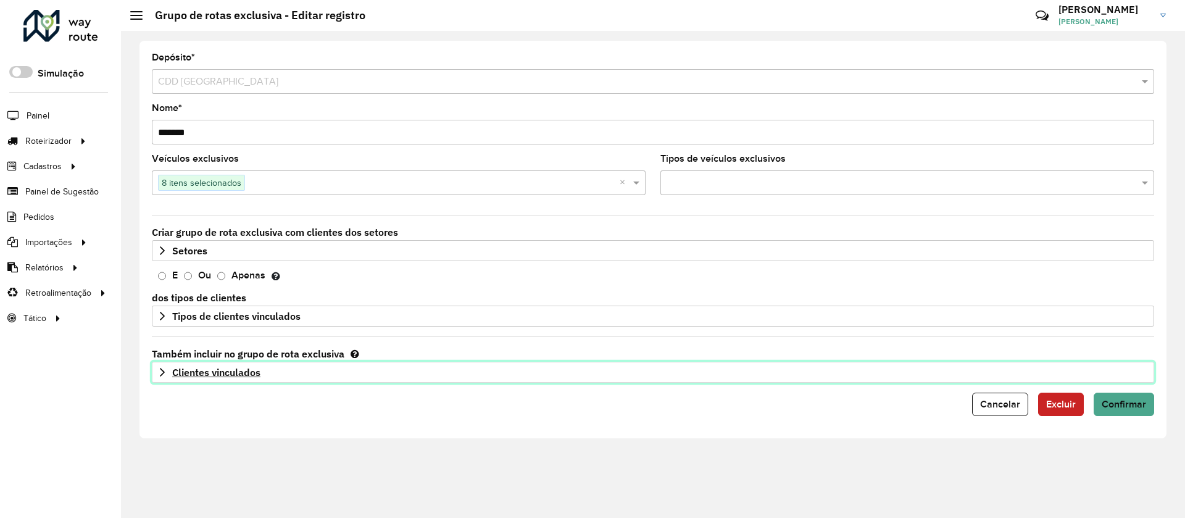
click at [277, 366] on link "Clientes vinculados" at bounding box center [653, 372] width 1002 height 21
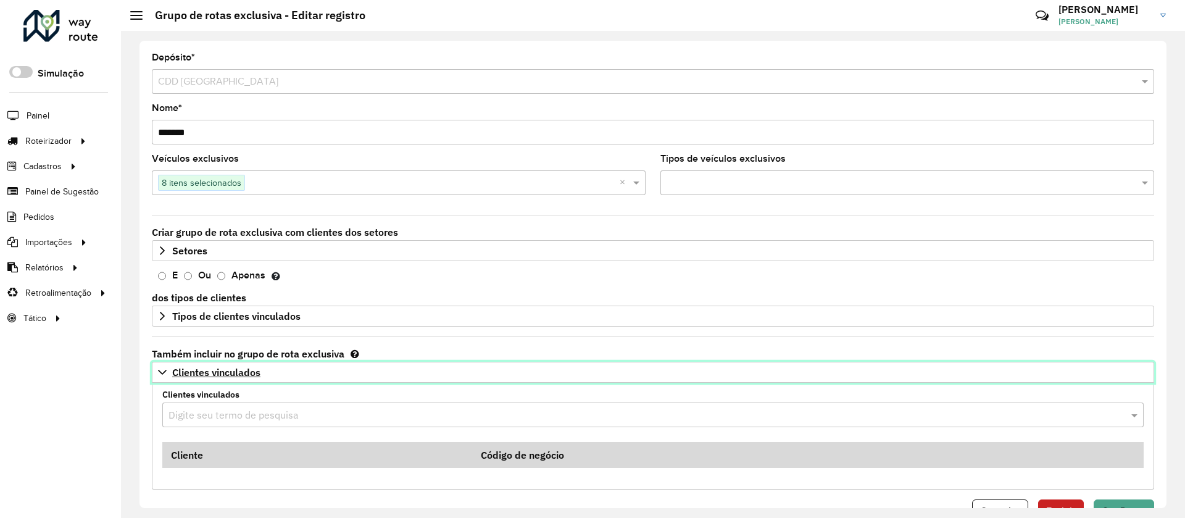
click at [275, 368] on link "Clientes vinculados" at bounding box center [653, 372] width 1002 height 21
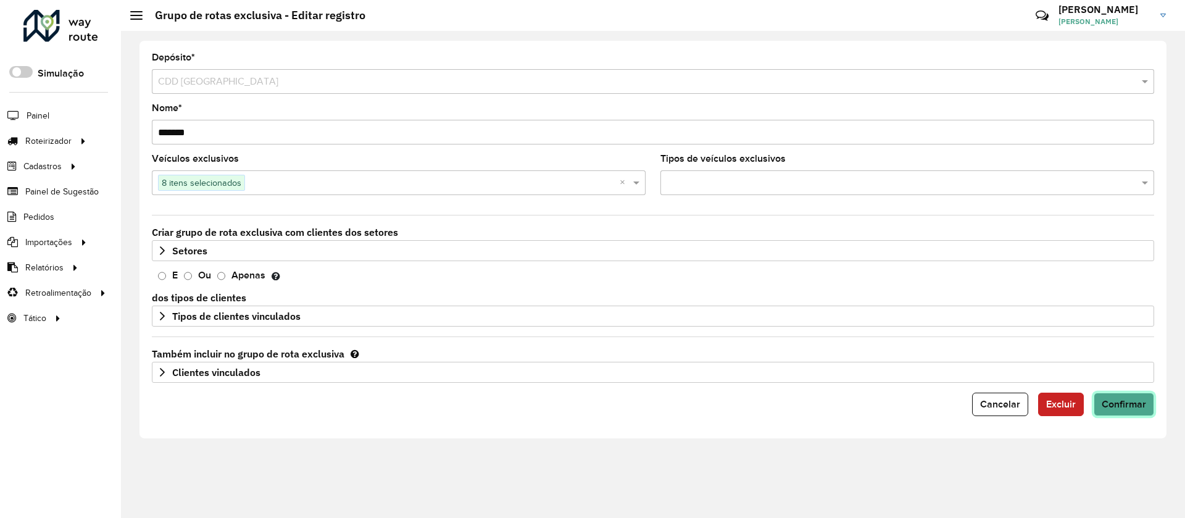
click at [1140, 404] on span "Confirmar" at bounding box center [1124, 404] width 44 height 10
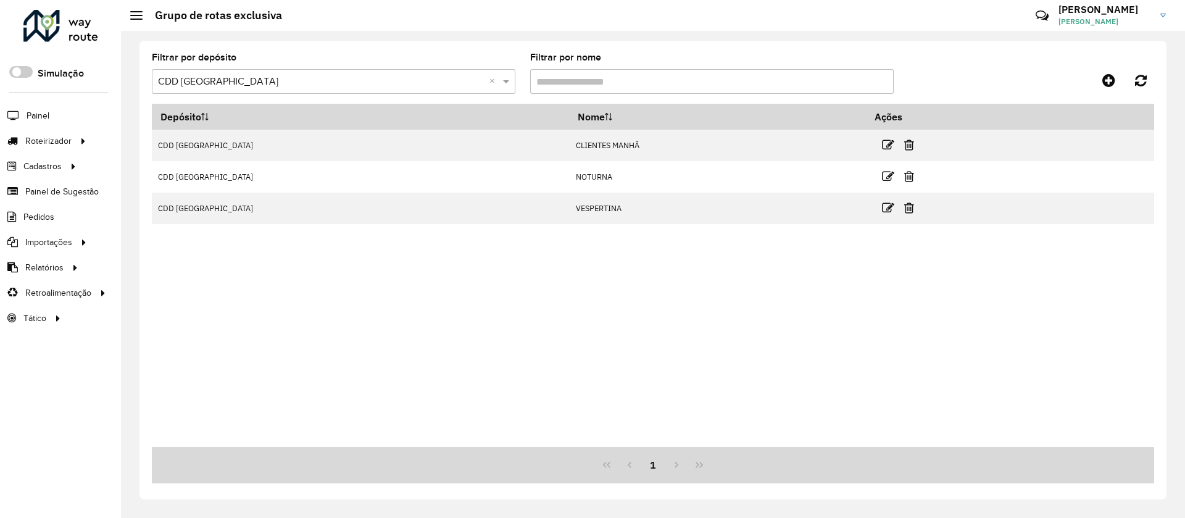
click at [815, 302] on div "Depósito Nome Ações CDD Curitiba CLIENTES MANHÃ CDD Curitiba NOTURNA CDD Curiti…" at bounding box center [653, 275] width 1002 height 343
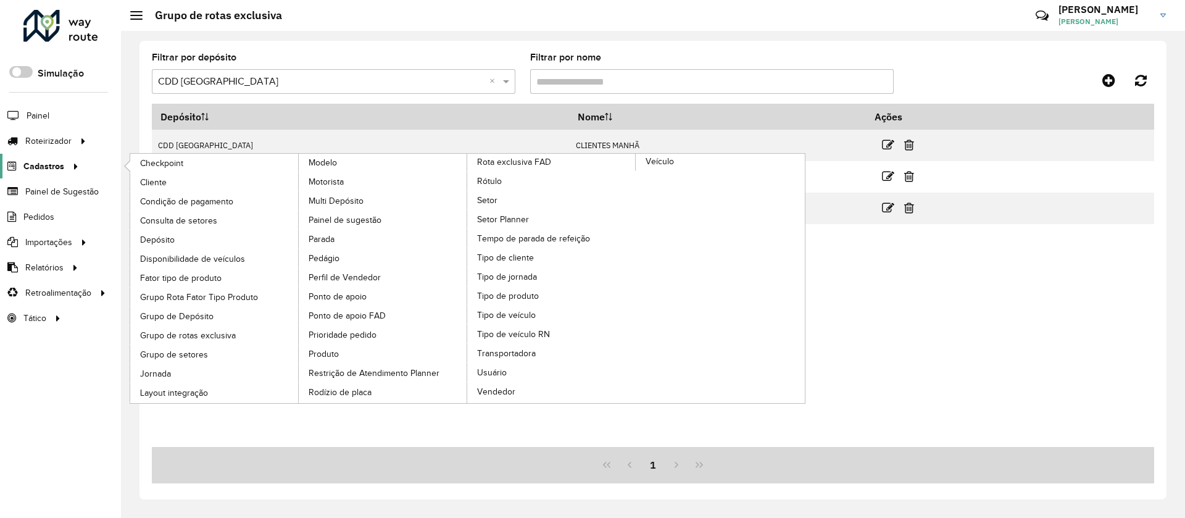
click at [42, 160] on span "Cadastros" at bounding box center [43, 166] width 41 height 13
click at [513, 165] on span "Rota exclusiva FAD" at bounding box center [516, 162] width 78 height 13
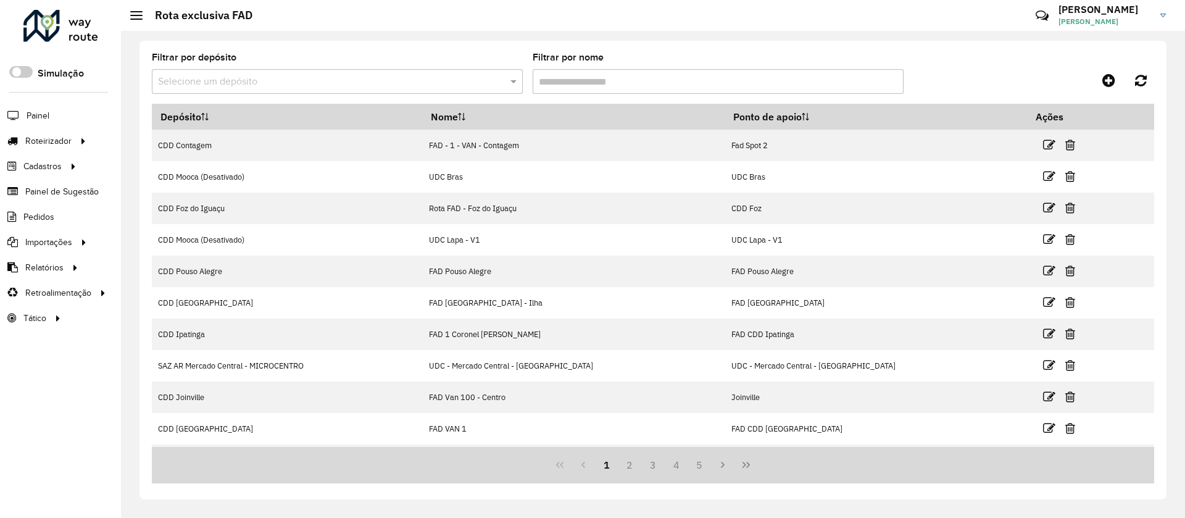
click at [344, 85] on input "text" at bounding box center [325, 82] width 334 height 15
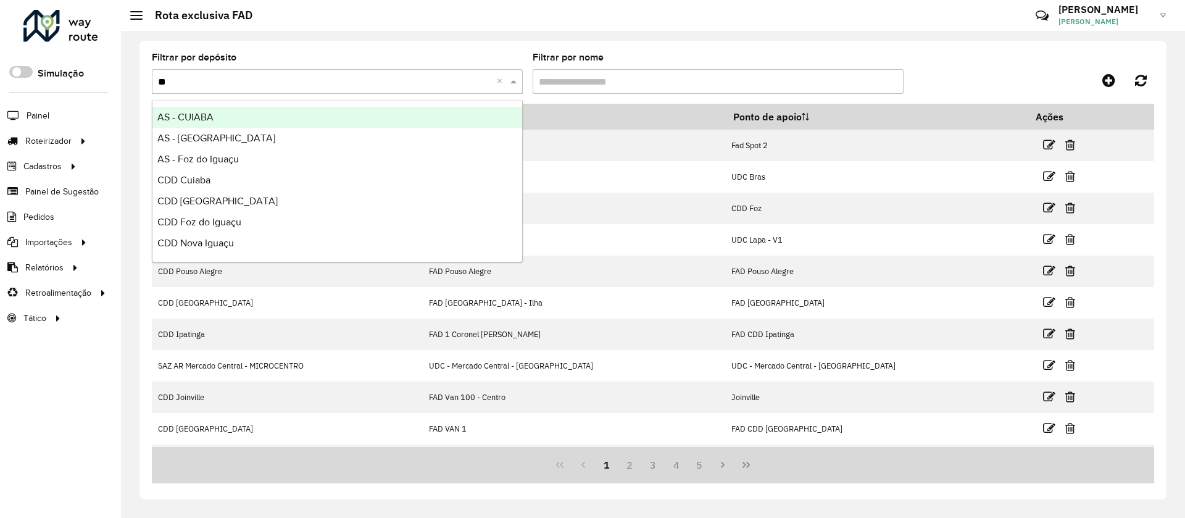
type input "***"
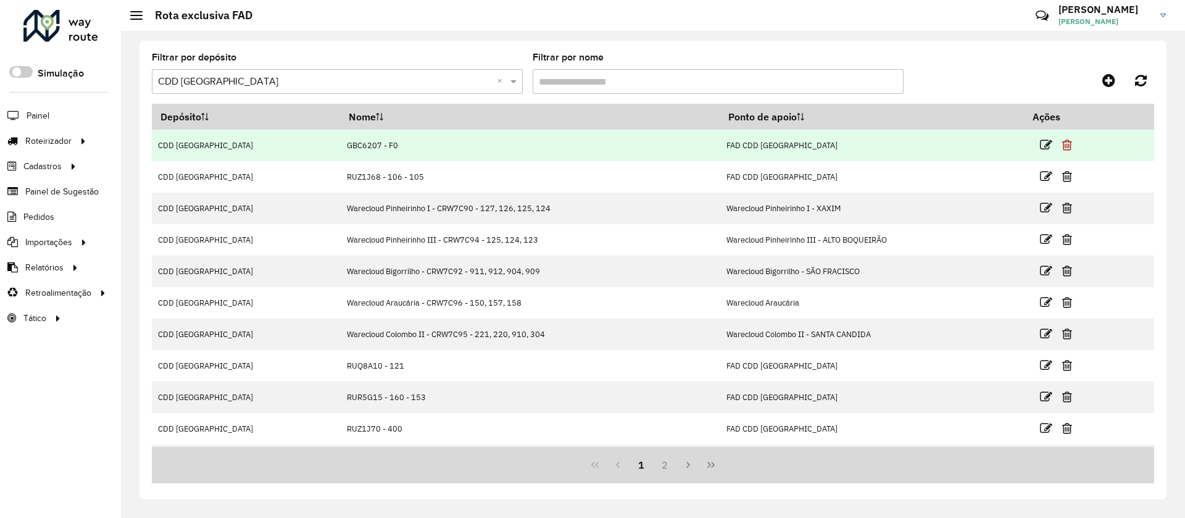
click at [1062, 144] on icon at bounding box center [1067, 145] width 10 height 12
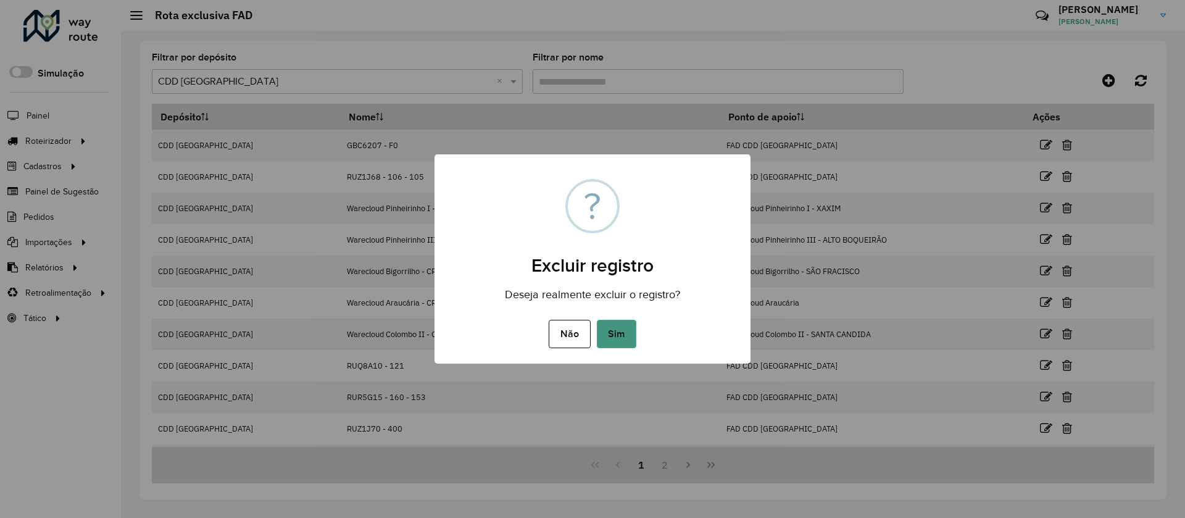
click at [621, 330] on button "Sim" at bounding box center [616, 334] width 39 height 28
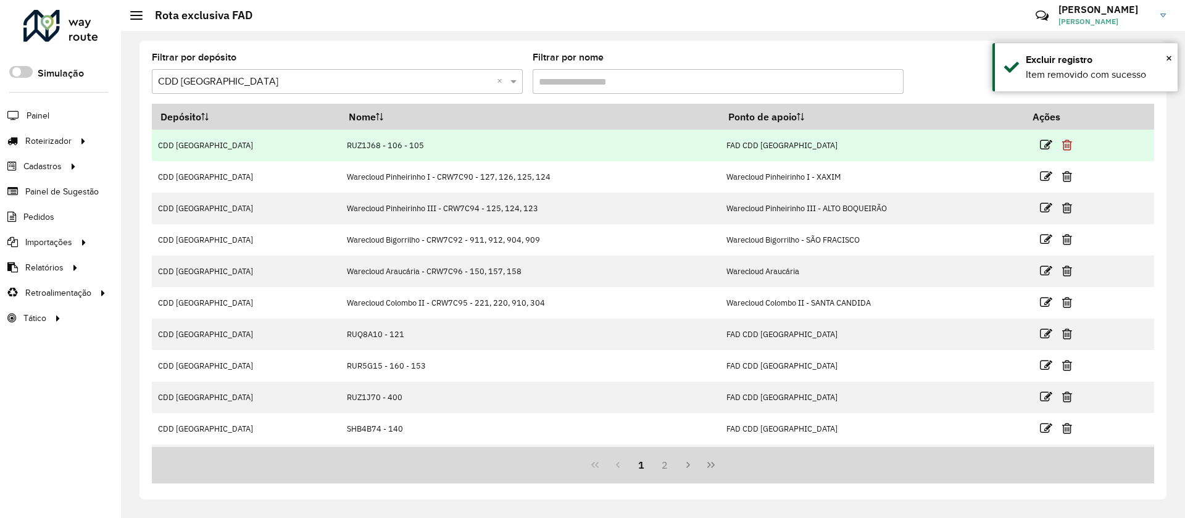
click at [1062, 146] on icon at bounding box center [1067, 145] width 10 height 12
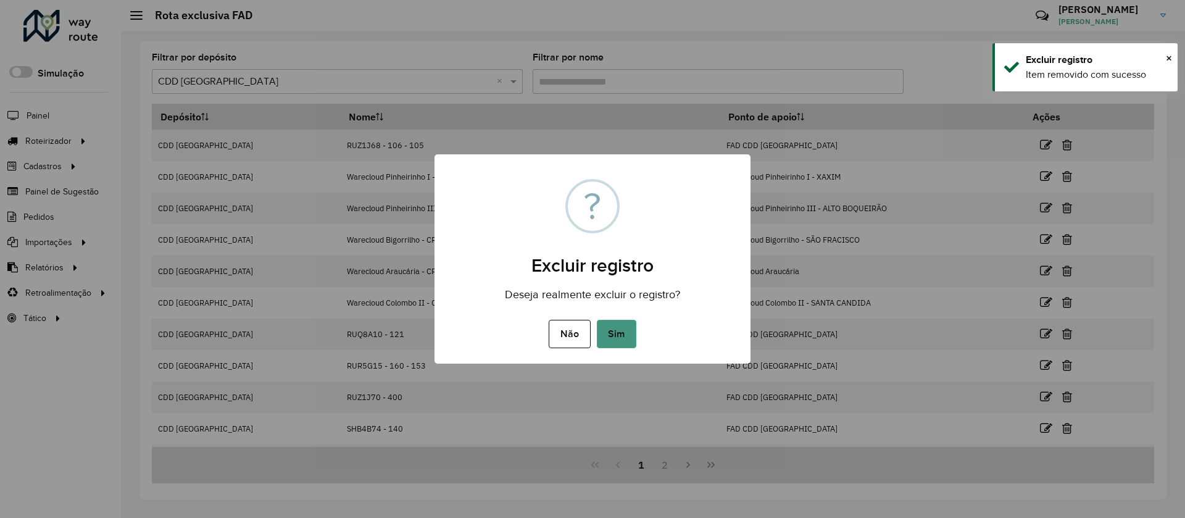
click at [615, 334] on button "Sim" at bounding box center [616, 334] width 39 height 28
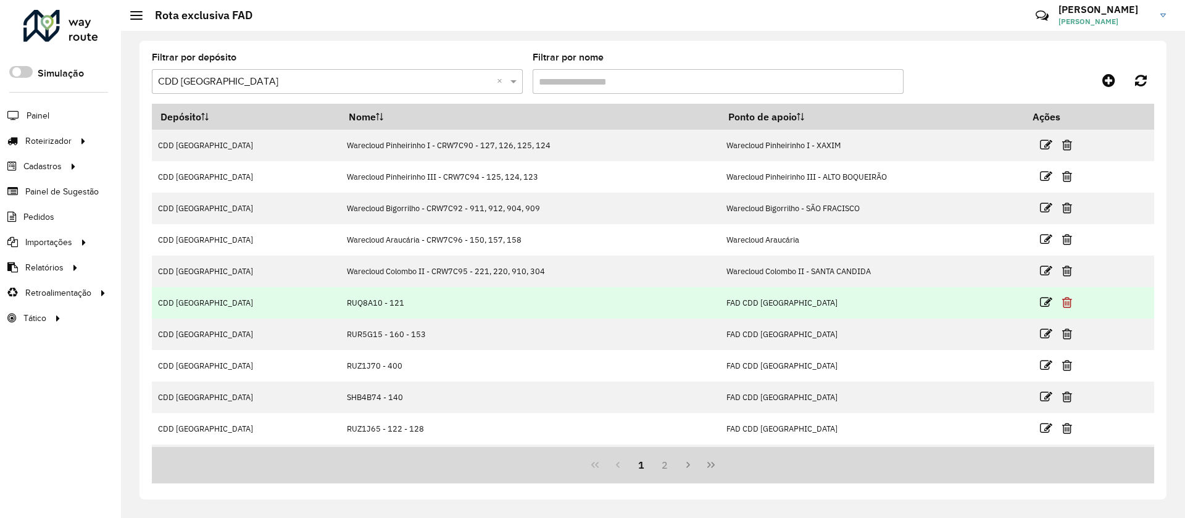
click at [1062, 301] on icon at bounding box center [1067, 302] width 10 height 12
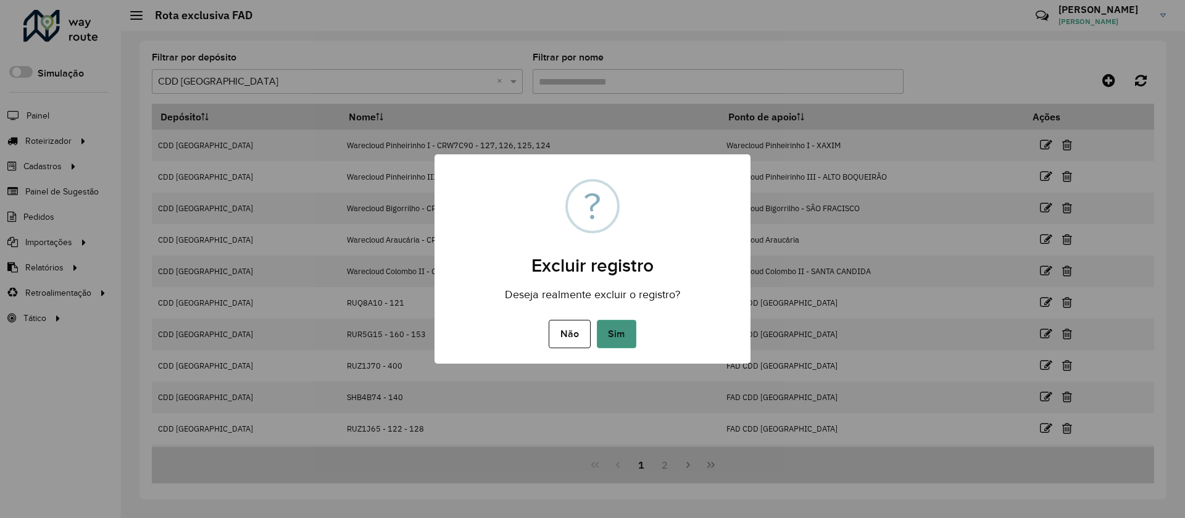
click at [617, 332] on button "Sim" at bounding box center [616, 334] width 39 height 28
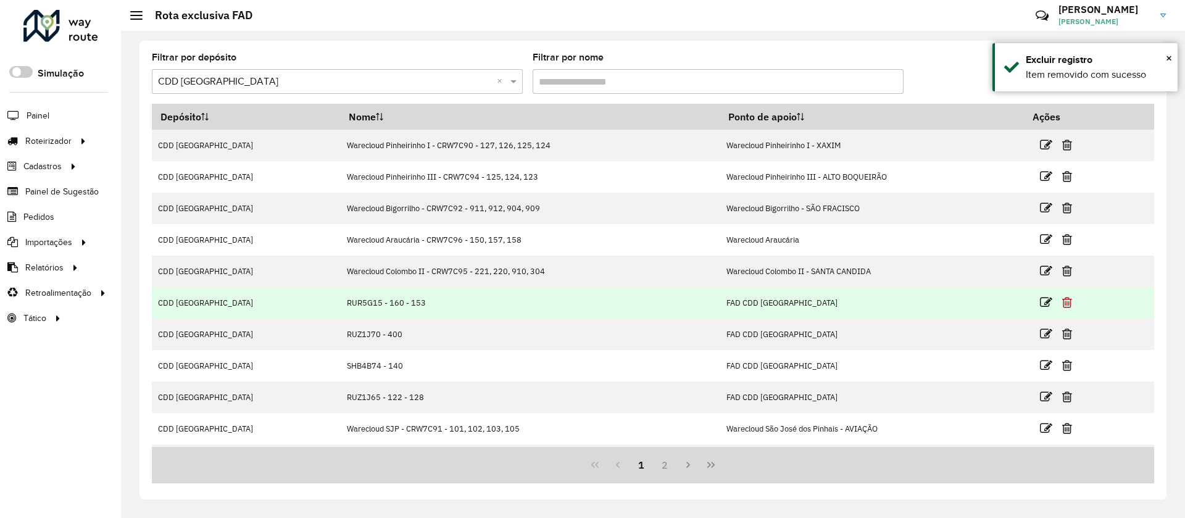
click at [1062, 300] on icon at bounding box center [1067, 302] width 10 height 12
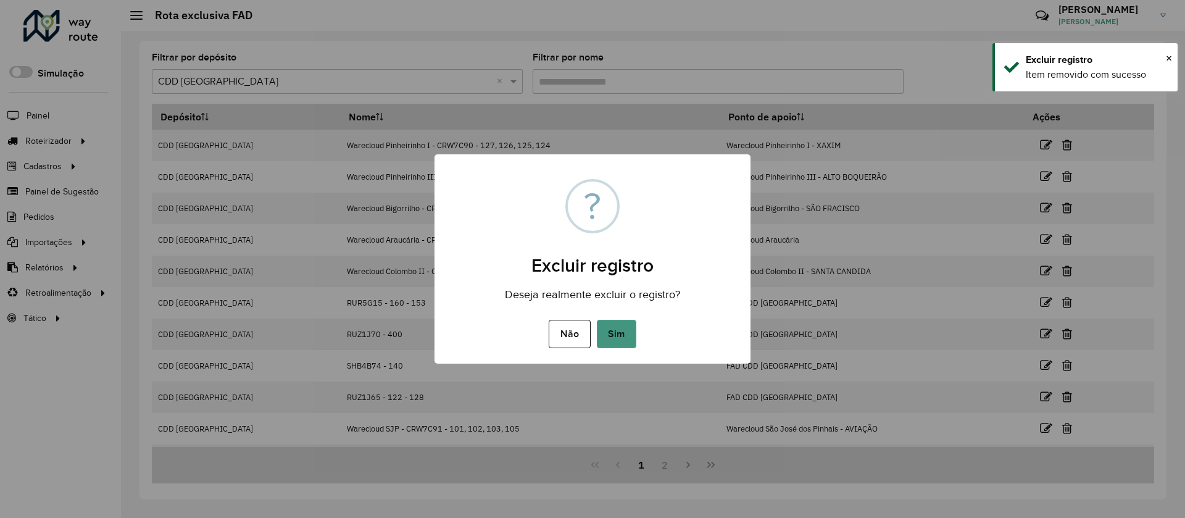
click at [622, 330] on button "Sim" at bounding box center [616, 334] width 39 height 28
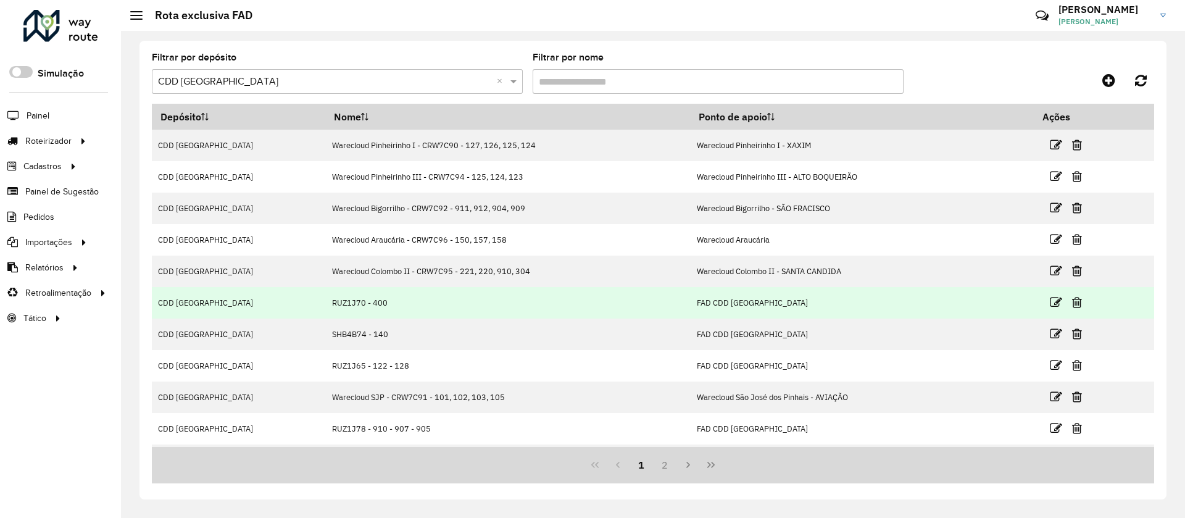
click at [1072, 309] on link at bounding box center [1077, 302] width 10 height 17
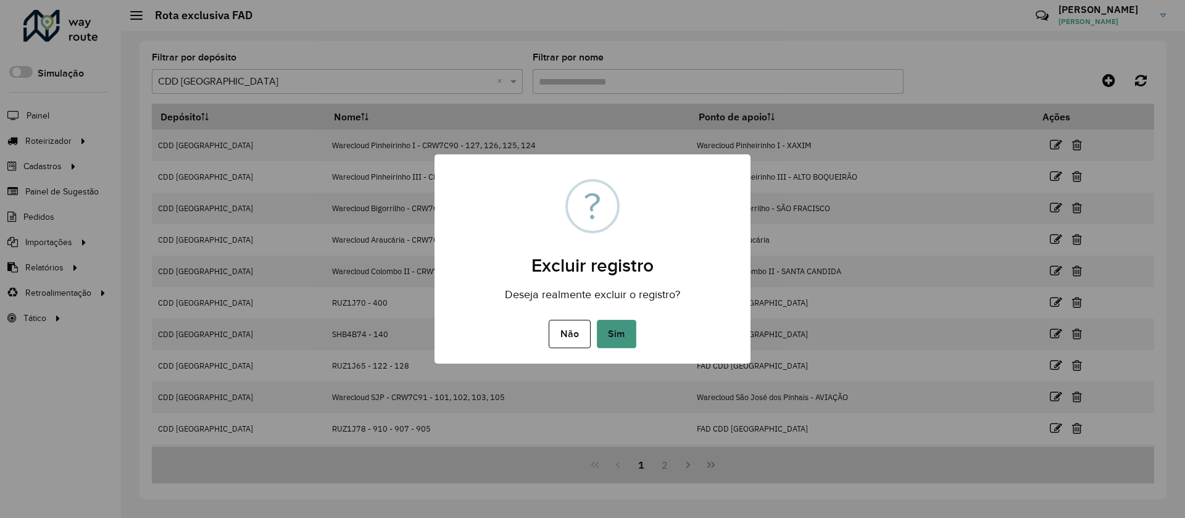
click at [617, 330] on button "Sim" at bounding box center [616, 334] width 39 height 28
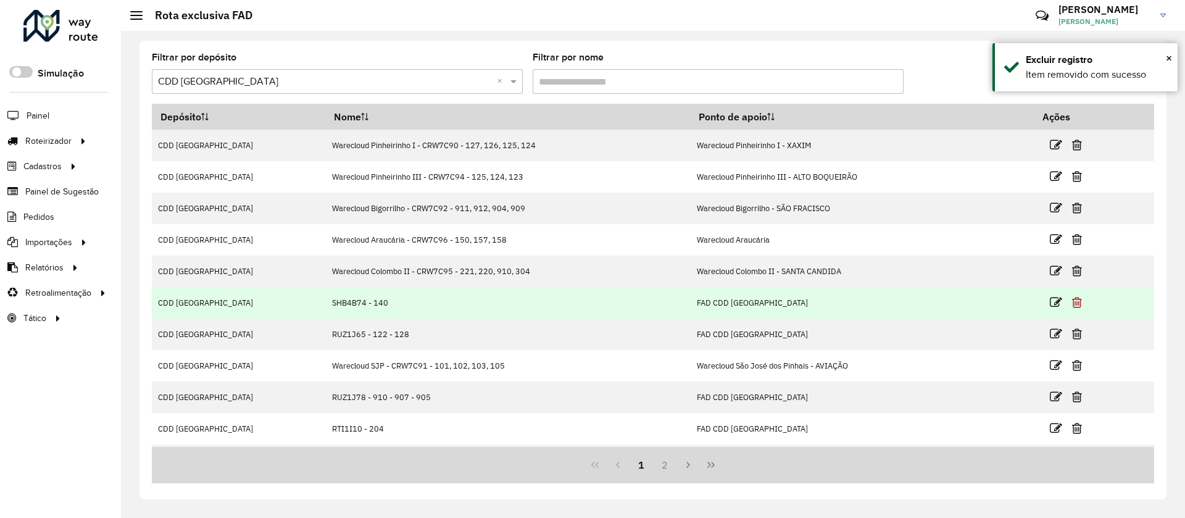
click at [1072, 301] on icon at bounding box center [1077, 302] width 10 height 12
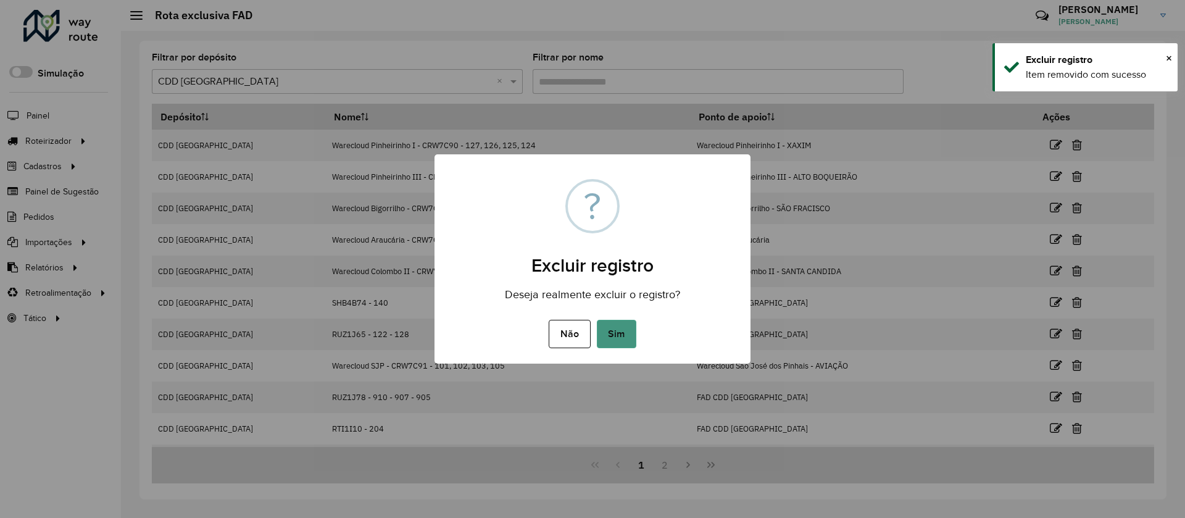
click at [606, 328] on button "Sim" at bounding box center [616, 334] width 39 height 28
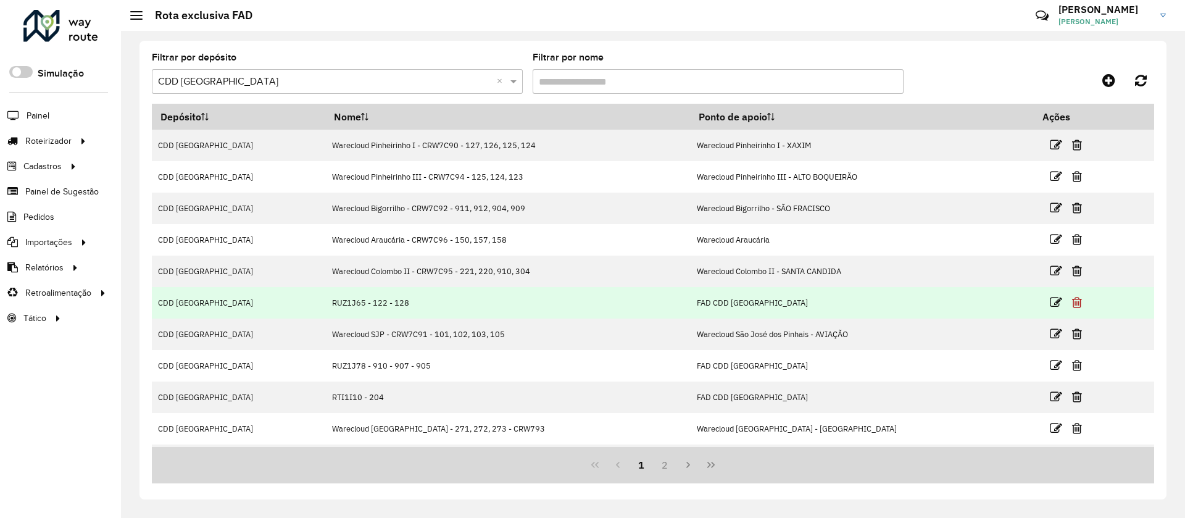
click at [1072, 303] on icon at bounding box center [1077, 302] width 10 height 12
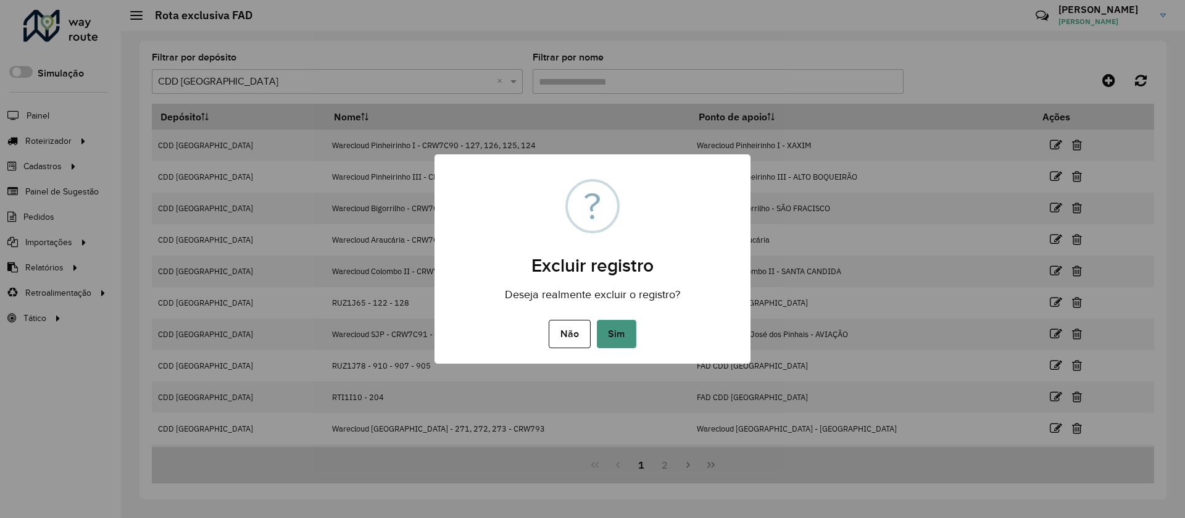
click at [619, 332] on button "Sim" at bounding box center [616, 334] width 39 height 28
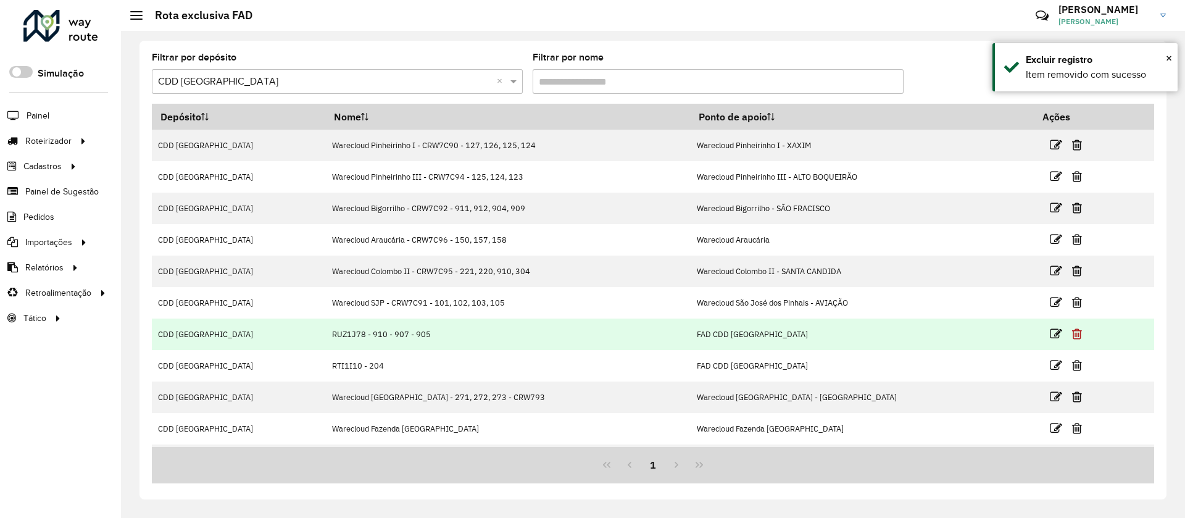
click at [1072, 334] on icon at bounding box center [1077, 334] width 10 height 12
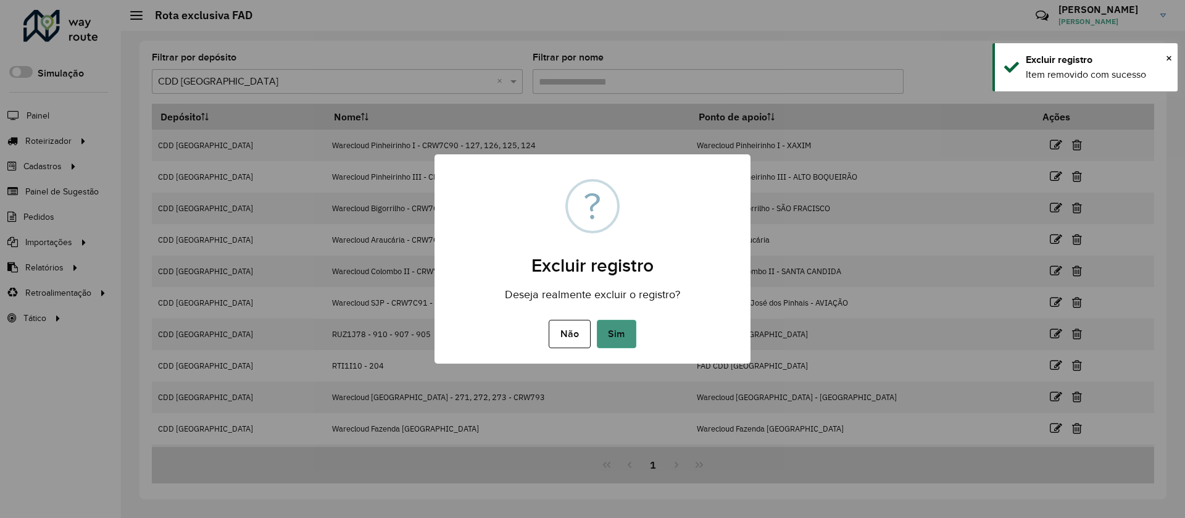
click at [626, 329] on button "Sim" at bounding box center [616, 334] width 39 height 28
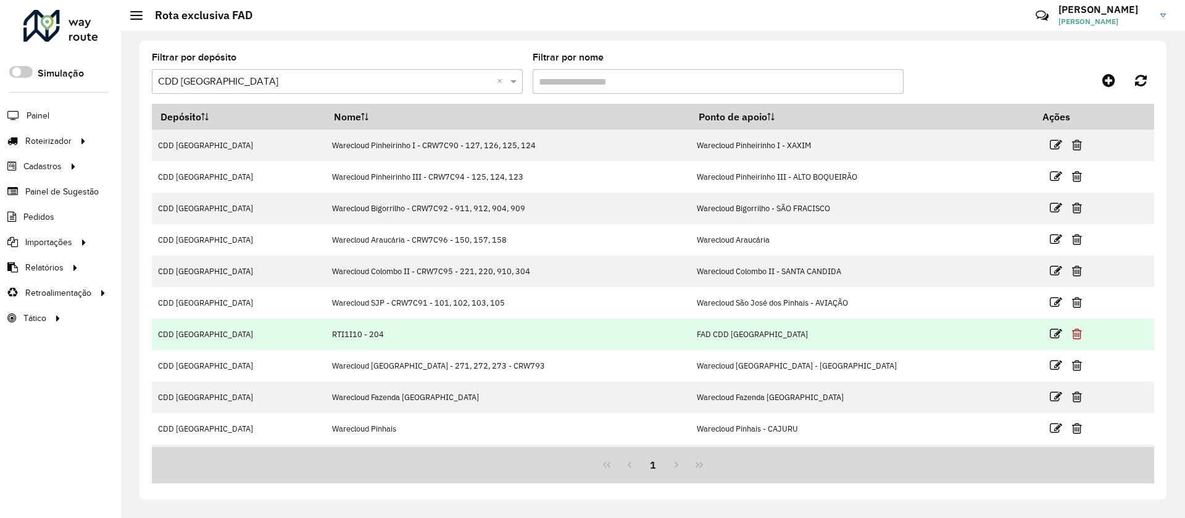
click at [1072, 334] on icon at bounding box center [1077, 334] width 10 height 12
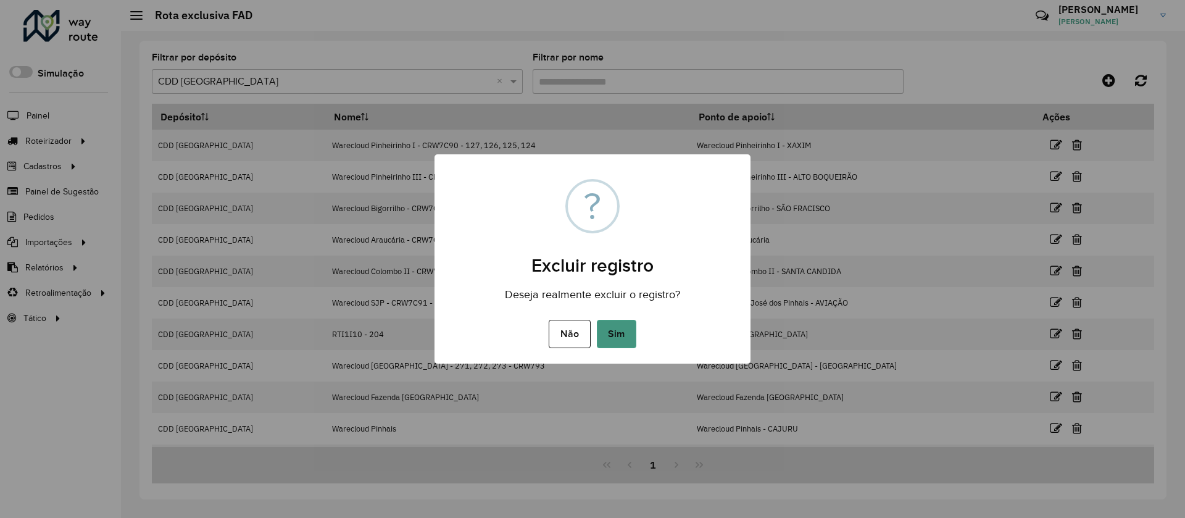
click at [626, 328] on button "Sim" at bounding box center [616, 334] width 39 height 28
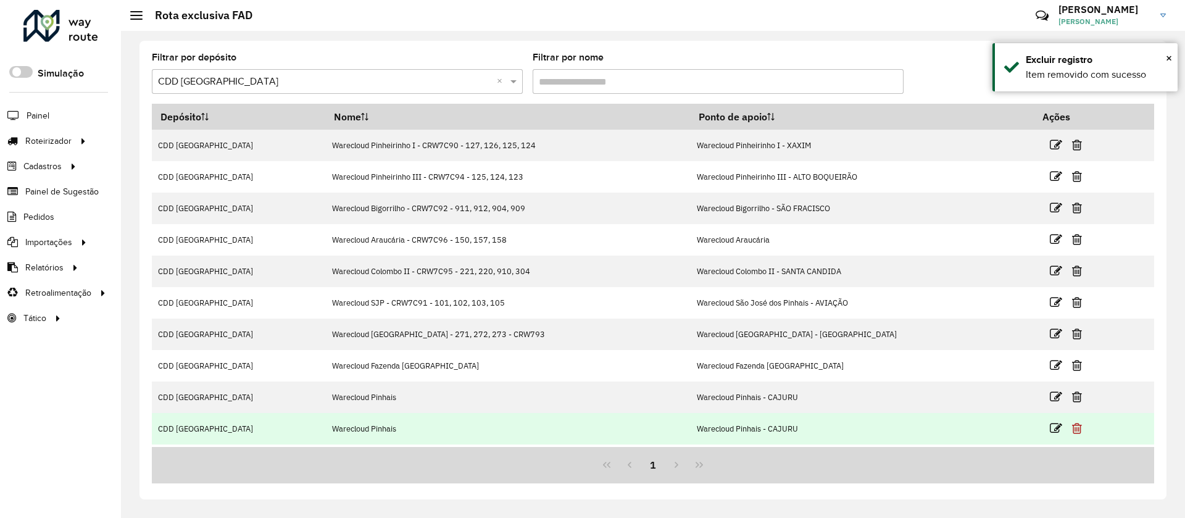
click at [1072, 429] on icon at bounding box center [1077, 428] width 10 height 12
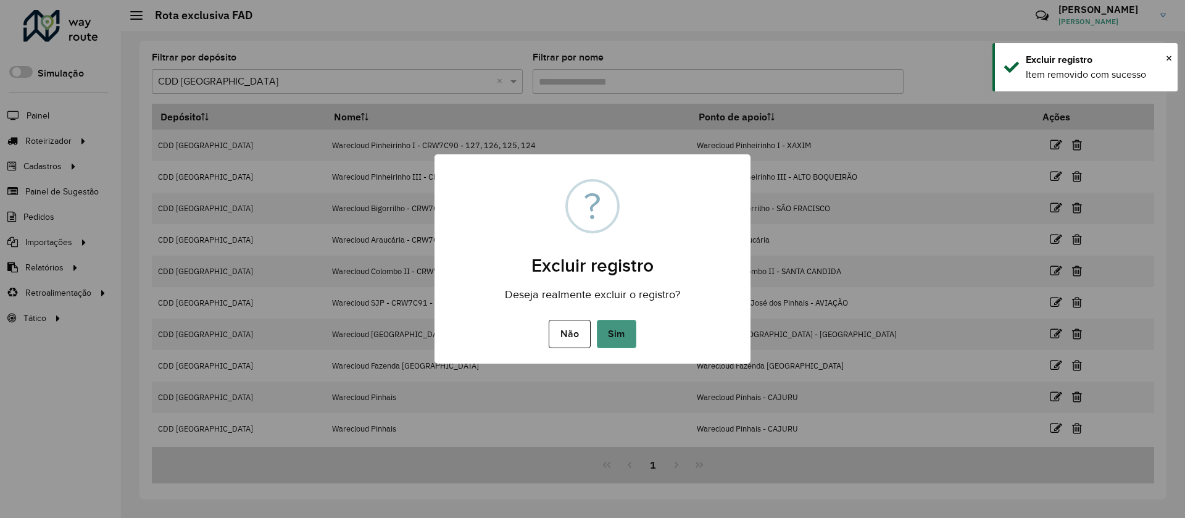
click at [605, 341] on button "Sim" at bounding box center [616, 334] width 39 height 28
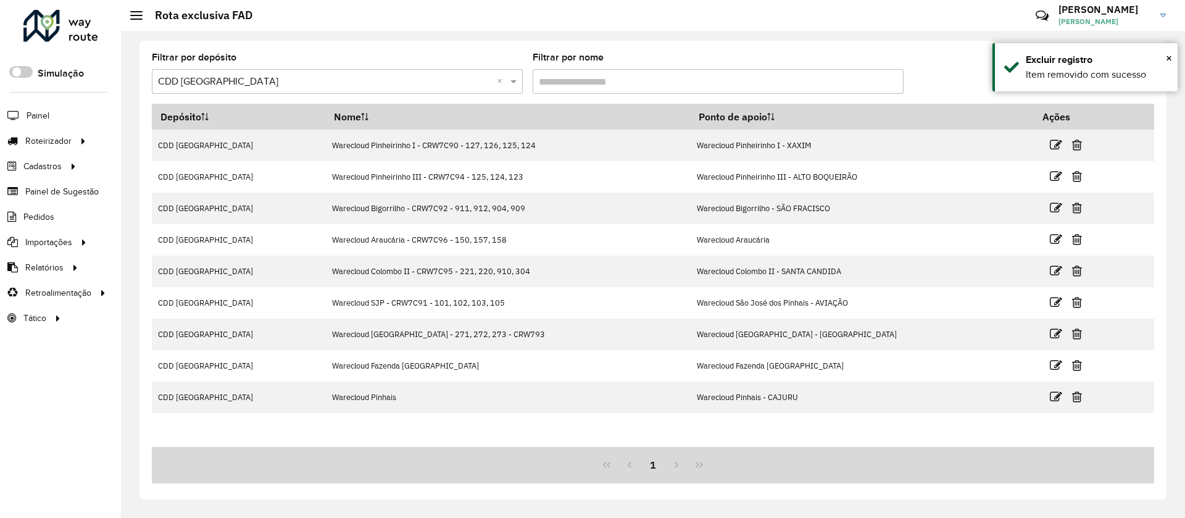
click at [441, 423] on div "Depósito Nome Ponto de apoio Ações CDD Curitiba Warecloud Pinheirinho I - CRW7C…" at bounding box center [653, 275] width 1002 height 343
click at [723, 431] on div "Depósito Nome Ponto de apoio Ações CDD Curitiba Warecloud Pinheirinho I - CRW7C…" at bounding box center [653, 275] width 1002 height 343
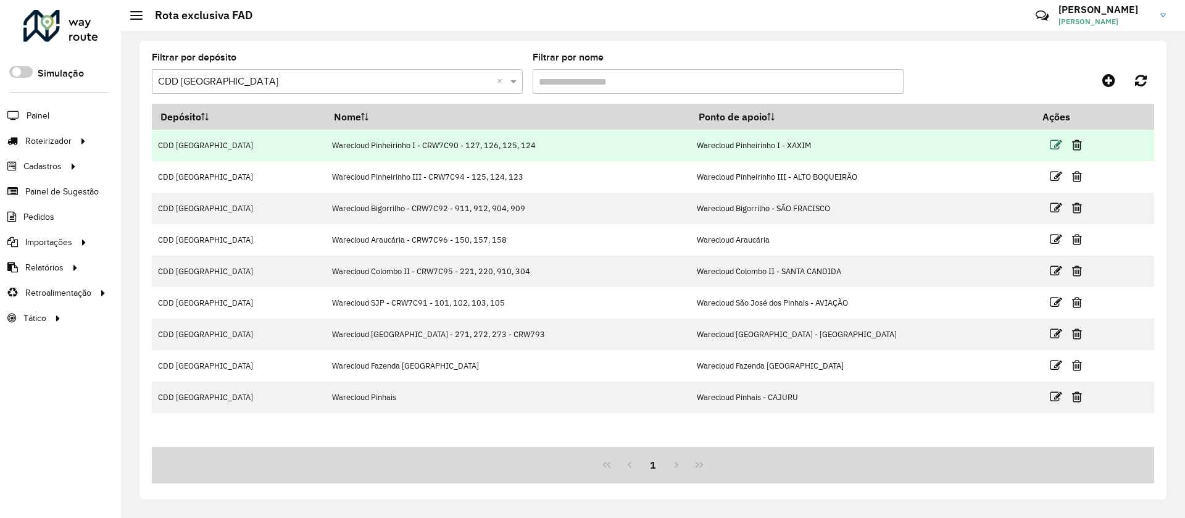
click at [1050, 146] on icon at bounding box center [1056, 145] width 12 height 12
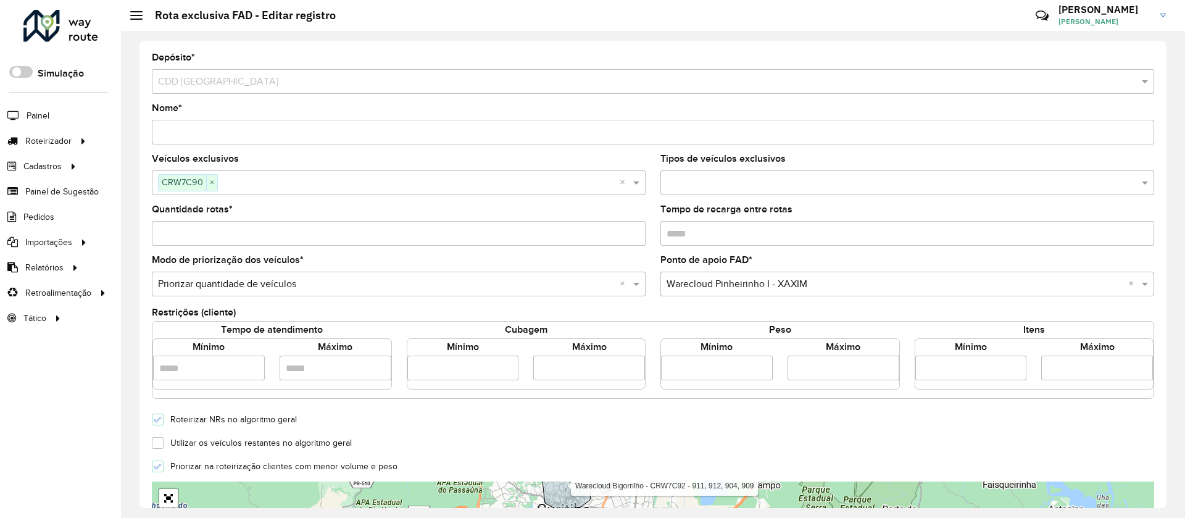
drag, startPoint x: 262, startPoint y: 131, endPoint x: 56, endPoint y: 109, distance: 207.9
click at [56, 109] on div "Roteirizador AmbevTech Simulação Painel Roteirizador Entregas Vendas Cadastros …" at bounding box center [592, 259] width 1185 height 518
click at [261, 137] on input "Nome *" at bounding box center [653, 132] width 1002 height 25
drag, startPoint x: 206, startPoint y: 135, endPoint x: 141, endPoint y: 128, distance: 65.2
click at [141, 128] on div "Depósito * Selecione um depósito × CDD Curitiba Nome * Veículos exclusivos CRW7…" at bounding box center [652, 274] width 1027 height 467
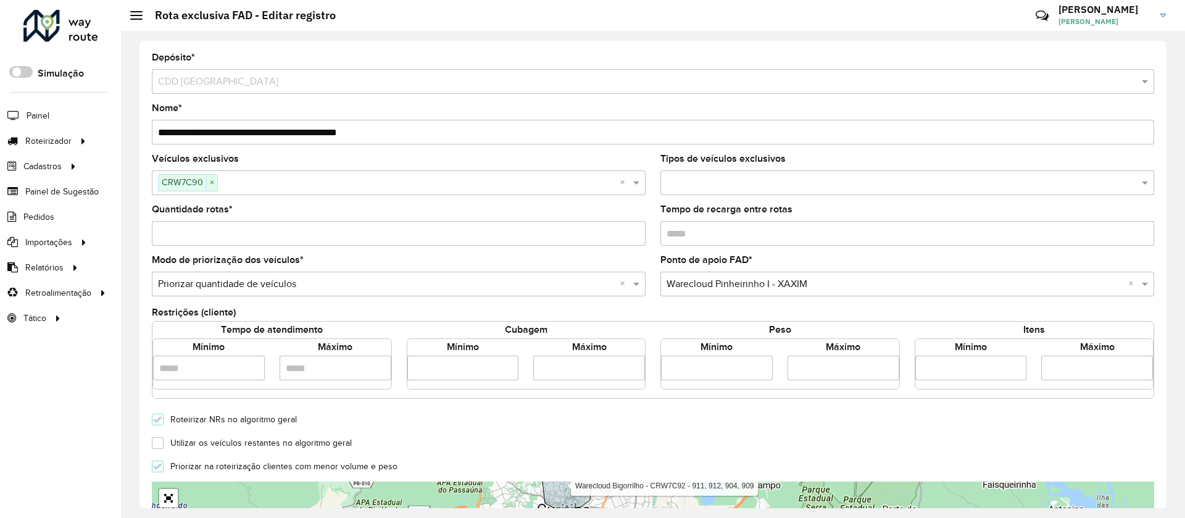
drag, startPoint x: 286, startPoint y: 131, endPoint x: 410, endPoint y: 139, distance: 124.9
click at [410, 139] on input "**********" at bounding box center [653, 132] width 1002 height 25
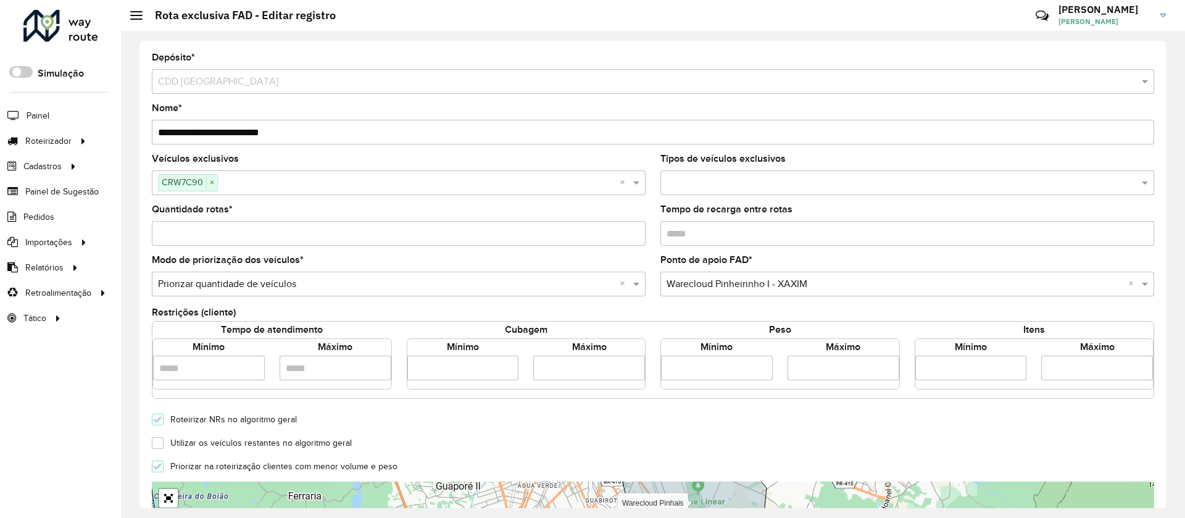
click at [235, 133] on input "**********" at bounding box center [653, 132] width 1002 height 25
type input "**********"
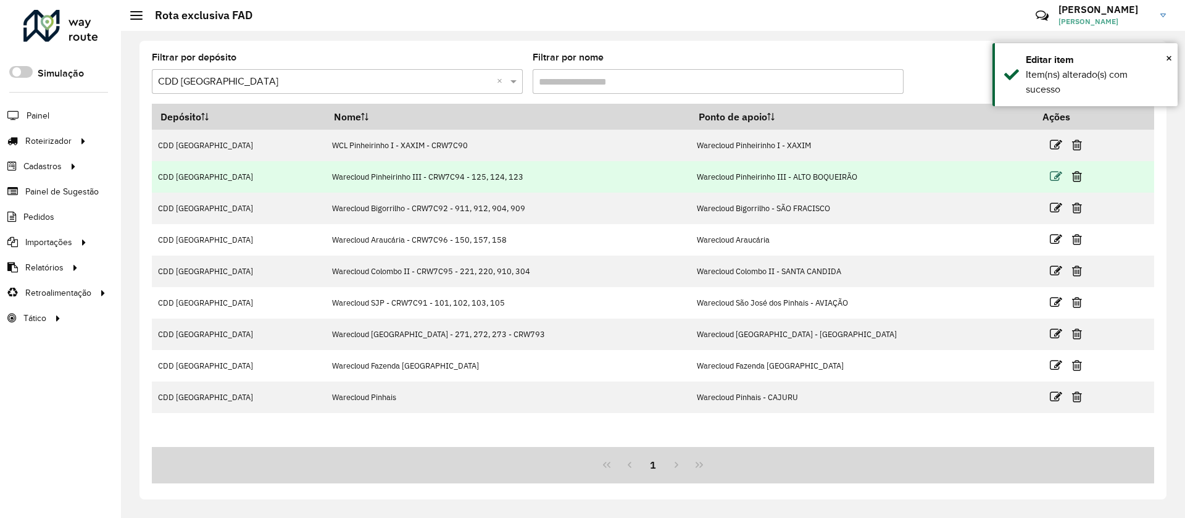
click at [1050, 175] on icon at bounding box center [1056, 176] width 12 height 12
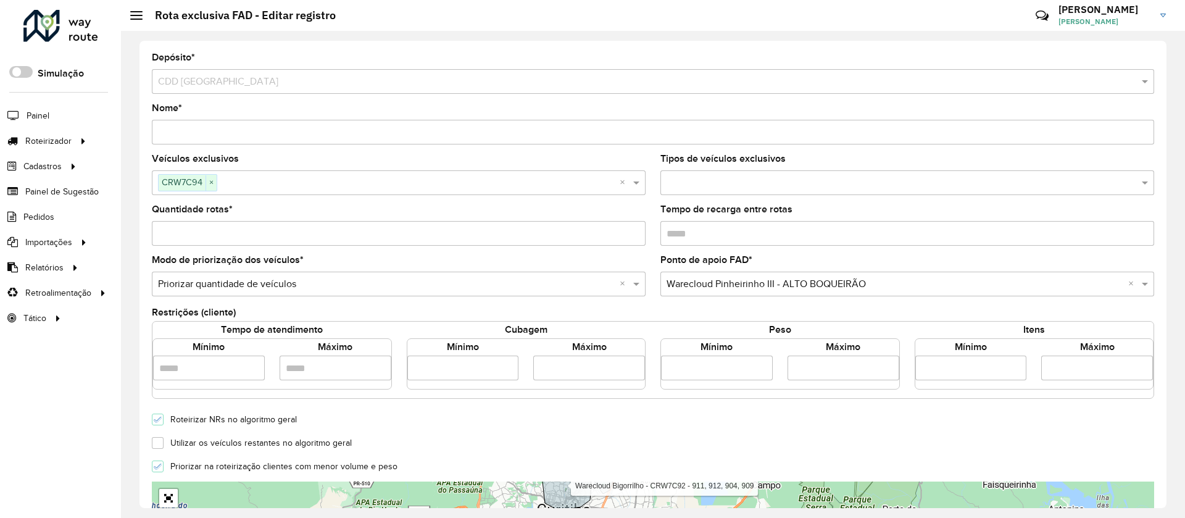
drag, startPoint x: 204, startPoint y: 132, endPoint x: 135, endPoint y: 125, distance: 70.1
click at [135, 125] on div "Depósito * Selecione um depósito × CDD Curitiba Nome * Veículos exclusivos CRW7…" at bounding box center [653, 274] width 1064 height 487
click at [239, 135] on input "**********" at bounding box center [653, 132] width 1002 height 25
drag, startPoint x: 384, startPoint y: 132, endPoint x: 600, endPoint y: 141, distance: 216.8
click at [600, 141] on input "**********" at bounding box center [653, 132] width 1002 height 25
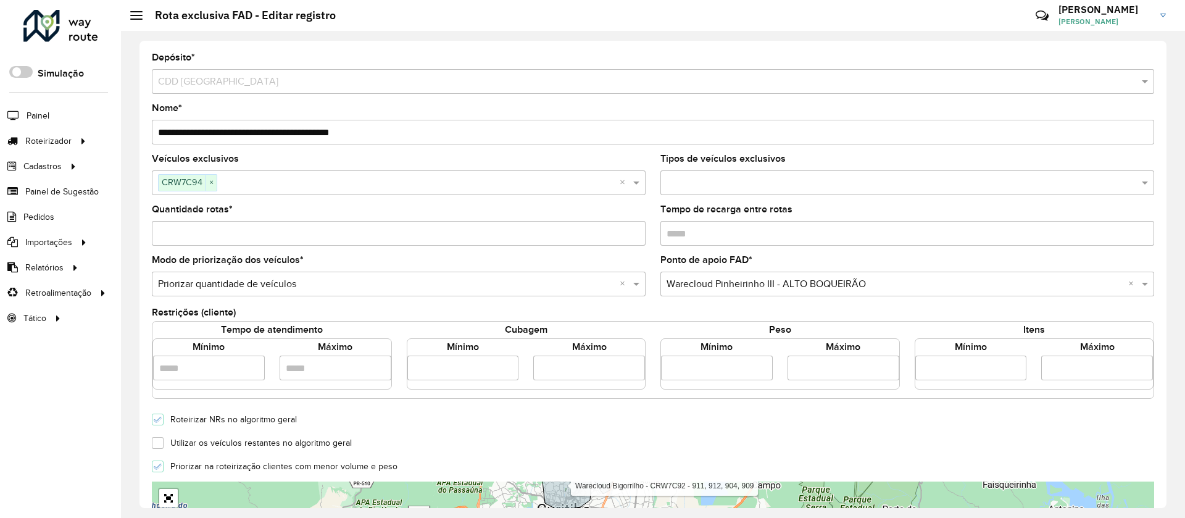
type input "**********"
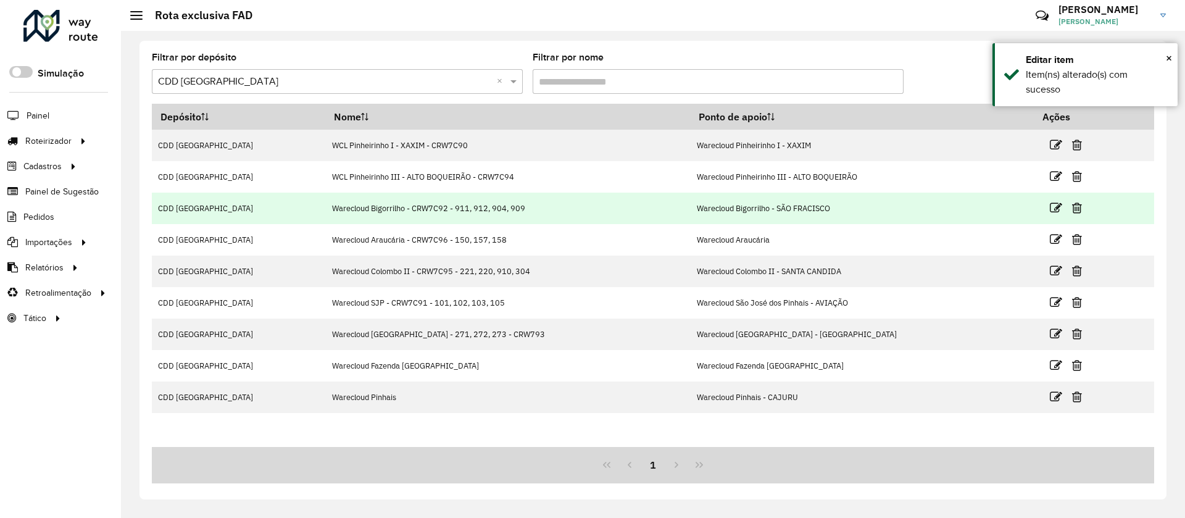
click at [494, 205] on td "Warecloud Bigorrilho - CRW7C92 - 911, 912, 904, 909" at bounding box center [508, 208] width 365 height 31
click at [1050, 209] on icon at bounding box center [1056, 208] width 12 height 12
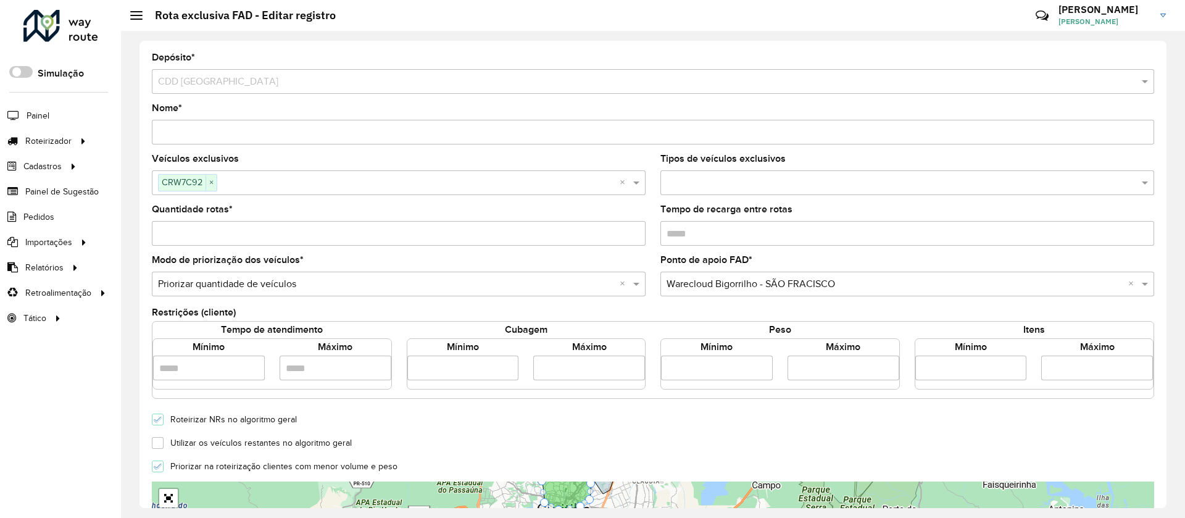
drag, startPoint x: 304, startPoint y: 135, endPoint x: 491, endPoint y: 143, distance: 187.8
click at [491, 143] on input "Nome *" at bounding box center [653, 132] width 1002 height 25
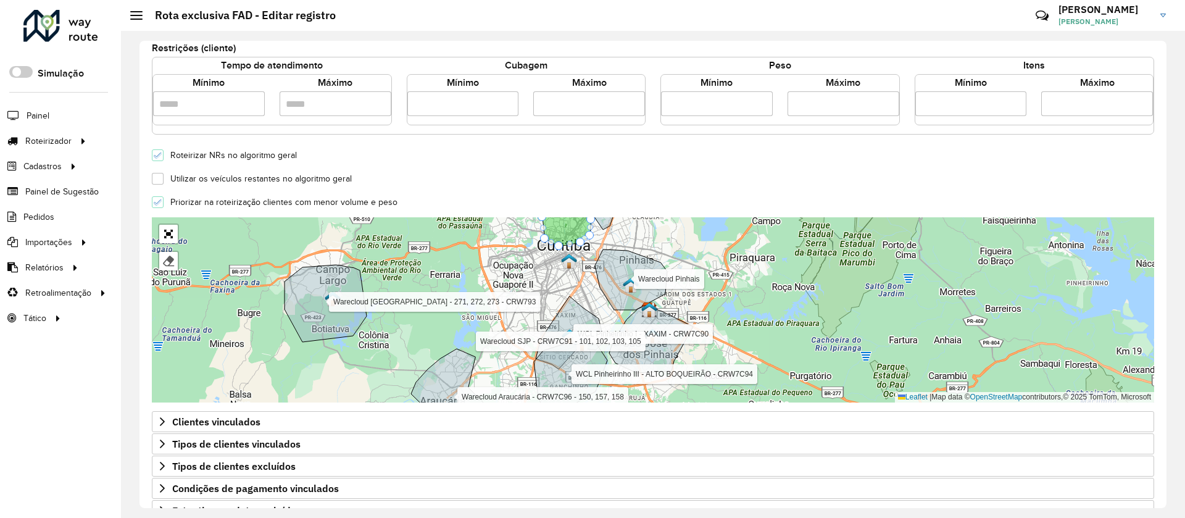
scroll to position [278, 0]
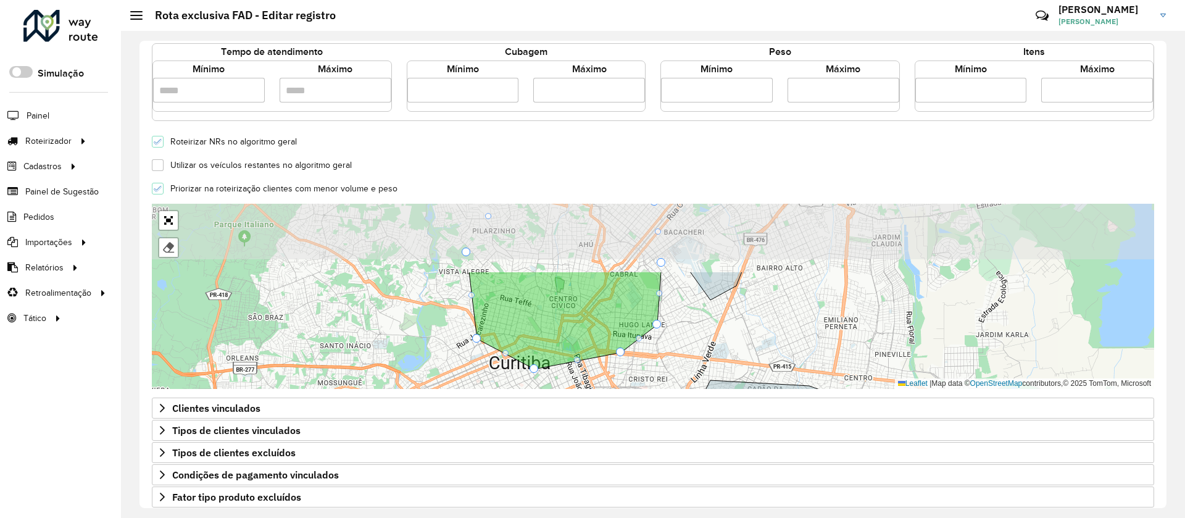
drag, startPoint x: 567, startPoint y: 217, endPoint x: 566, endPoint y: 339, distance: 122.2
click at [566, 339] on icon at bounding box center [565, 321] width 192 height 98
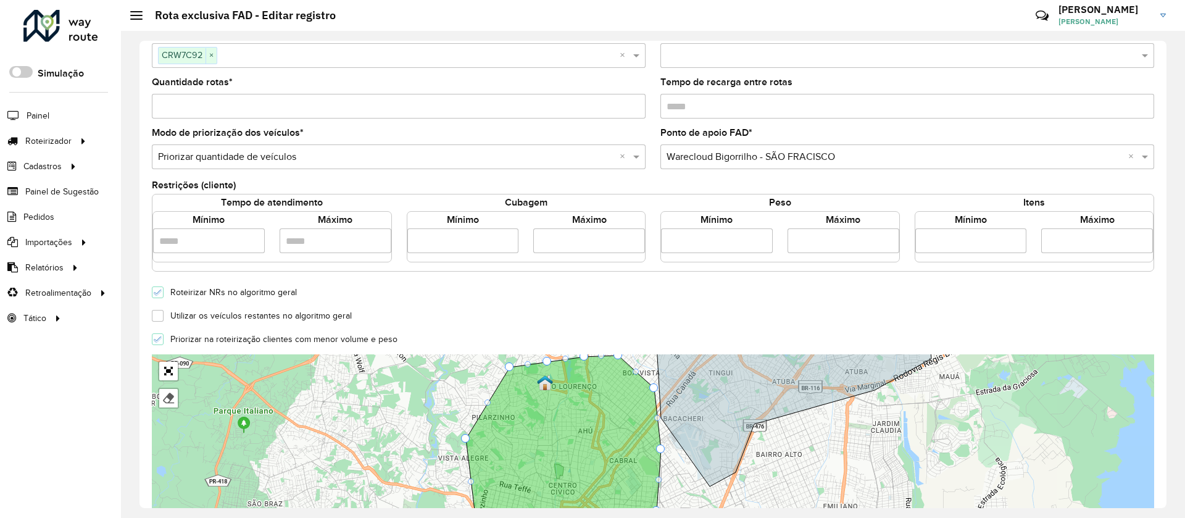
scroll to position [0, 0]
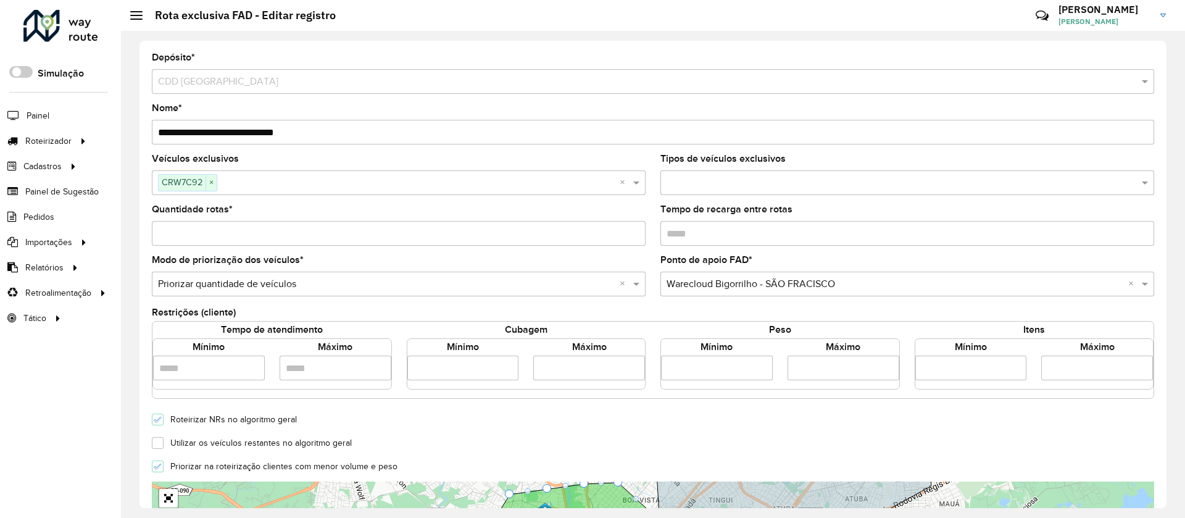
click at [318, 141] on input "**********" at bounding box center [653, 132] width 1002 height 25
click at [251, 134] on input "**********" at bounding box center [653, 132] width 1002 height 25
drag, startPoint x: 206, startPoint y: 135, endPoint x: 125, endPoint y: 130, distance: 81.6
click at [125, 130] on div "**********" at bounding box center [653, 274] width 1064 height 487
type input "**********"
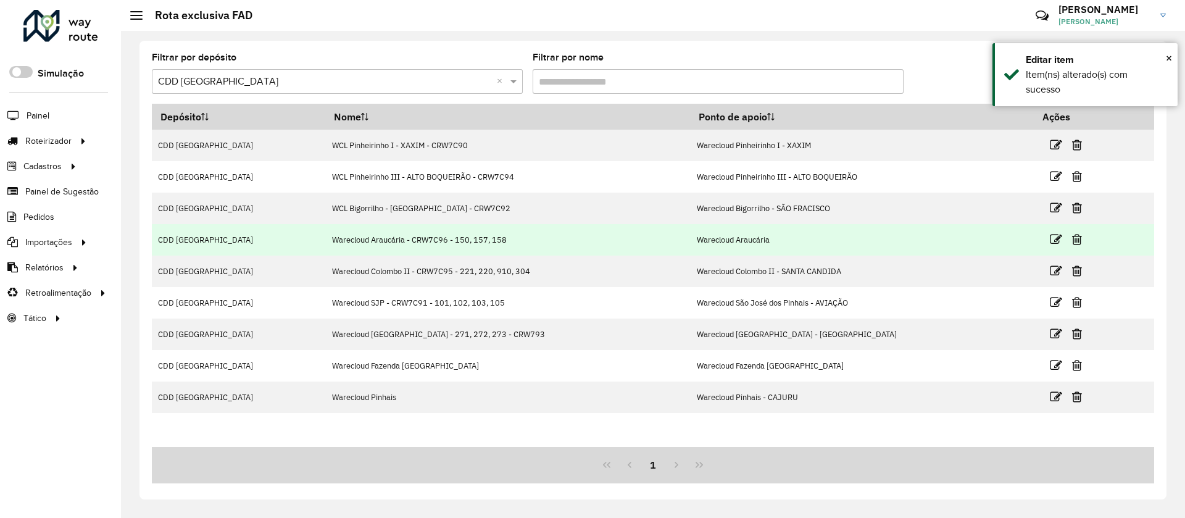
click at [520, 241] on td "Warecloud Araucária - CRW7C96 - 150, 157, 158" at bounding box center [508, 239] width 365 height 31
click at [1050, 241] on icon at bounding box center [1056, 239] width 12 height 12
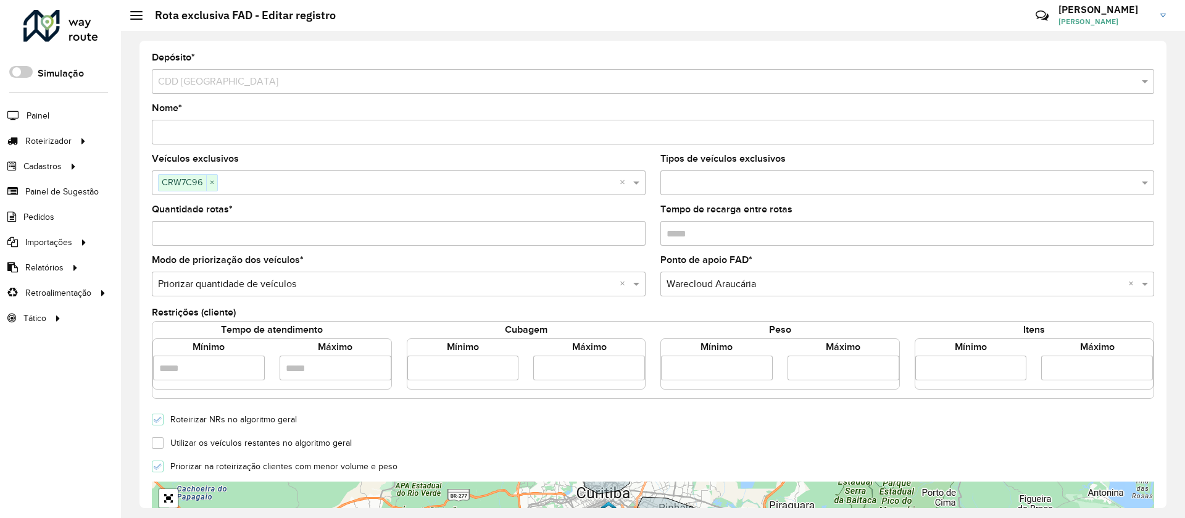
drag, startPoint x: 307, startPoint y: 133, endPoint x: 569, endPoint y: 136, distance: 261.7
click at [569, 136] on input "Nome *" at bounding box center [653, 132] width 1002 height 25
drag, startPoint x: 203, startPoint y: 136, endPoint x: 134, endPoint y: 135, distance: 69.1
click at [134, 135] on div "**********" at bounding box center [653, 274] width 1064 height 487
type input "**********"
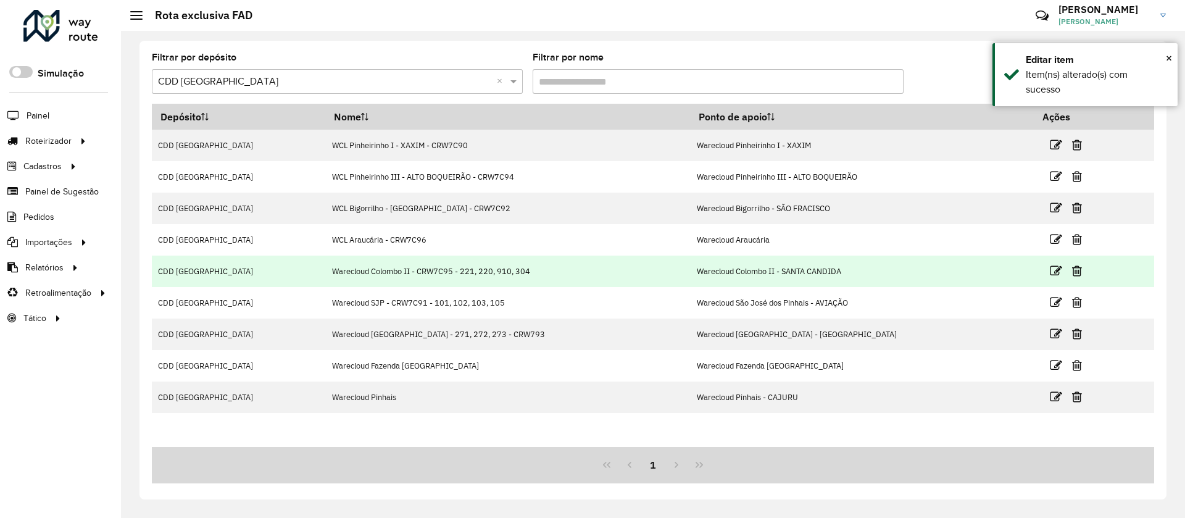
click at [502, 280] on td "Warecloud Colombo II - CRW7C95 - 221, 220, 910, 304" at bounding box center [508, 270] width 365 height 31
click at [1050, 268] on icon at bounding box center [1056, 271] width 12 height 12
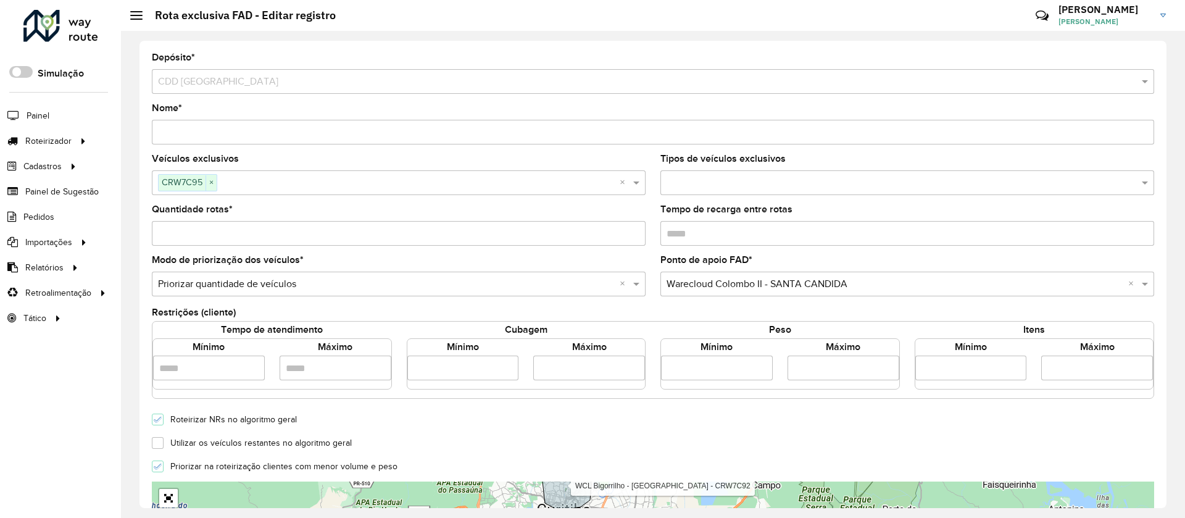
drag, startPoint x: 206, startPoint y: 134, endPoint x: 152, endPoint y: 134, distance: 53.1
click at [152, 134] on input "Nome *" at bounding box center [653, 132] width 1002 height 25
click at [227, 127] on input "**********" at bounding box center [653, 132] width 1002 height 25
drag, startPoint x: 368, startPoint y: 134, endPoint x: 718, endPoint y: 162, distance: 351.6
click at [718, 161] on formly-group "**********" at bounding box center [653, 179] width 1002 height 253
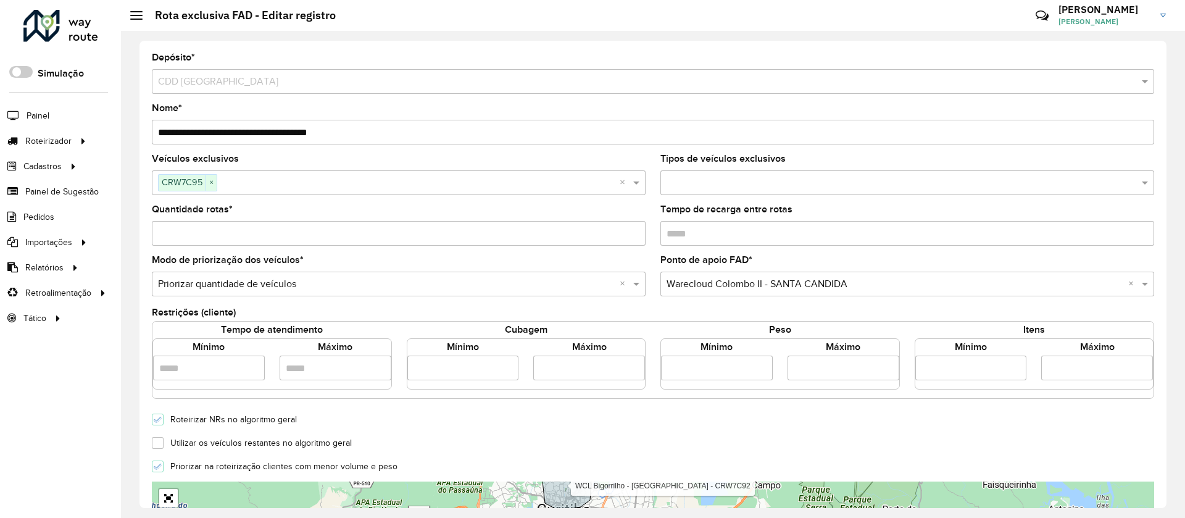
type input "**********"
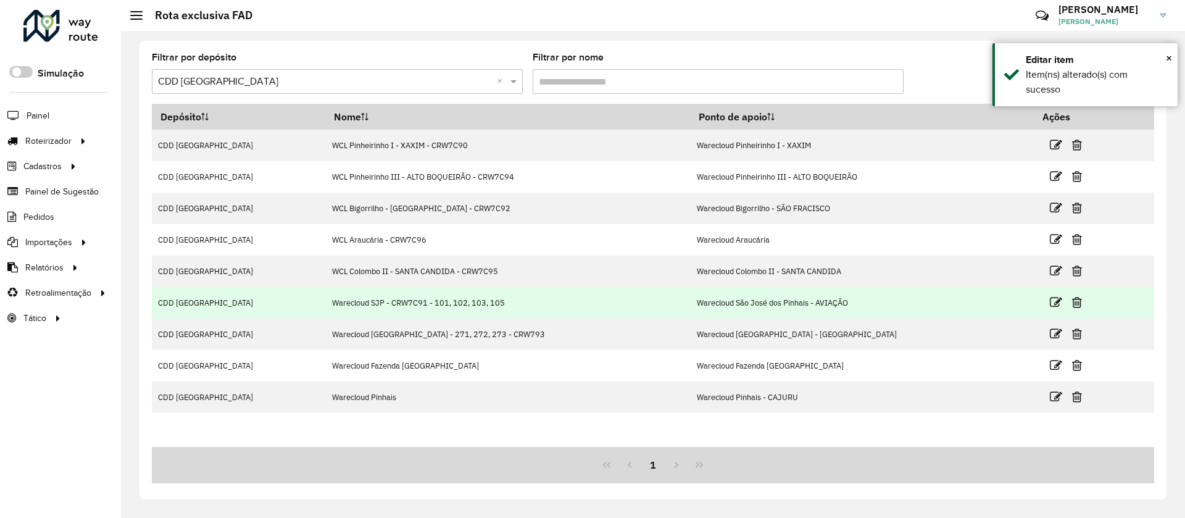
click at [507, 305] on td "Warecloud SJP - CRW7C91 - 101, 102, 103, 105" at bounding box center [508, 302] width 365 height 31
click at [1050, 304] on icon at bounding box center [1056, 302] width 12 height 12
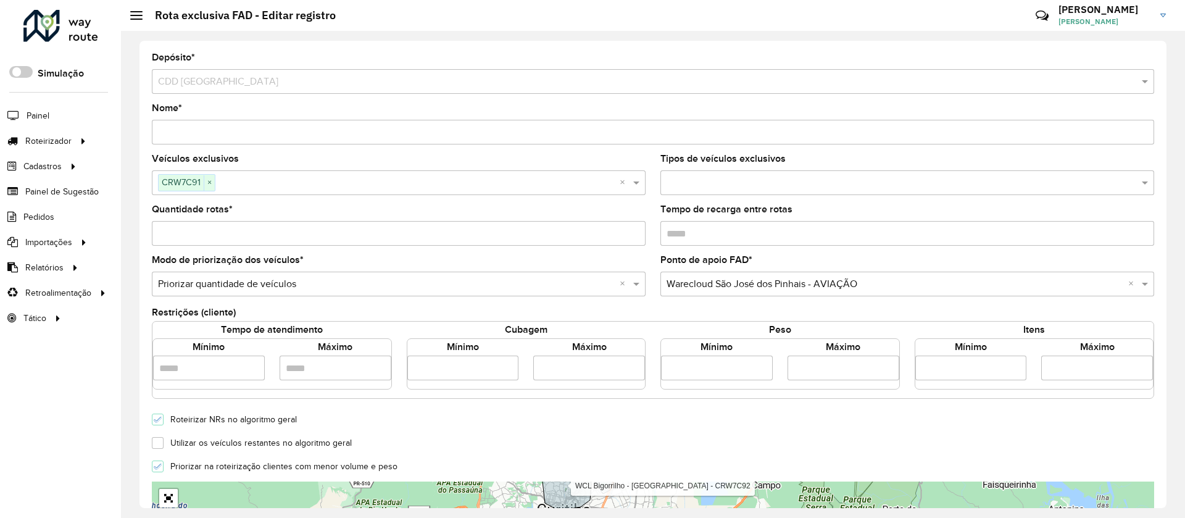
drag, startPoint x: 155, startPoint y: 131, endPoint x: 223, endPoint y: 131, distance: 67.9
click at [223, 131] on input "Nome *" at bounding box center [653, 132] width 1002 height 25
drag, startPoint x: 324, startPoint y: 130, endPoint x: 594, endPoint y: 130, distance: 269.7
click at [594, 130] on input "**********" at bounding box center [653, 132] width 1002 height 25
type input "**********"
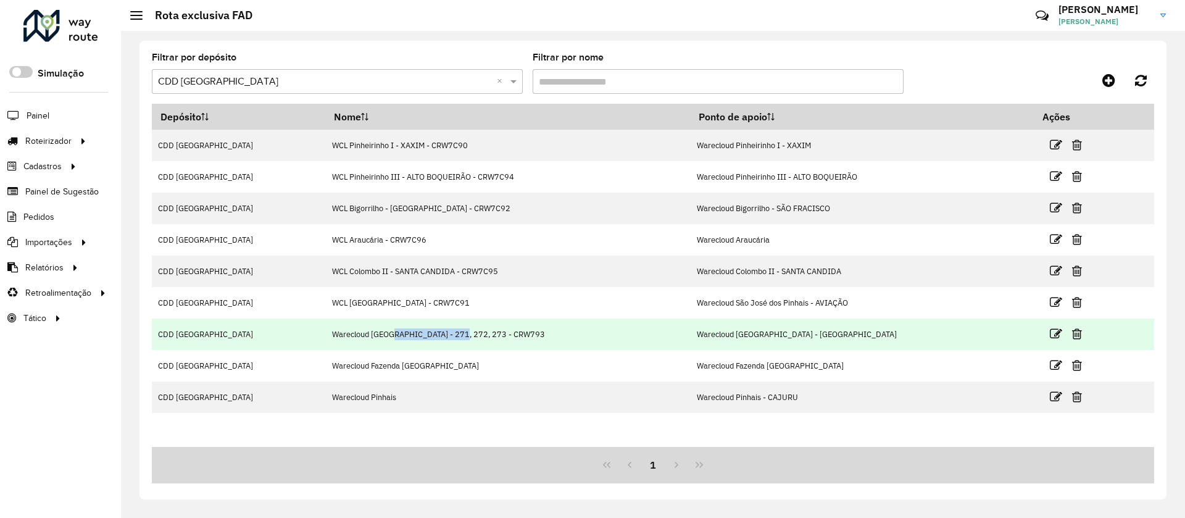
drag, startPoint x: 344, startPoint y: 318, endPoint x: 408, endPoint y: 318, distance: 64.2
click at [408, 318] on td "Warecloud Campo Largo - 271, 272, 273 - CRW793" at bounding box center [508, 333] width 365 height 31
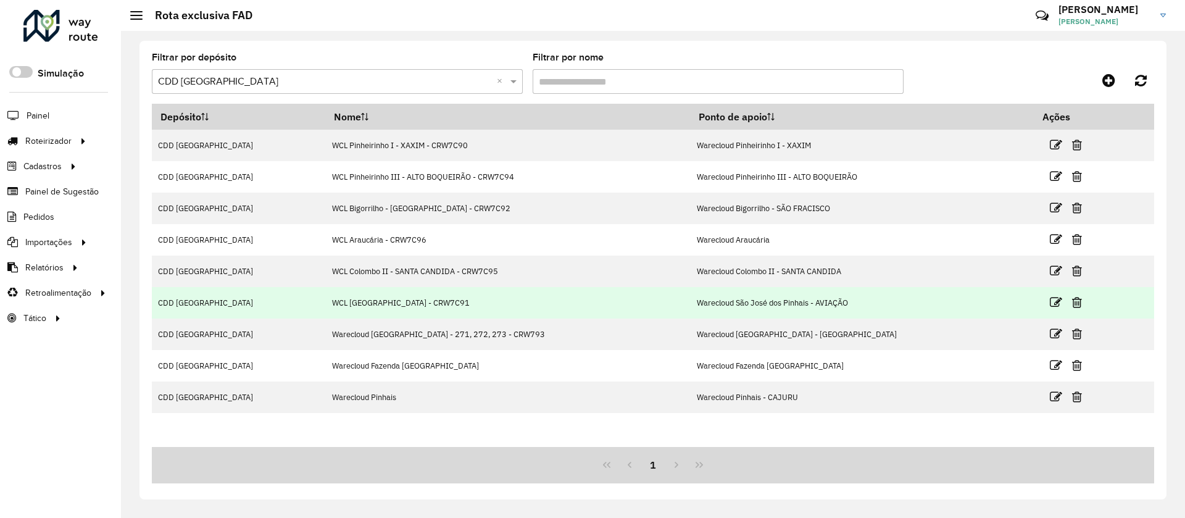
click at [418, 311] on td "WCL São Jose dos Pinhais - CRW7C91" at bounding box center [508, 302] width 365 height 31
click at [428, 307] on td "WCL São Jose dos Pinhais - CRW7C91" at bounding box center [508, 302] width 365 height 31
click at [1050, 304] on icon at bounding box center [1056, 302] width 12 height 12
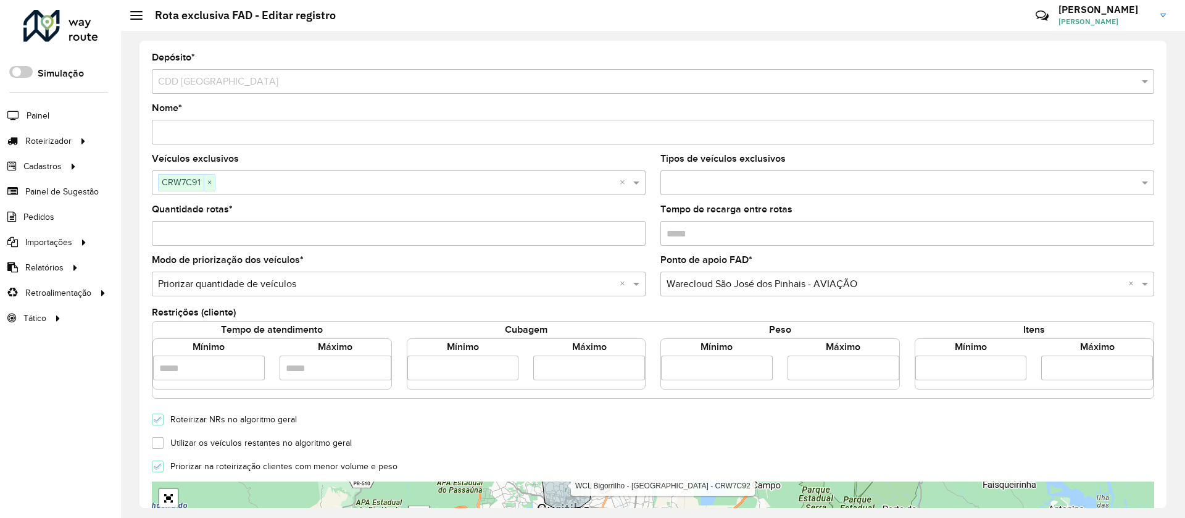
click at [265, 143] on input "Nome *" at bounding box center [653, 132] width 1002 height 25
click at [272, 131] on input "Nome *" at bounding box center [653, 132] width 1002 height 25
type input "**********"
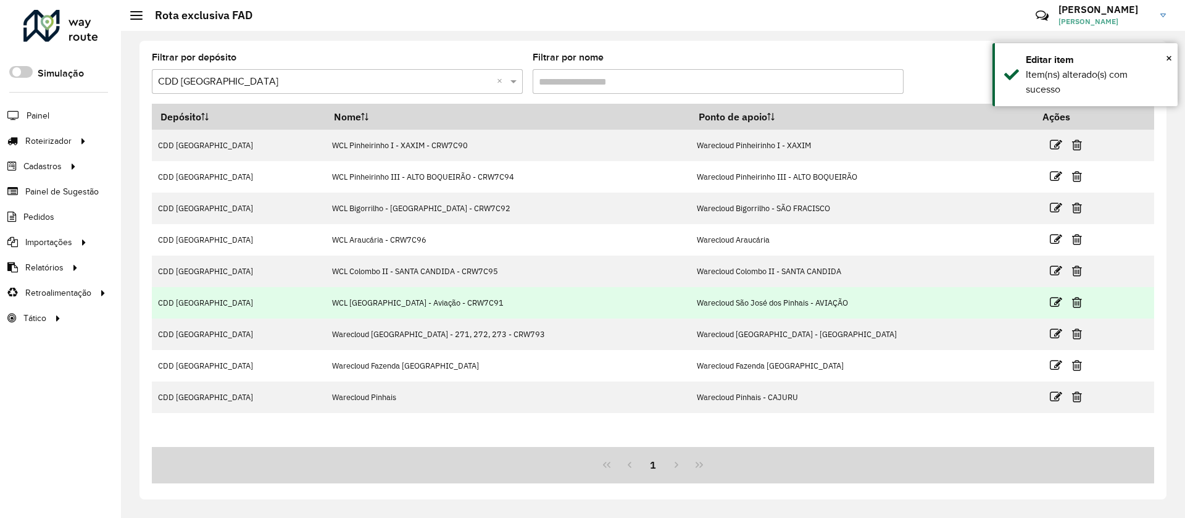
click at [507, 301] on td "WCL São Jose dos Pinhais - Aviação - CRW7C91" at bounding box center [508, 302] width 365 height 31
click at [507, 299] on td "WCL São Jose dos Pinhais - Aviação - CRW7C91" at bounding box center [508, 302] width 365 height 31
click at [507, 298] on td "WCL São Jose dos Pinhais - Aviação - CRW7C91" at bounding box center [508, 302] width 365 height 31
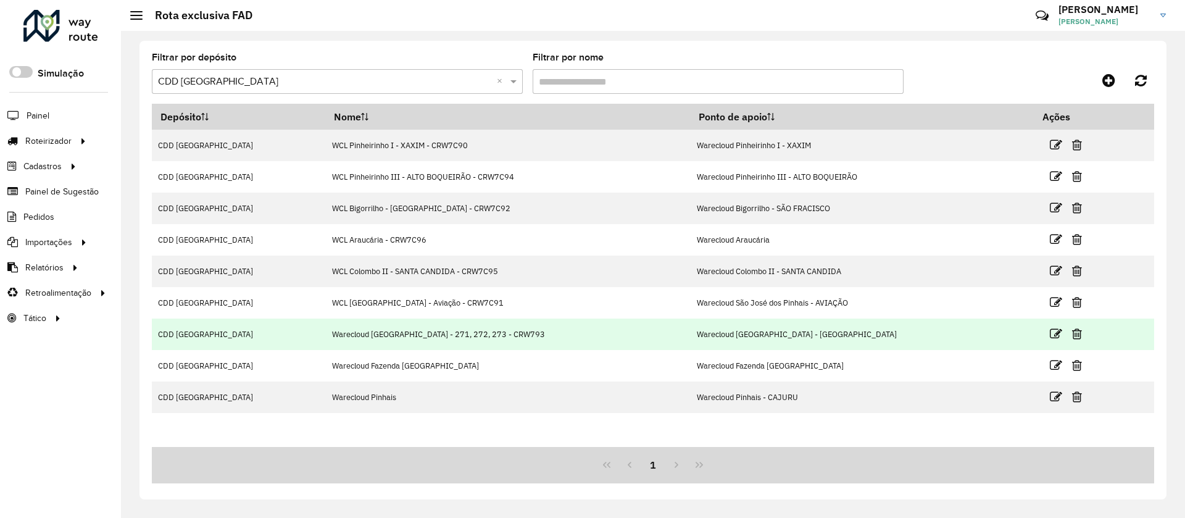
click at [399, 345] on td "Warecloud Campo Largo - 271, 272, 273 - CRW793" at bounding box center [508, 333] width 365 height 31
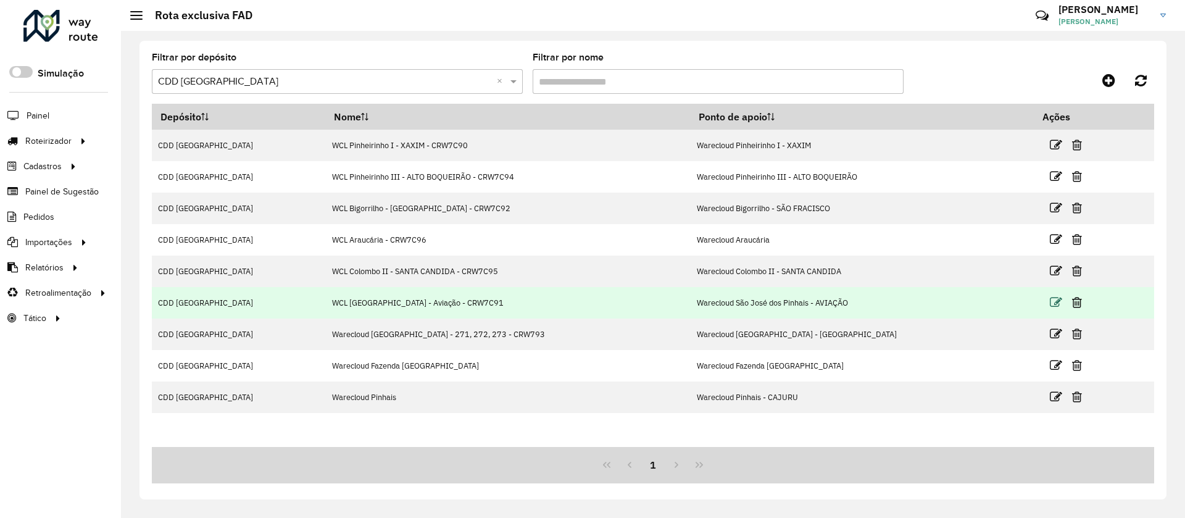
click at [1050, 304] on icon at bounding box center [1056, 302] width 12 height 12
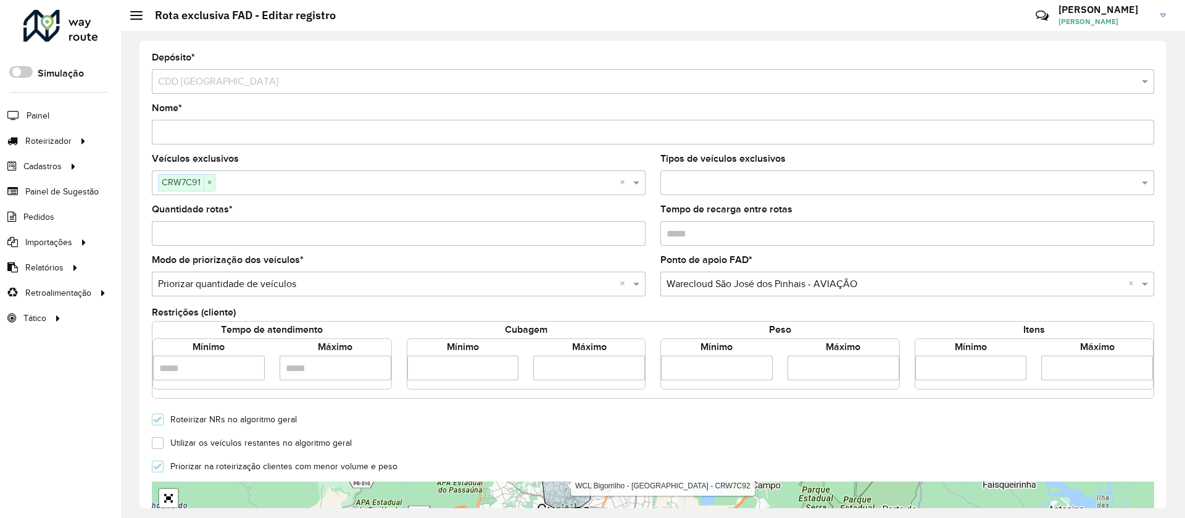
drag, startPoint x: 278, startPoint y: 132, endPoint x: 316, endPoint y: 134, distance: 37.7
click at [316, 134] on input "Nome *" at bounding box center [653, 132] width 1002 height 25
type input "**********"
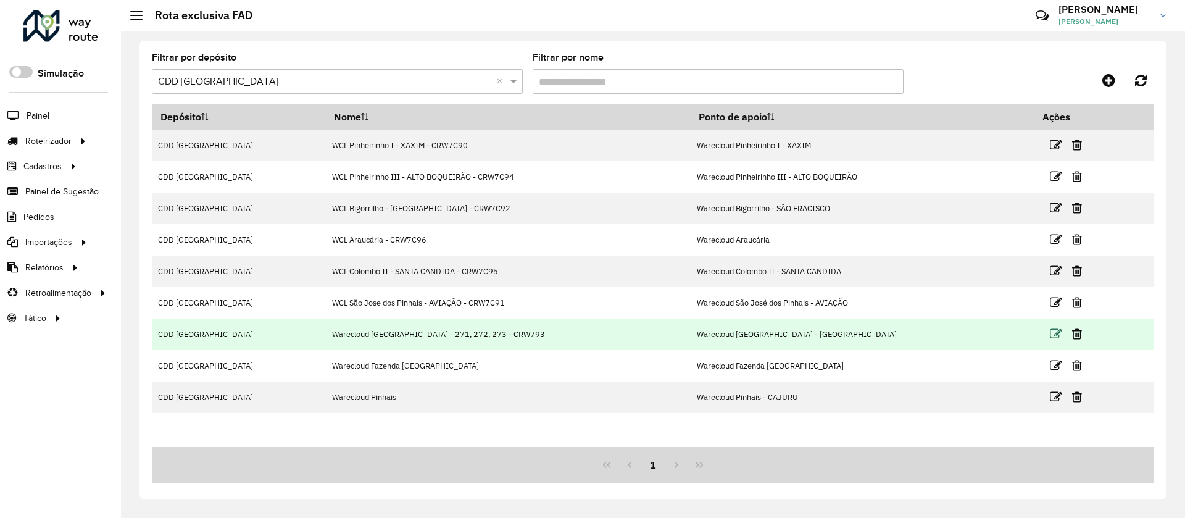
click at [1050, 332] on icon at bounding box center [1056, 334] width 12 height 12
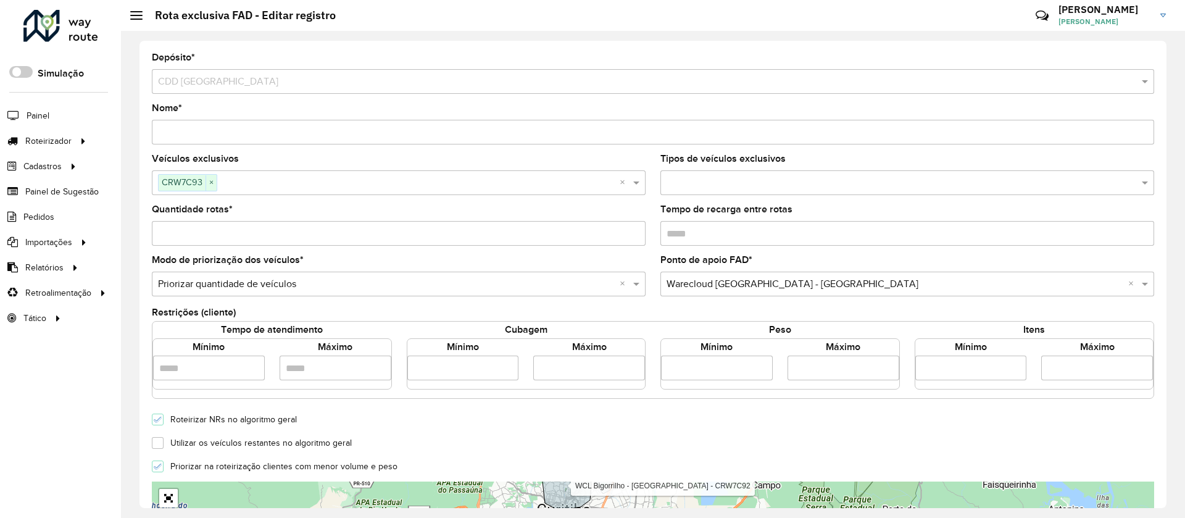
drag, startPoint x: 205, startPoint y: 130, endPoint x: 155, endPoint y: 131, distance: 50.0
click at [155, 131] on input "Nome *" at bounding box center [653, 132] width 1002 height 25
drag, startPoint x: 240, startPoint y: 132, endPoint x: 304, endPoint y: 131, distance: 63.6
click at [304, 131] on input "**********" at bounding box center [653, 132] width 1002 height 25
type input "**********"
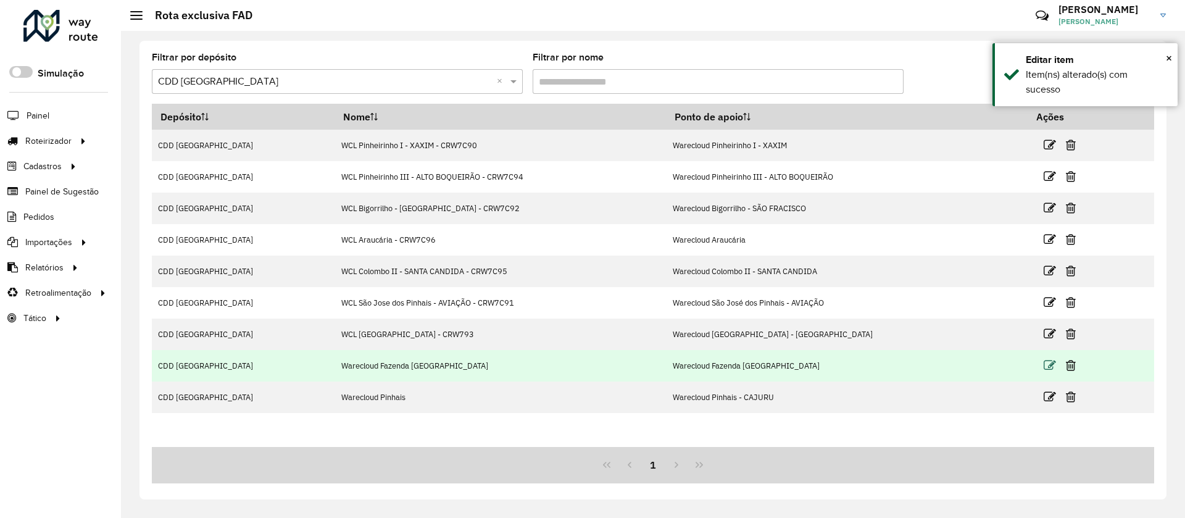
click at [1044, 365] on icon at bounding box center [1050, 365] width 12 height 12
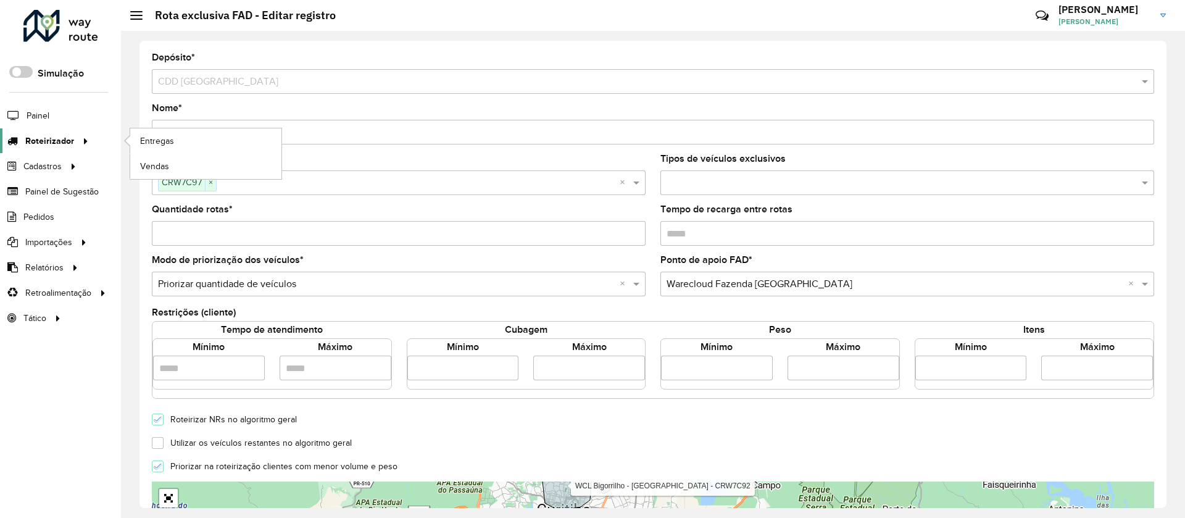
drag, startPoint x: 206, startPoint y: 128, endPoint x: 80, endPoint y: 136, distance: 126.2
click at [80, 136] on div "Roteirizador AmbevTech Simulação Painel Roteirizador Entregas Vendas Cadastros …" at bounding box center [592, 259] width 1185 height 518
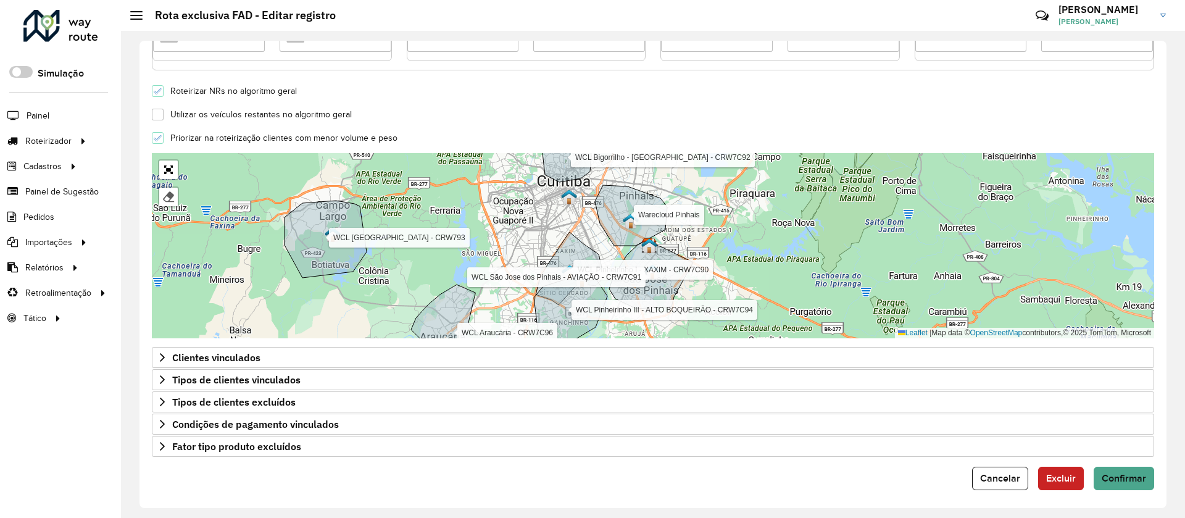
scroll to position [333, 0]
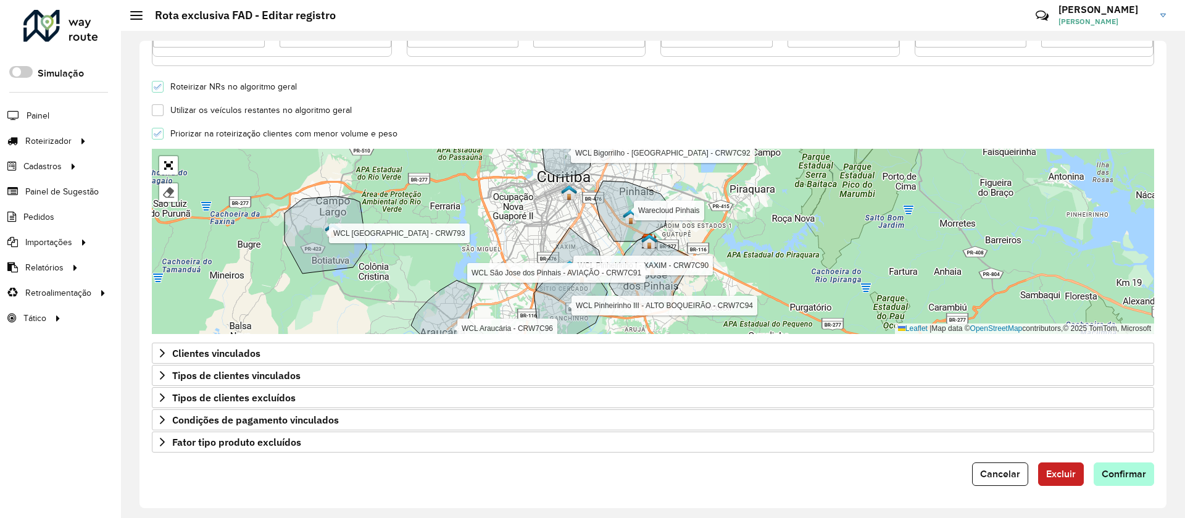
type input "**********"
click at [1133, 476] on span "Confirmar" at bounding box center [1124, 473] width 44 height 10
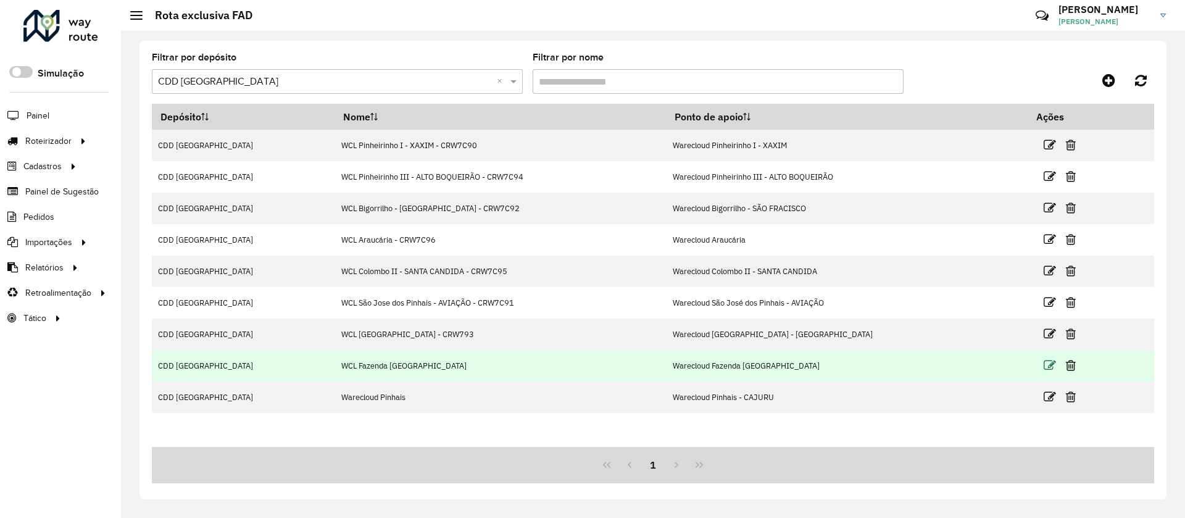
click at [1044, 363] on icon at bounding box center [1050, 365] width 12 height 12
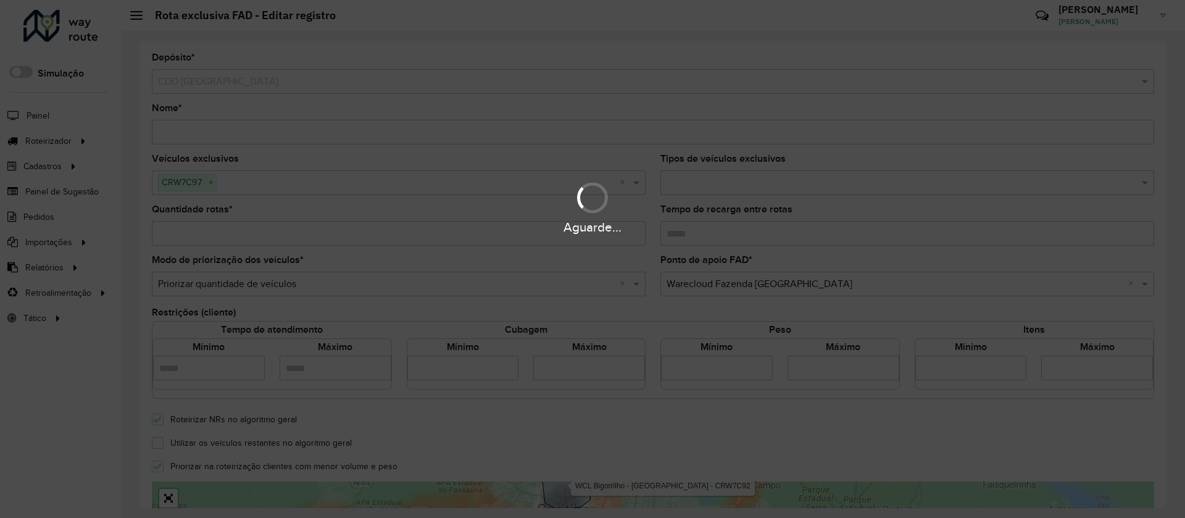
click at [299, 131] on div "Aguarde..." at bounding box center [592, 259] width 1185 height 518
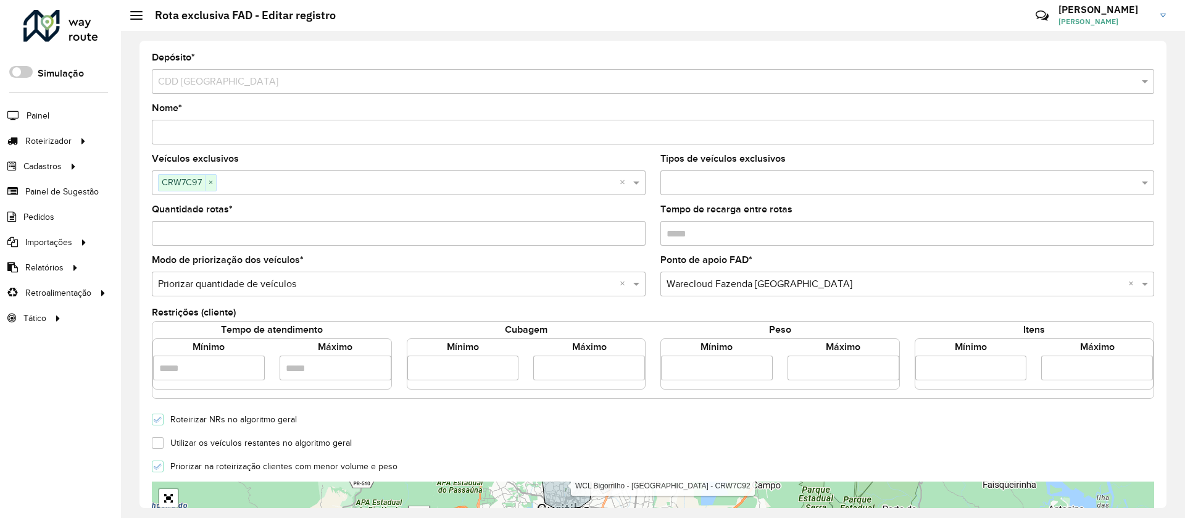
click at [300, 133] on input "Nome *" at bounding box center [653, 132] width 1002 height 25
type input "**********"
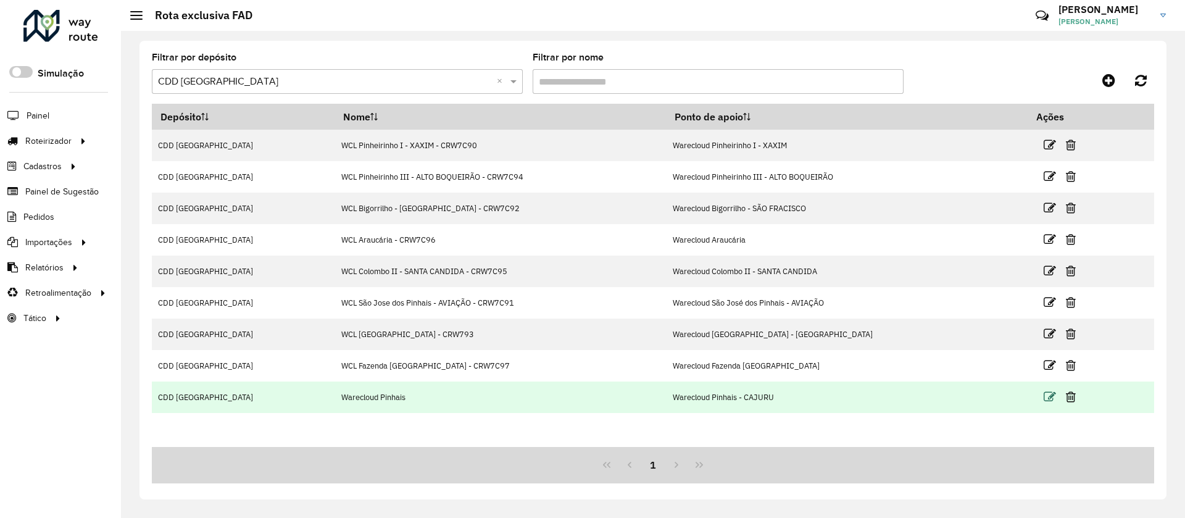
click at [1044, 397] on icon at bounding box center [1050, 397] width 12 height 12
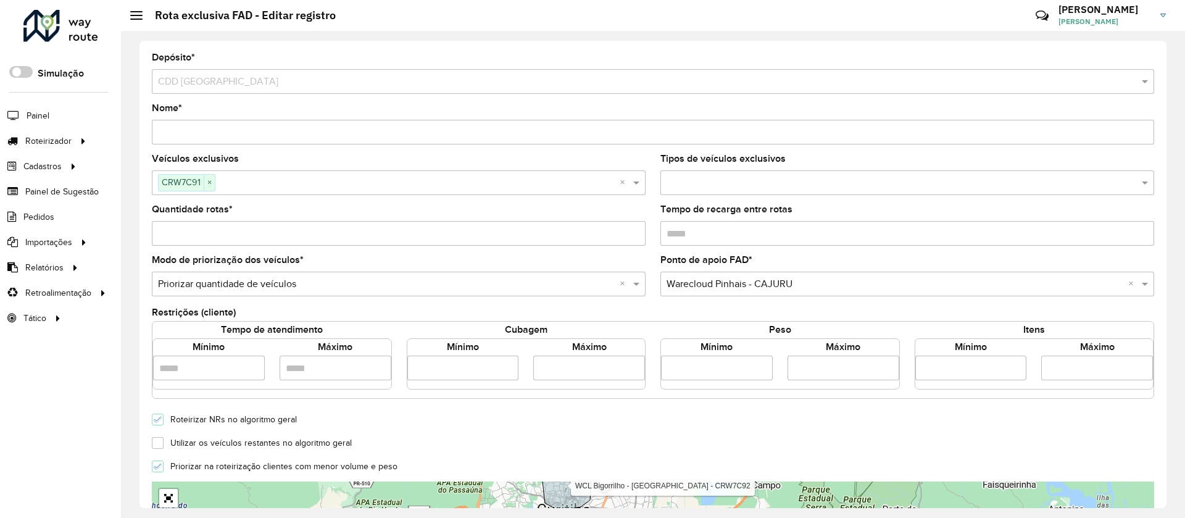
click at [243, 126] on input "Nome *" at bounding box center [653, 132] width 1002 height 25
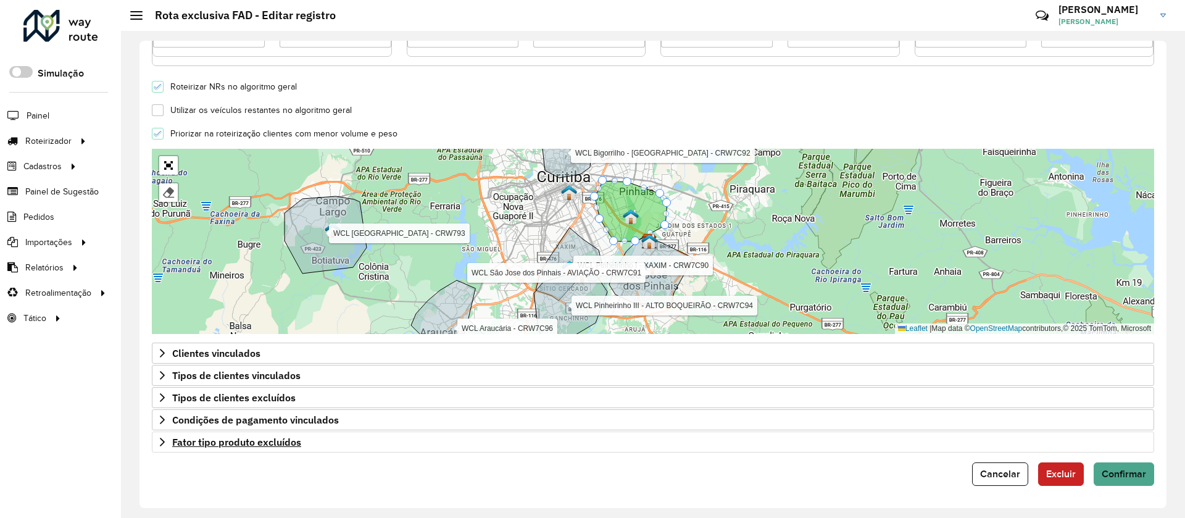
type input "**********"
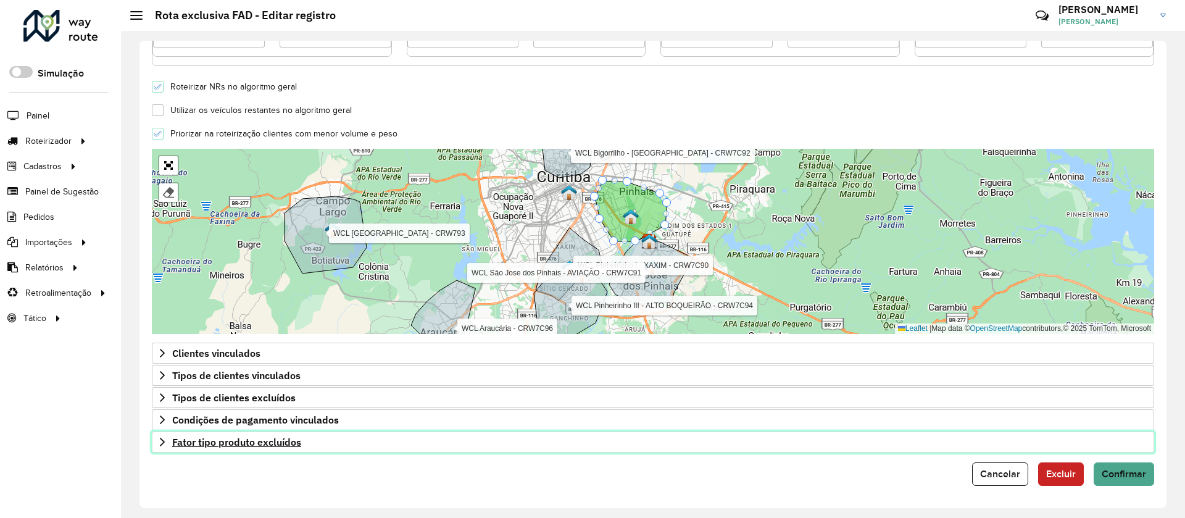
click at [217, 438] on span "Fator tipo produto excluídos" at bounding box center [236, 442] width 129 height 10
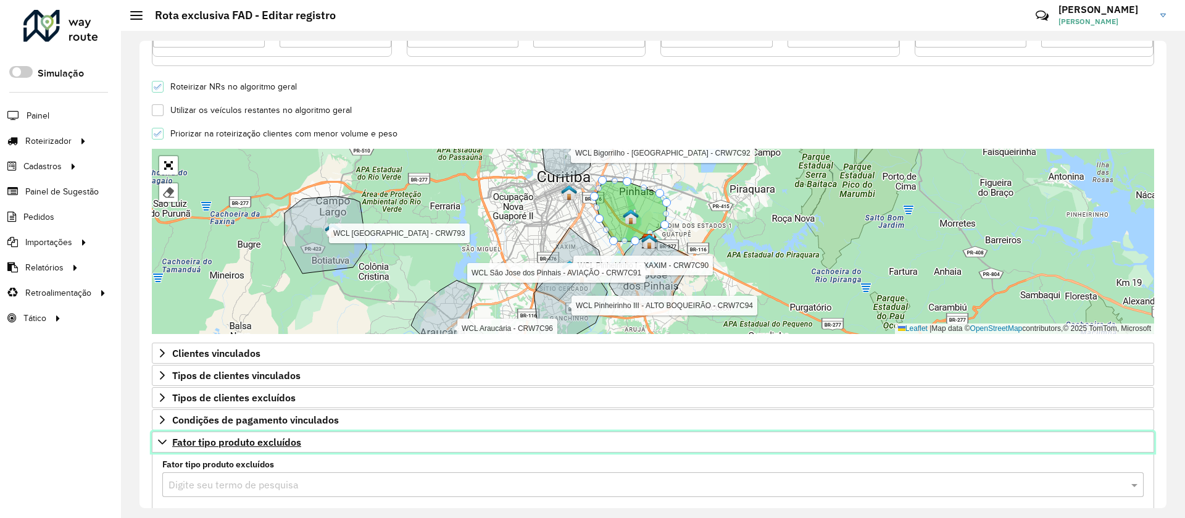
click at [215, 440] on span "Fator tipo produto excluídos" at bounding box center [236, 442] width 129 height 10
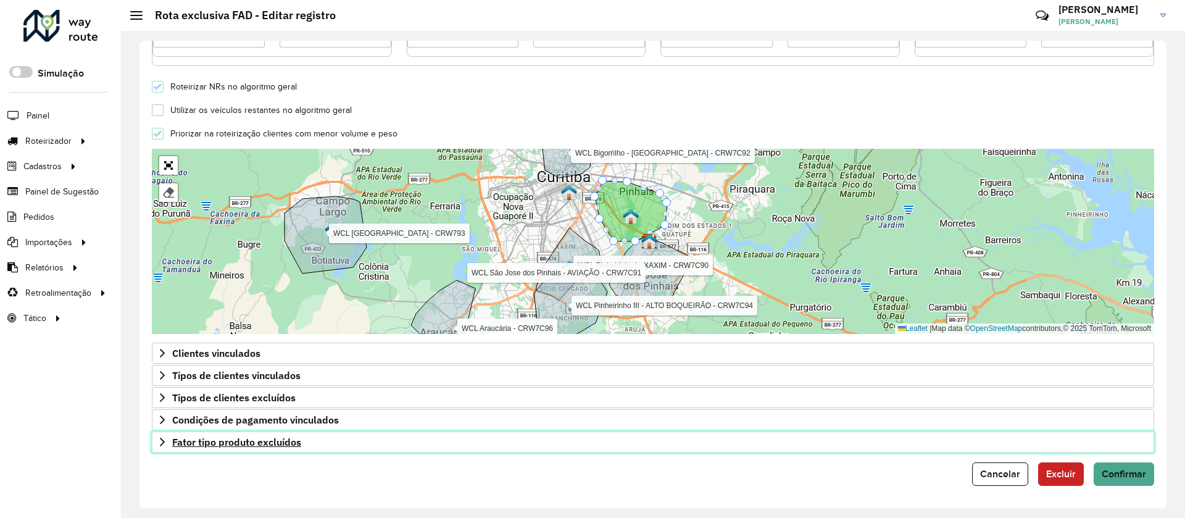
click at [267, 446] on span "Fator tipo produto excluídos" at bounding box center [236, 442] width 129 height 10
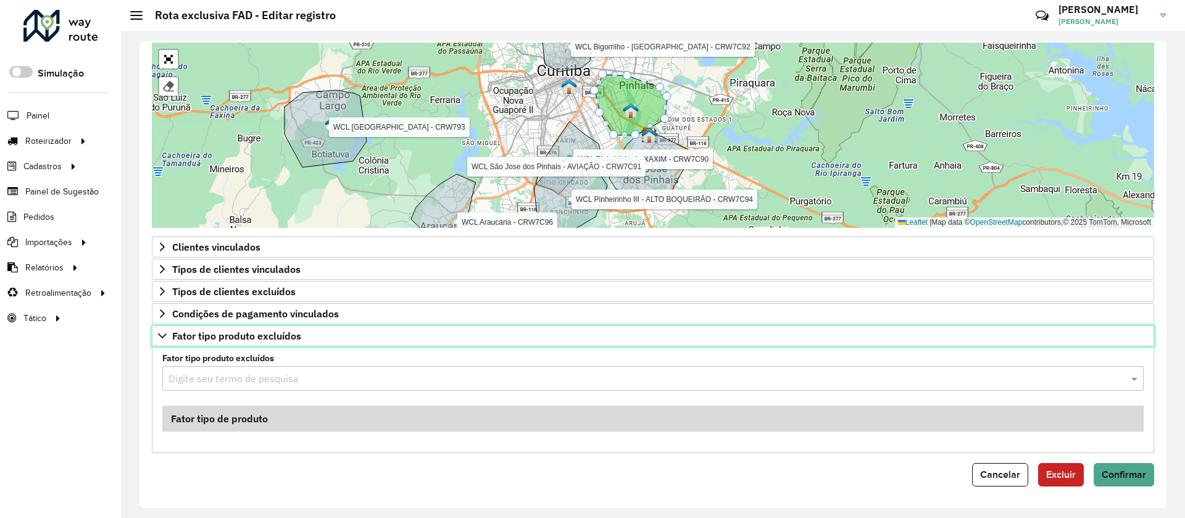
scroll to position [439, 0]
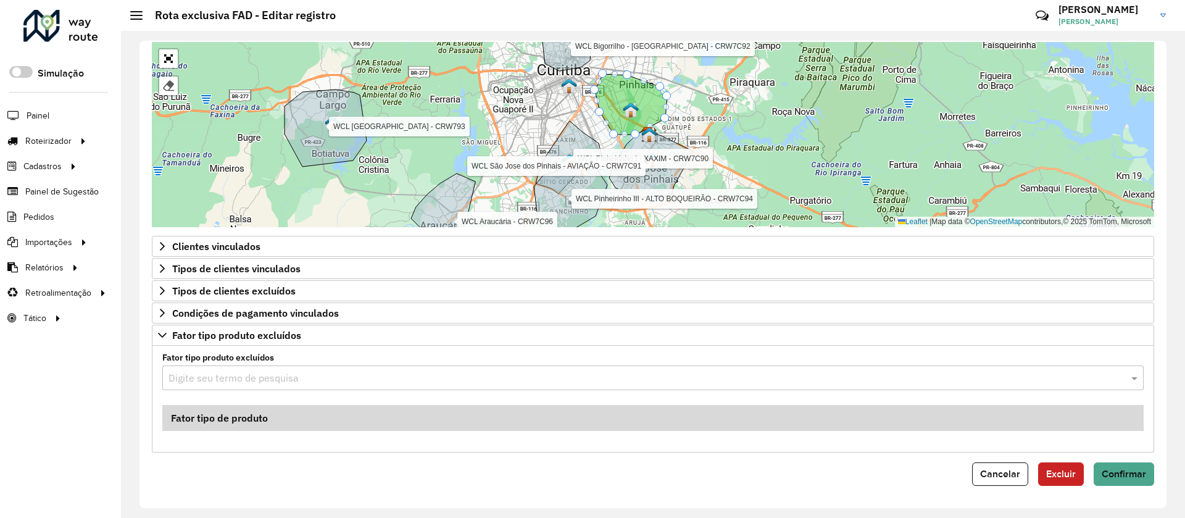
click at [286, 375] on input "text" at bounding box center [640, 378] width 944 height 15
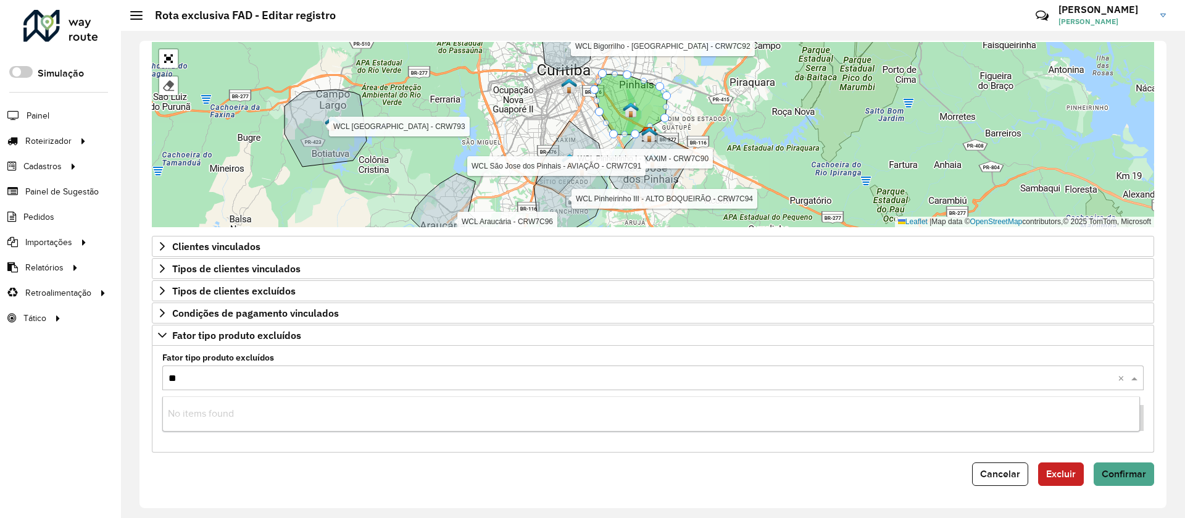
type input "***"
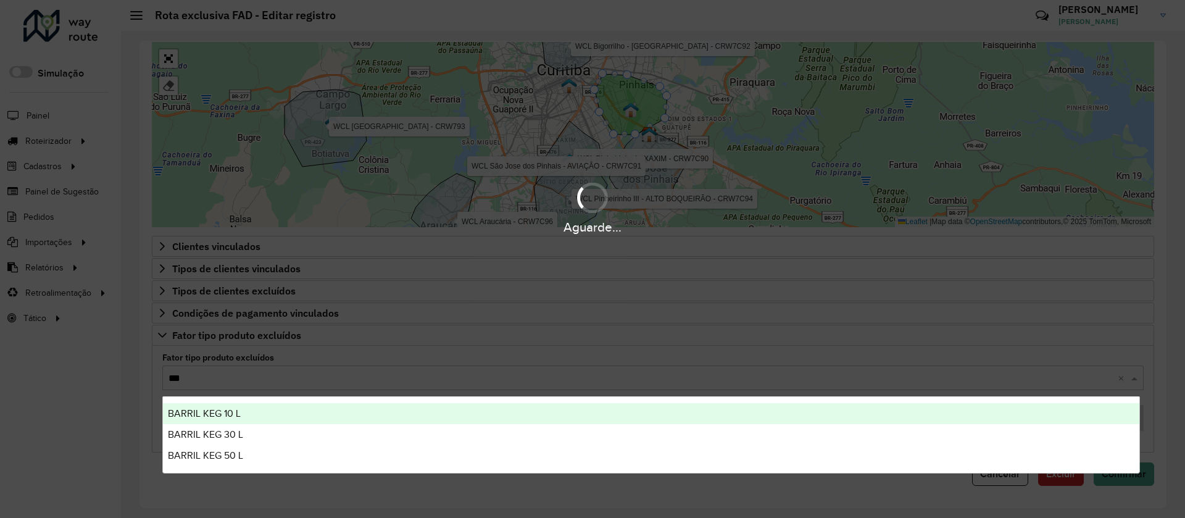
click at [247, 413] on div "BARRIL KEG 10 L" at bounding box center [651, 413] width 976 height 21
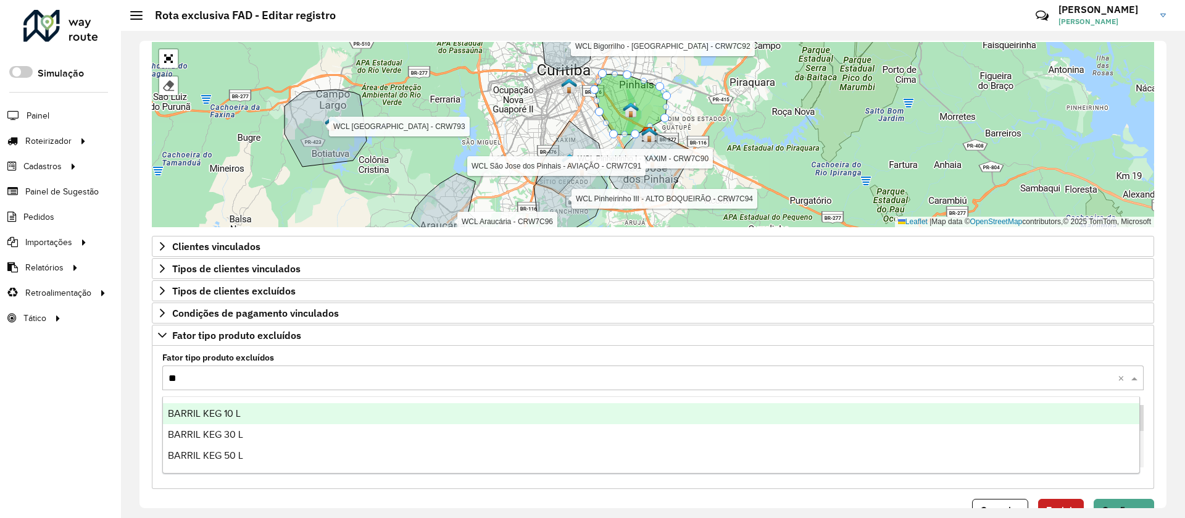
type input "***"
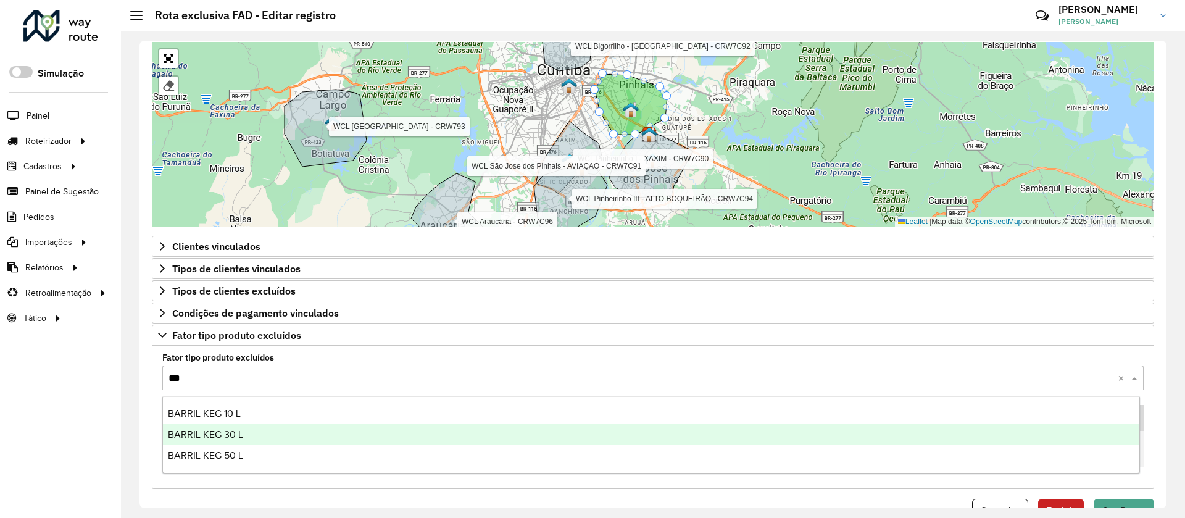
click at [233, 430] on span "BARRIL KEG 30 L" at bounding box center [205, 434] width 75 height 10
type input "***"
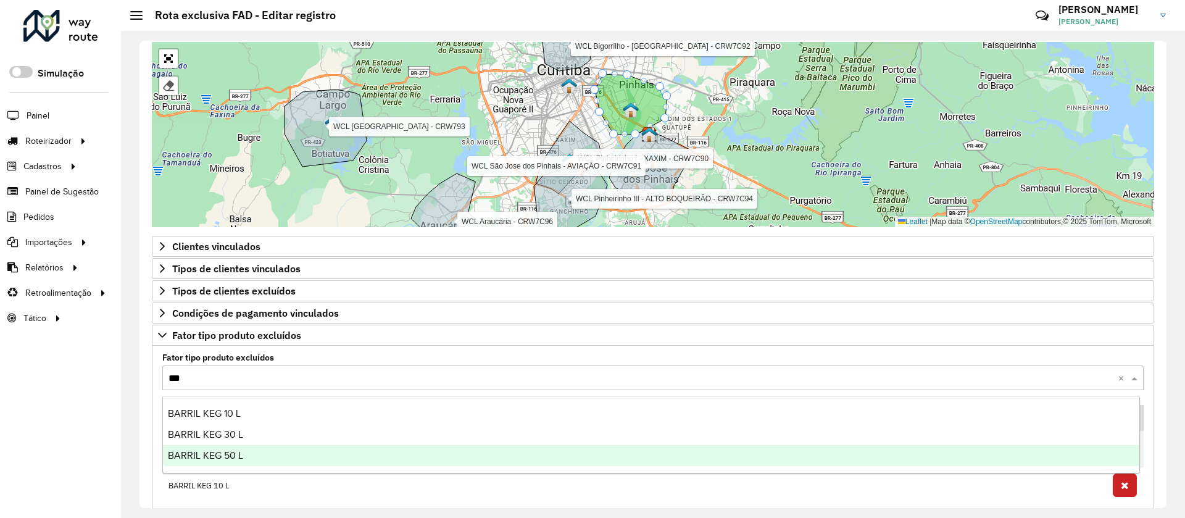
click at [214, 450] on span "BARRIL KEG 50 L" at bounding box center [205, 455] width 75 height 10
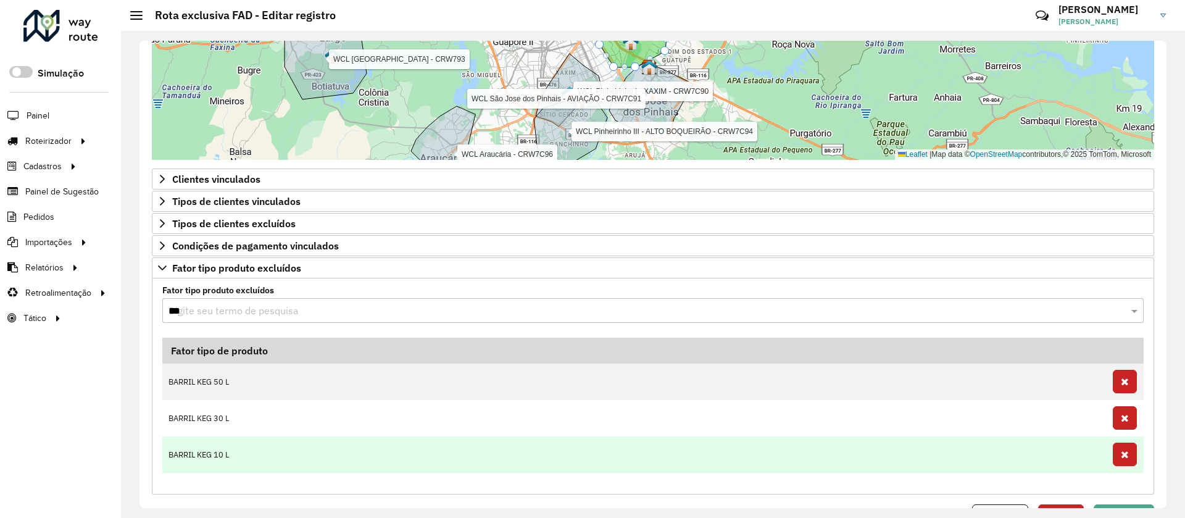
scroll to position [549, 0]
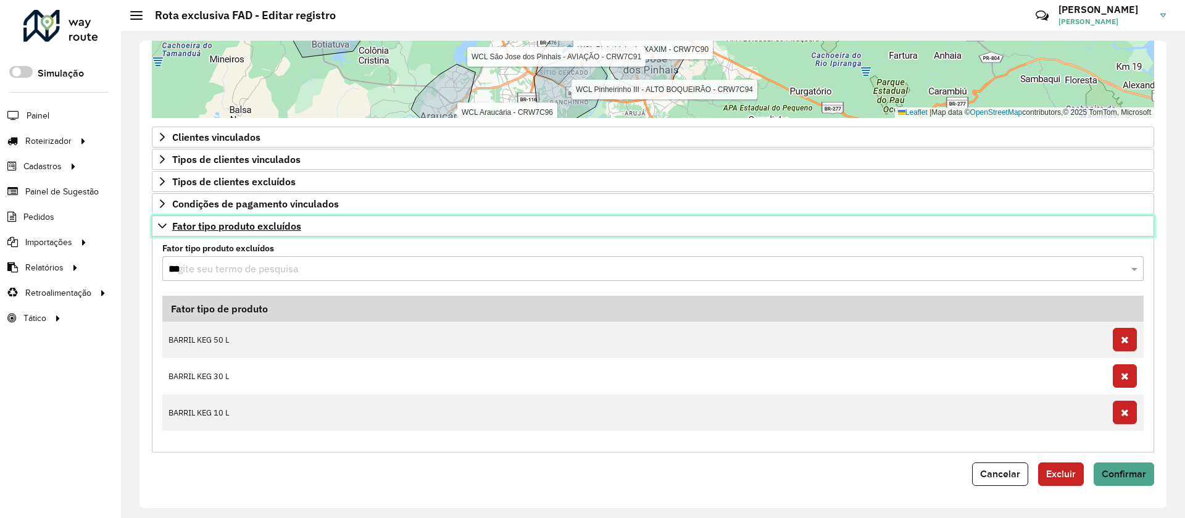
click at [228, 227] on span "Fator tipo produto excluídos" at bounding box center [236, 226] width 129 height 10
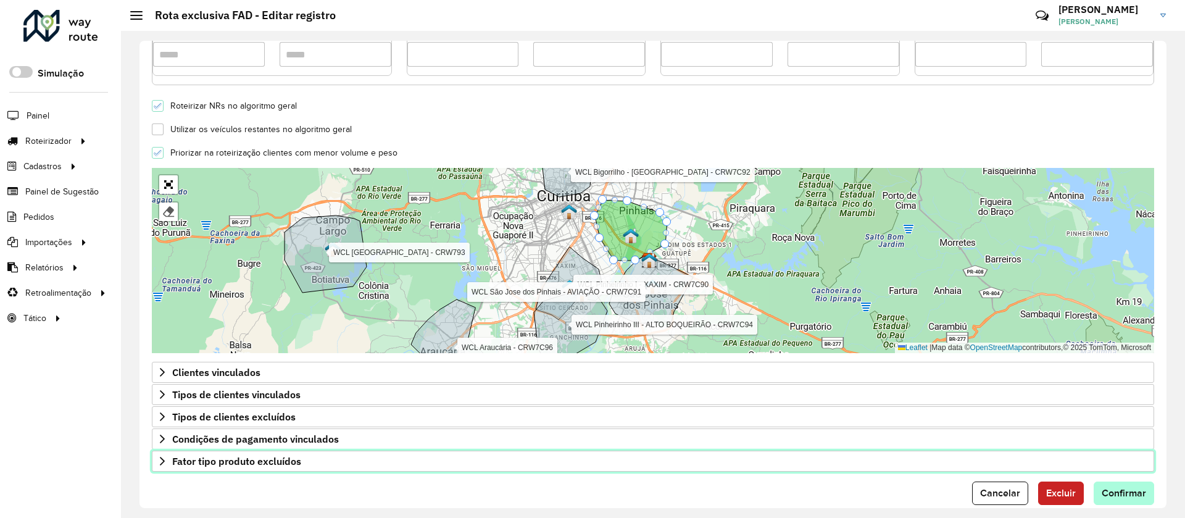
scroll to position [333, 0]
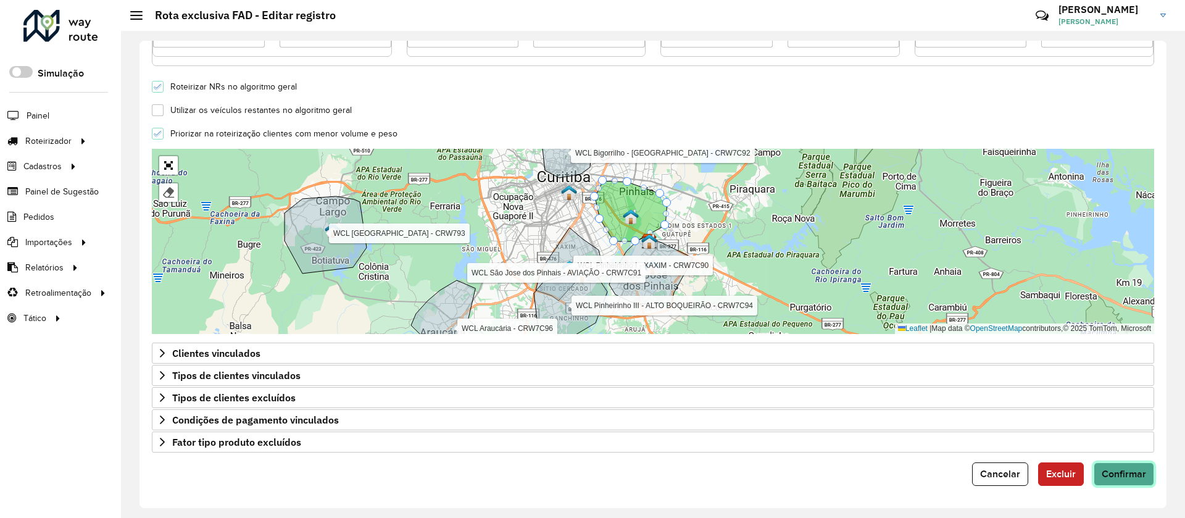
click at [1111, 485] on button "Confirmar" at bounding box center [1124, 473] width 60 height 23
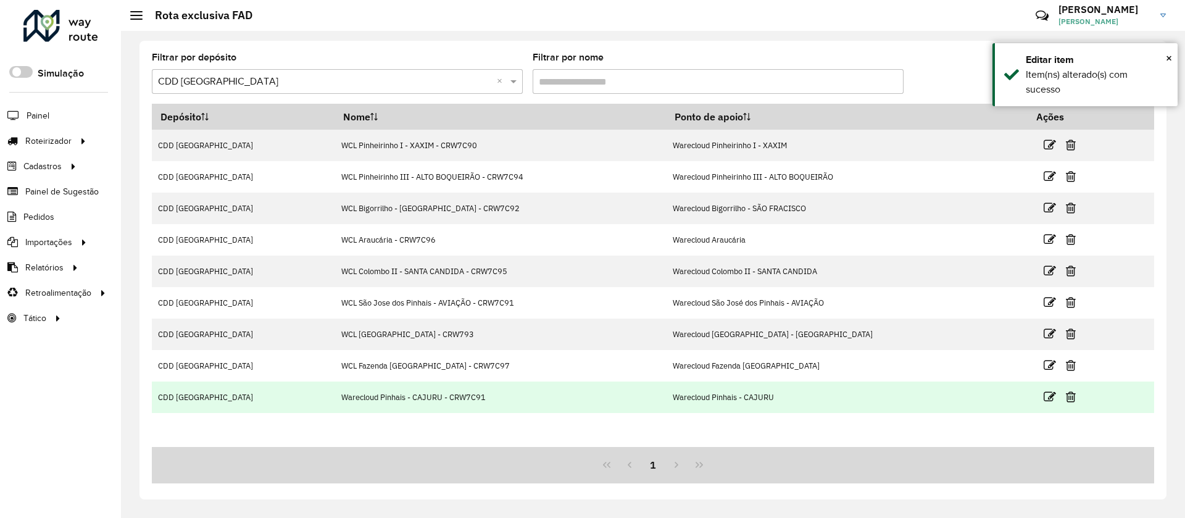
click at [709, 408] on td "Warecloud Pinhais - CAJURU" at bounding box center [847, 396] width 362 height 31
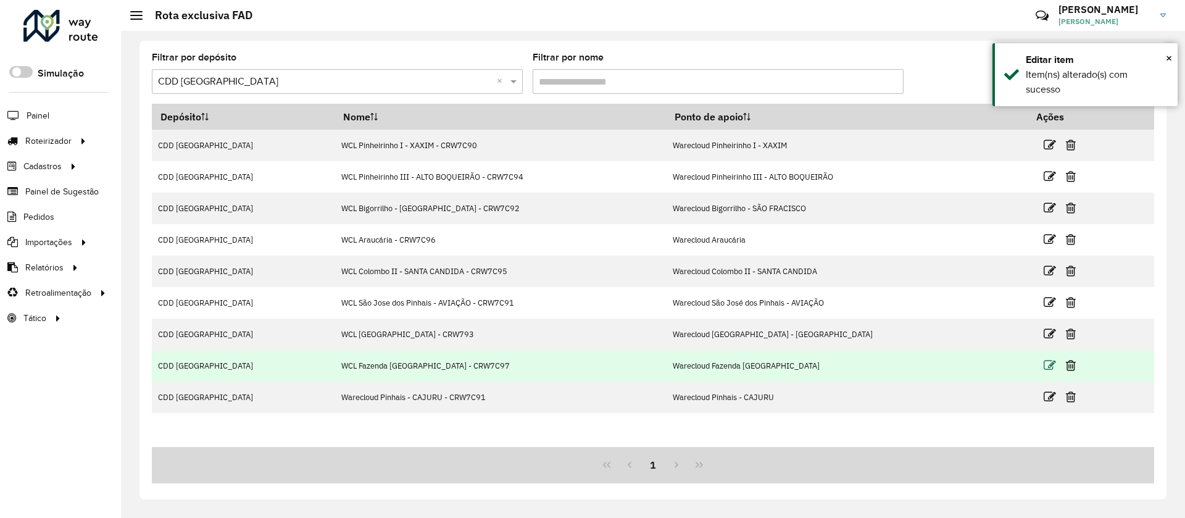
click at [1044, 365] on icon at bounding box center [1050, 365] width 12 height 12
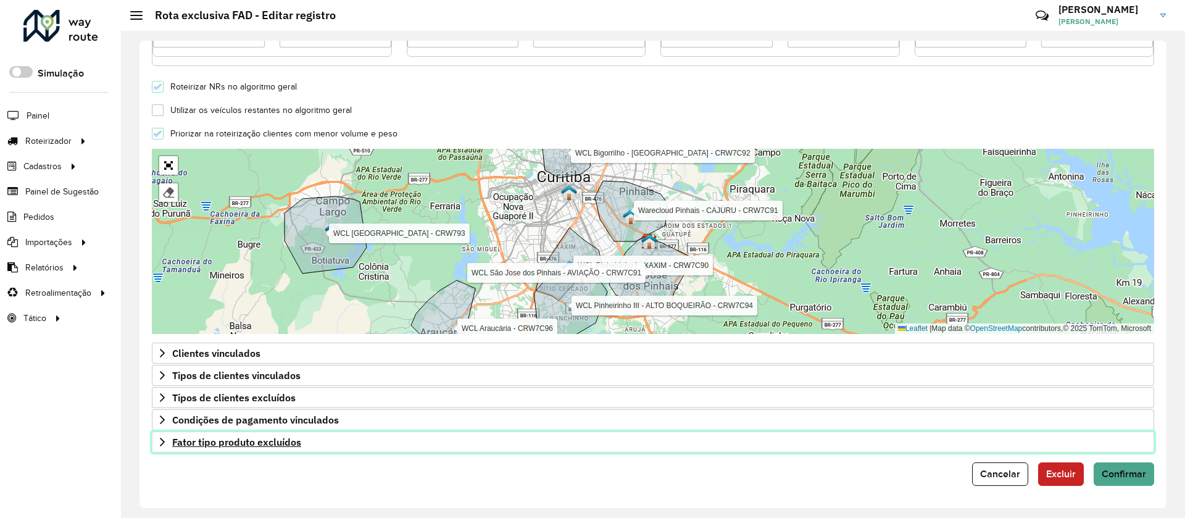
click at [330, 445] on link "Fator tipo produto excluídos" at bounding box center [653, 441] width 1002 height 21
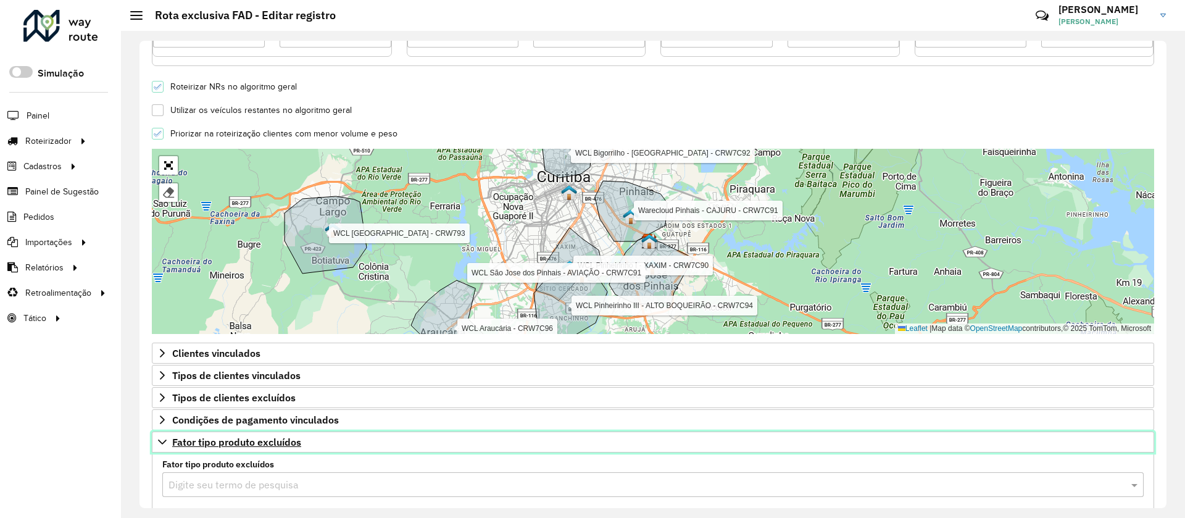
scroll to position [548, 0]
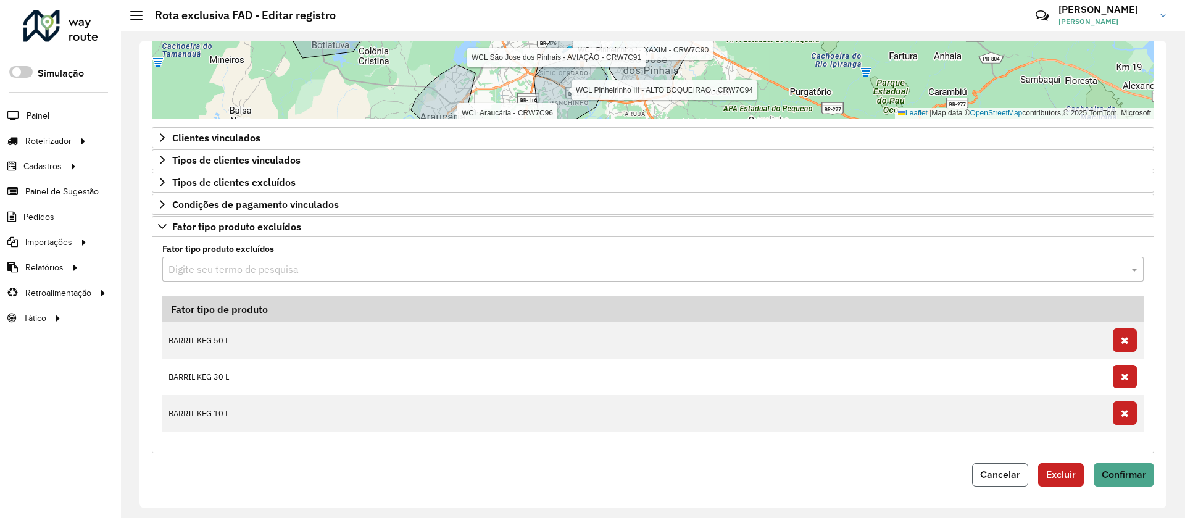
click at [983, 469] on span "Cancelar" at bounding box center [1000, 474] width 40 height 10
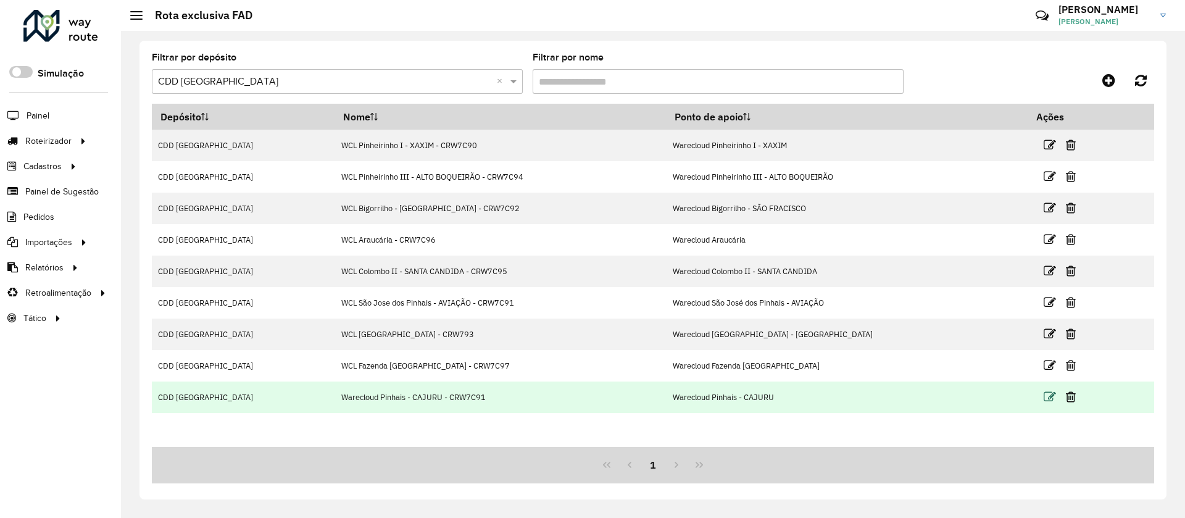
click at [1044, 399] on icon at bounding box center [1050, 397] width 12 height 12
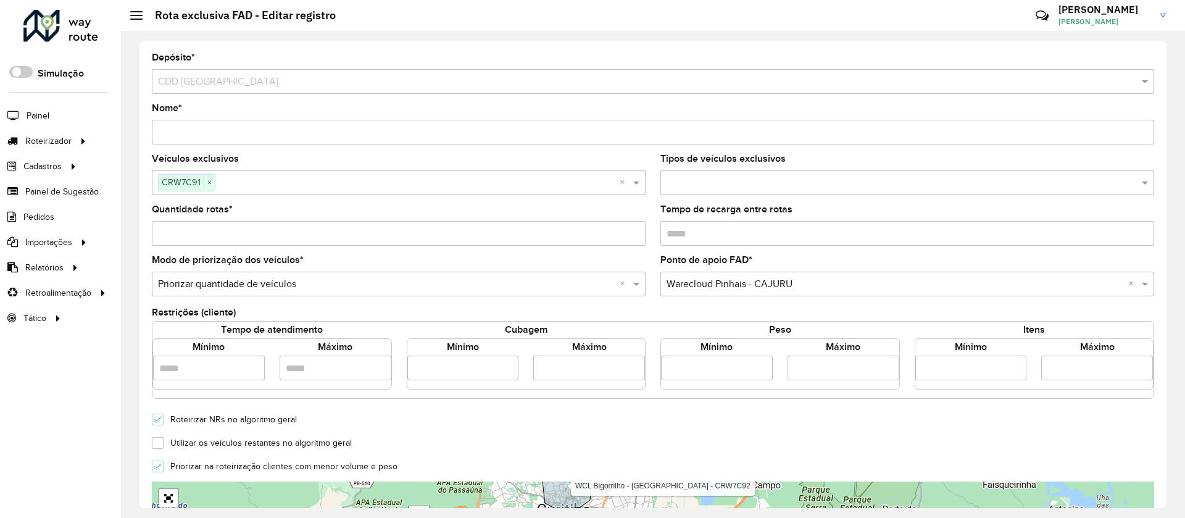
drag, startPoint x: 206, startPoint y: 134, endPoint x: 154, endPoint y: 125, distance: 52.6
click at [154, 125] on input "Nome *" at bounding box center [653, 132] width 1002 height 25
type input "**********"
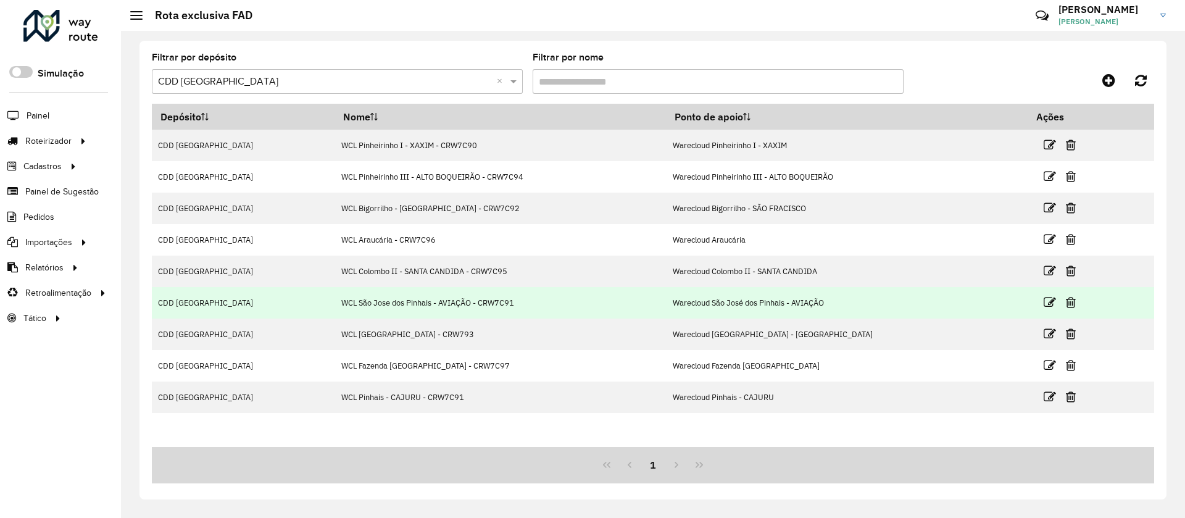
click at [481, 291] on td "WCL São Jose dos Pinhais - AVIAÇÃO - CRW7C91" at bounding box center [499, 302] width 331 height 31
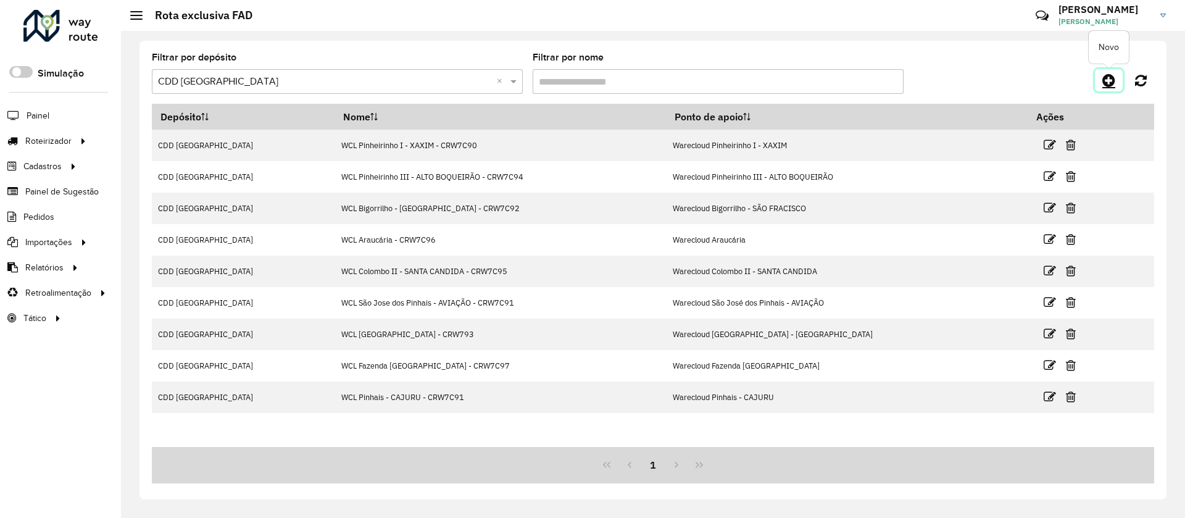
click at [1107, 86] on icon at bounding box center [1108, 80] width 13 height 15
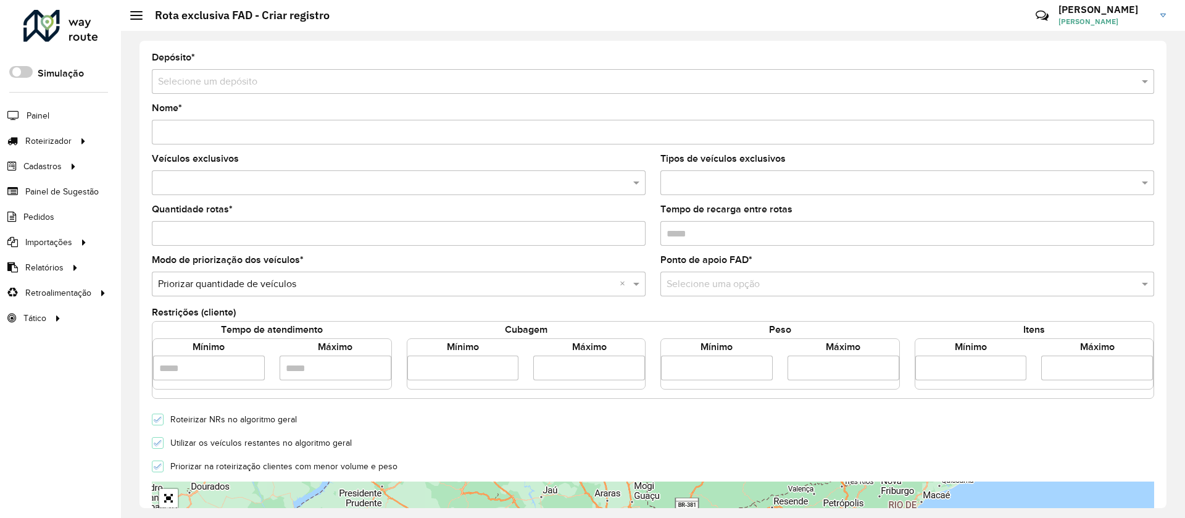
click at [180, 98] on form "Depósito * Selecione um depósito Nome * Veículos exclusivos Tipos de veículos e…" at bounding box center [653, 435] width 1002 height 765
click at [178, 93] on div "Selecione um depósito" at bounding box center [653, 81] width 1002 height 25
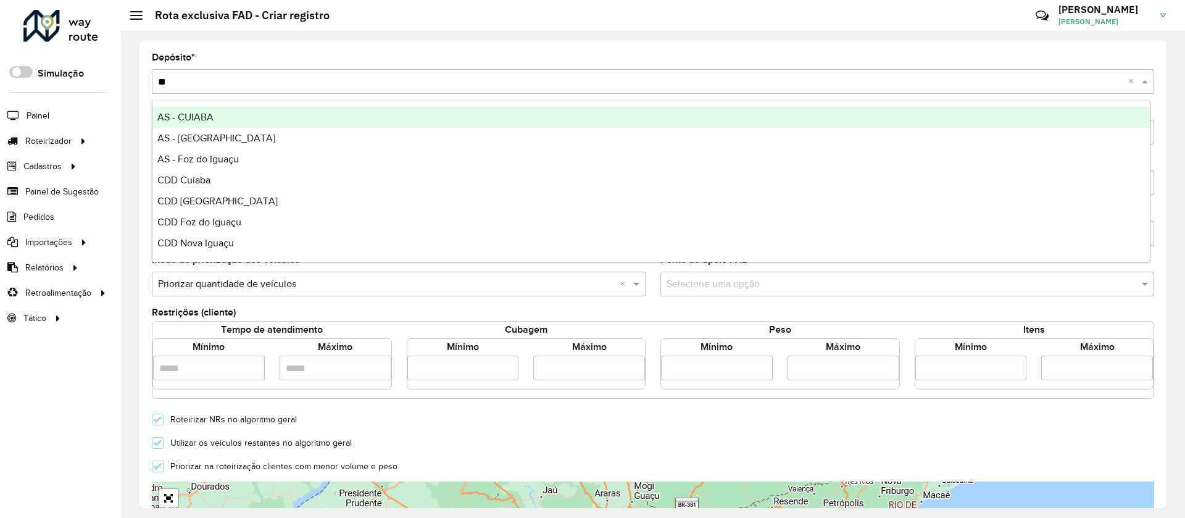
type input "***"
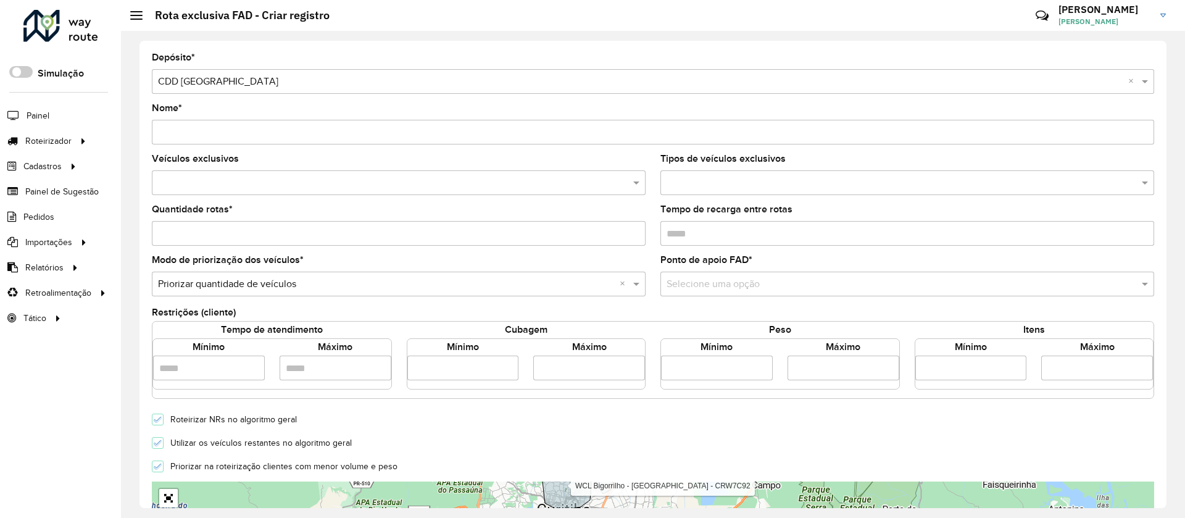
click at [197, 128] on input "Nome *" at bounding box center [653, 132] width 1002 height 25
type input "**********"
click at [228, 183] on input "text" at bounding box center [392, 183] width 475 height 15
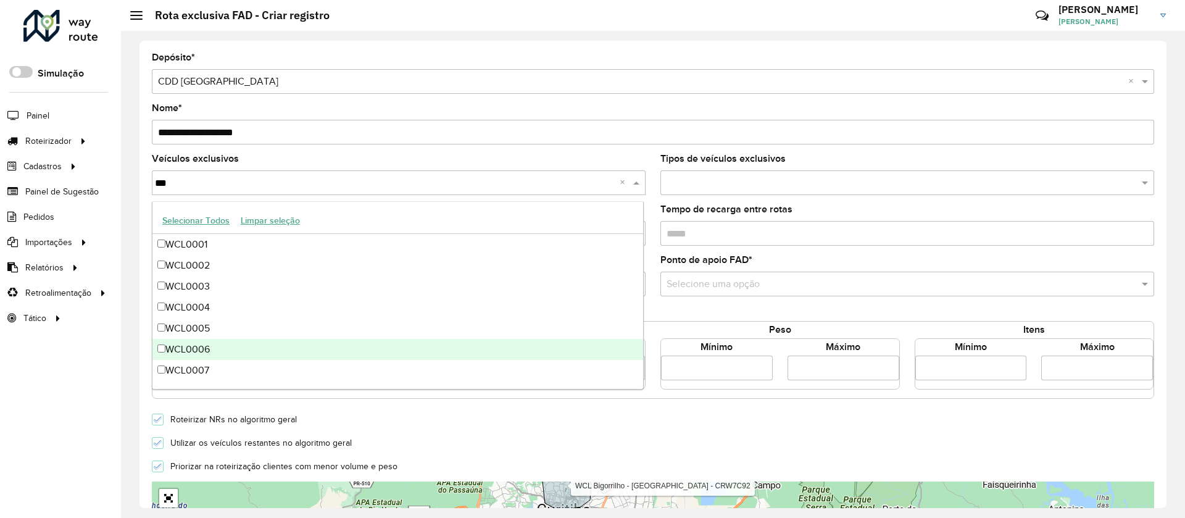
scroll to position [167, 0]
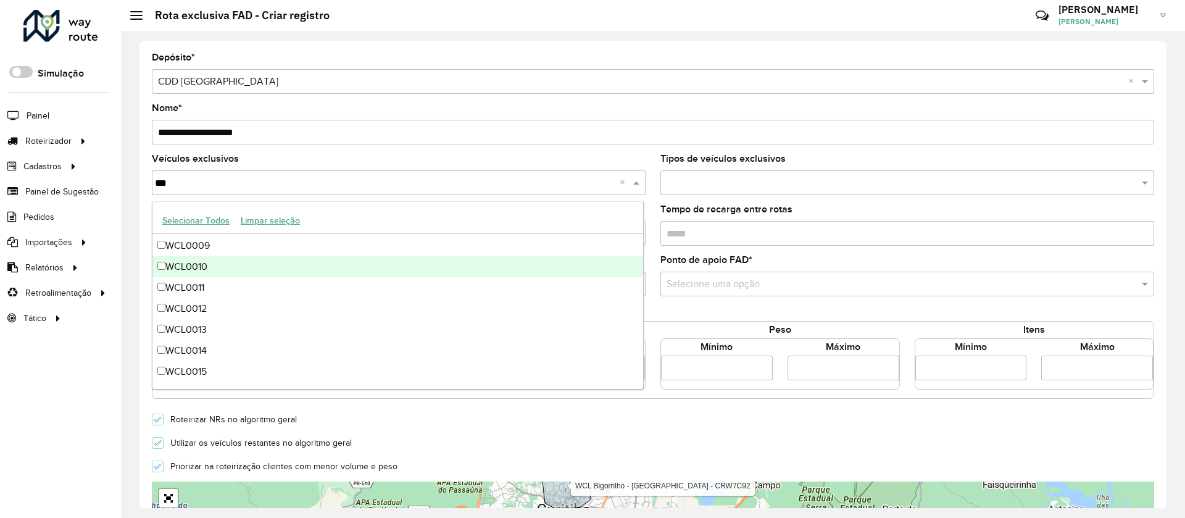
type input "***"
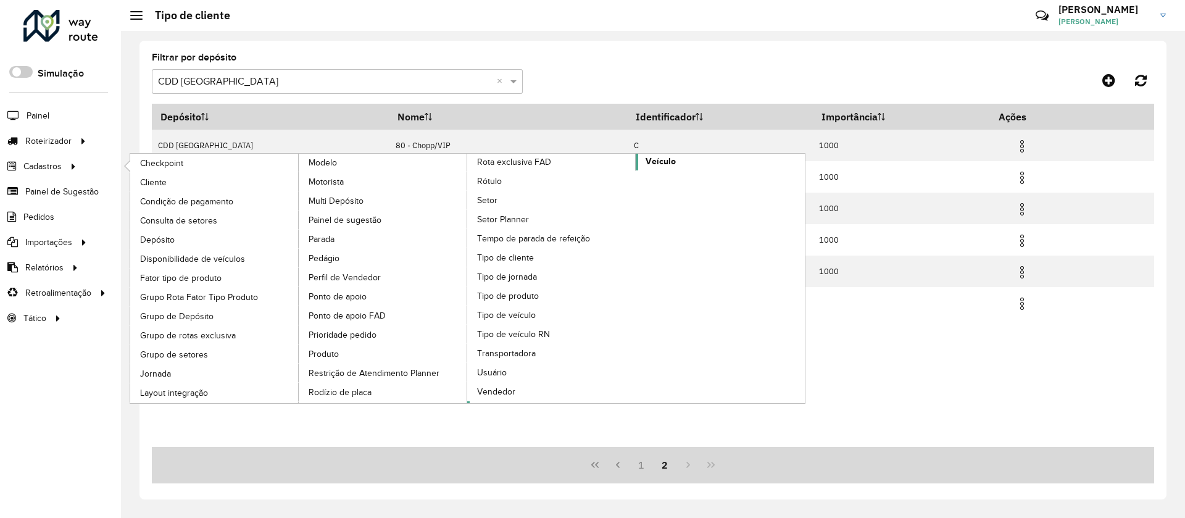
click at [694, 167] on link "Veículo" at bounding box center [636, 278] width 338 height 249
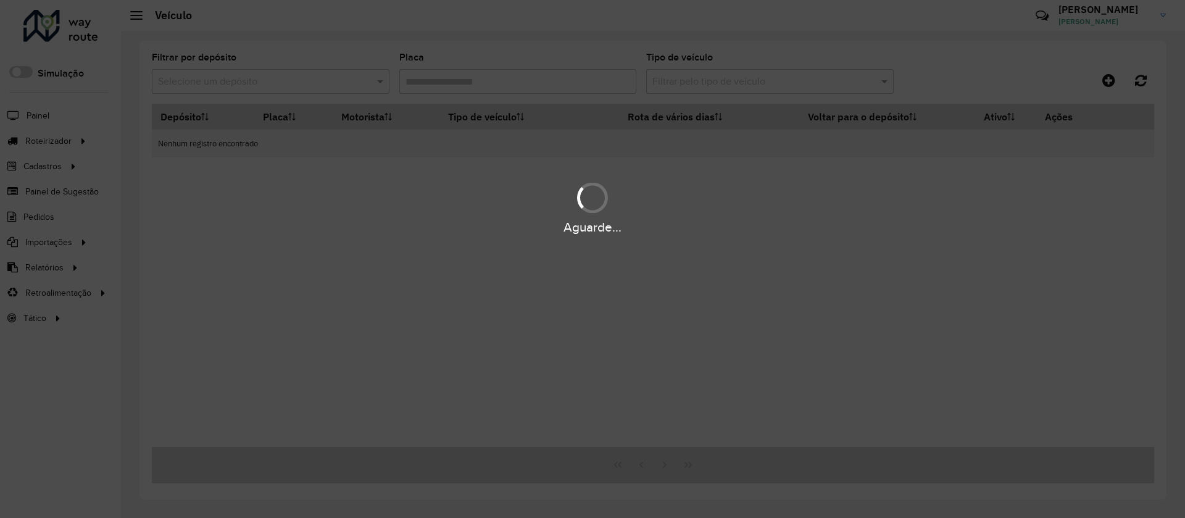
click at [346, 79] on div "Aguarde..." at bounding box center [592, 259] width 1185 height 518
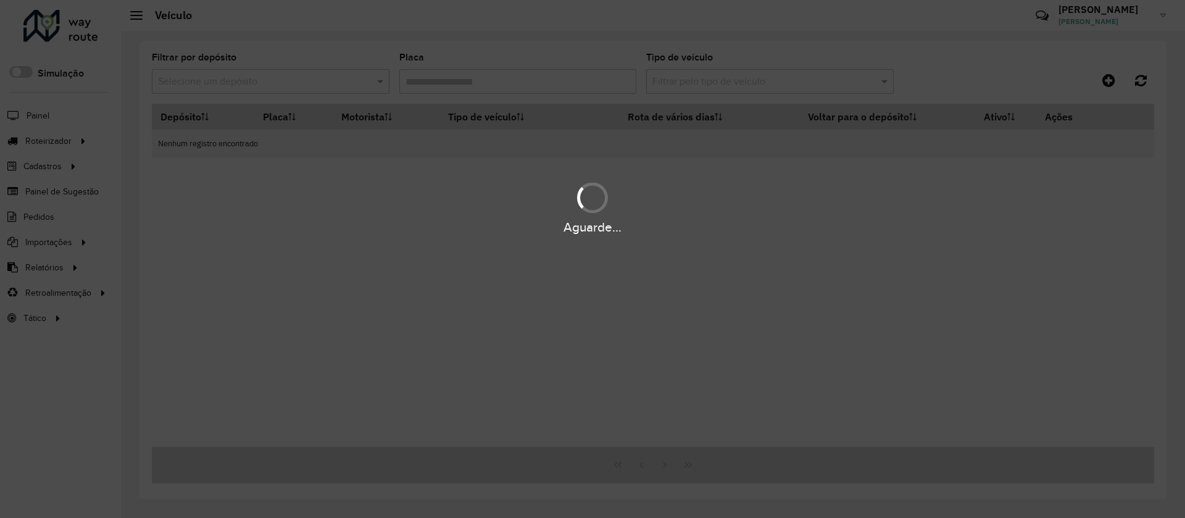
click at [346, 79] on div "Aguarde..." at bounding box center [592, 259] width 1185 height 518
